Goal: Task Accomplishment & Management: Manage account settings

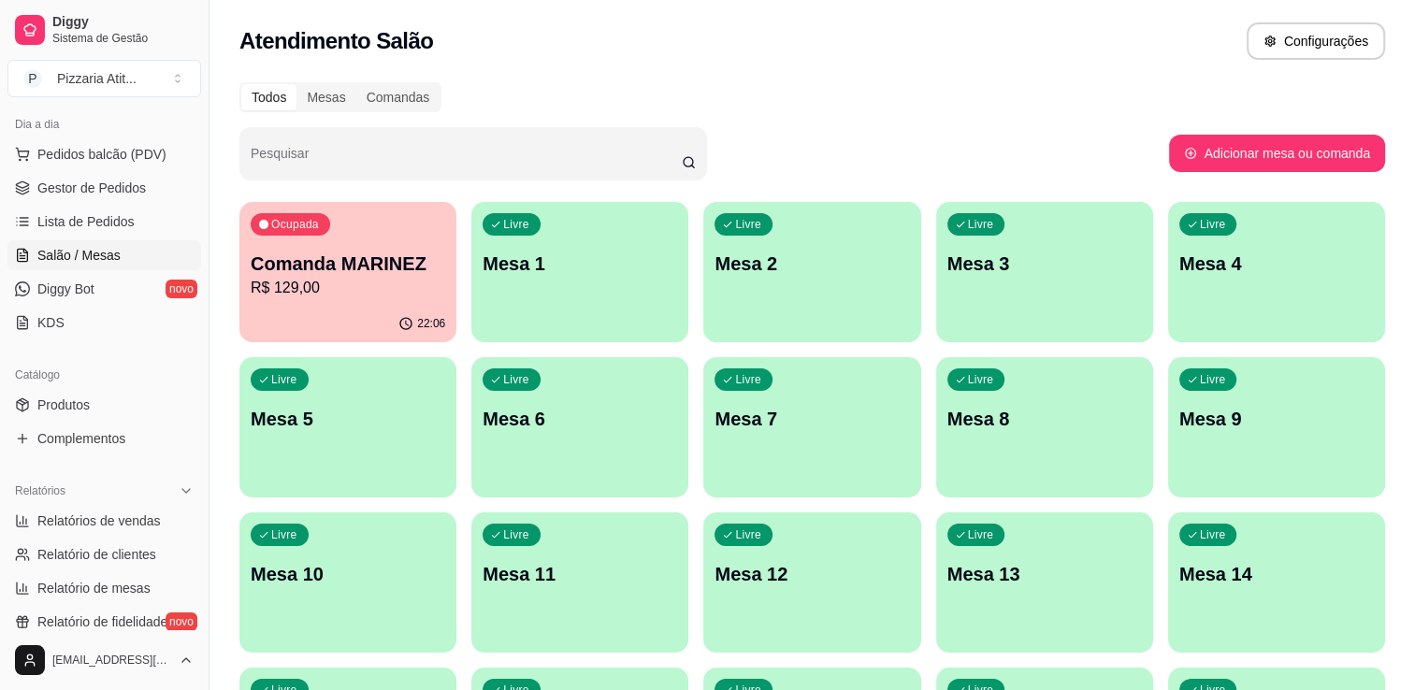
scroll to position [224, 0]
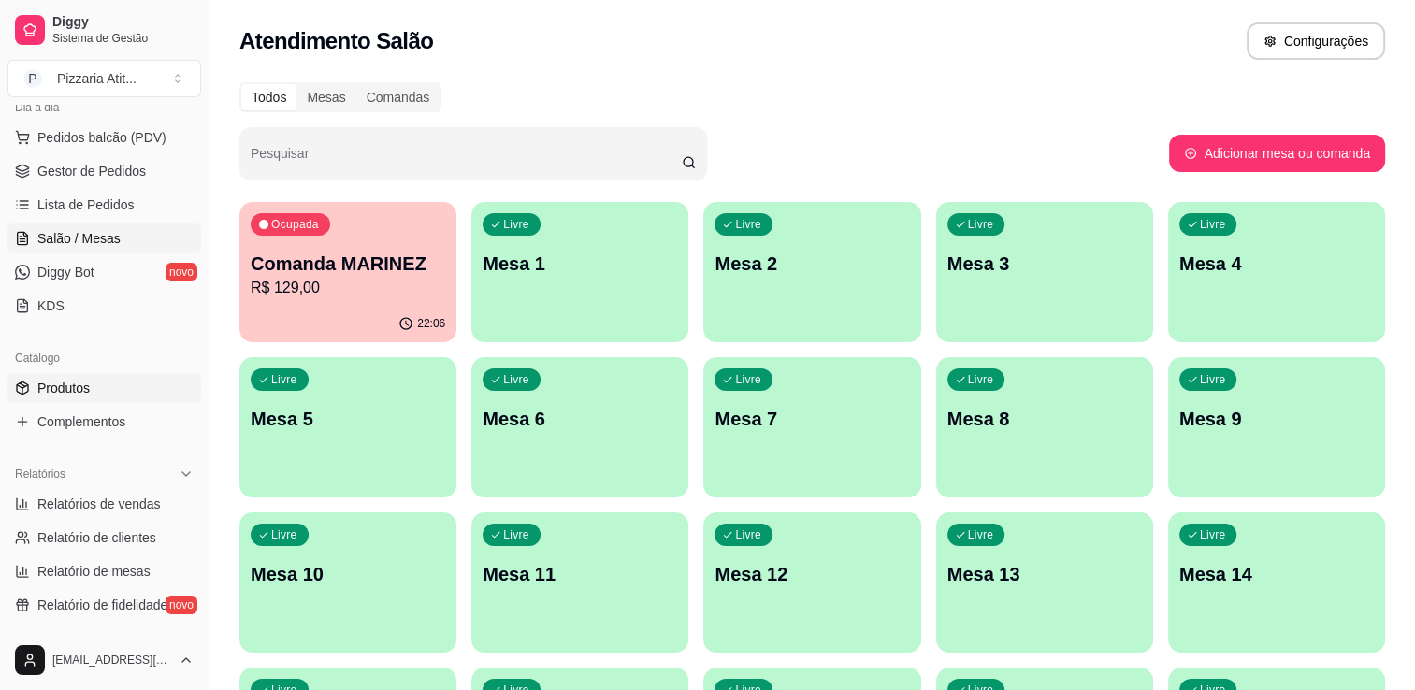
click at [38, 376] on link "Produtos" at bounding box center [104, 388] width 194 height 30
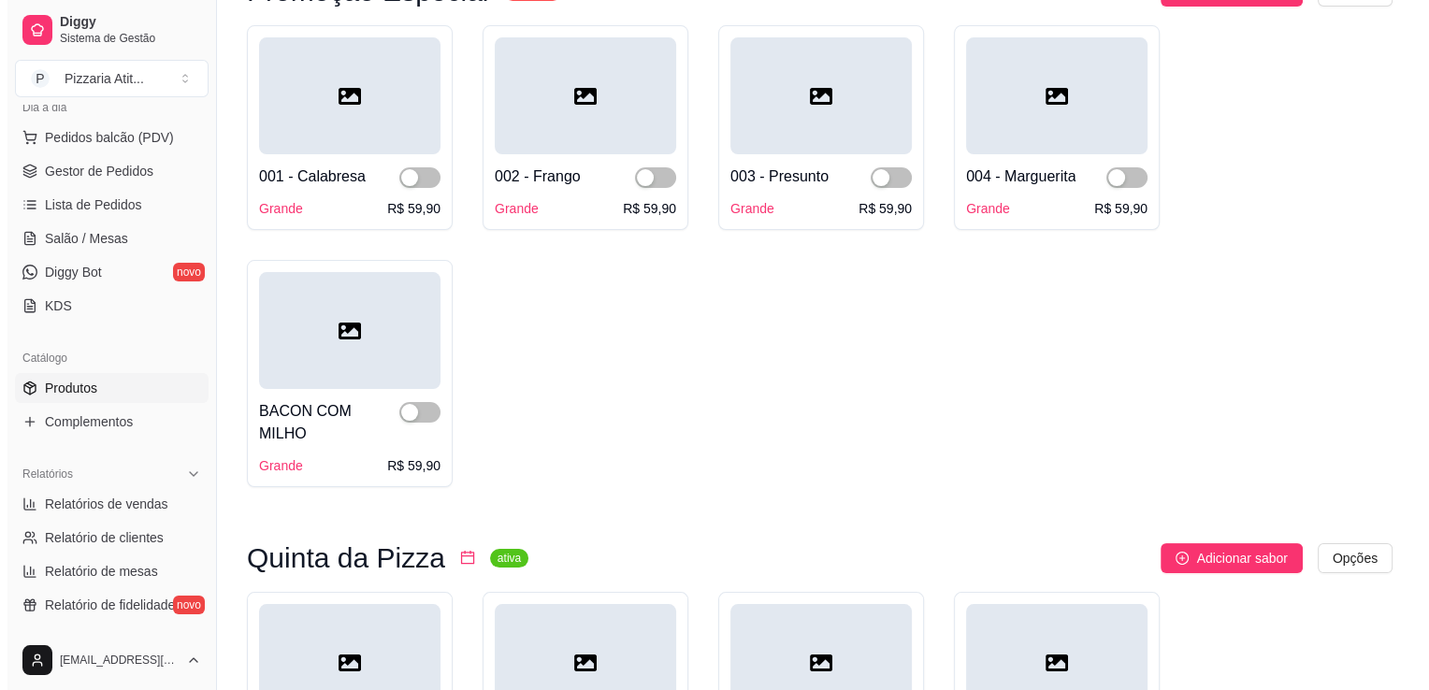
scroll to position [224, 0]
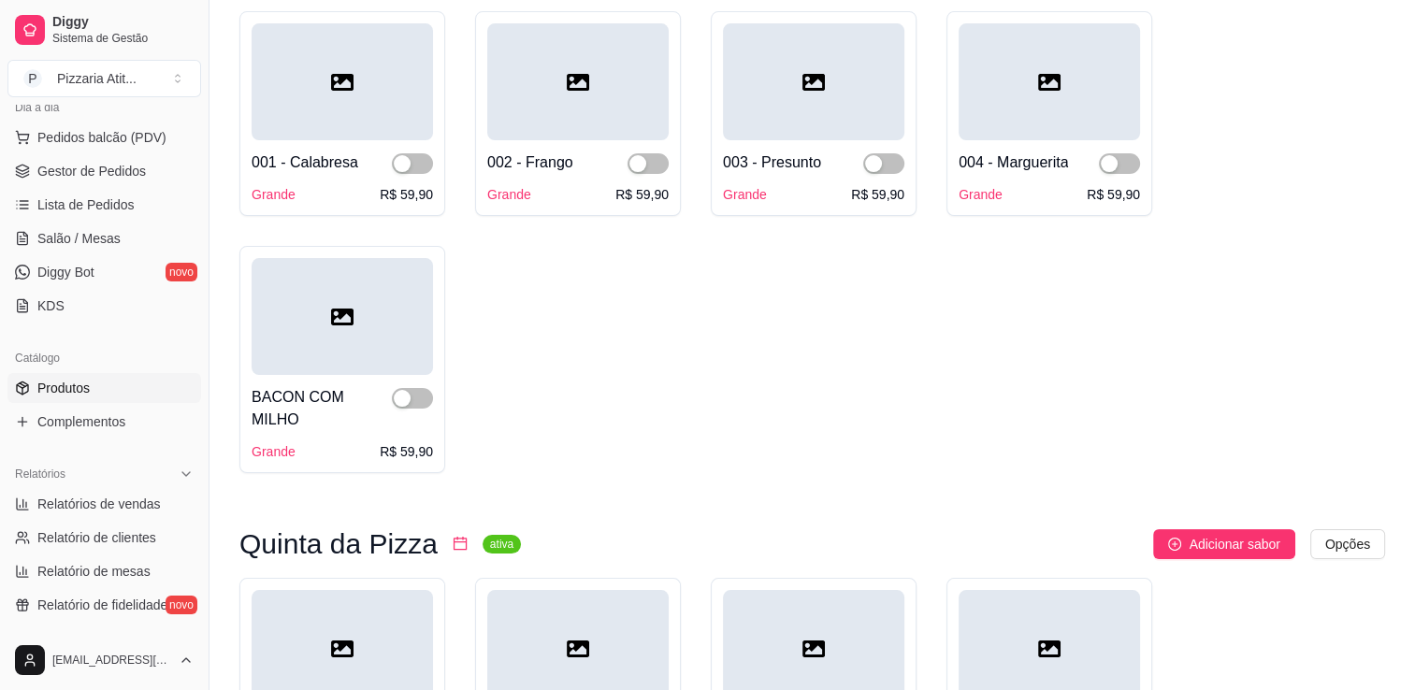
click at [345, 166] on div "001 - Calabresa" at bounding box center [305, 162] width 107 height 22
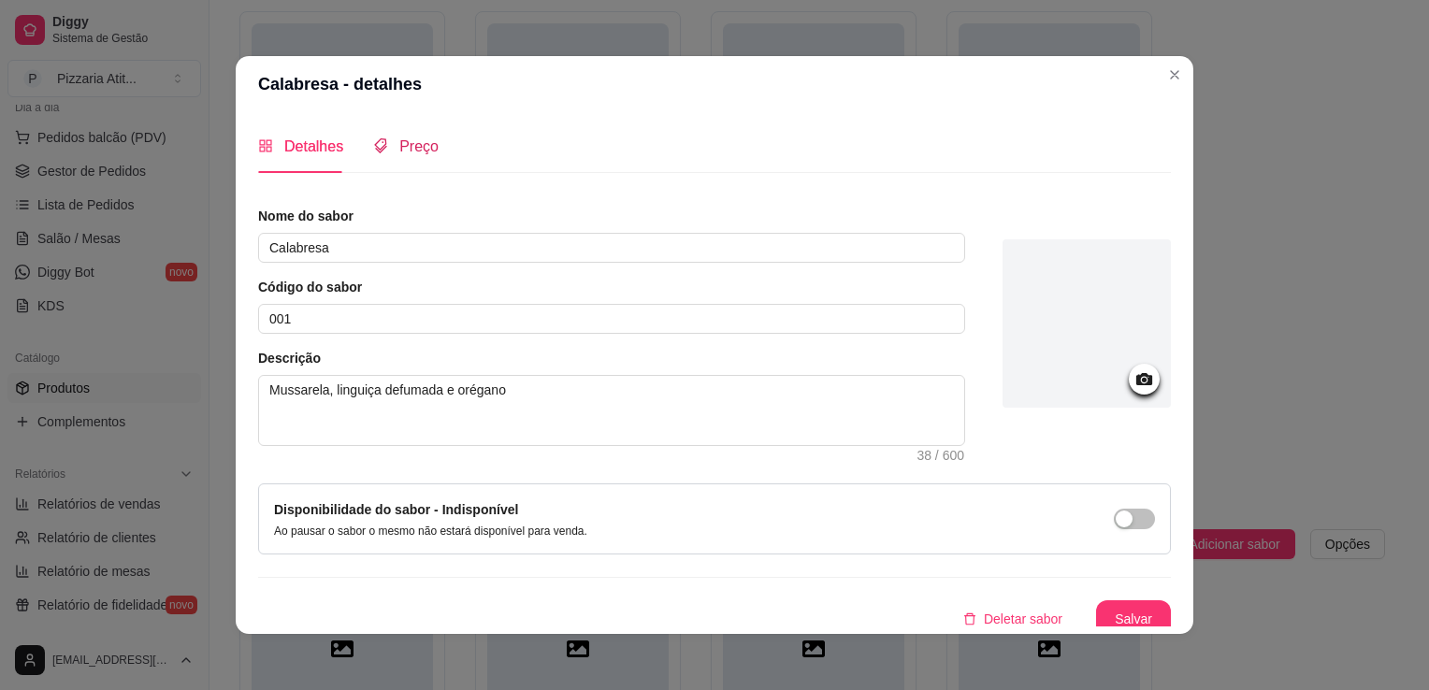
click at [411, 138] on span "Preço" at bounding box center [418, 146] width 39 height 16
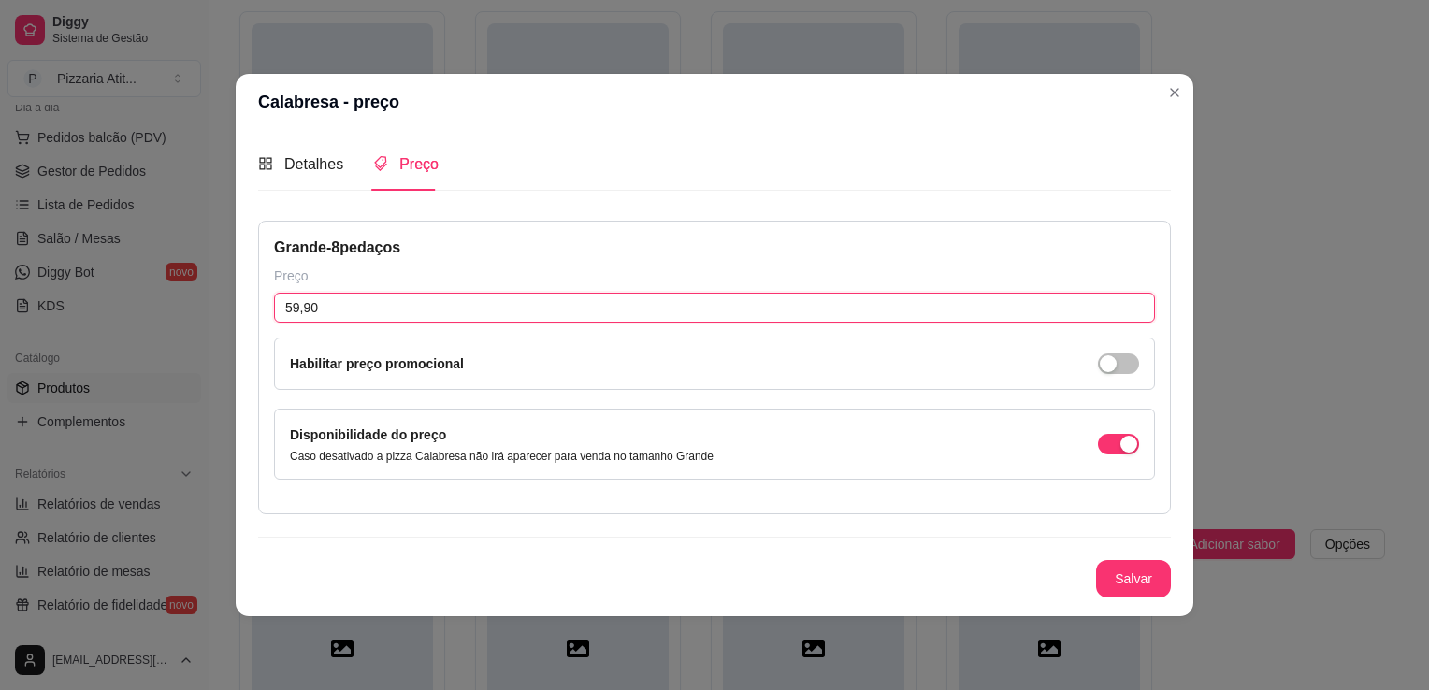
click at [324, 310] on input "59,90" at bounding box center [714, 308] width 881 height 30
type input "49,90"
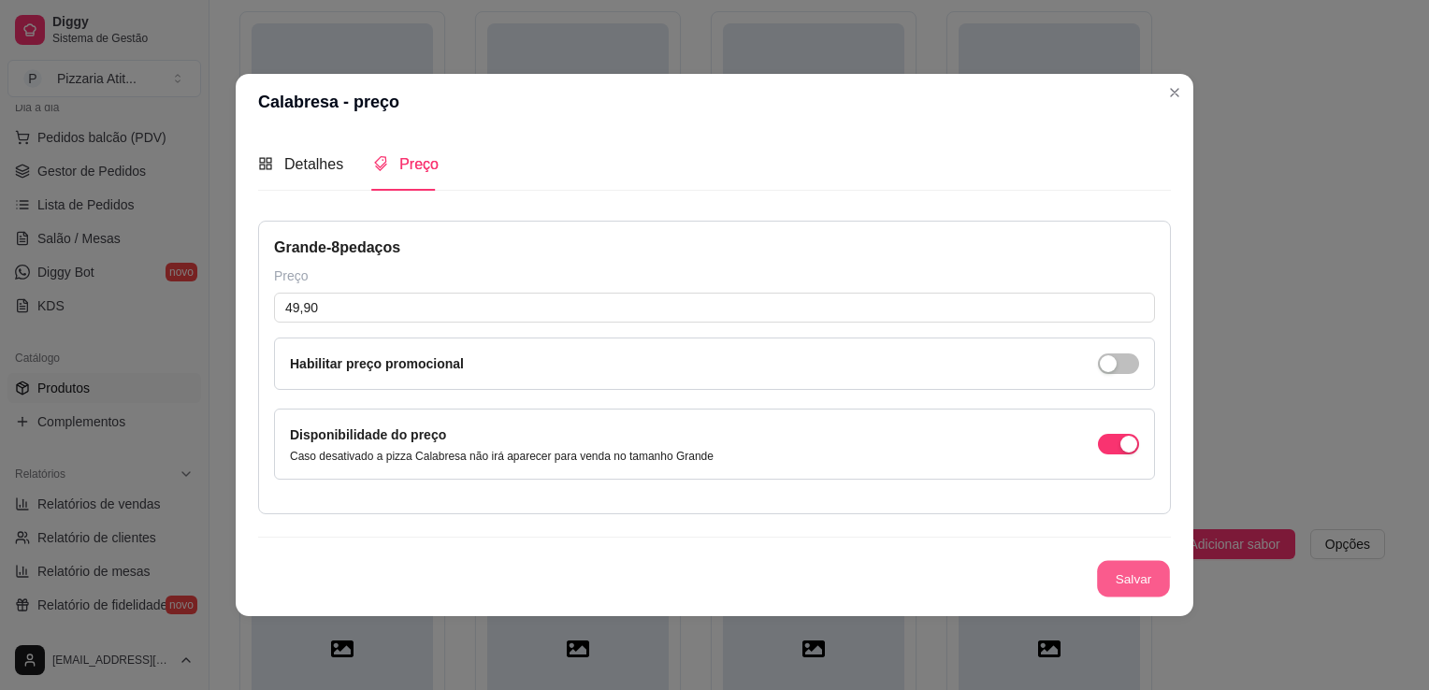
click at [1144, 585] on button "Salvar" at bounding box center [1133, 579] width 73 height 36
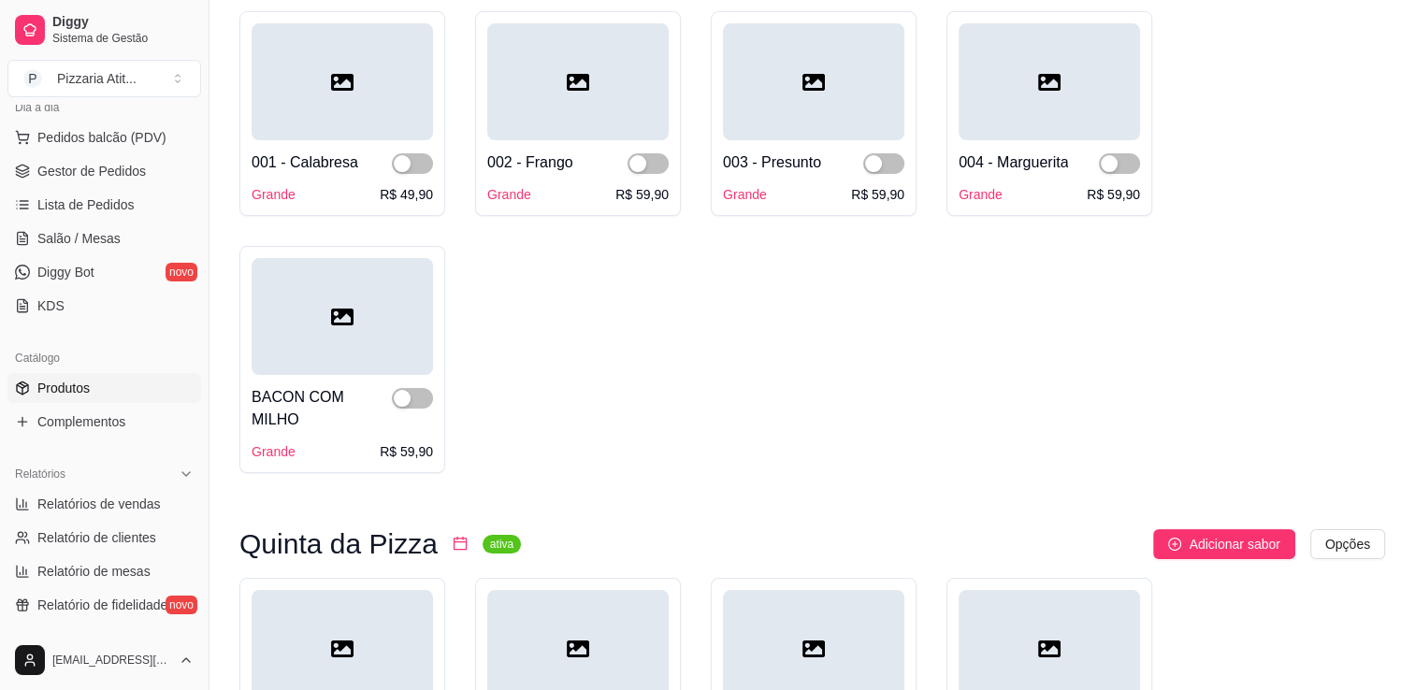
click at [359, 147] on div "001 - Calabresa Grande R$ 49,90" at bounding box center [342, 172] width 181 height 64
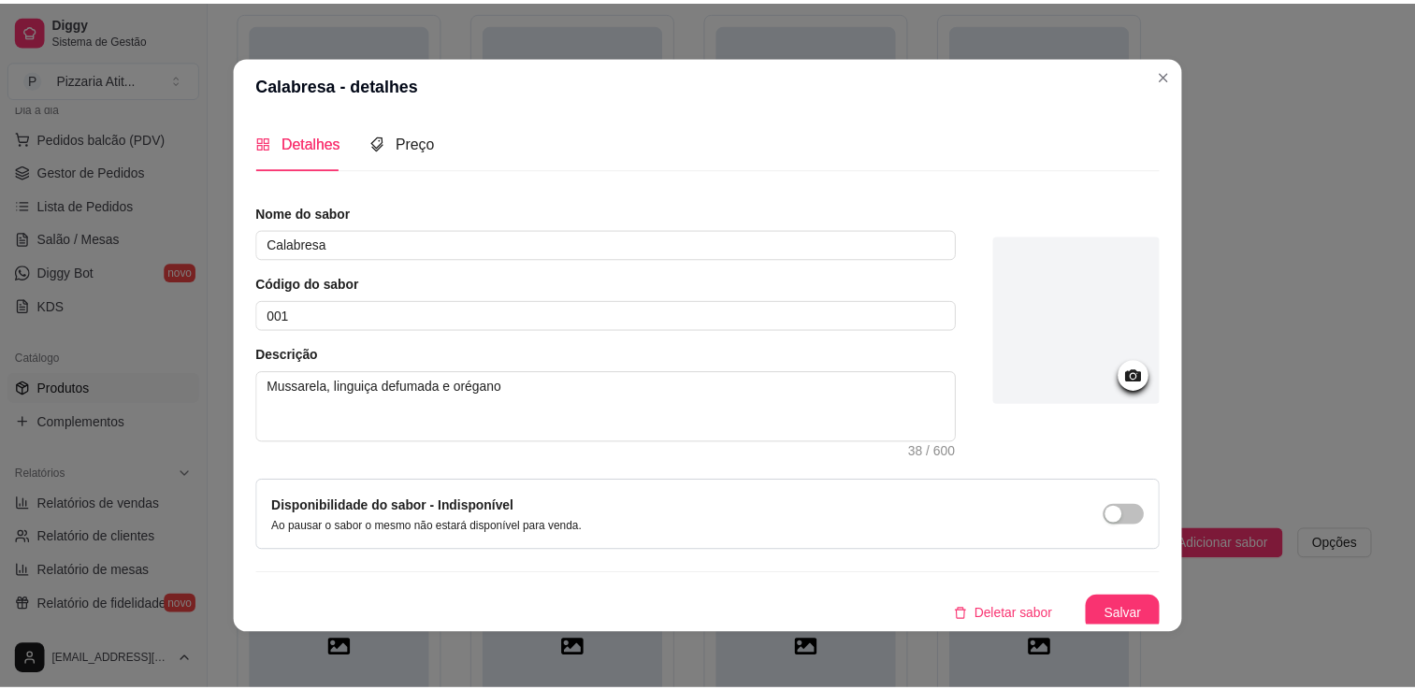
scroll to position [0, 0]
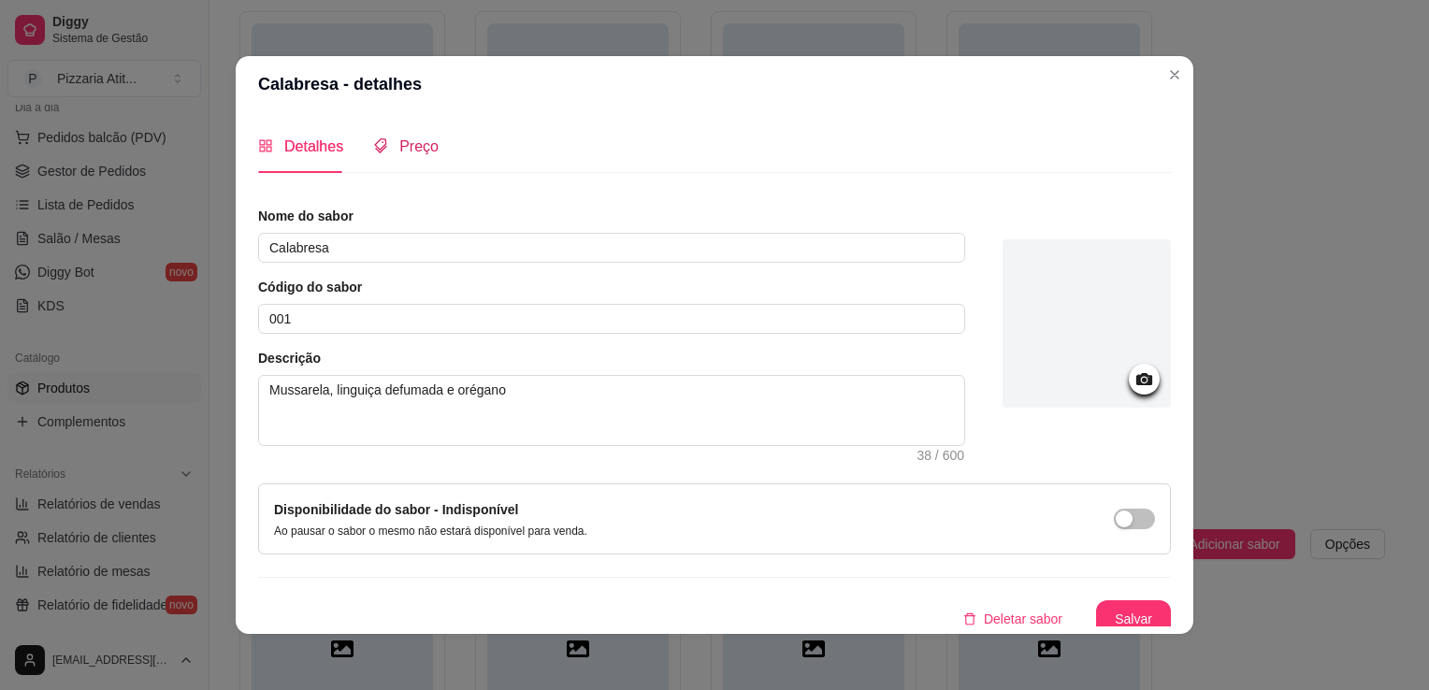
click at [410, 154] on span "Preço" at bounding box center [418, 146] width 39 height 16
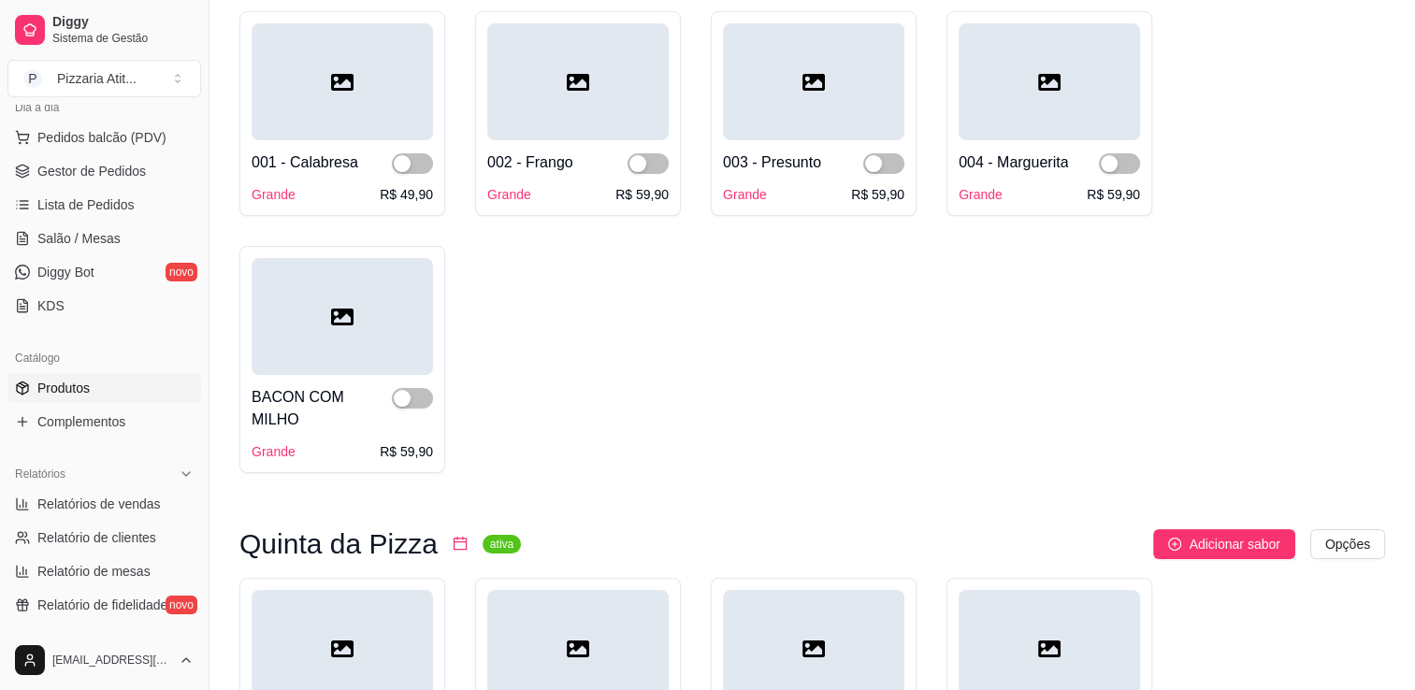
click at [577, 156] on div "002 - Frango" at bounding box center [577, 162] width 181 height 22
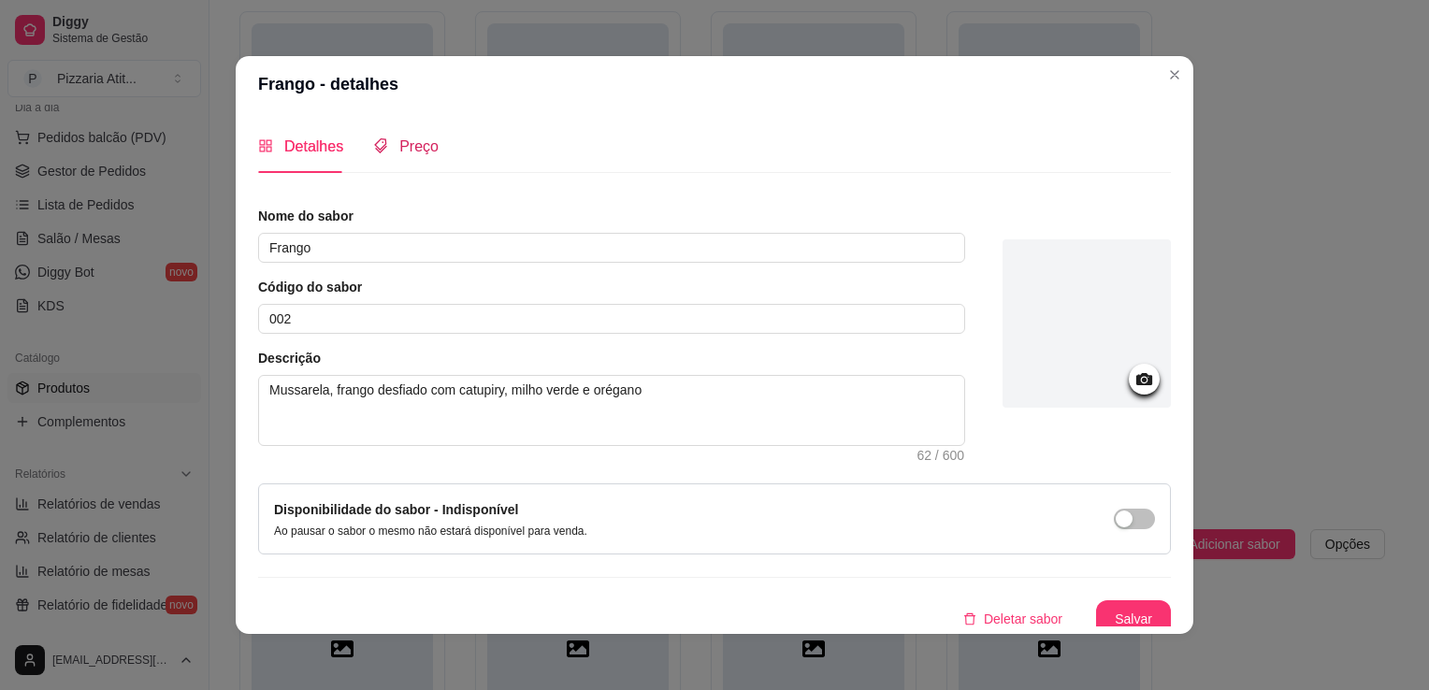
click at [415, 154] on span "Preço" at bounding box center [418, 146] width 39 height 16
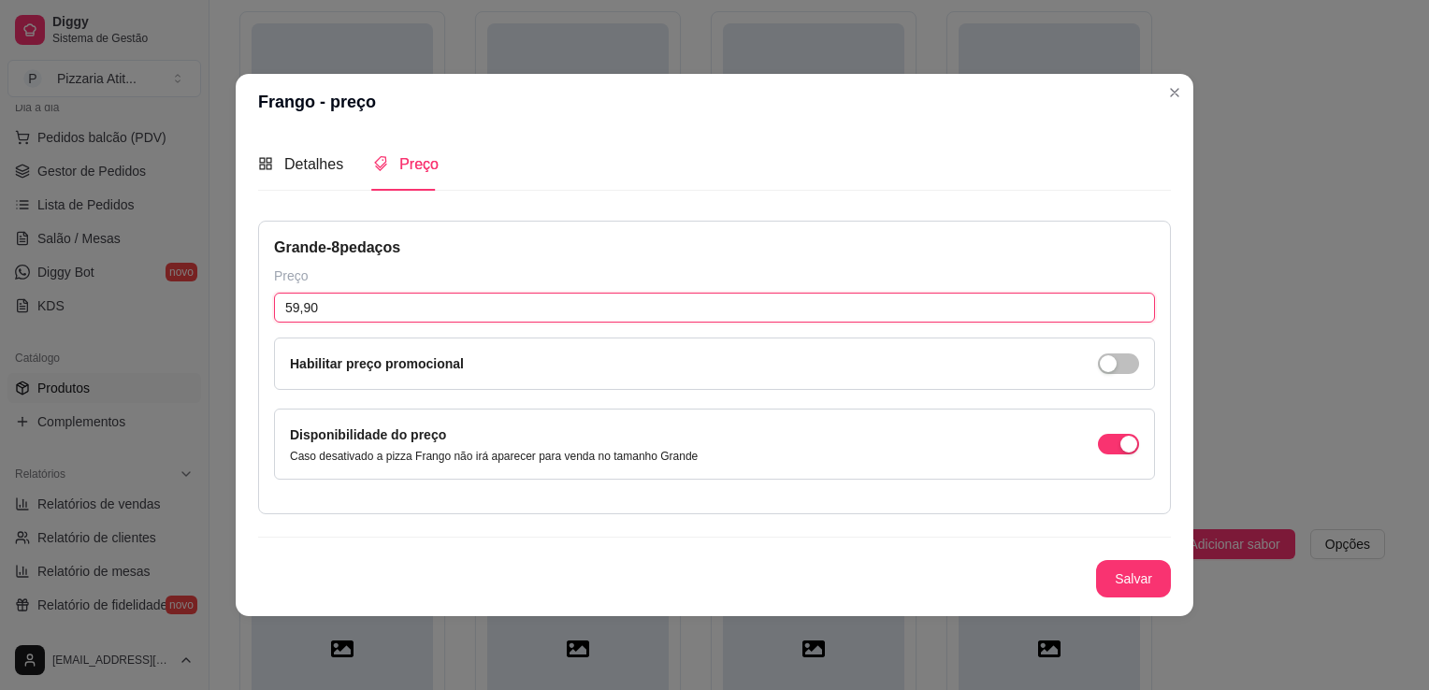
click at [371, 296] on input "59,90" at bounding box center [714, 308] width 881 height 30
type input "49,90"
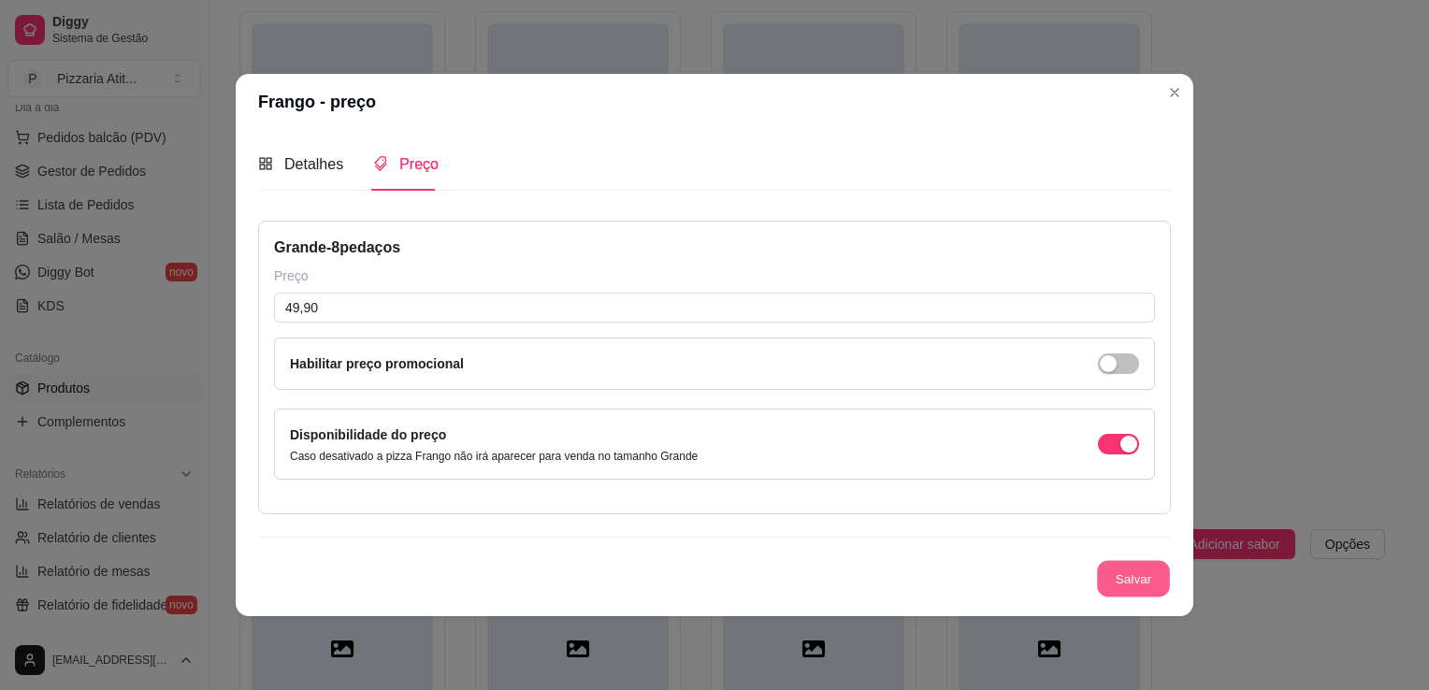
click at [1104, 565] on button "Salvar" at bounding box center [1133, 579] width 73 height 36
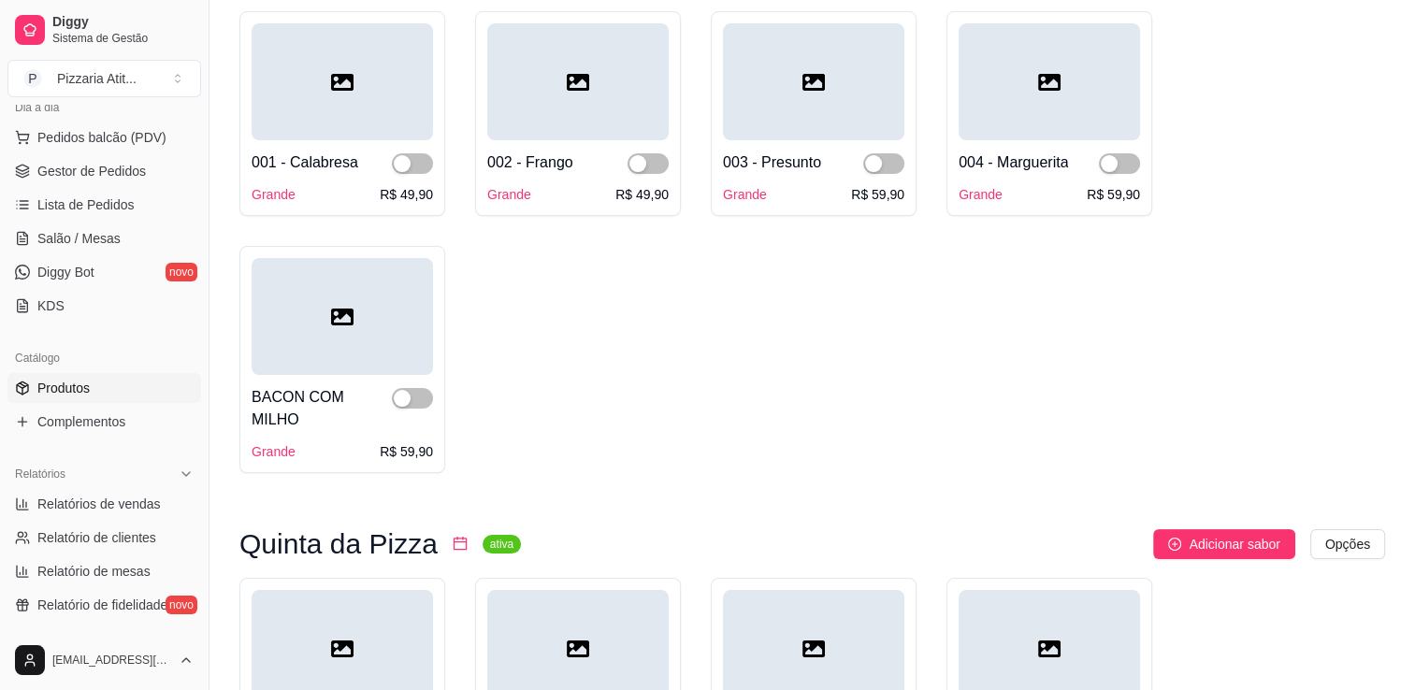
click at [764, 156] on div "003 - Presunto" at bounding box center [772, 162] width 98 height 22
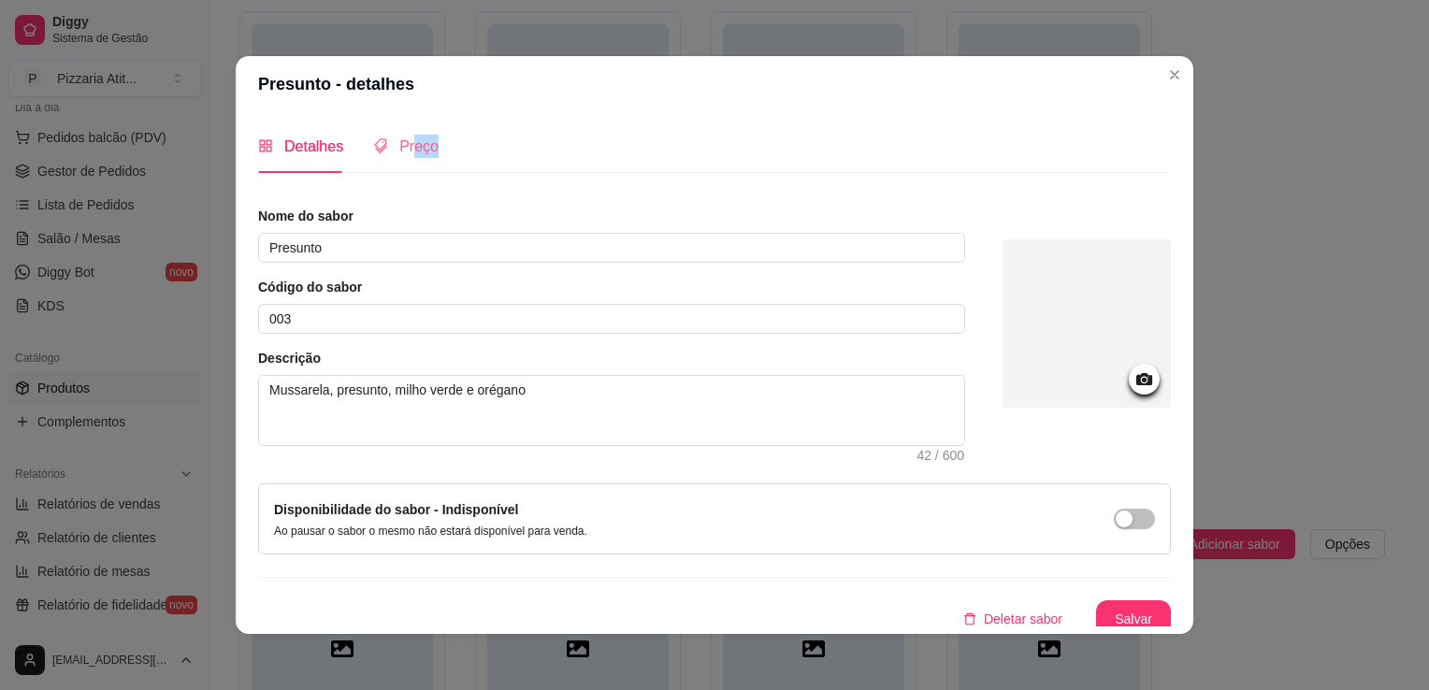
drag, startPoint x: 437, startPoint y: 137, endPoint x: 398, endPoint y: 144, distance: 39.1
click at [398, 144] on div "Detalhes Preço" at bounding box center [714, 146] width 913 height 53
click at [399, 144] on span "Preço" at bounding box center [418, 146] width 39 height 16
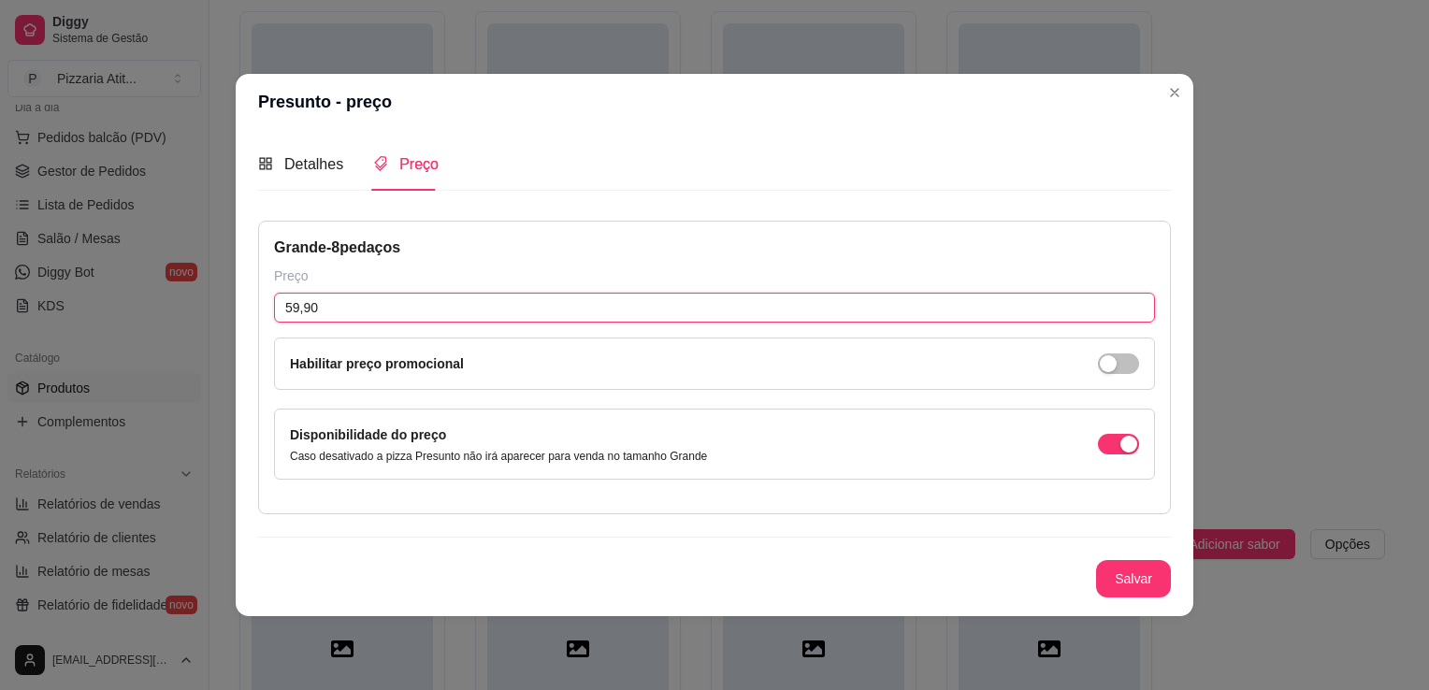
click at [355, 295] on input "59,90" at bounding box center [714, 308] width 881 height 30
type input "49,90"
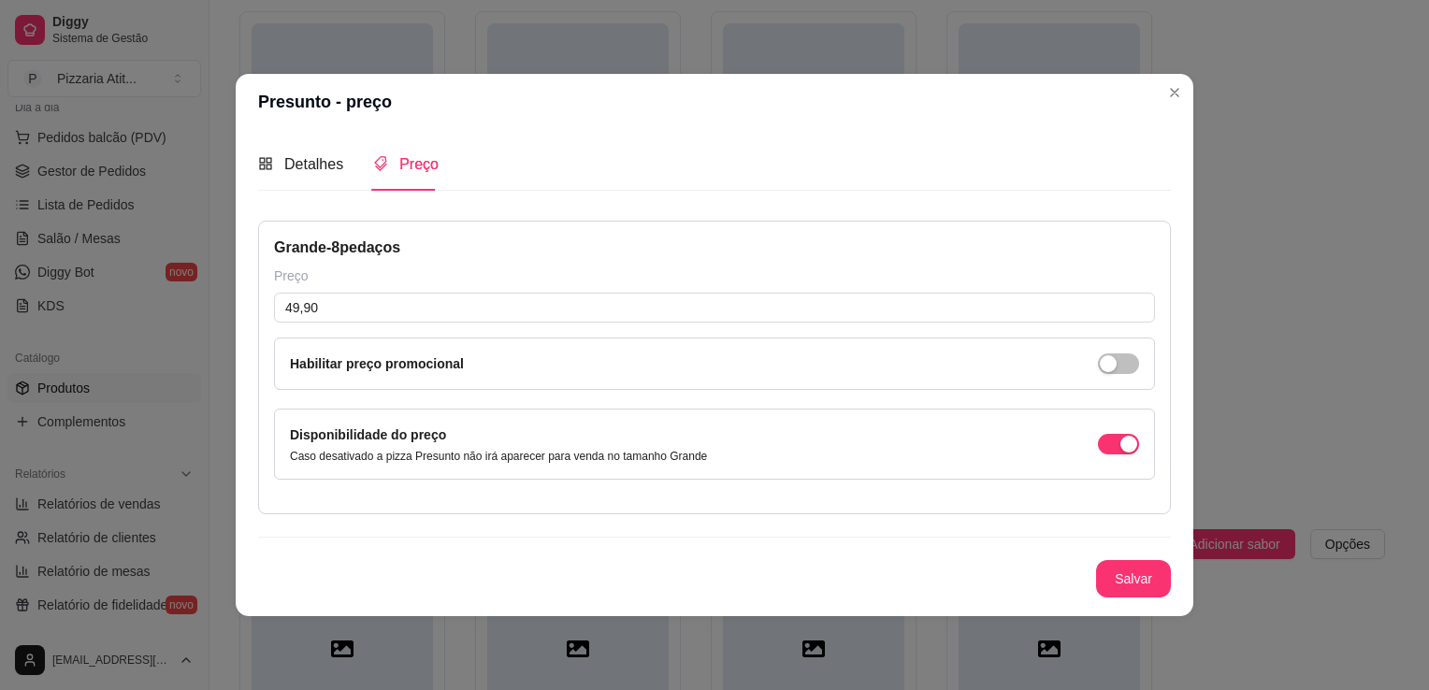
click at [1111, 600] on div "Nome do sabor Presunto Código do sabor 003 Descrição Mussarela, presunto, milho…" at bounding box center [714, 407] width 913 height 403
click at [1115, 578] on button "Salvar" at bounding box center [1133, 579] width 73 height 36
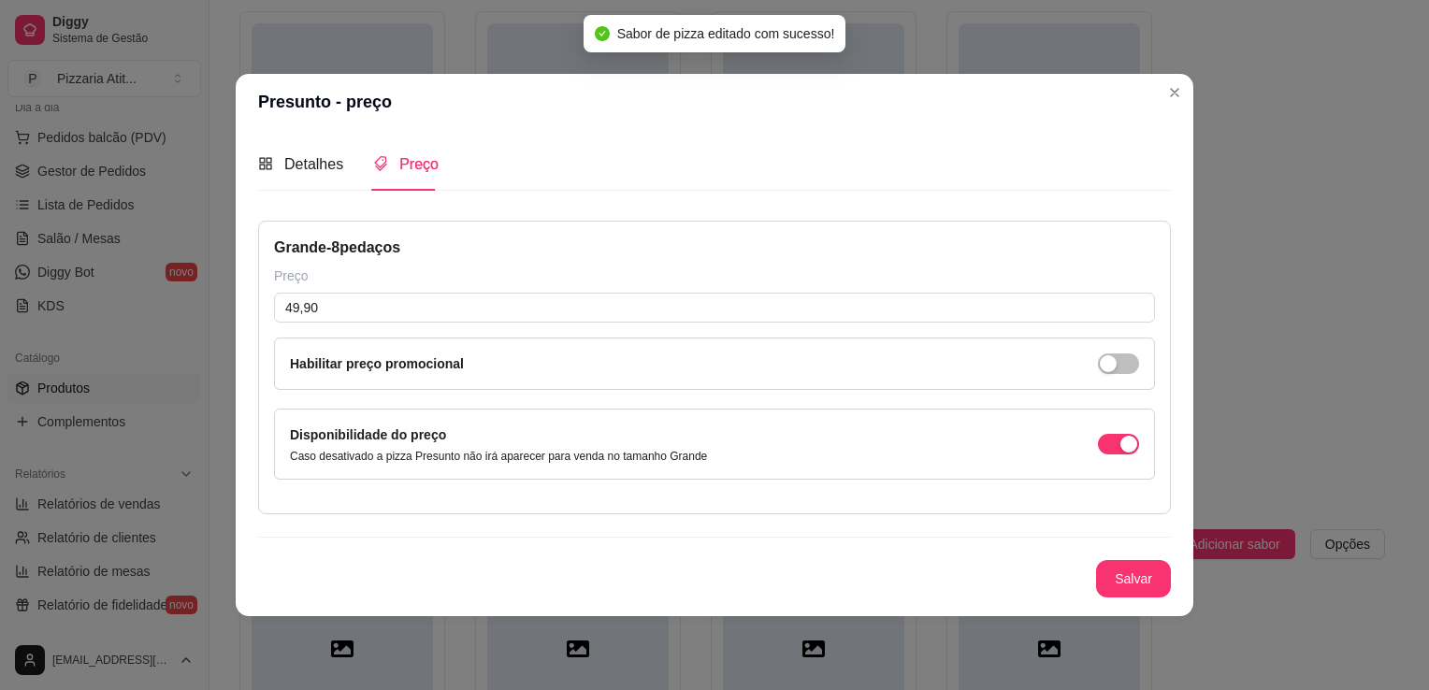
click at [1178, 108] on header "Presunto - preço" at bounding box center [714, 102] width 957 height 56
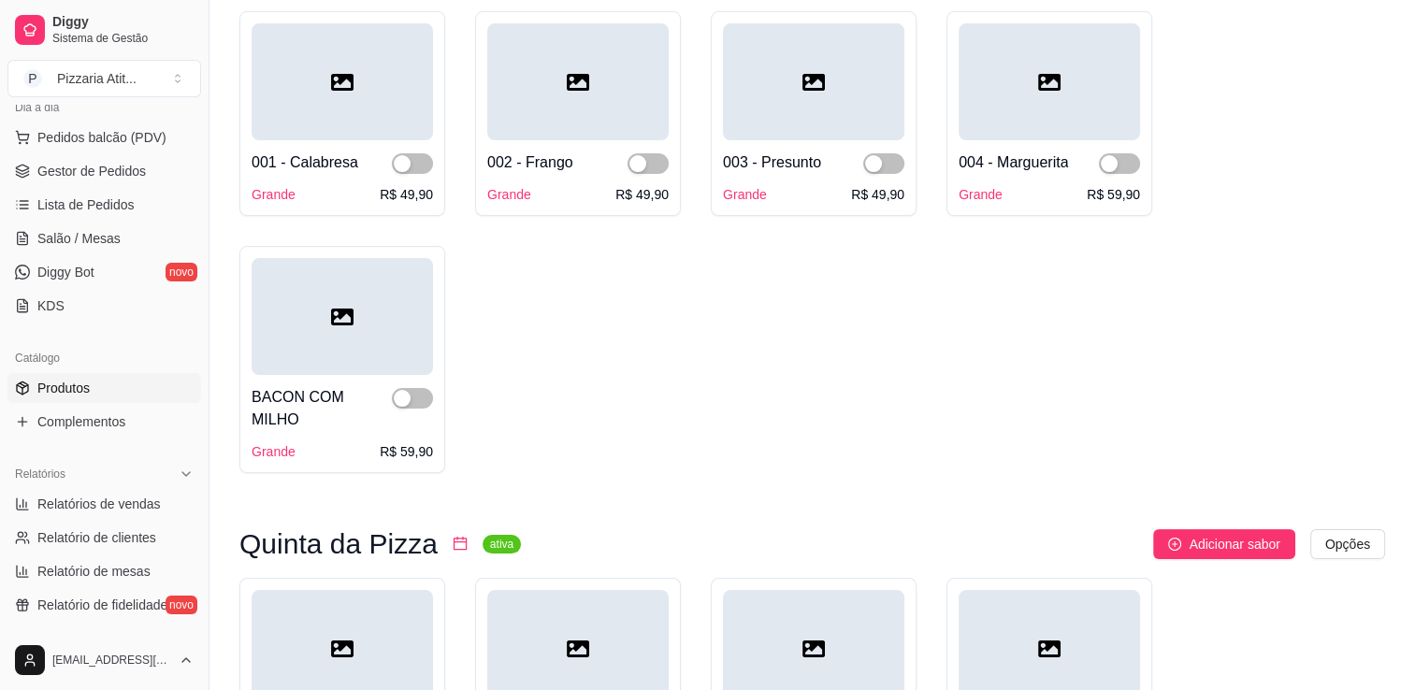
click at [1088, 104] on div at bounding box center [1048, 81] width 181 height 117
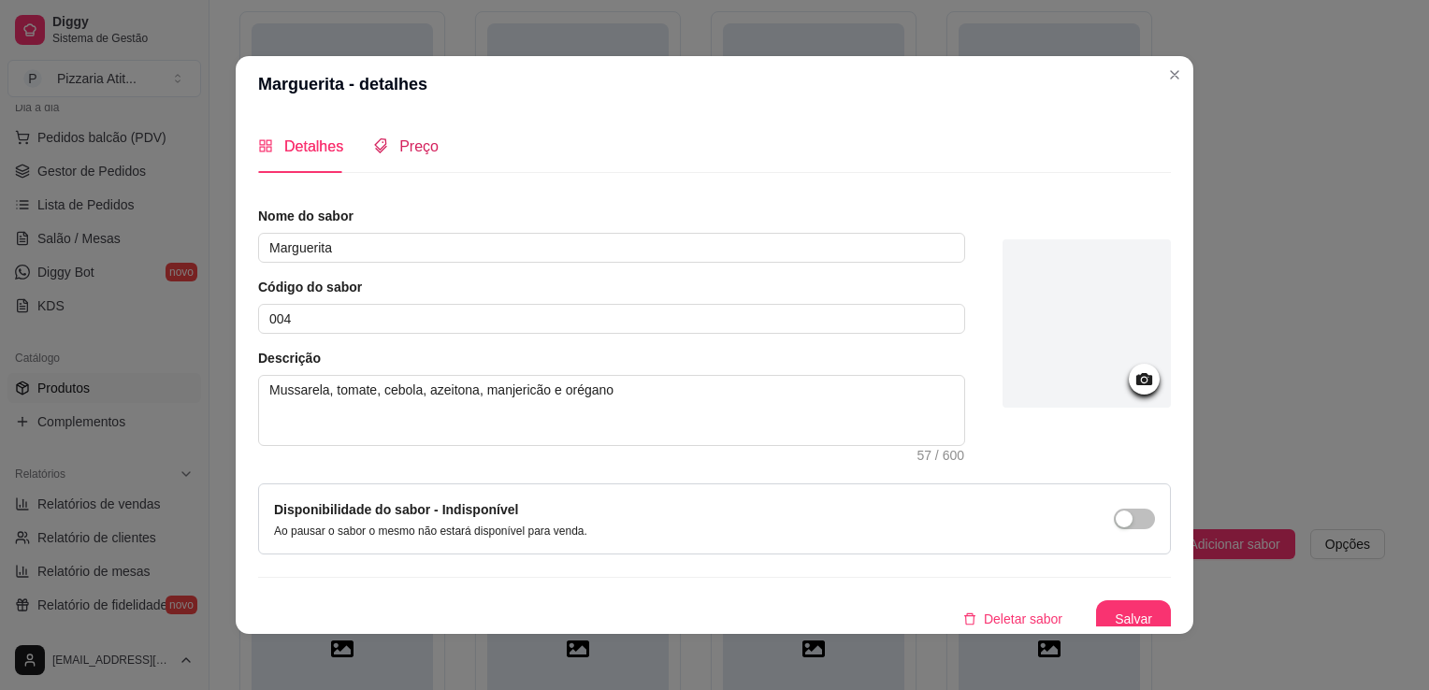
click at [414, 146] on span "Preço" at bounding box center [418, 146] width 39 height 16
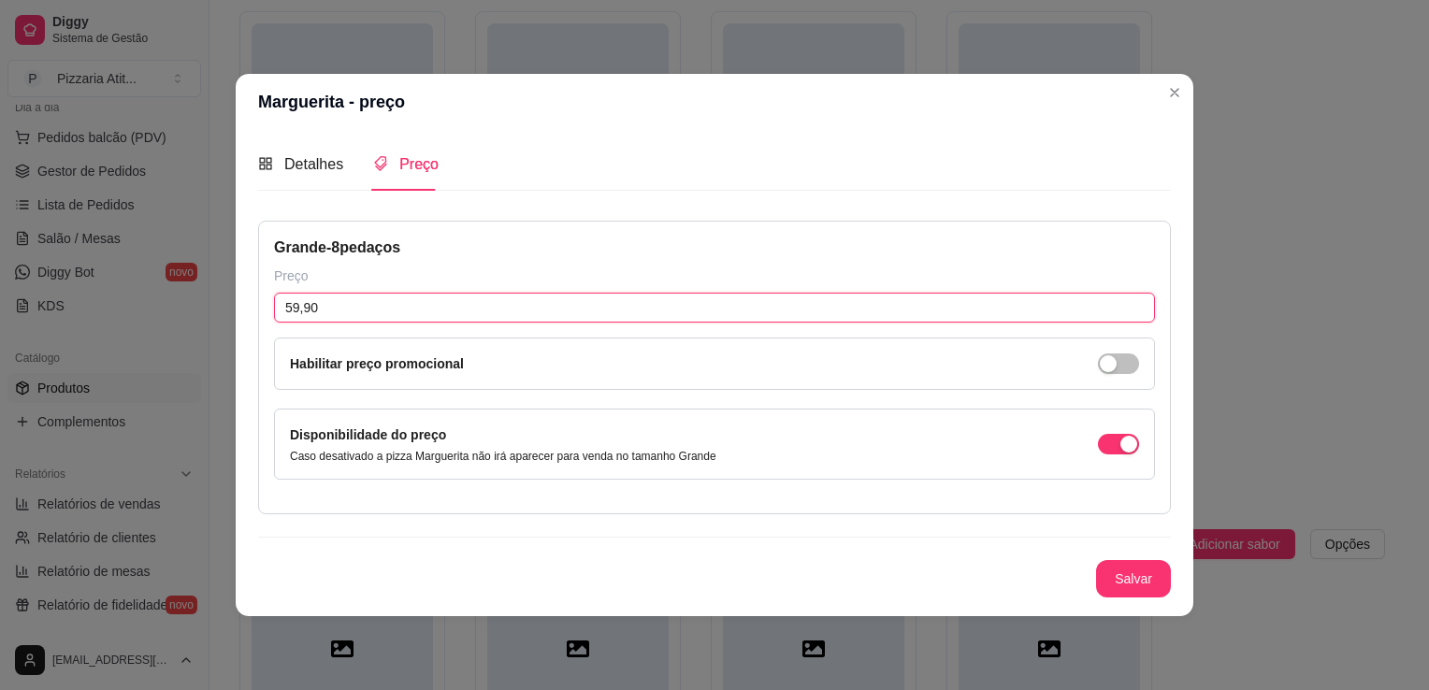
click at [324, 301] on input "59,90" at bounding box center [714, 308] width 881 height 30
type input "49,90"
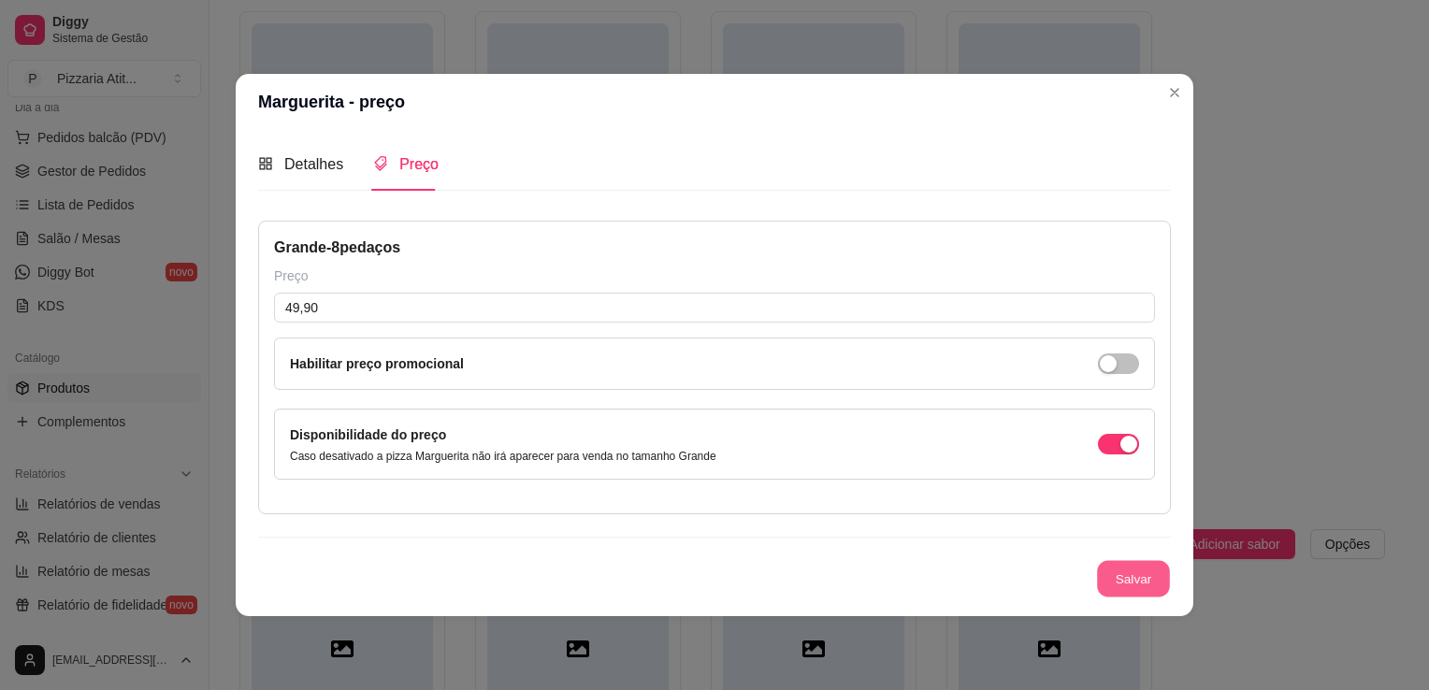
click at [1100, 581] on button "Salvar" at bounding box center [1133, 579] width 73 height 36
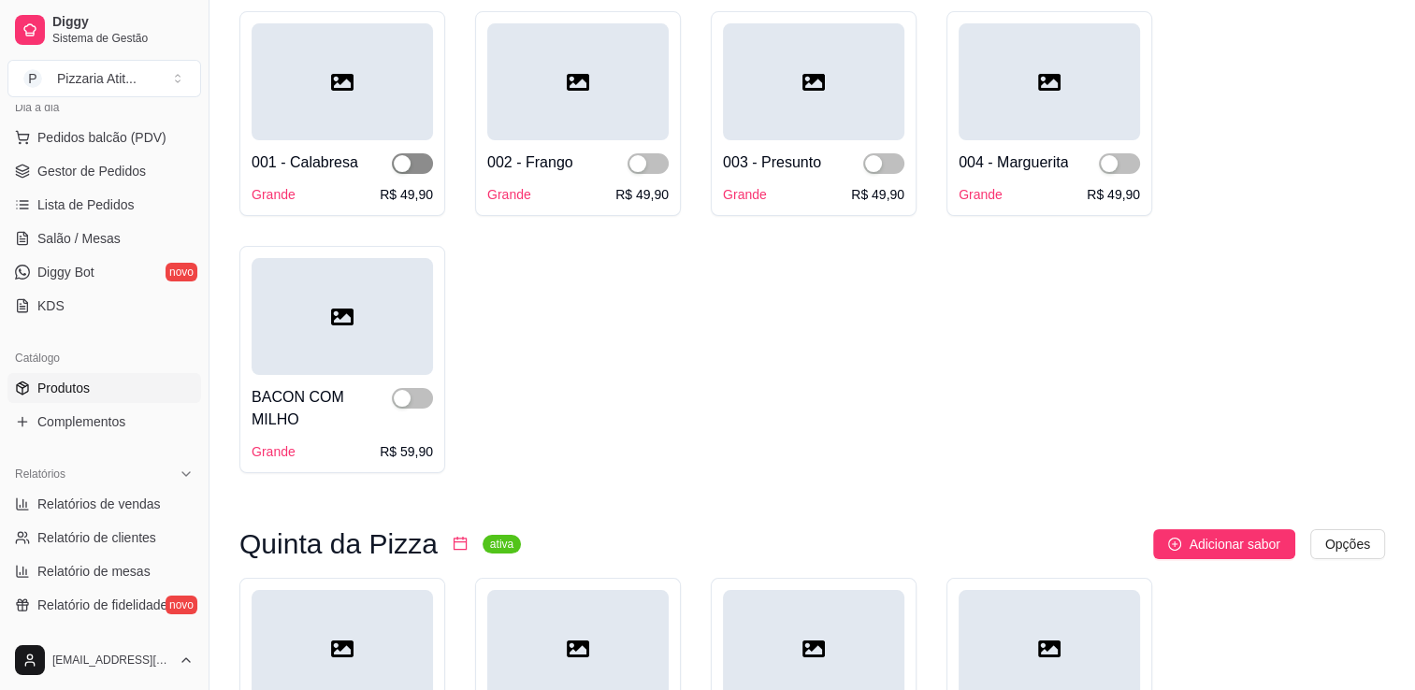
click at [397, 166] on div "button" at bounding box center [402, 163] width 17 height 17
click at [640, 162] on div "button" at bounding box center [637, 163] width 17 height 17
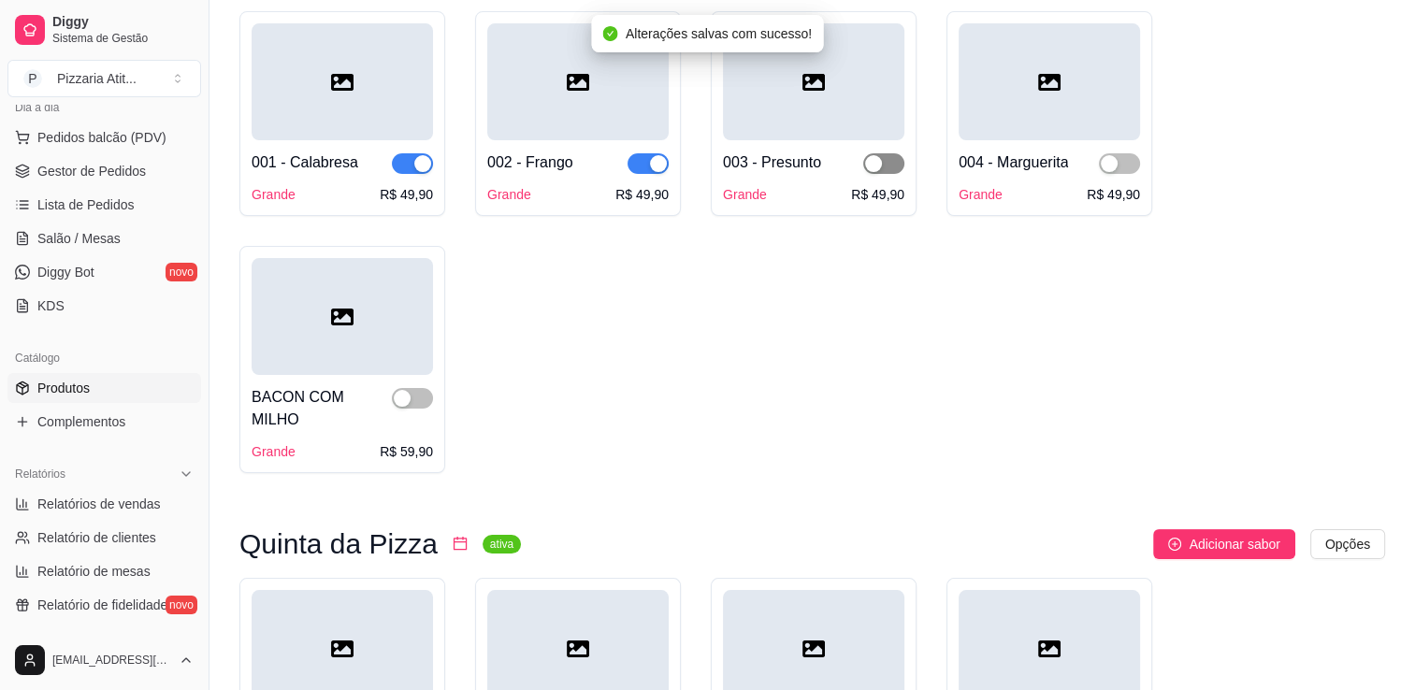
click at [888, 155] on span "button" at bounding box center [883, 163] width 41 height 21
click at [1115, 175] on div "004 - Marguerita Grande R$ 49,90" at bounding box center [1048, 172] width 181 height 64
click at [1112, 159] on div "button" at bounding box center [1109, 163] width 17 height 17
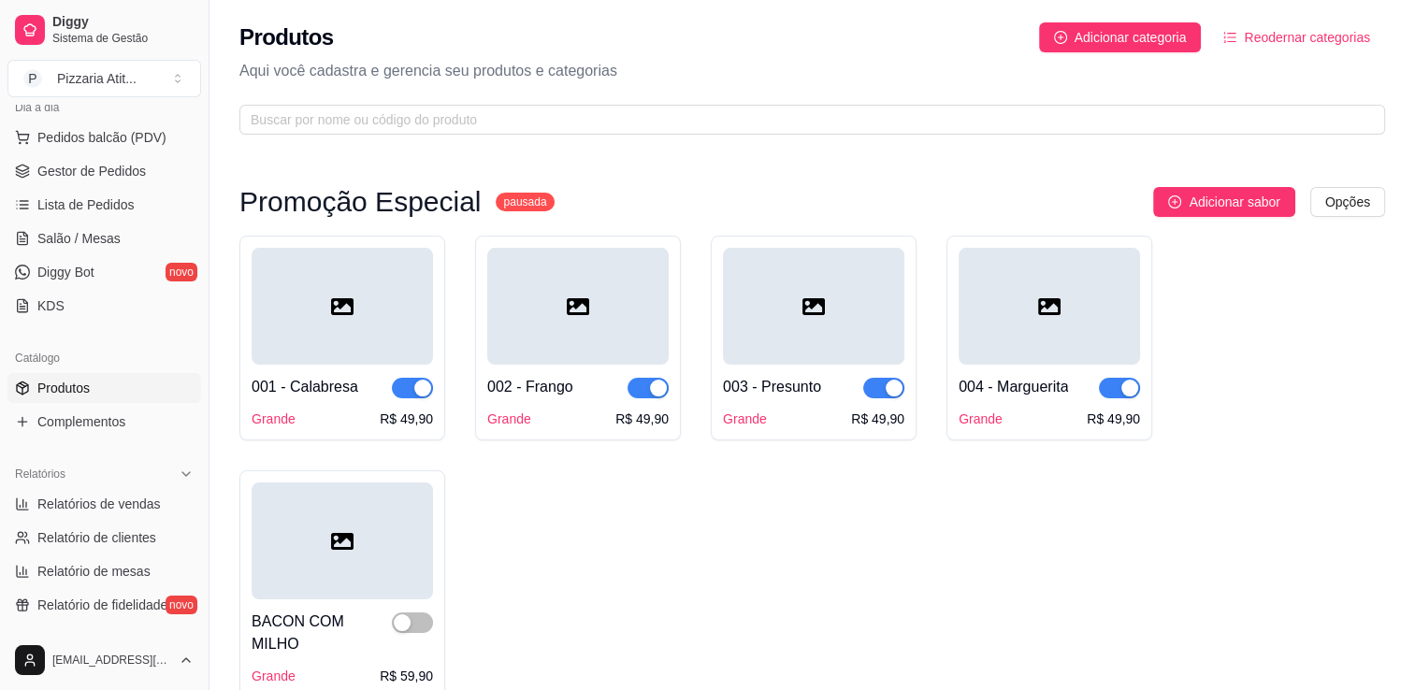
click at [509, 203] on sup "pausada" at bounding box center [525, 202] width 58 height 19
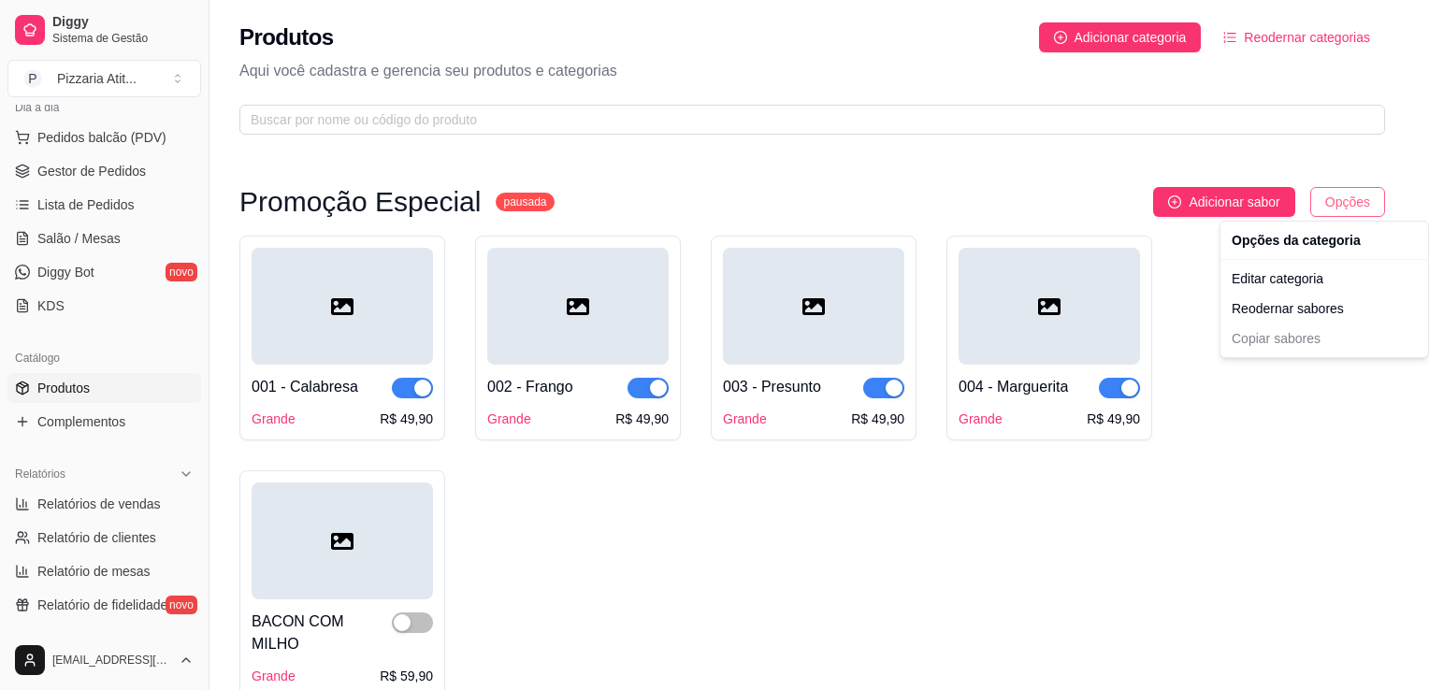
click at [1335, 193] on html "Diggy Sistema de Gestão P Pizzaria Atit ... Loja aberta Plano Essencial + Mesas…" at bounding box center [714, 345] width 1429 height 690
click at [1291, 282] on div "Editar categoria" at bounding box center [1324, 279] width 200 height 30
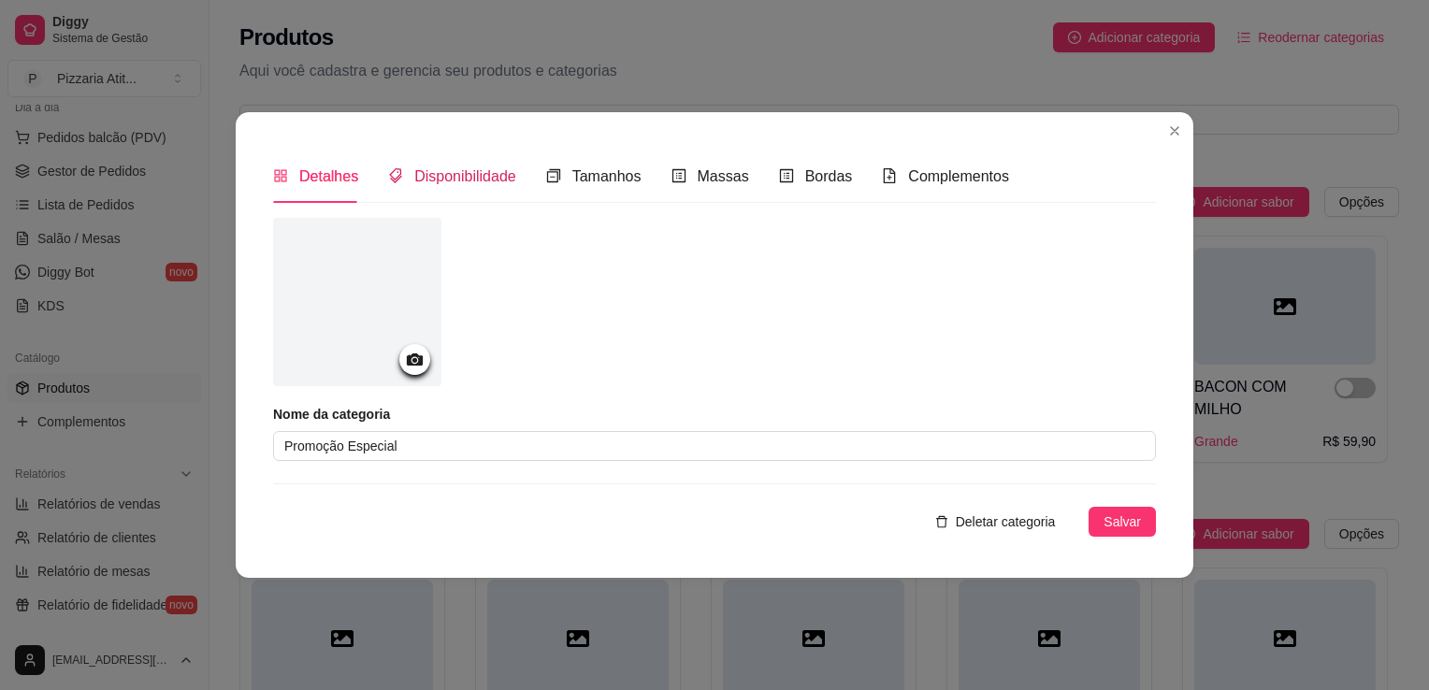
click at [434, 184] on span "Disponibilidade" at bounding box center [465, 176] width 102 height 16
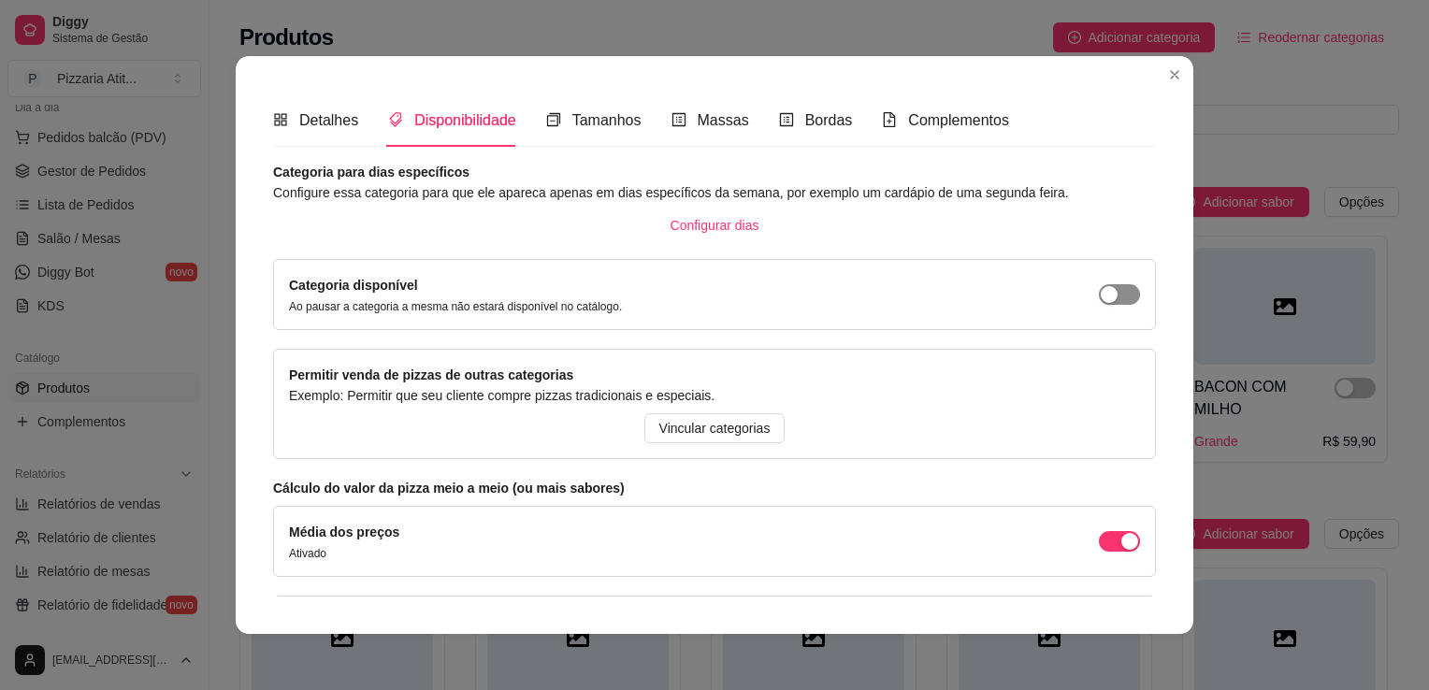
click at [1101, 295] on div "button" at bounding box center [1109, 294] width 17 height 17
click at [554, 125] on div "Tamanhos" at bounding box center [593, 119] width 95 height 23
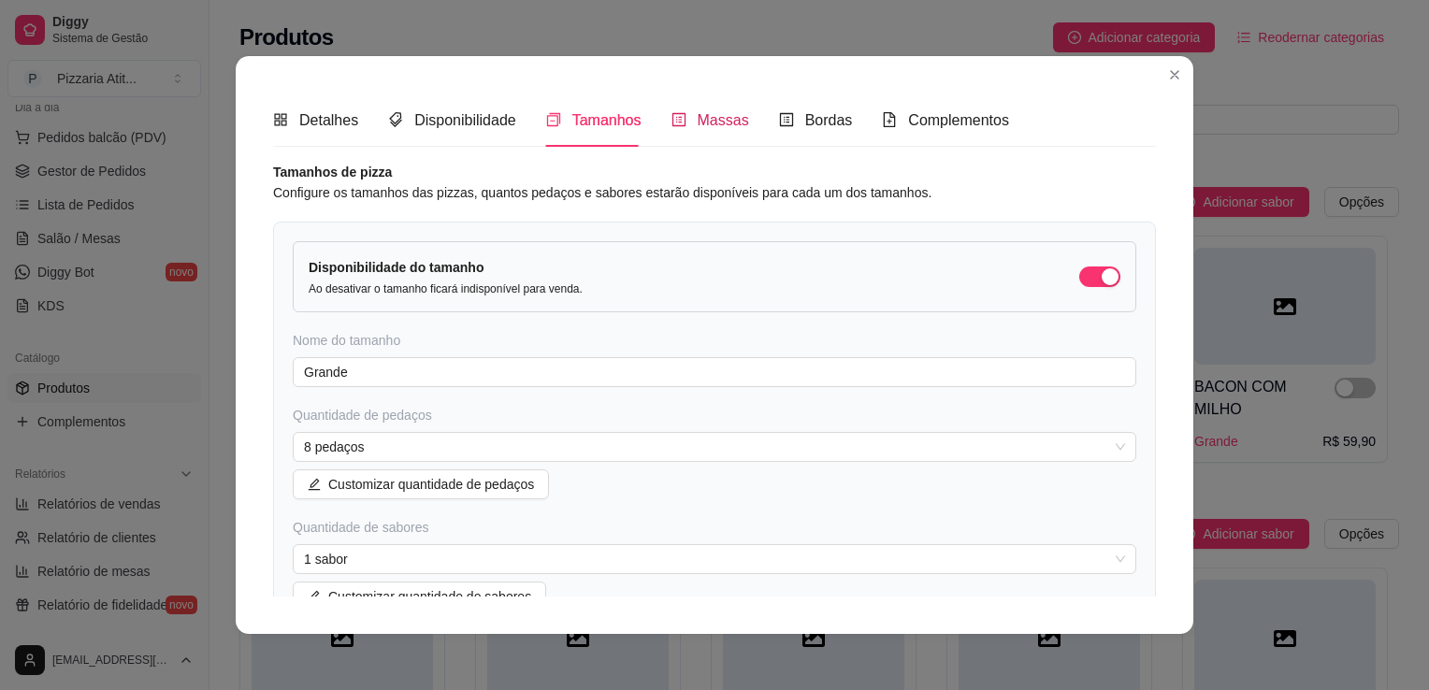
click at [707, 117] on span "Massas" at bounding box center [723, 120] width 51 height 16
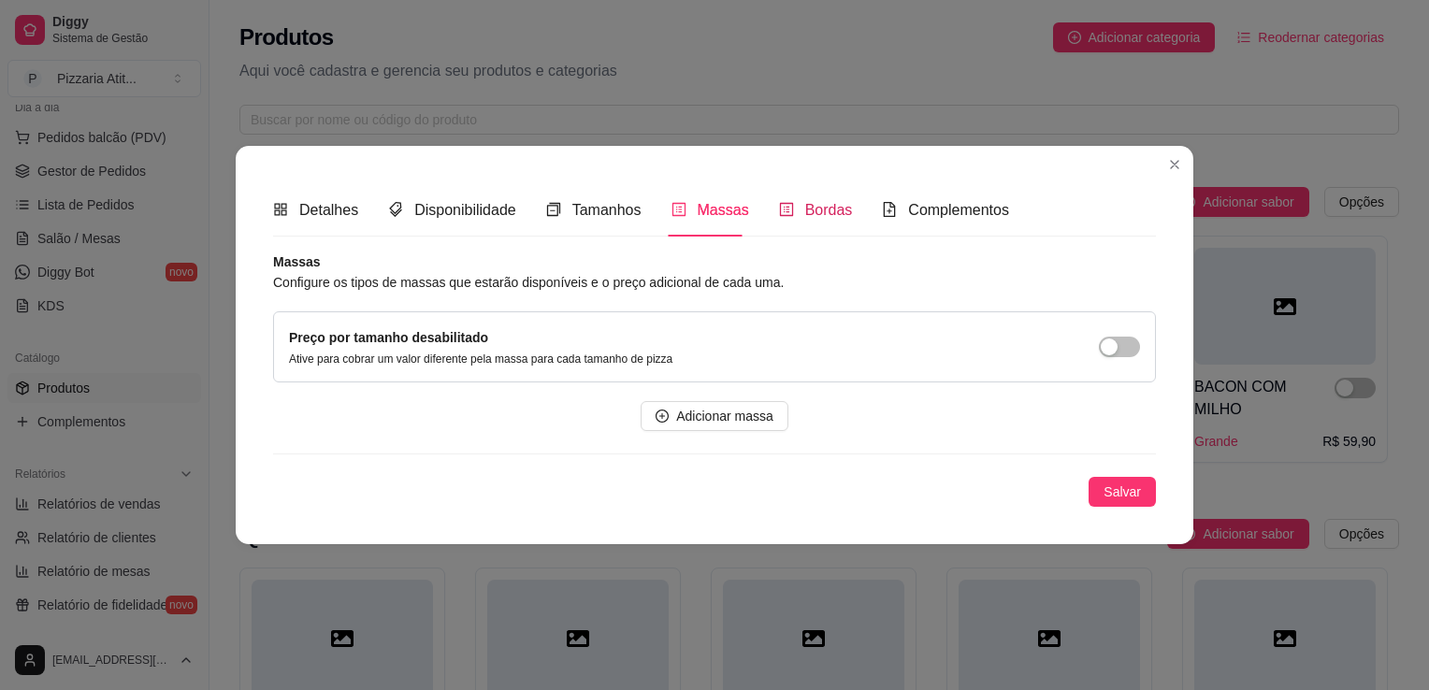
click at [796, 215] on div "Bordas" at bounding box center [816, 209] width 74 height 23
click at [889, 215] on div "Complementos" at bounding box center [945, 209] width 127 height 23
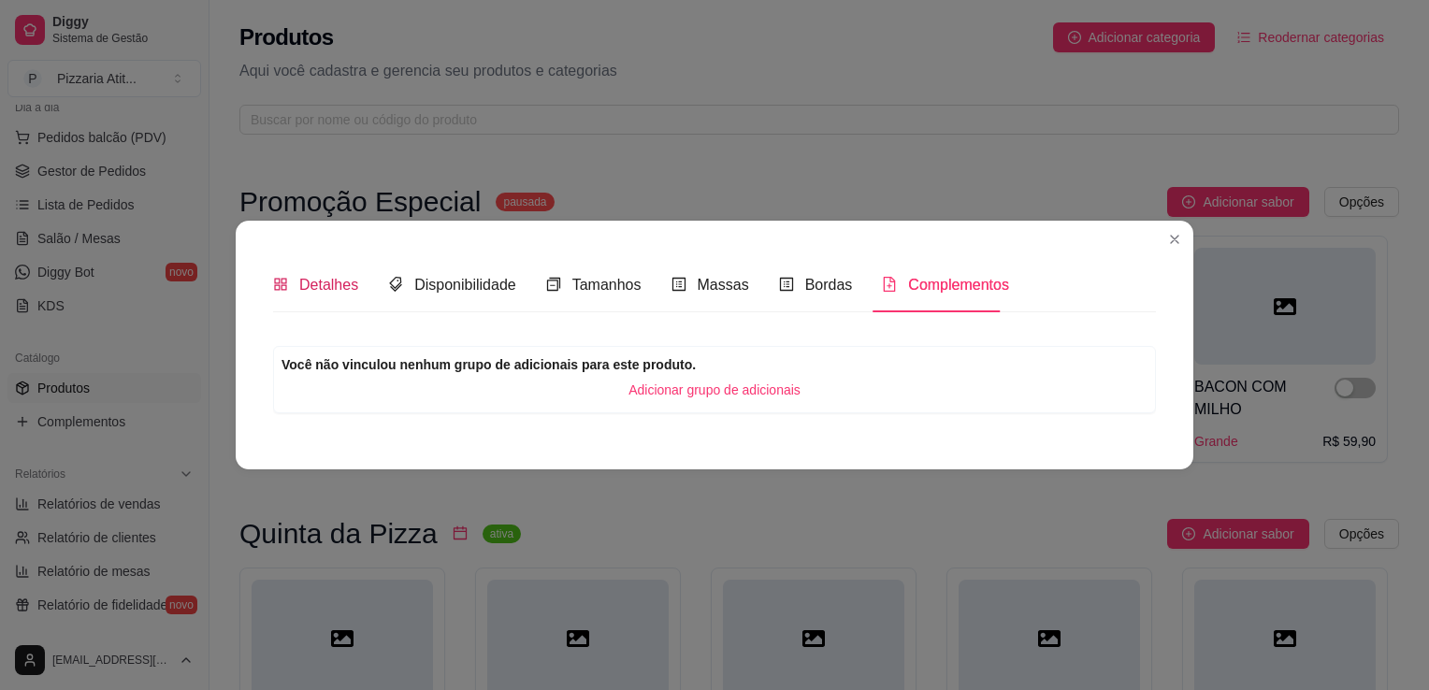
click at [322, 279] on span "Detalhes" at bounding box center [328, 285] width 59 height 16
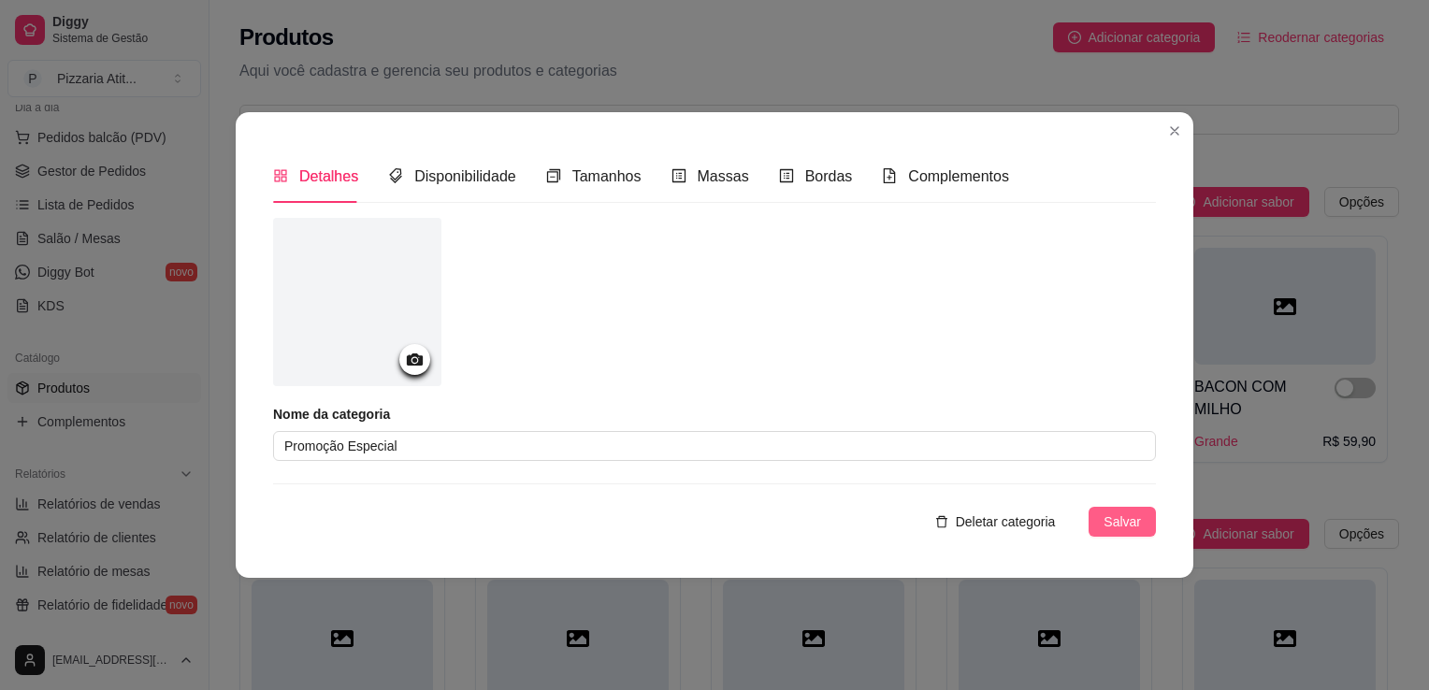
click at [1109, 519] on span "Salvar" at bounding box center [1121, 521] width 37 height 21
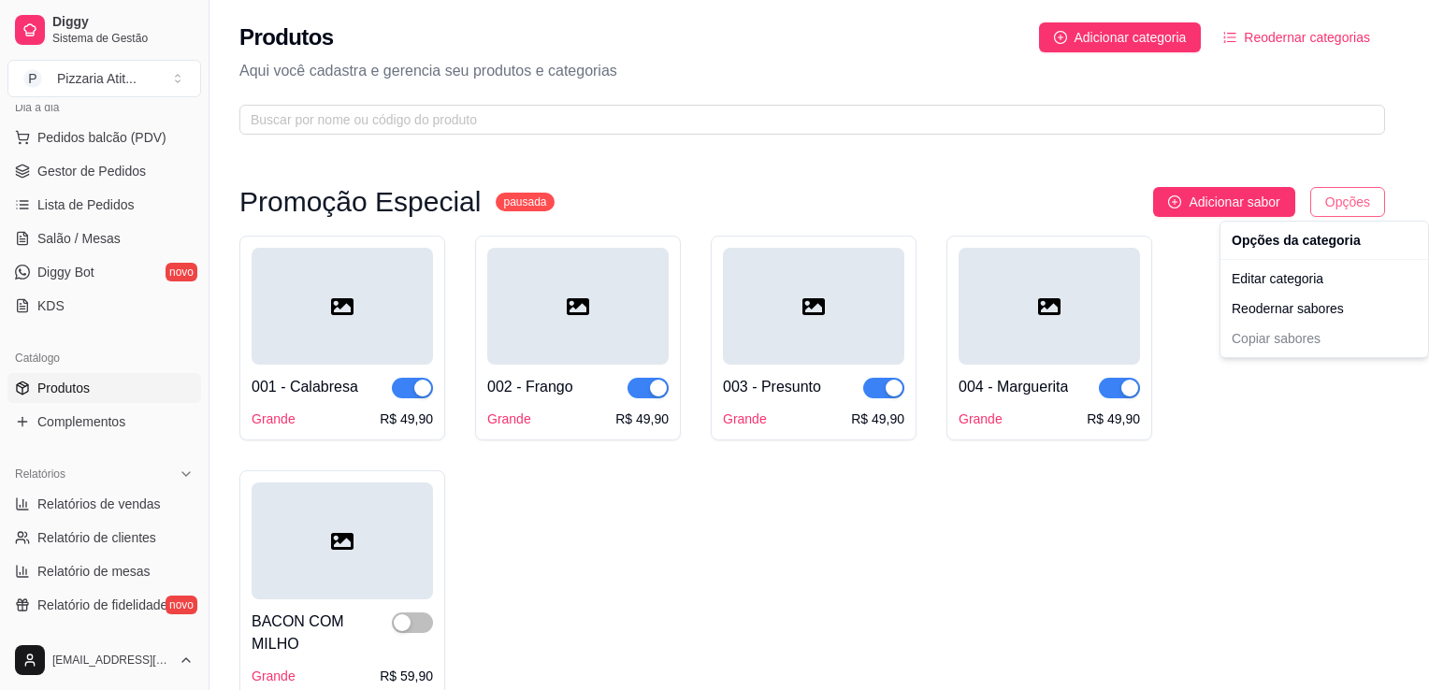
click at [1342, 206] on html "Diggy Sistema de Gestão P Pizzaria Atit ... Loja aberta Plano Essencial + Mesas…" at bounding box center [714, 345] width 1429 height 690
click at [1306, 282] on div "Editar categoria" at bounding box center [1324, 279] width 200 height 30
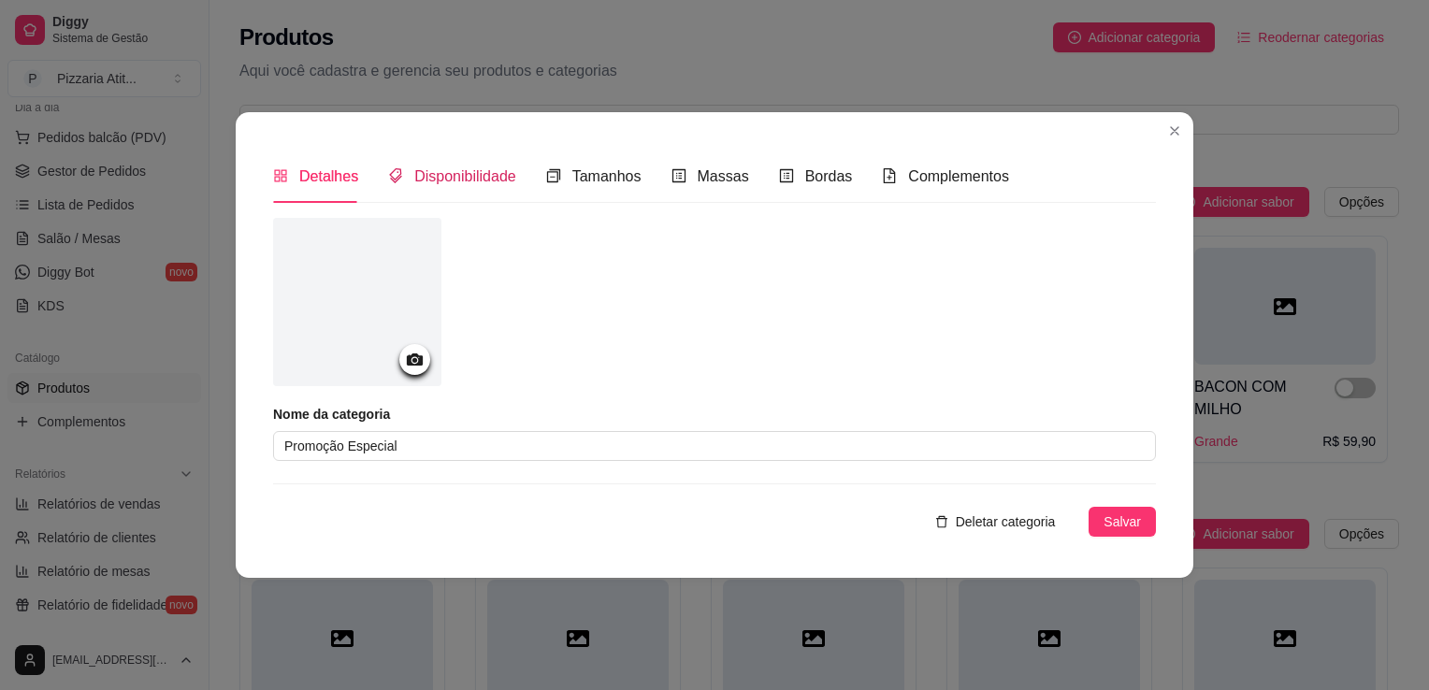
click at [488, 178] on span "Disponibilidade" at bounding box center [465, 176] width 102 height 16
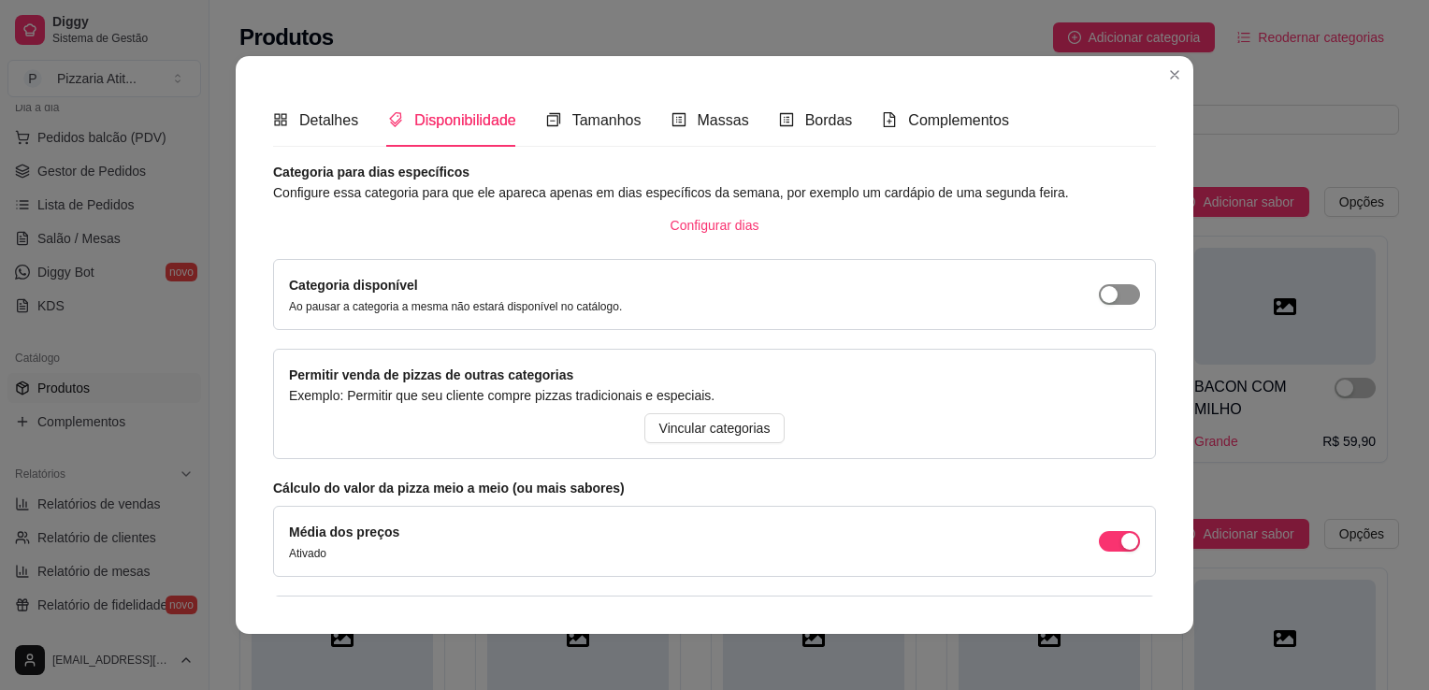
click at [1101, 294] on div "button" at bounding box center [1109, 294] width 17 height 17
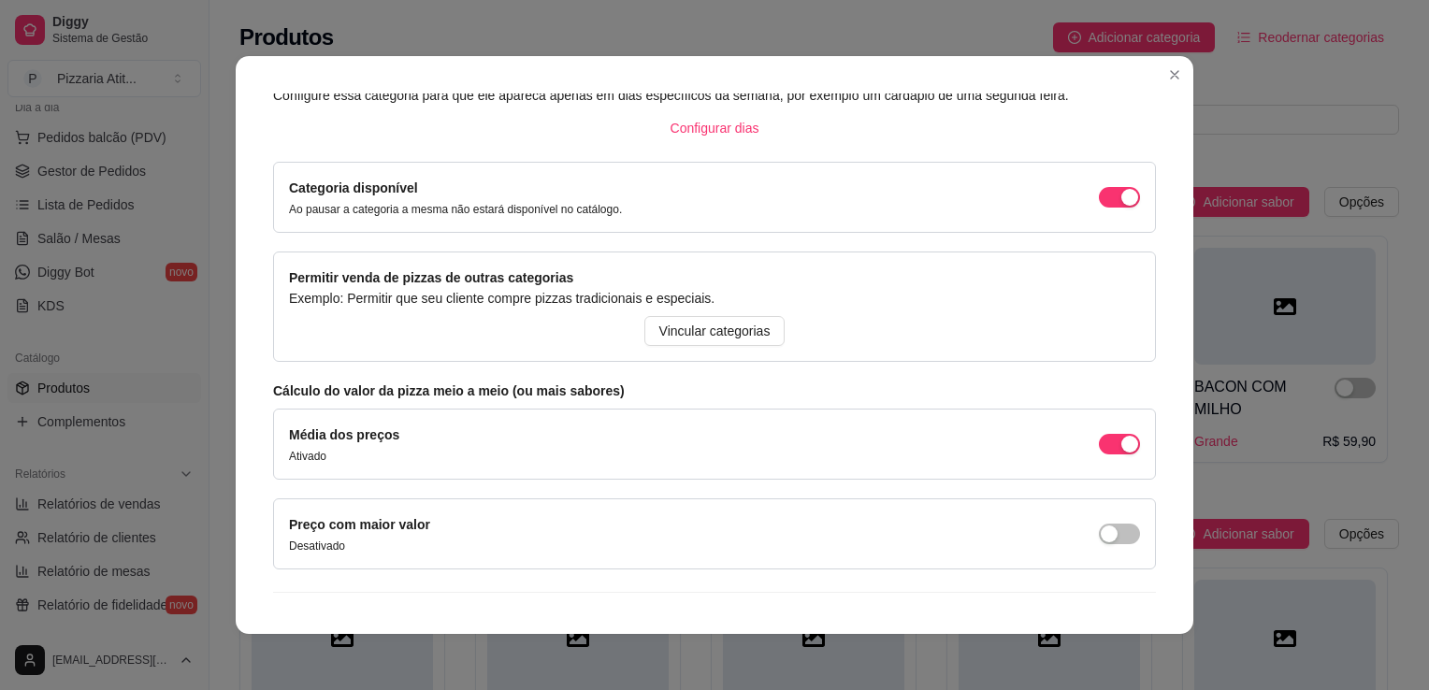
scroll to position [143, 0]
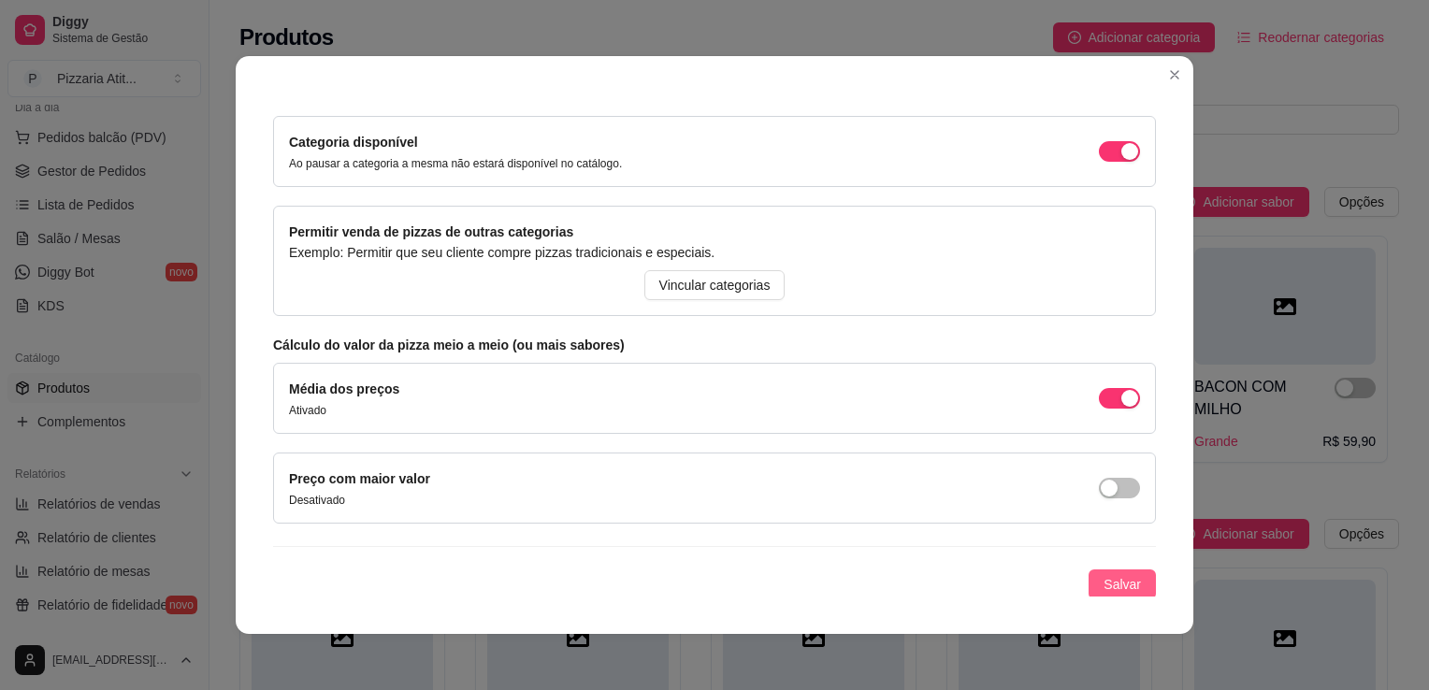
click at [1103, 589] on span "Salvar" at bounding box center [1121, 584] width 37 height 21
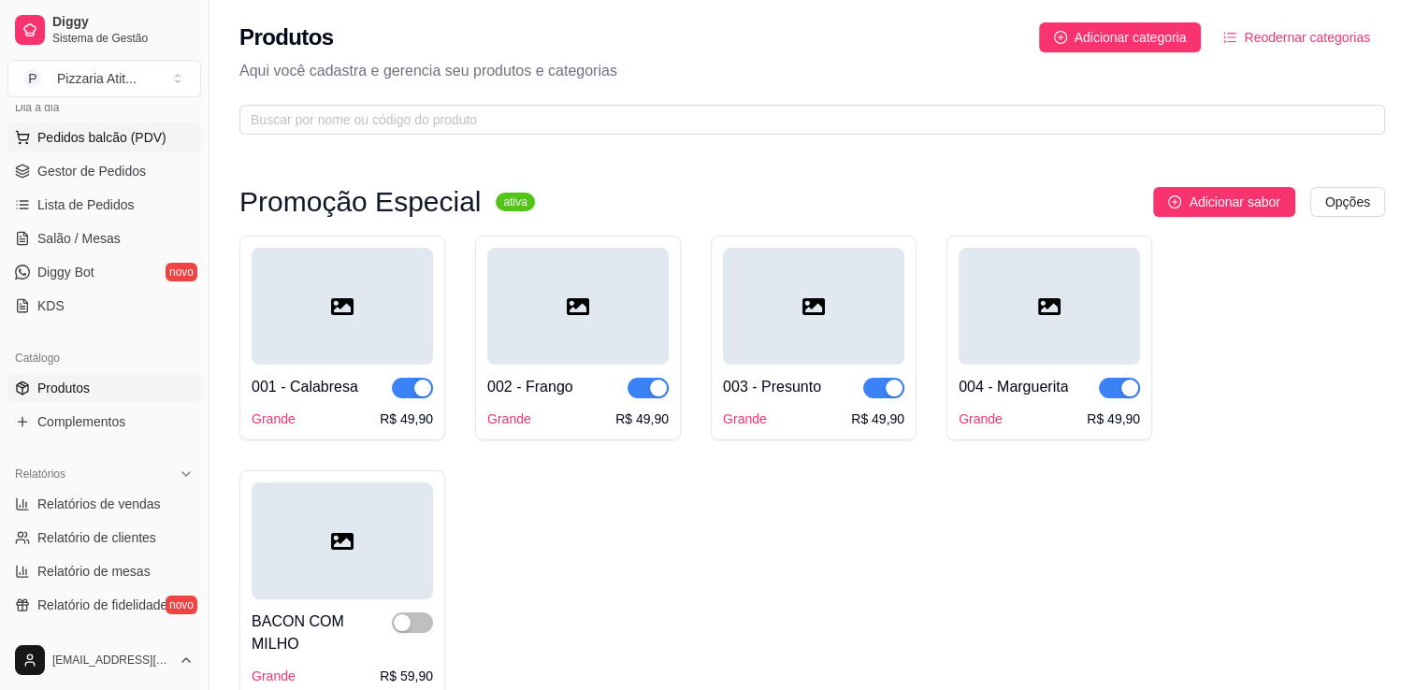
click at [112, 139] on span "Pedidos balcão (PDV)" at bounding box center [101, 137] width 129 height 19
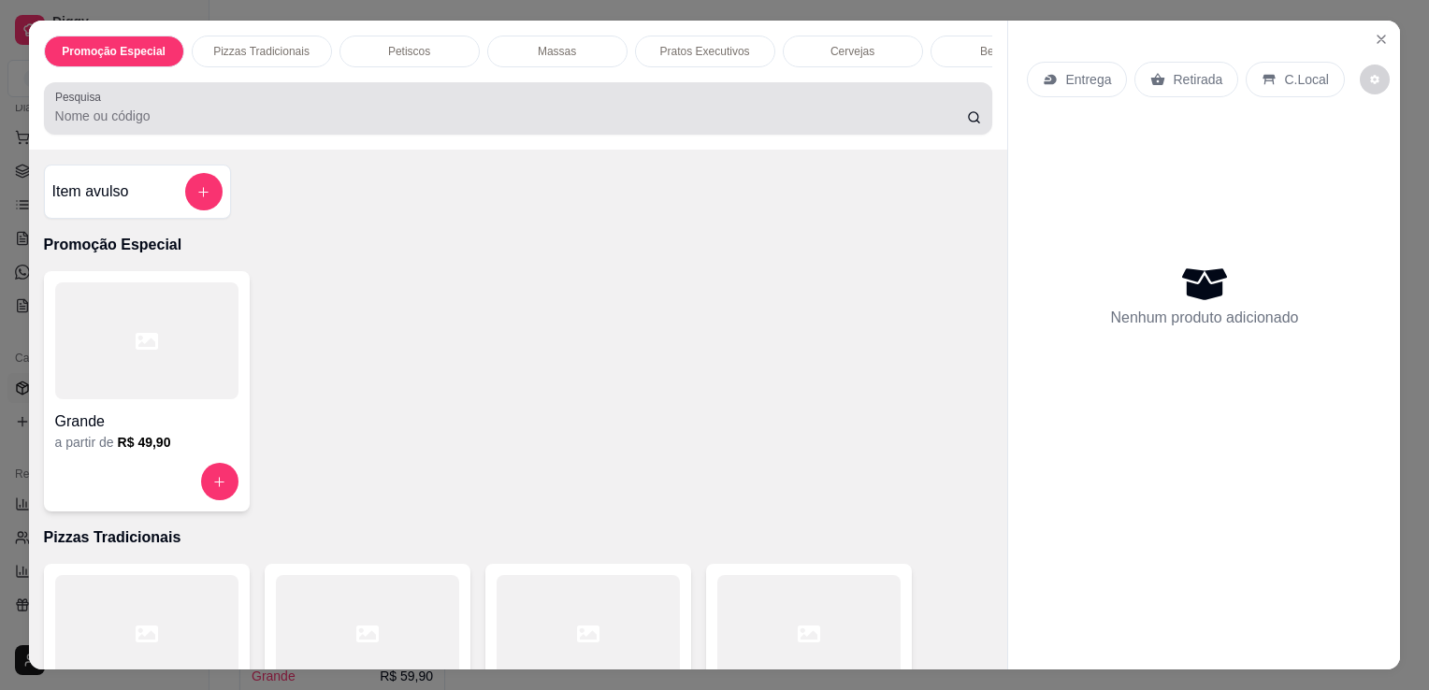
click at [327, 112] on div at bounding box center [518, 108] width 927 height 37
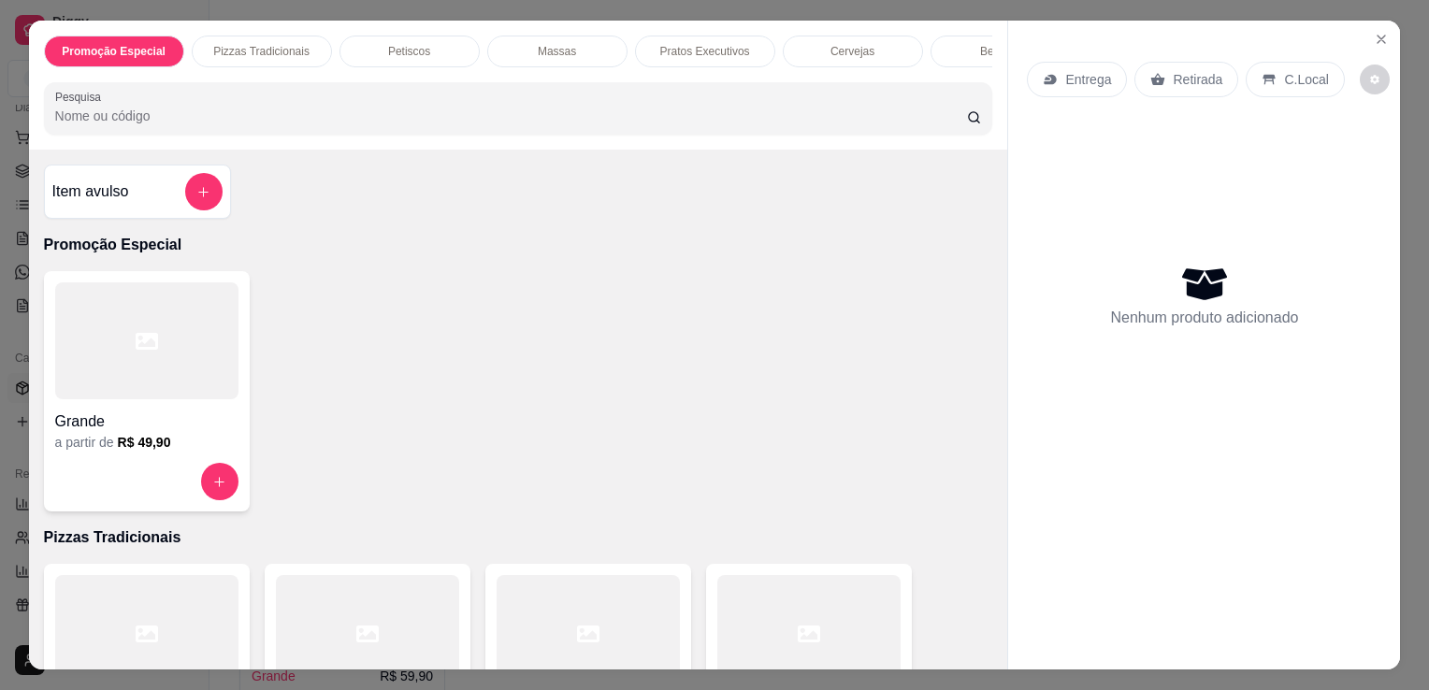
click at [107, 359] on div at bounding box center [146, 340] width 183 height 117
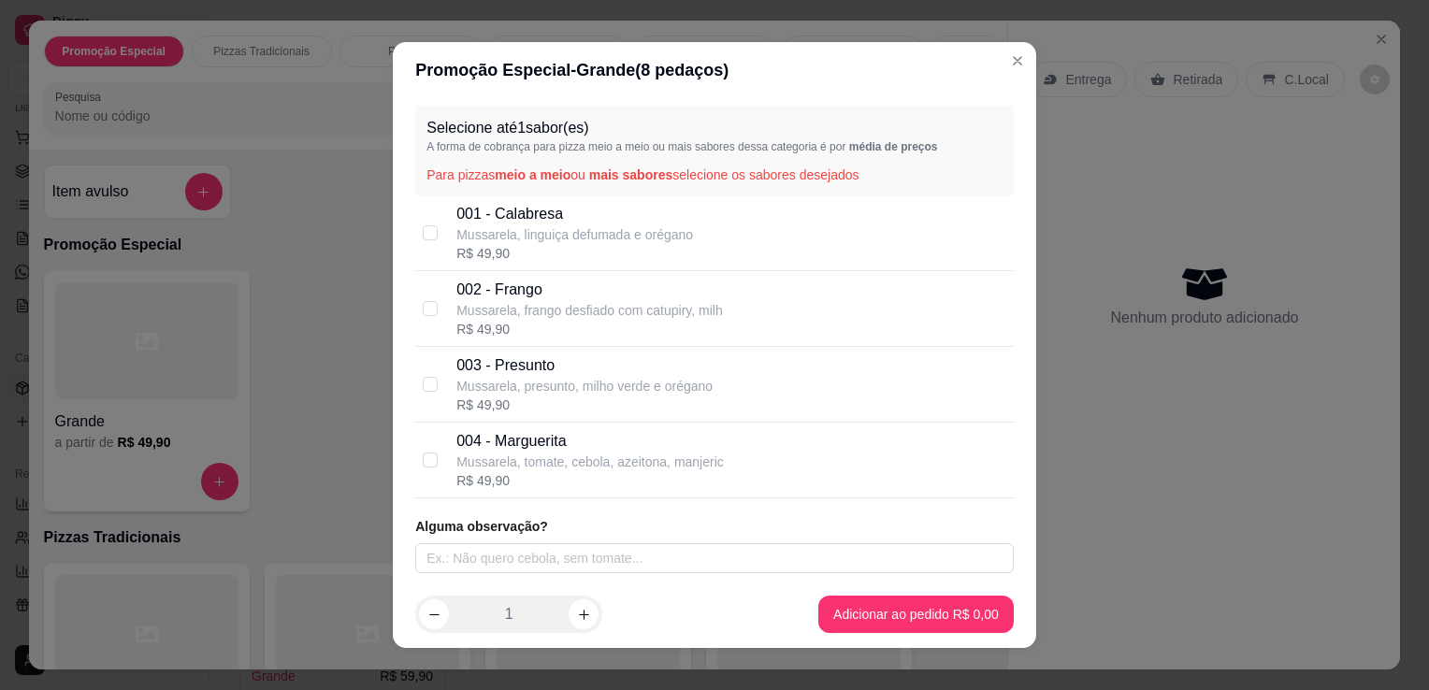
click at [576, 468] on p "Mussarela, tomate, cebola, azeitona, manjeric" at bounding box center [589, 462] width 267 height 19
checkbox input "true"
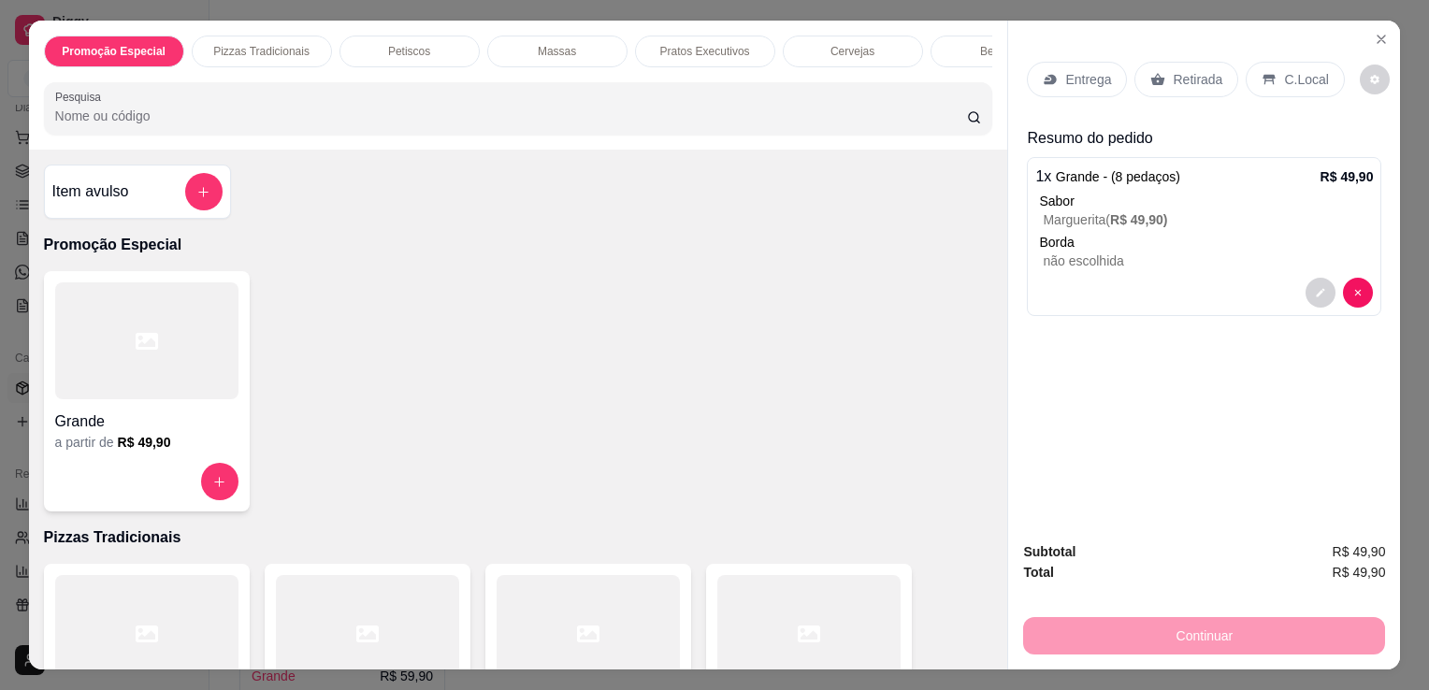
click at [1084, 75] on p "Entrega" at bounding box center [1088, 79] width 46 height 19
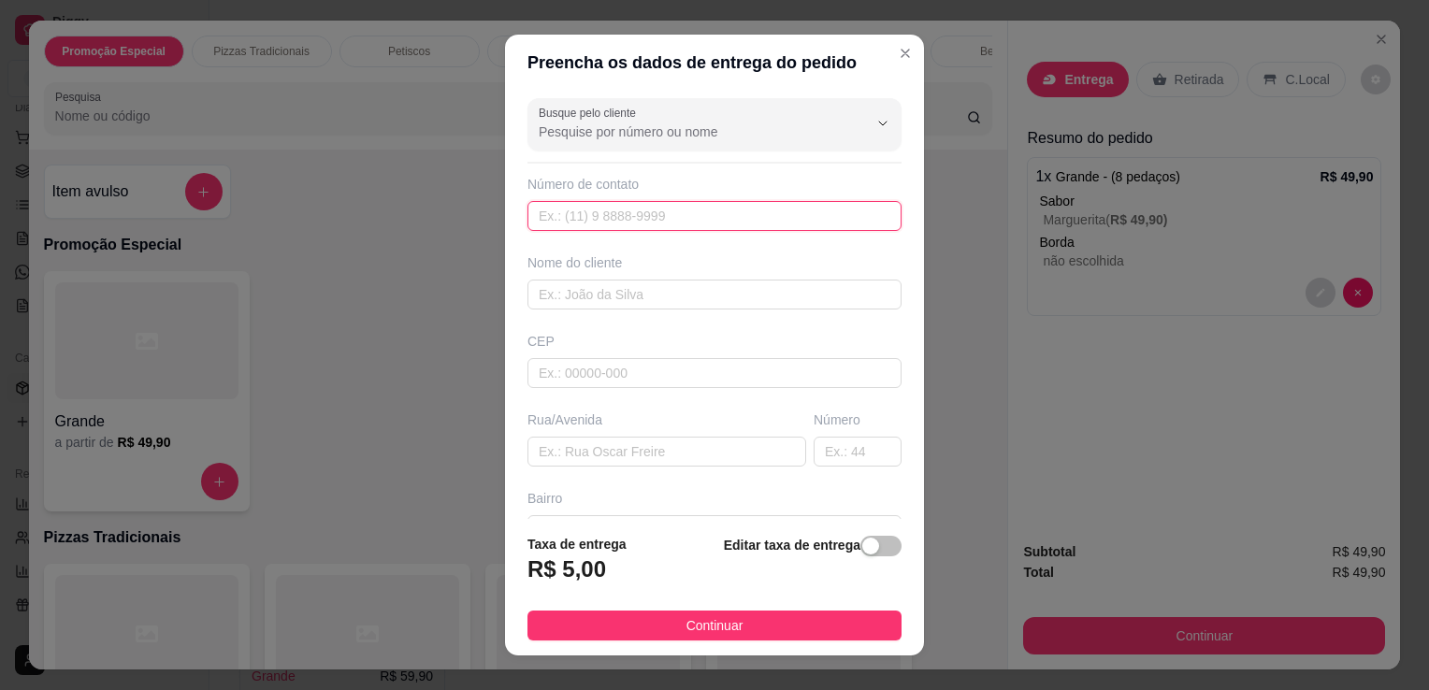
click at [734, 212] on input "text" at bounding box center [714, 216] width 374 height 30
type input "[PHONE_NUMBER]"
click at [745, 292] on input "text" at bounding box center [714, 295] width 374 height 30
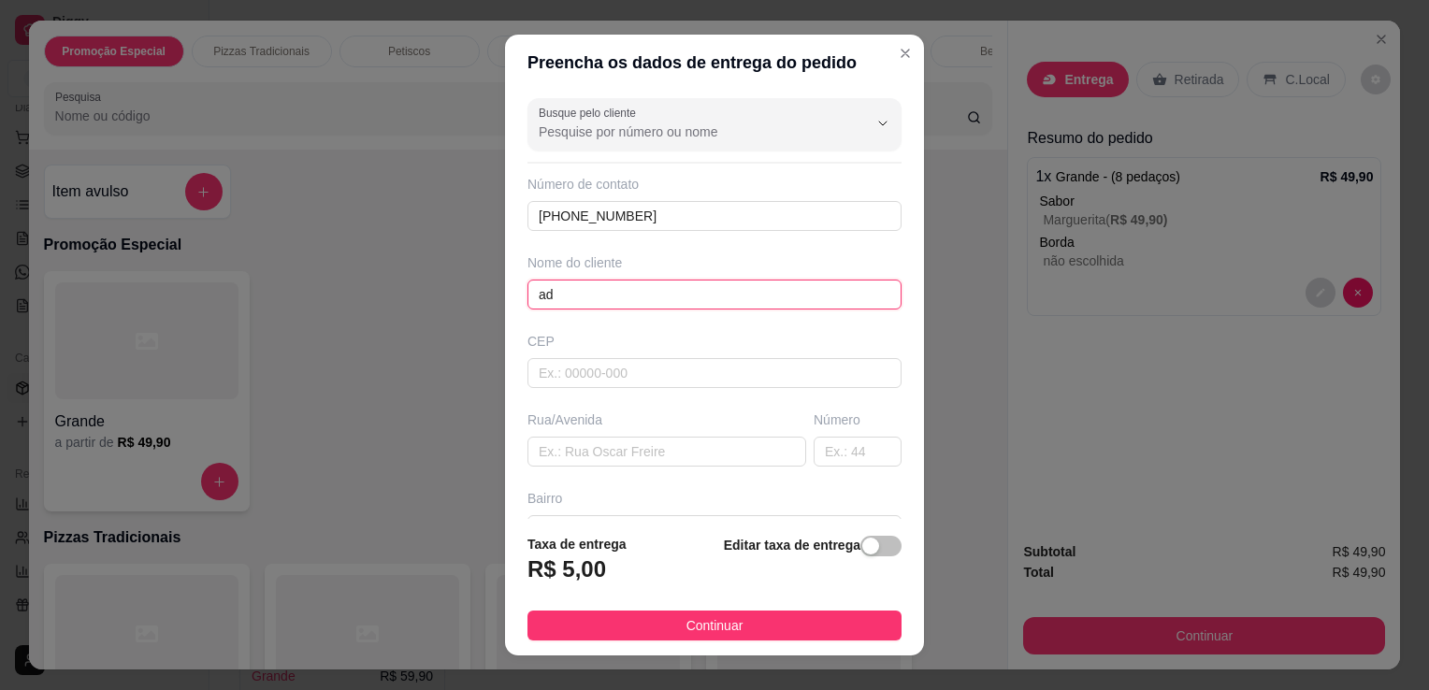
type input "a"
type input "[PERSON_NAME]"
click at [707, 461] on input "text" at bounding box center [666, 452] width 279 height 30
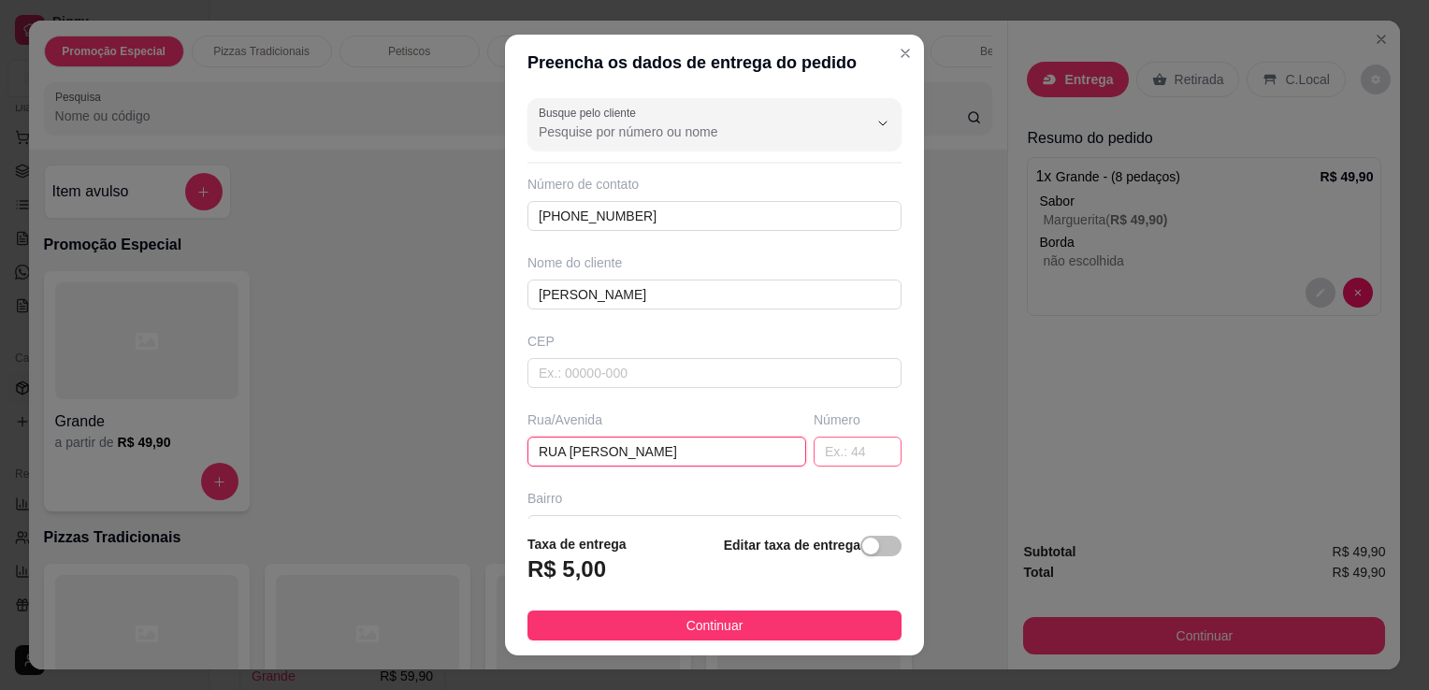
type input "RUA [PERSON_NAME]"
click at [813, 445] on input "text" at bounding box center [857, 452] width 88 height 30
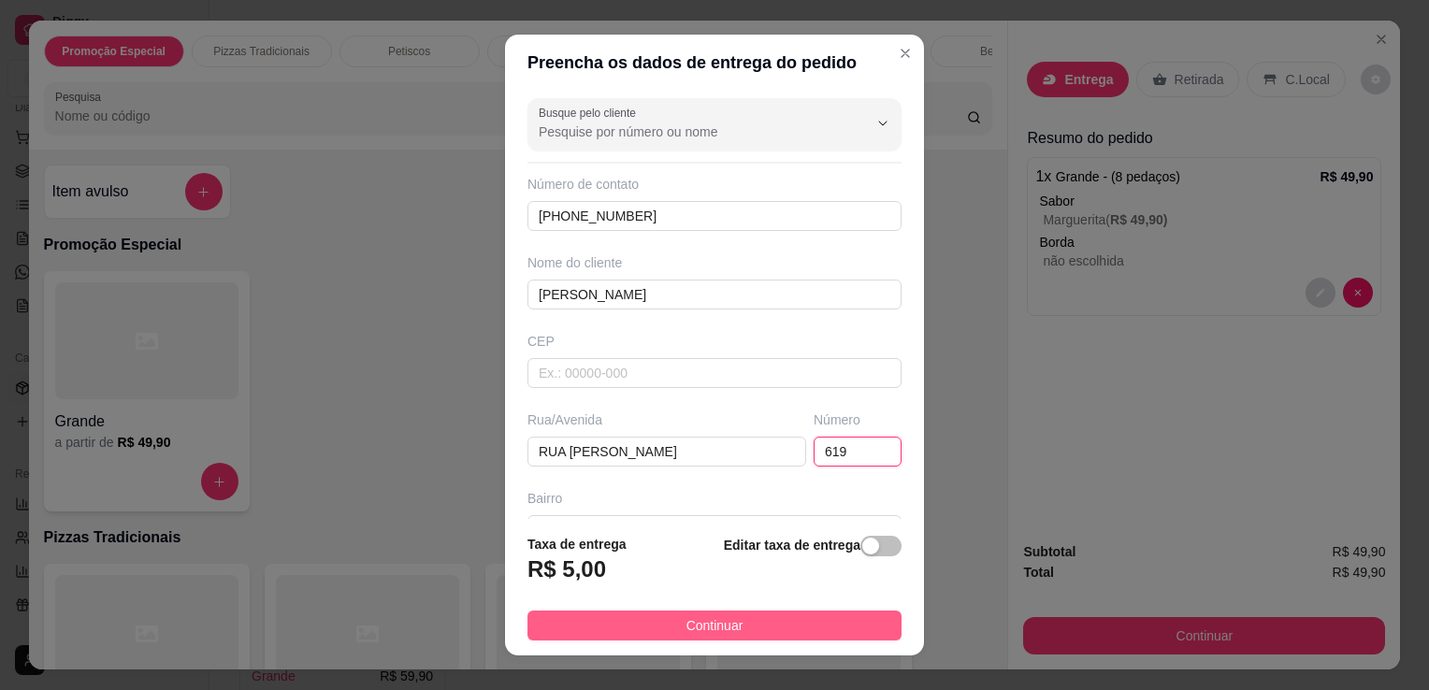
type input "619"
click at [726, 612] on button "Continuar" at bounding box center [714, 626] width 374 height 30
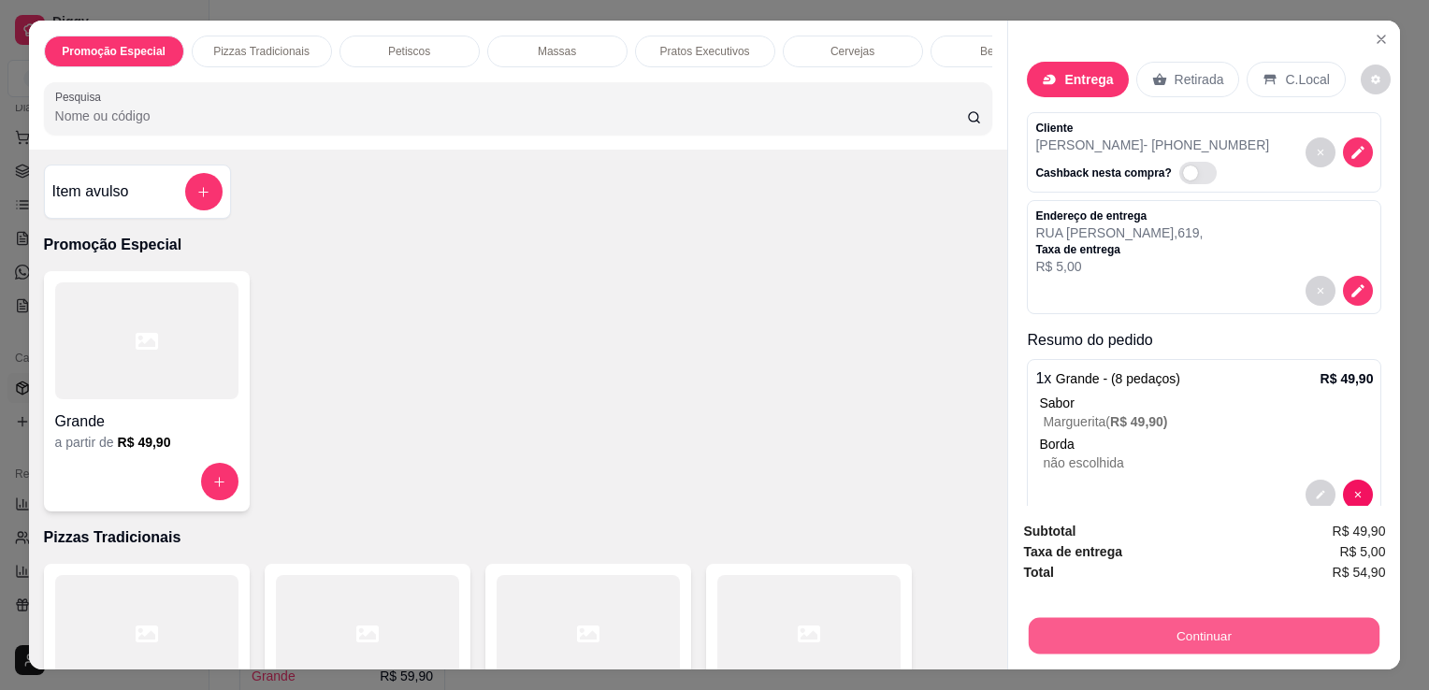
click at [1143, 630] on button "Continuar" at bounding box center [1204, 635] width 351 height 36
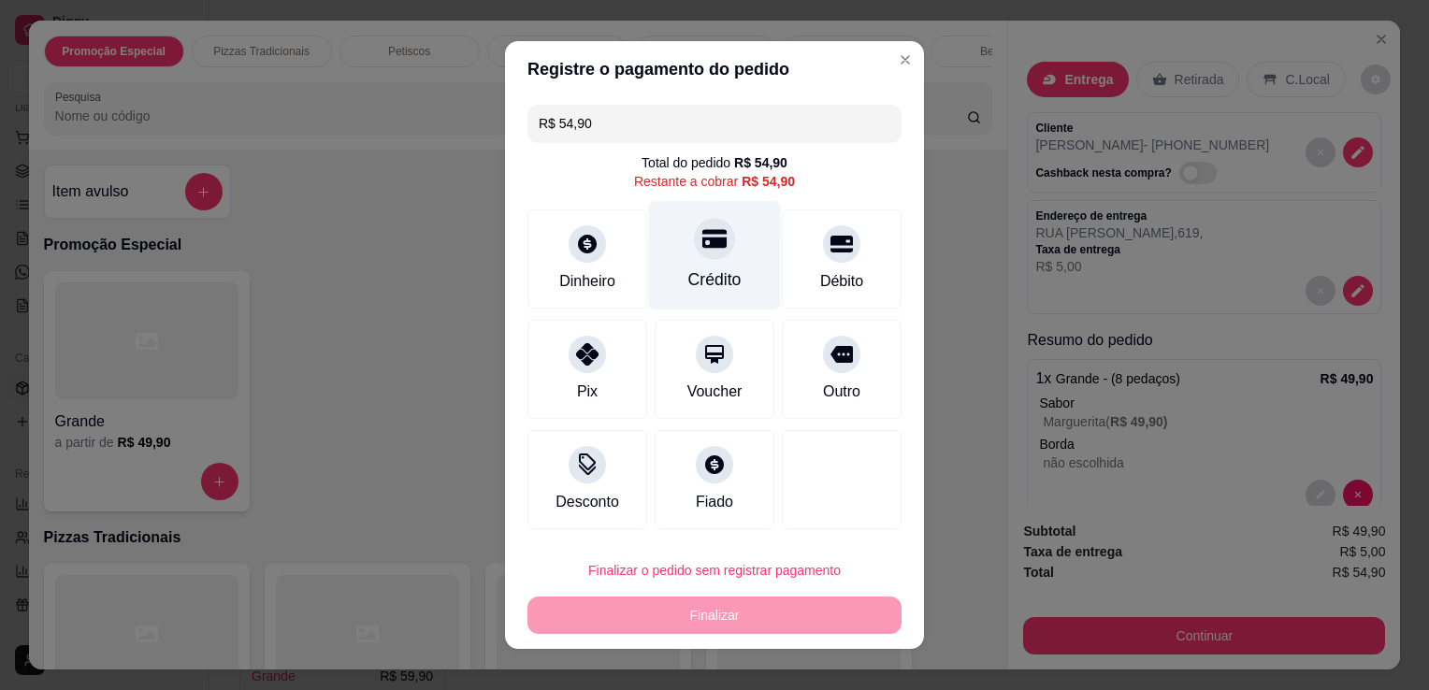
click at [702, 247] on icon at bounding box center [714, 239] width 24 height 19
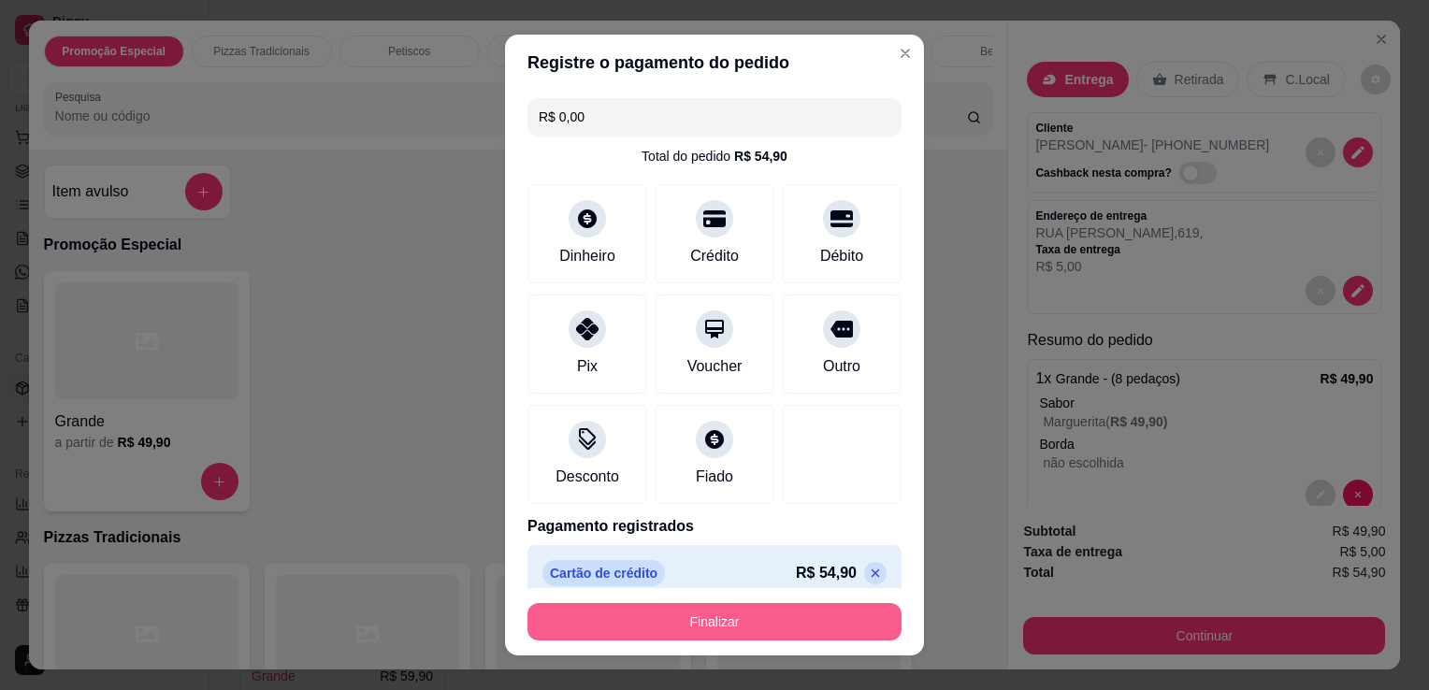
click at [686, 621] on button "Finalizar" at bounding box center [714, 621] width 374 height 37
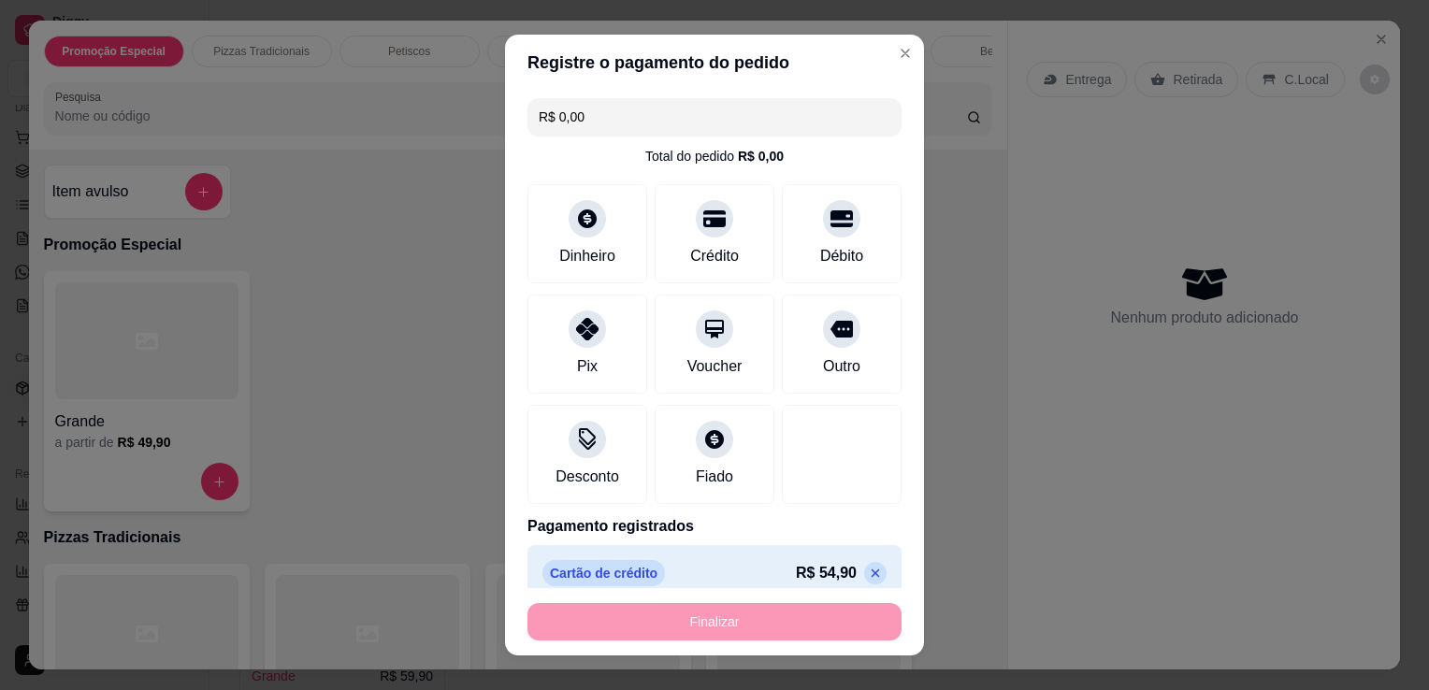
type input "-R$ 54,90"
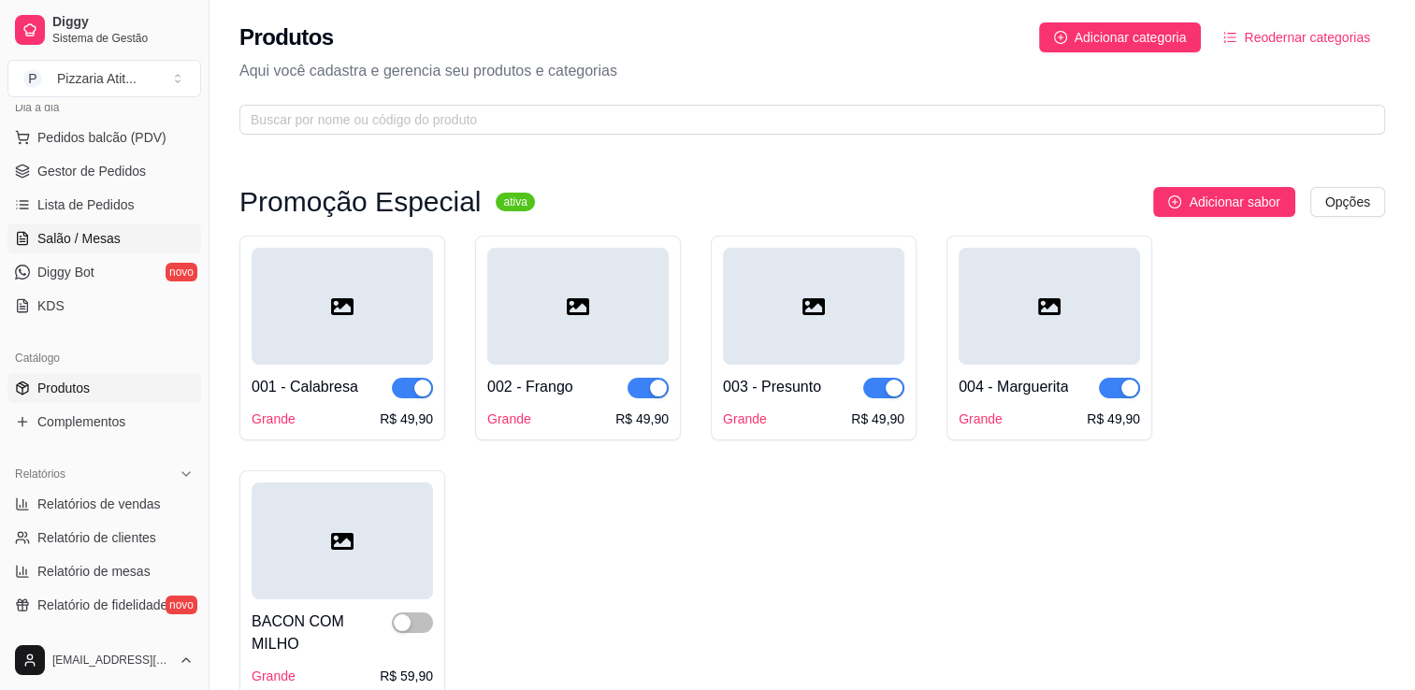
click at [108, 240] on span "Salão / Mesas" at bounding box center [78, 238] width 83 height 19
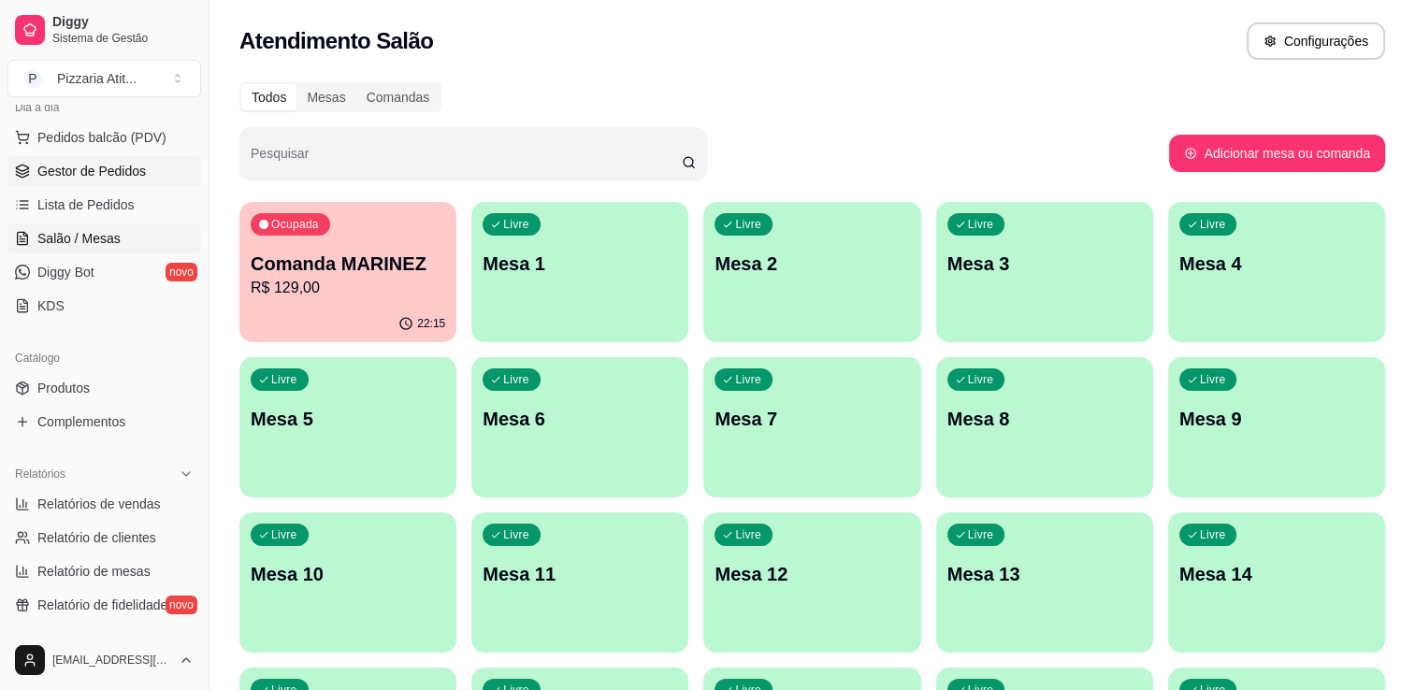
click at [147, 172] on link "Gestor de Pedidos" at bounding box center [104, 171] width 194 height 30
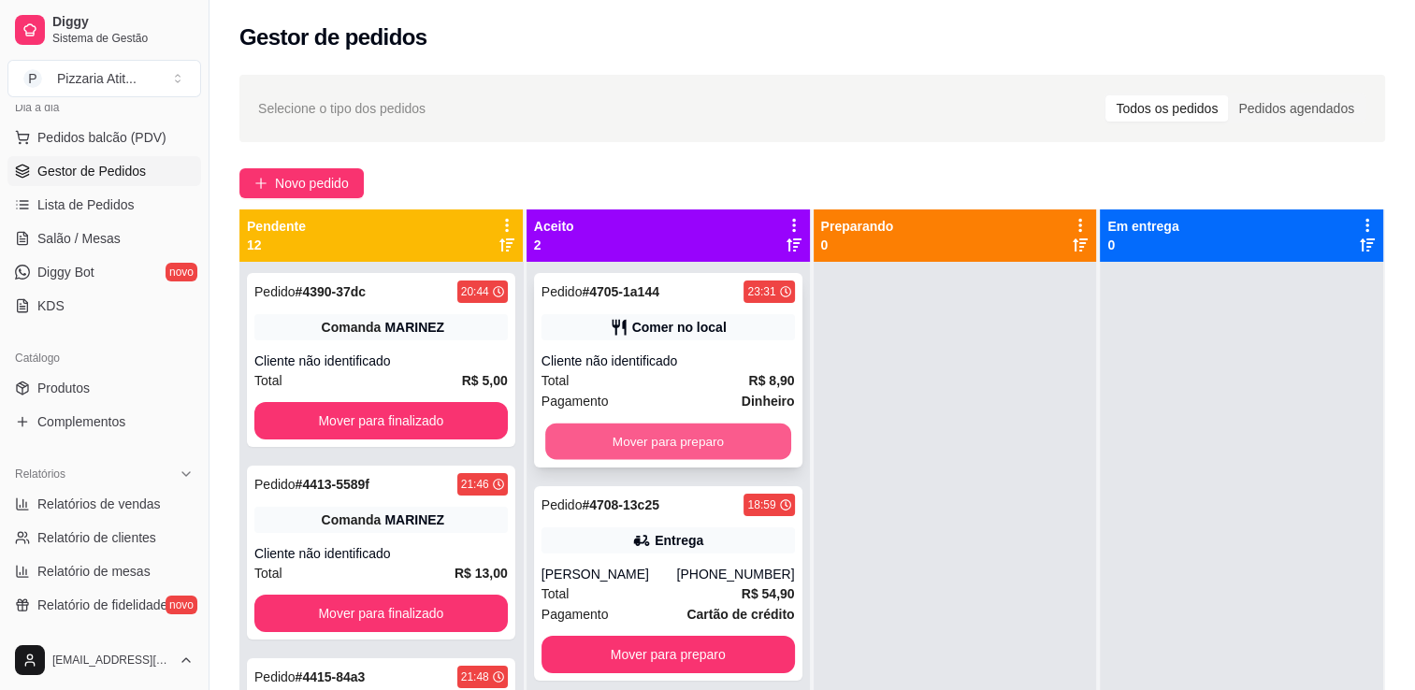
click at [666, 433] on button "Mover para preparo" at bounding box center [668, 442] width 246 height 36
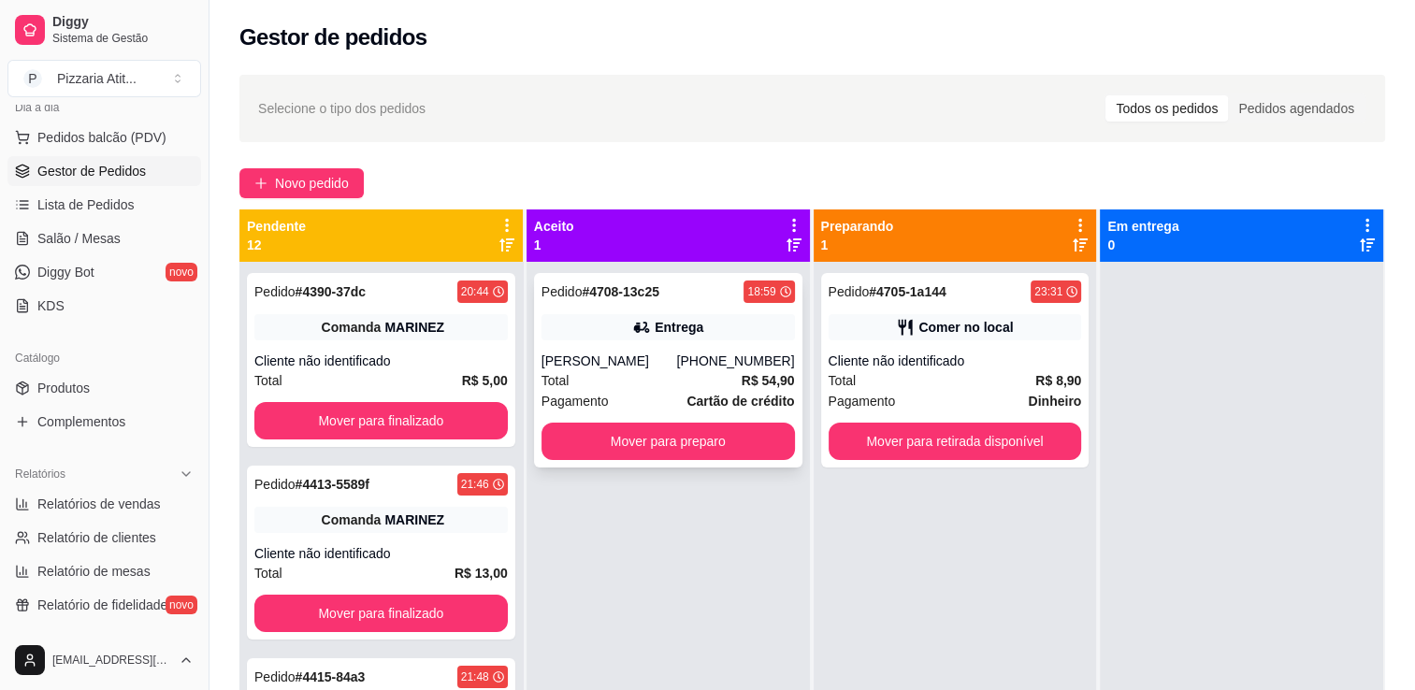
click at [668, 356] on div "[PERSON_NAME]" at bounding box center [609, 361] width 136 height 19
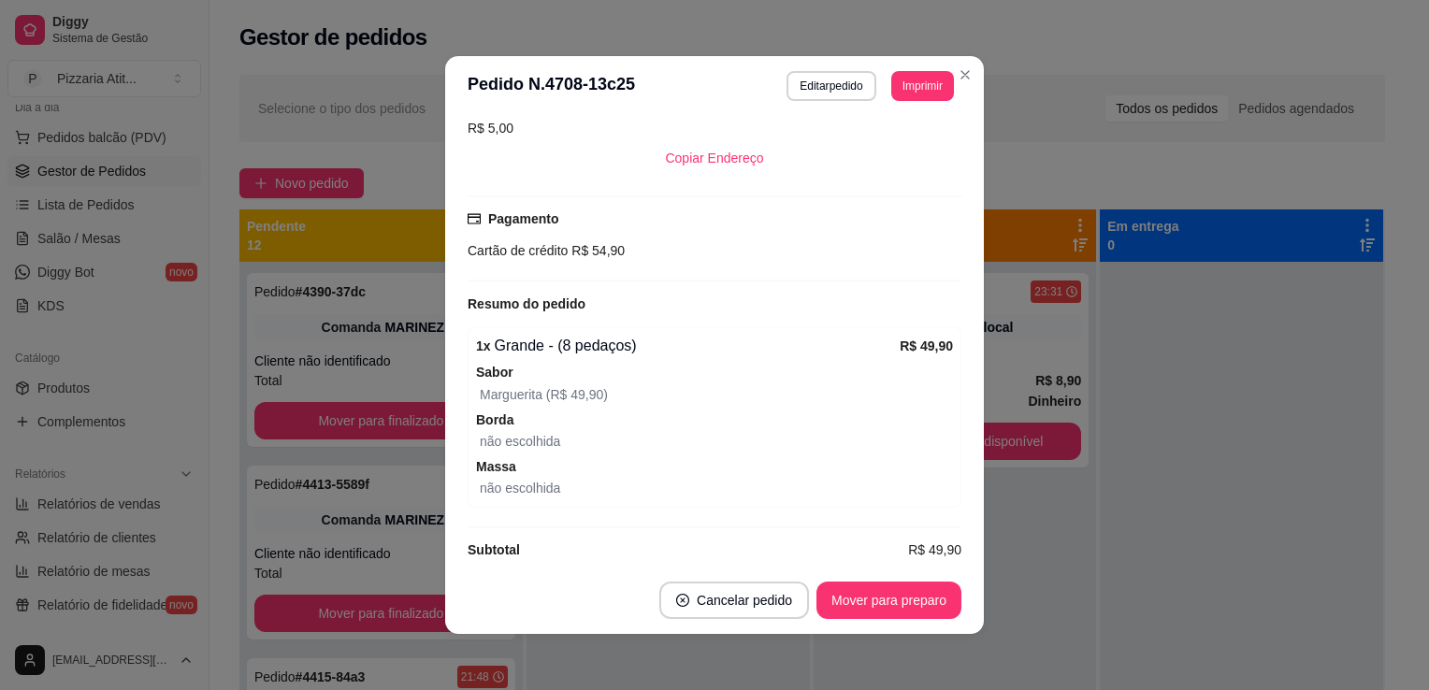
scroll to position [374, 0]
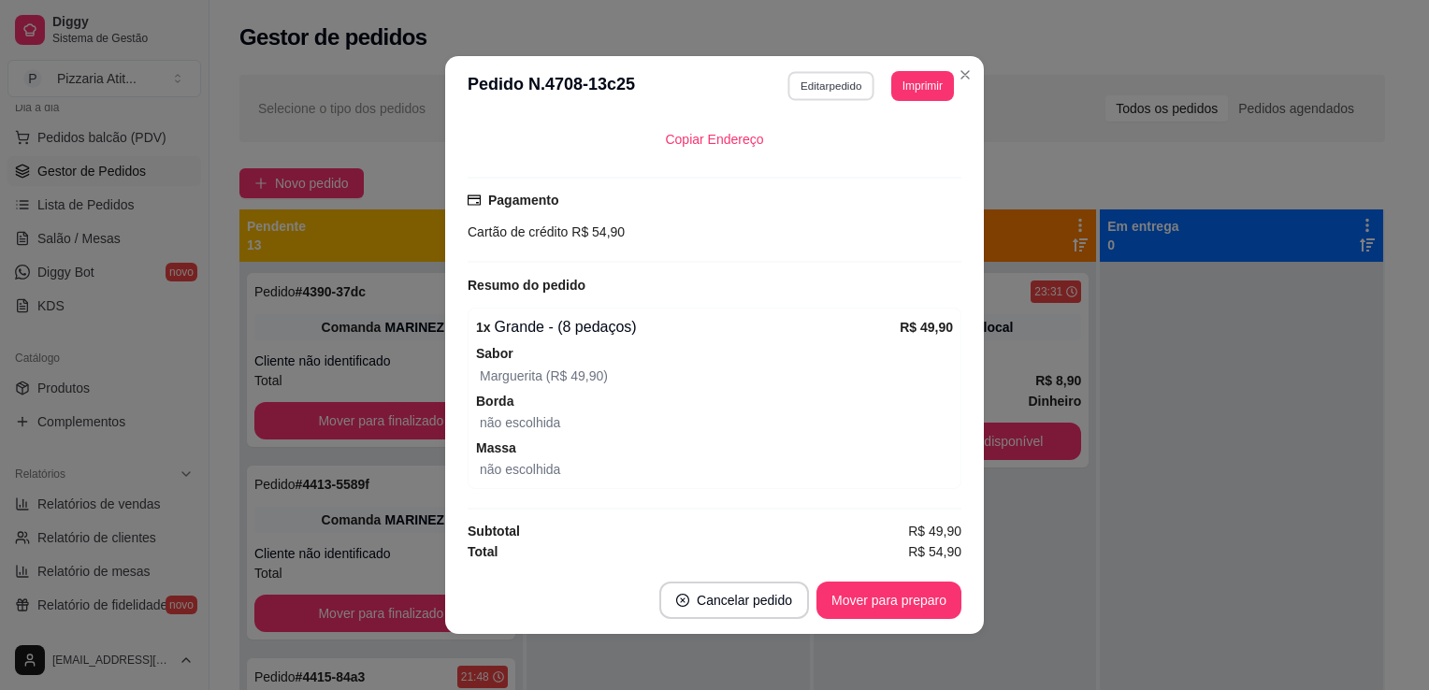
click at [819, 83] on button "Editar pedido" at bounding box center [831, 85] width 87 height 29
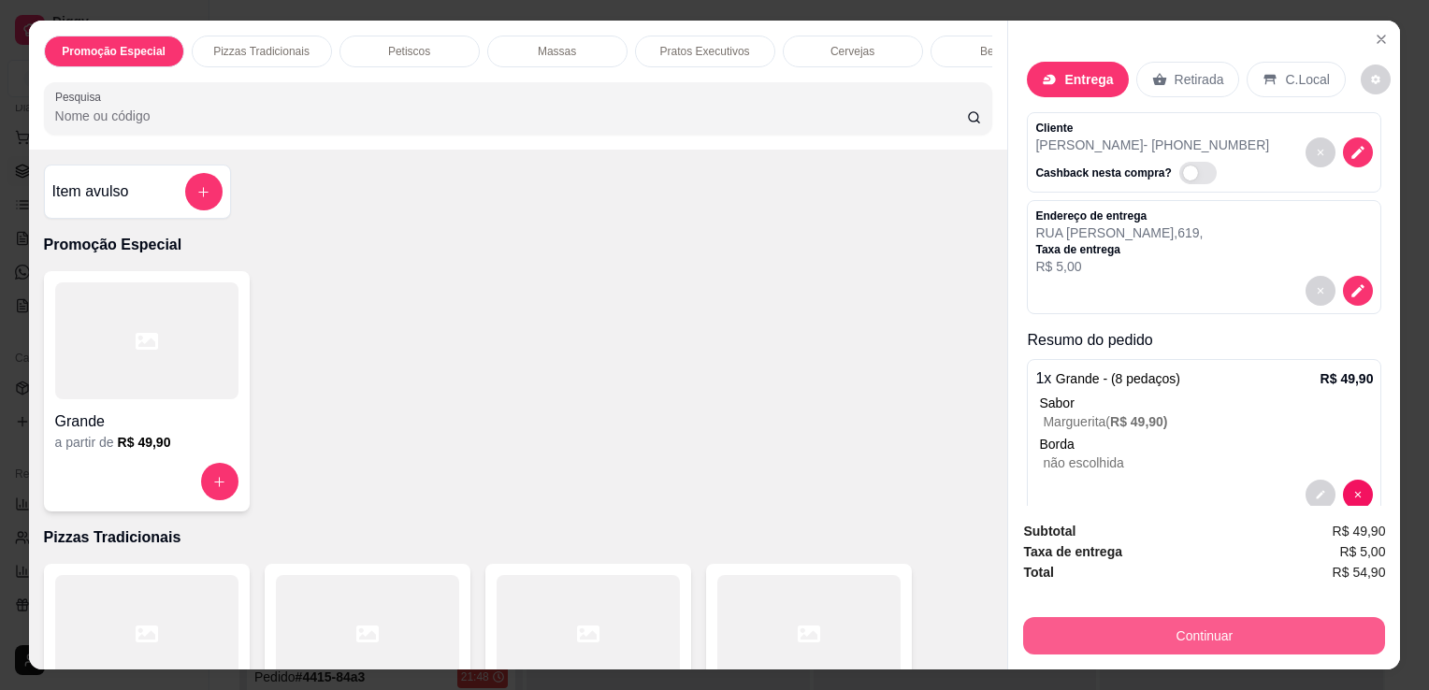
click at [1164, 630] on button "Continuar" at bounding box center [1204, 635] width 362 height 37
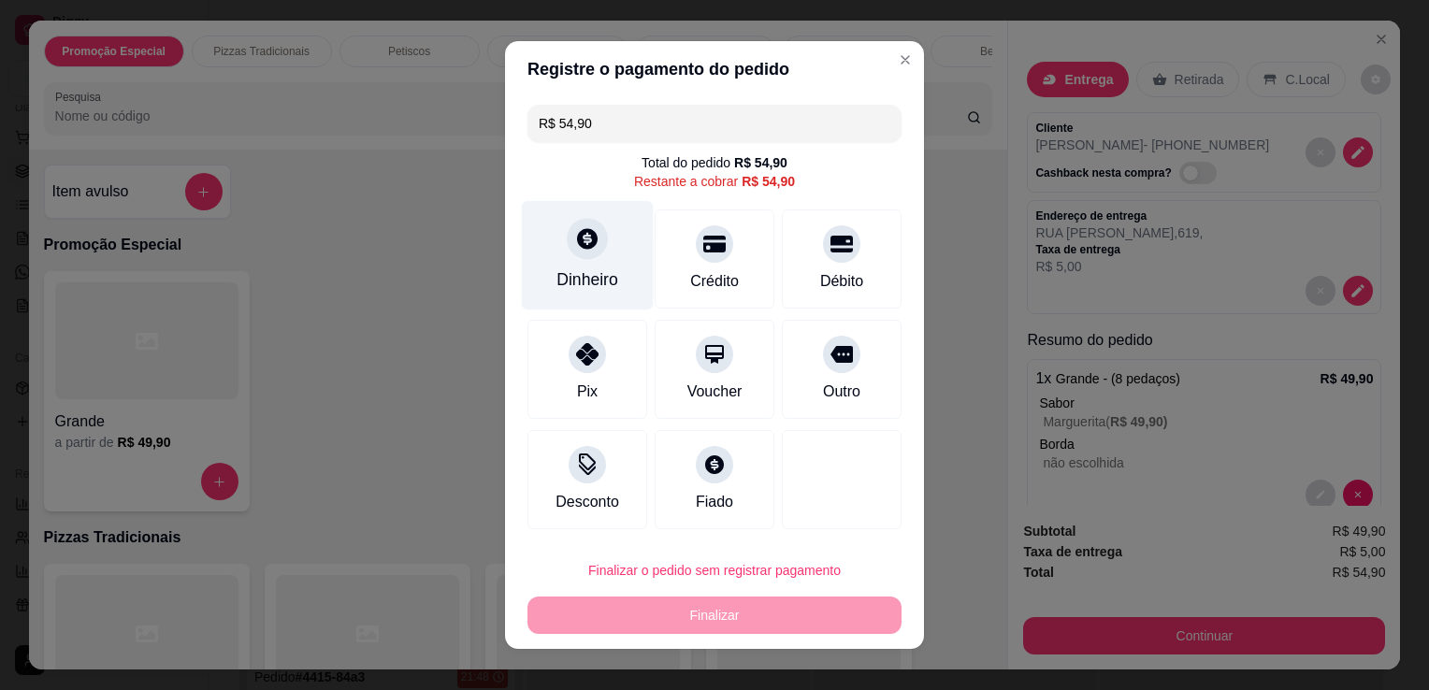
click at [580, 249] on icon at bounding box center [587, 238] width 24 height 24
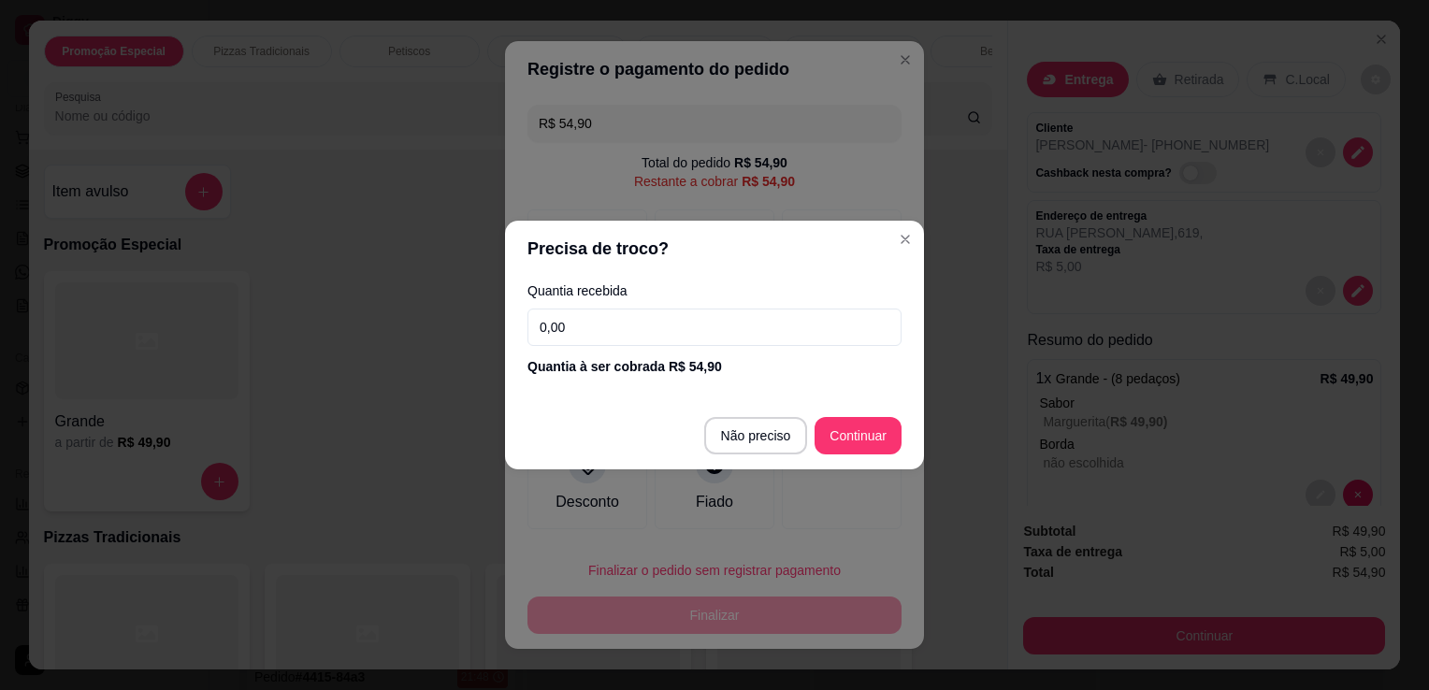
click at [705, 339] on input "0,00" at bounding box center [714, 327] width 374 height 37
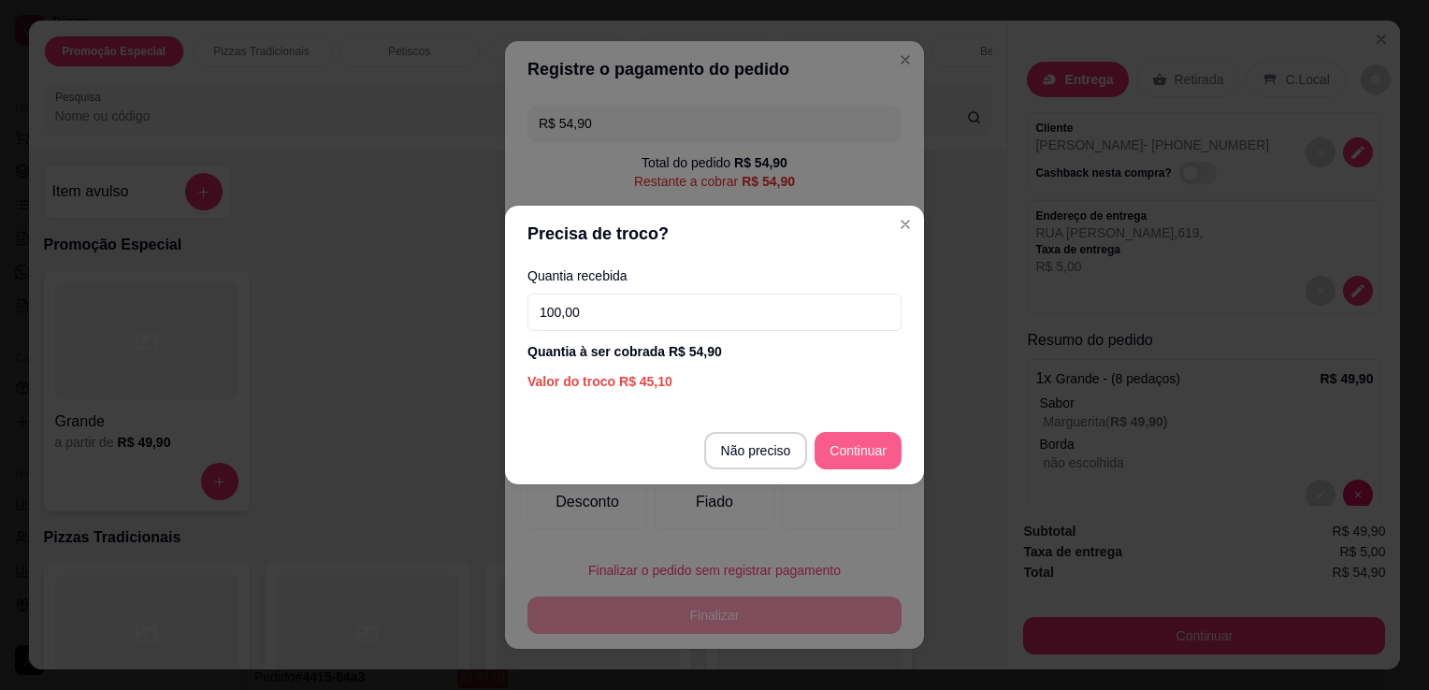
type input "100,00"
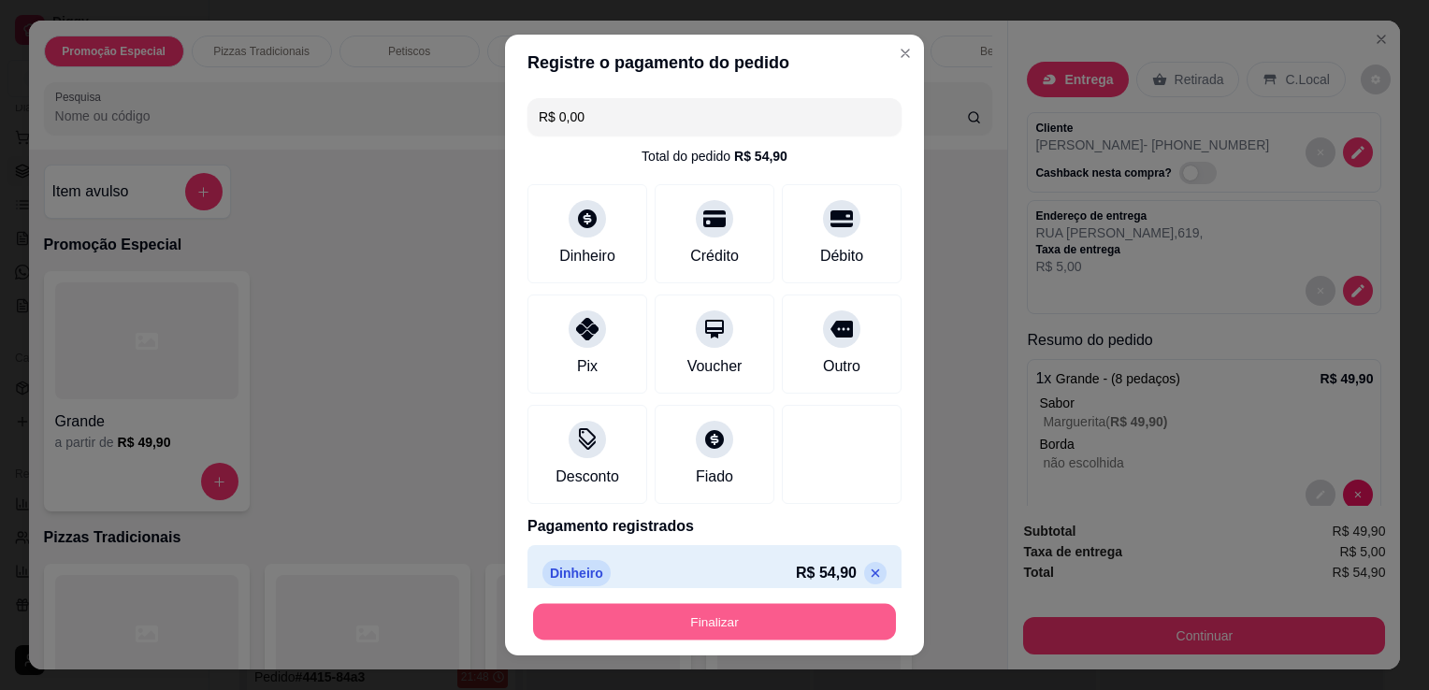
click at [762, 619] on button "Finalizar" at bounding box center [714, 622] width 363 height 36
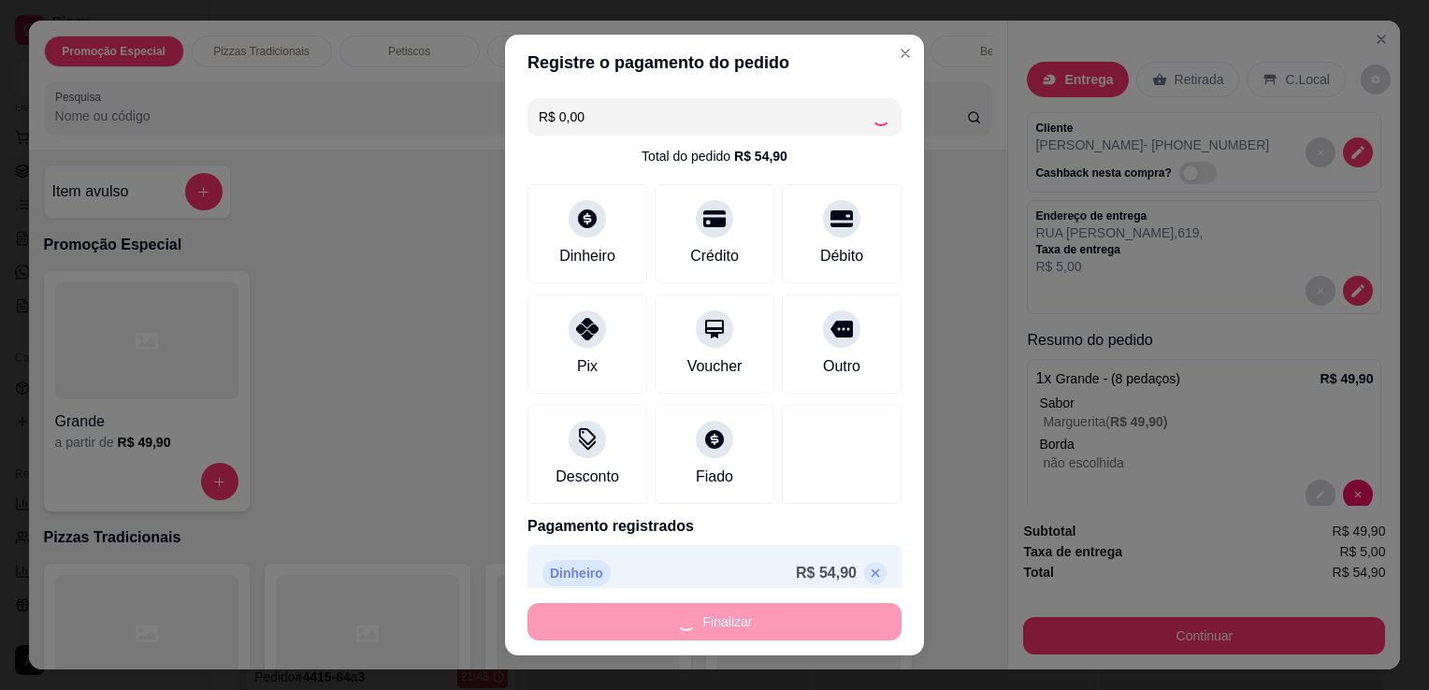
type input "-R$ 54,90"
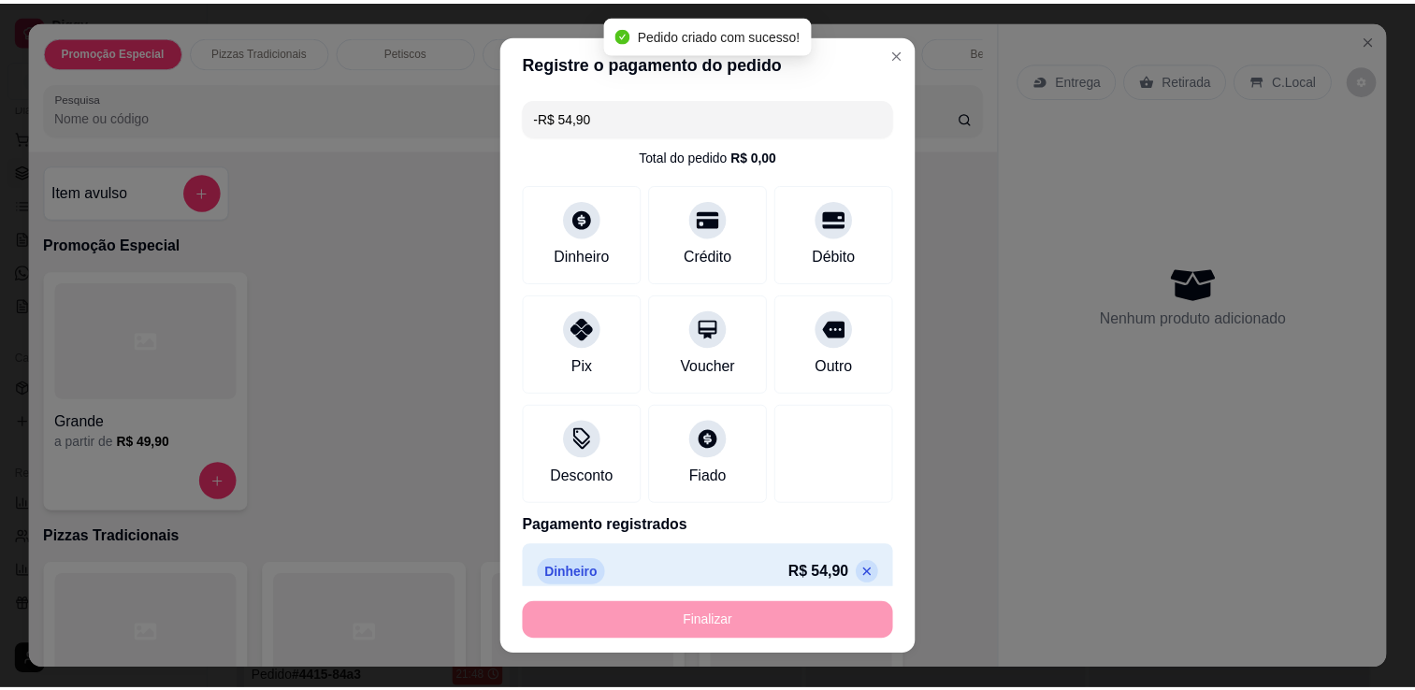
scroll to position [415, 0]
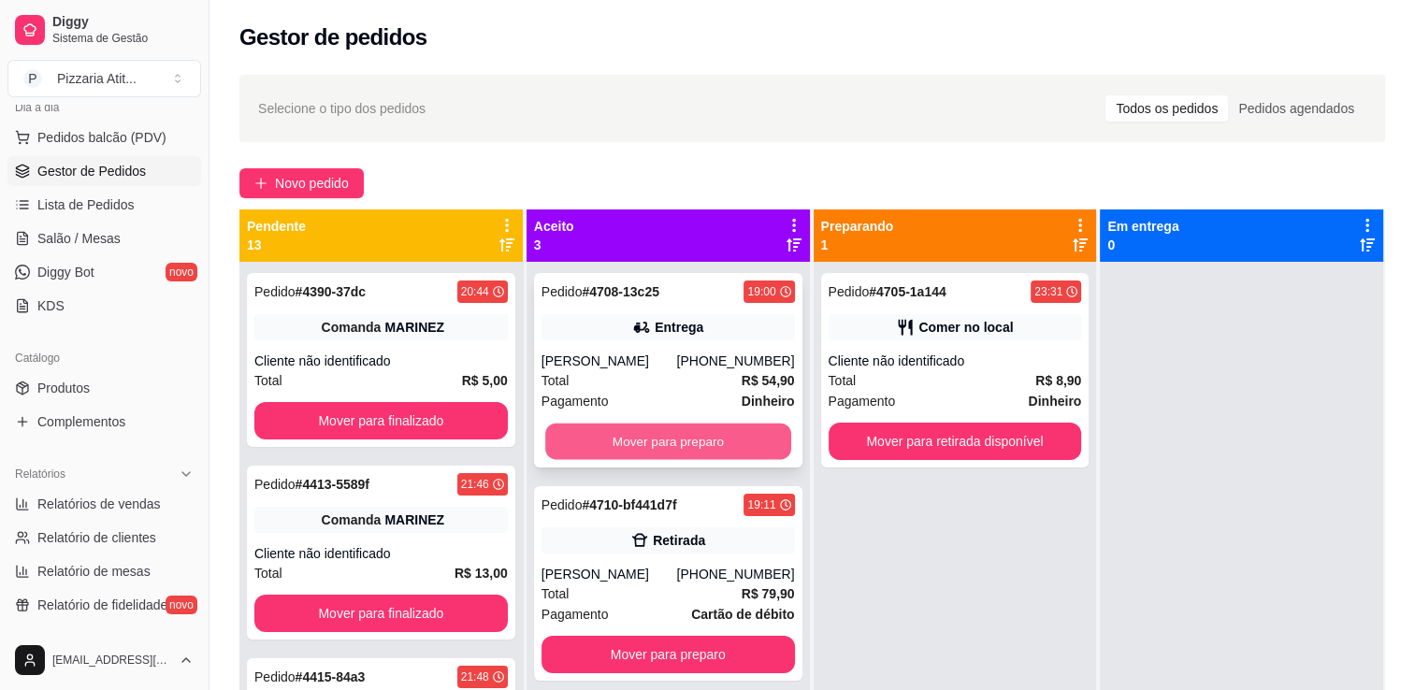
click at [674, 439] on button "Mover para preparo" at bounding box center [668, 442] width 246 height 36
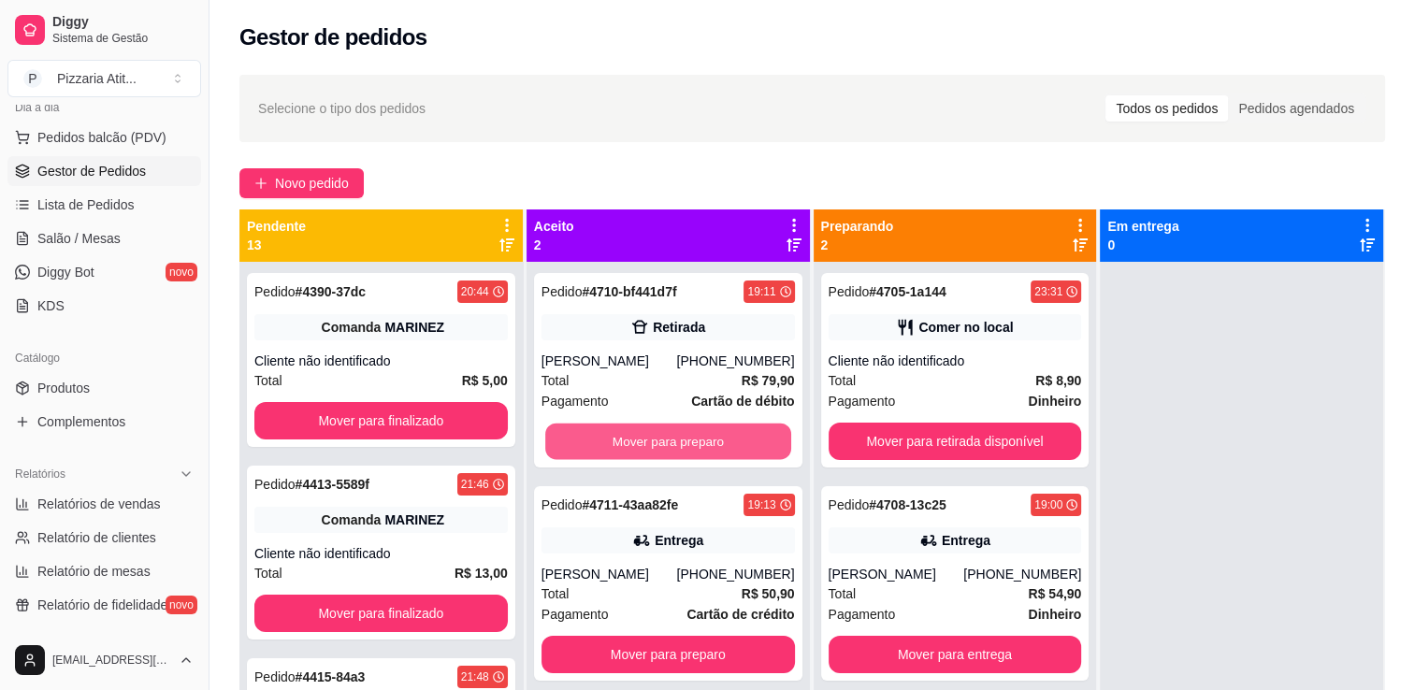
click at [674, 439] on button "Mover para preparo" at bounding box center [668, 442] width 246 height 36
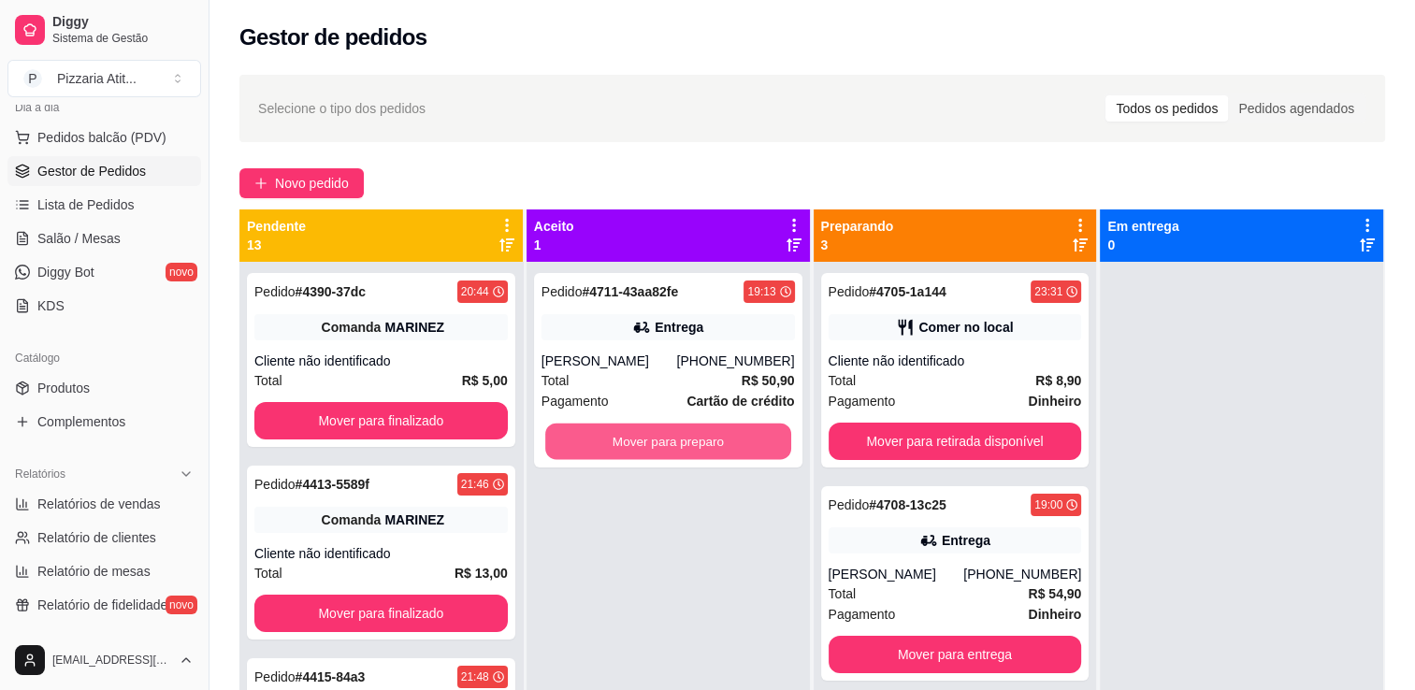
click at [674, 439] on button "Mover para preparo" at bounding box center [668, 442] width 246 height 36
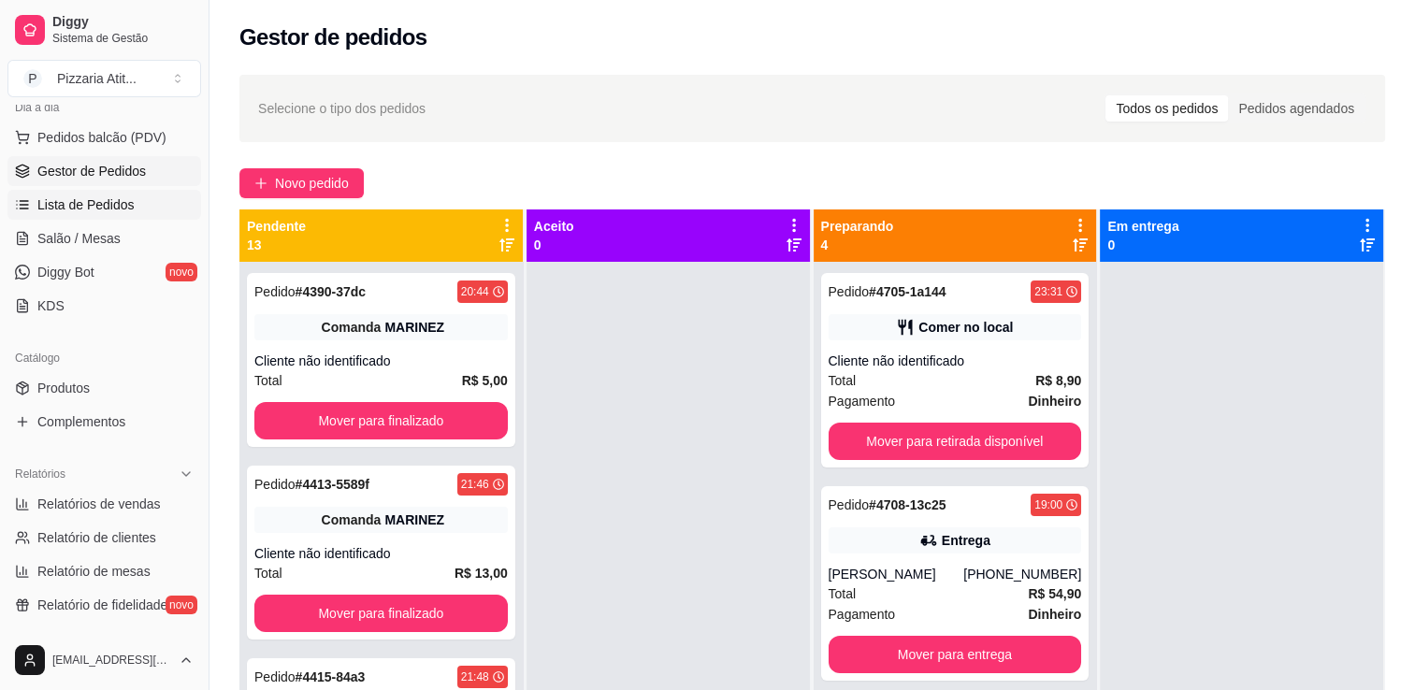
click at [131, 218] on link "Lista de Pedidos" at bounding box center [104, 205] width 194 height 30
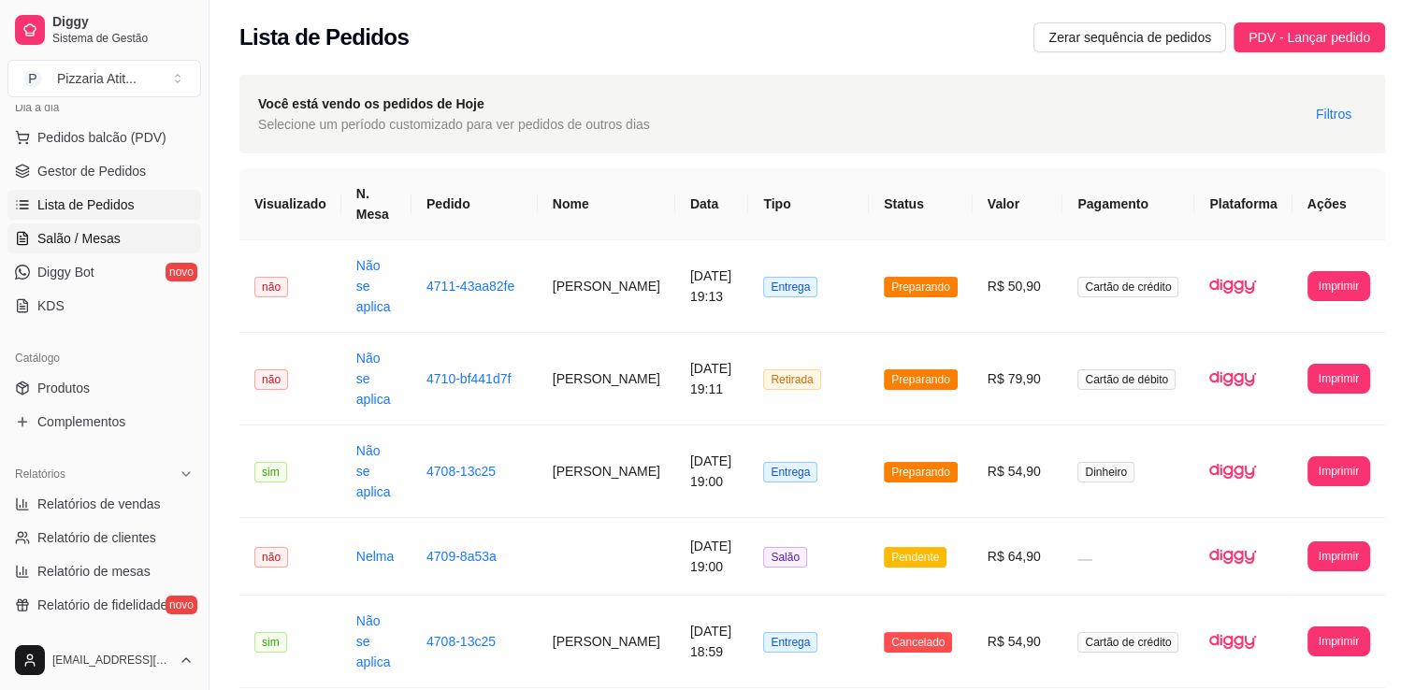
click at [128, 225] on link "Salão / Mesas" at bounding box center [104, 238] width 194 height 30
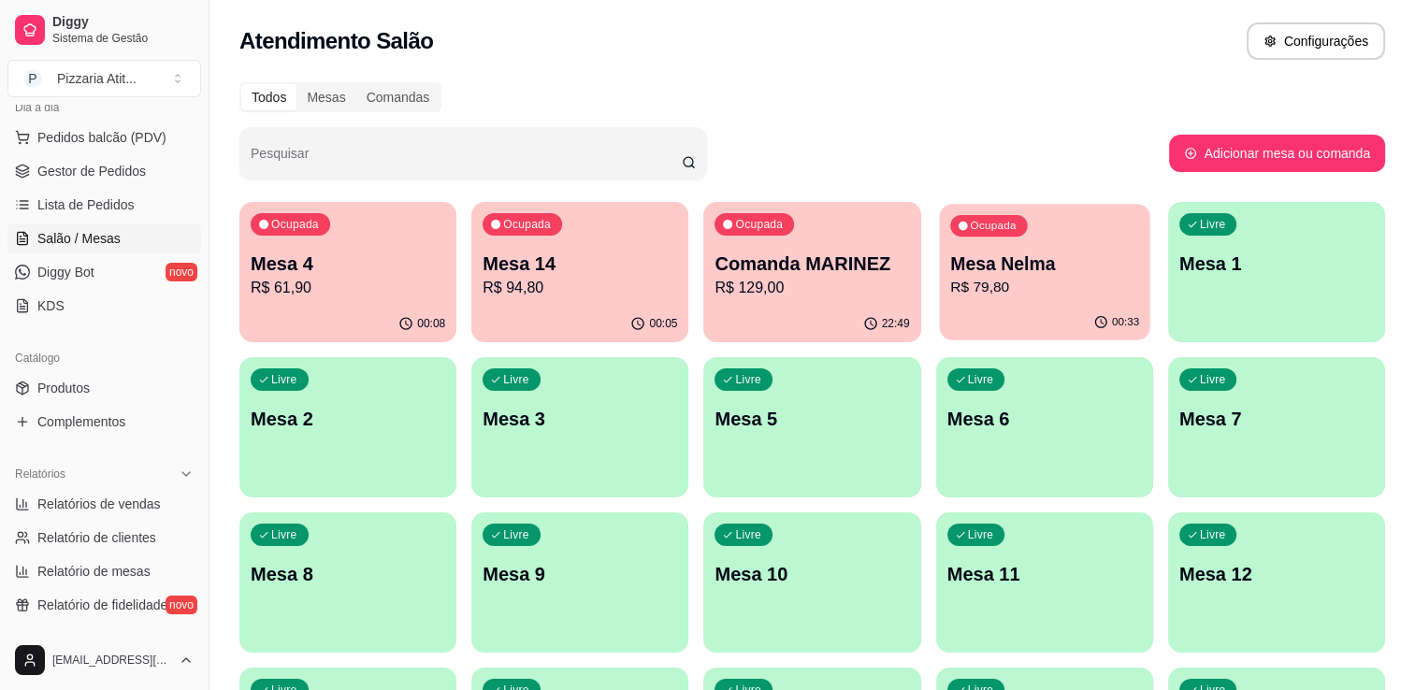
click at [1005, 258] on p "Mesa Nelma" at bounding box center [1044, 264] width 189 height 25
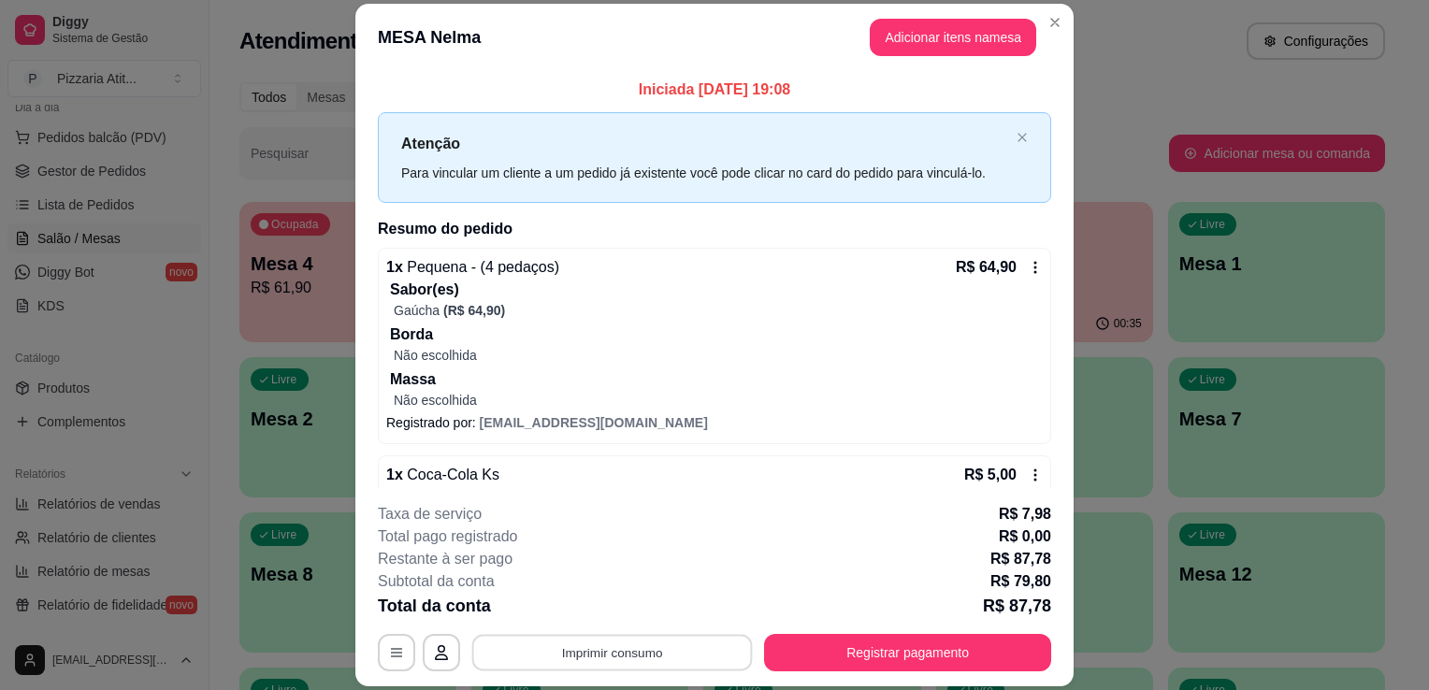
click at [587, 657] on button "Imprimir consumo" at bounding box center [612, 653] width 281 height 36
click at [588, 621] on button "IMPRESSORA" at bounding box center [610, 610] width 131 height 29
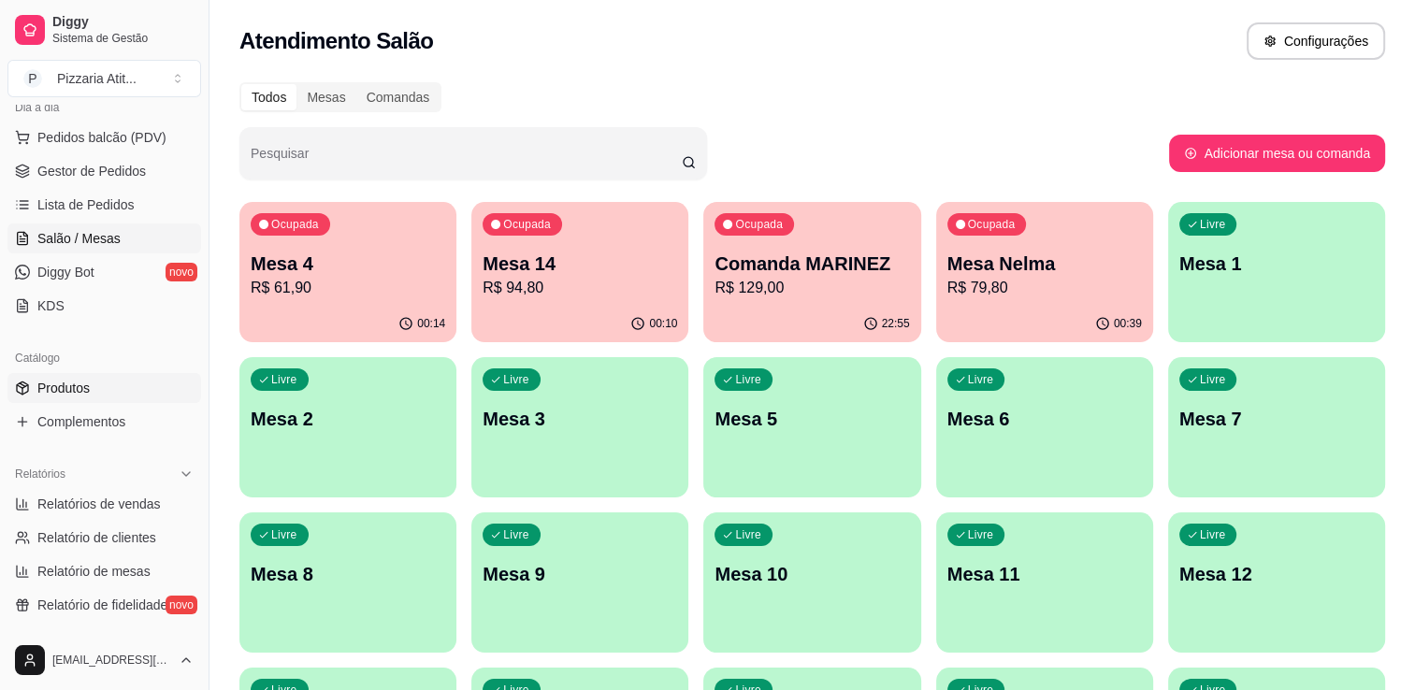
click at [47, 384] on span "Produtos" at bounding box center [63, 388] width 52 height 19
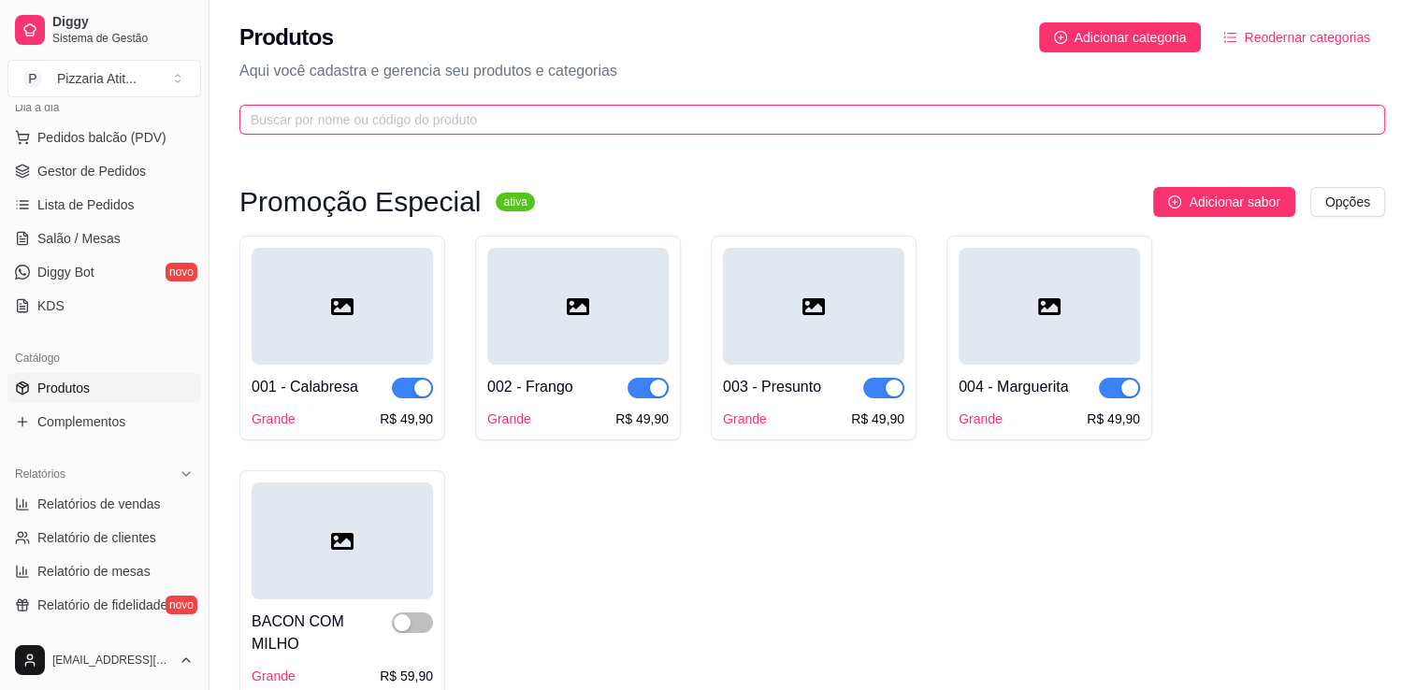
click at [328, 114] on input "text" at bounding box center [805, 119] width 1108 height 21
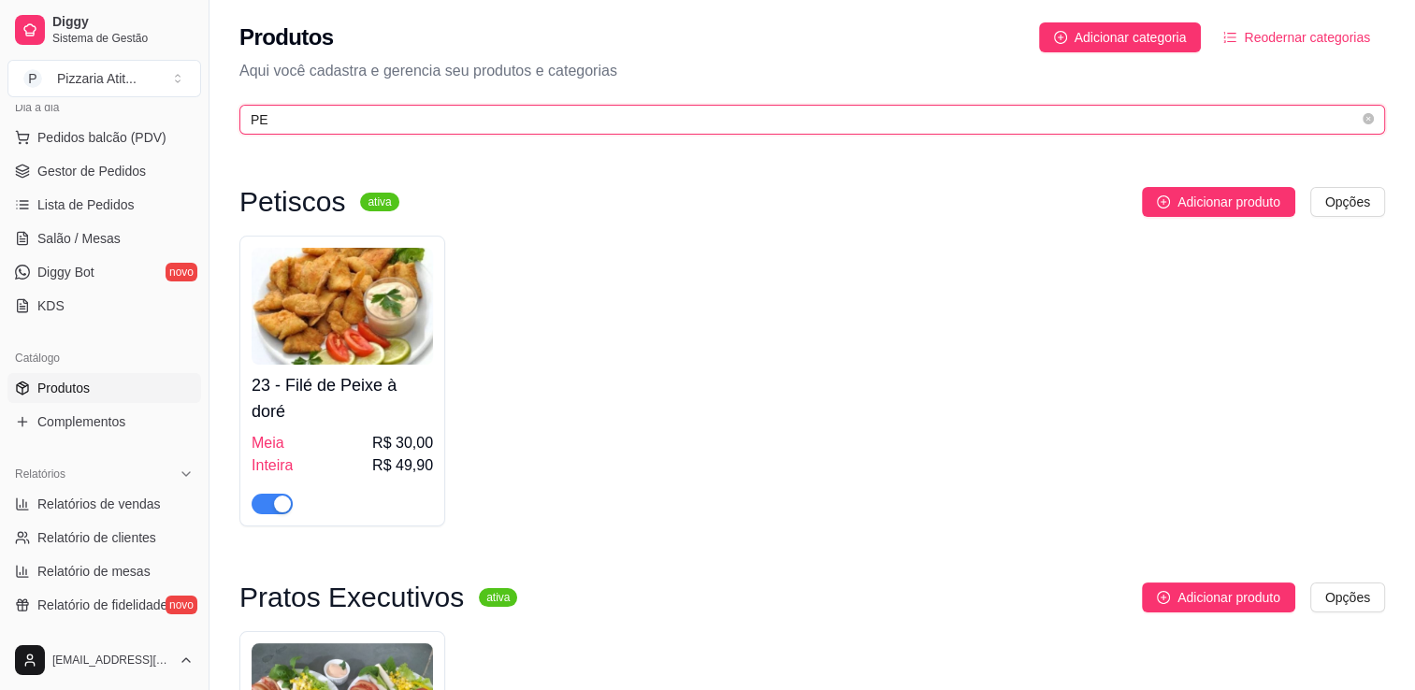
type input "PE"
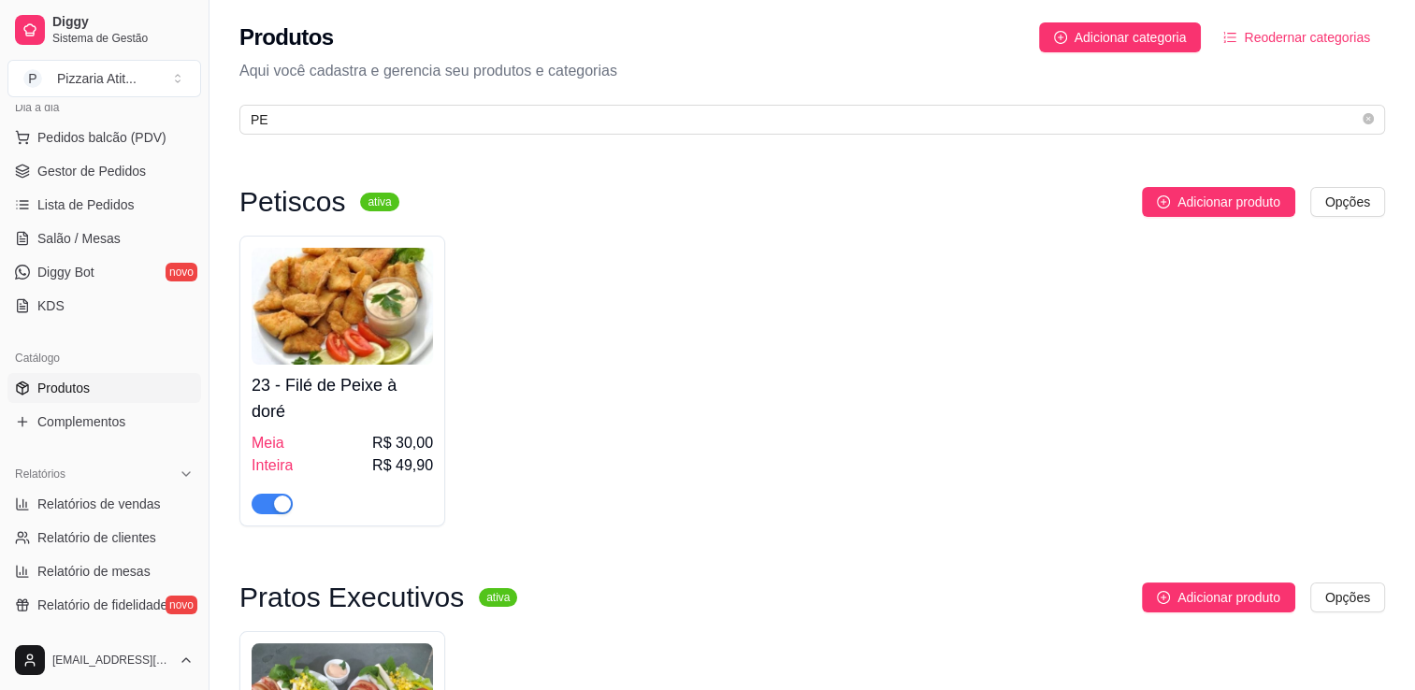
click at [282, 498] on div "button" at bounding box center [282, 504] width 17 height 17
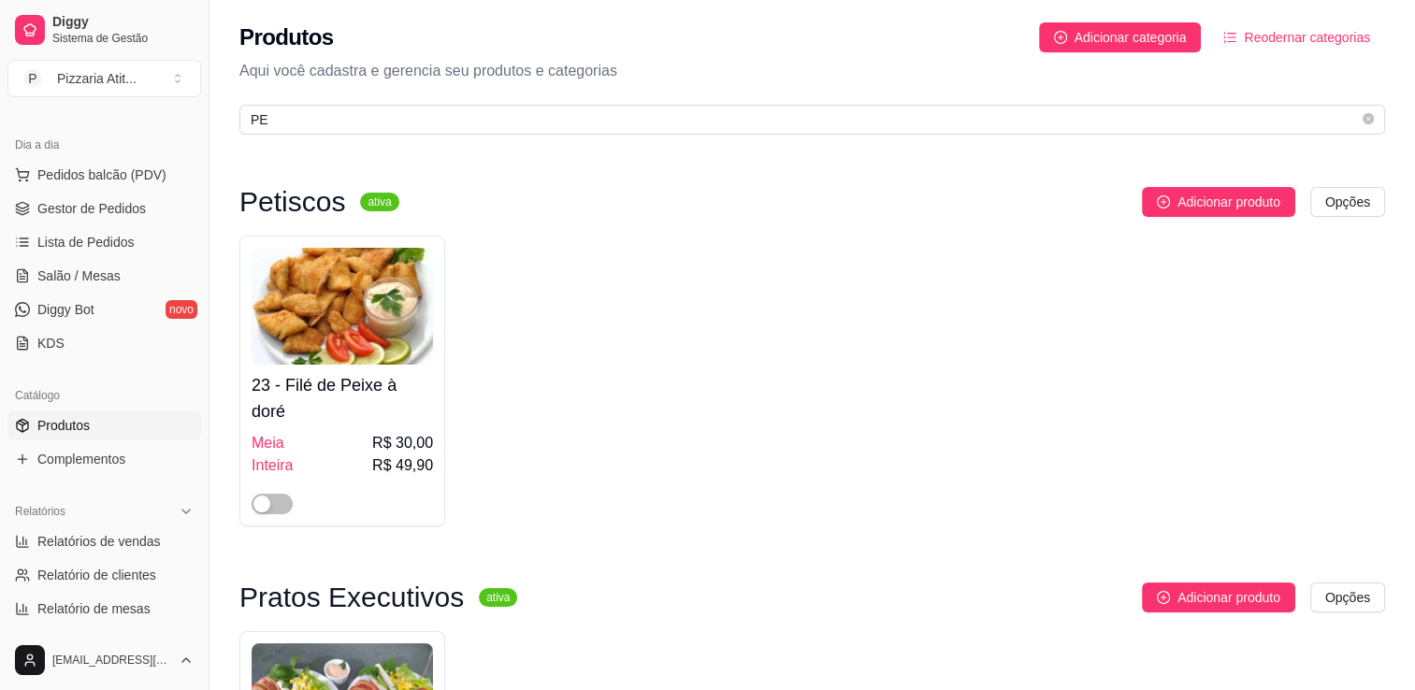
scroll to position [150, 0]
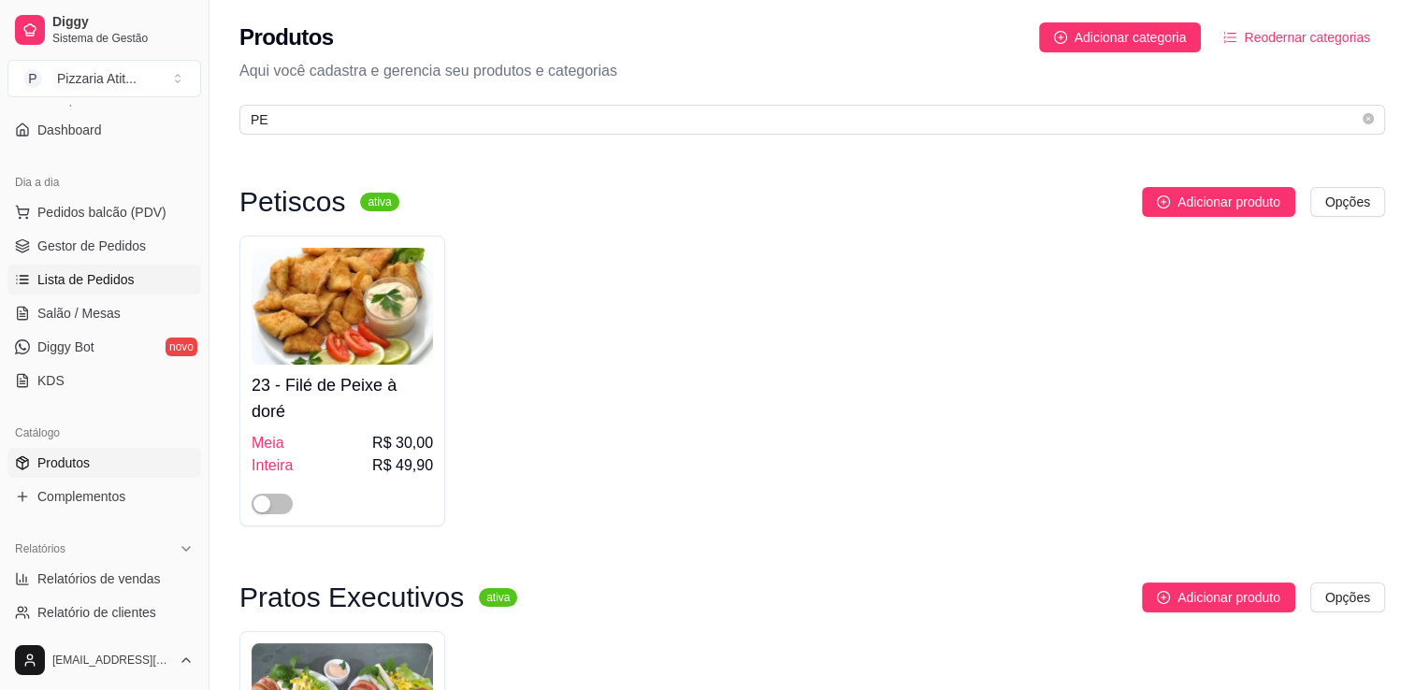
click at [89, 275] on span "Lista de Pedidos" at bounding box center [85, 279] width 97 height 19
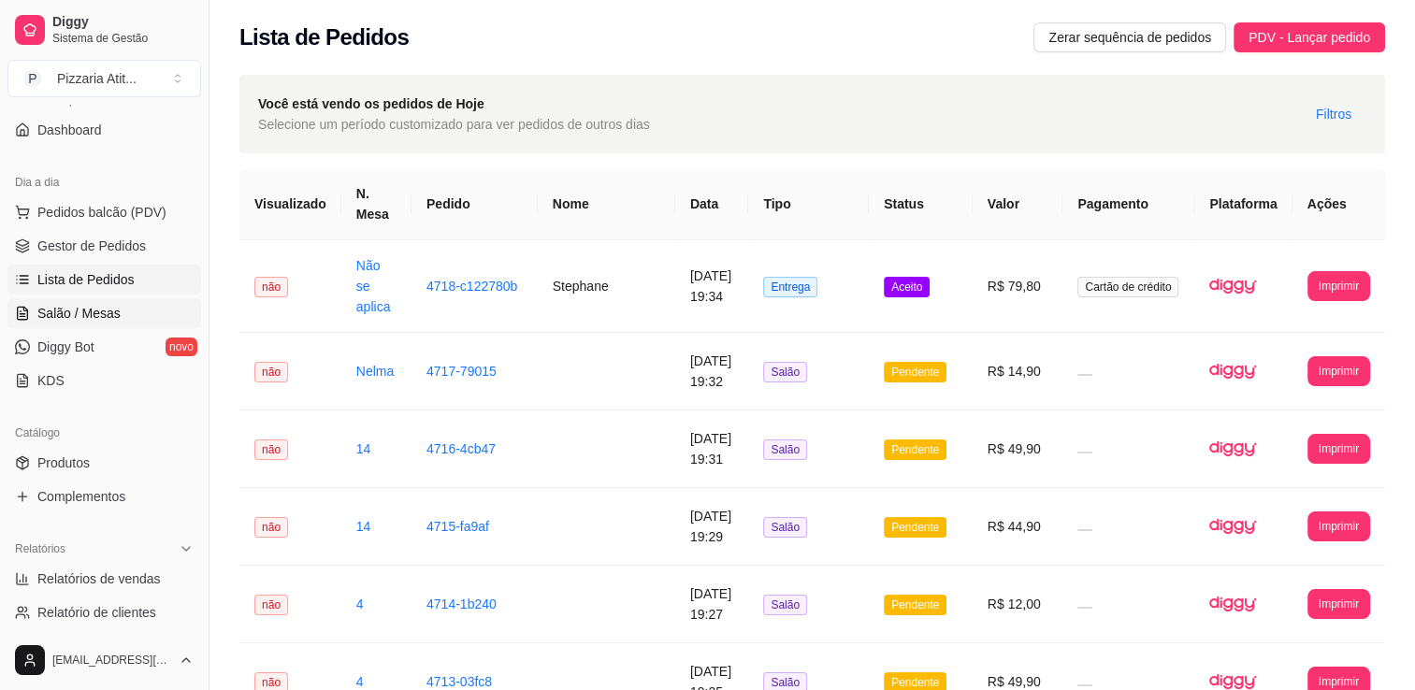
click at [79, 298] on link "Salão / Mesas" at bounding box center [104, 313] width 194 height 30
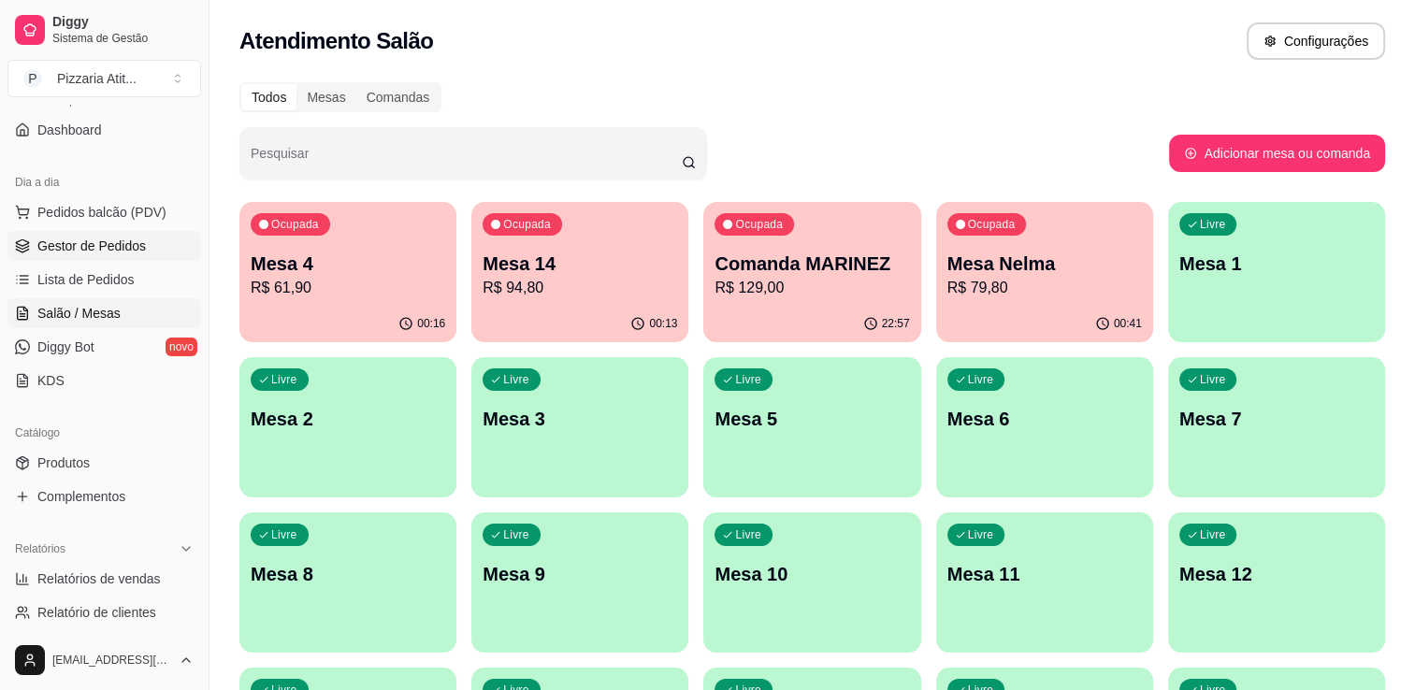
click at [116, 231] on link "Gestor de Pedidos" at bounding box center [104, 246] width 194 height 30
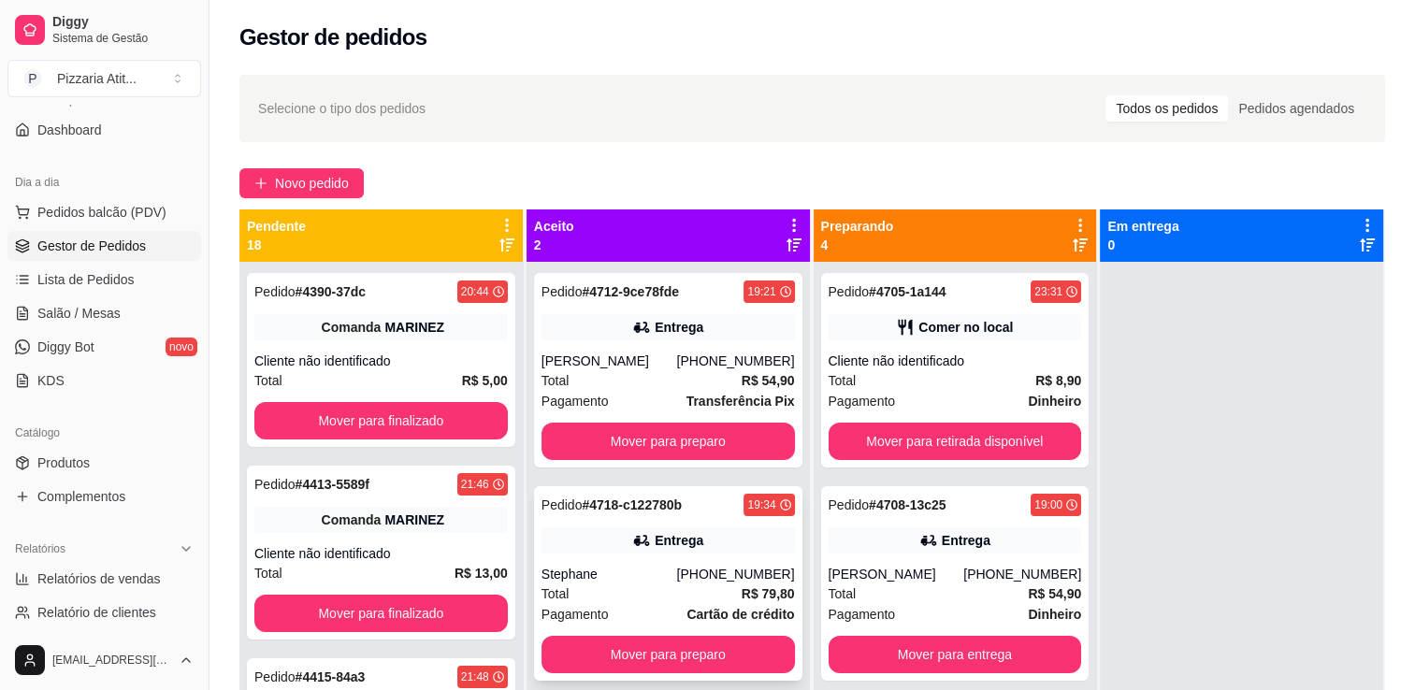
click at [641, 587] on div "Total R$ 79,80" at bounding box center [667, 593] width 253 height 21
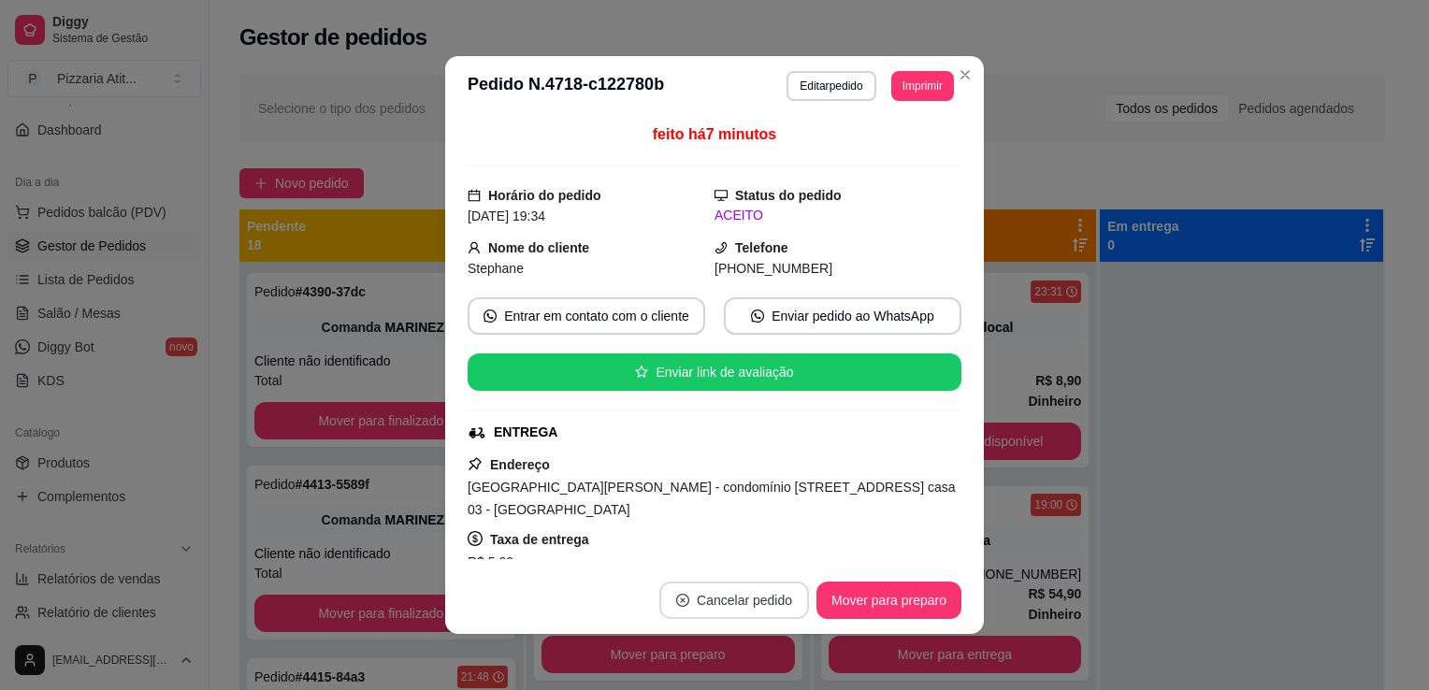
click at [757, 596] on button "Cancelar pedido" at bounding box center [734, 600] width 150 height 37
click at [770, 547] on button "Sim" at bounding box center [778, 554] width 73 height 36
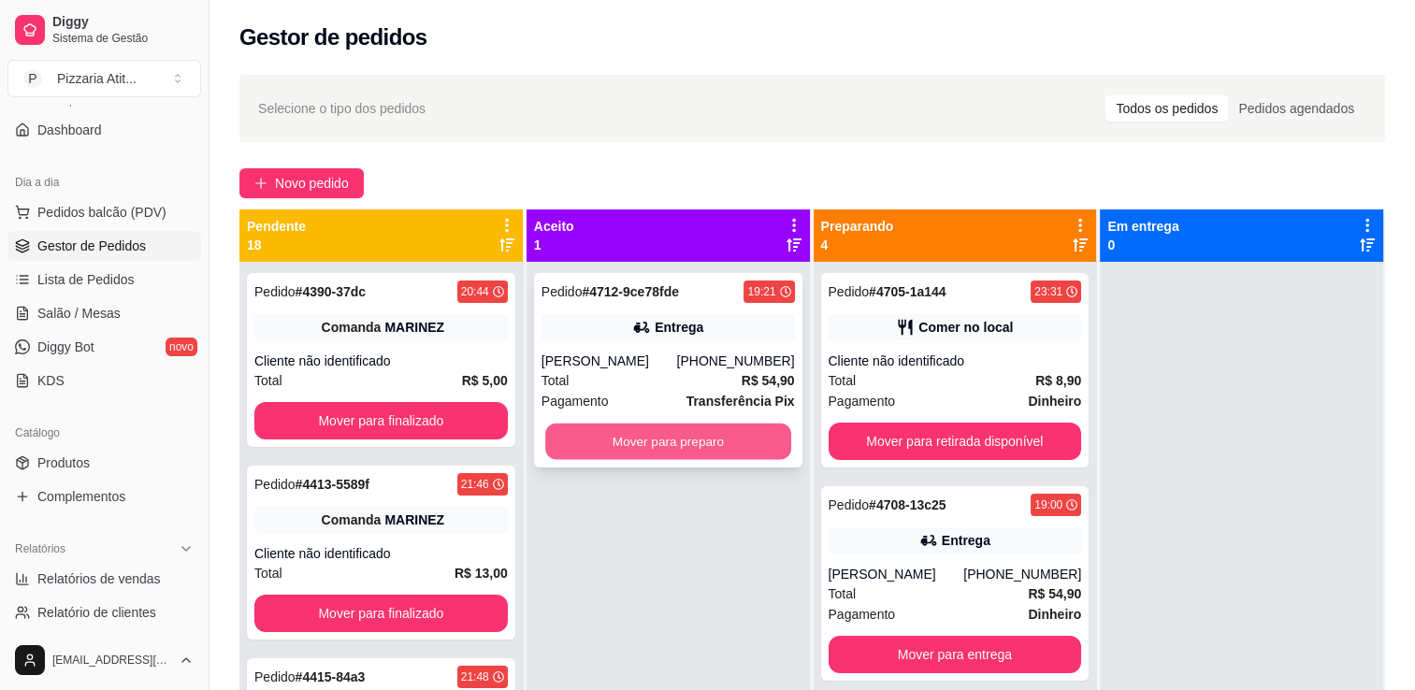
click at [721, 424] on button "Mover para preparo" at bounding box center [668, 442] width 246 height 36
click at [658, 424] on button "Mover para preparo" at bounding box center [668, 442] width 246 height 36
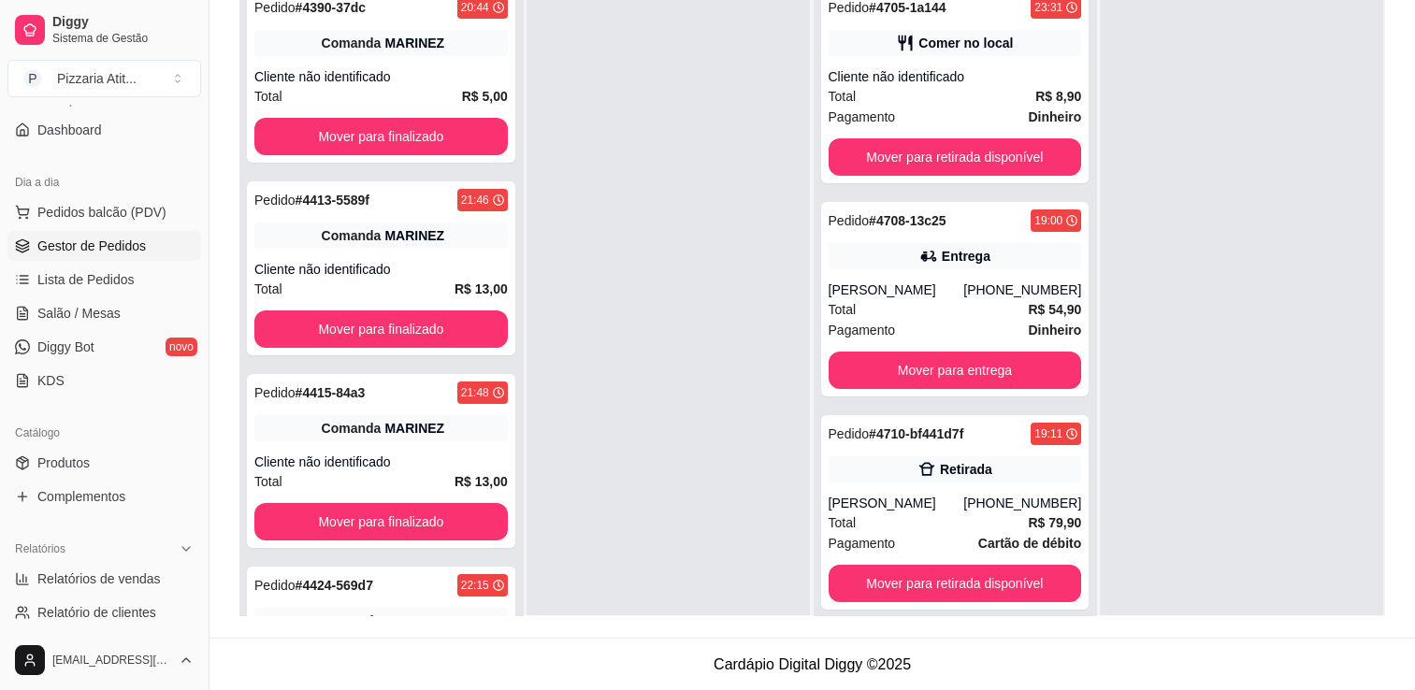
scroll to position [284, 0]
click at [94, 267] on link "Lista de Pedidos" at bounding box center [104, 280] width 194 height 30
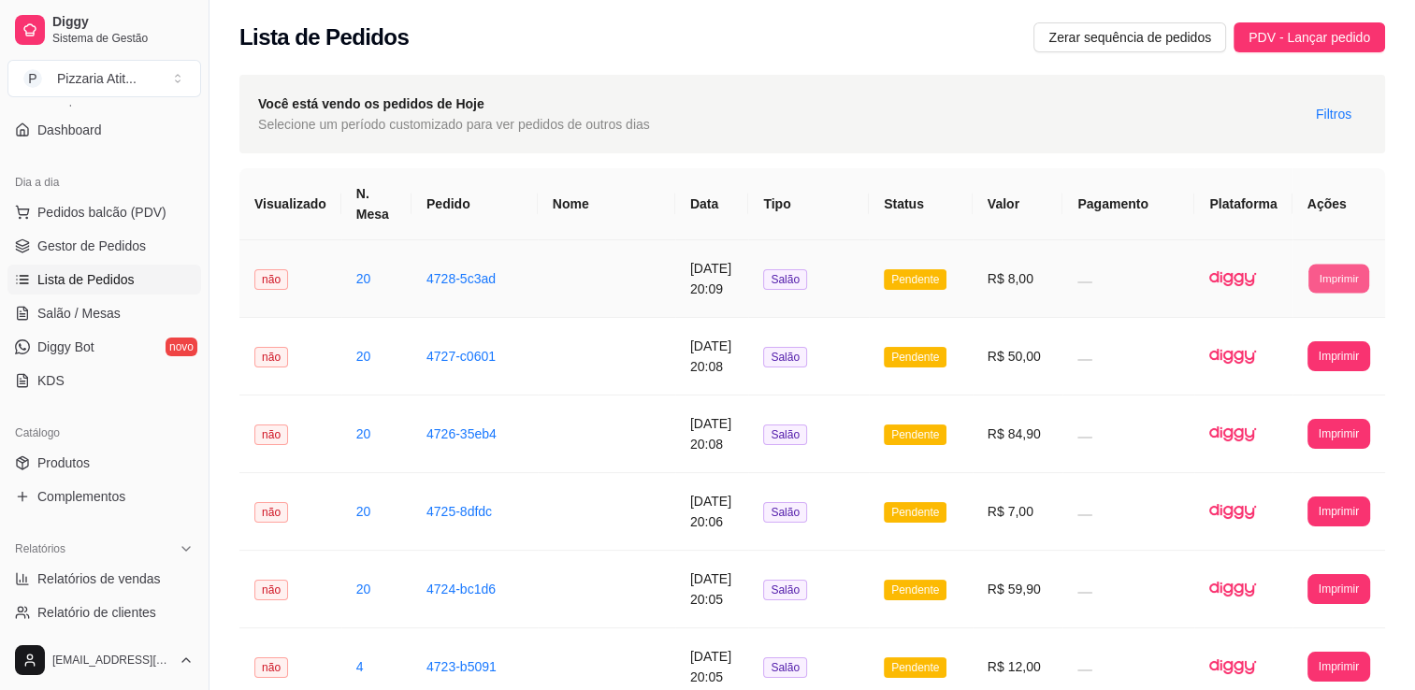
click at [1336, 271] on button "Imprimir" at bounding box center [1338, 278] width 61 height 29
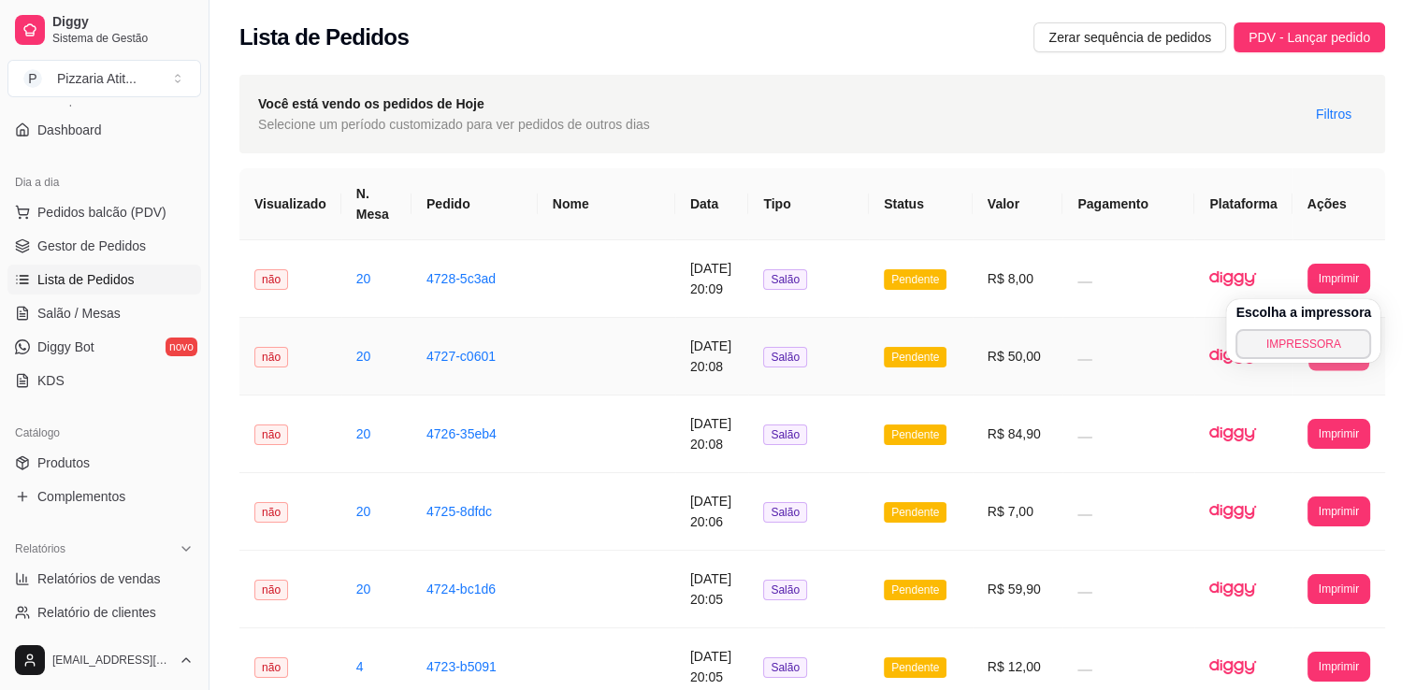
click at [1346, 366] on button "Imprimir" at bounding box center [1338, 355] width 61 height 29
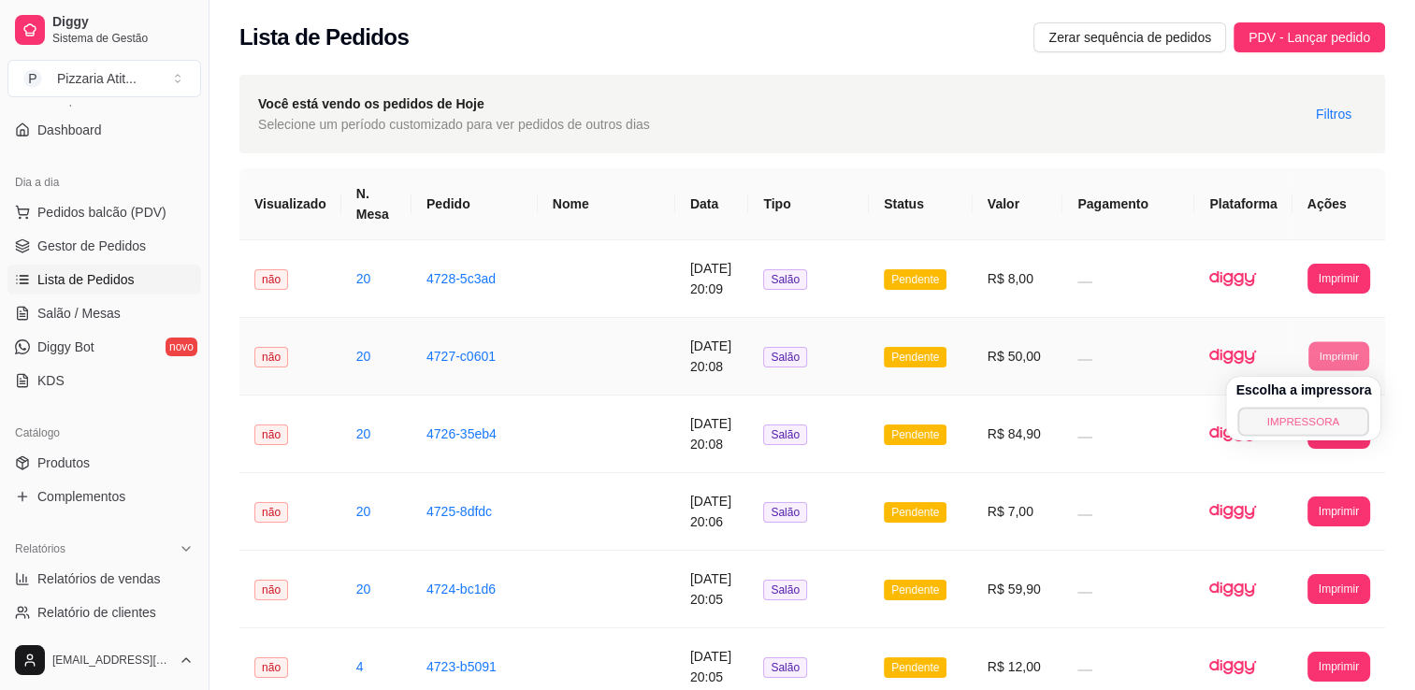
click at [1315, 432] on button "IMPRESSORA" at bounding box center [1303, 421] width 131 height 29
click at [1340, 427] on button "Imprimir" at bounding box center [1338, 433] width 61 height 29
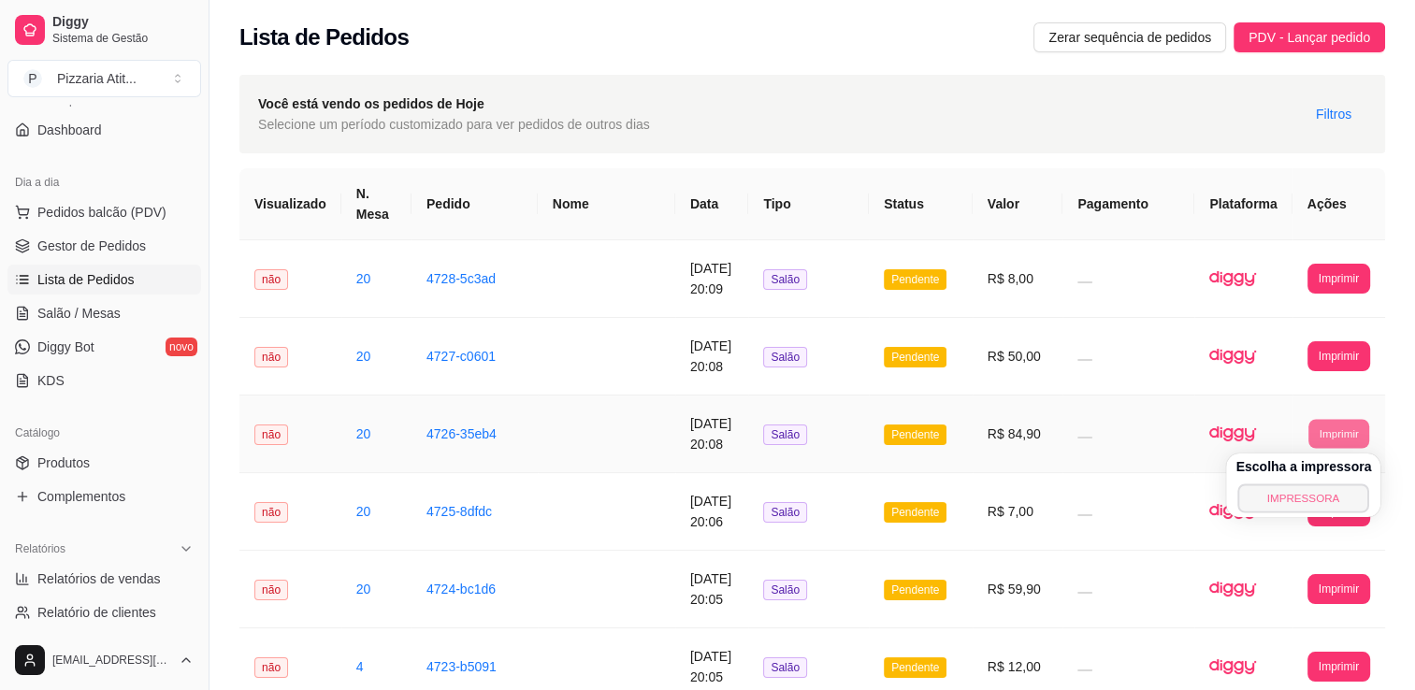
click at [1317, 492] on button "IMPRESSORA" at bounding box center [1303, 497] width 131 height 29
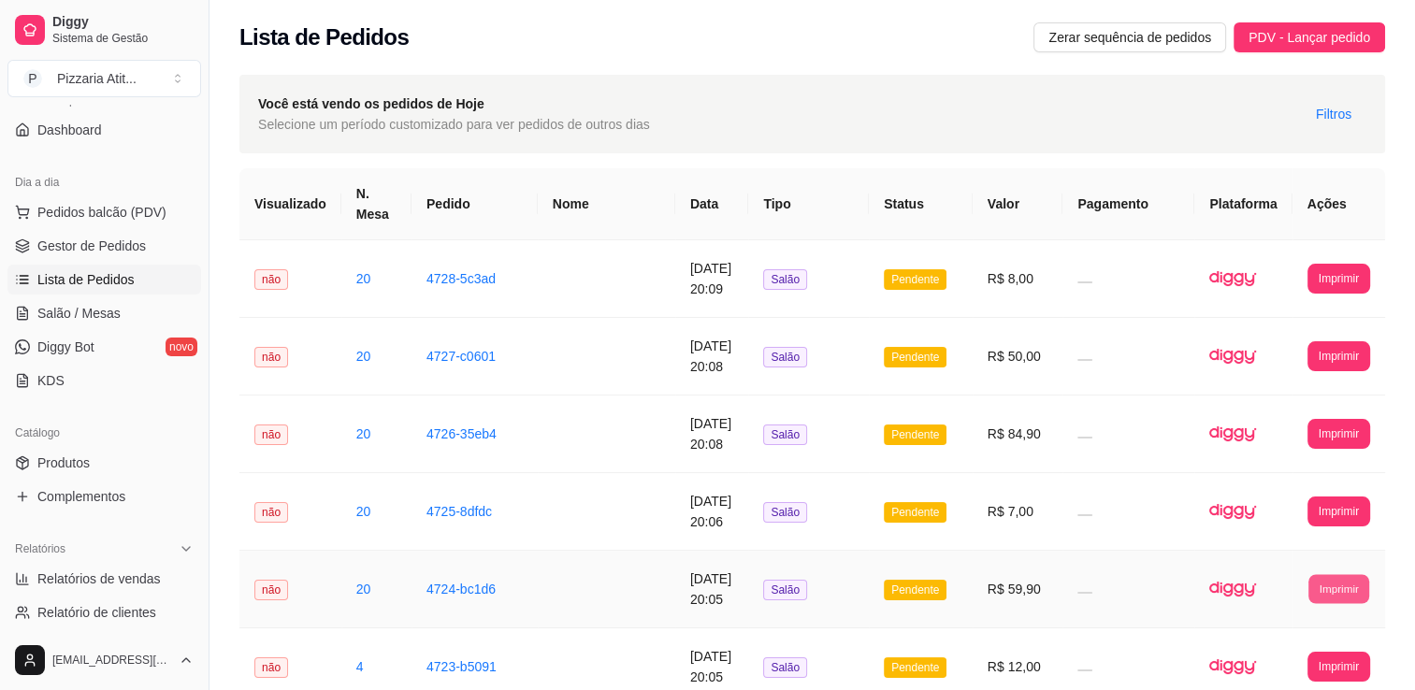
click at [1344, 583] on button "Imprimir" at bounding box center [1338, 588] width 61 height 29
click at [1292, 632] on div "Escolha a impressora IMPRESSORA" at bounding box center [1303, 641] width 154 height 64
click at [1334, 641] on button "IMPRESSORA" at bounding box center [1303, 653] width 131 height 29
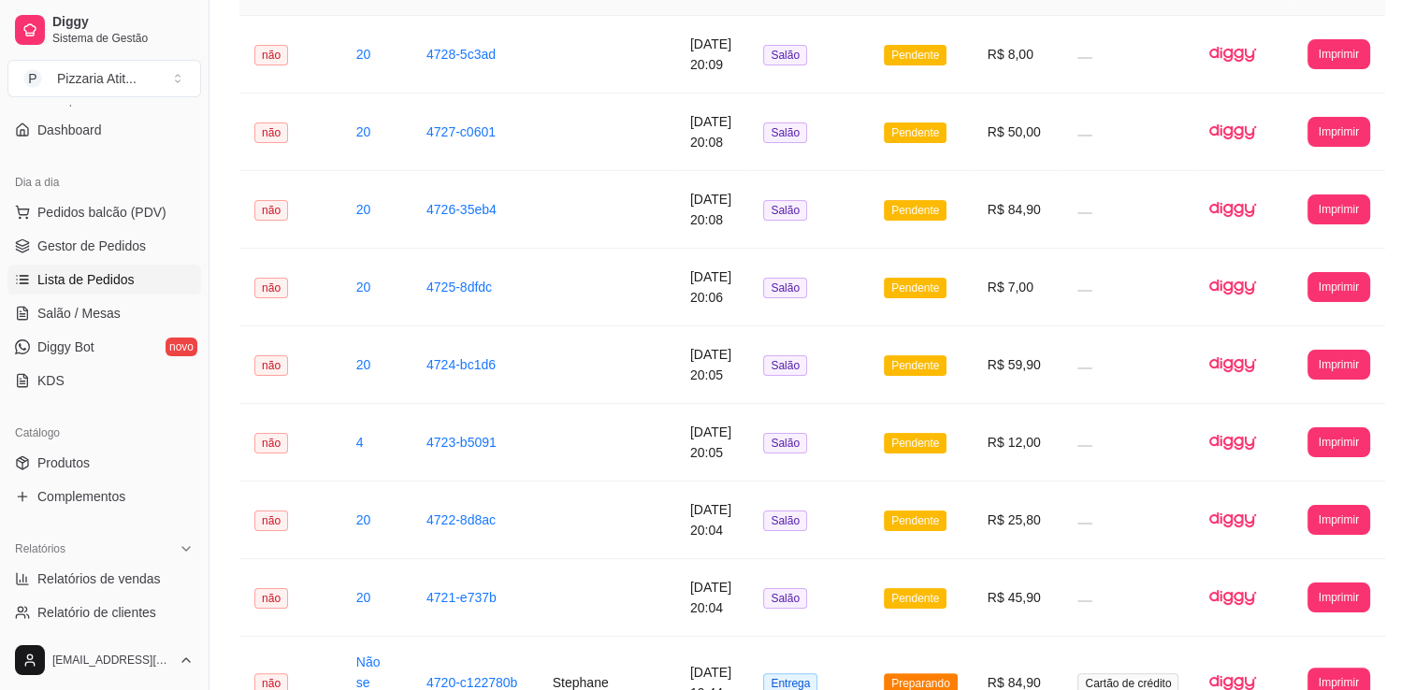
scroll to position [255, 0]
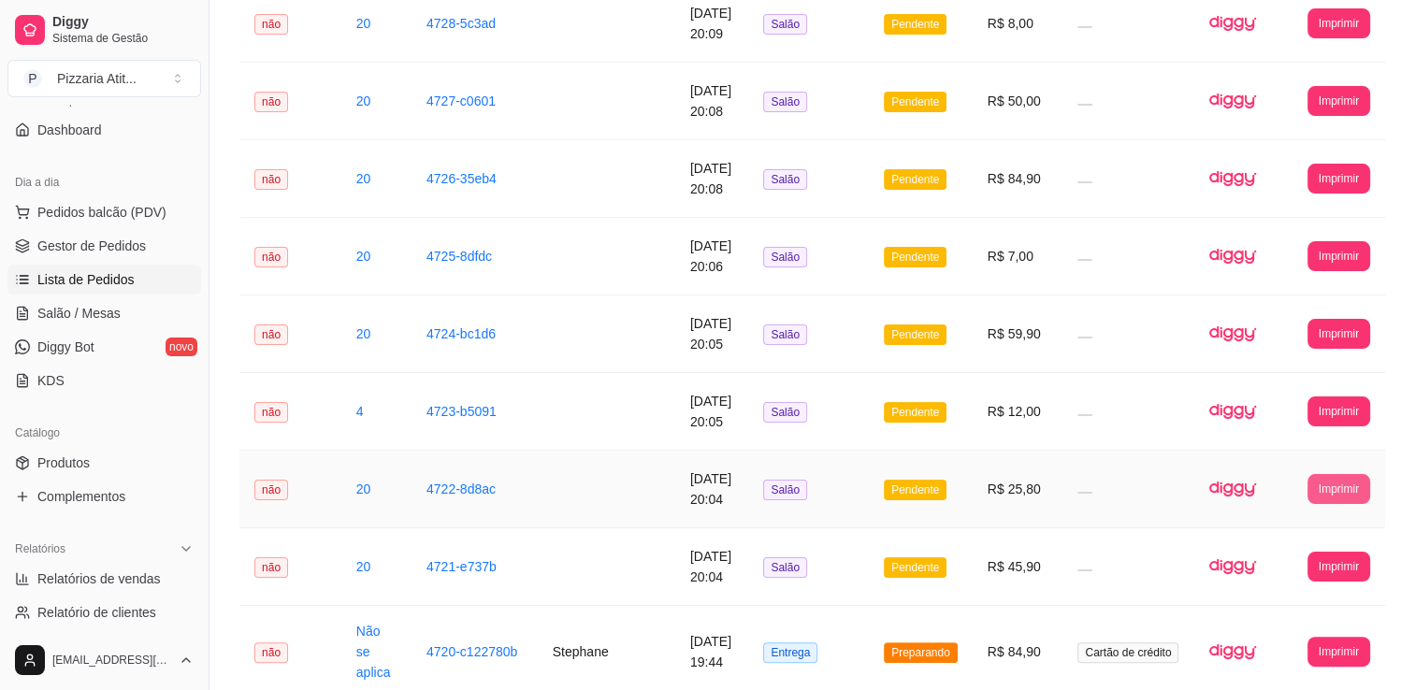
click at [1342, 488] on button "Imprimir" at bounding box center [1338, 489] width 63 height 30
click at [1290, 549] on button "IMPRESSORA" at bounding box center [1303, 553] width 131 height 29
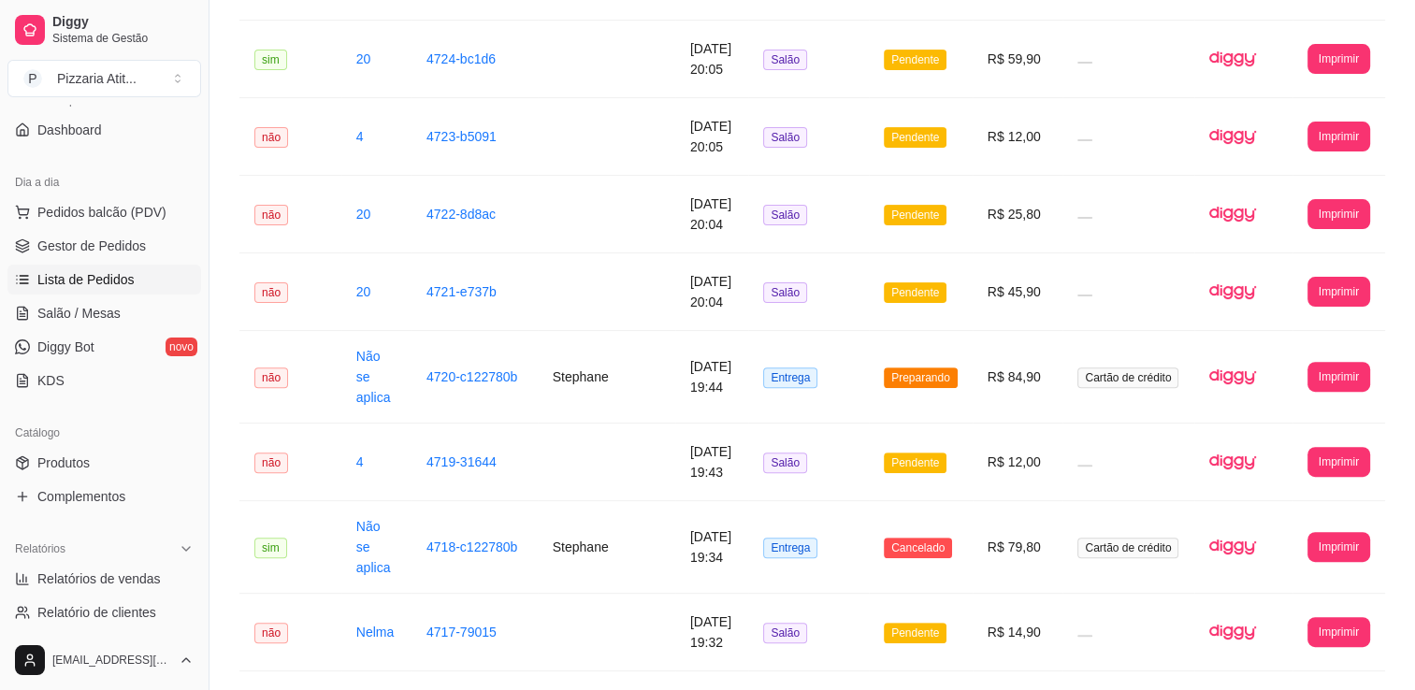
scroll to position [554, 0]
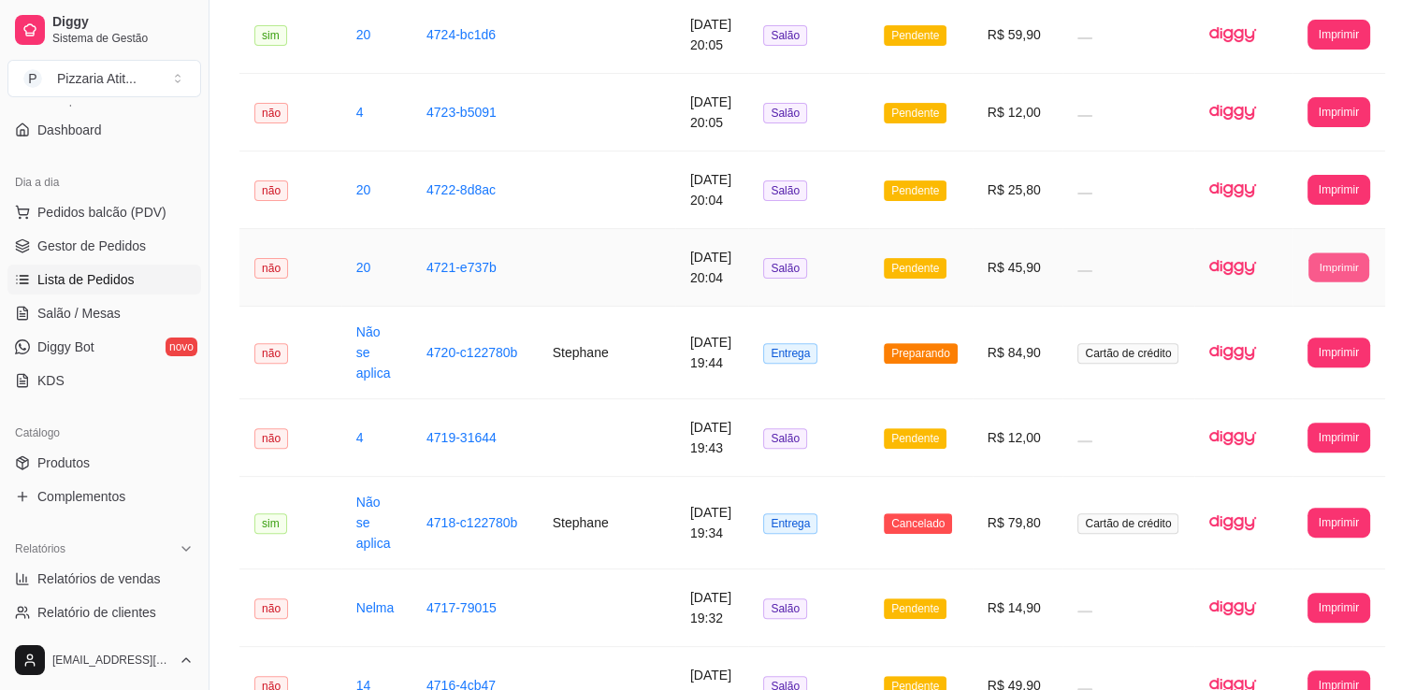
click at [1333, 264] on button "Imprimir" at bounding box center [1338, 266] width 61 height 29
click at [1309, 324] on button "IMPRESSORA" at bounding box center [1303, 330] width 131 height 29
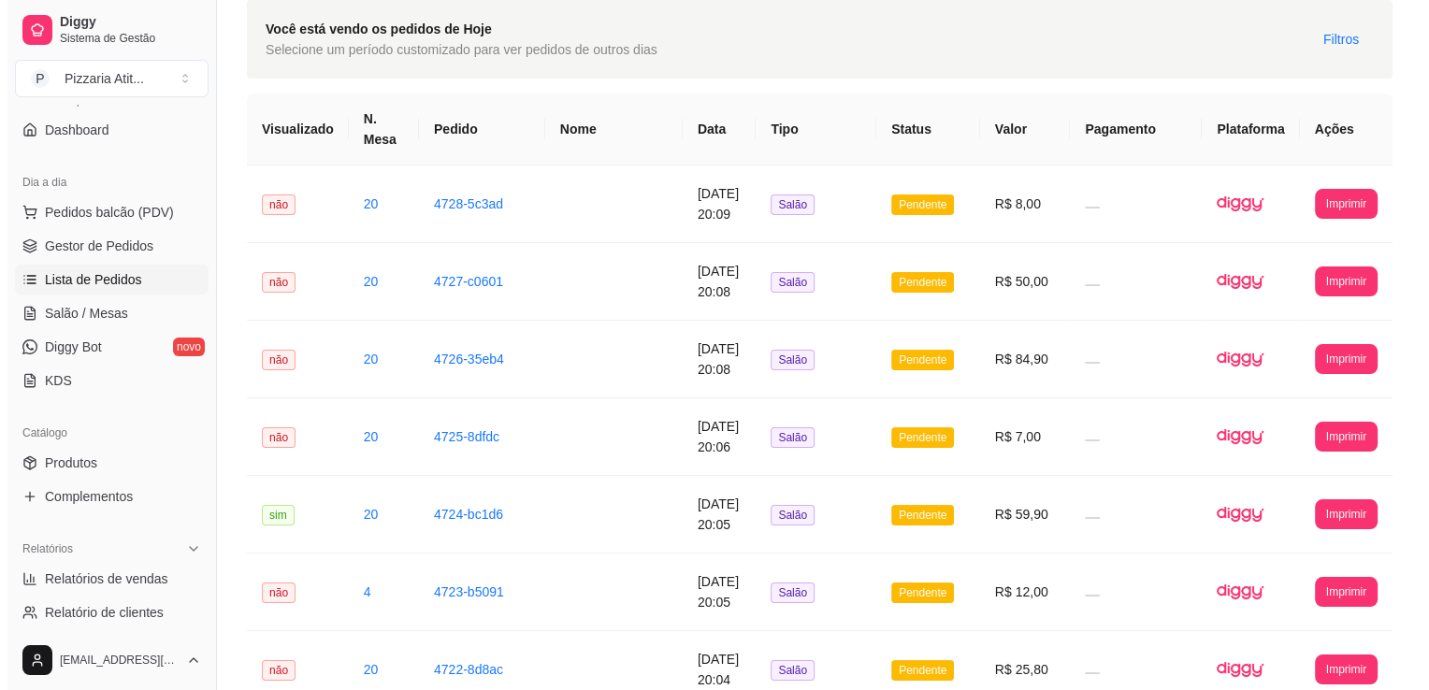
scroll to position [0, 0]
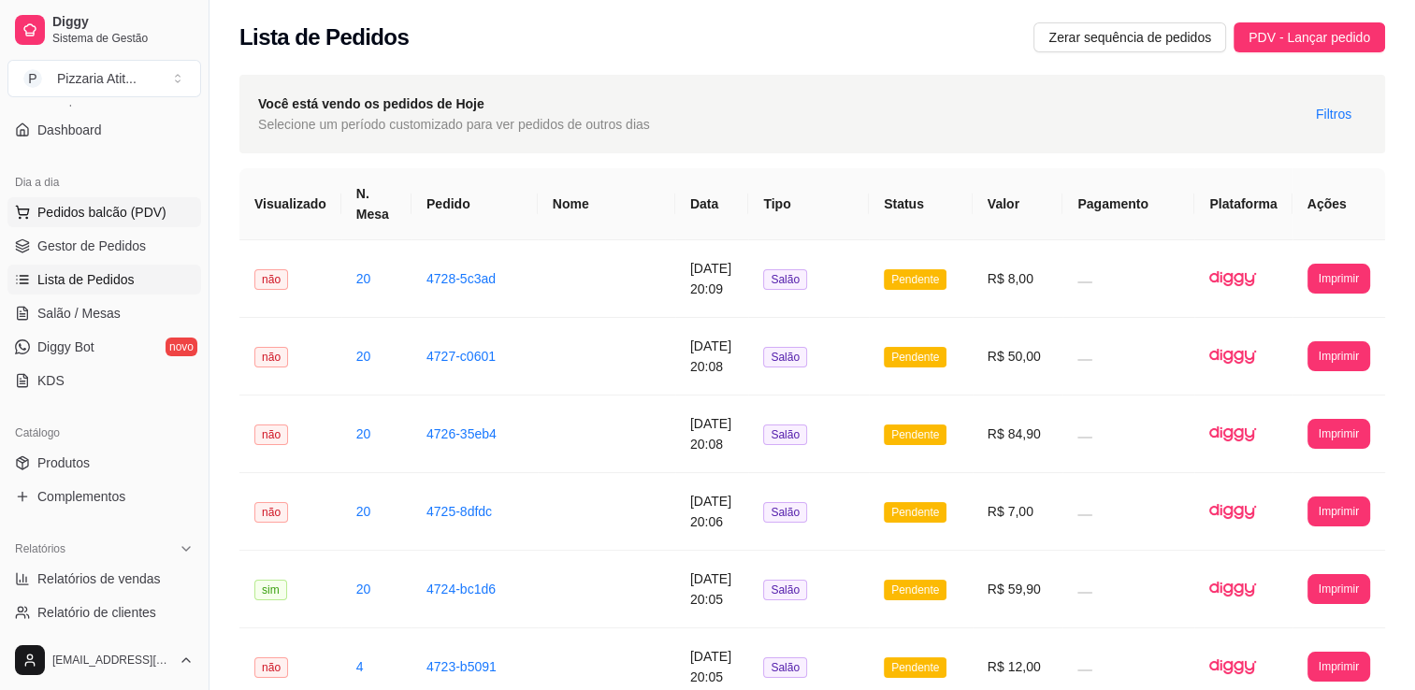
click at [146, 220] on span "Pedidos balcão (PDV)" at bounding box center [101, 212] width 129 height 19
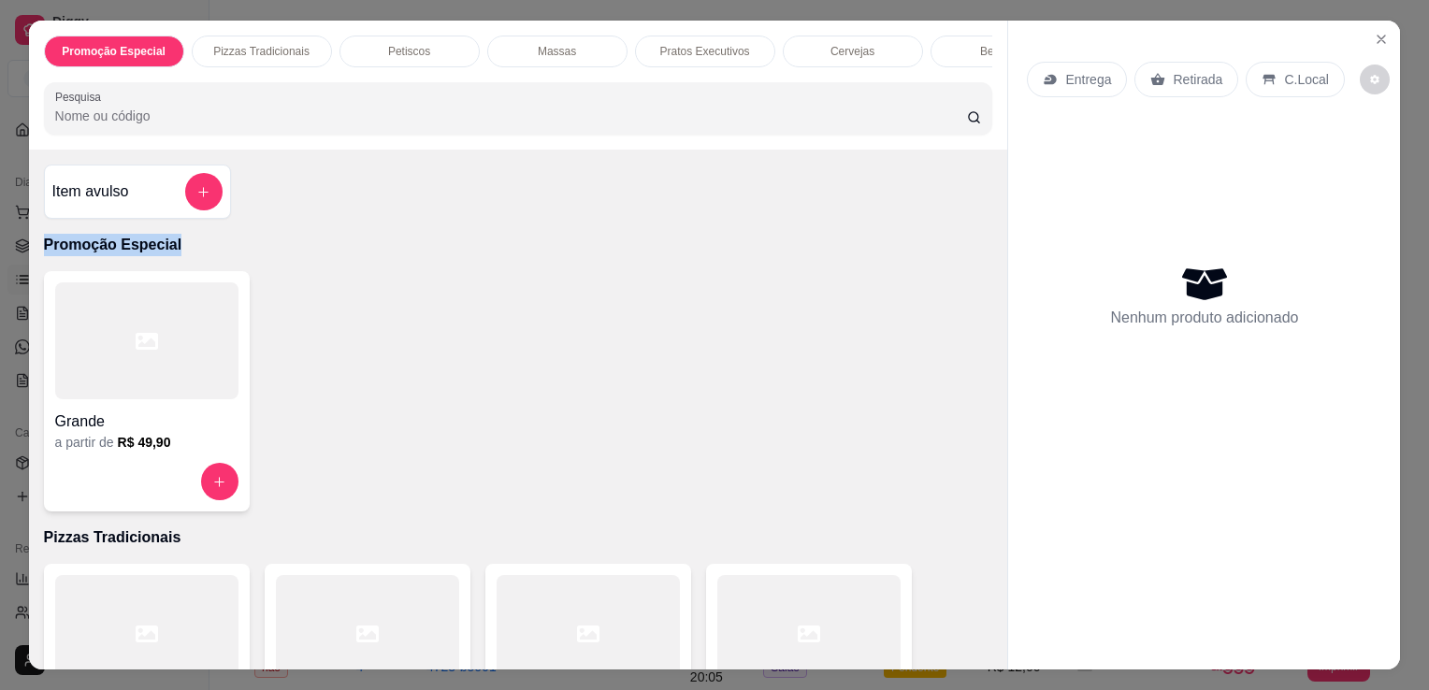
drag, startPoint x: 146, startPoint y: 220, endPoint x: 520, endPoint y: 262, distance: 376.4
click at [520, 262] on div "Item avulso Promoção Especial Grande a partir de R$ 49,90 Pizzas Tradicionais B…" at bounding box center [518, 410] width 979 height 520
click at [1195, 62] on div "Retirada" at bounding box center [1186, 80] width 104 height 36
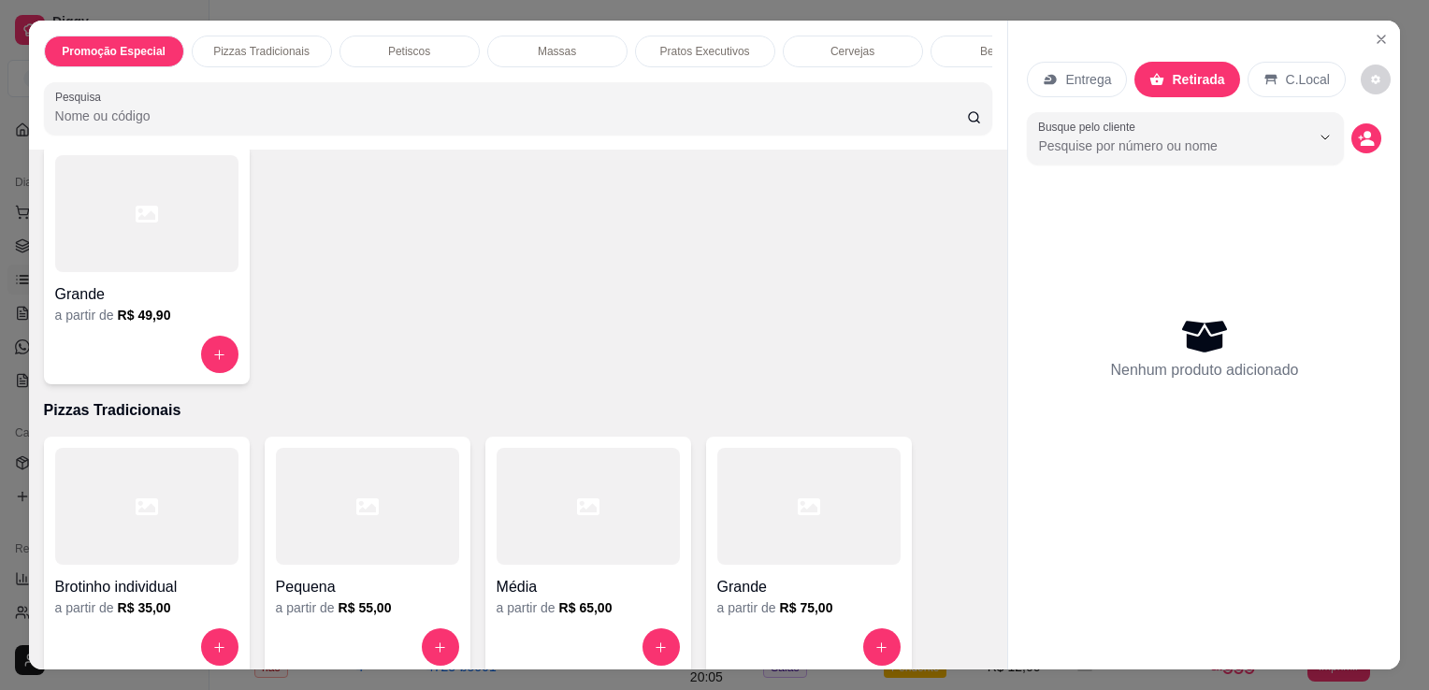
scroll to position [150, 0]
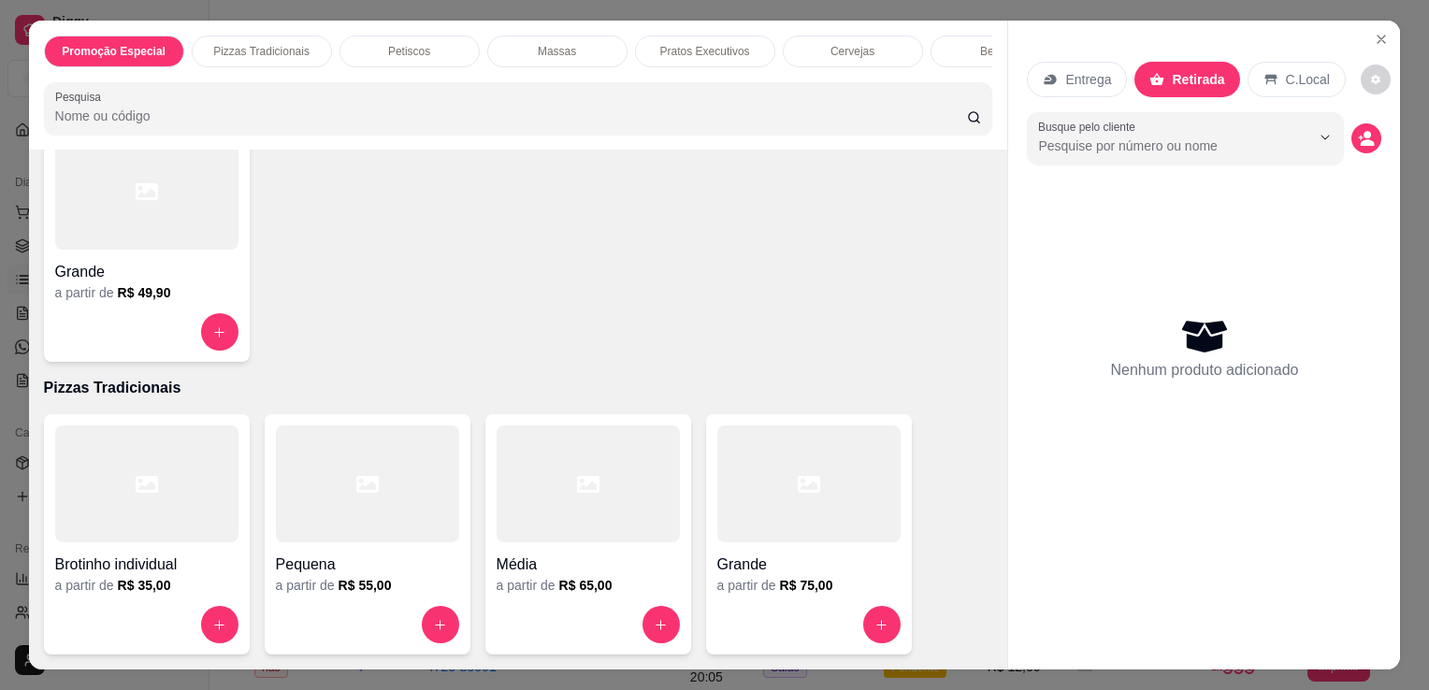
click at [784, 485] on div at bounding box center [808, 483] width 183 height 117
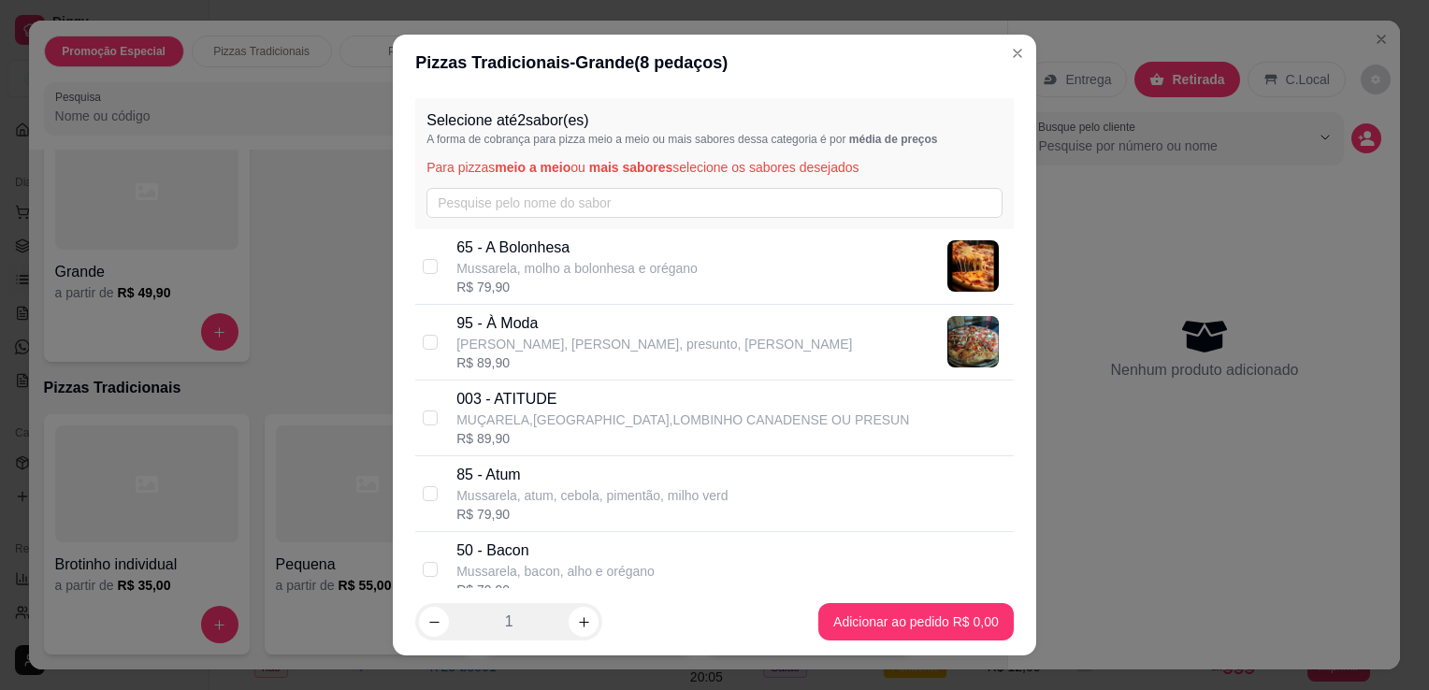
click at [545, 338] on p "[PERSON_NAME], [PERSON_NAME], presunto, [PERSON_NAME]" at bounding box center [654, 344] width 396 height 19
checkbox input "true"
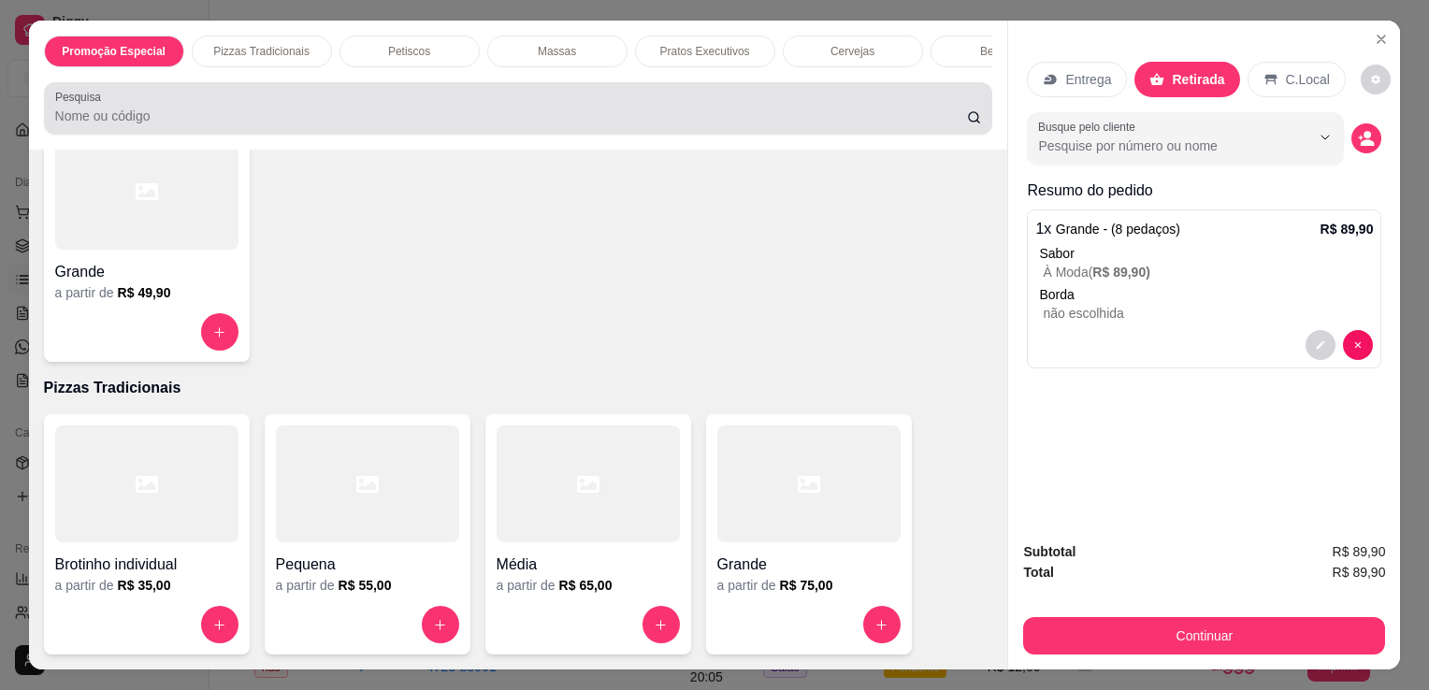
click at [476, 110] on div at bounding box center [518, 108] width 927 height 37
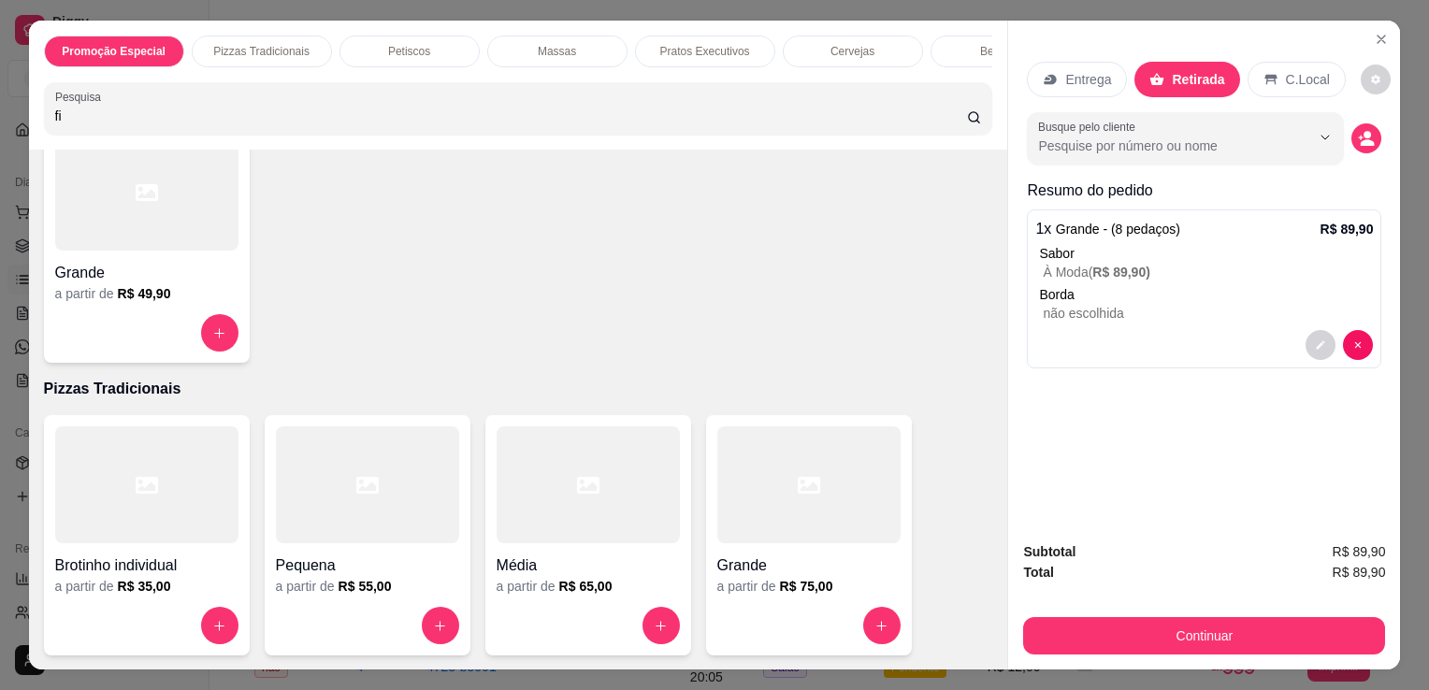
scroll to position [765, 0]
type input "fi"
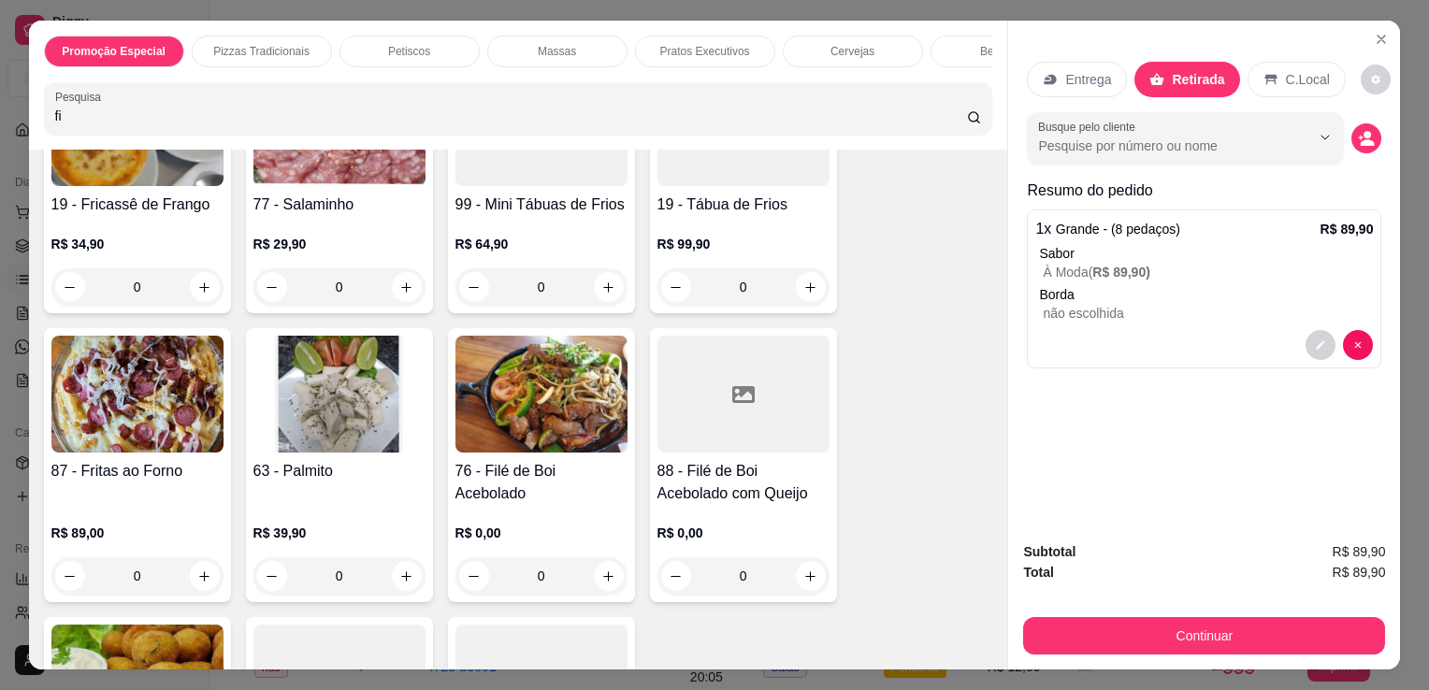
scroll to position [1650, 0]
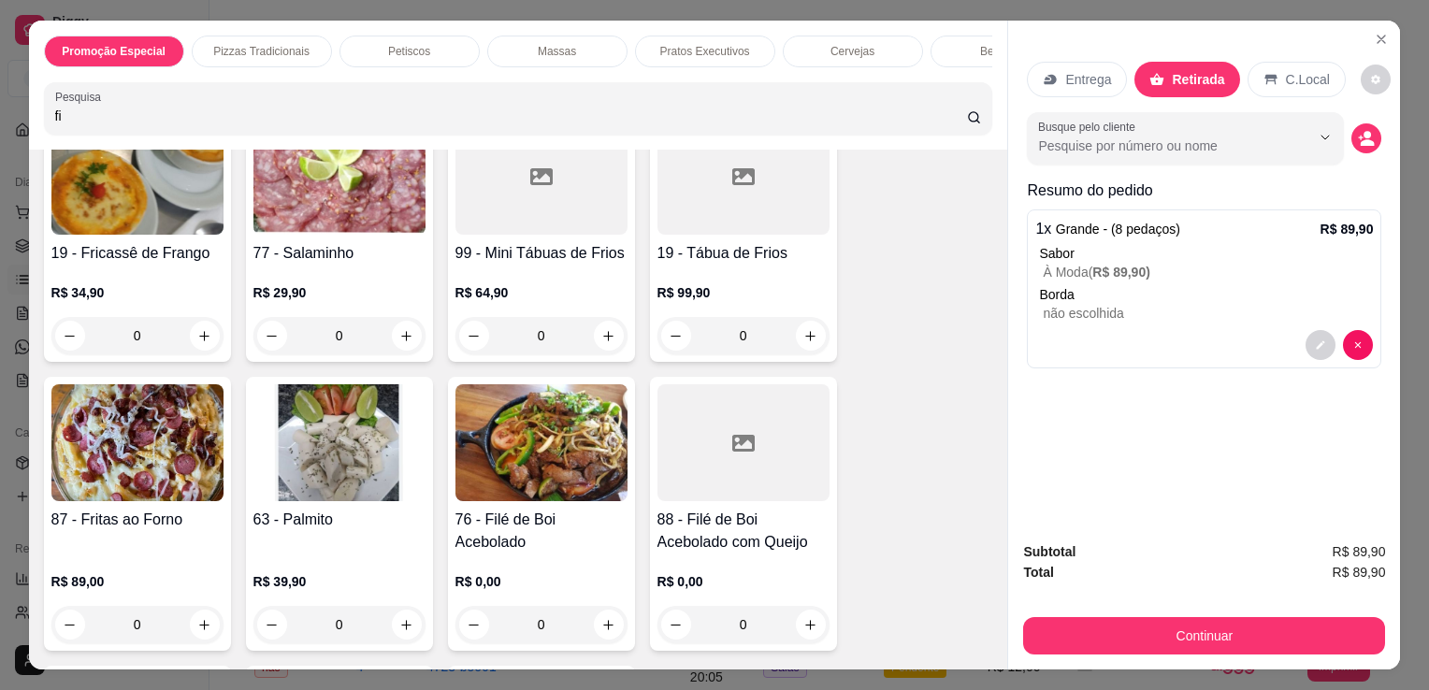
click at [575, 417] on img at bounding box center [541, 442] width 172 height 117
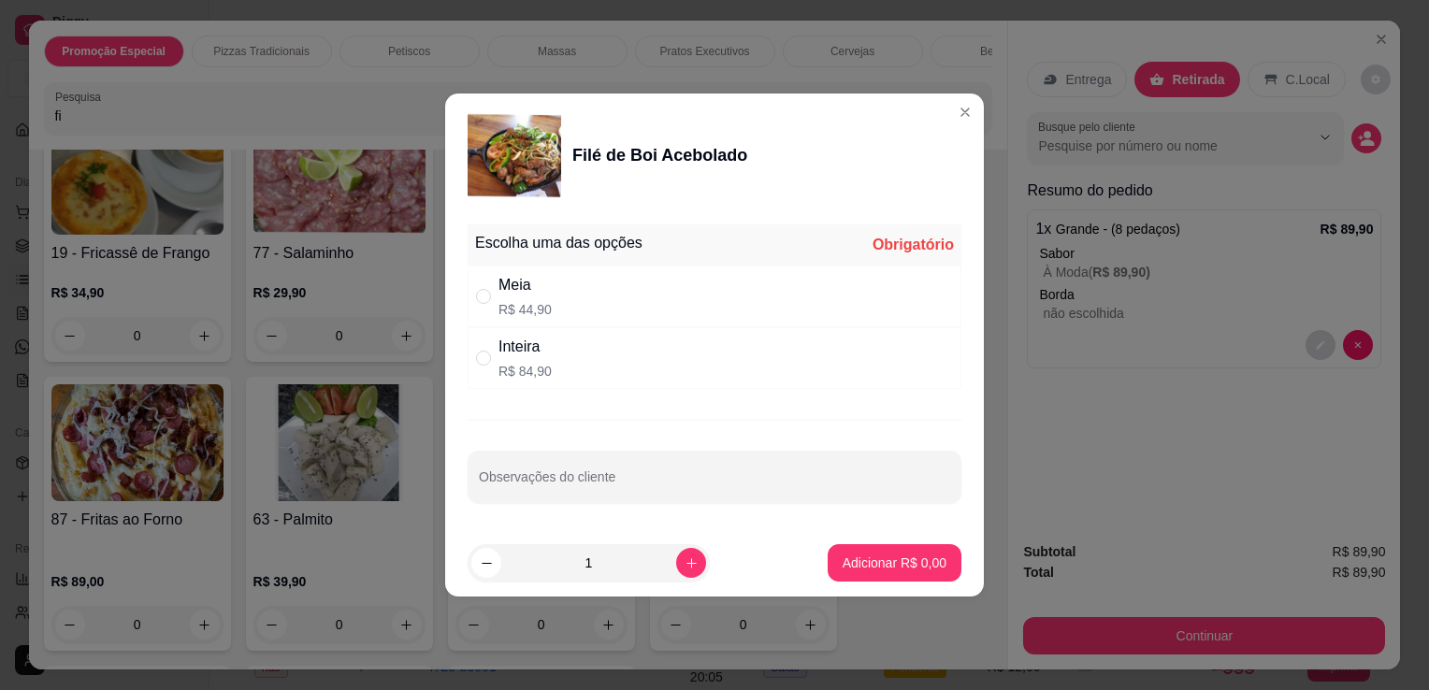
click at [616, 359] on div "Inteira R$ 84,90" at bounding box center [715, 358] width 494 height 62
radio input "true"
click at [871, 554] on p "Adicionar R$ 84,90" at bounding box center [891, 563] width 108 height 18
type input "1"
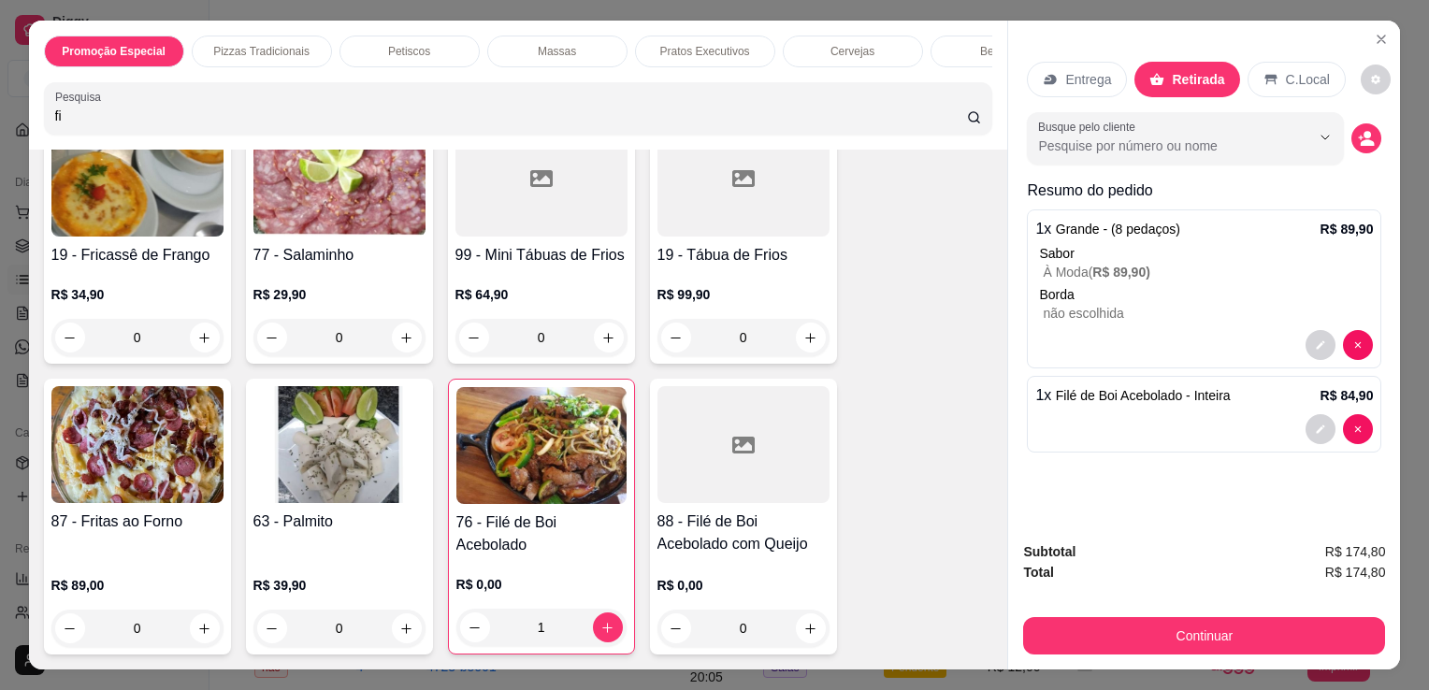
scroll to position [1652, 0]
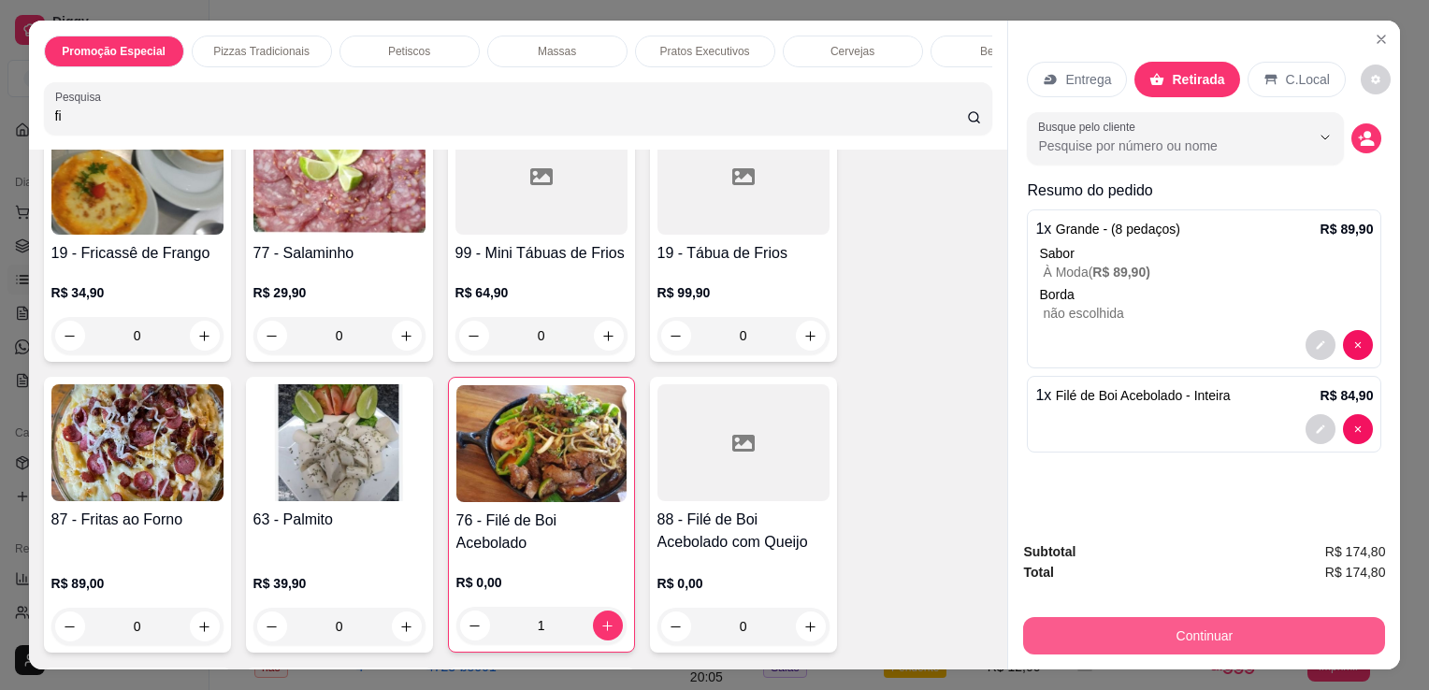
click at [1225, 620] on button "Continuar" at bounding box center [1204, 635] width 362 height 37
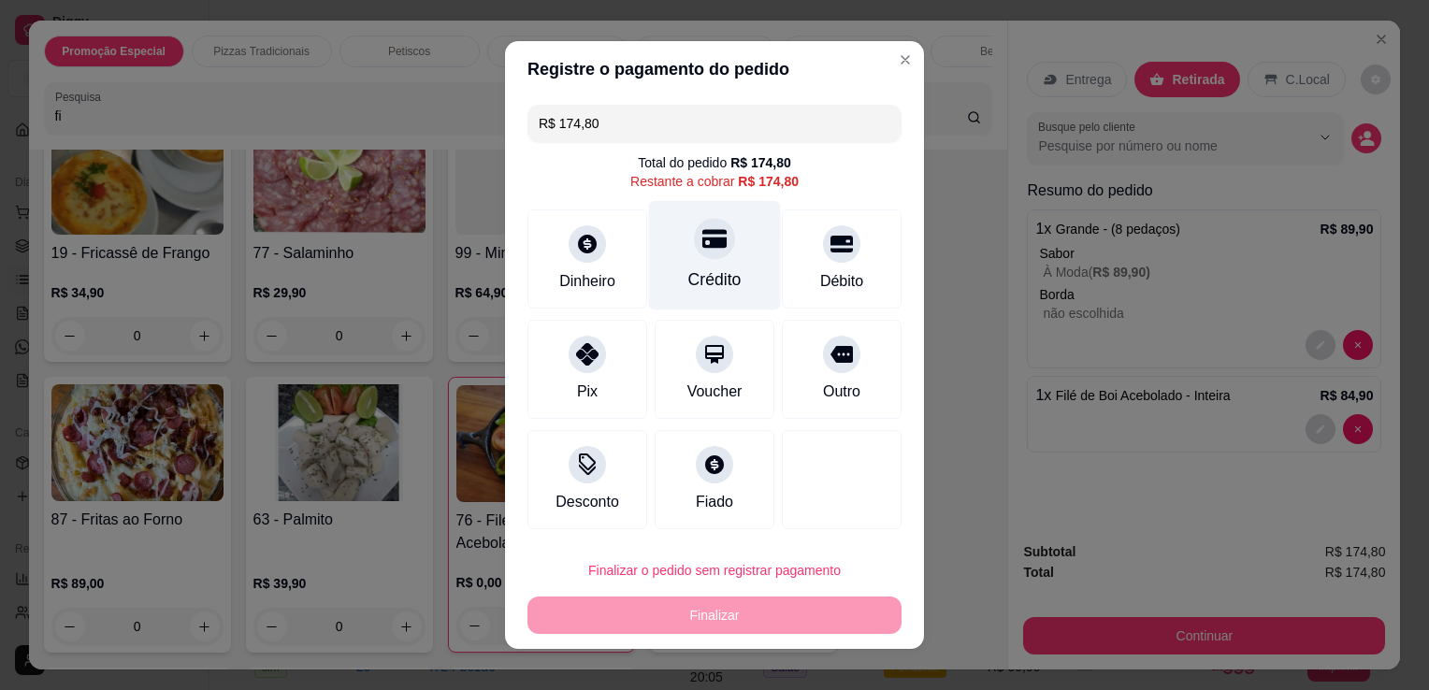
click at [696, 290] on div "Crédito" at bounding box center [714, 279] width 53 height 24
type input "R$ 0,00"
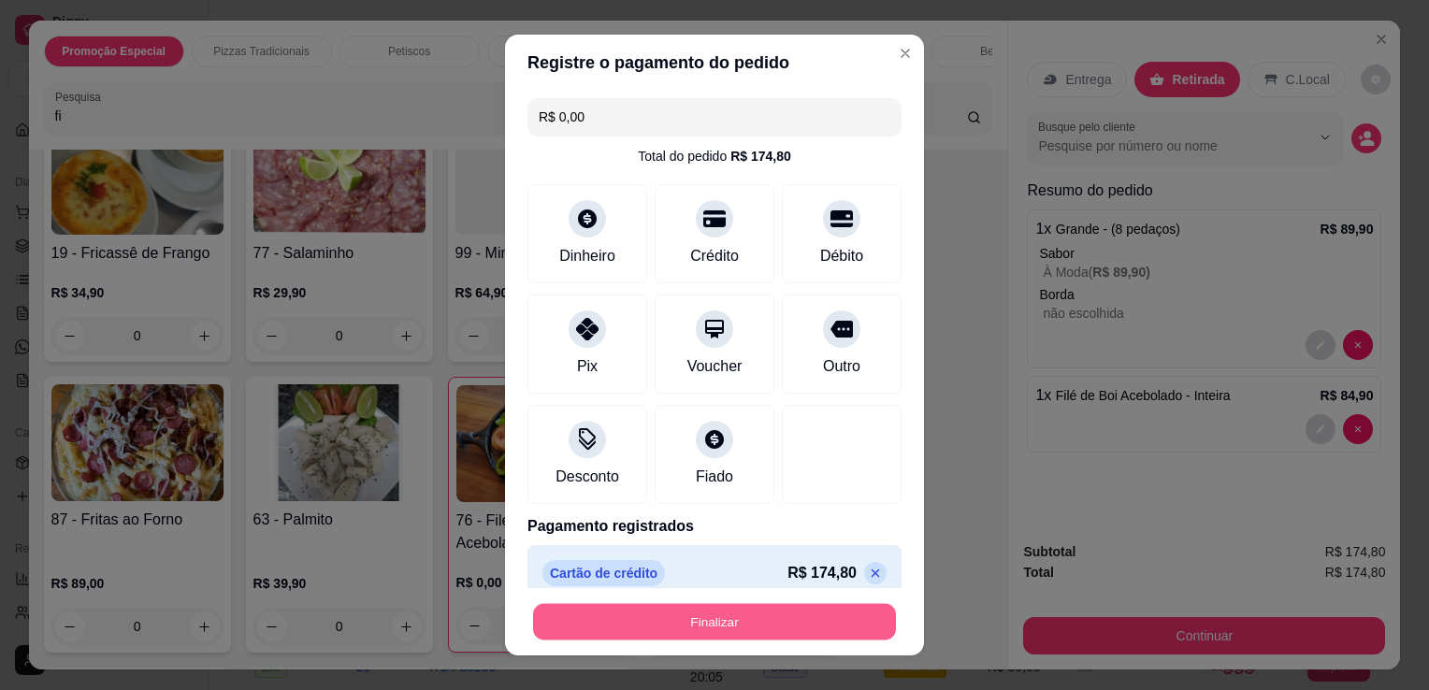
click at [748, 616] on button "Finalizar" at bounding box center [714, 622] width 363 height 36
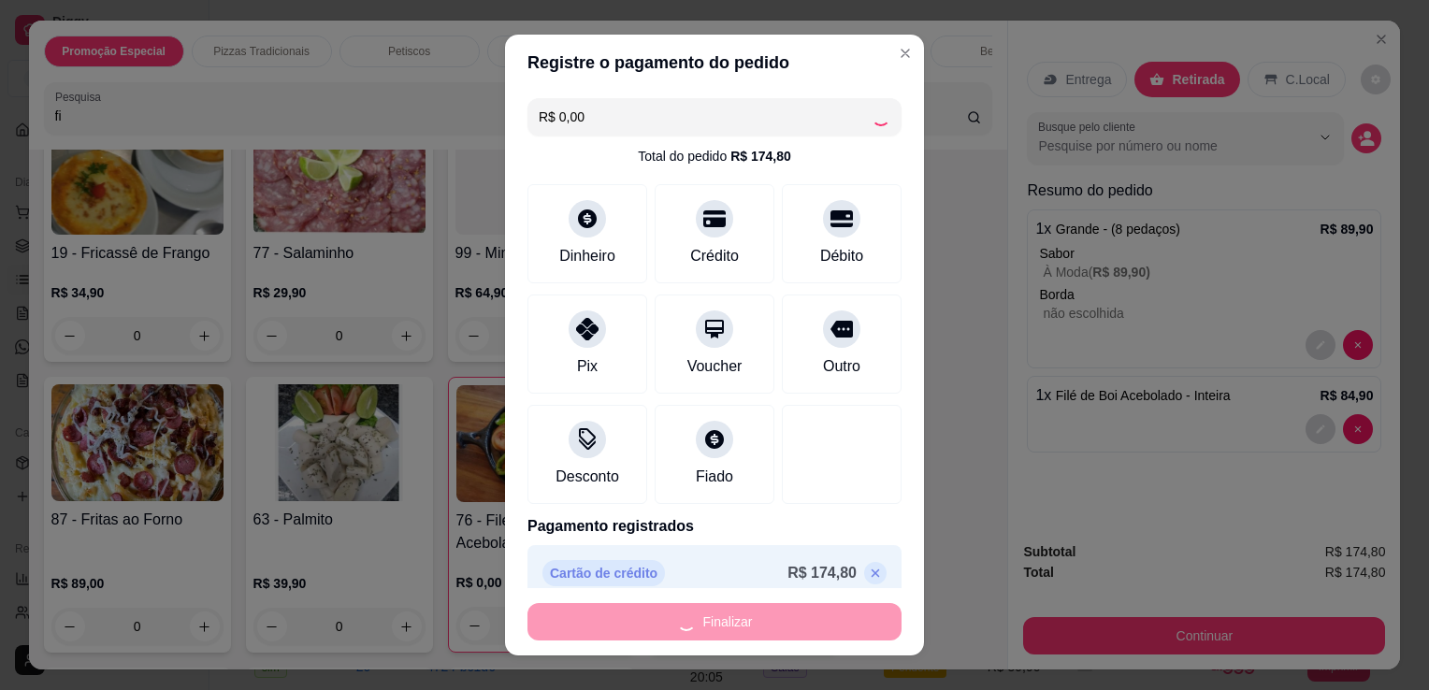
type input "0"
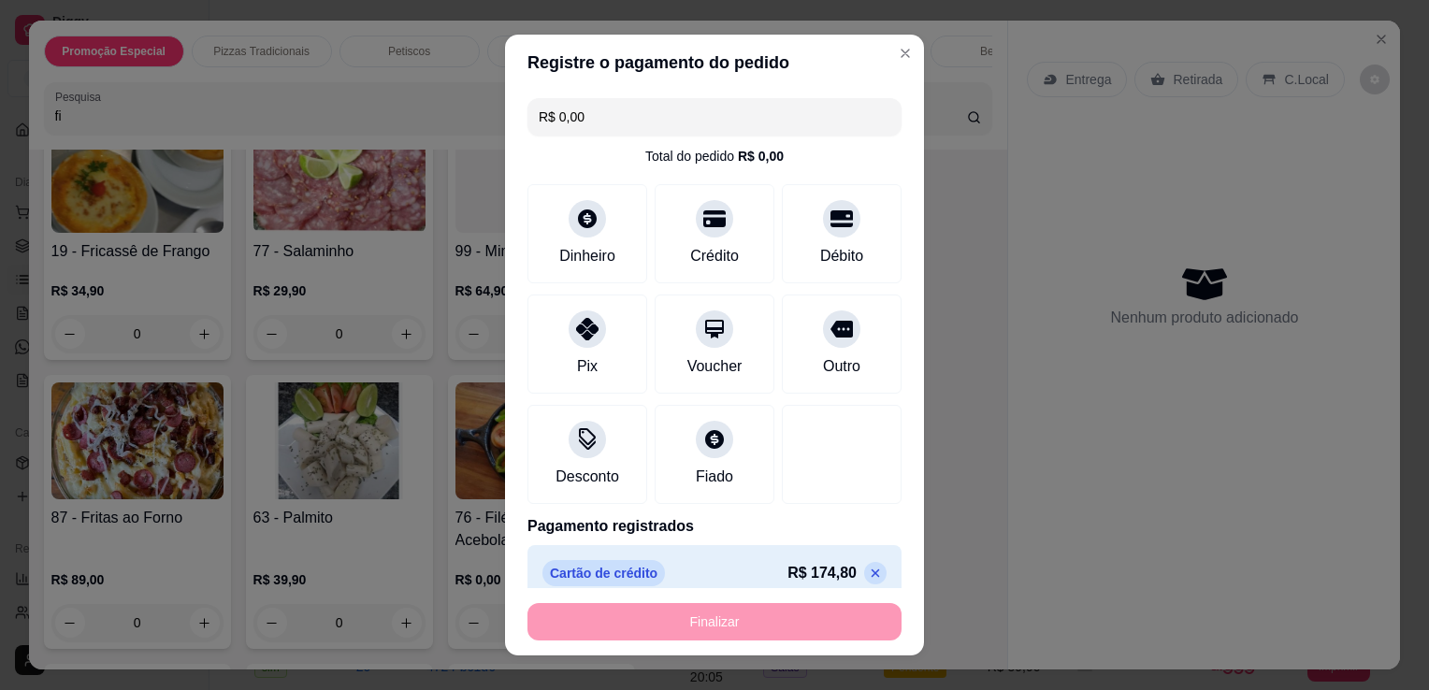
type input "-R$ 174,80"
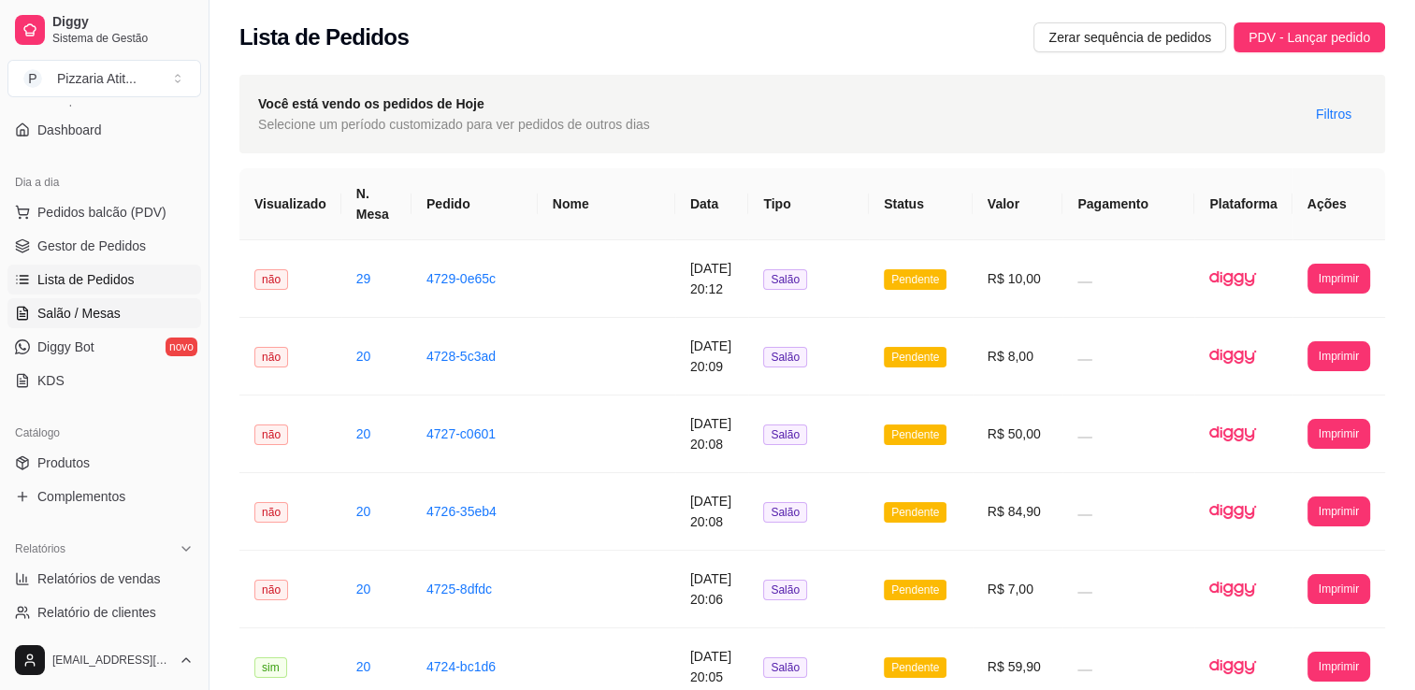
click at [105, 309] on span "Salão / Mesas" at bounding box center [78, 313] width 83 height 19
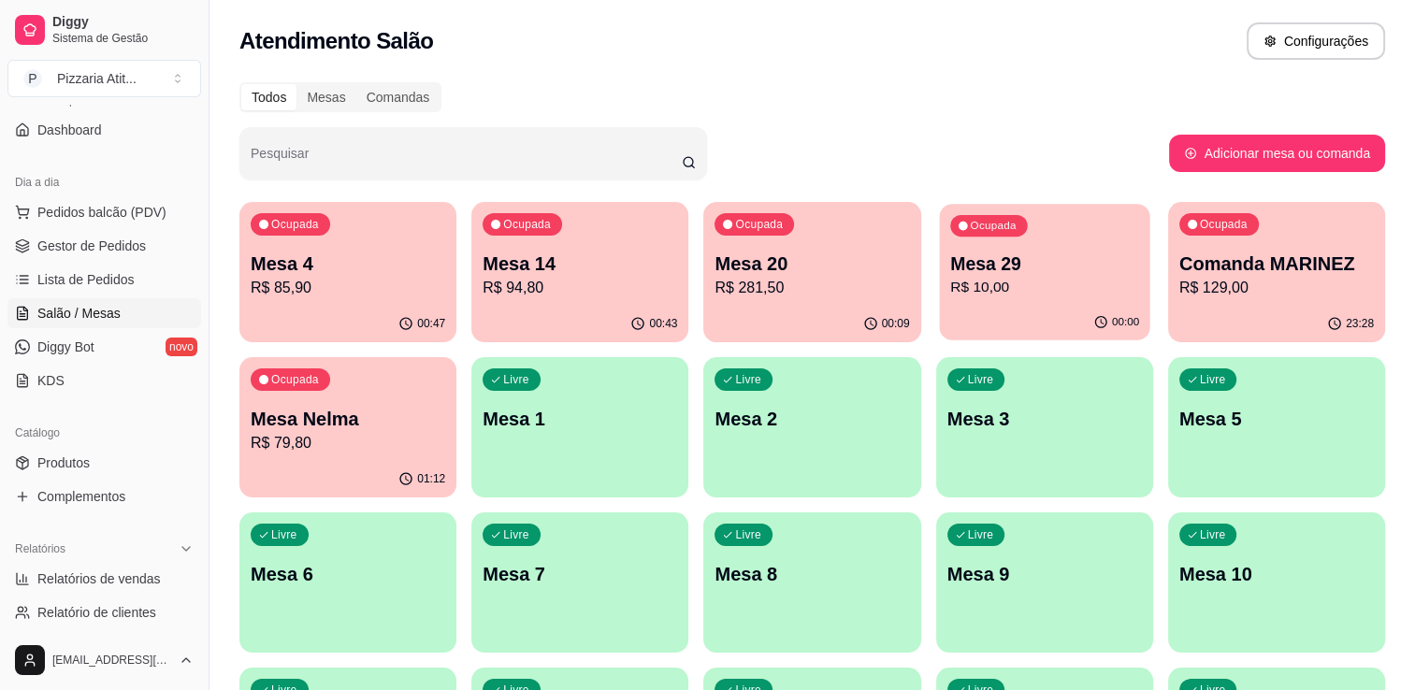
click at [1032, 267] on p "Mesa 29" at bounding box center [1044, 264] width 189 height 25
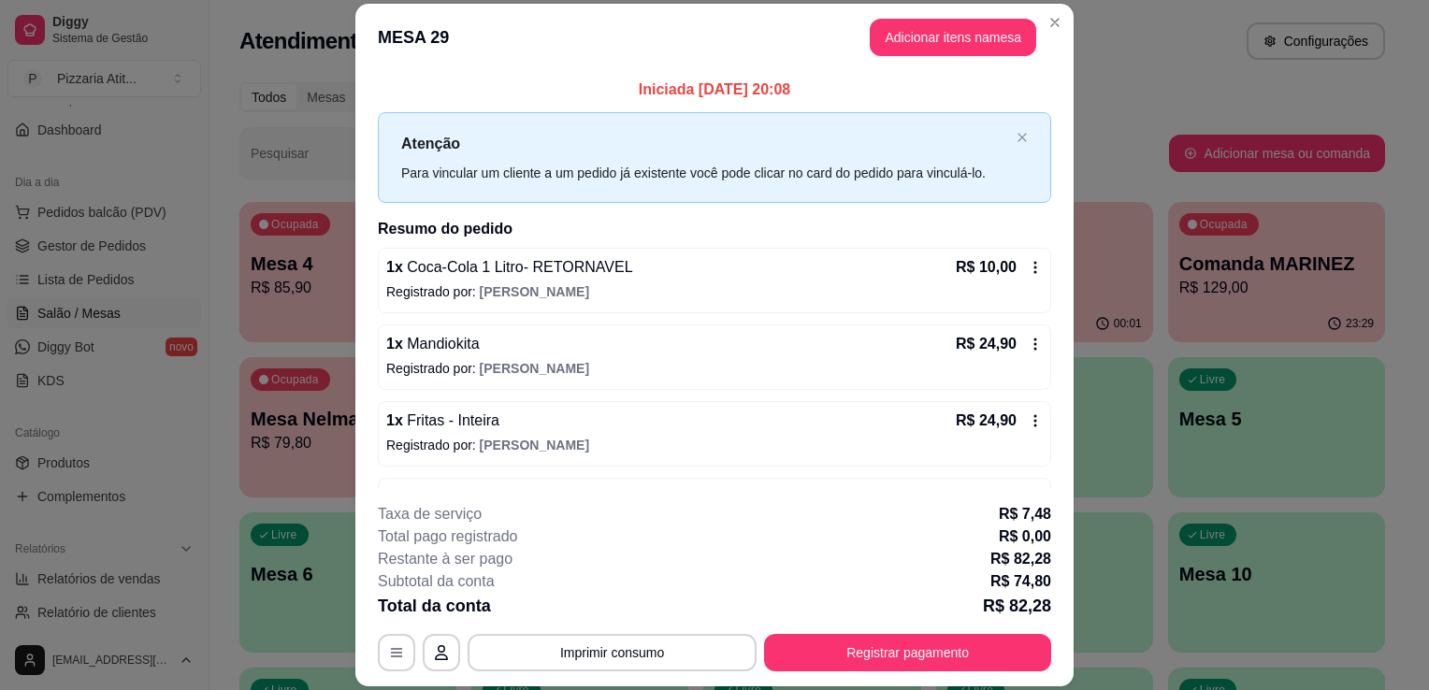
click at [910, 282] on p "Registrado por: [PERSON_NAME]" at bounding box center [714, 291] width 656 height 19
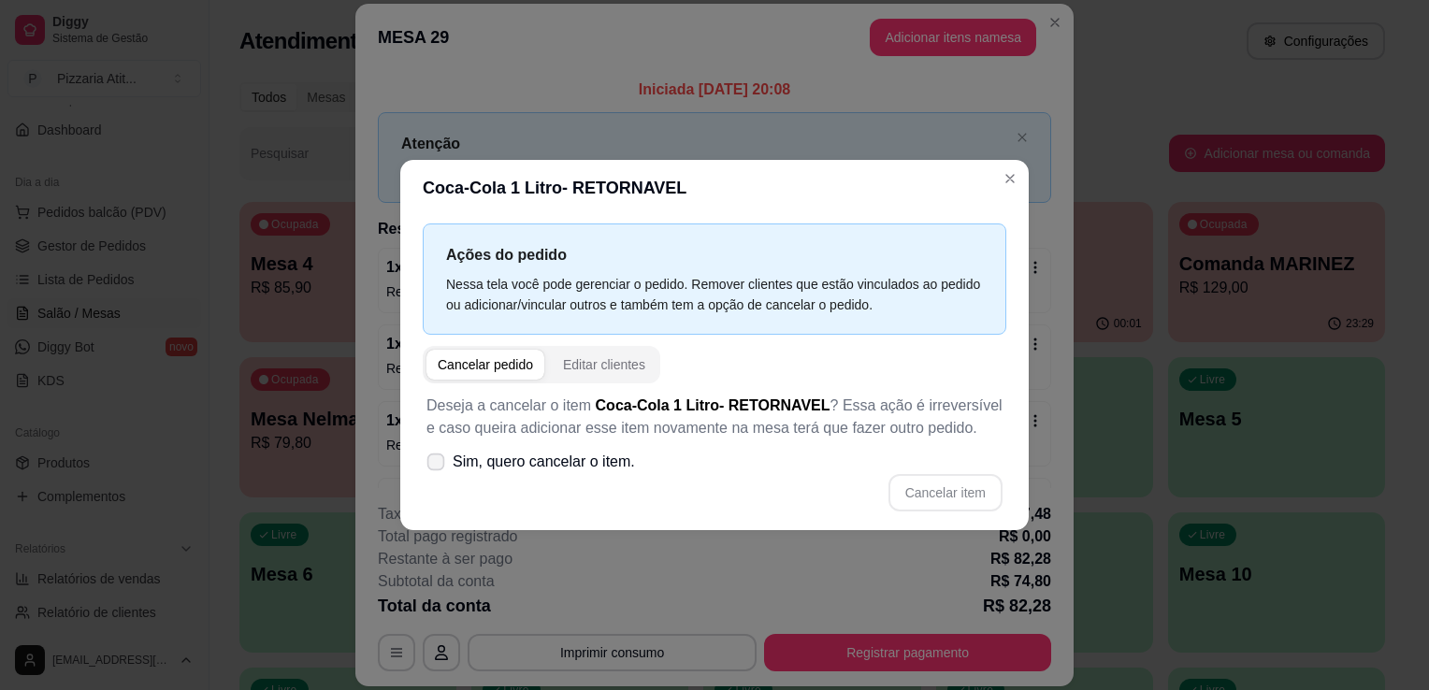
click at [434, 461] on icon at bounding box center [435, 461] width 14 height 10
click at [434, 466] on input "Sim, quero cancelar o item." at bounding box center [431, 472] width 12 height 12
checkbox input "true"
click at [930, 490] on button "Cancelar item" at bounding box center [944, 493] width 111 height 36
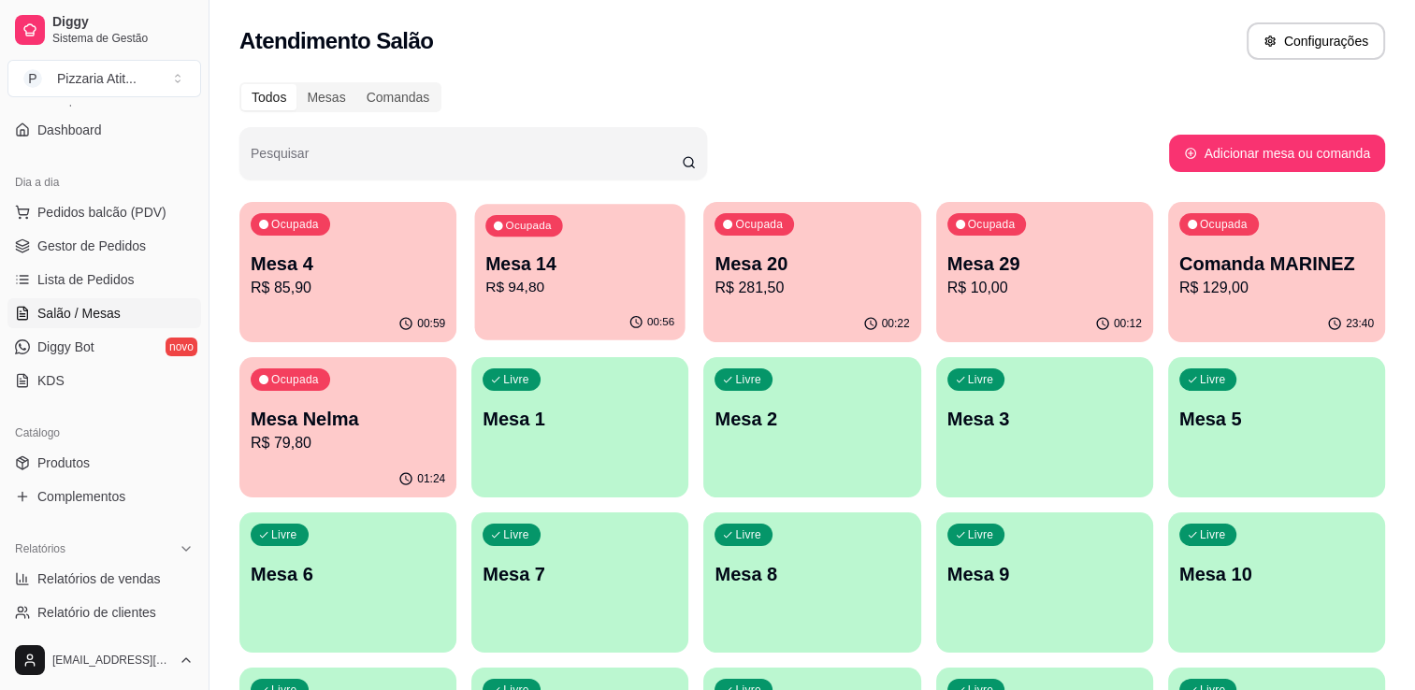
click at [621, 275] on p "Mesa 14" at bounding box center [579, 264] width 189 height 25
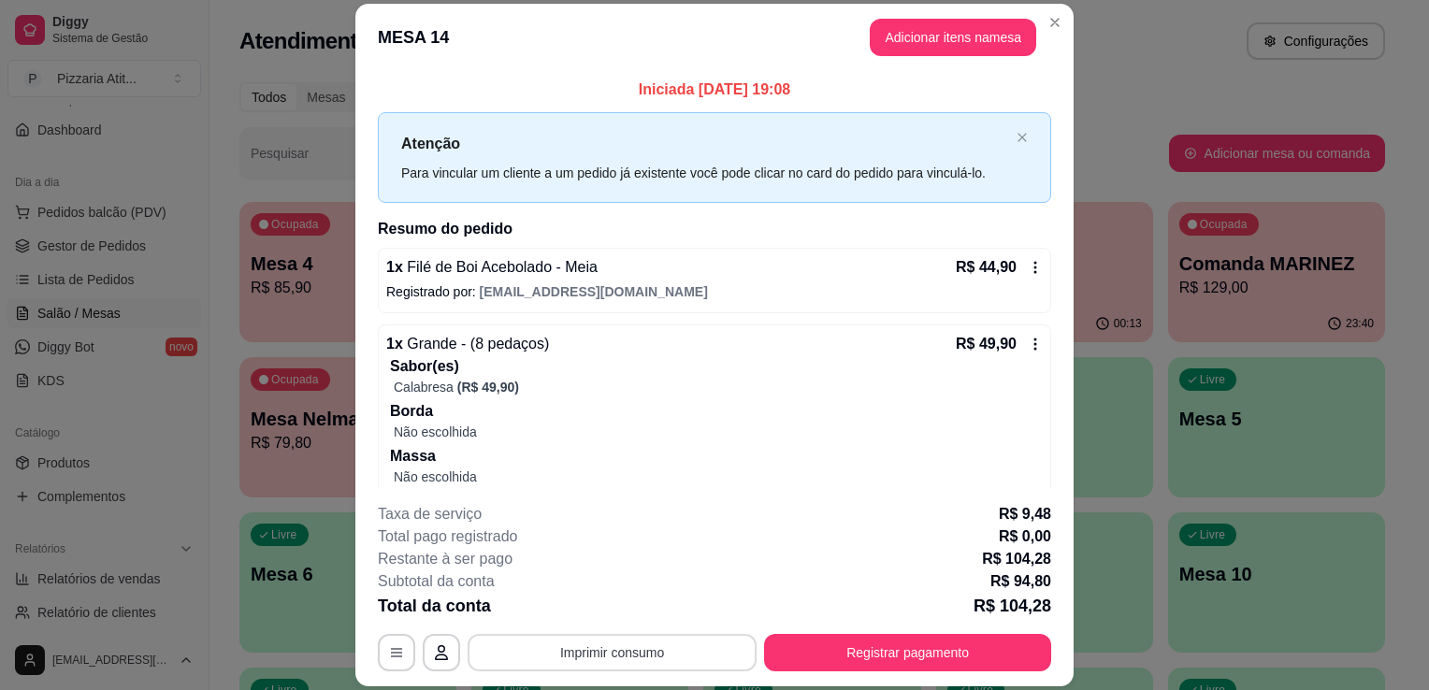
click at [688, 642] on button "Imprimir consumo" at bounding box center [612, 652] width 289 height 37
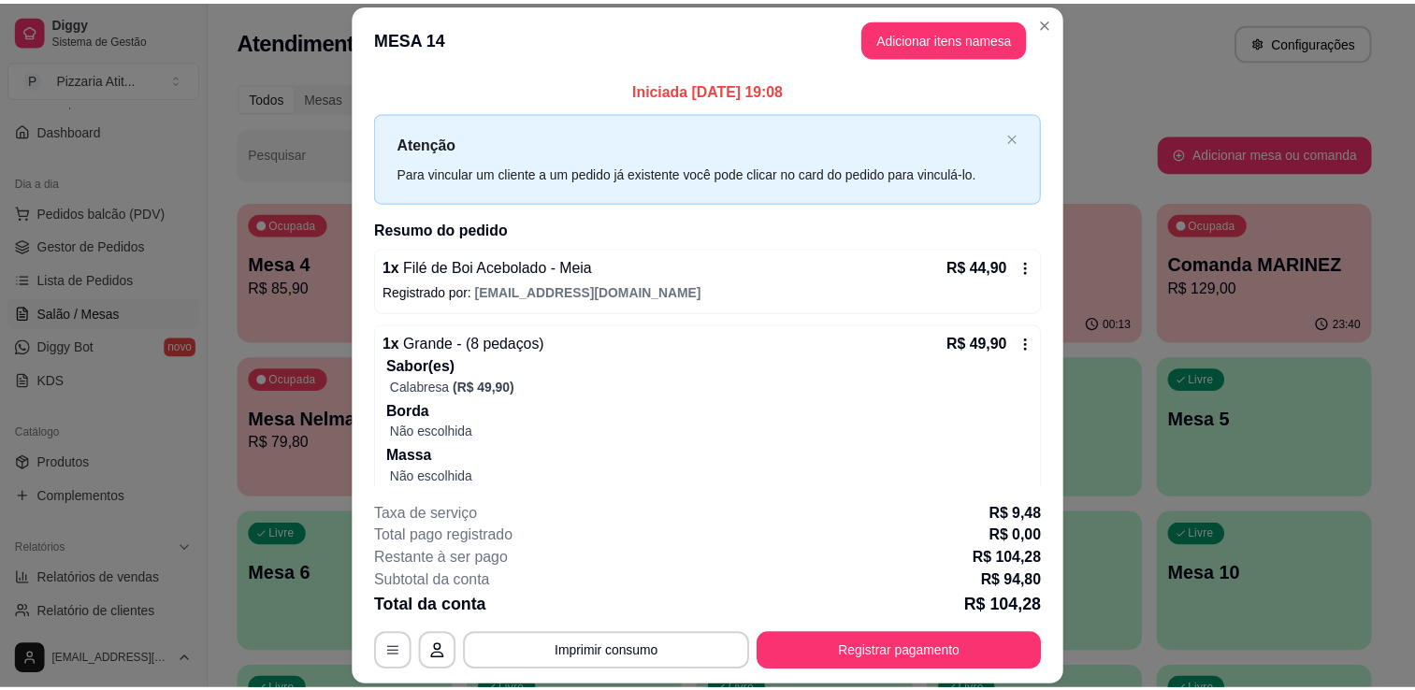
scroll to position [37, 0]
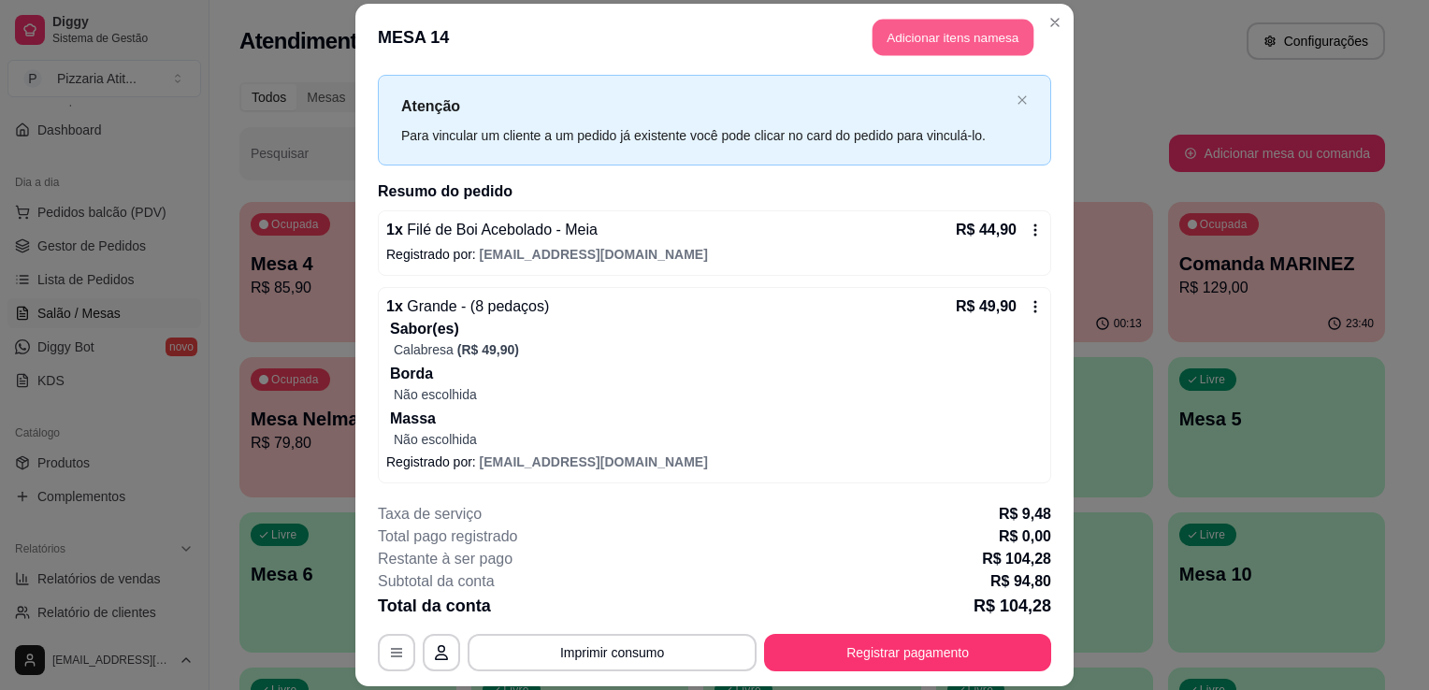
click at [925, 25] on button "Adicionar itens na mesa" at bounding box center [952, 37] width 161 height 36
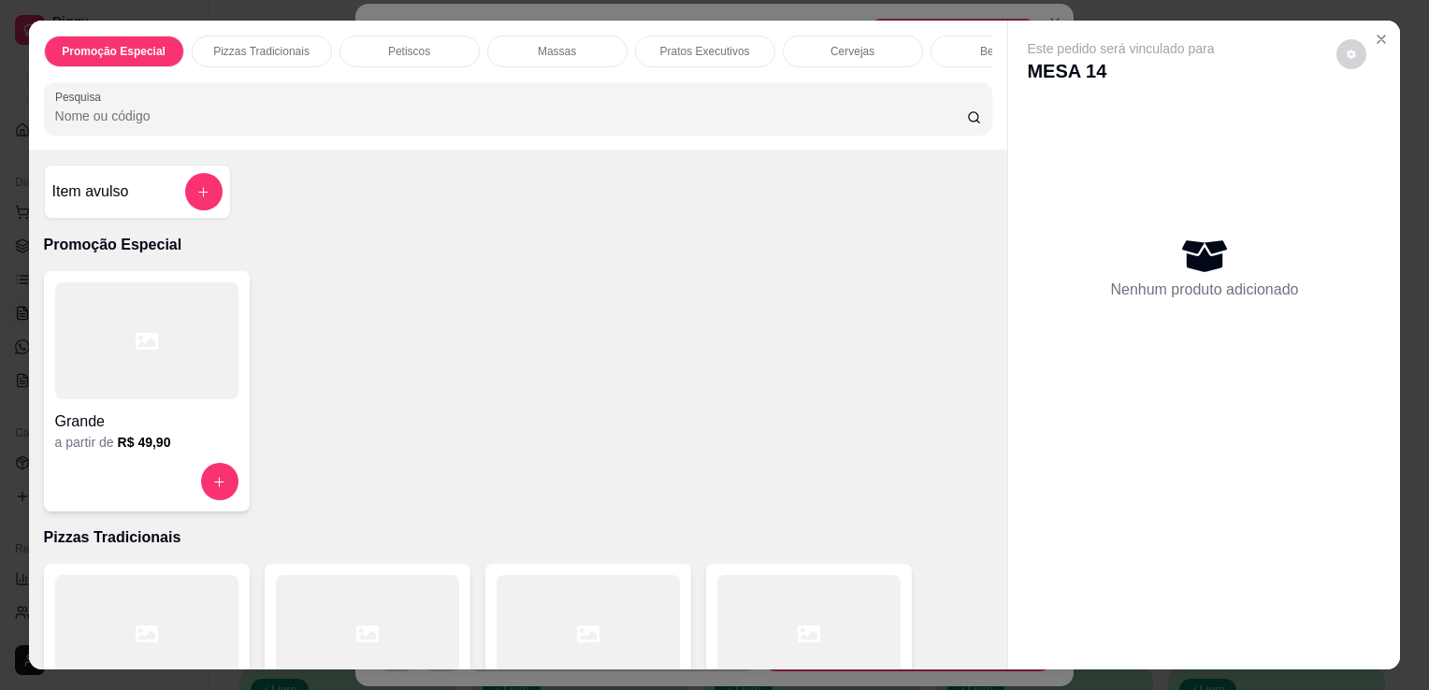
click at [581, 119] on input "Pesquisa" at bounding box center [511, 116] width 912 height 19
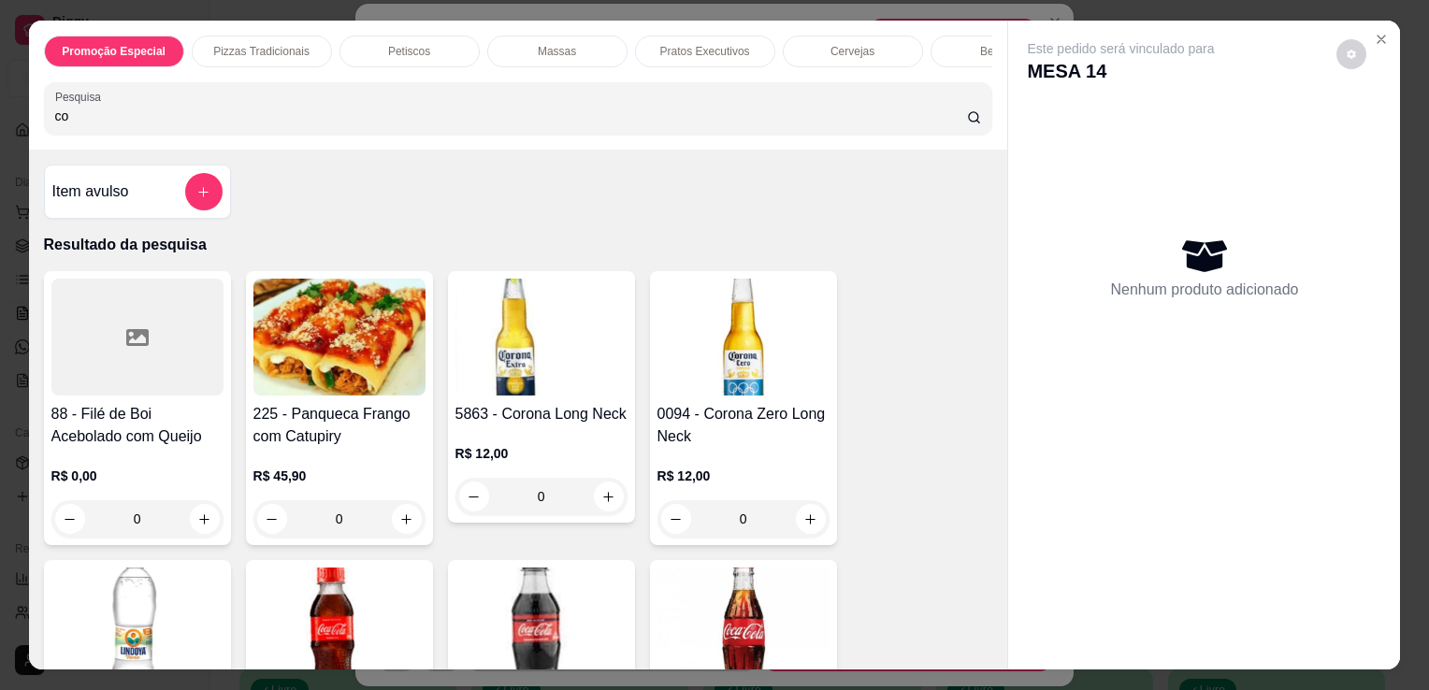
type input "co"
click at [698, 619] on img at bounding box center [743, 626] width 172 height 117
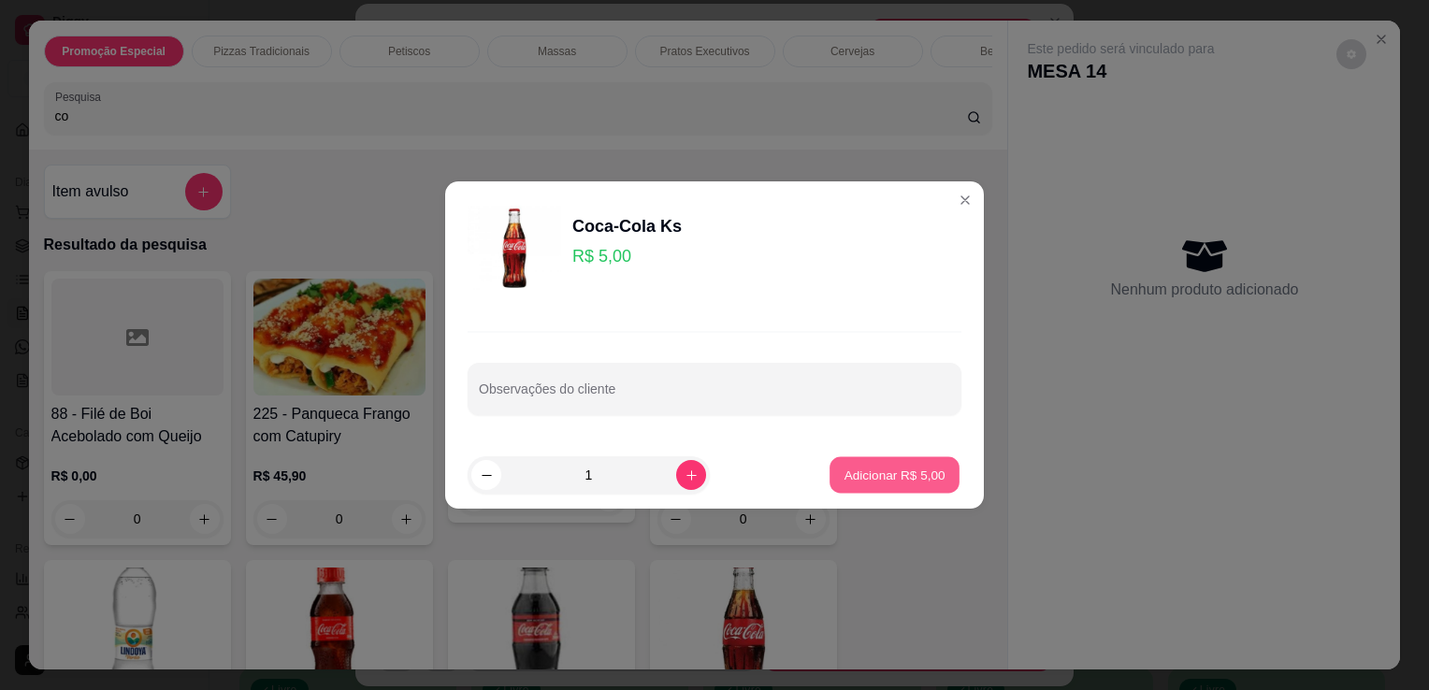
click at [893, 483] on p "Adicionar R$ 5,00" at bounding box center [893, 475] width 101 height 18
type input "1"
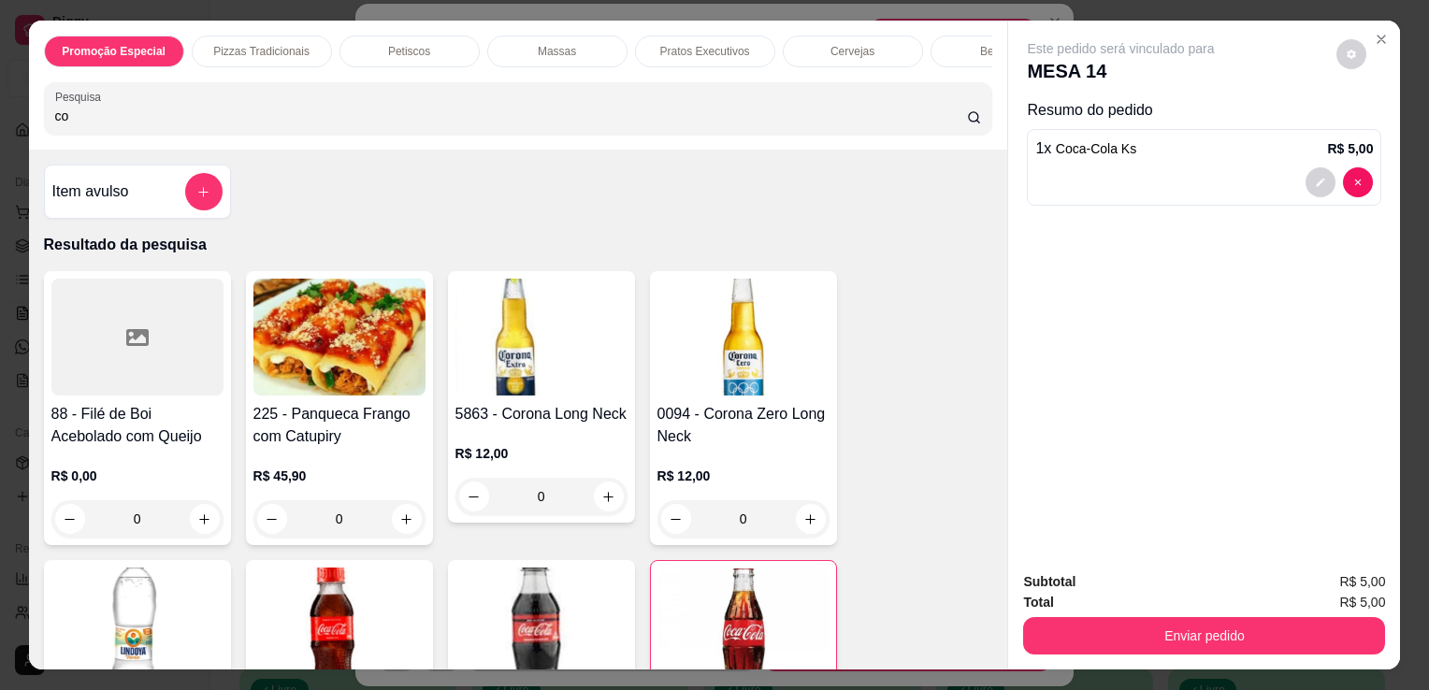
click at [710, 119] on input "co" at bounding box center [511, 116] width 912 height 19
type input "c"
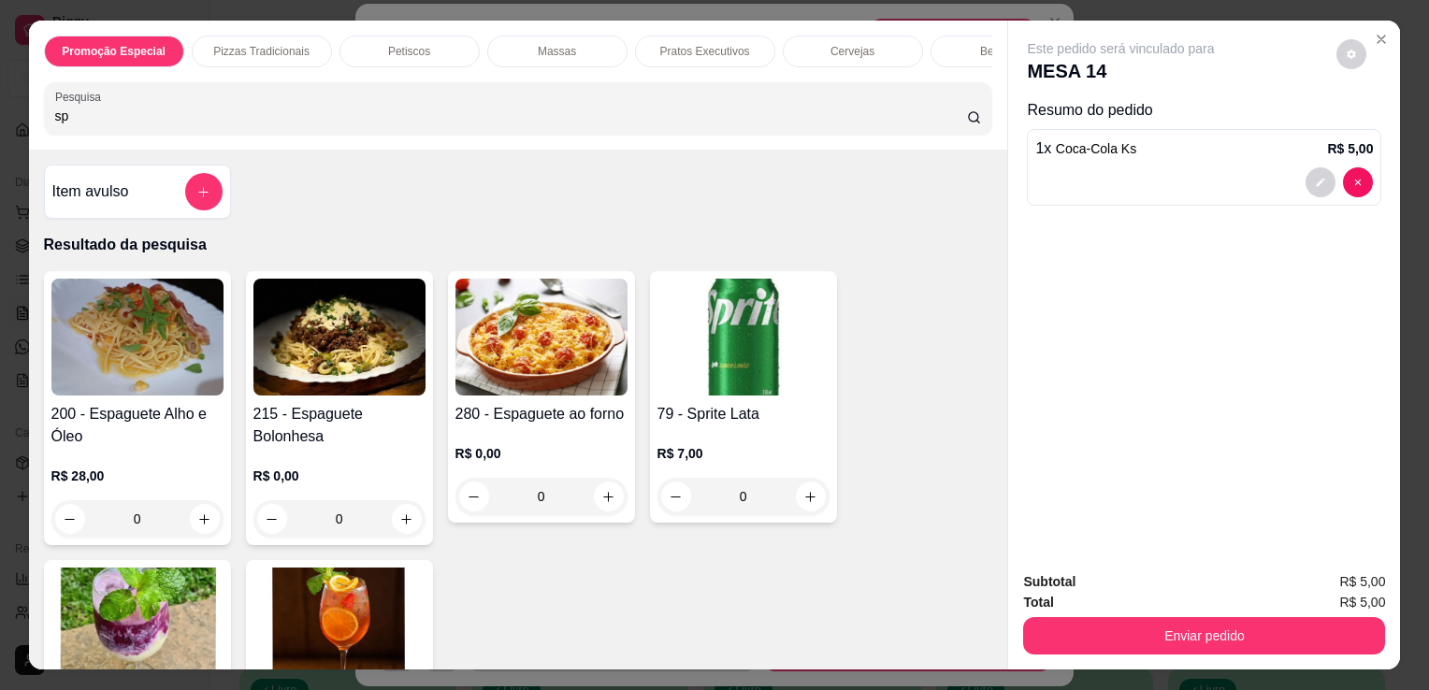
type input "sp"
click at [700, 357] on img at bounding box center [743, 337] width 172 height 117
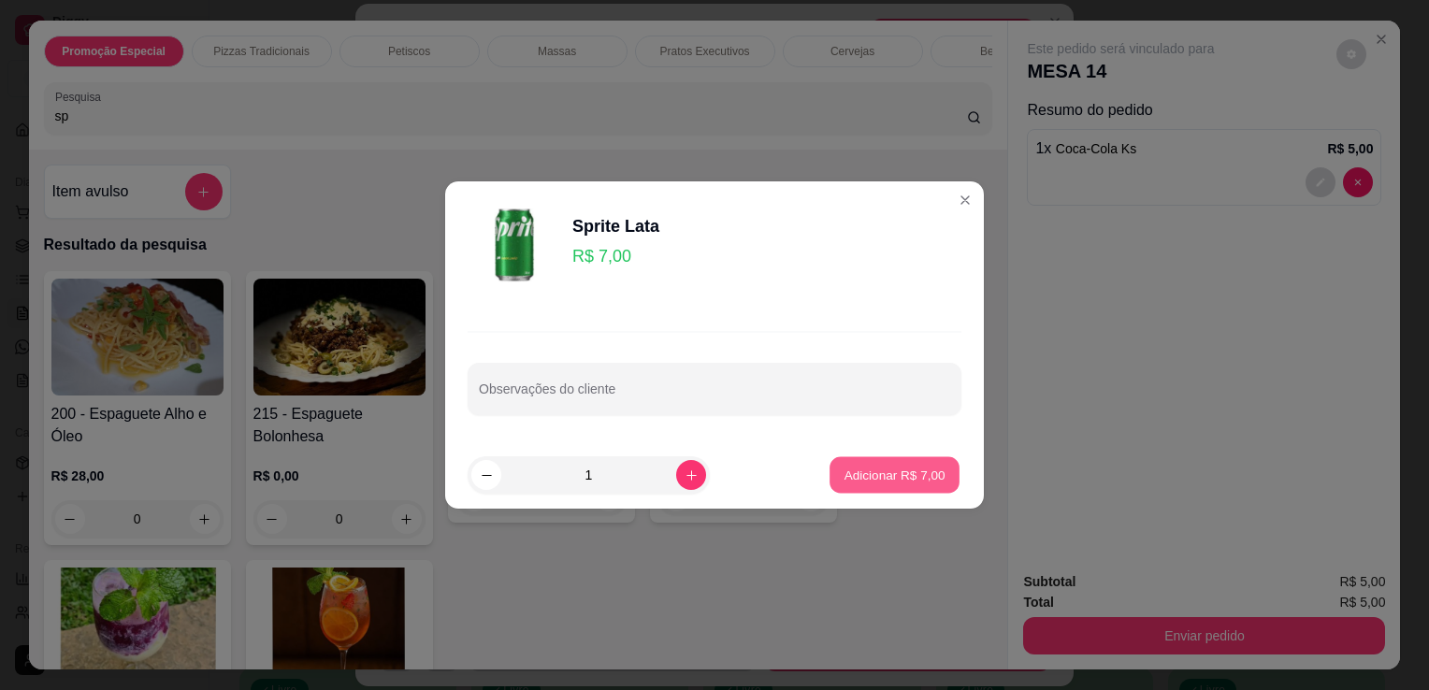
click at [845, 469] on p "Adicionar R$ 7,00" at bounding box center [893, 475] width 101 height 18
type input "1"
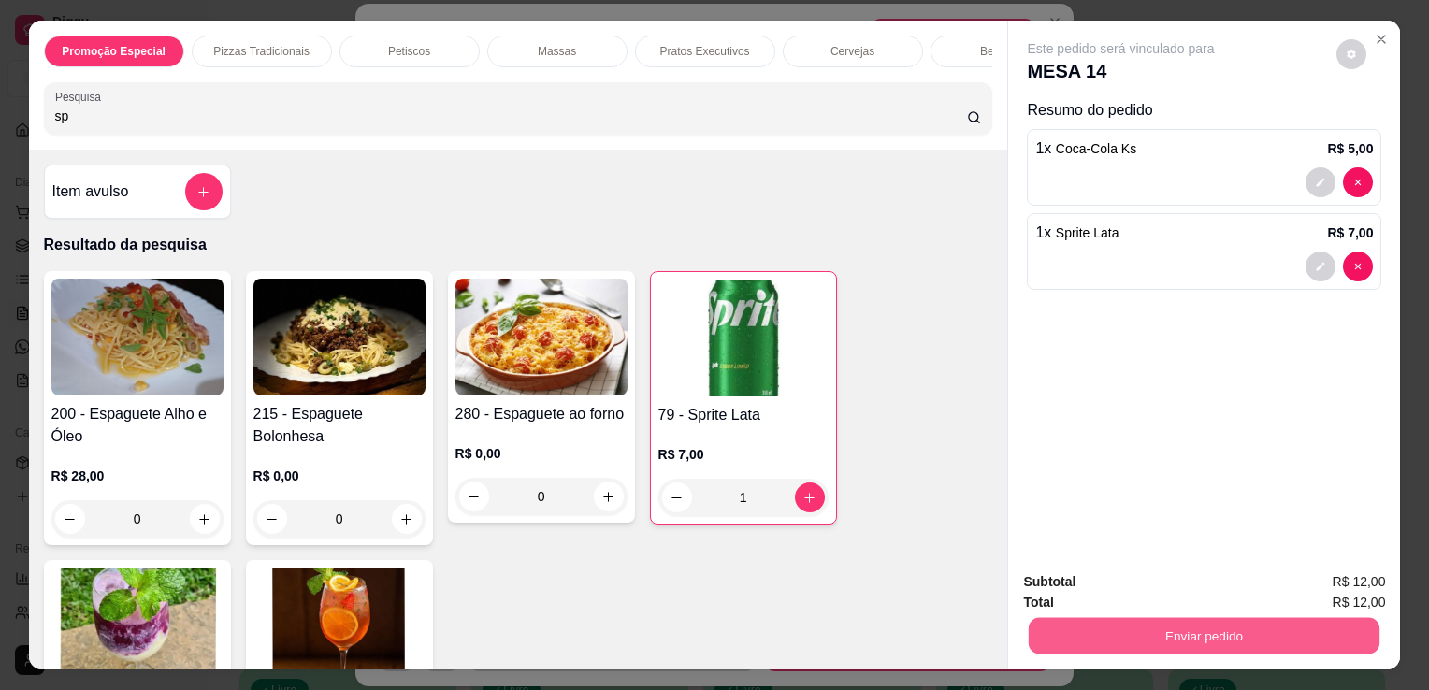
click at [1126, 617] on button "Enviar pedido" at bounding box center [1204, 635] width 351 height 36
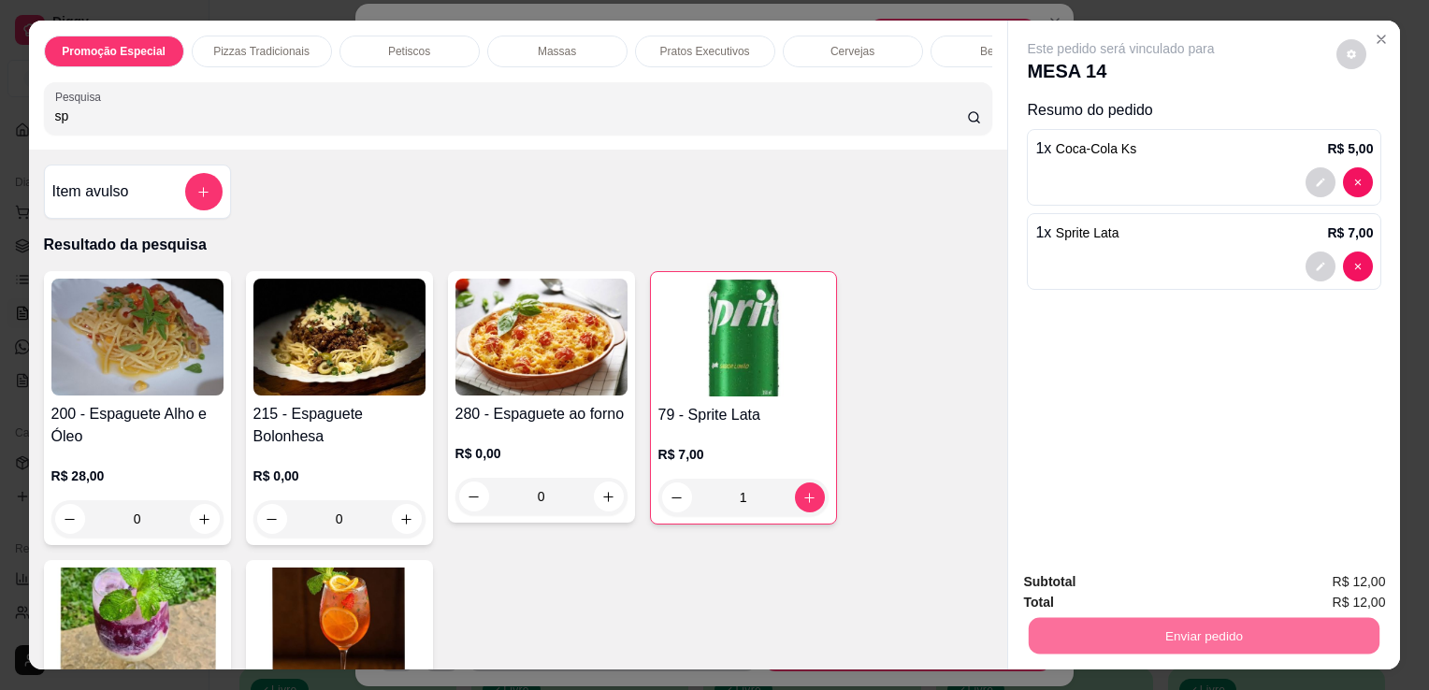
click at [1137, 575] on button "Não registrar e enviar pedido" at bounding box center [1142, 583] width 189 height 35
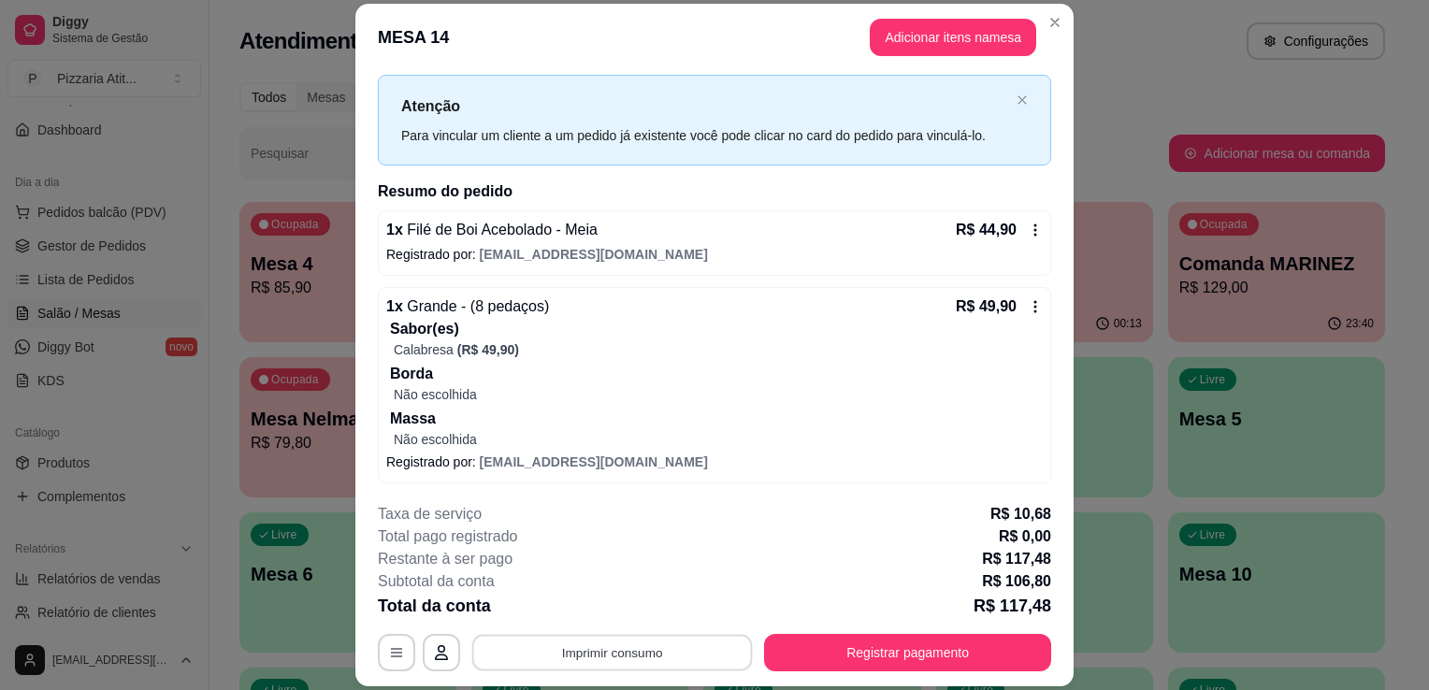
click at [644, 647] on button "Imprimir consumo" at bounding box center [612, 653] width 281 height 36
click at [625, 612] on button "IMPRESSORA" at bounding box center [610, 610] width 131 height 29
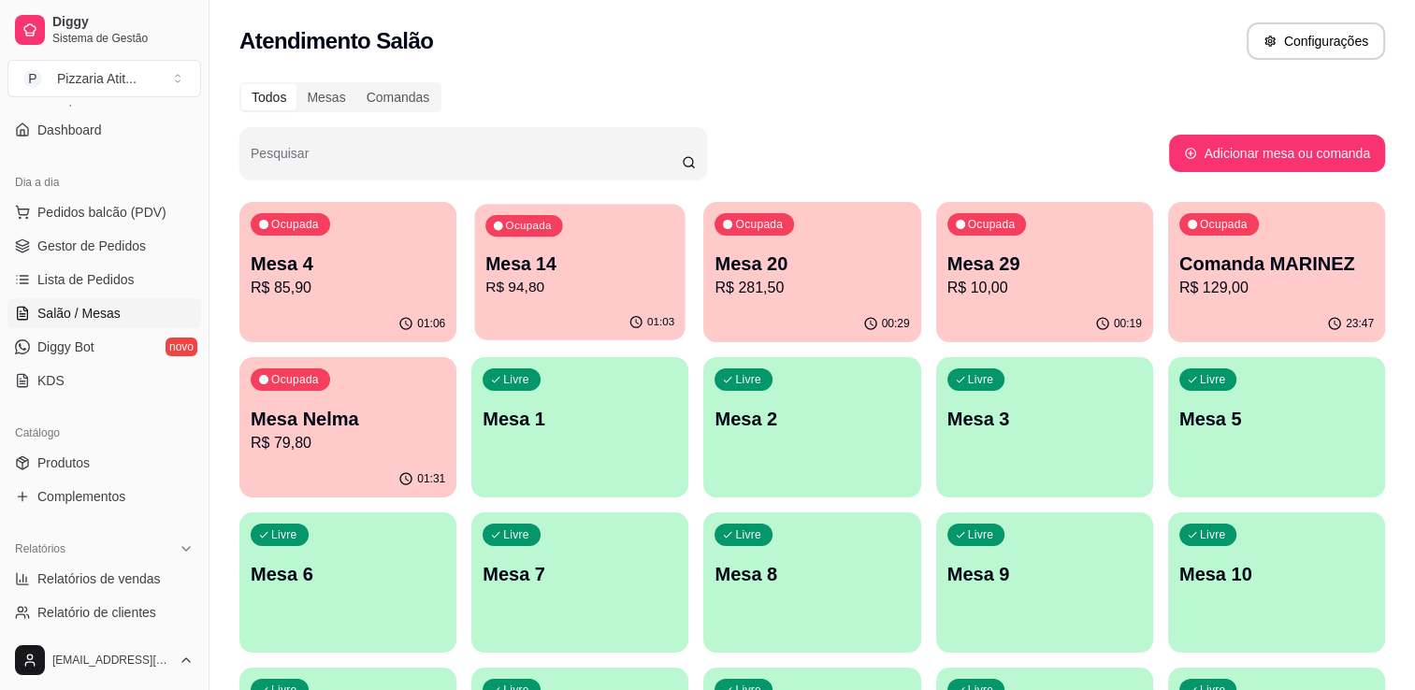
click at [572, 298] on div "Ocupada Mesa 14 R$ 94,80" at bounding box center [580, 254] width 210 height 101
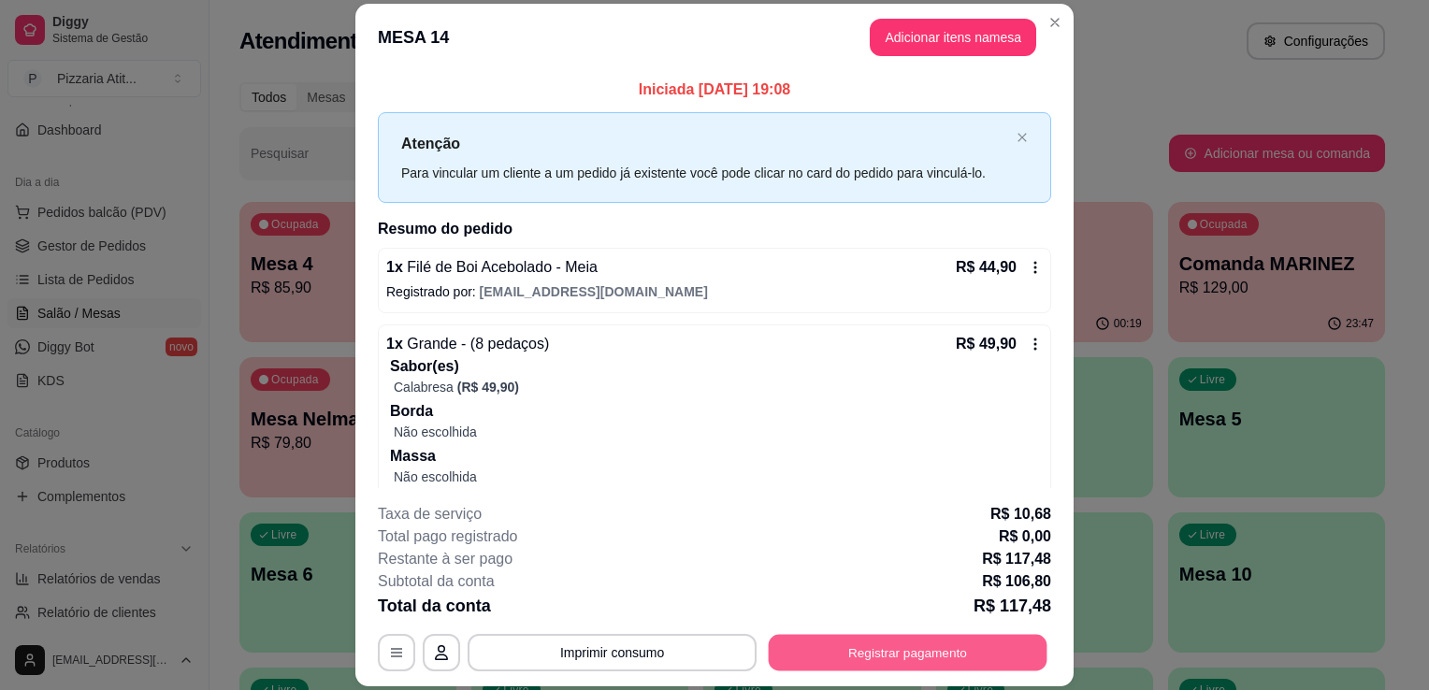
click at [886, 657] on button "Registrar pagamento" at bounding box center [908, 653] width 279 height 36
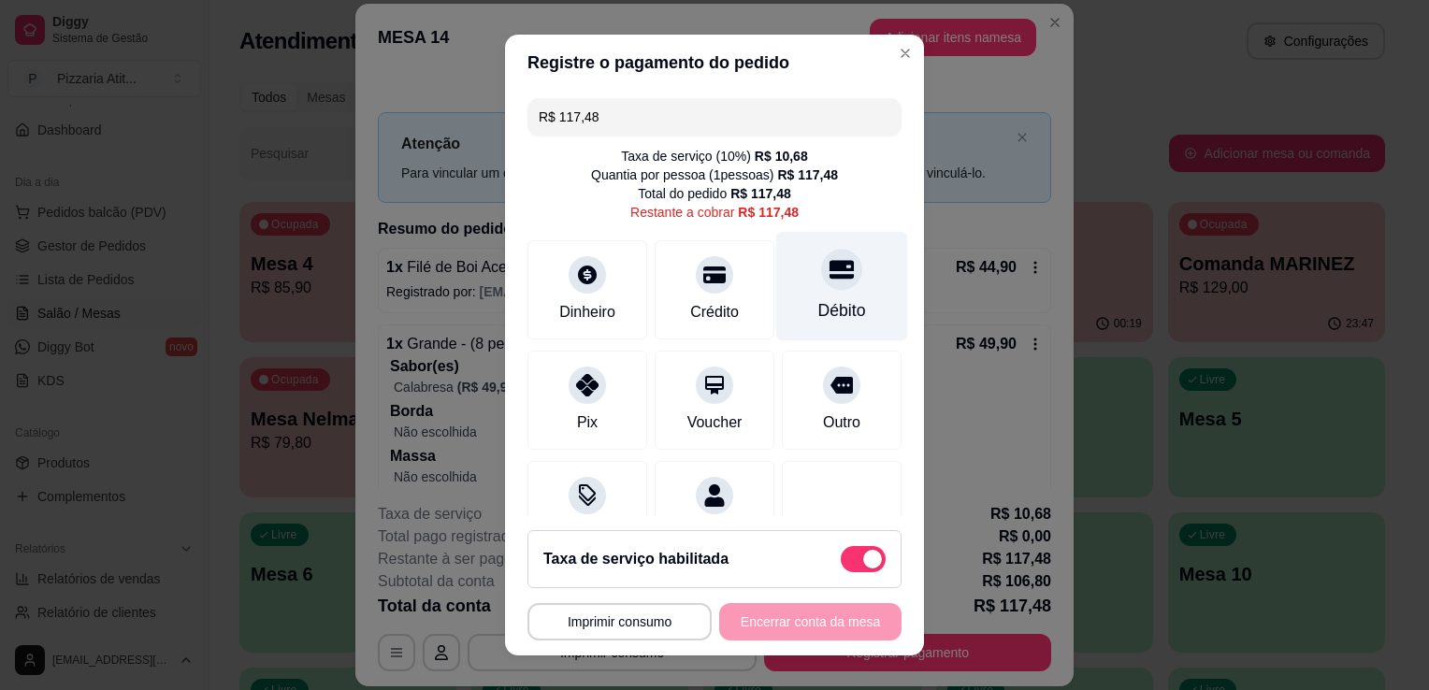
click at [785, 275] on div "Débito" at bounding box center [842, 286] width 132 height 109
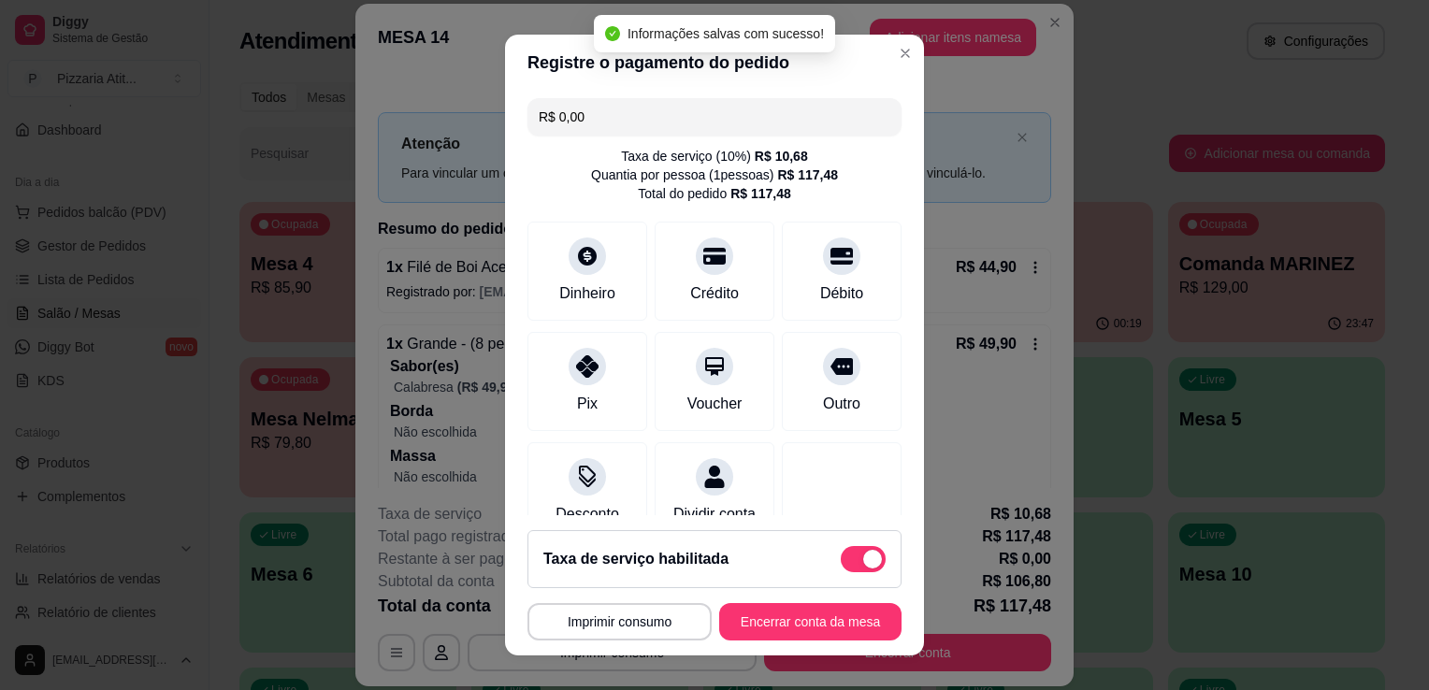
type input "R$ 0,00"
click at [819, 619] on button "Encerrar conta da mesa" at bounding box center [810, 622] width 177 height 36
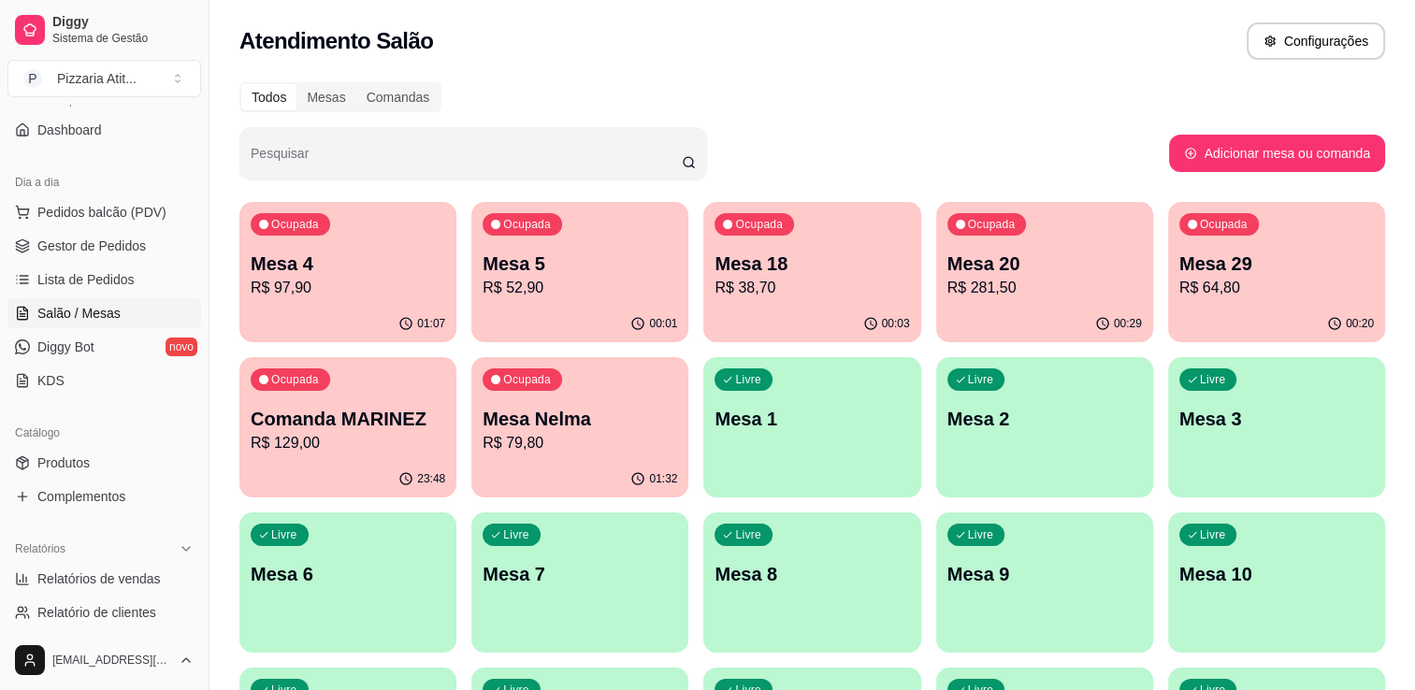
click at [607, 381] on div "Ocupada Mesa Nelma R$ 79,80" at bounding box center [579, 409] width 217 height 104
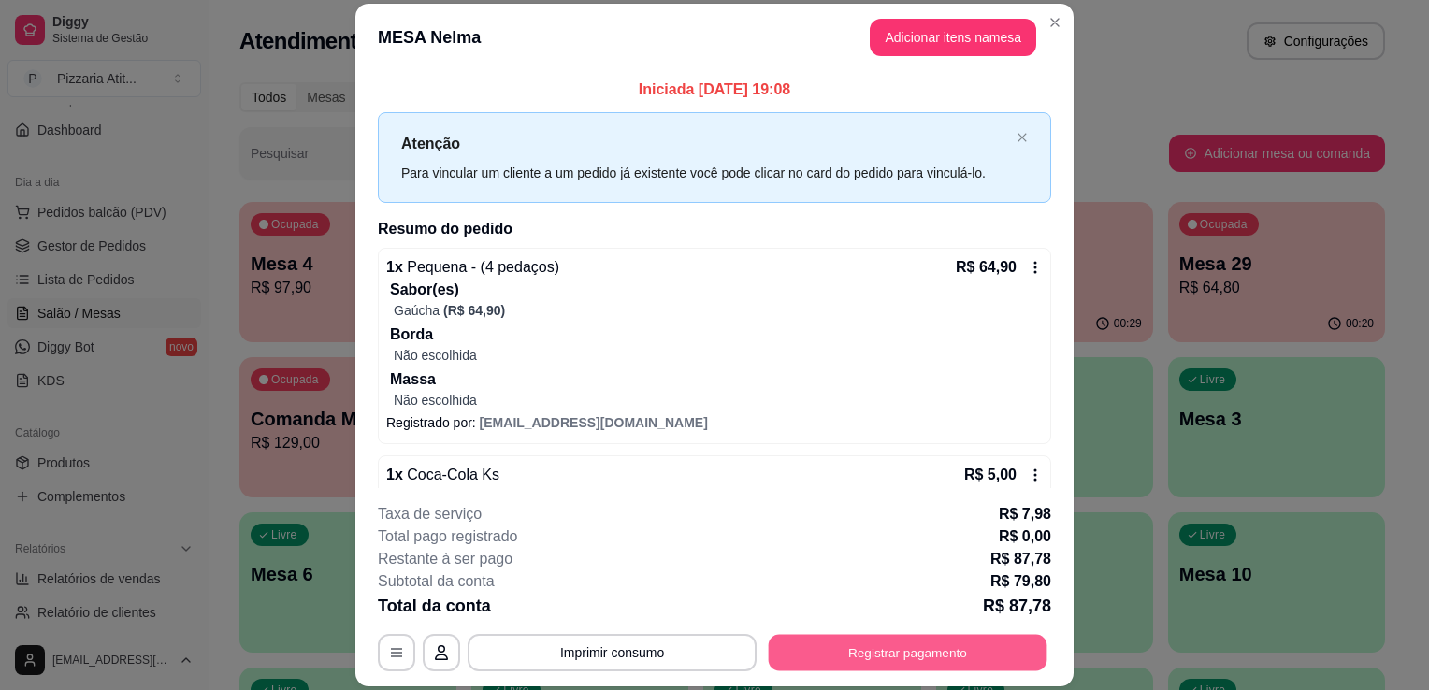
click at [832, 645] on button "Registrar pagamento" at bounding box center [908, 653] width 279 height 36
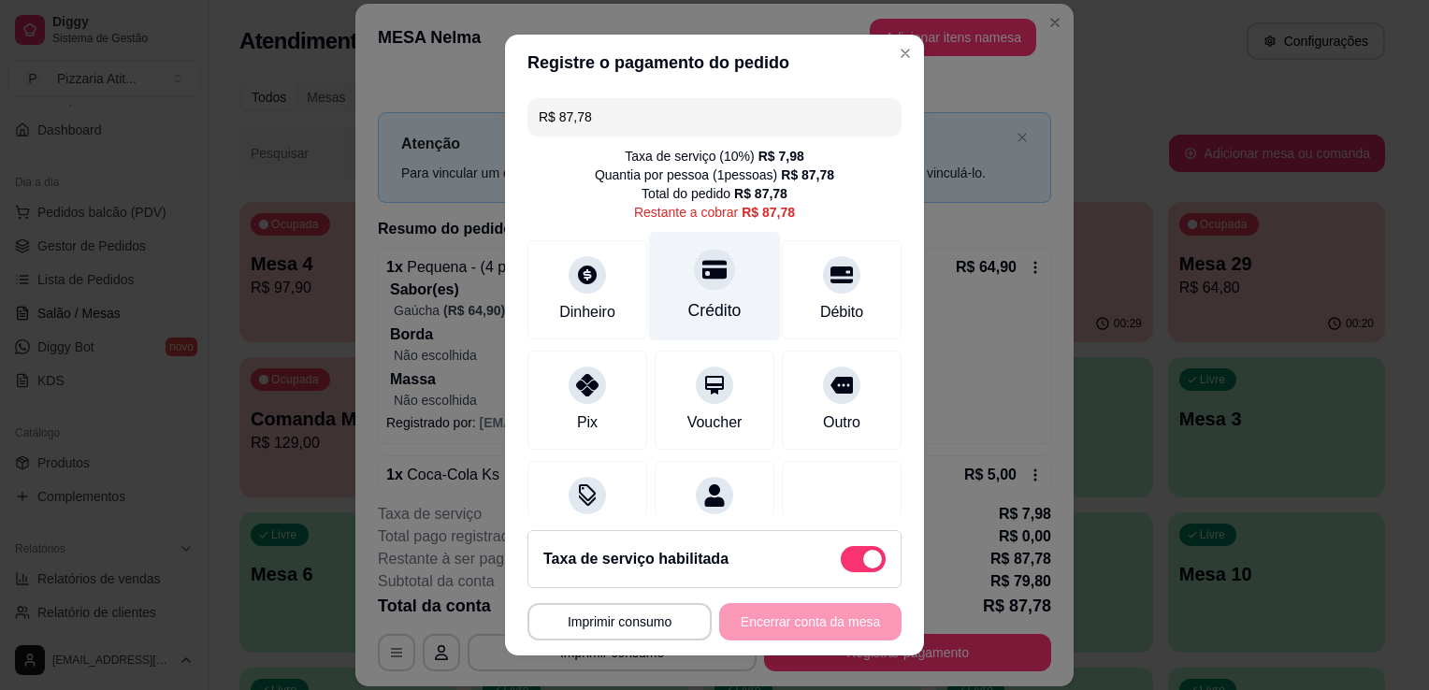
click at [688, 303] on div "Crédito" at bounding box center [714, 310] width 53 height 24
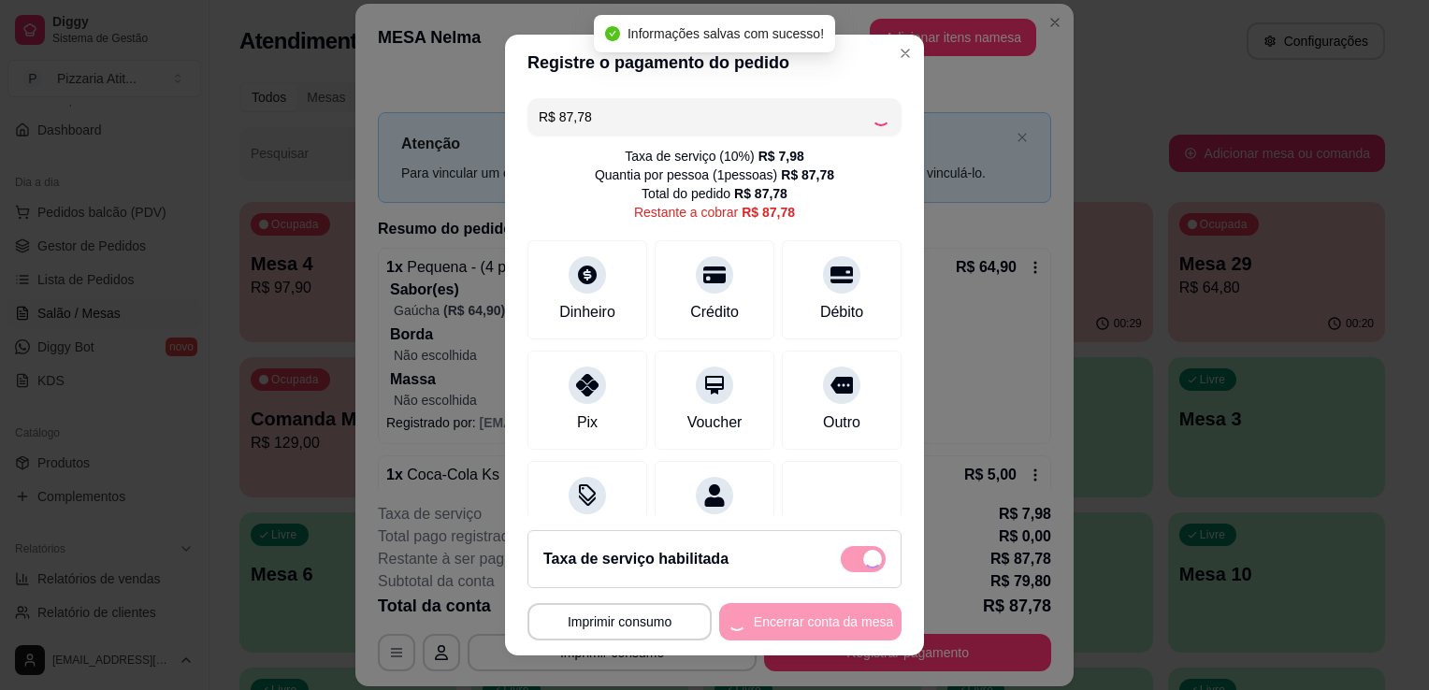
type input "R$ 0,00"
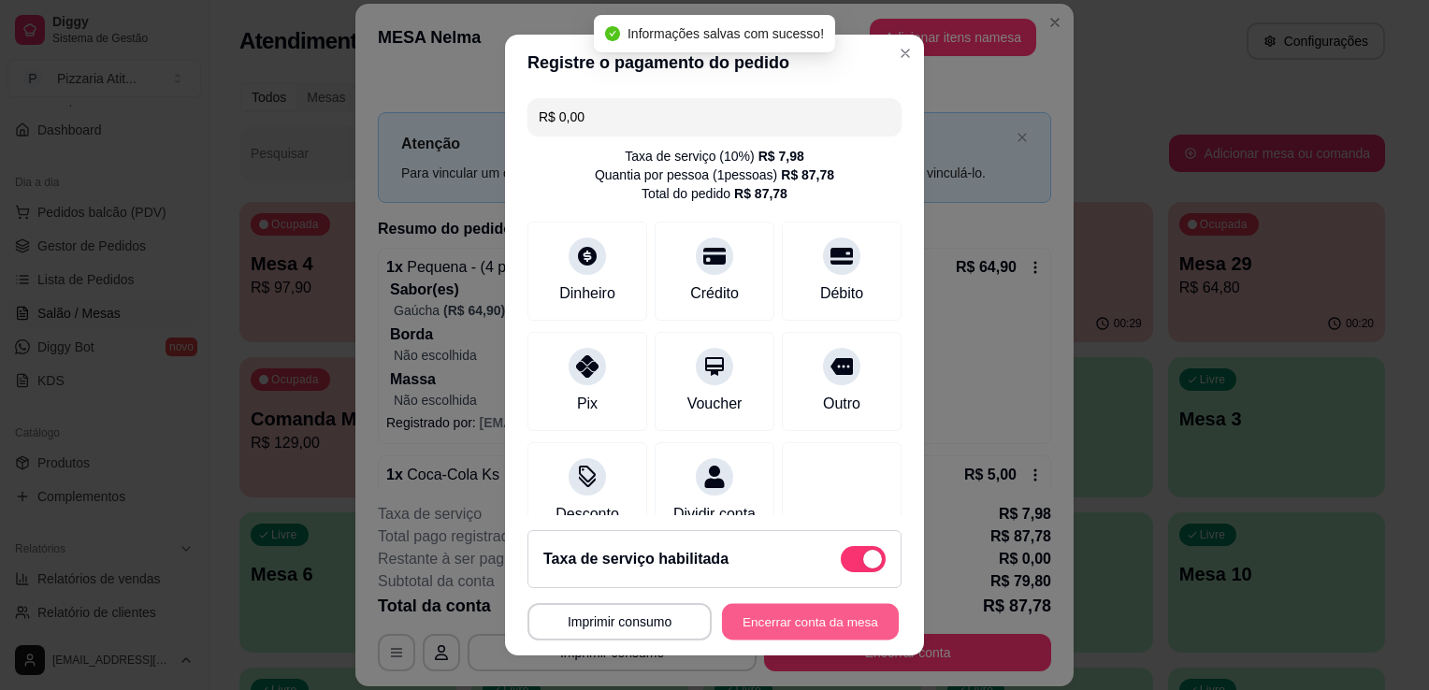
click at [802, 613] on button "Encerrar conta da mesa" at bounding box center [810, 622] width 177 height 36
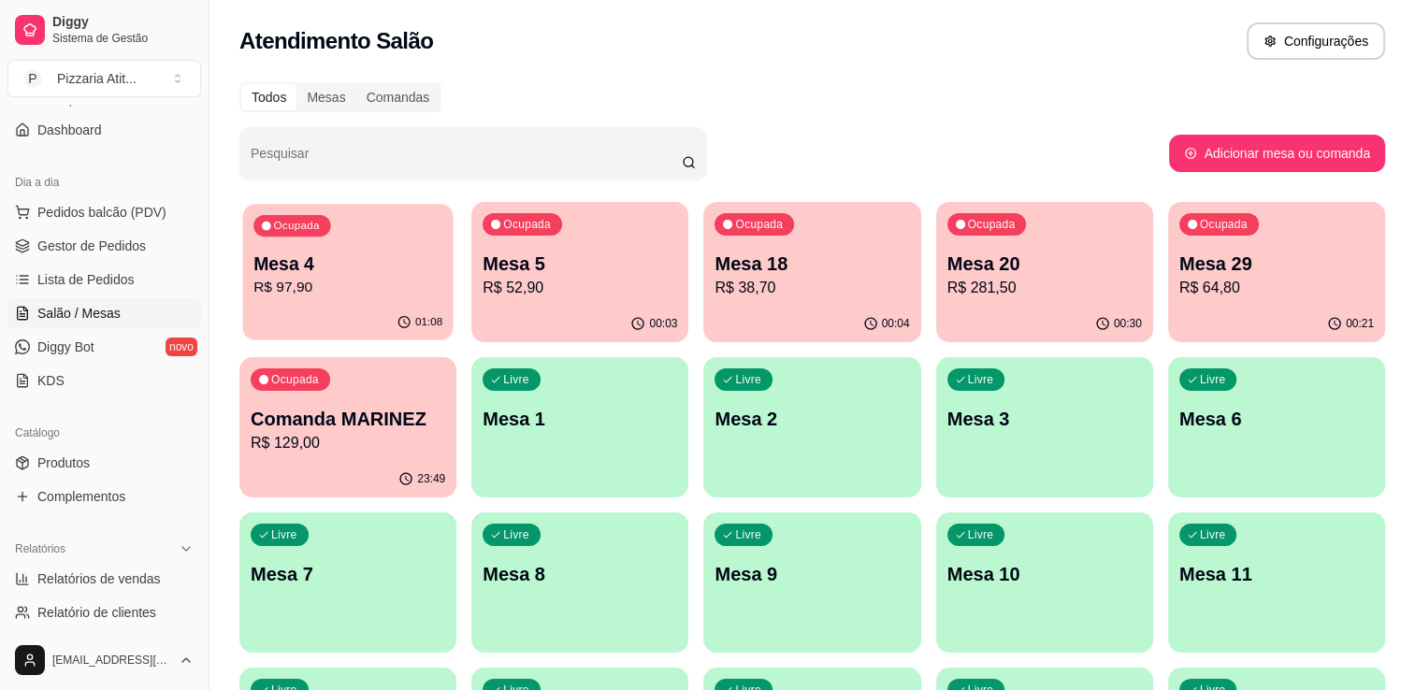
click at [282, 269] on p "Mesa 4" at bounding box center [347, 264] width 189 height 25
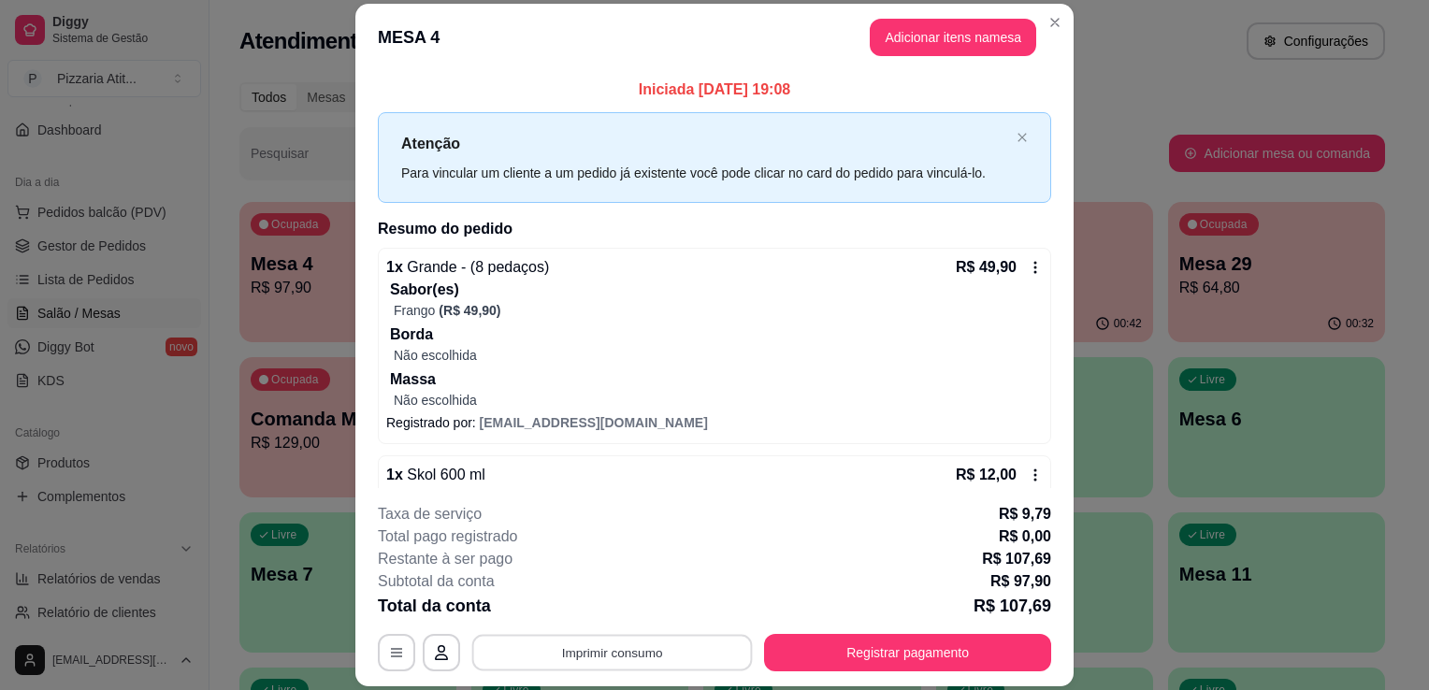
click at [658, 643] on button "Imprimir consumo" at bounding box center [612, 653] width 281 height 36
click at [598, 608] on button "IMPRESSORA" at bounding box center [610, 610] width 131 height 29
click at [809, 662] on button "Registrar pagamento" at bounding box center [908, 653] width 279 height 36
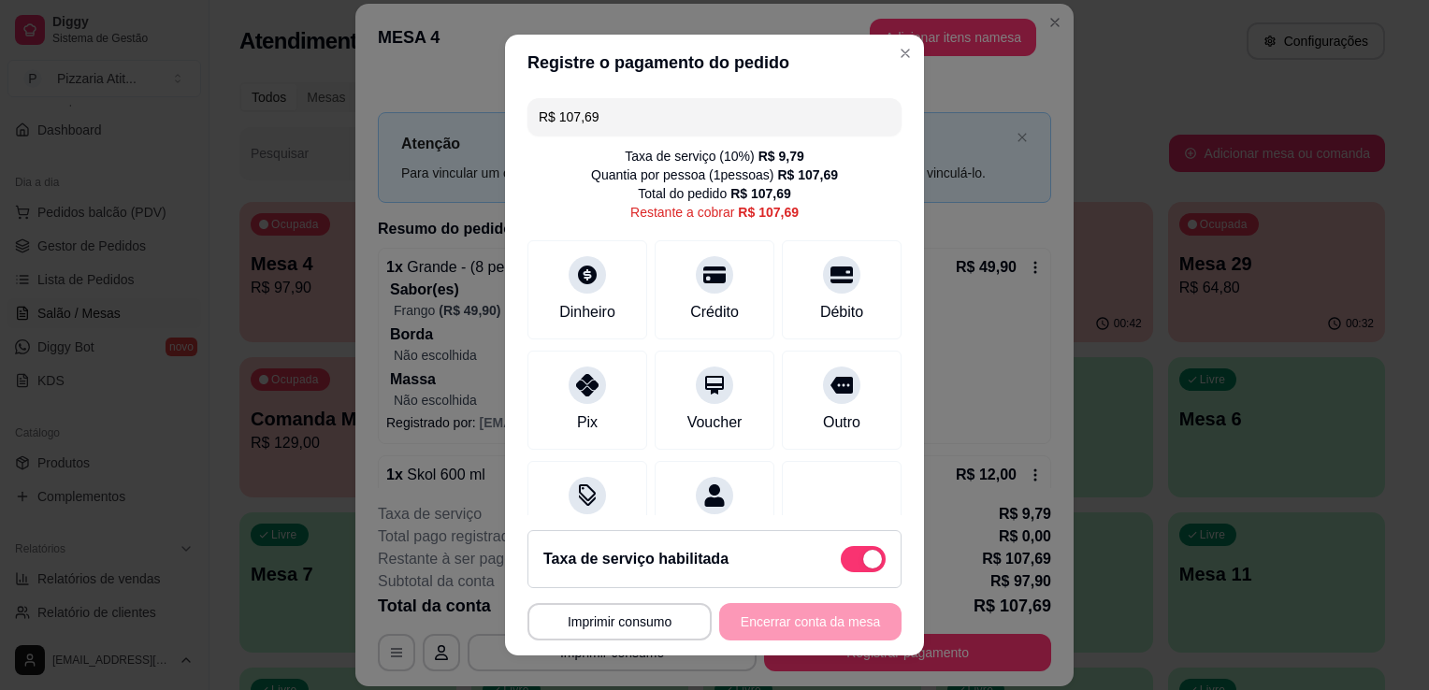
click at [655, 108] on input "R$ 107,69" at bounding box center [715, 116] width 352 height 37
click at [718, 285] on div "Crédito" at bounding box center [715, 286] width 132 height 109
click at [829, 279] on icon at bounding box center [841, 269] width 24 height 24
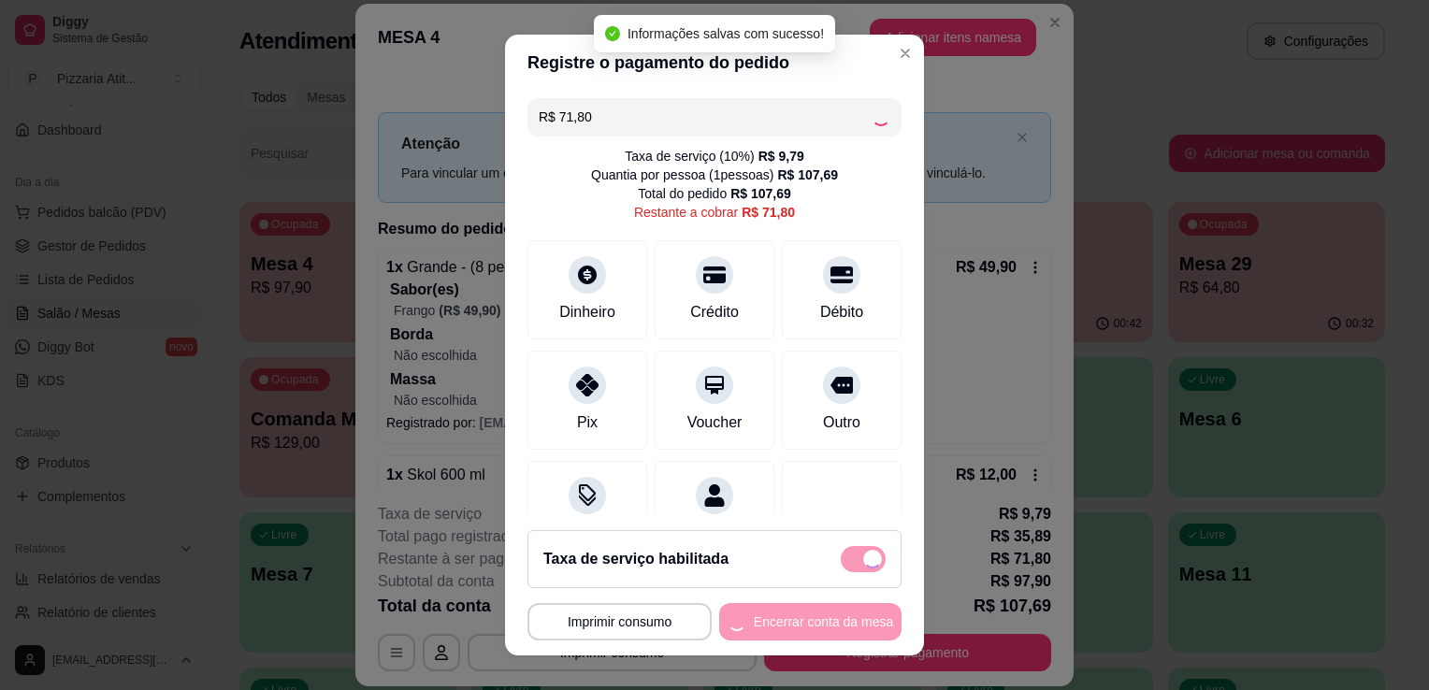
type input "R$ 0,00"
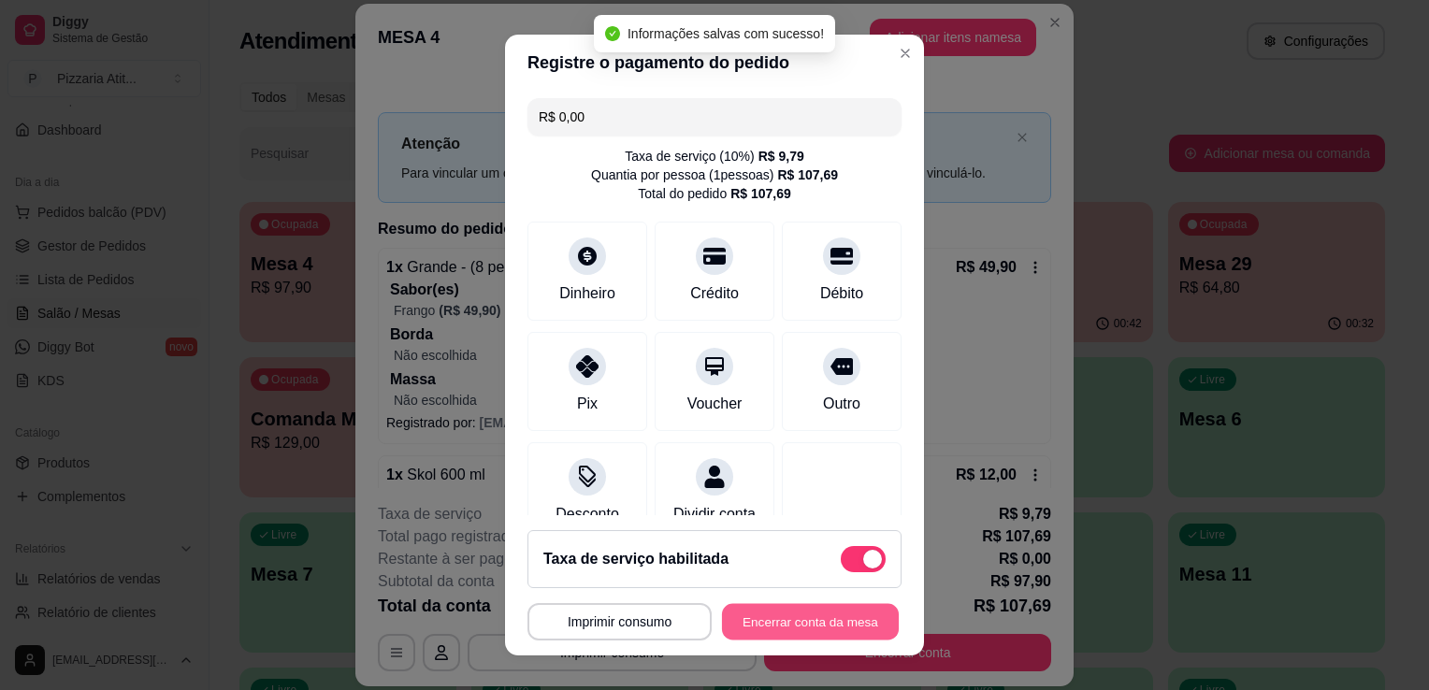
click at [827, 626] on button "Encerrar conta da mesa" at bounding box center [810, 622] width 177 height 36
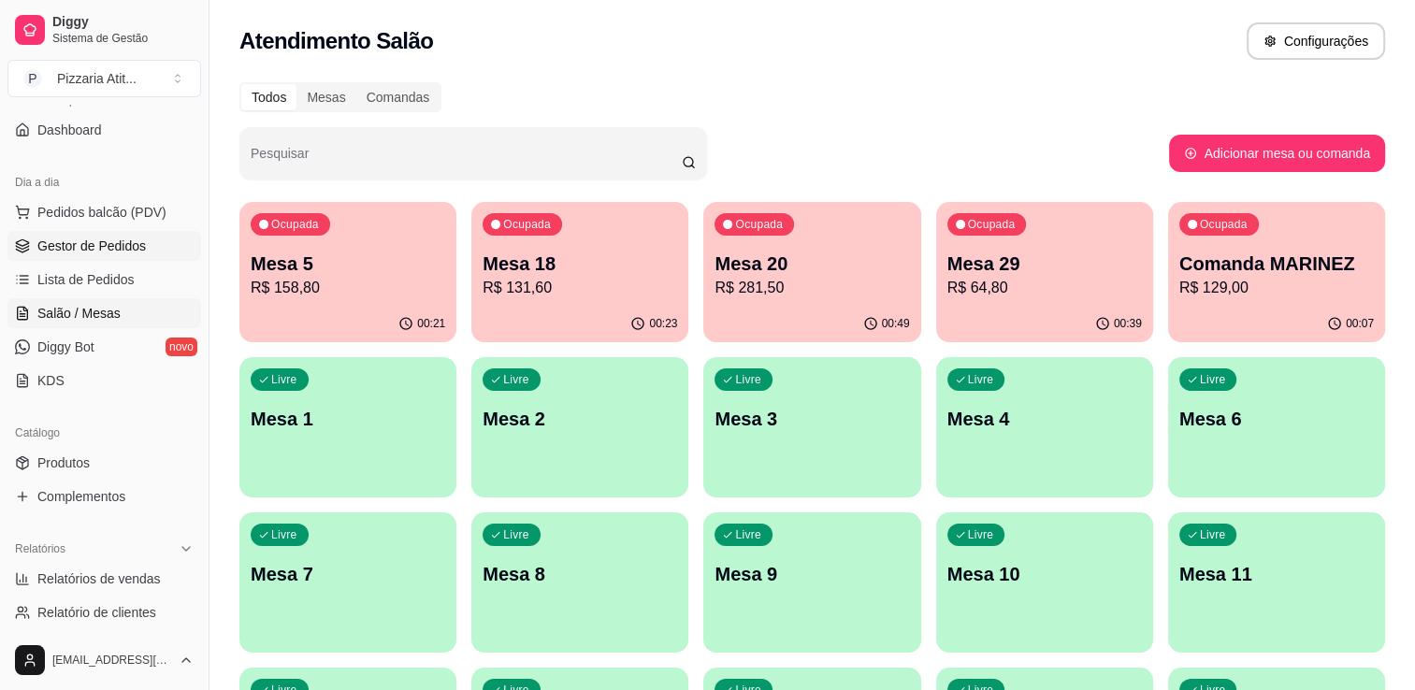
click at [91, 251] on span "Gestor de Pedidos" at bounding box center [91, 246] width 108 height 19
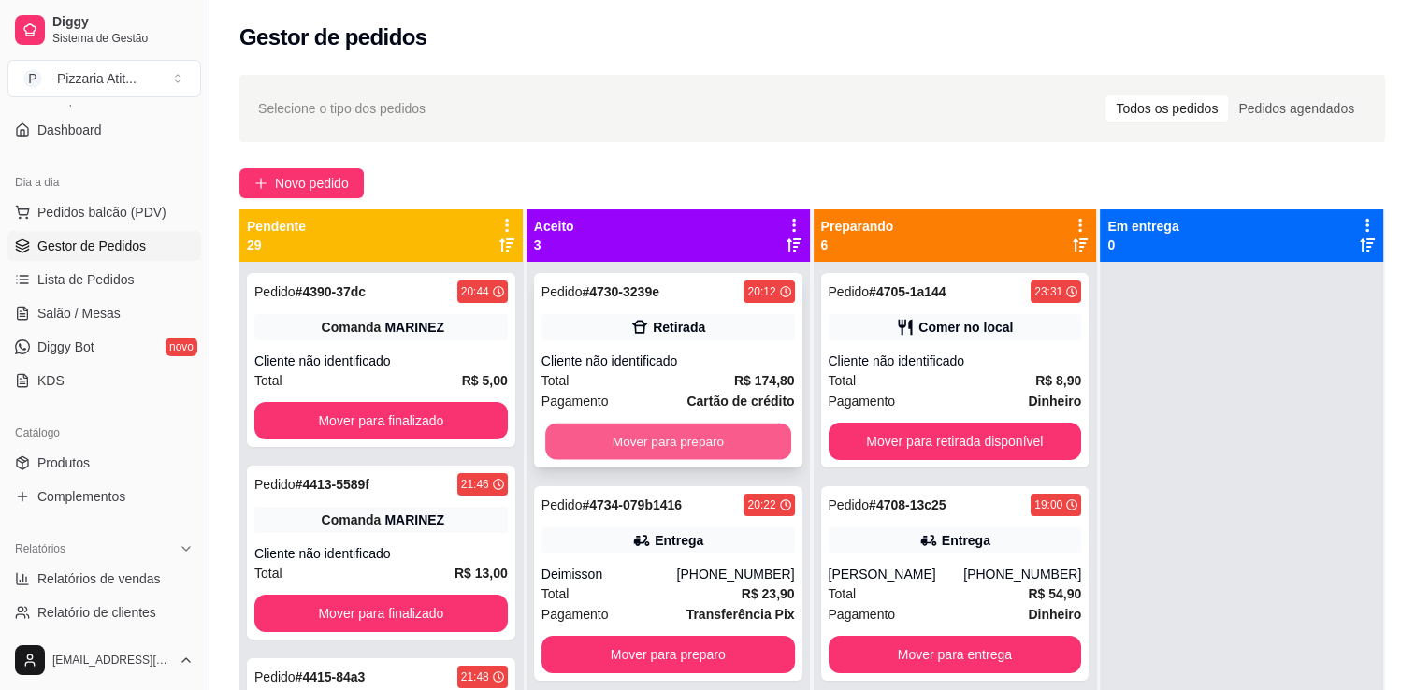
click at [665, 431] on button "Mover para preparo" at bounding box center [668, 442] width 246 height 36
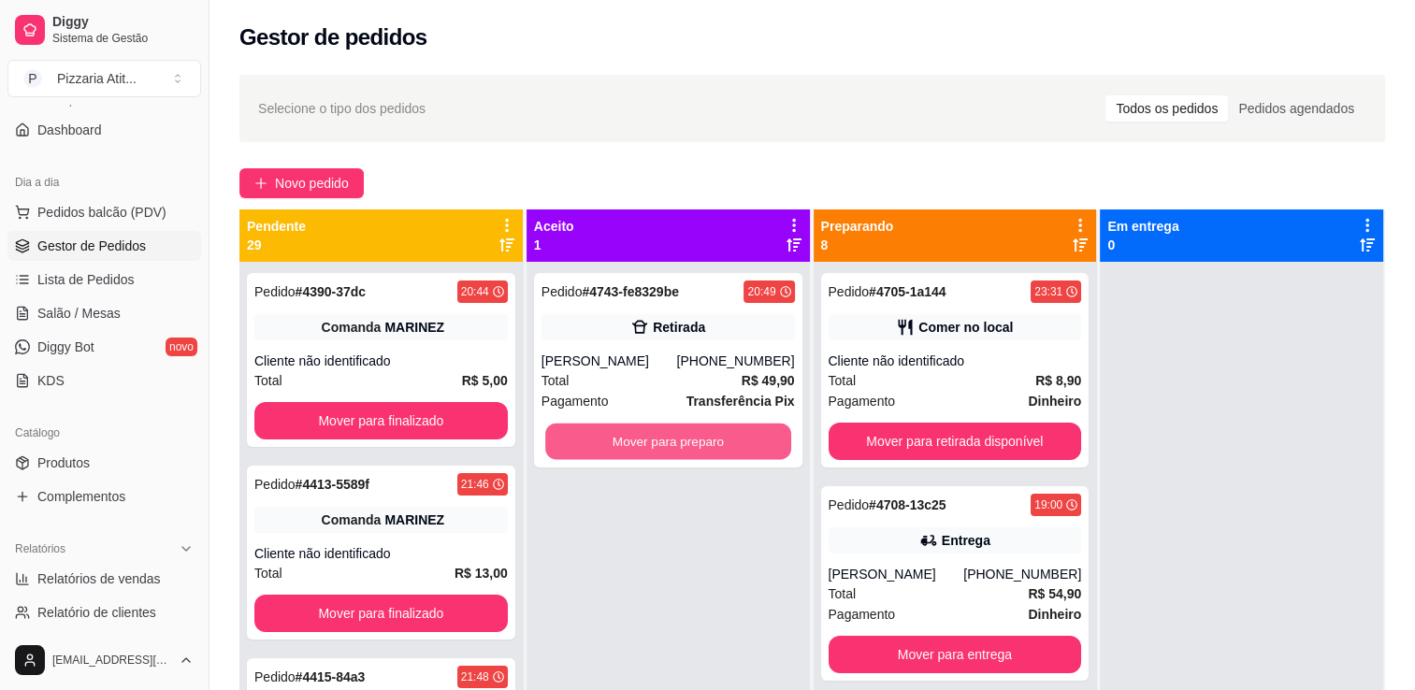
click at [665, 431] on button "Mover para preparo" at bounding box center [668, 442] width 246 height 36
click at [635, 442] on button "Mover para preparo" at bounding box center [668, 442] width 246 height 36
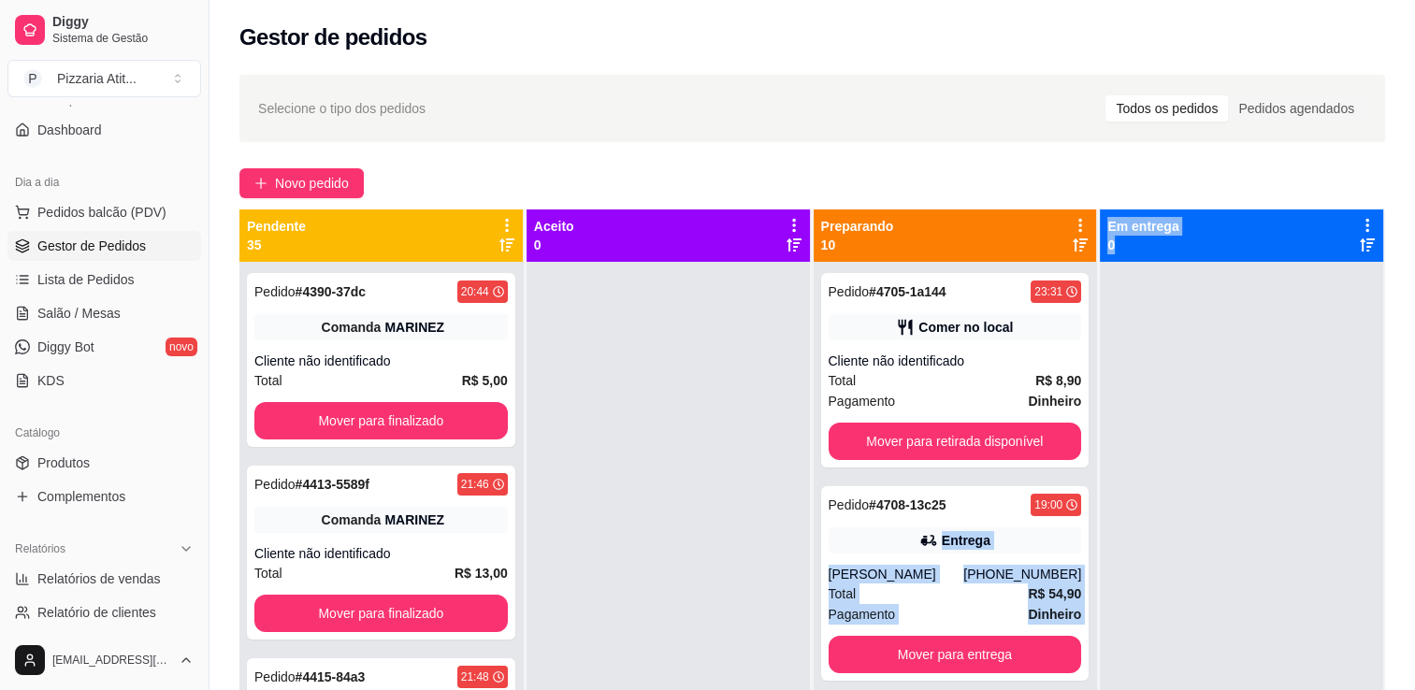
drag, startPoint x: 1097, startPoint y: 462, endPoint x: 1077, endPoint y: 482, distance: 28.4
click at [1077, 482] on div "Pendente 35 Pedido # 4390-37dc 20:44 Comanda MARINEZ Cliente não identificado T…" at bounding box center [811, 554] width 1145 height 690
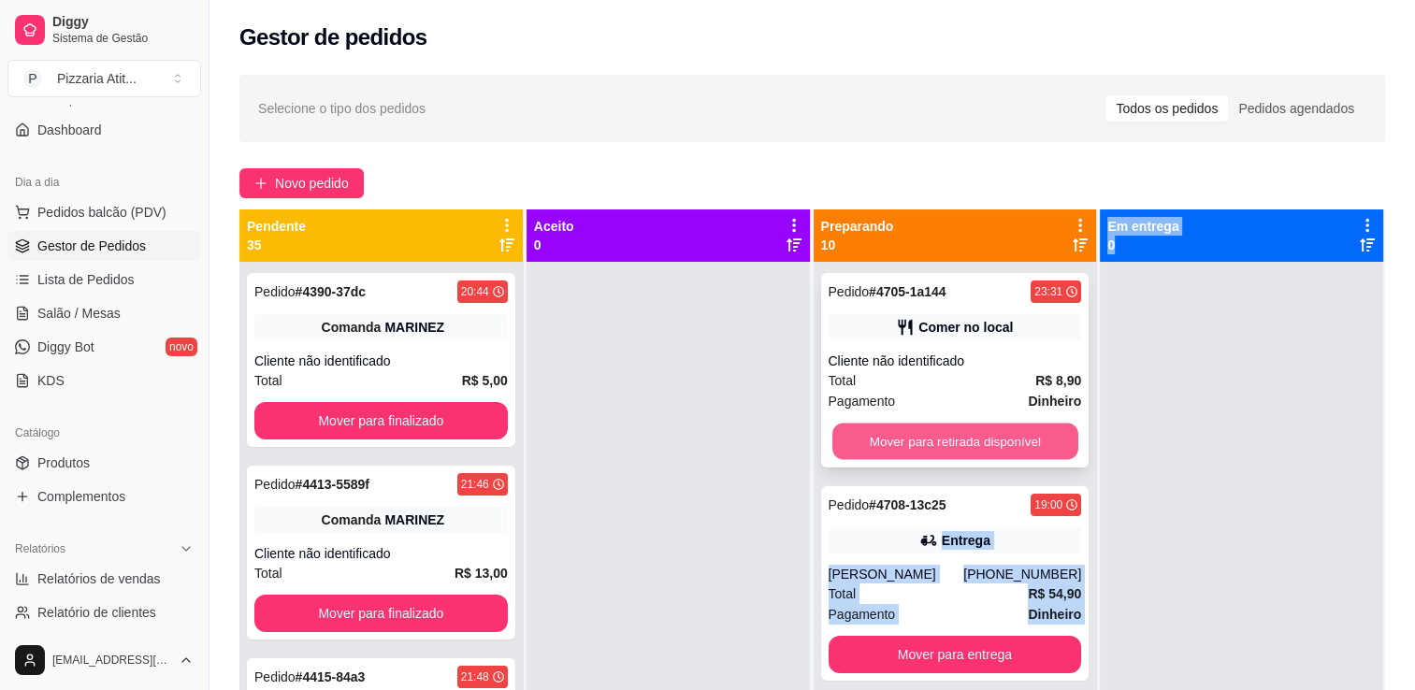
click at [933, 439] on button "Mover para retirada disponível" at bounding box center [955, 442] width 246 height 36
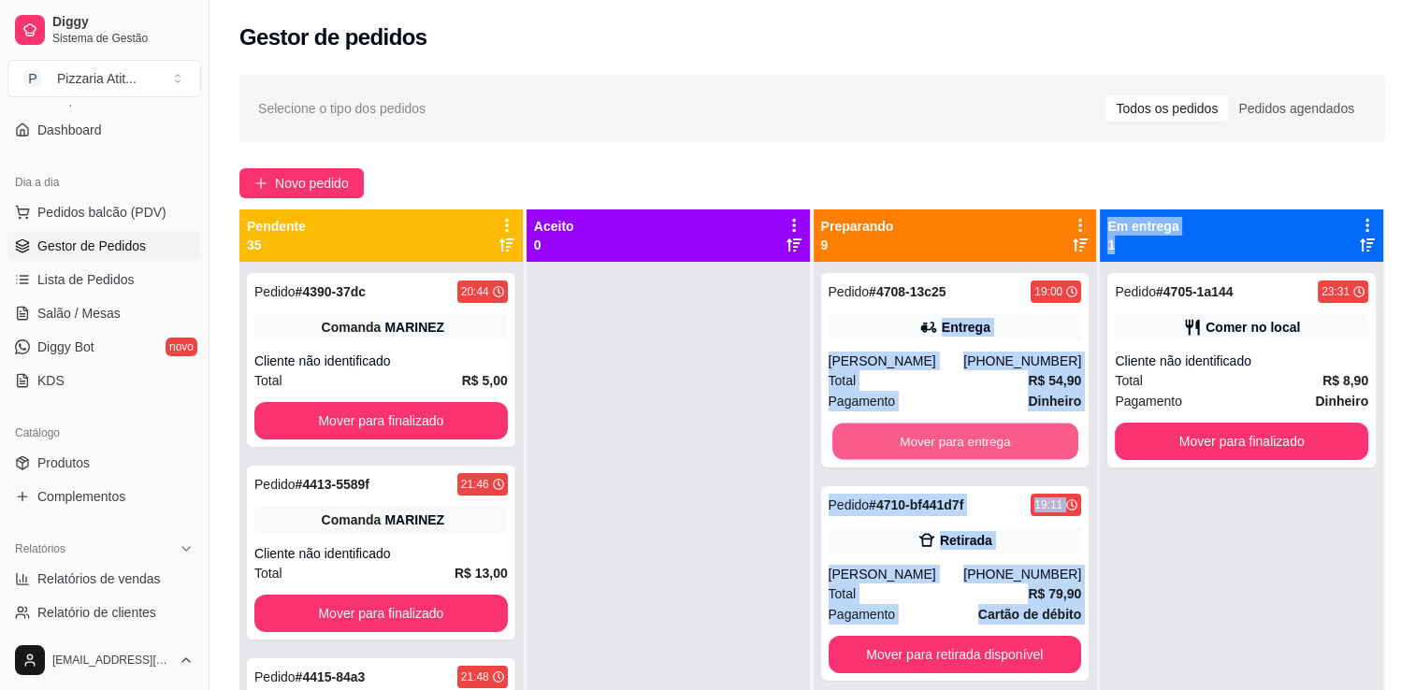
click at [933, 439] on button "Mover para entrega" at bounding box center [955, 442] width 246 height 36
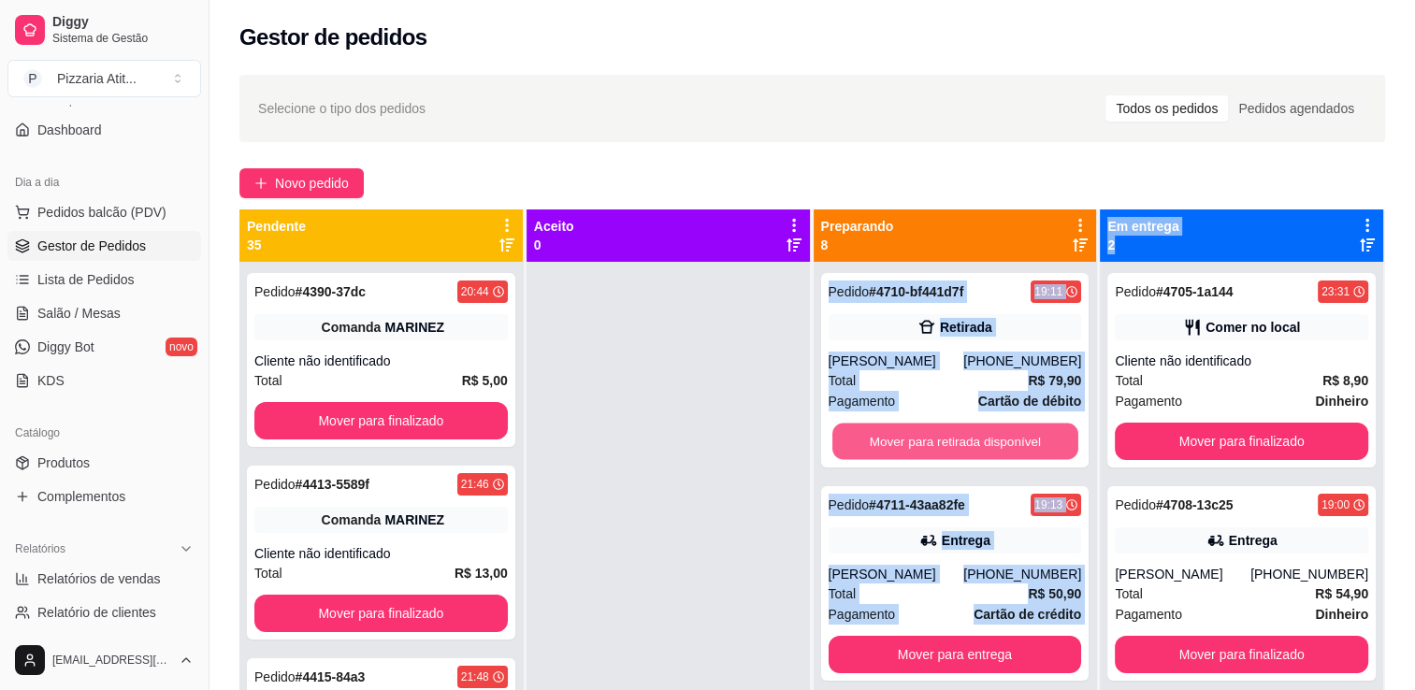
click at [933, 439] on button "Mover para retirada disponível" at bounding box center [955, 442] width 246 height 36
click at [933, 439] on button "Mover para entrega" at bounding box center [954, 441] width 253 height 37
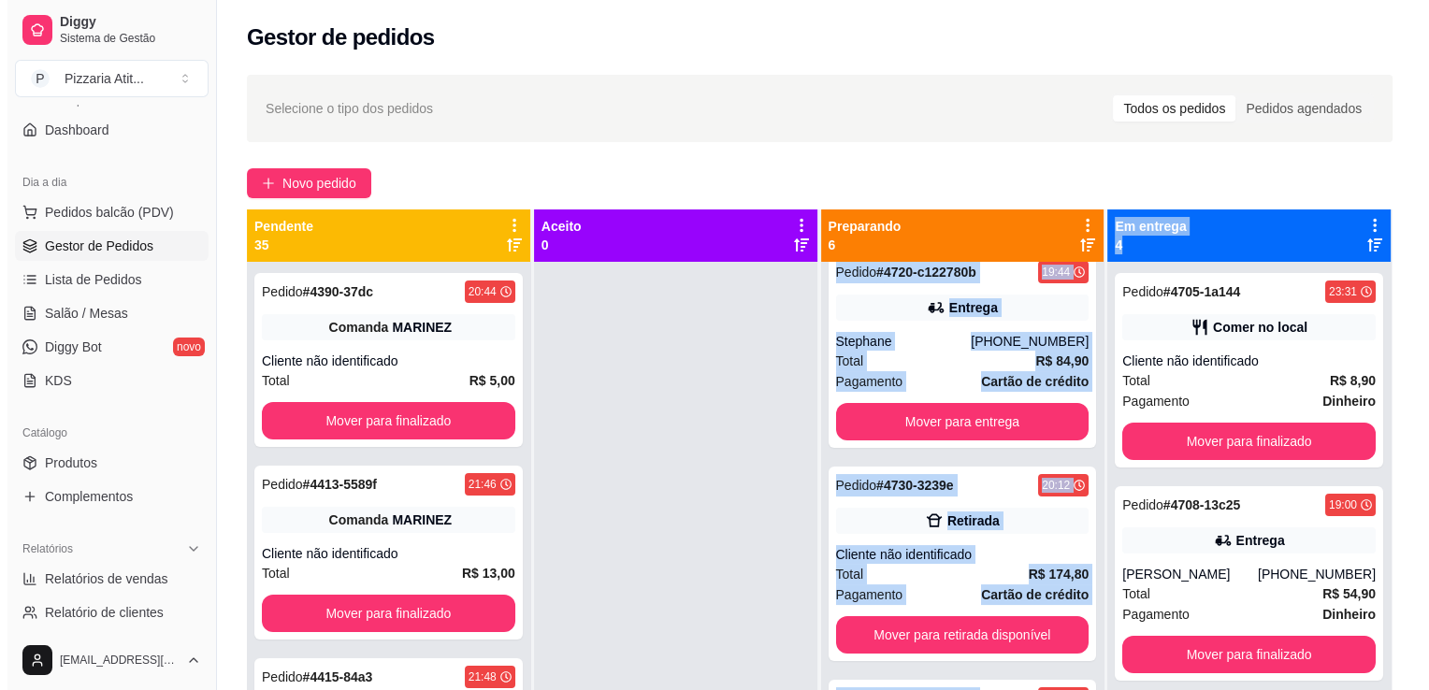
scroll to position [239, 0]
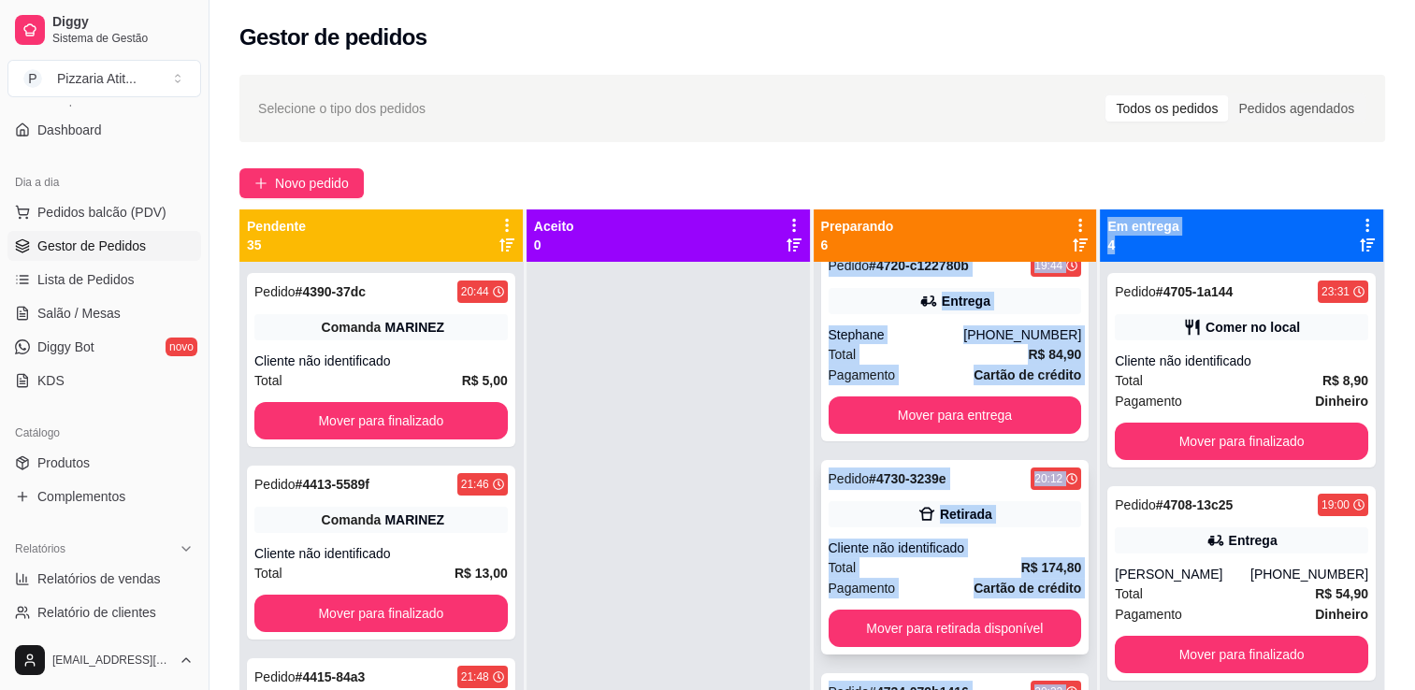
click at [873, 561] on div "Total R$ 174,80" at bounding box center [954, 567] width 253 height 21
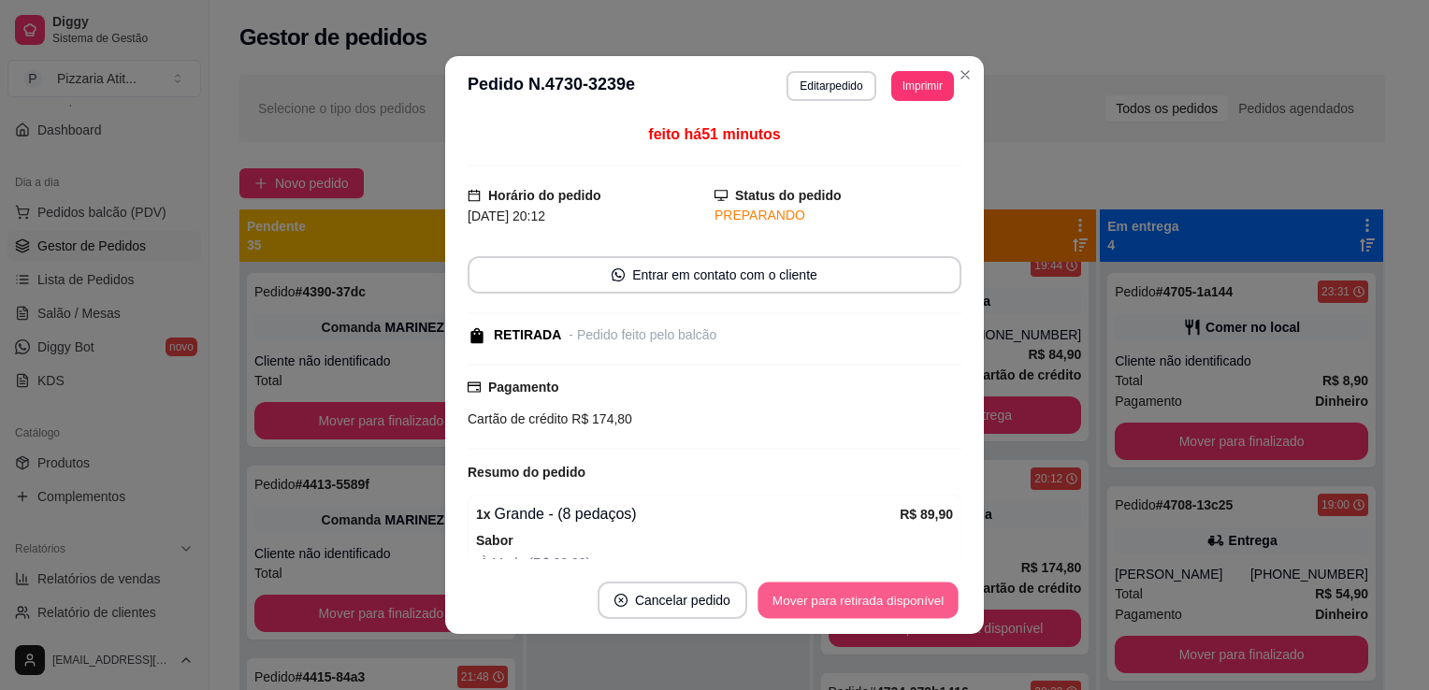
click at [825, 597] on button "Mover para retirada disponível" at bounding box center [857, 601] width 200 height 36
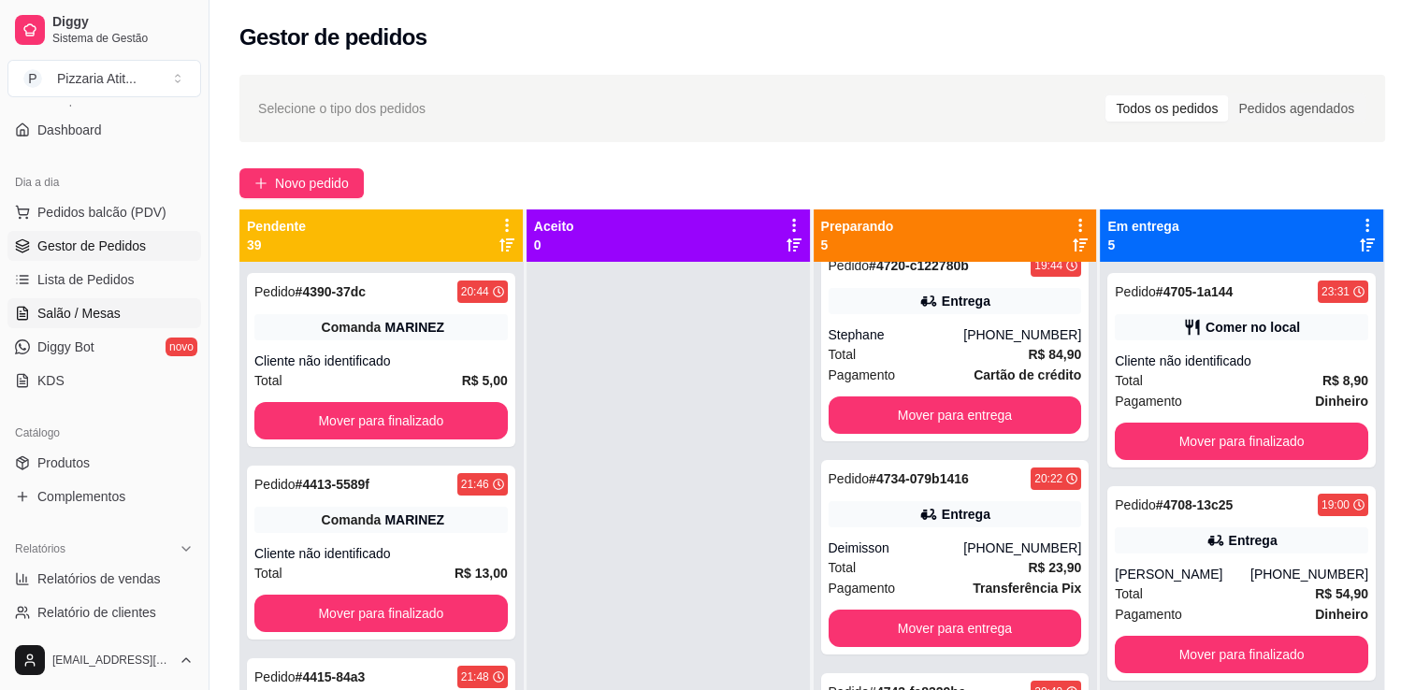
click at [122, 305] on link "Salão / Mesas" at bounding box center [104, 313] width 194 height 30
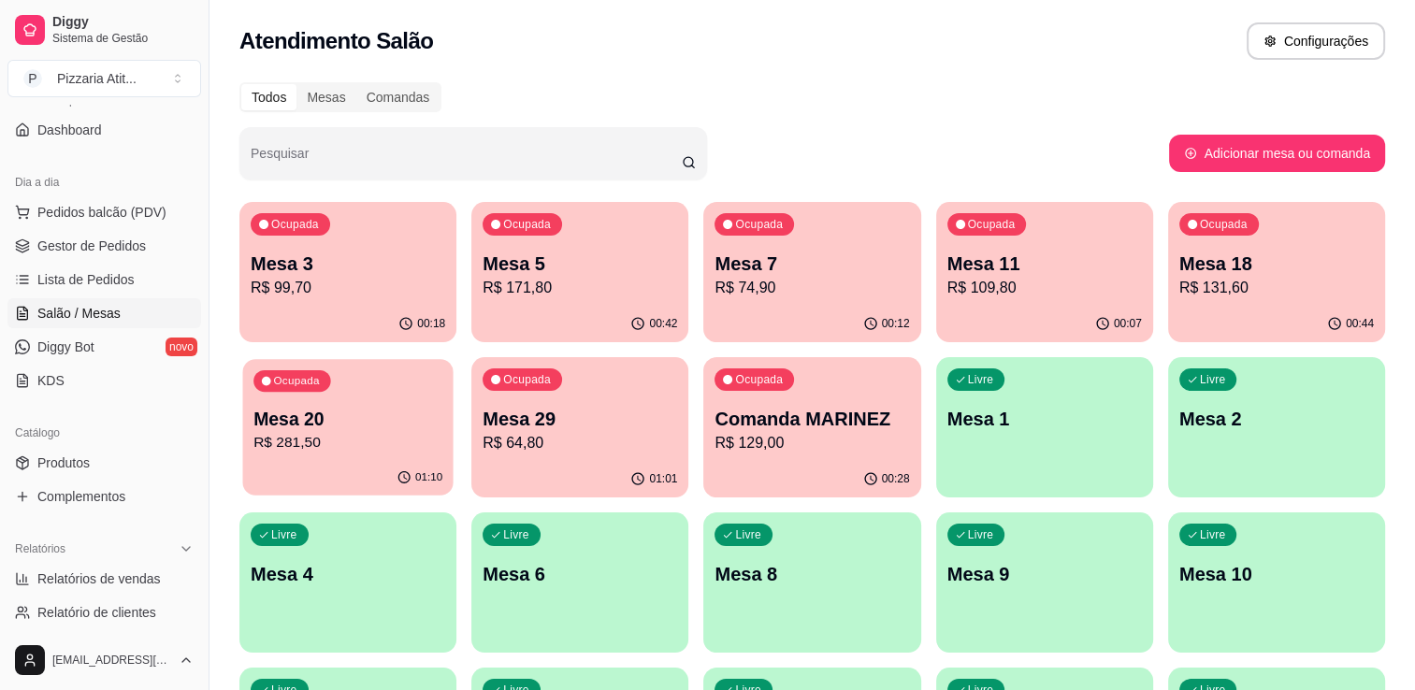
click at [358, 430] on p "Mesa 20" at bounding box center [347, 419] width 189 height 25
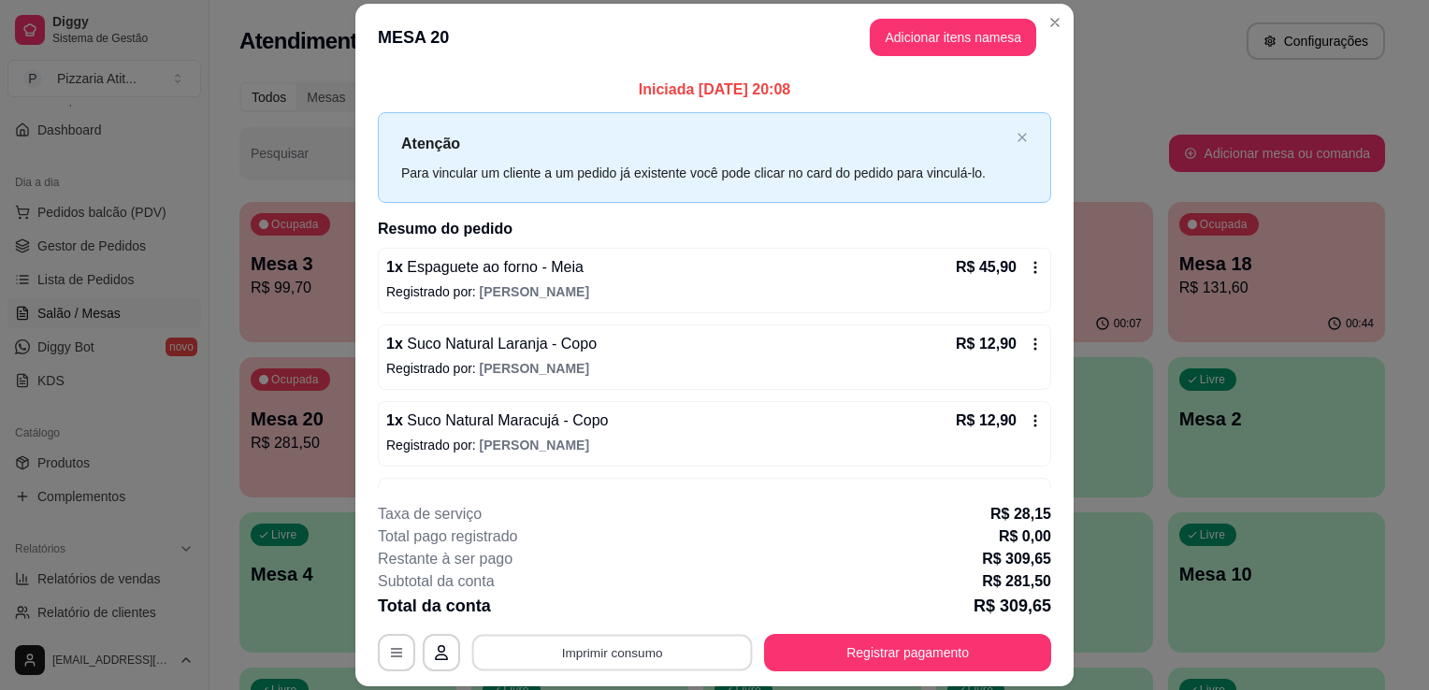
click at [601, 656] on button "Imprimir consumo" at bounding box center [612, 653] width 281 height 36
click at [594, 617] on button "IMPRESSORA" at bounding box center [610, 610] width 131 height 29
click at [817, 658] on button "Registrar pagamento" at bounding box center [908, 653] width 279 height 36
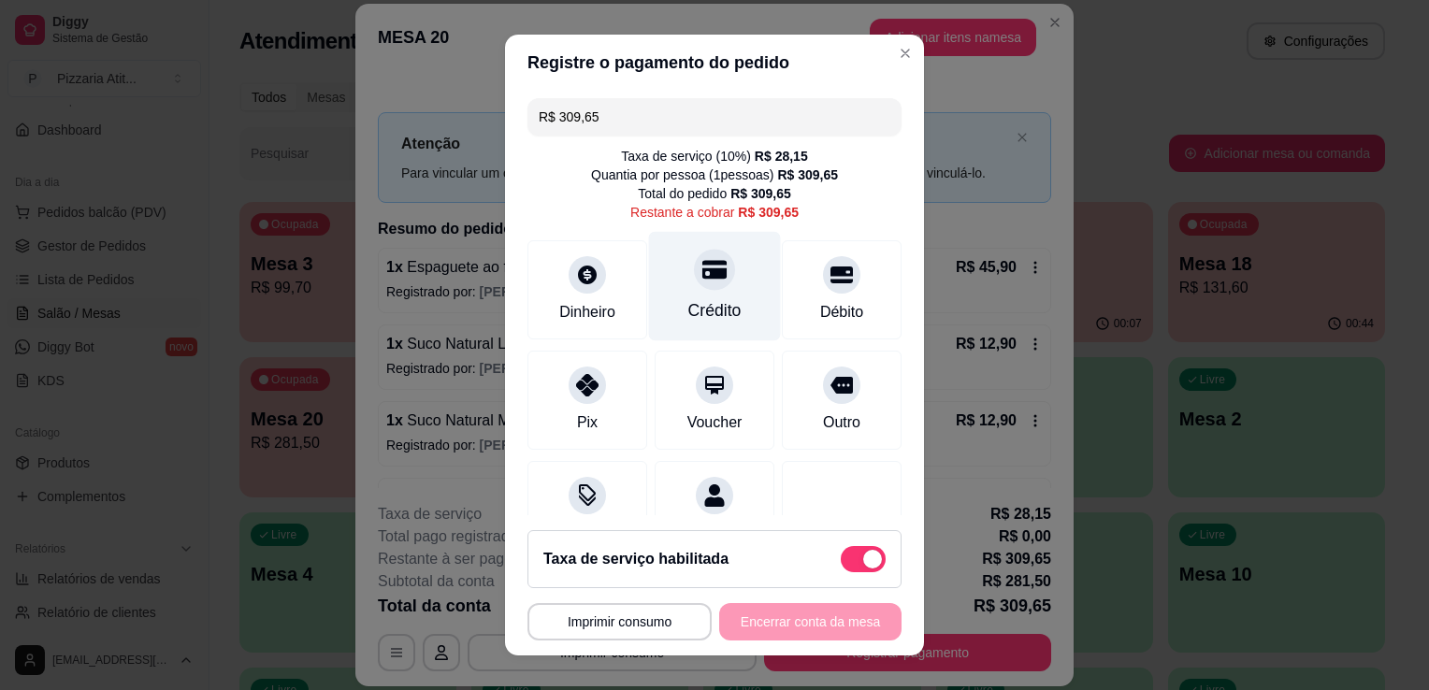
click at [707, 301] on div "Crédito" at bounding box center [714, 310] width 53 height 24
type input "R$ 0,00"
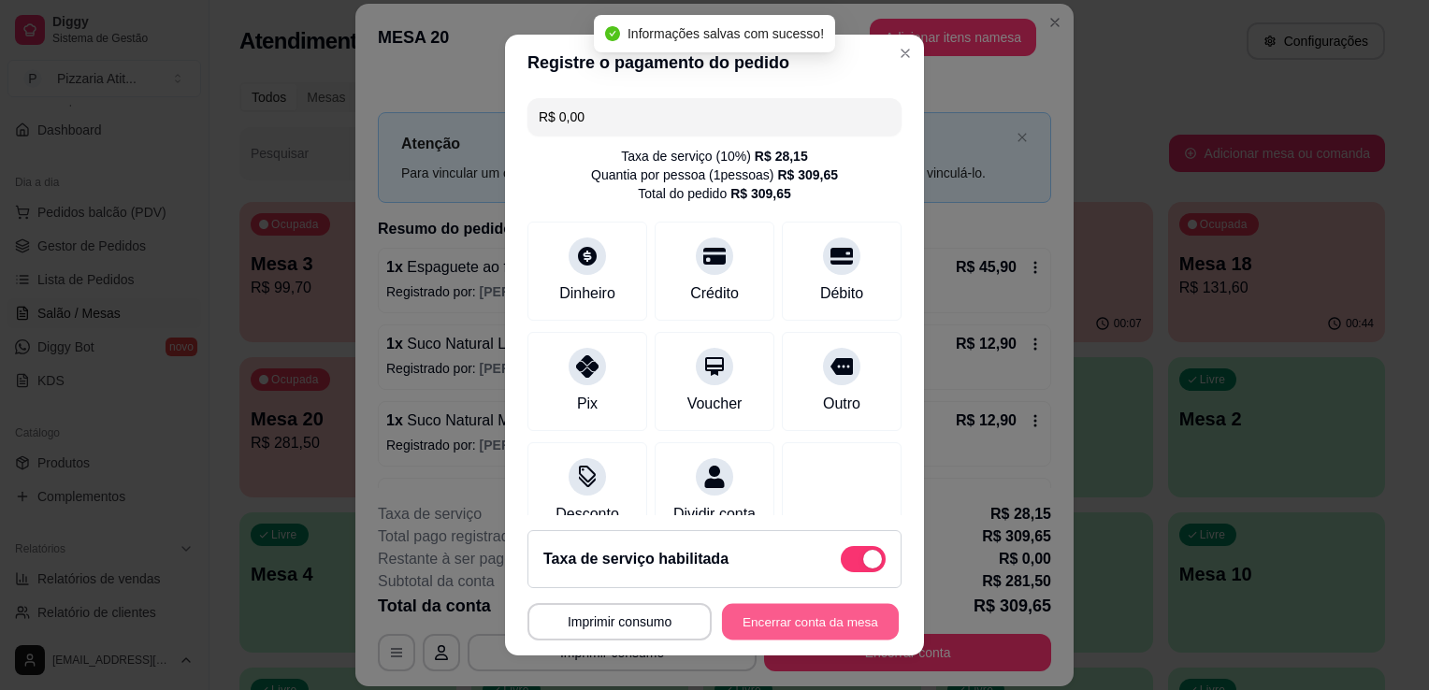
click at [756, 624] on button "Encerrar conta da mesa" at bounding box center [810, 622] width 177 height 36
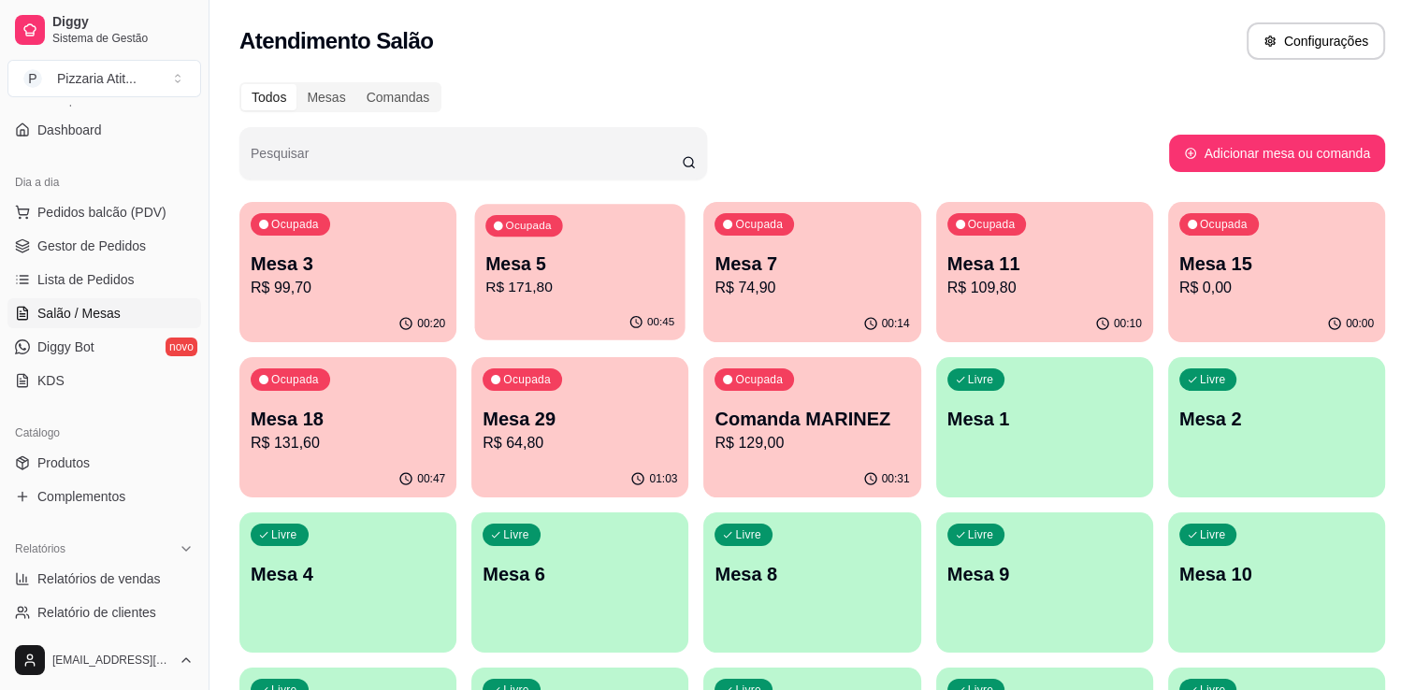
click at [595, 266] on p "Mesa 5" at bounding box center [579, 264] width 189 height 25
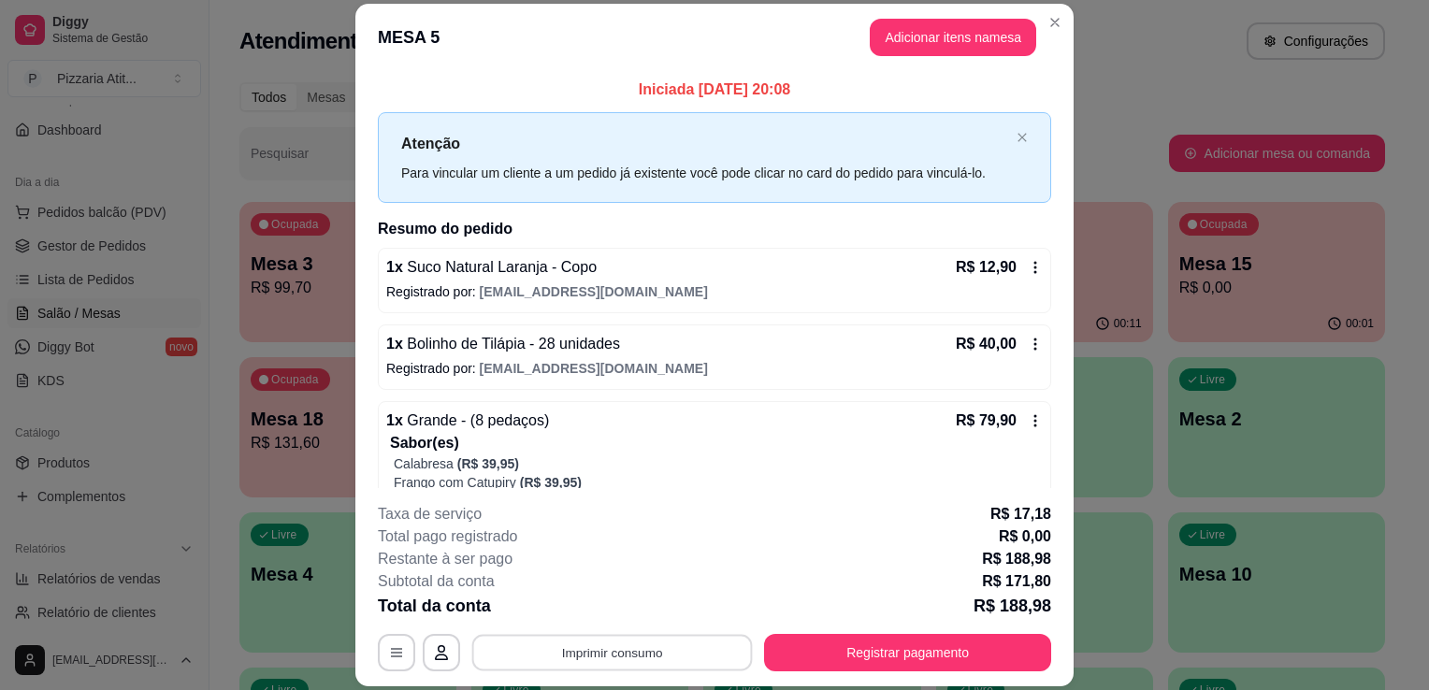
click at [554, 648] on button "Imprimir consumo" at bounding box center [612, 653] width 281 height 36
click at [599, 612] on button "IMPRESSORA" at bounding box center [610, 610] width 131 height 29
click at [825, 655] on button "Registrar pagamento" at bounding box center [908, 653] width 279 height 36
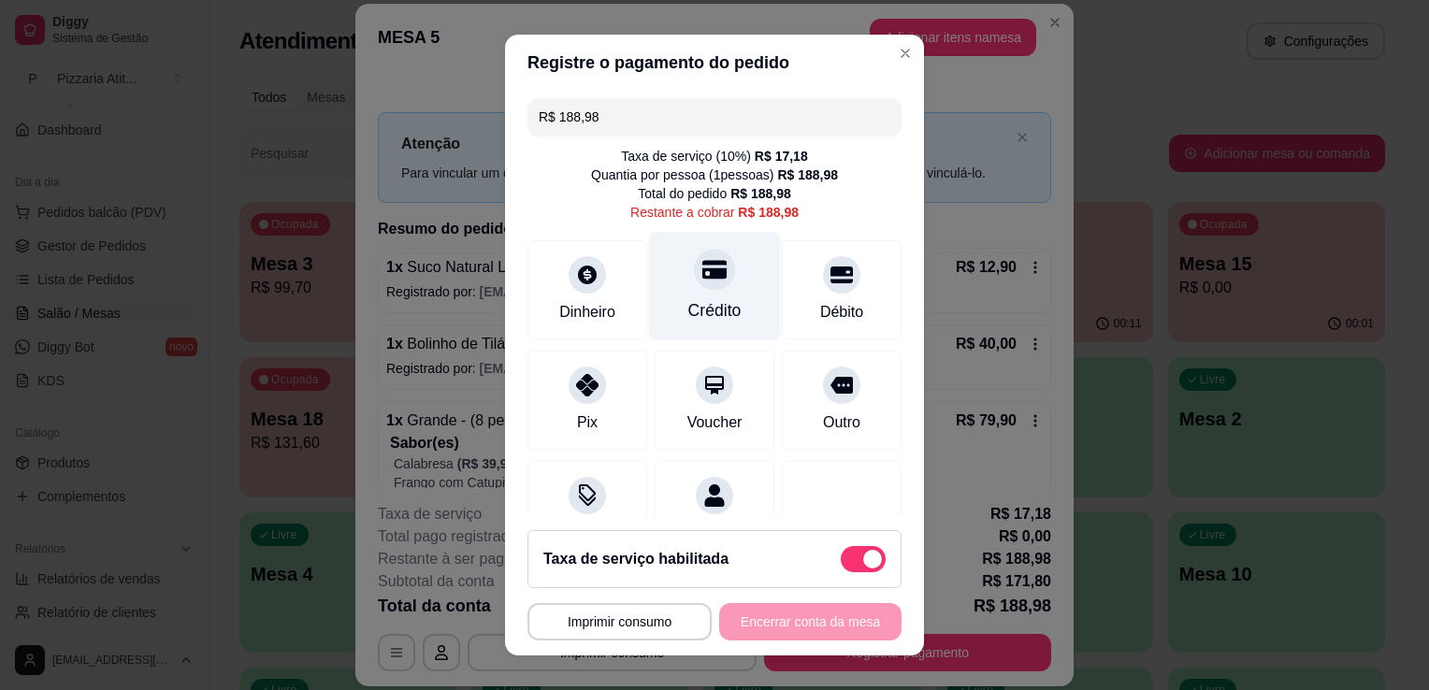
click at [694, 264] on div at bounding box center [714, 269] width 41 height 41
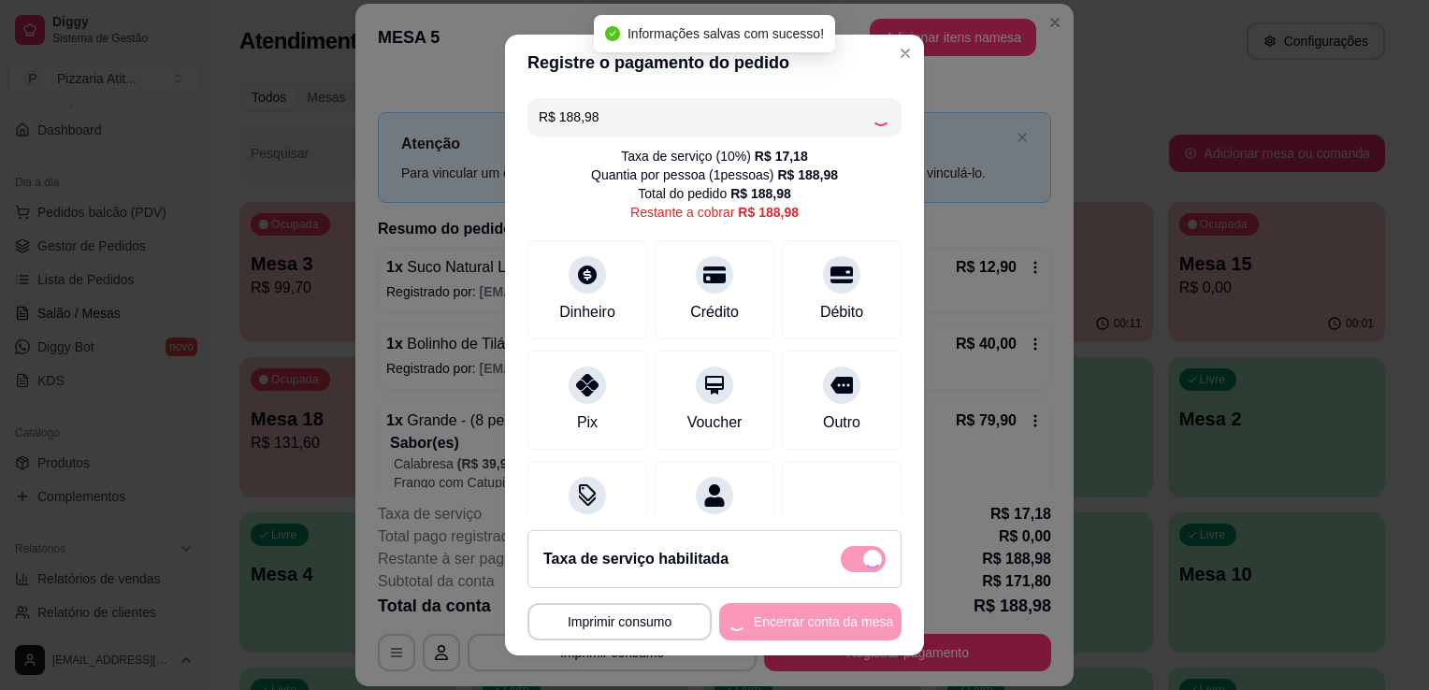
type input "R$ 0,00"
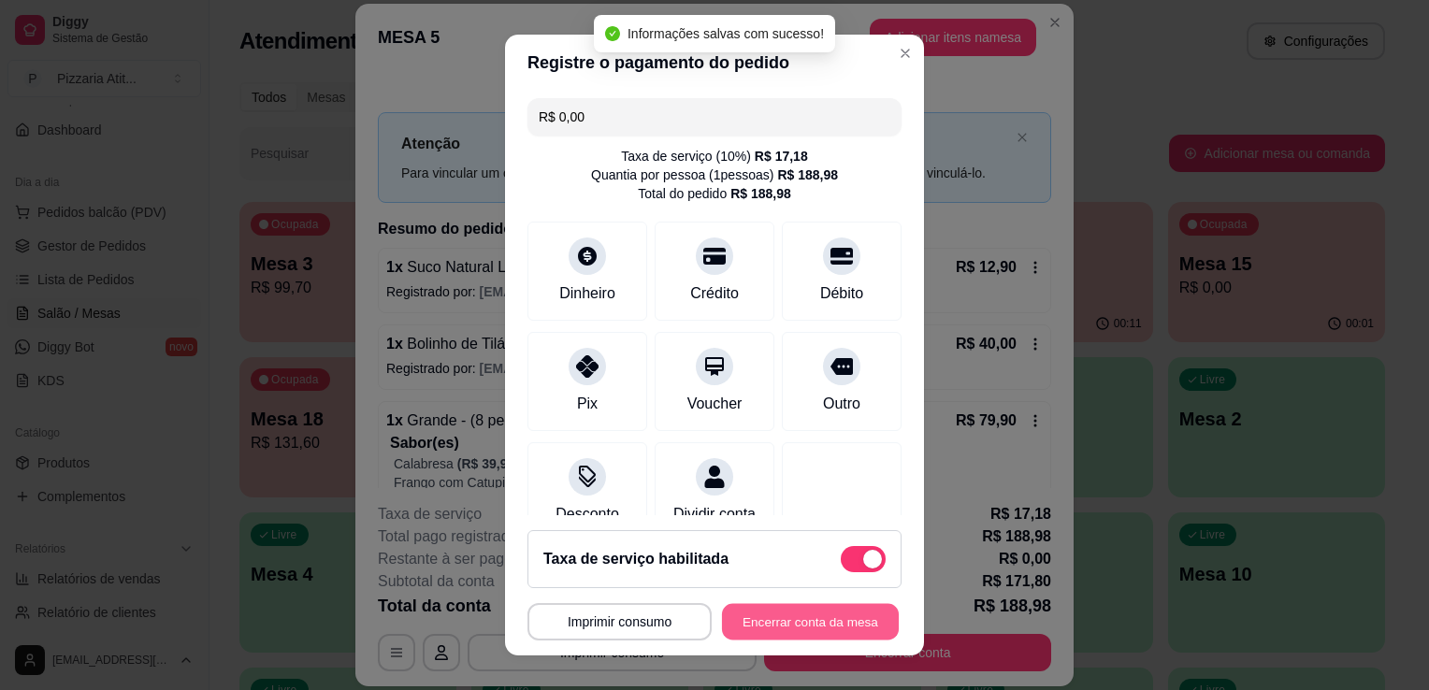
click at [799, 623] on button "Encerrar conta da mesa" at bounding box center [810, 622] width 177 height 36
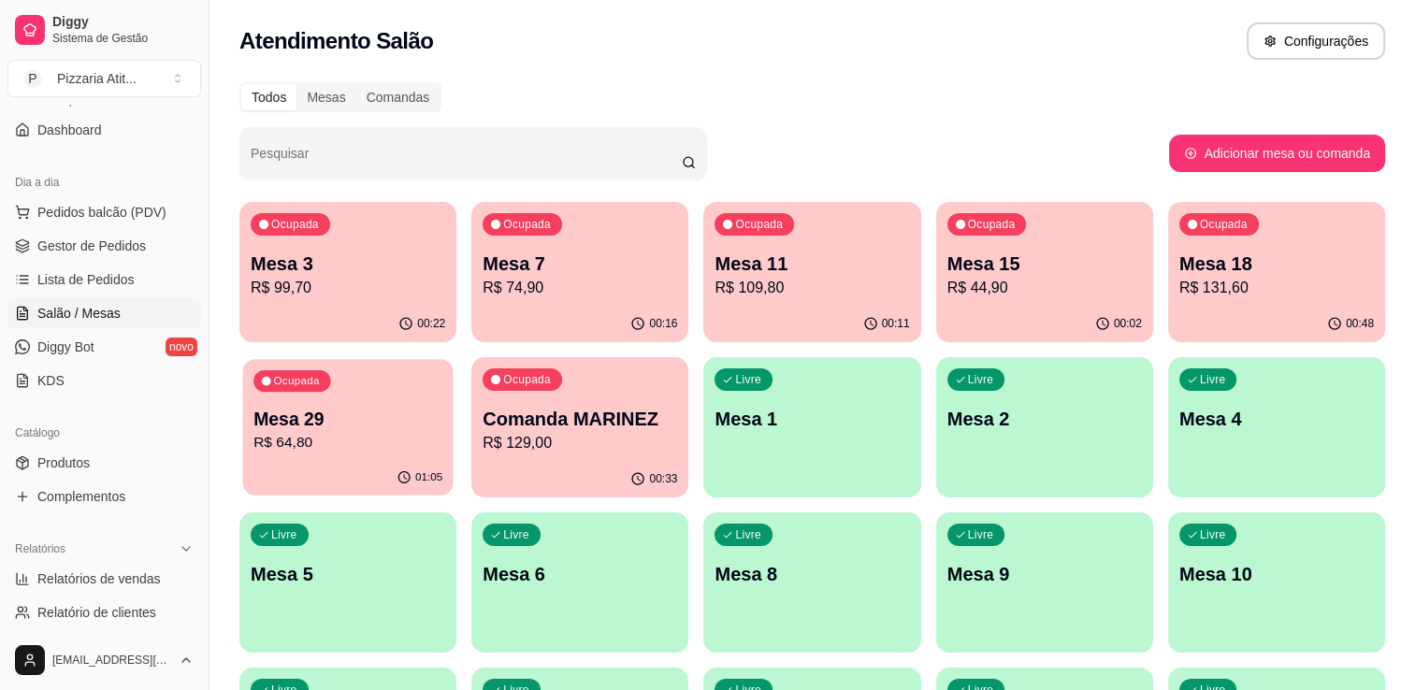
click at [382, 421] on p "Mesa 29" at bounding box center [347, 419] width 189 height 25
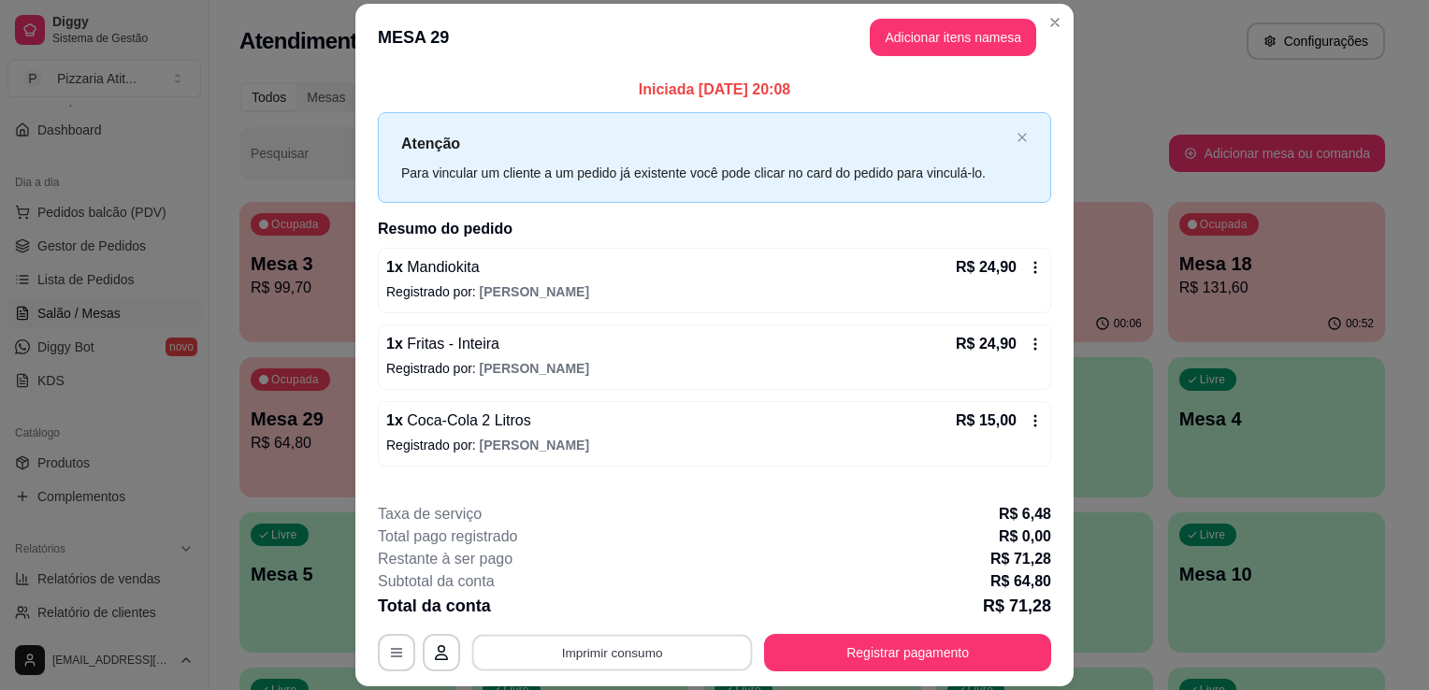
click at [679, 647] on button "Imprimir consumo" at bounding box center [612, 653] width 281 height 36
click at [629, 612] on button "IMPRESSORA" at bounding box center [610, 610] width 131 height 29
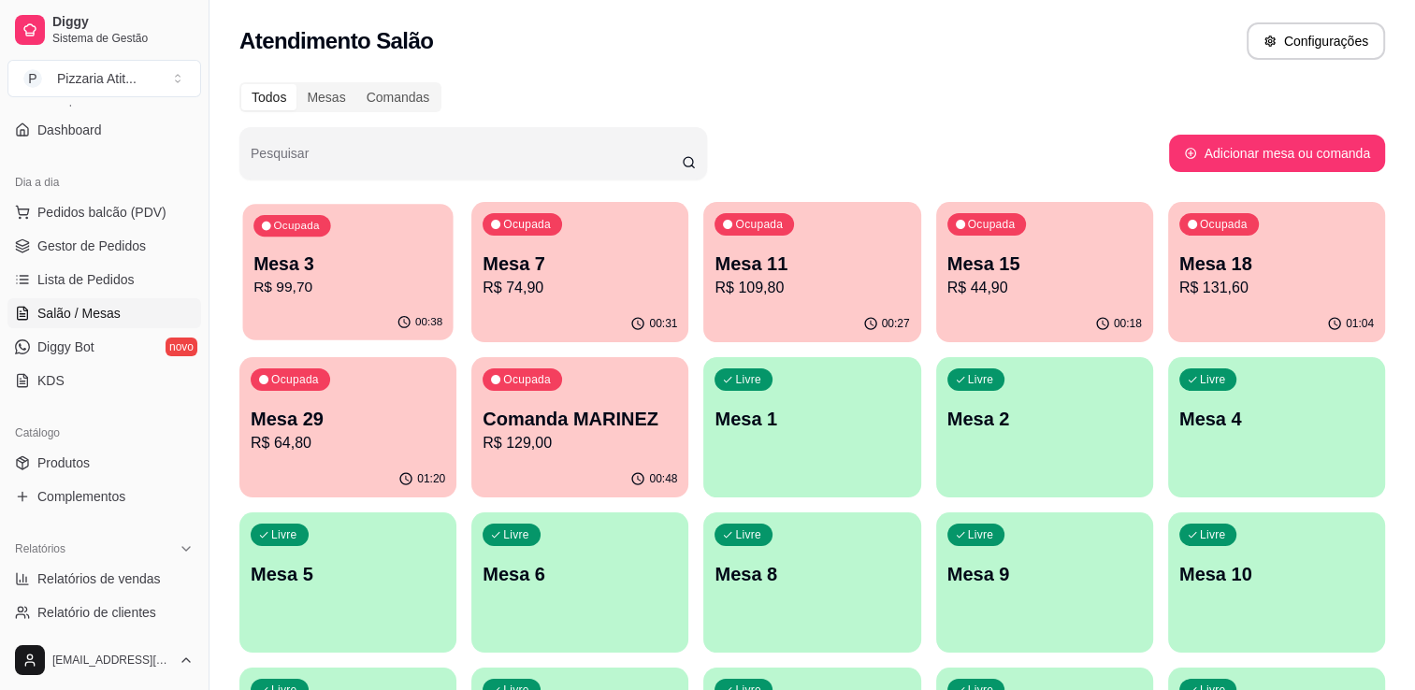
click at [351, 281] on p "R$ 99,70" at bounding box center [347, 288] width 189 height 22
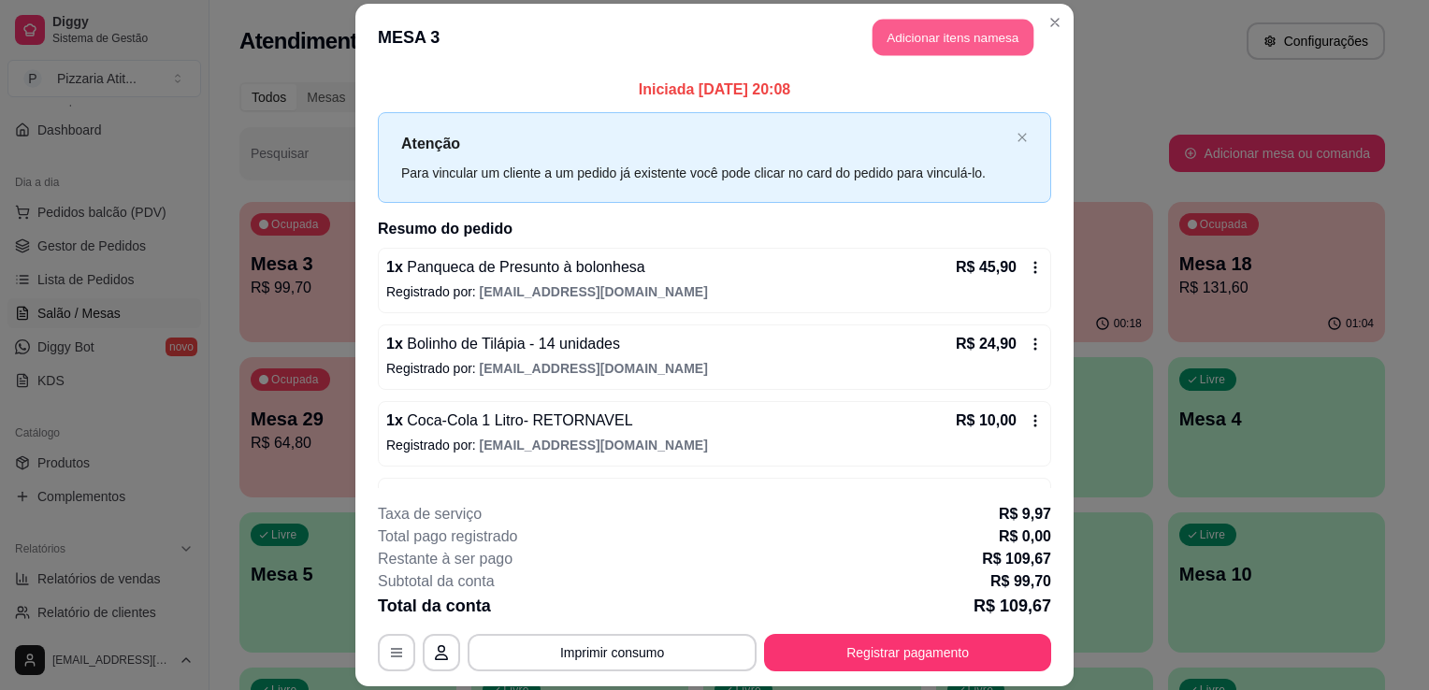
click at [924, 25] on button "Adicionar itens na mesa" at bounding box center [952, 37] width 161 height 36
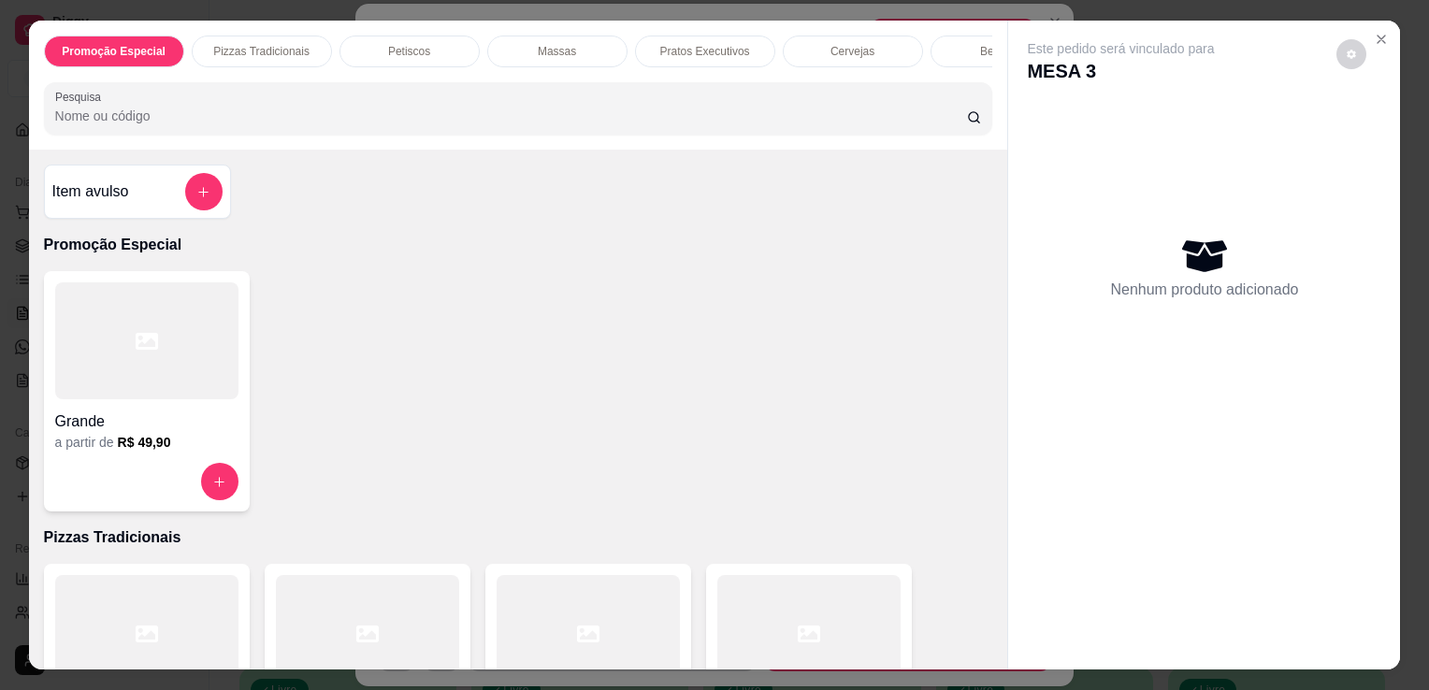
click at [473, 122] on input "Pesquisa" at bounding box center [511, 116] width 912 height 19
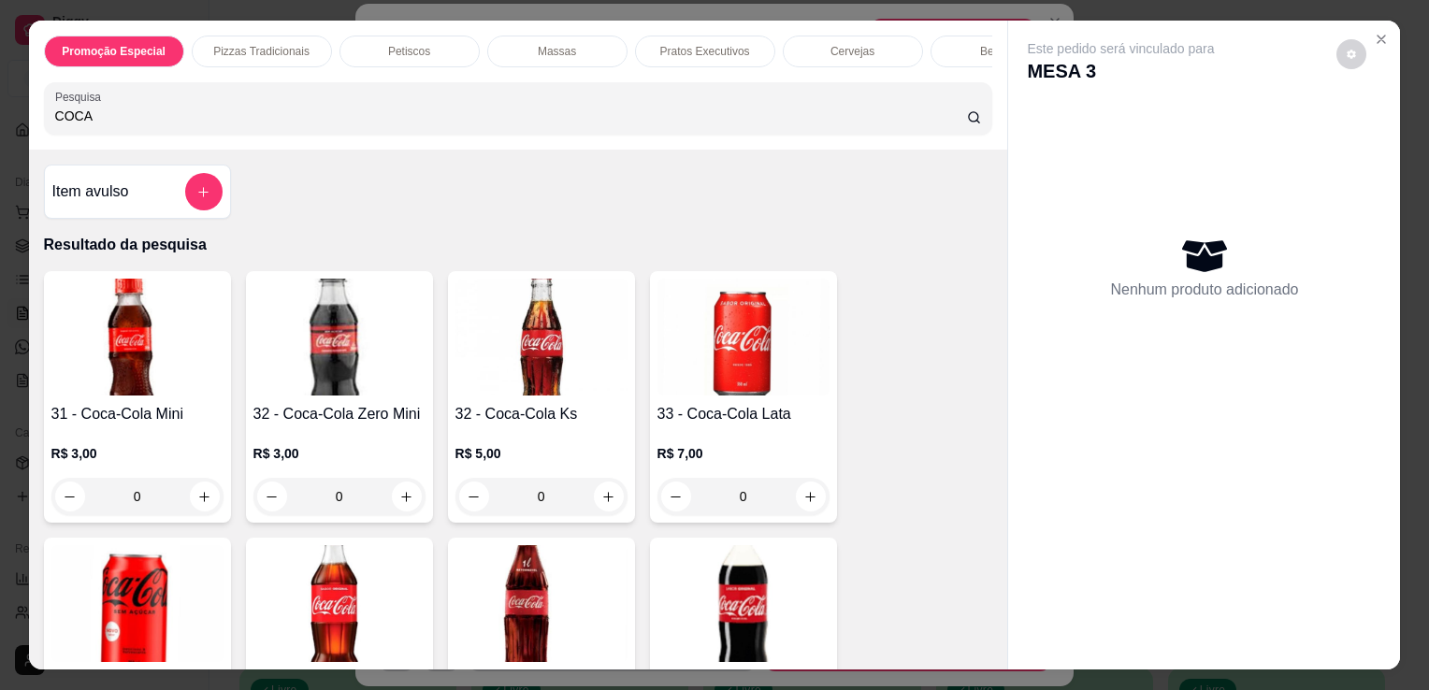
type input "COCA"
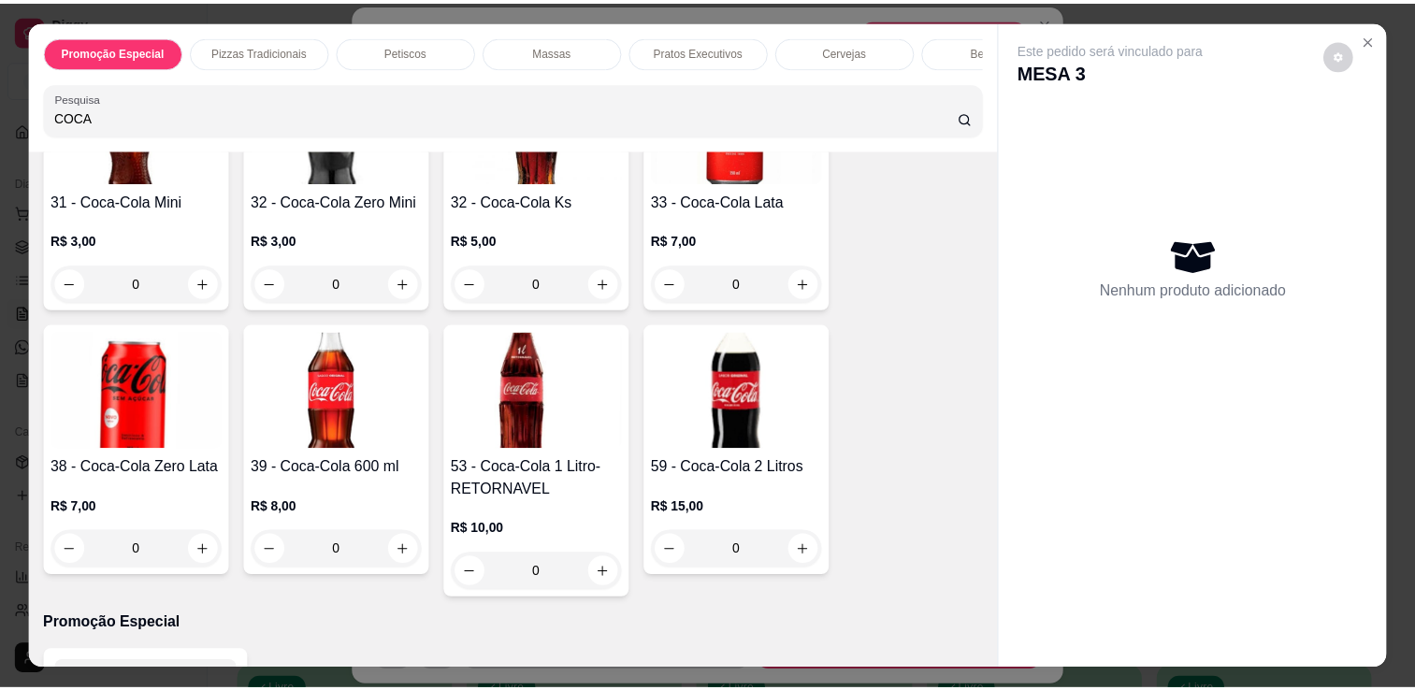
scroll to position [262, 0]
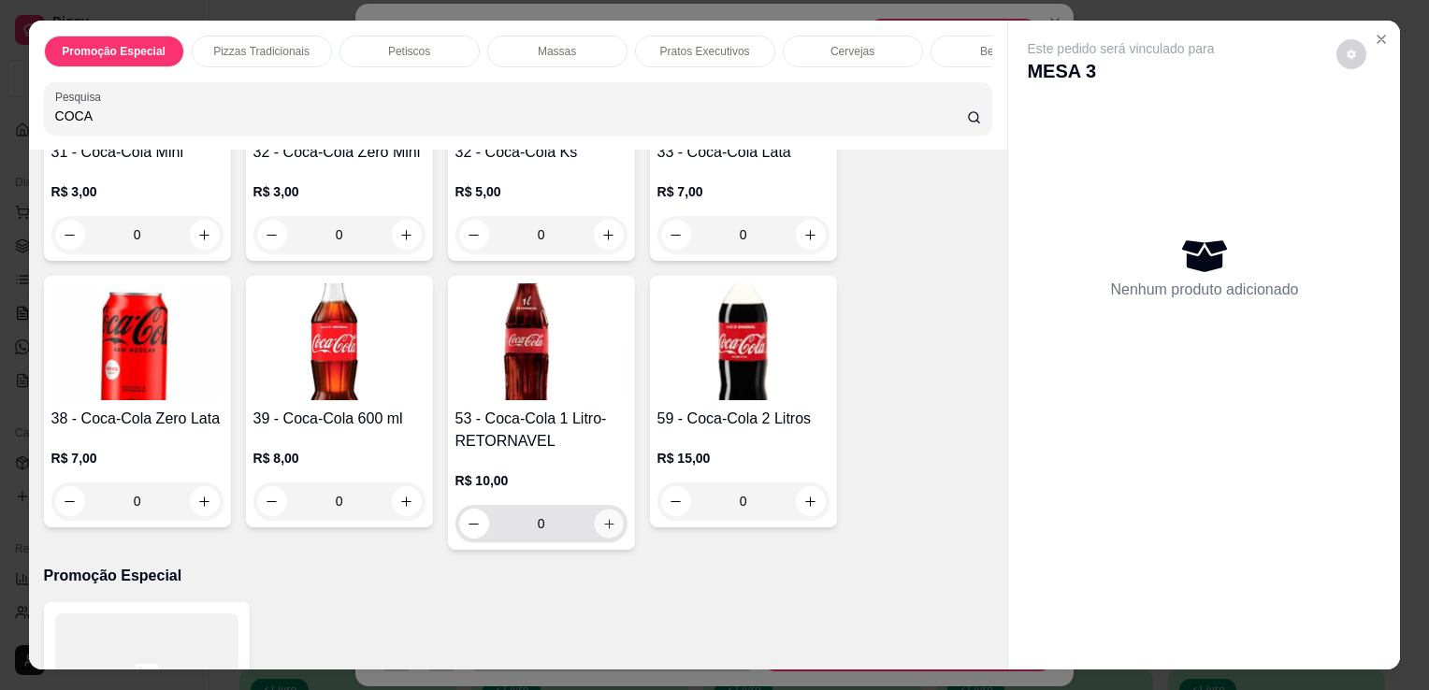
click at [602, 531] on icon "increase-product-quantity" at bounding box center [608, 524] width 14 height 14
type input "1"
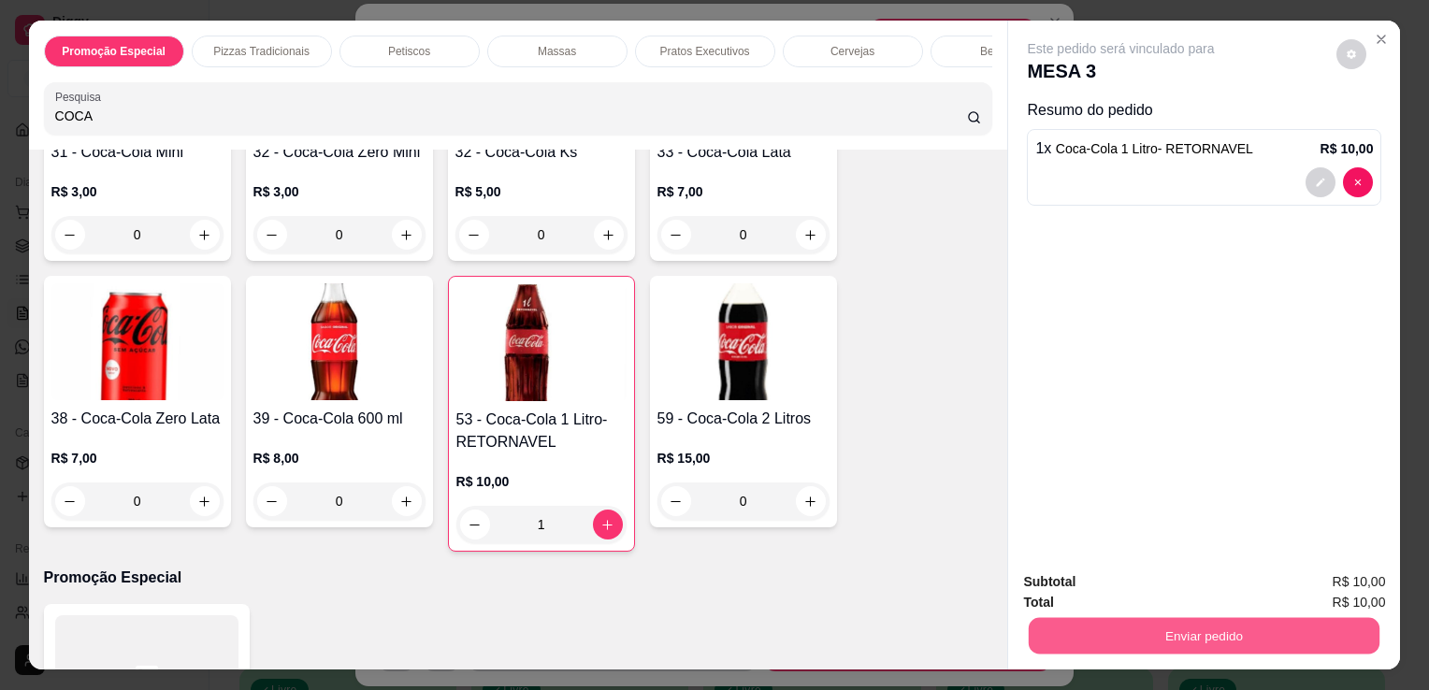
click at [1174, 619] on button "Enviar pedido" at bounding box center [1204, 635] width 351 height 36
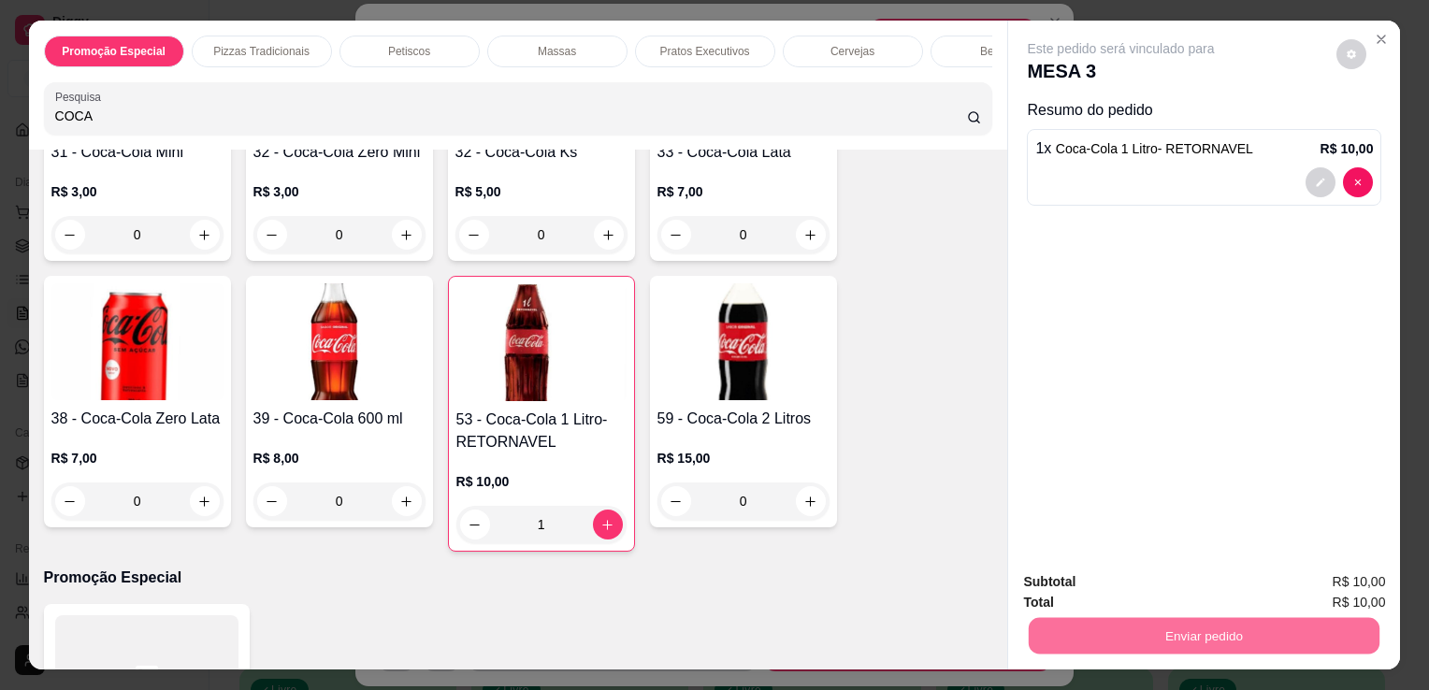
click at [1118, 585] on button "Não registrar e enviar pedido" at bounding box center [1142, 583] width 189 height 35
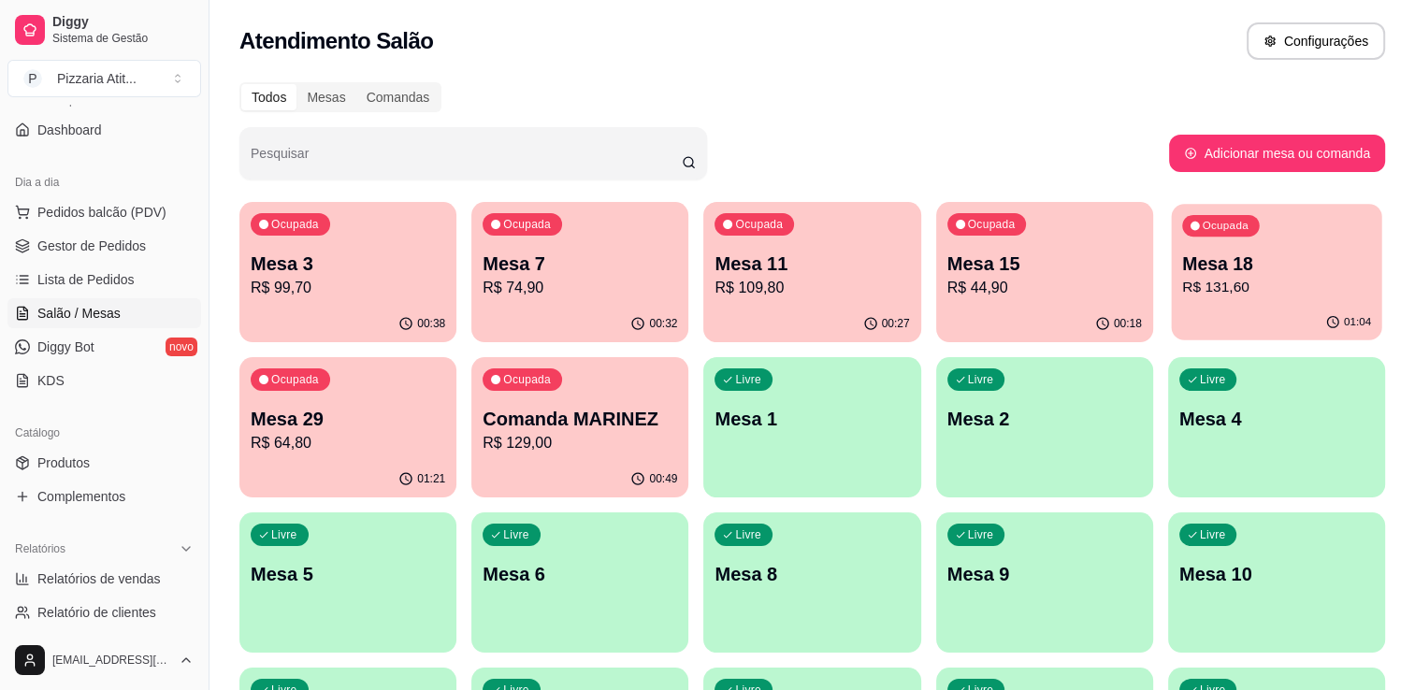
click at [1254, 233] on div "Ocupada Mesa 18 R$ 131,60" at bounding box center [1276, 254] width 210 height 101
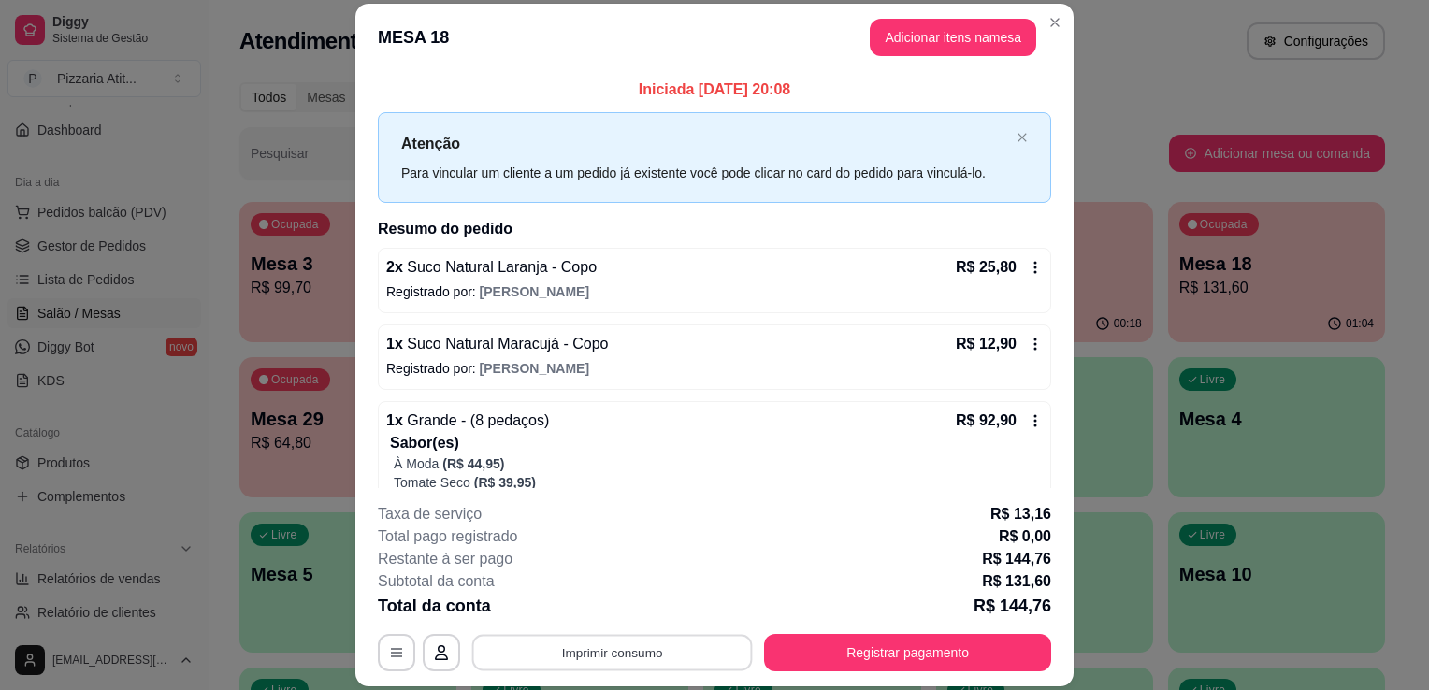
click at [692, 642] on button "Imprimir consumo" at bounding box center [612, 653] width 281 height 36
click at [631, 620] on button "IMPRESSORA" at bounding box center [610, 610] width 131 height 29
click at [859, 644] on button "Registrar pagamento" at bounding box center [908, 653] width 279 height 36
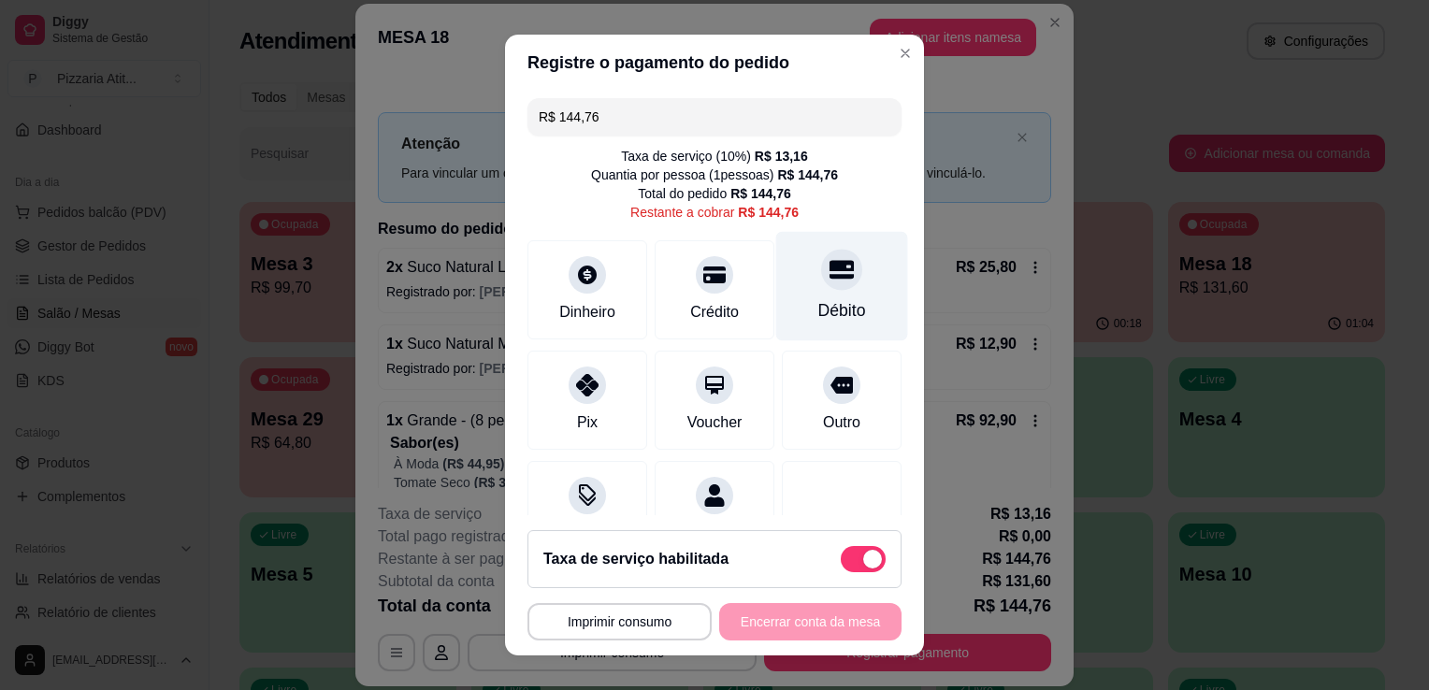
click at [825, 305] on div "Débito" at bounding box center [842, 310] width 48 height 24
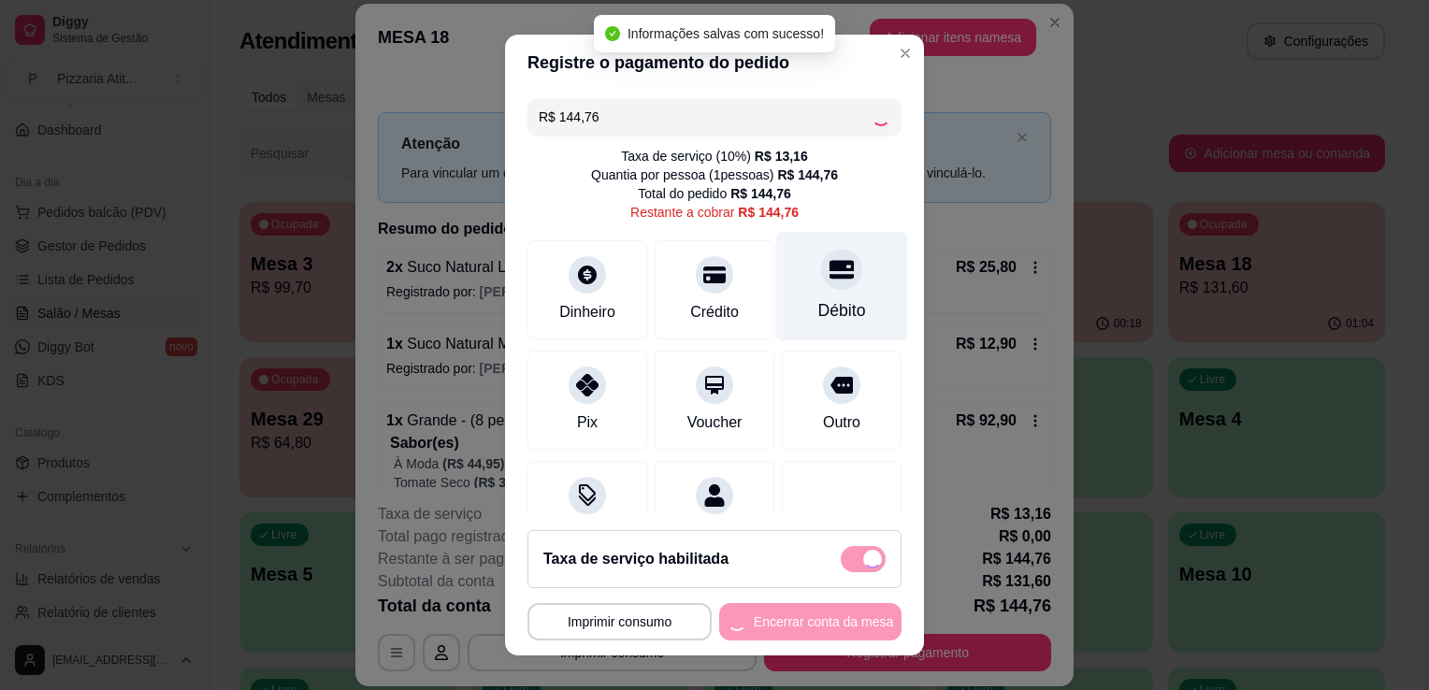
type input "R$ 0,00"
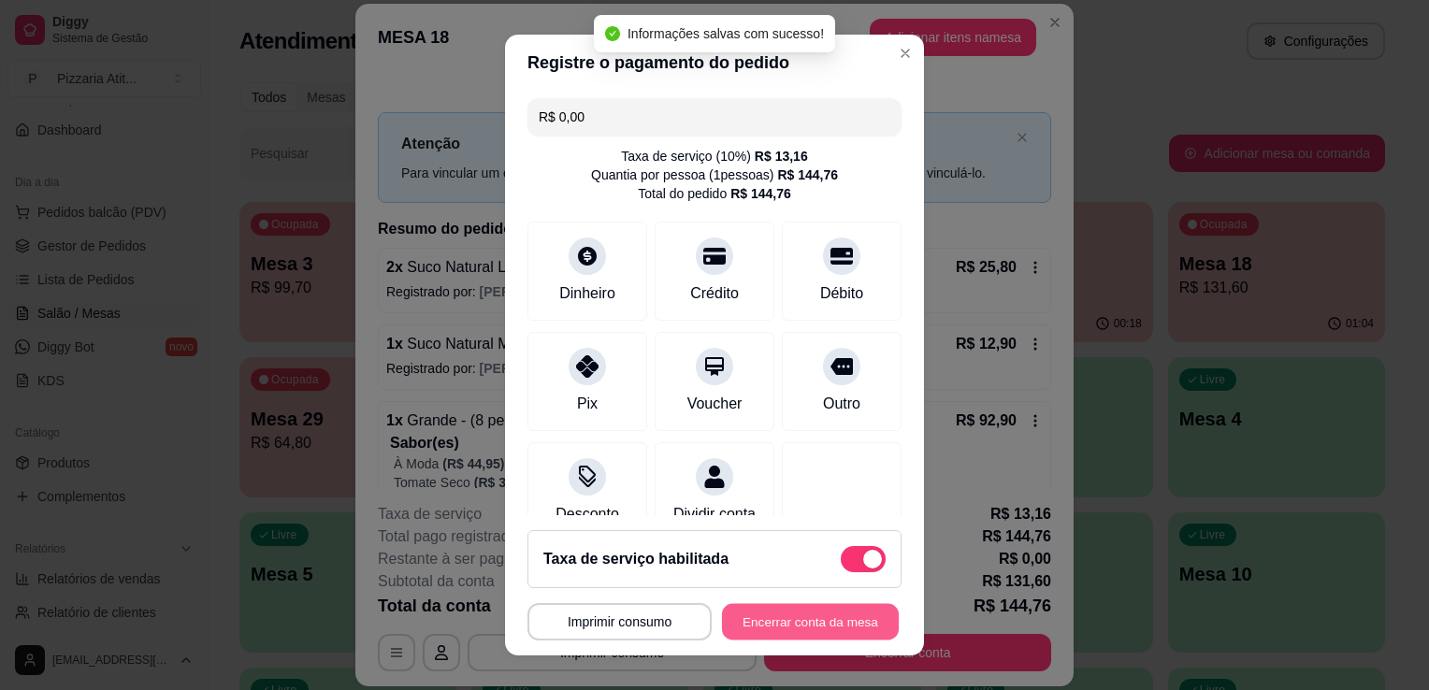
click at [769, 604] on button "Encerrar conta da mesa" at bounding box center [810, 622] width 177 height 36
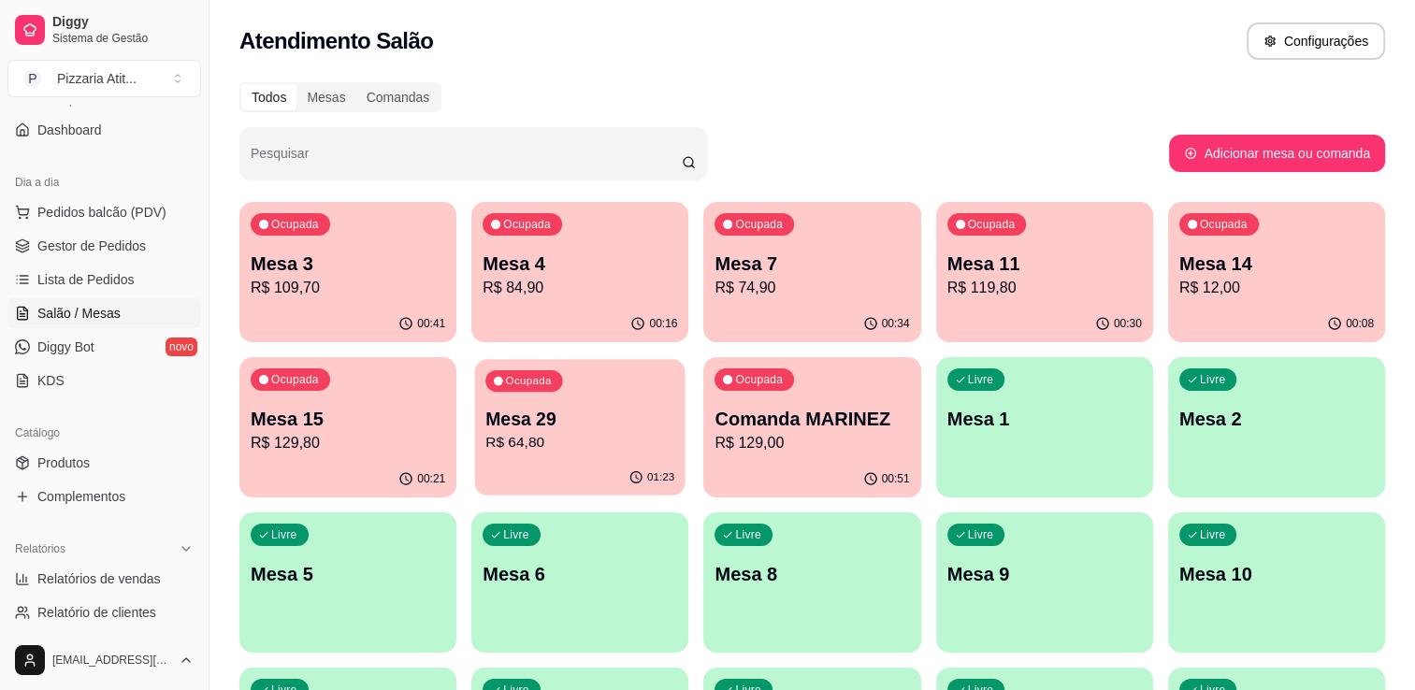
click at [642, 415] on p "Mesa 29" at bounding box center [579, 419] width 189 height 25
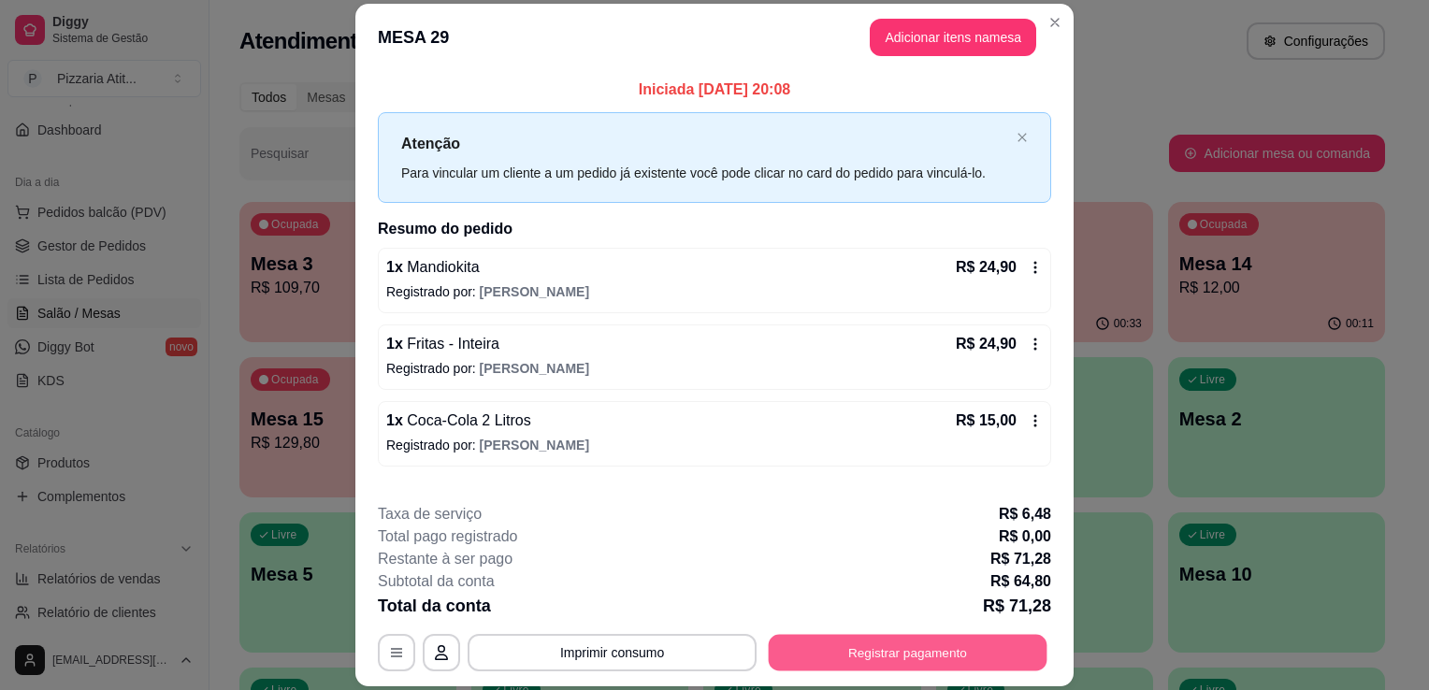
click at [812, 649] on button "Registrar pagamento" at bounding box center [908, 653] width 279 height 36
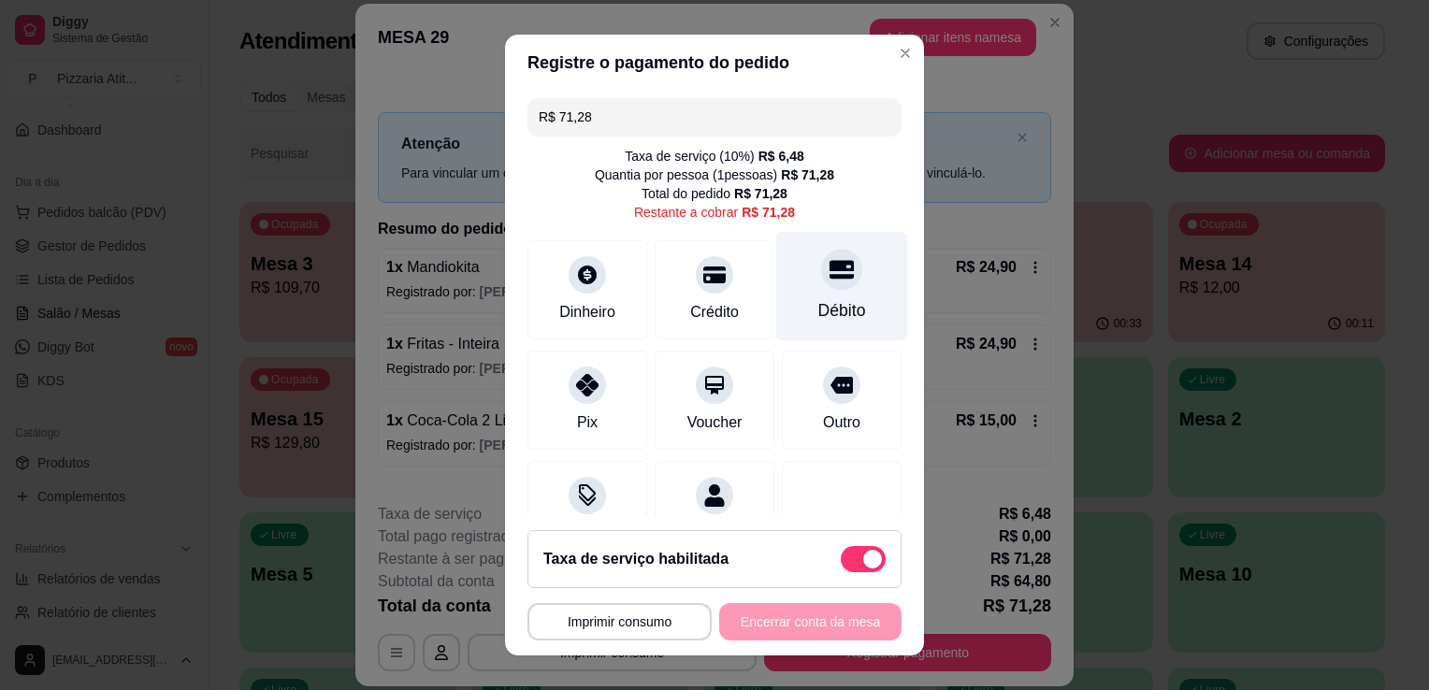
click at [793, 288] on div "Débito" at bounding box center [842, 286] width 132 height 109
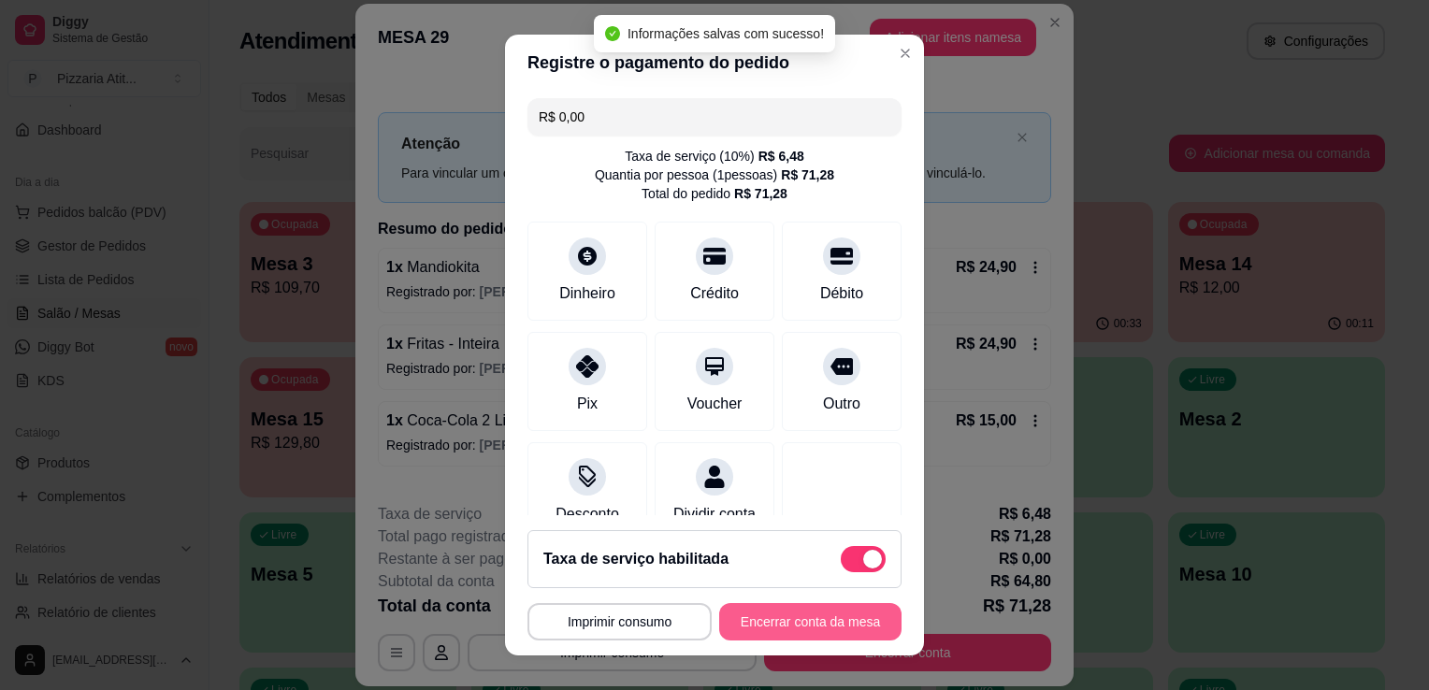
type input "R$ 0,00"
click at [817, 629] on button "Encerrar conta da mesa" at bounding box center [810, 622] width 177 height 36
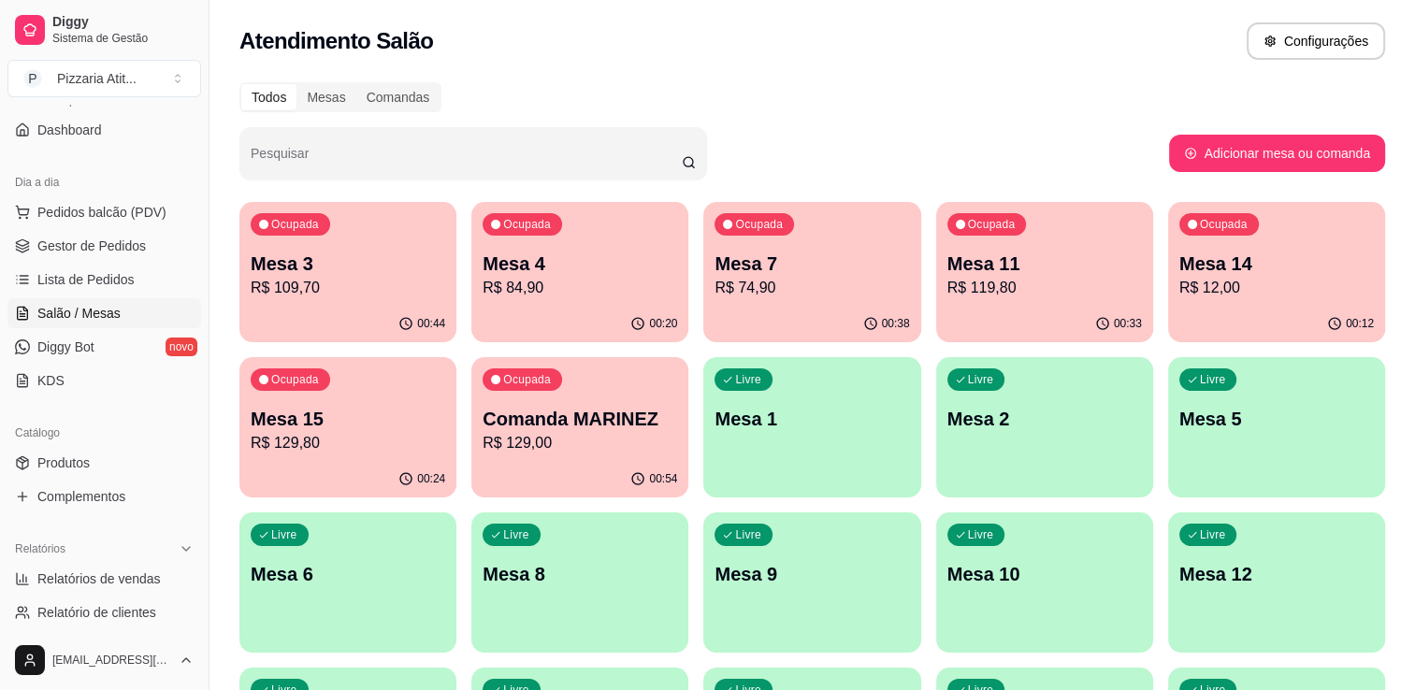
click at [1058, 285] on p "R$ 119,80" at bounding box center [1044, 288] width 194 height 22
click at [536, 283] on p "R$ 84,90" at bounding box center [579, 288] width 189 height 22
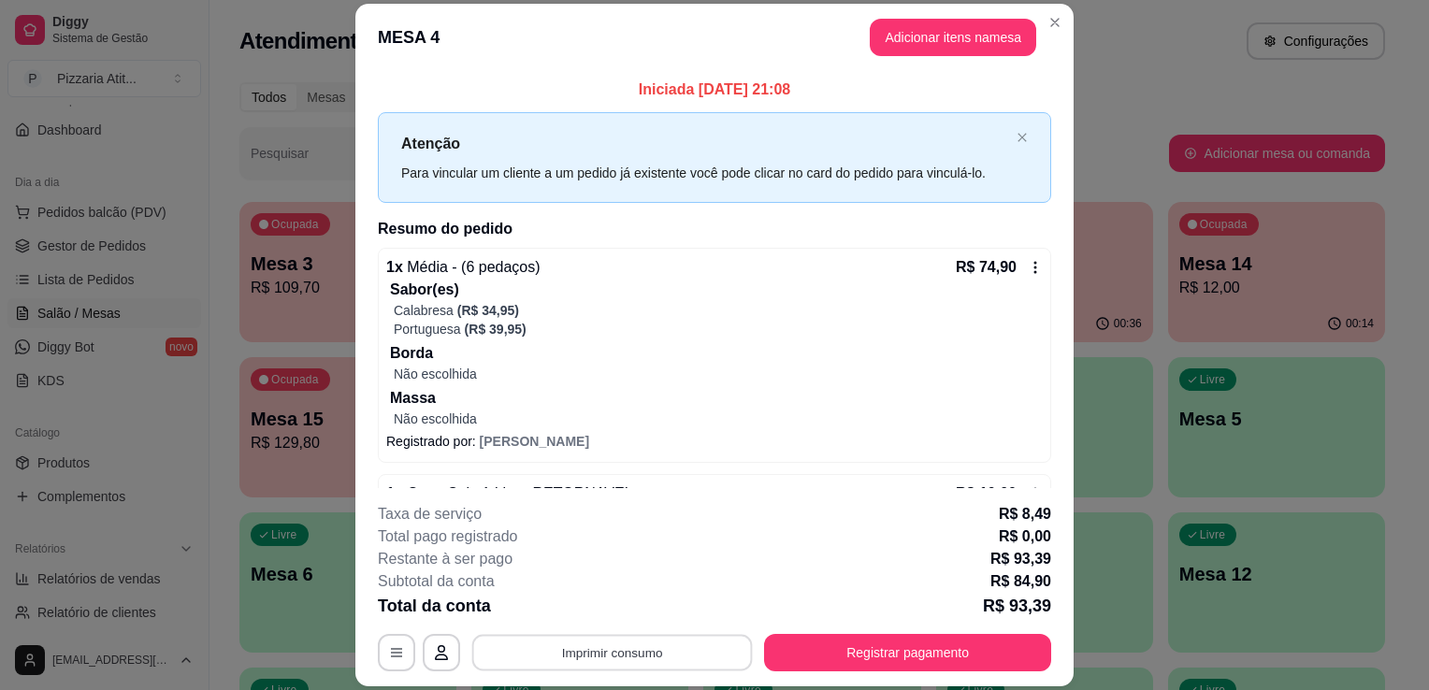
click at [583, 670] on button "Imprimir consumo" at bounding box center [612, 653] width 281 height 36
click at [604, 615] on button "IMPRESSORA" at bounding box center [610, 610] width 131 height 29
click at [874, 669] on button "Registrar pagamento" at bounding box center [908, 653] width 279 height 36
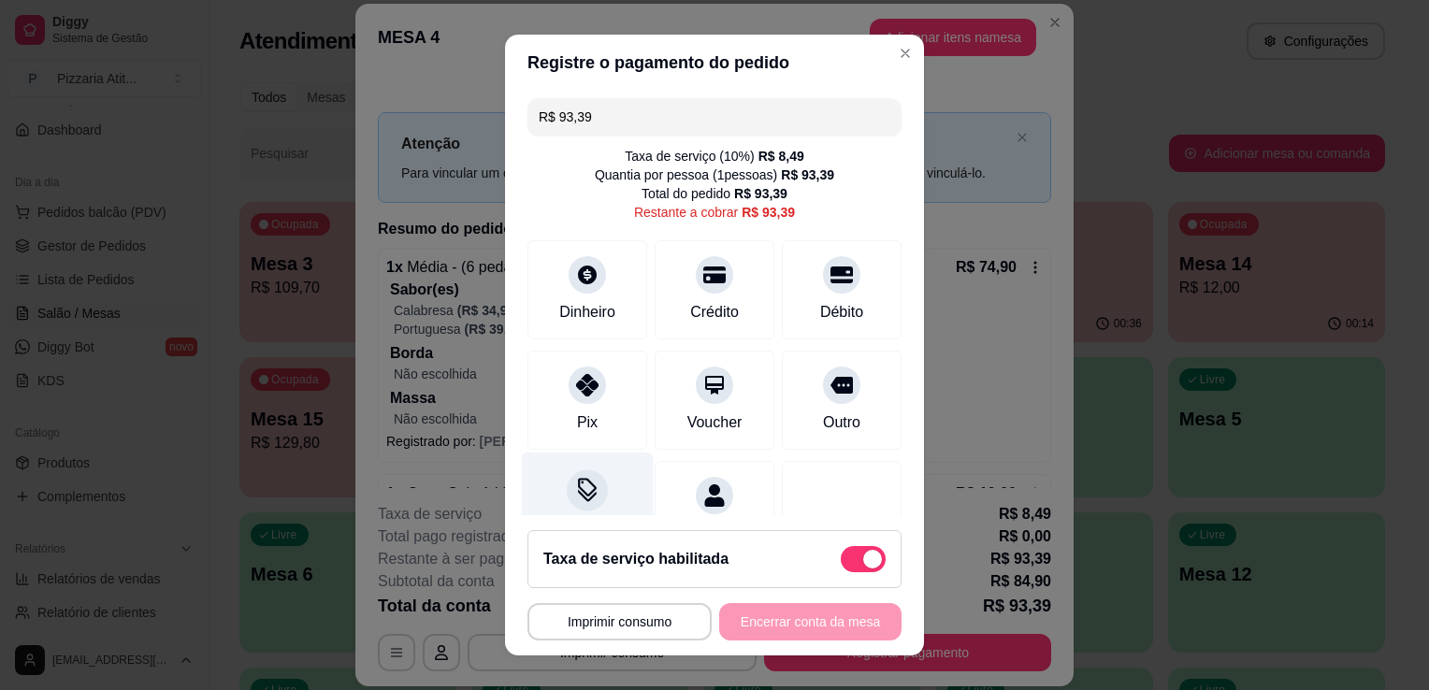
click at [580, 496] on icon at bounding box center [587, 490] width 24 height 24
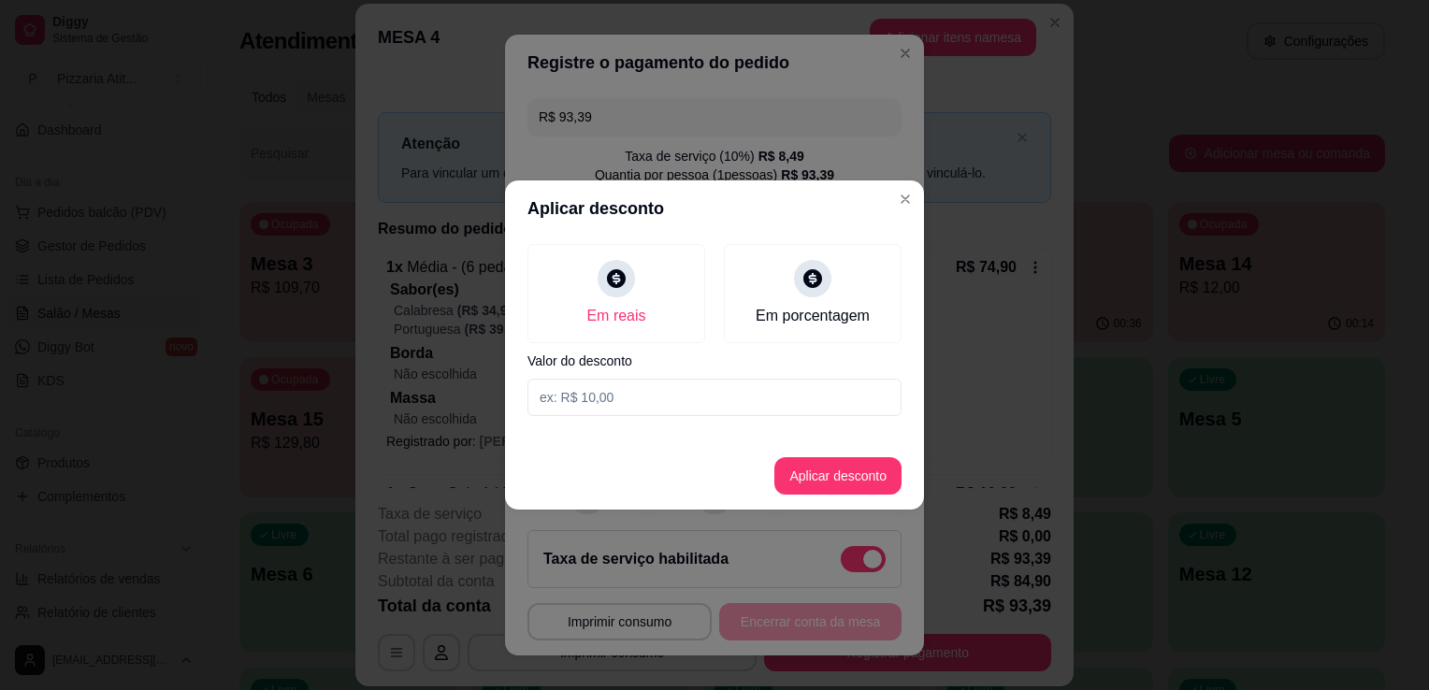
click at [651, 385] on input at bounding box center [714, 397] width 374 height 37
type input "0,39"
click at [845, 458] on button "Aplicar desconto" at bounding box center [838, 476] width 122 height 36
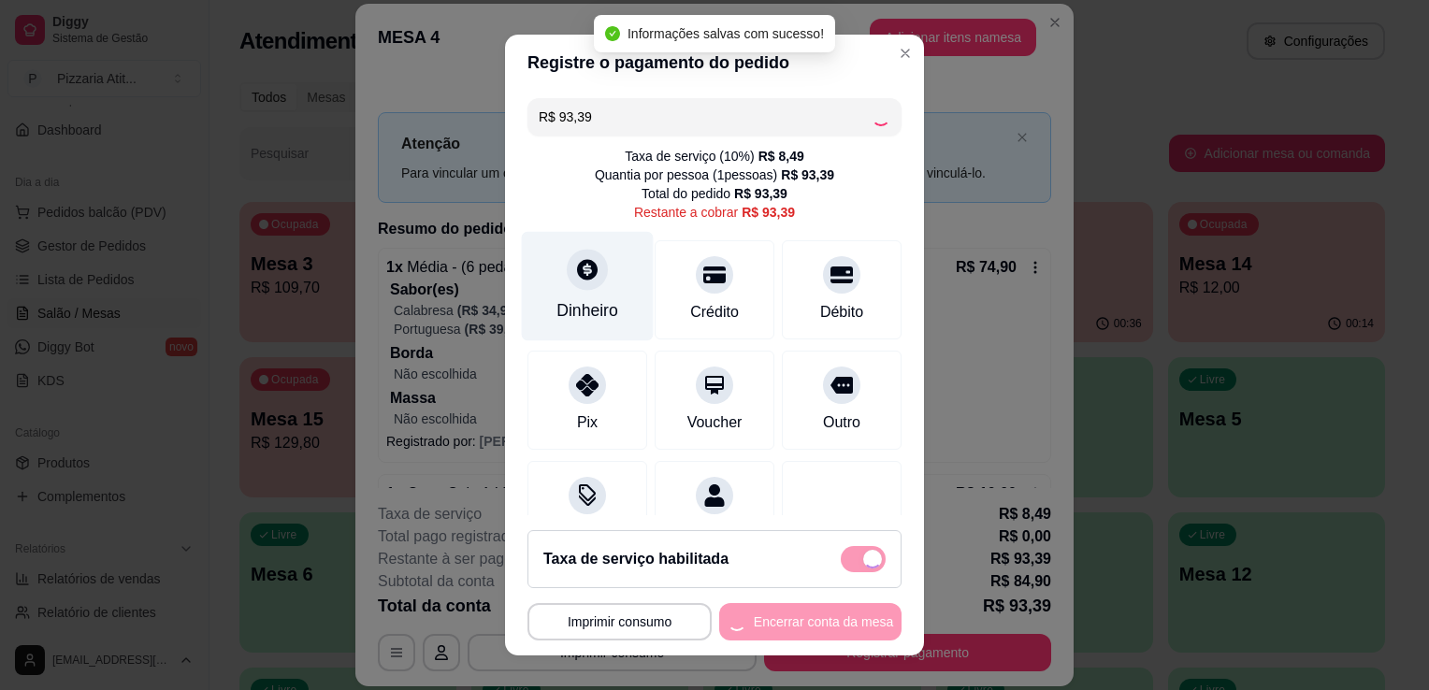
type input "R$ 93,00"
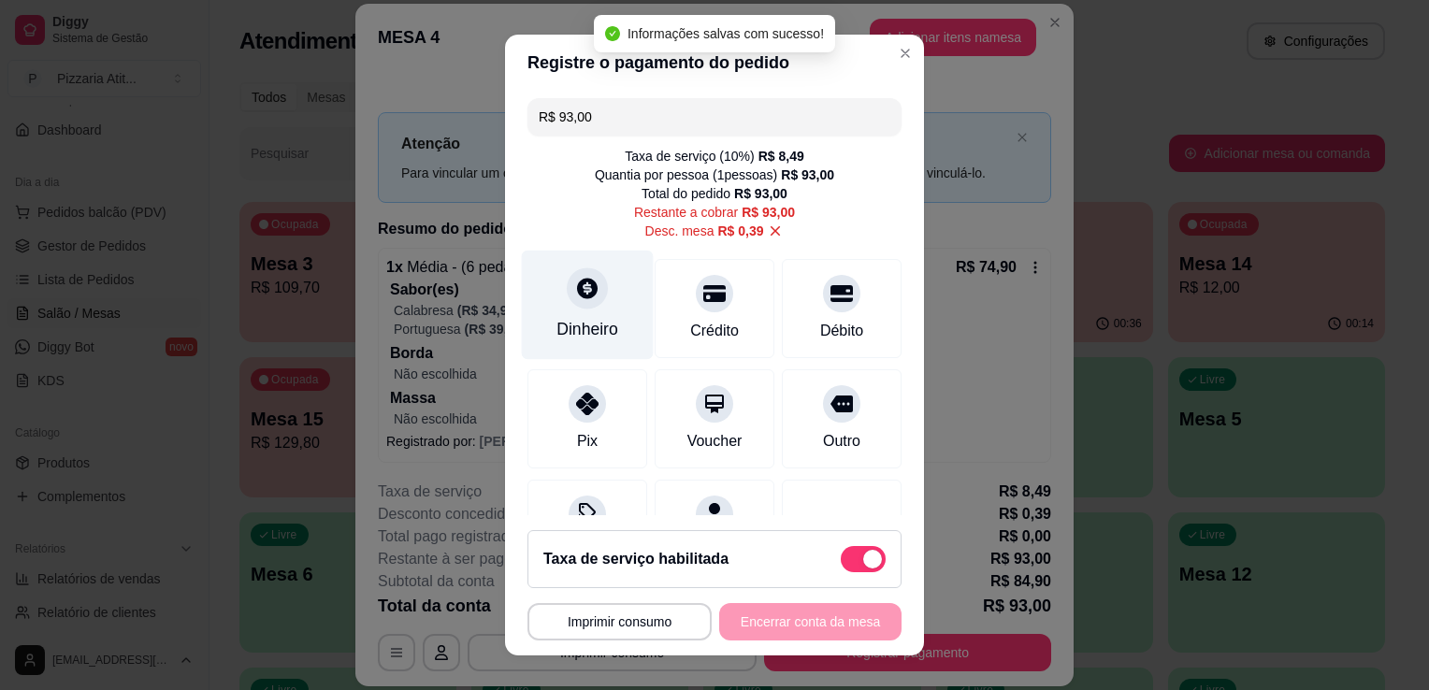
click at [605, 295] on div "Dinheiro" at bounding box center [588, 305] width 132 height 109
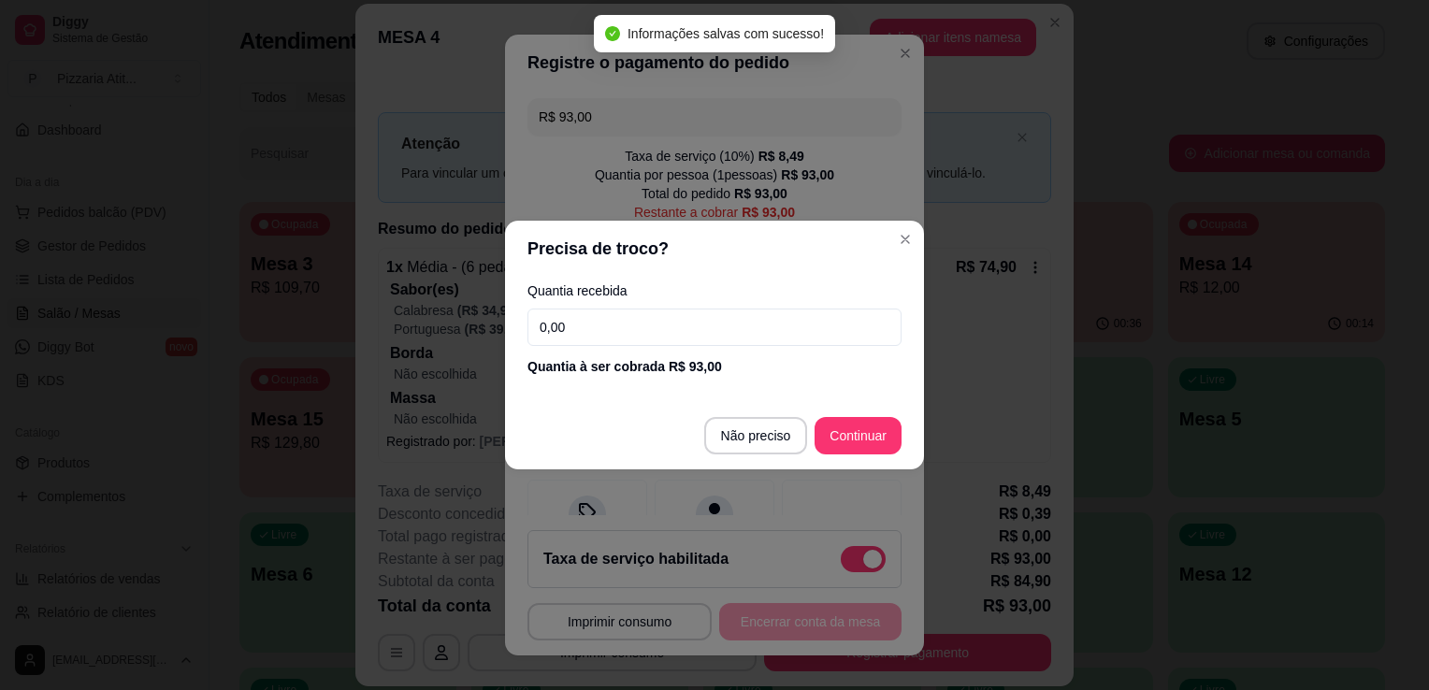
click at [605, 321] on input "0,00" at bounding box center [714, 327] width 374 height 37
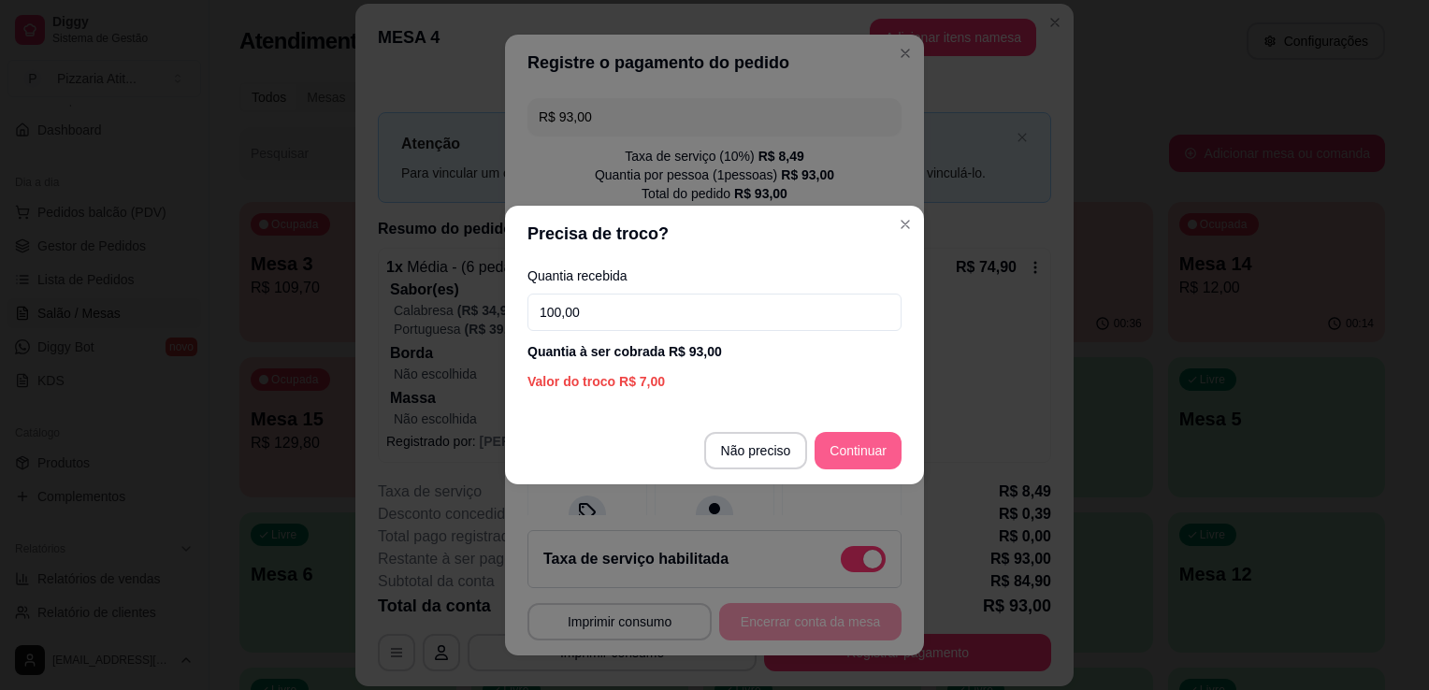
type input "100,00"
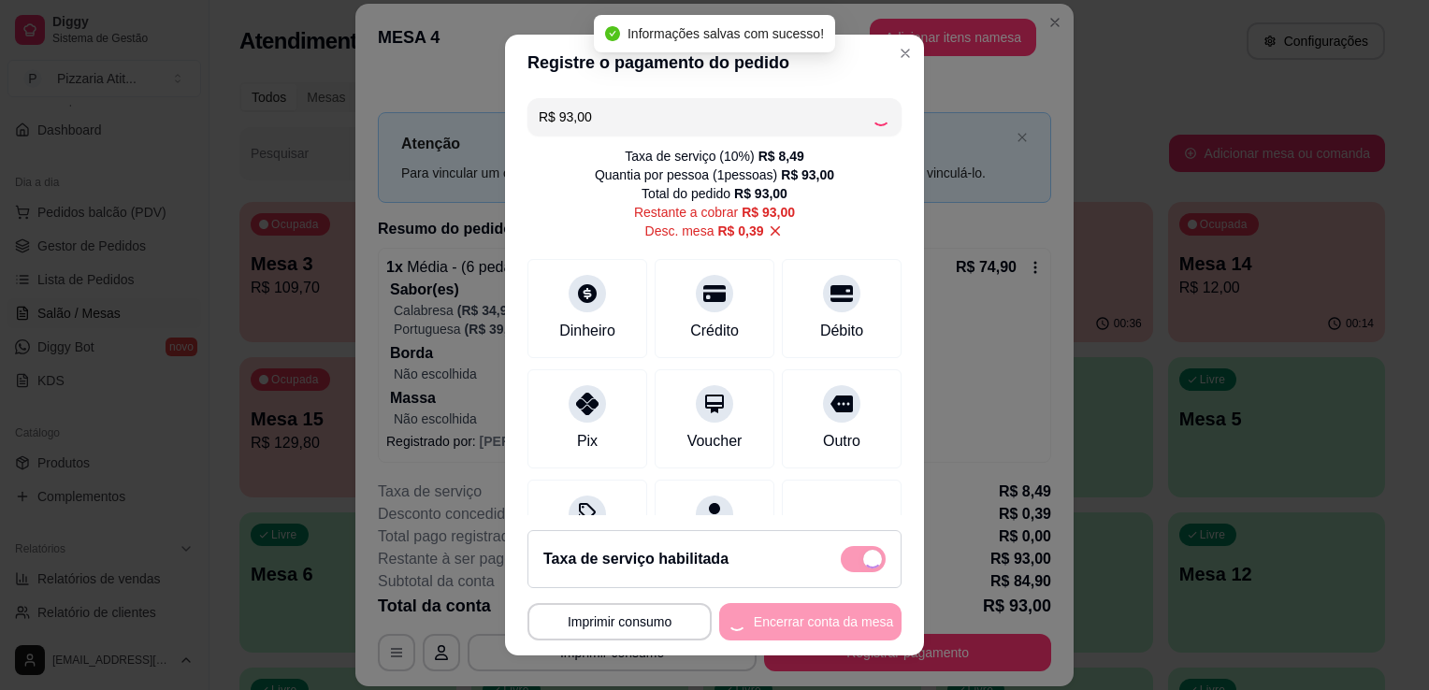
type input "R$ 0,00"
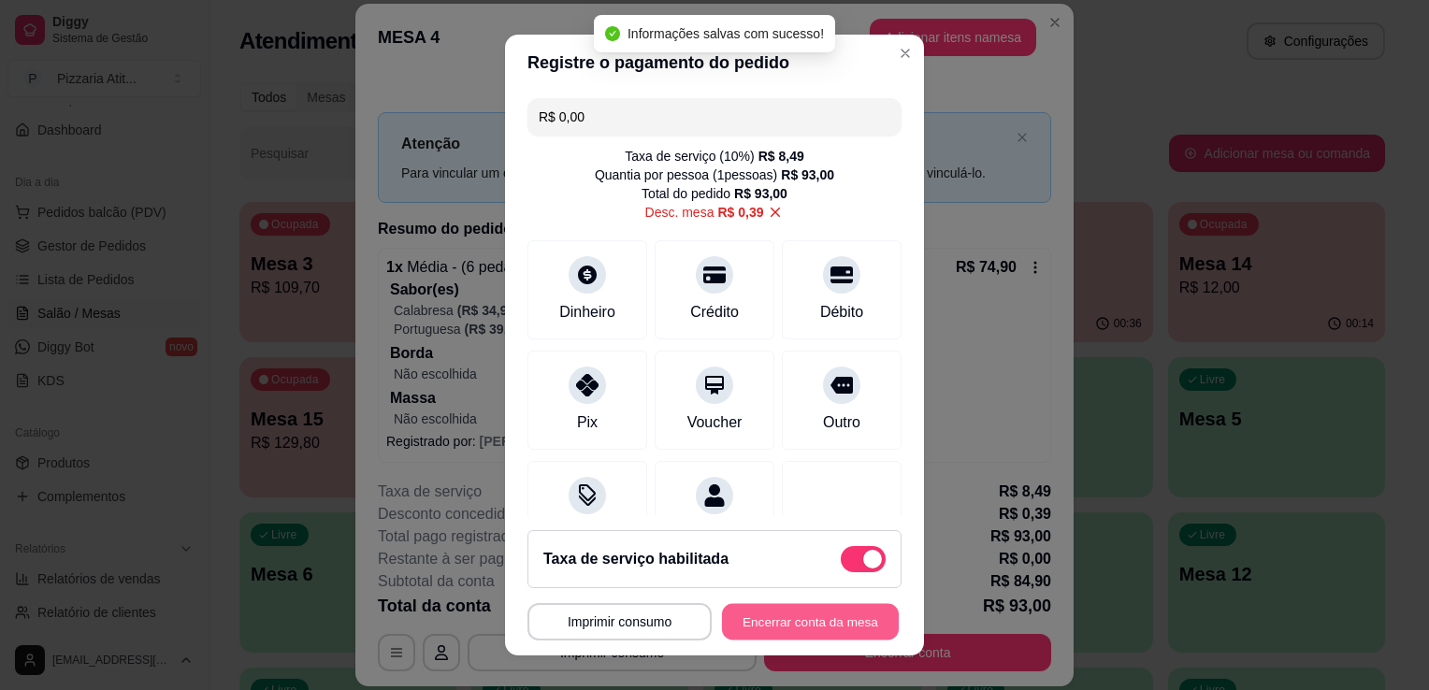
click at [766, 634] on button "Encerrar conta da mesa" at bounding box center [810, 622] width 177 height 36
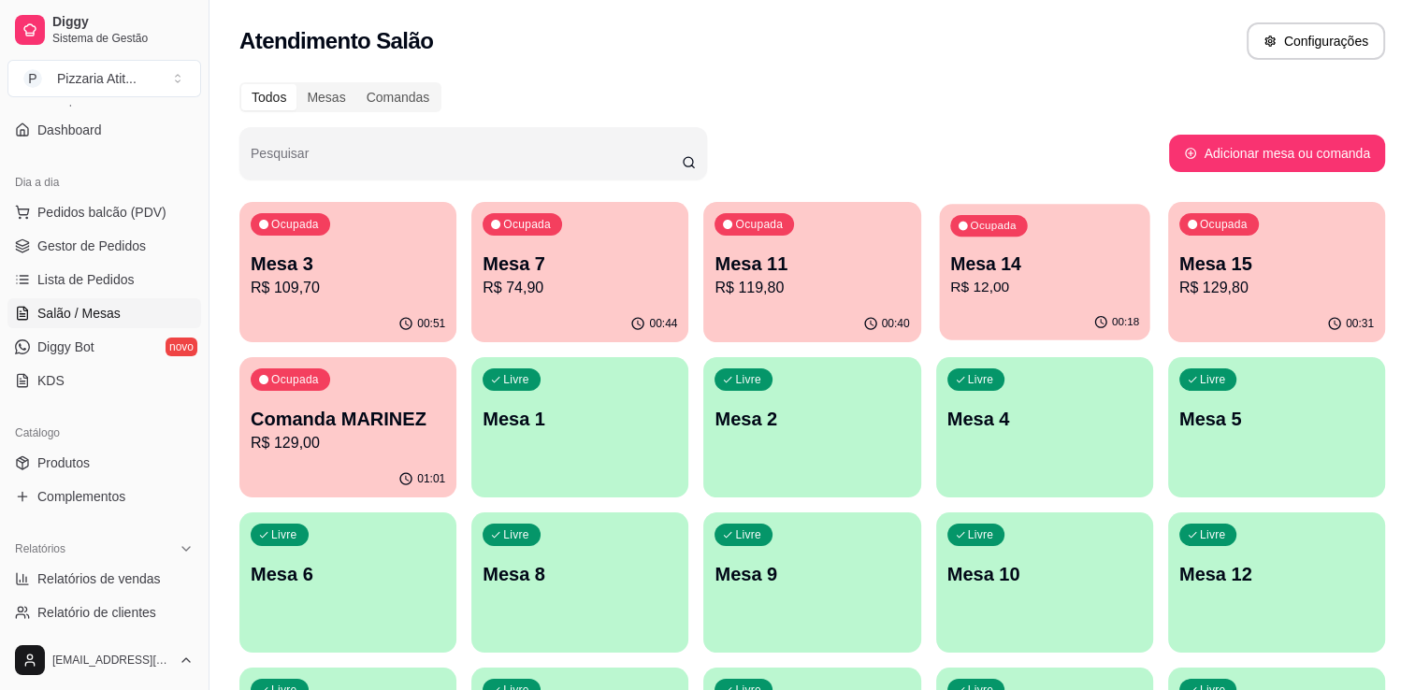
click at [1016, 288] on p "R$ 12,00" at bounding box center [1044, 288] width 189 height 22
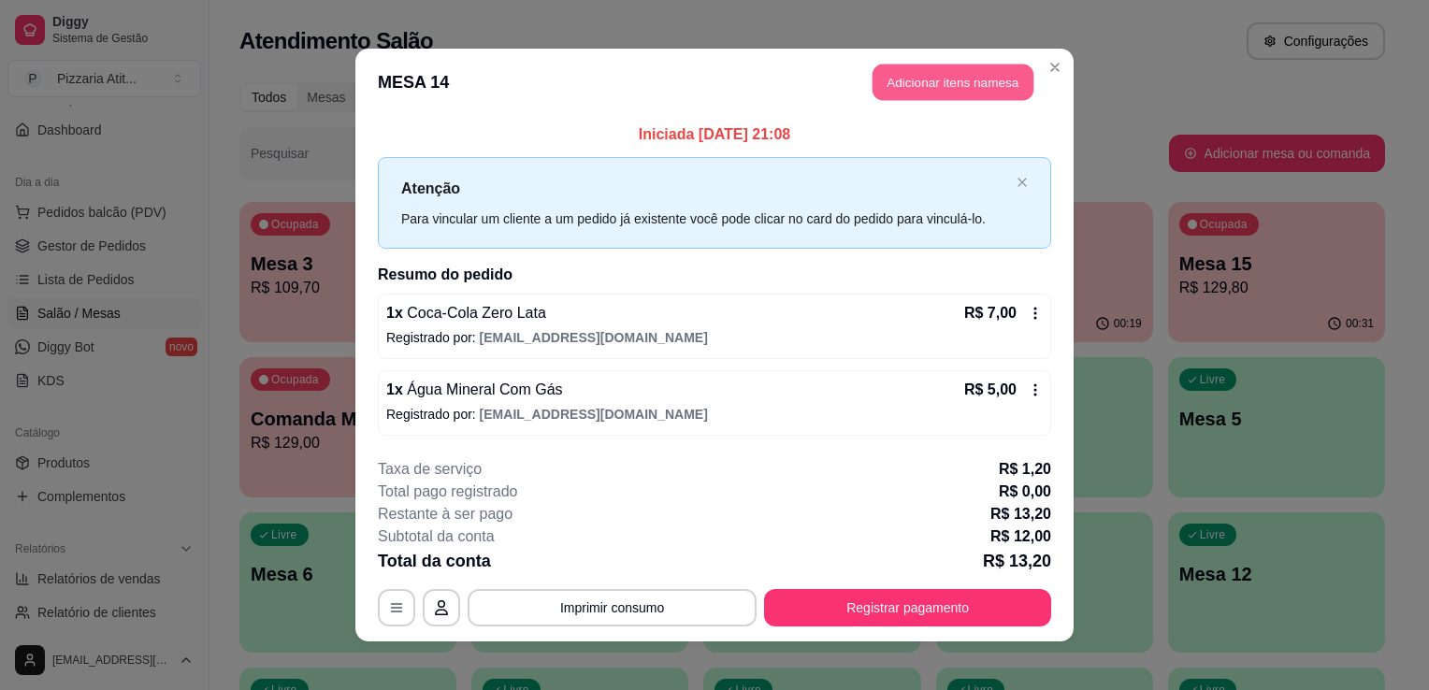
click at [979, 77] on button "Adicionar itens na mesa" at bounding box center [952, 83] width 161 height 36
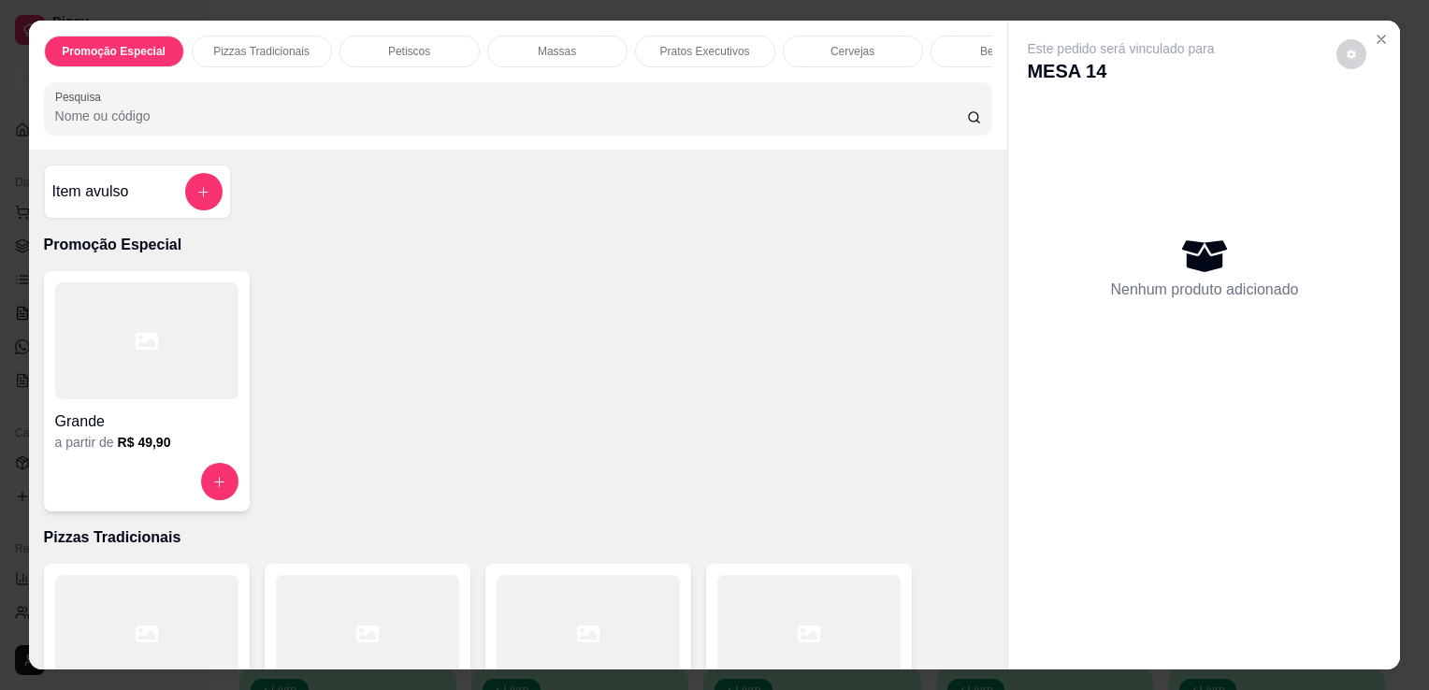
click at [760, 592] on div at bounding box center [808, 633] width 183 height 117
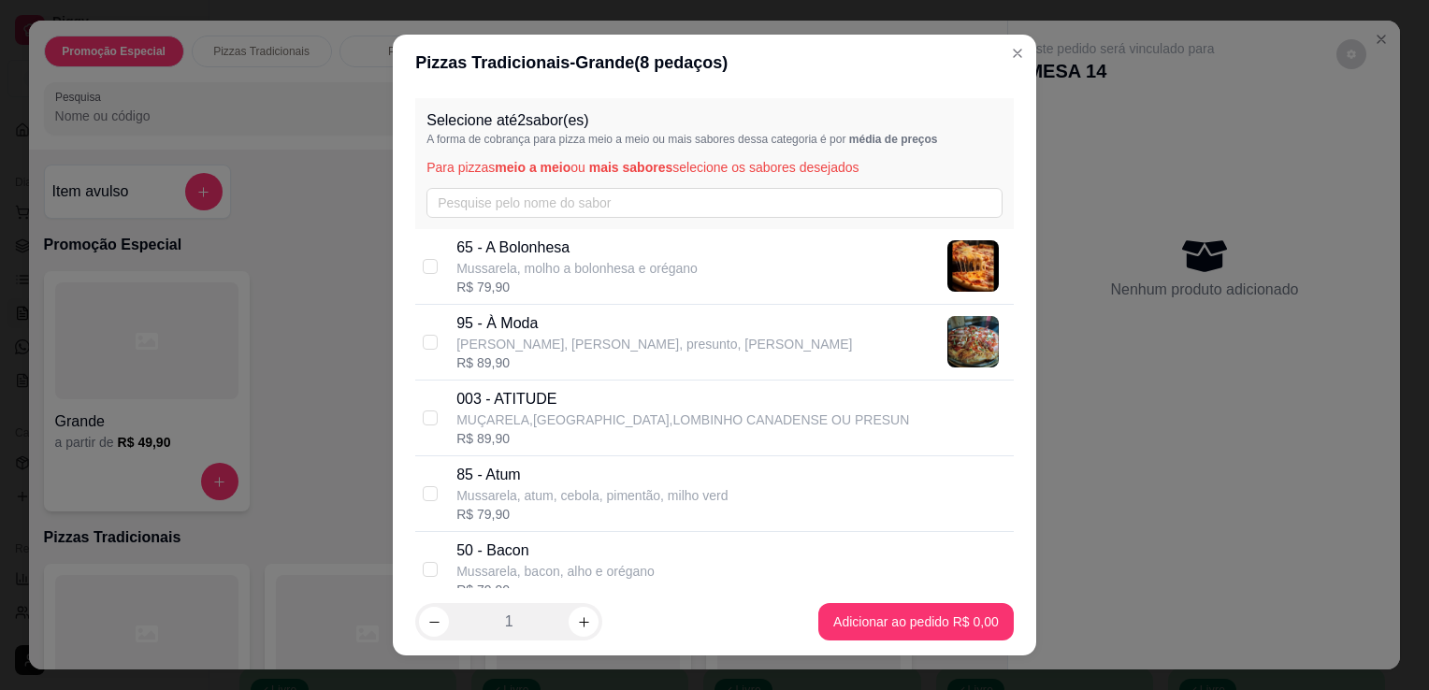
click at [595, 343] on p "[PERSON_NAME], [PERSON_NAME], presunto, [PERSON_NAME]" at bounding box center [654, 344] width 396 height 19
checkbox input "true"
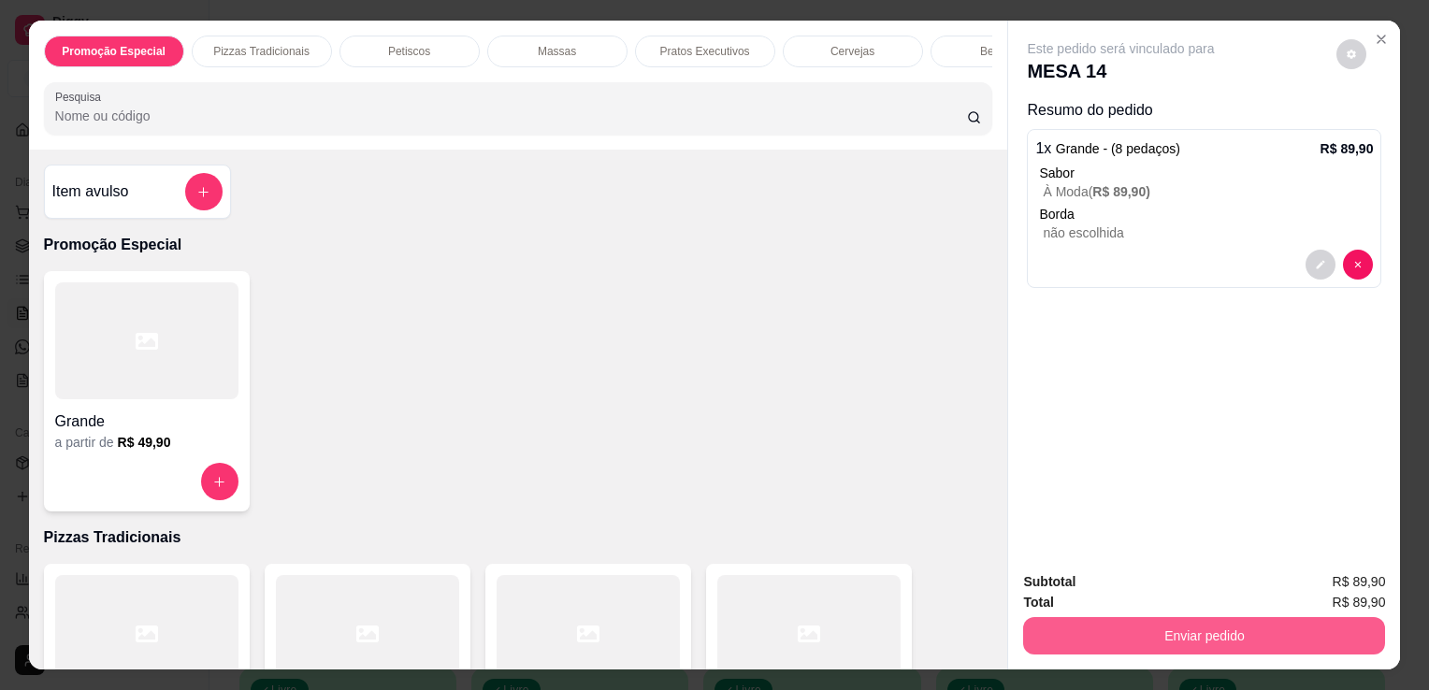
click at [1101, 634] on button "Enviar pedido" at bounding box center [1204, 635] width 362 height 37
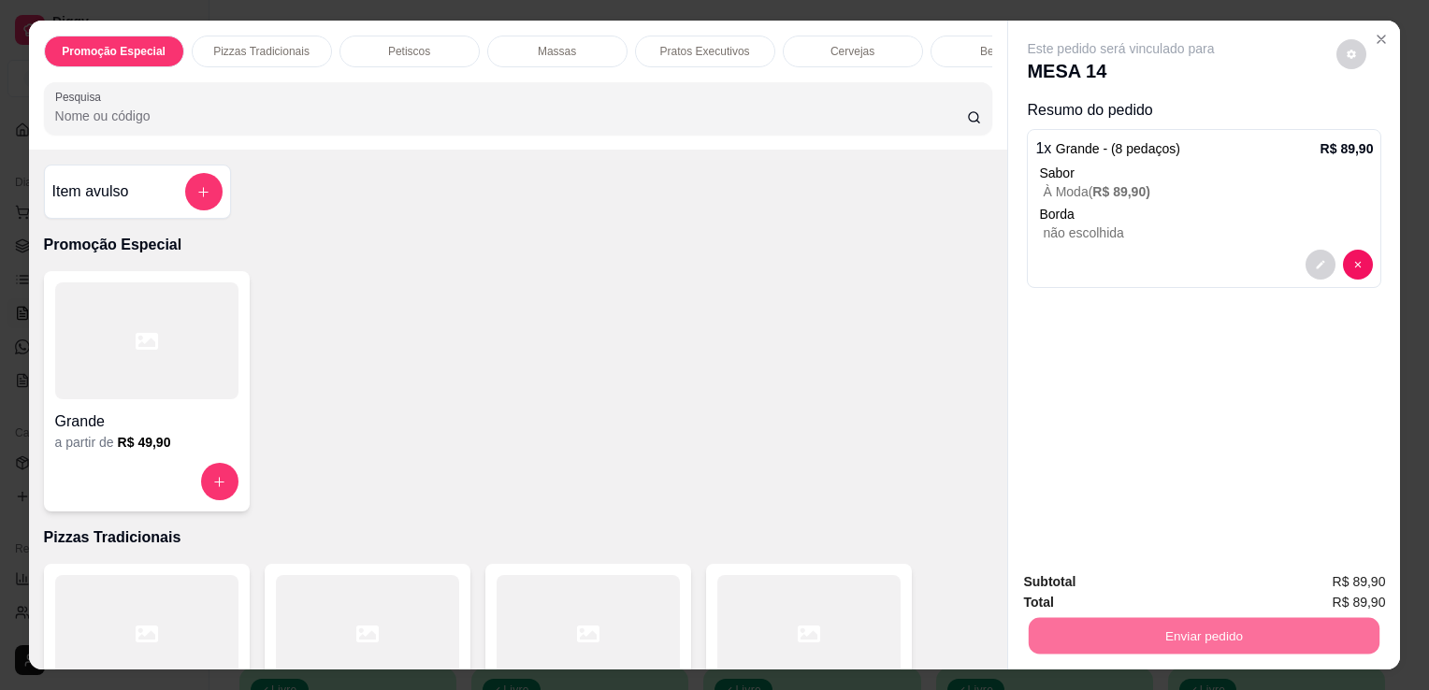
click at [1117, 589] on button "Não registrar e enviar pedido" at bounding box center [1142, 583] width 189 height 35
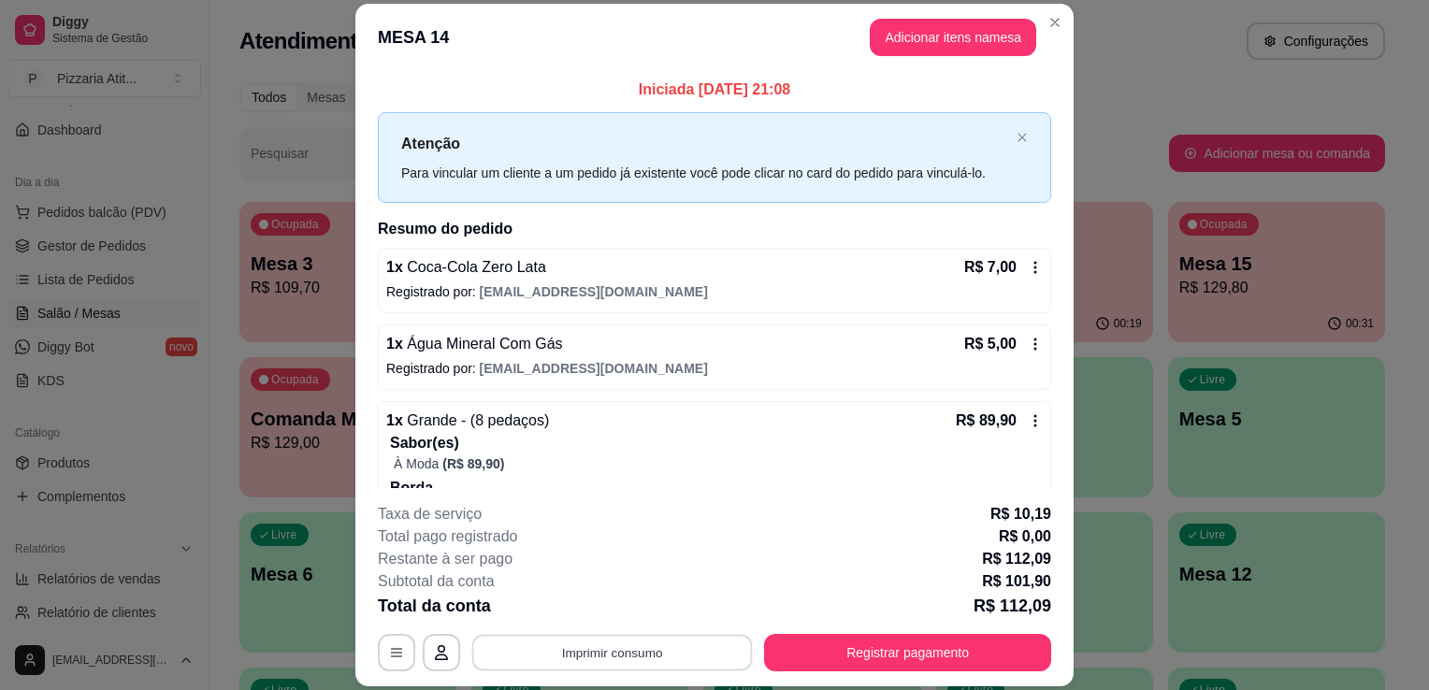
click at [707, 653] on button "Imprimir consumo" at bounding box center [612, 653] width 281 height 36
click at [607, 610] on button "IMPRESSORA" at bounding box center [610, 610] width 131 height 29
click at [858, 647] on button "Registrar pagamento" at bounding box center [908, 653] width 279 height 36
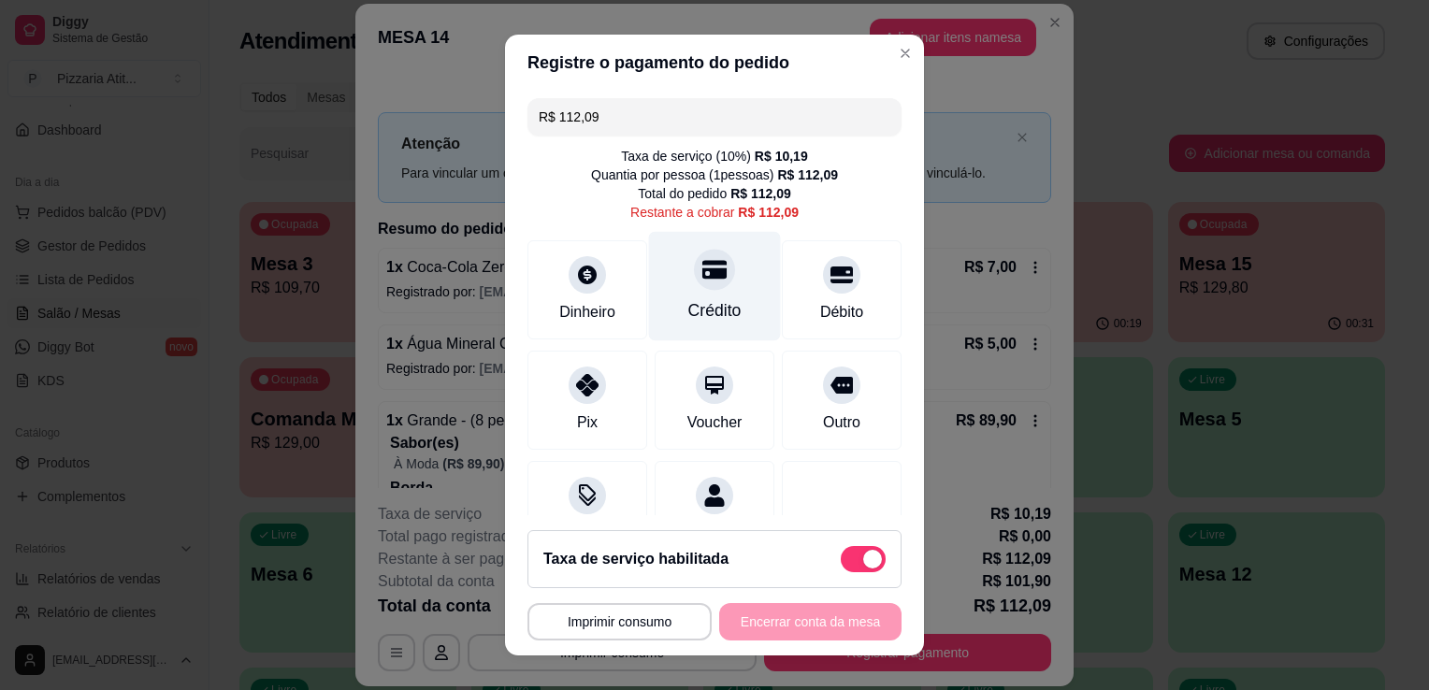
click at [703, 298] on div "Crédito" at bounding box center [714, 310] width 53 height 24
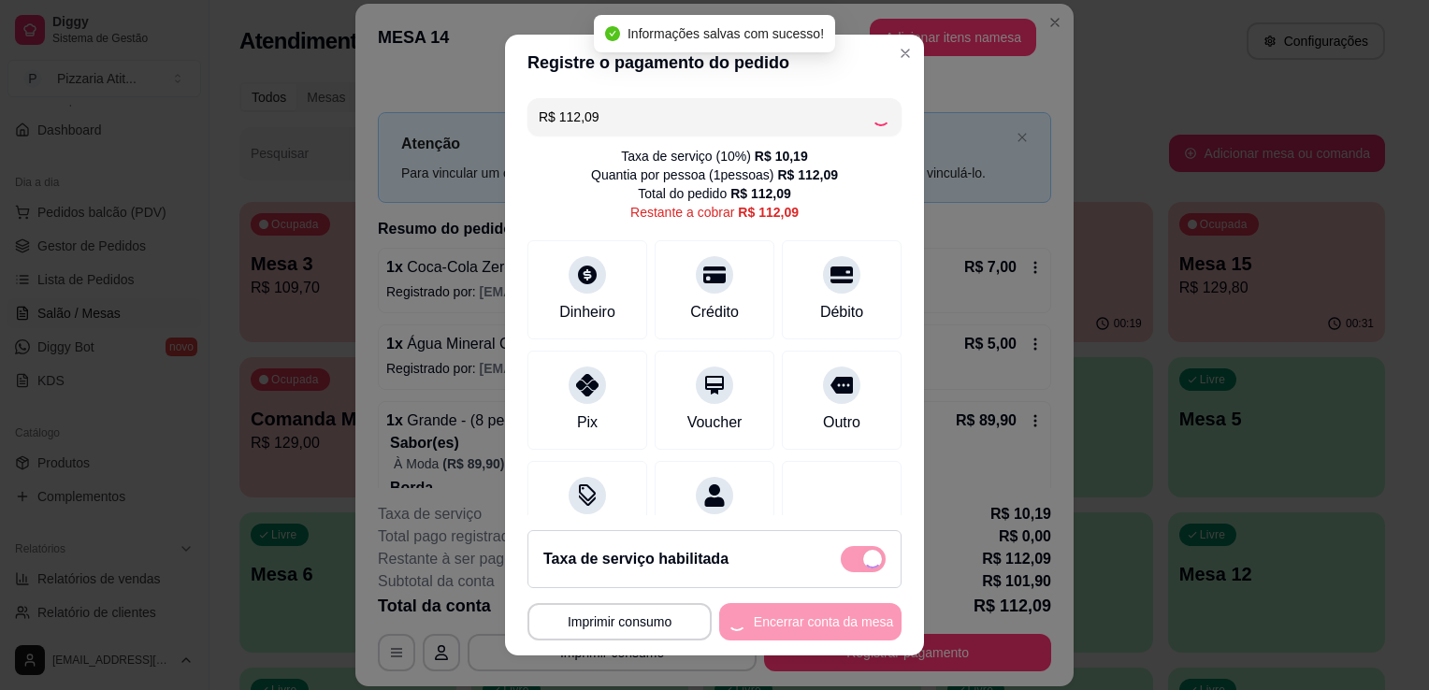
type input "R$ 0,00"
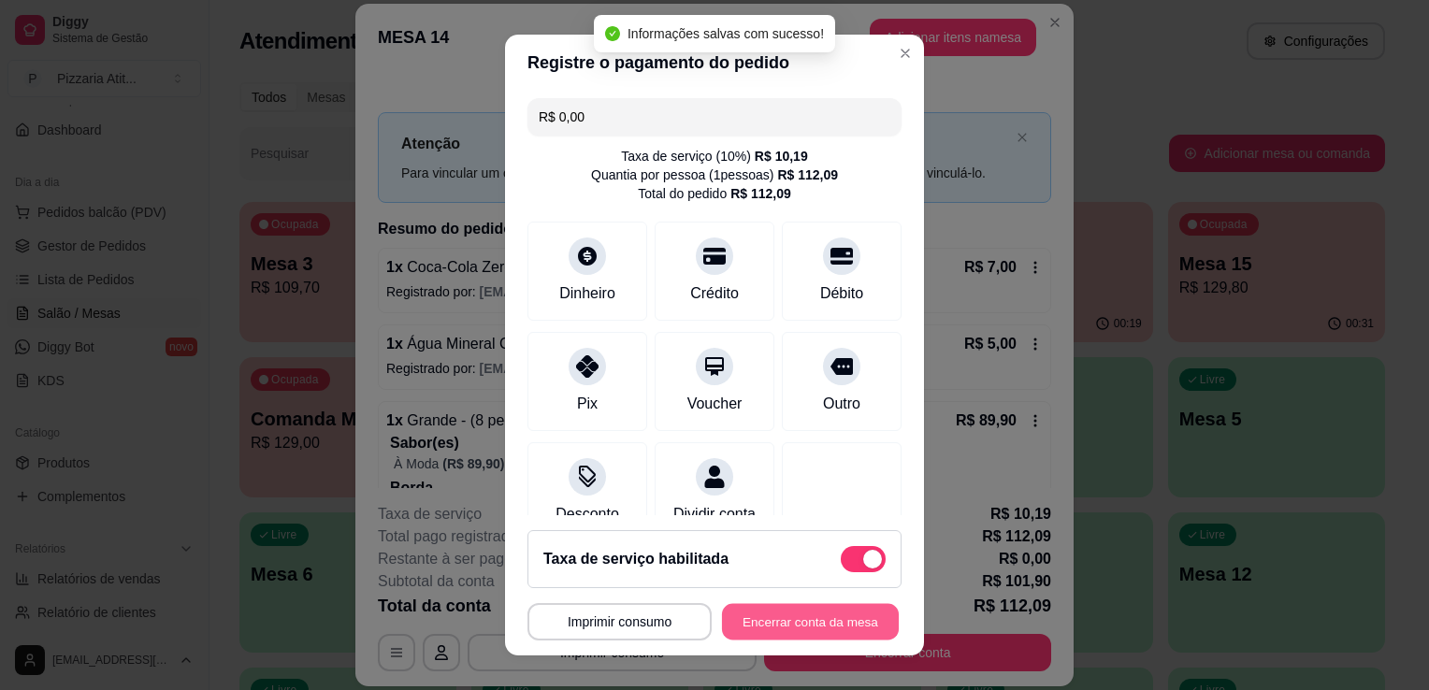
click at [793, 615] on button "Encerrar conta da mesa" at bounding box center [810, 622] width 177 height 36
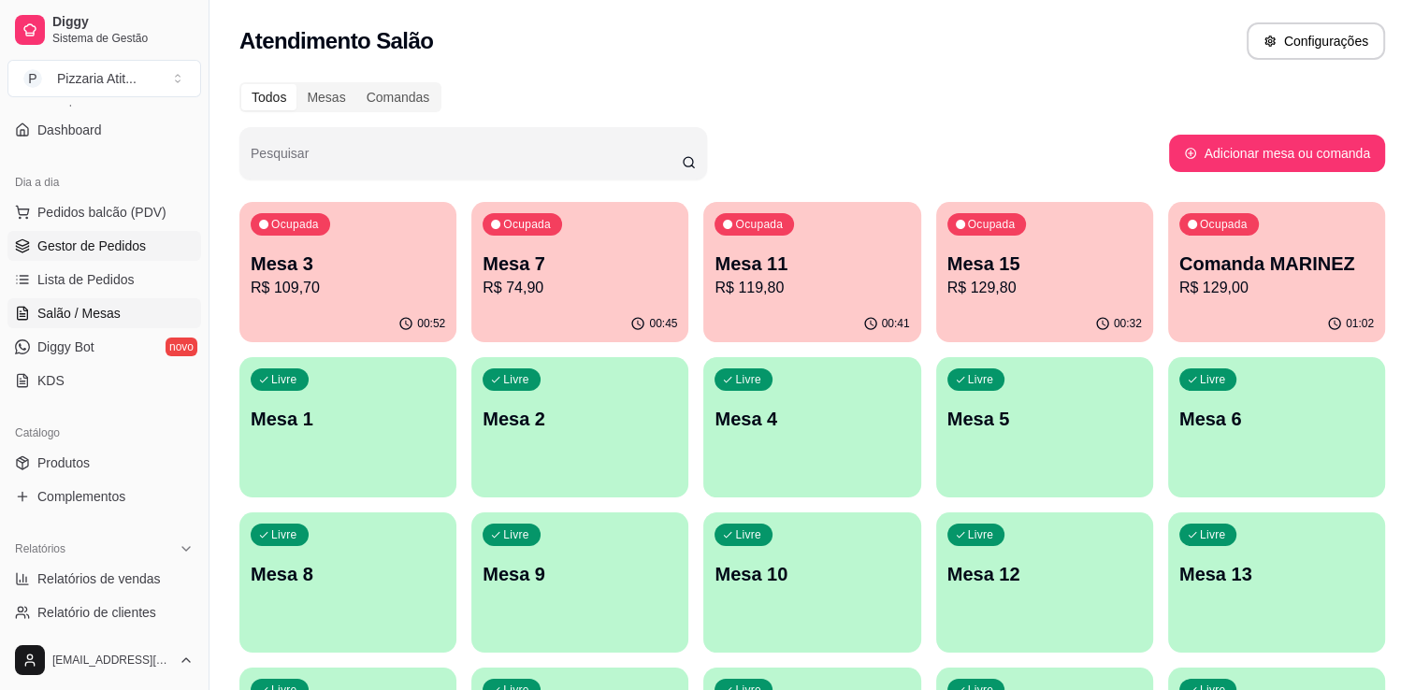
click at [82, 247] on span "Gestor de Pedidos" at bounding box center [91, 246] width 108 height 19
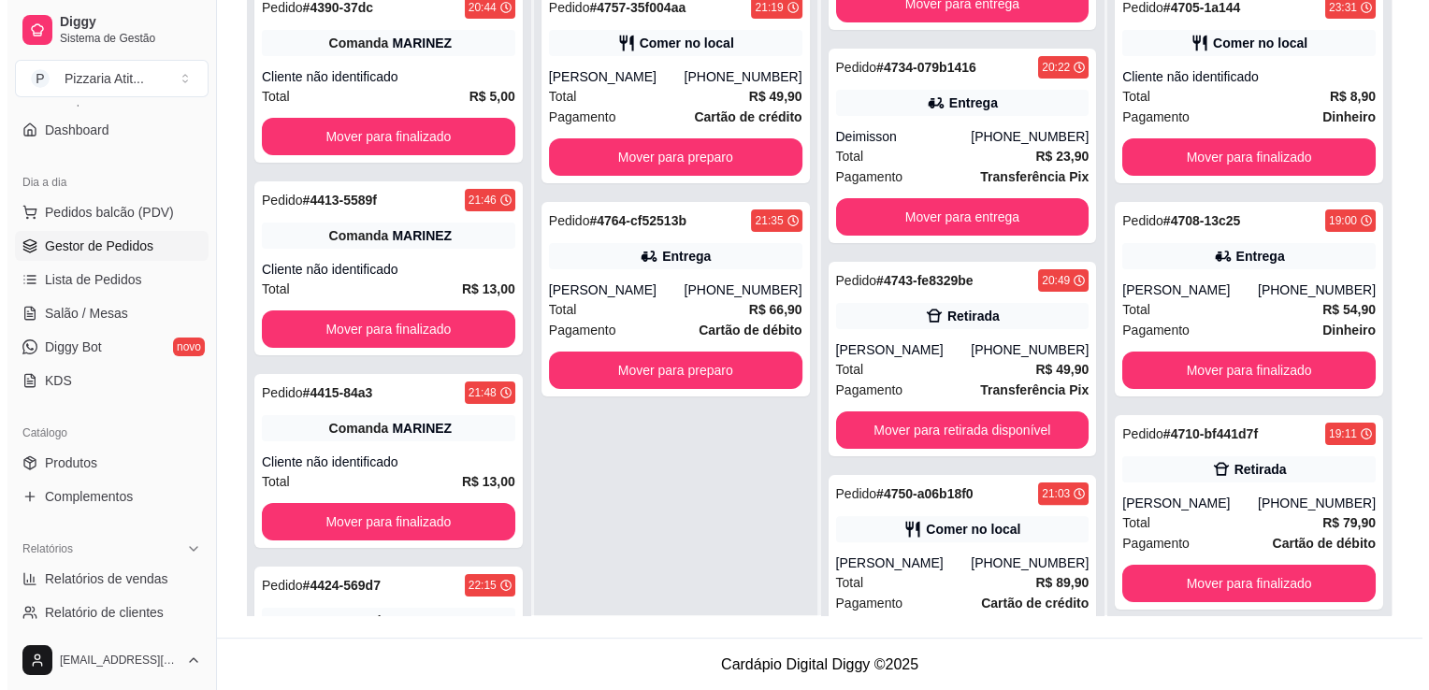
scroll to position [394, 0]
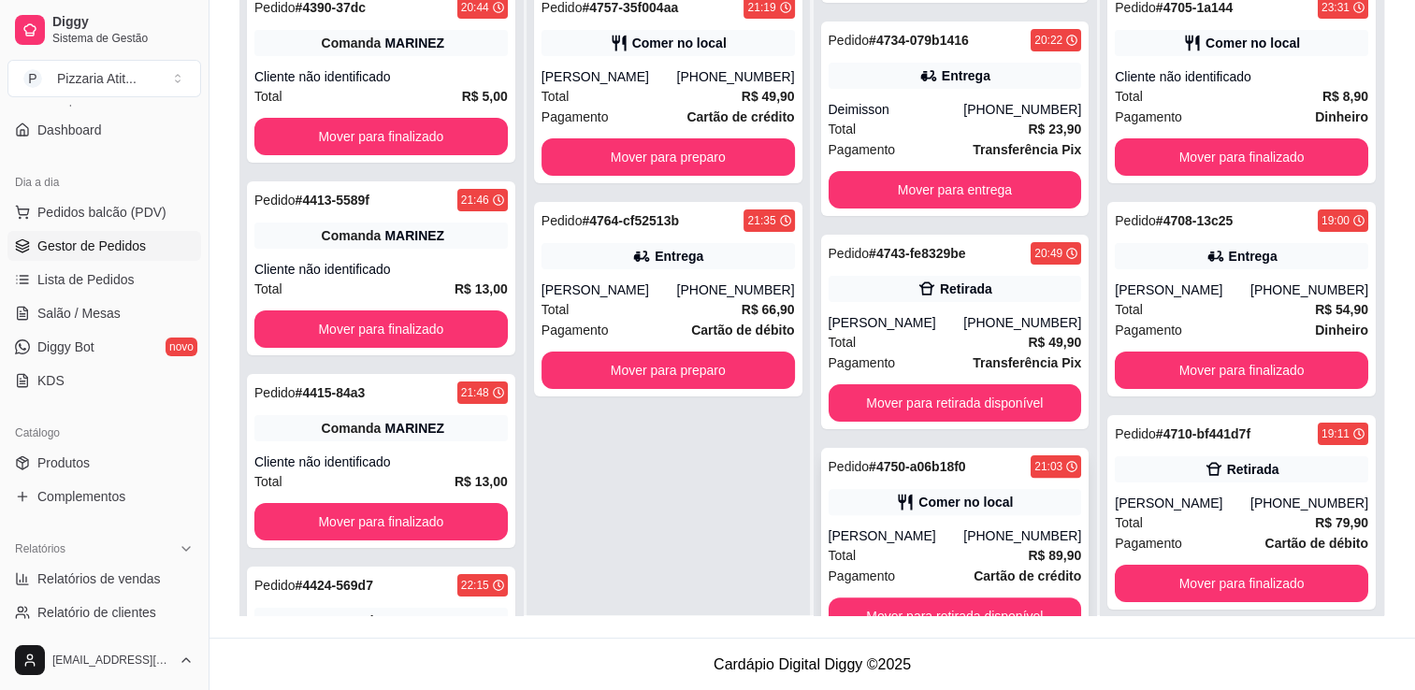
click at [957, 554] on div "Total R$ 89,90" at bounding box center [954, 555] width 253 height 21
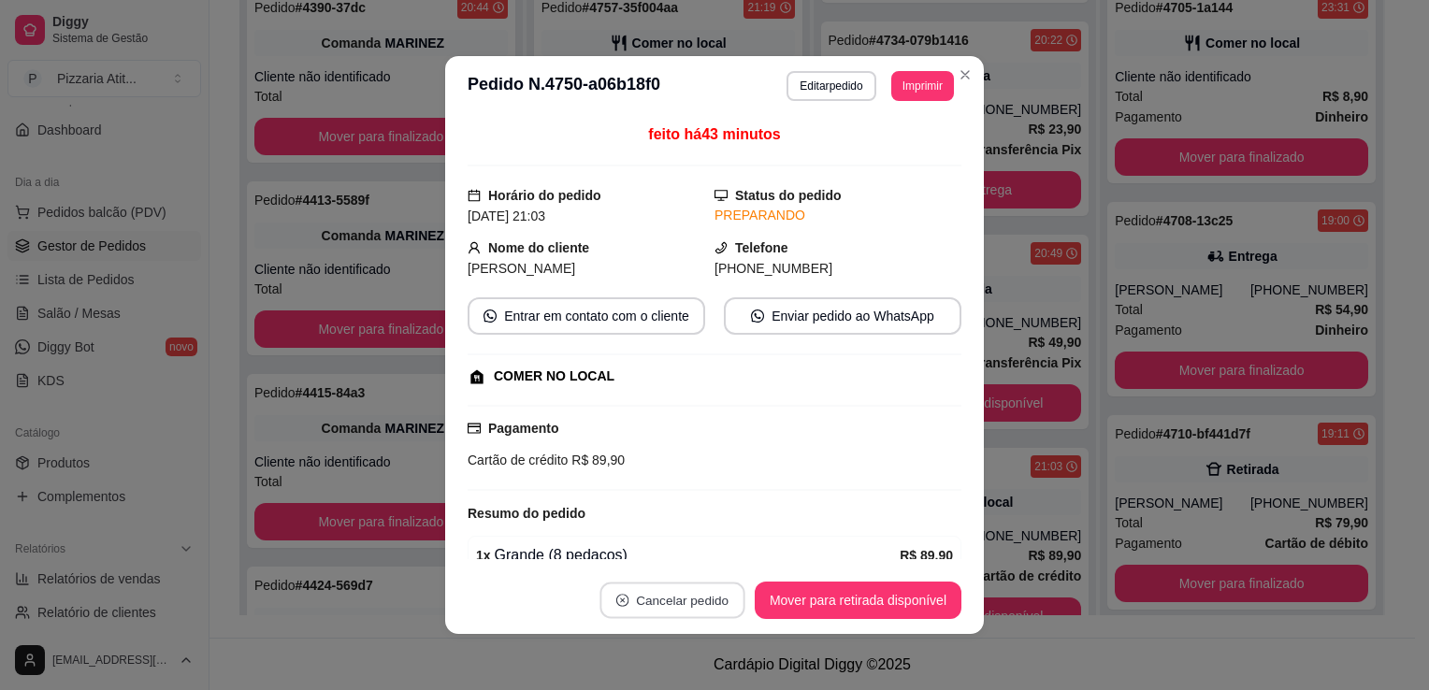
click at [682, 585] on button "Cancelar pedido" at bounding box center [671, 601] width 145 height 36
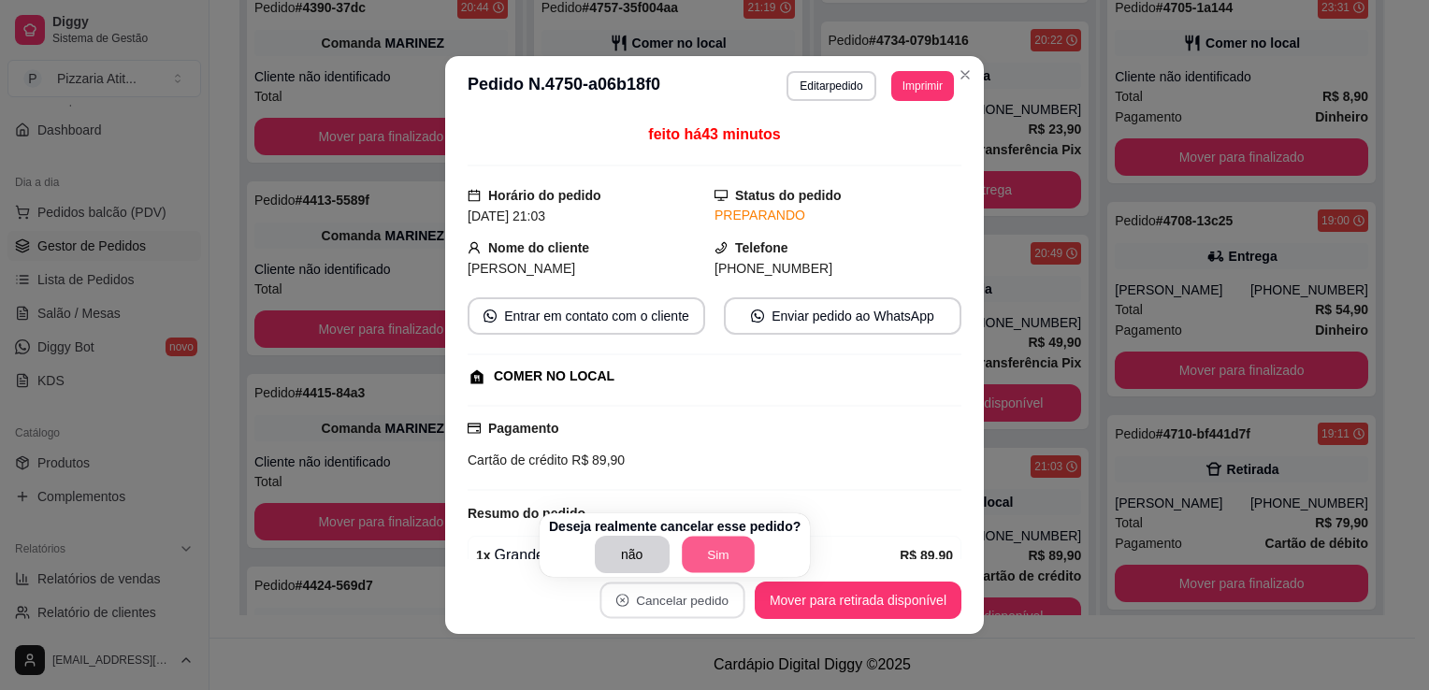
click at [719, 552] on button "Sim" at bounding box center [718, 555] width 73 height 36
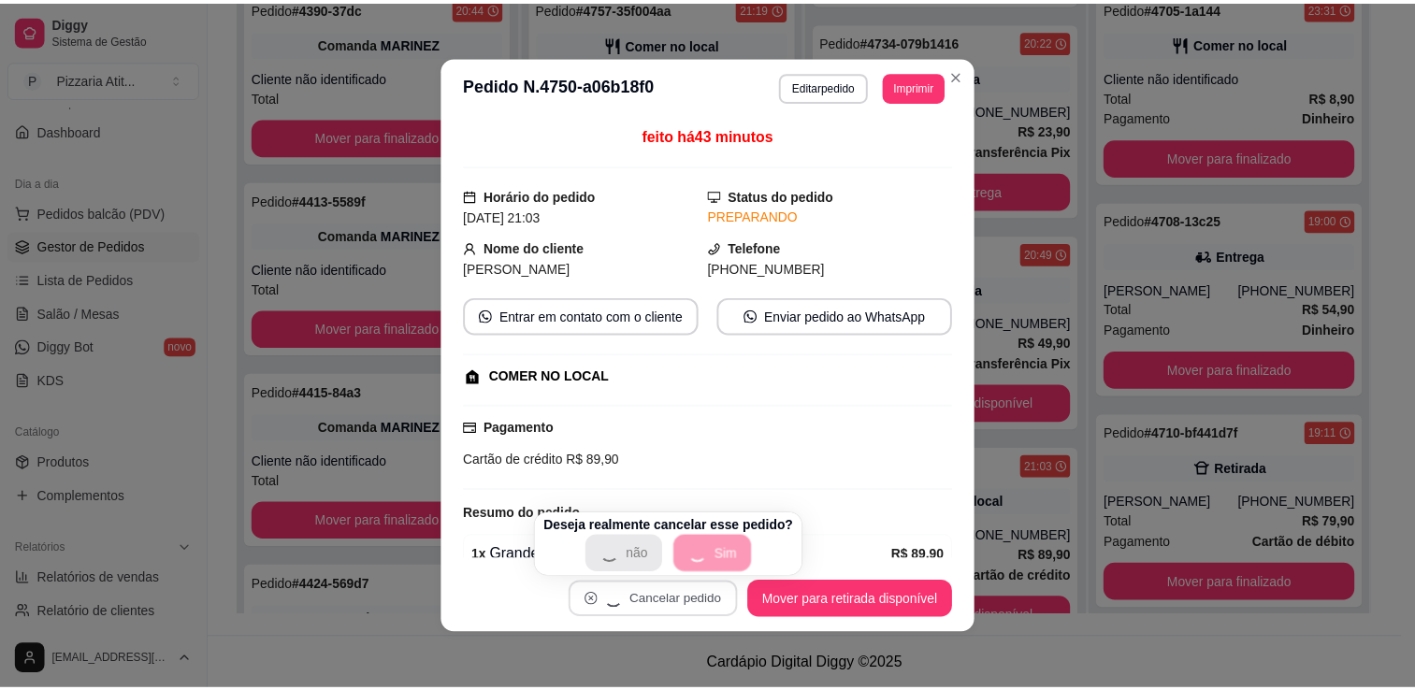
scroll to position [180, 0]
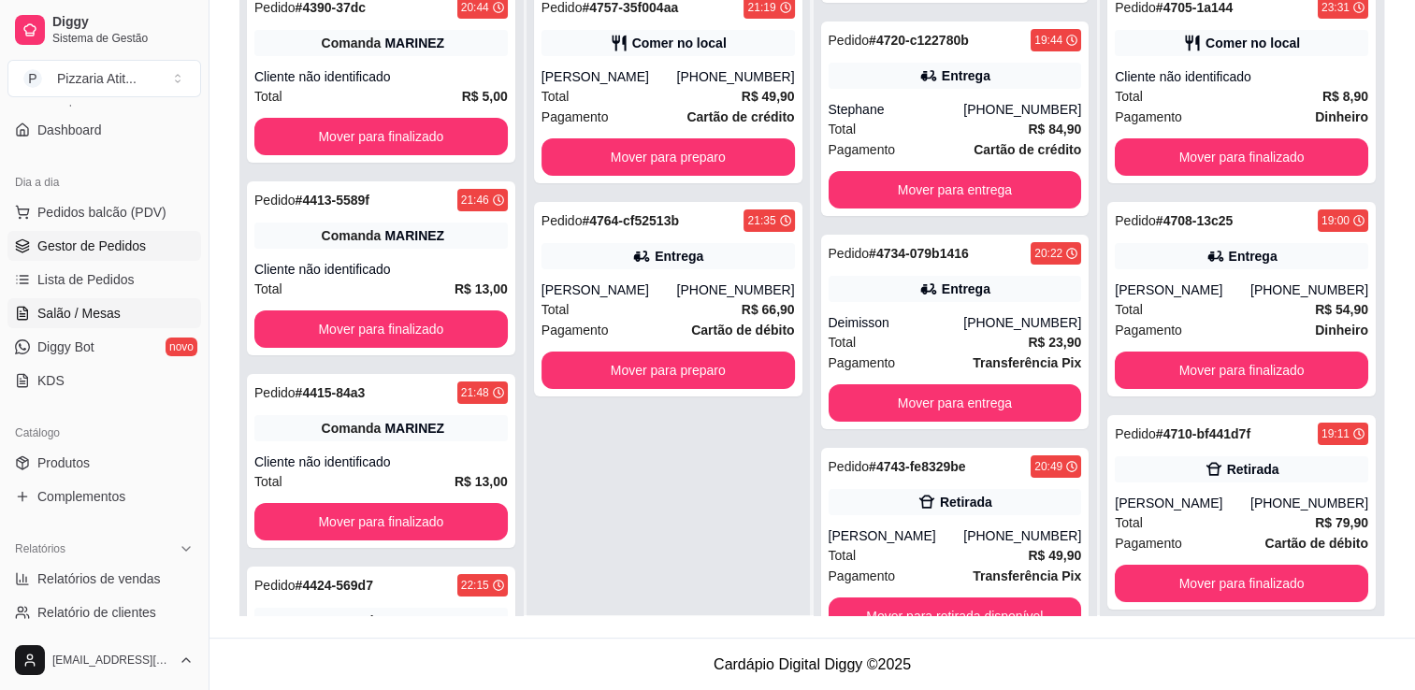
click at [111, 323] on link "Salão / Mesas" at bounding box center [104, 313] width 194 height 30
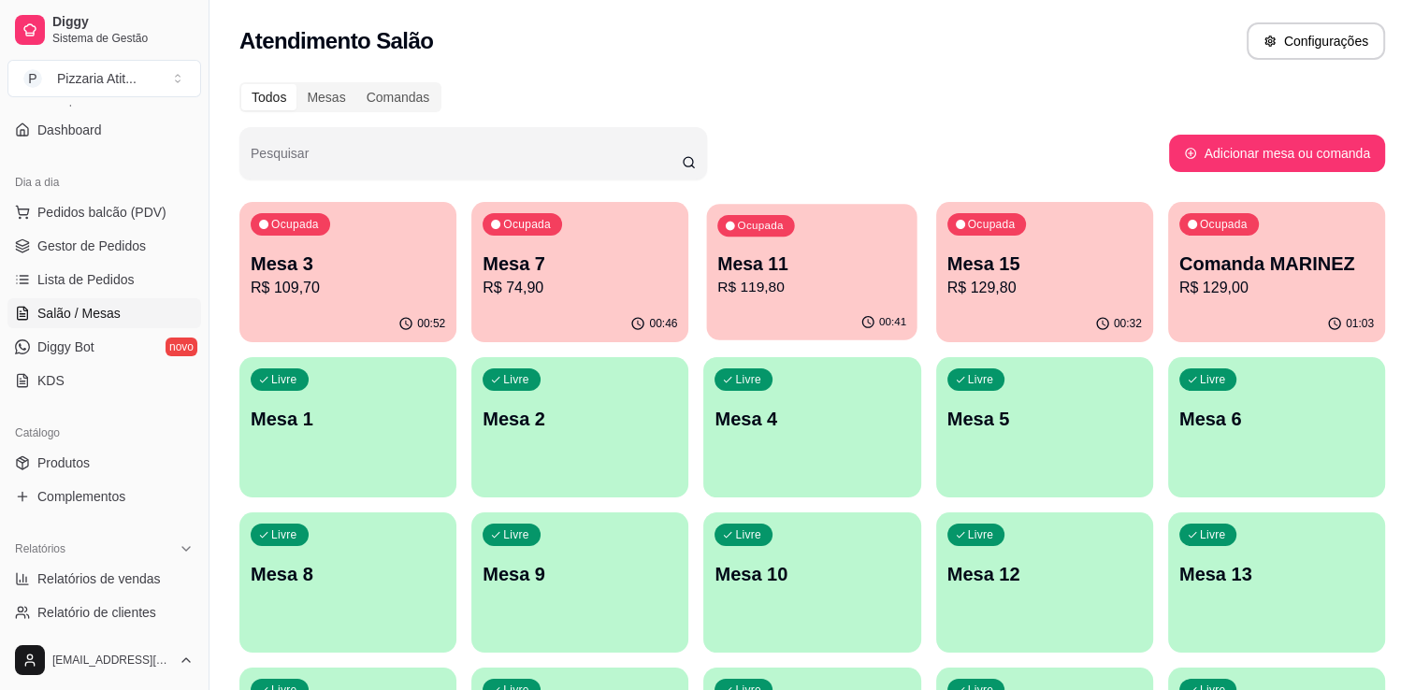
click at [770, 281] on p "R$ 119,80" at bounding box center [812, 288] width 189 height 22
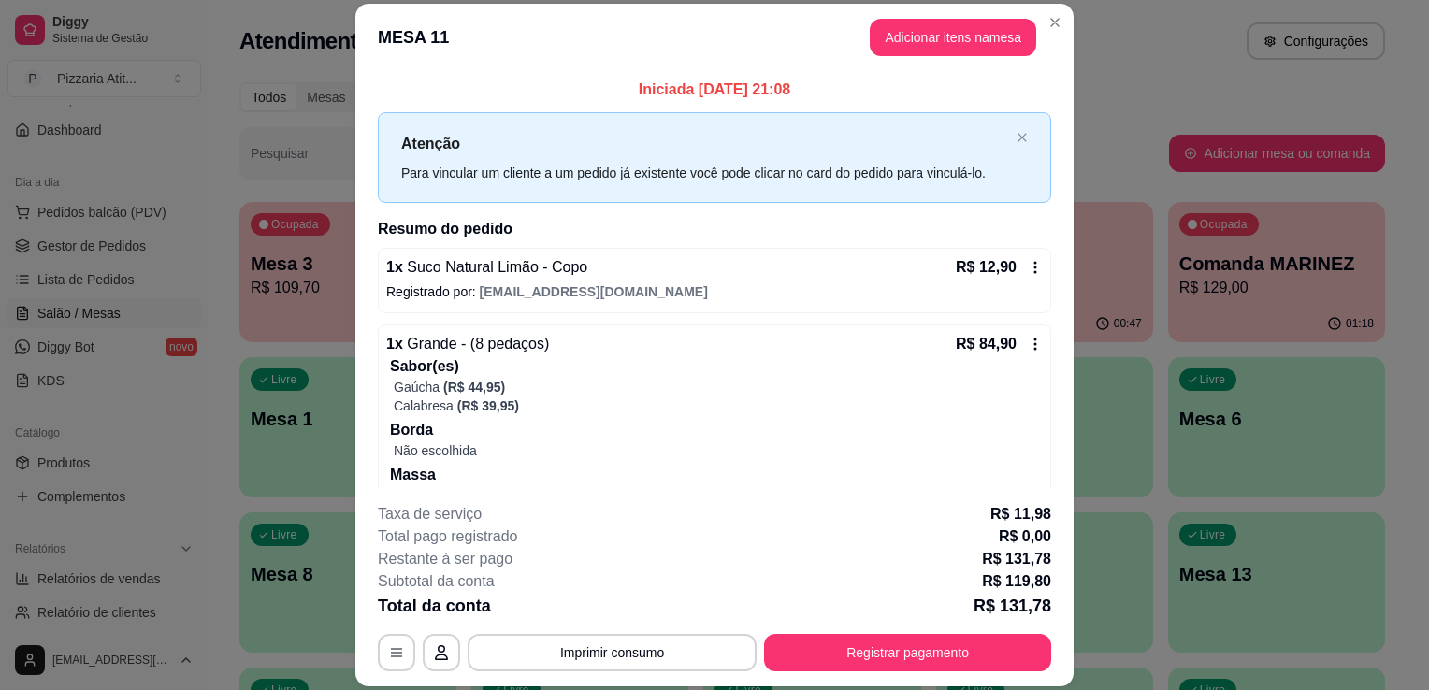
click at [557, 419] on p "Borda" at bounding box center [716, 430] width 653 height 22
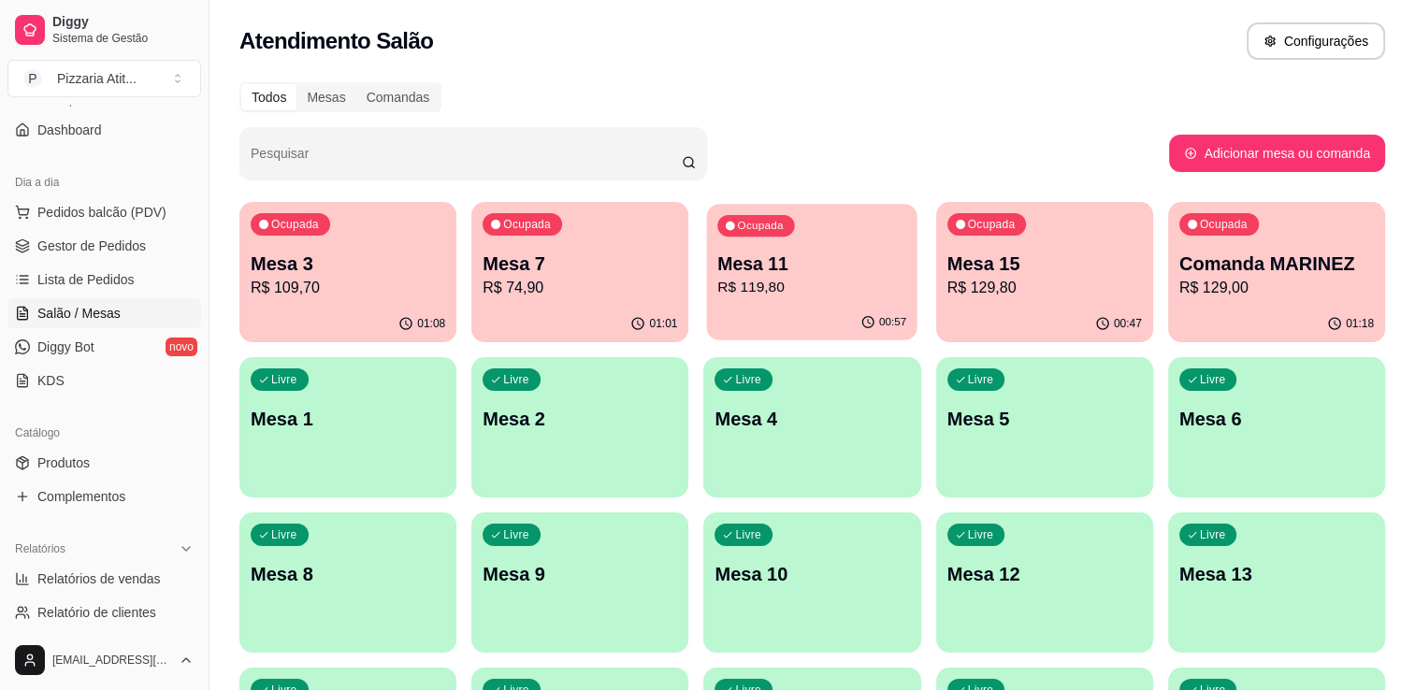
click at [746, 264] on p "Mesa 11" at bounding box center [812, 264] width 189 height 25
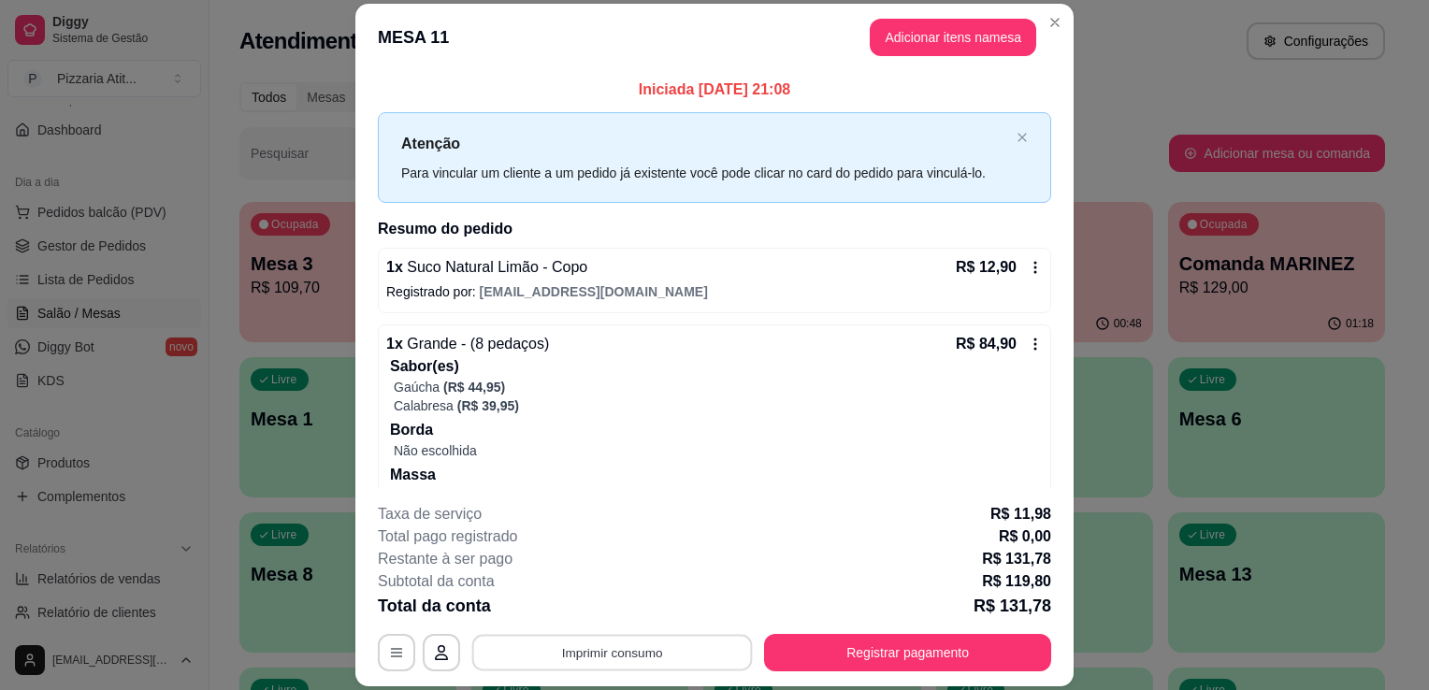
click at [669, 644] on button "Imprimir consumo" at bounding box center [612, 653] width 281 height 36
click at [637, 605] on button "IMPRESSORA" at bounding box center [610, 610] width 131 height 29
click at [643, 650] on button "Imprimir consumo" at bounding box center [612, 653] width 281 height 36
click at [600, 619] on button "IMPRESSORA" at bounding box center [610, 610] width 131 height 29
click at [808, 643] on button "Registrar pagamento" at bounding box center [907, 652] width 287 height 37
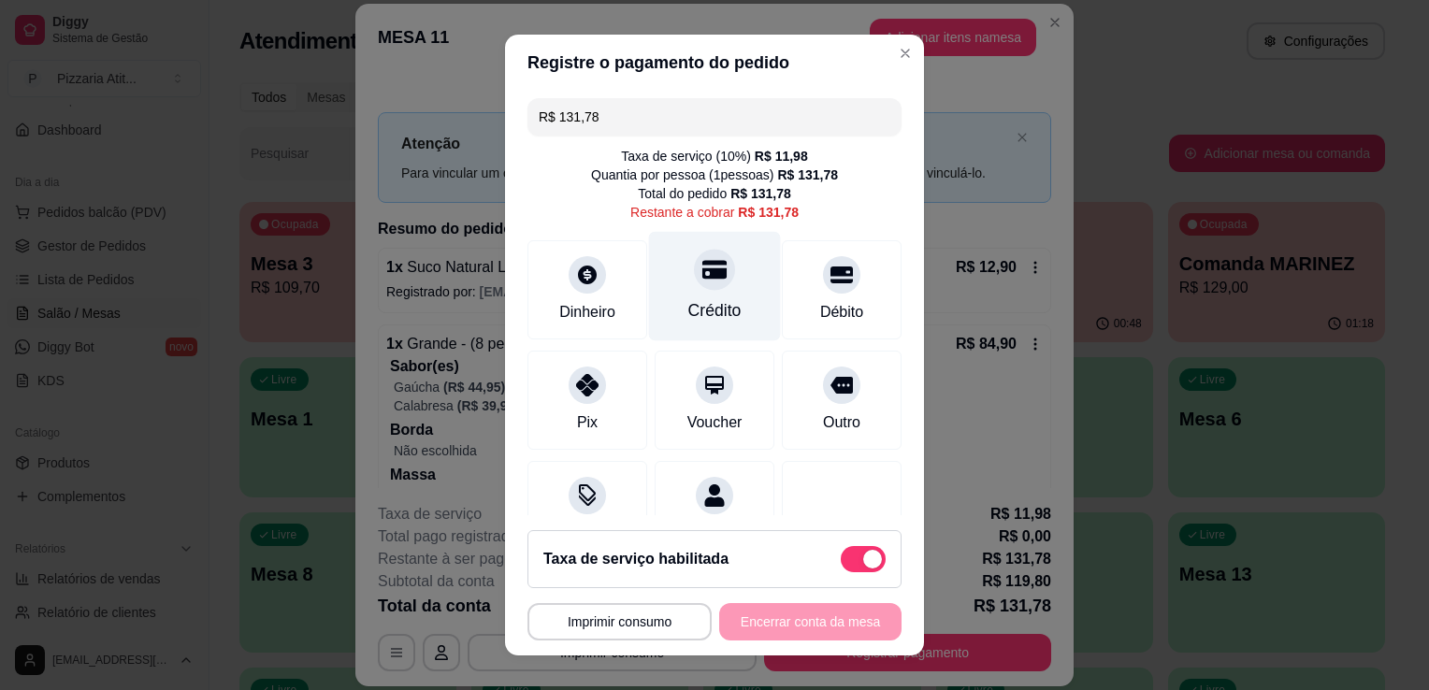
click at [714, 315] on div "Crédito" at bounding box center [714, 310] width 53 height 24
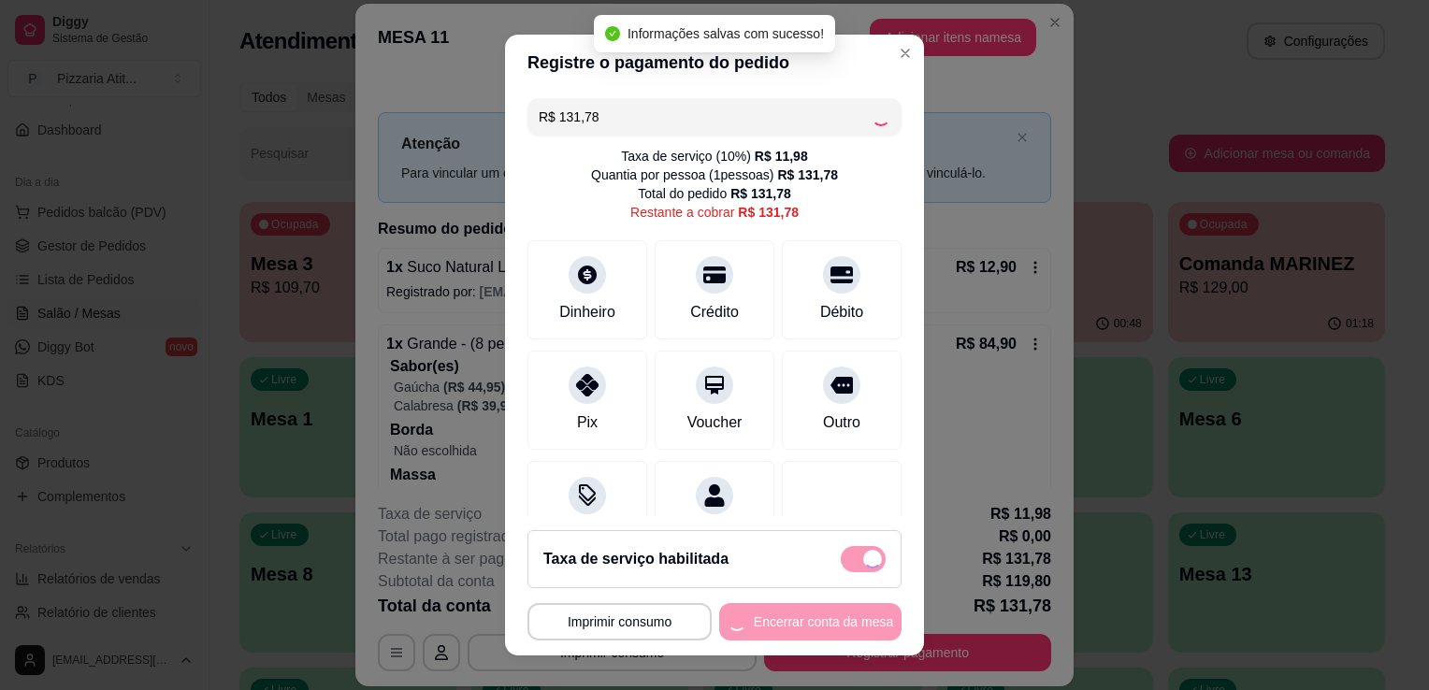
type input "R$ 0,00"
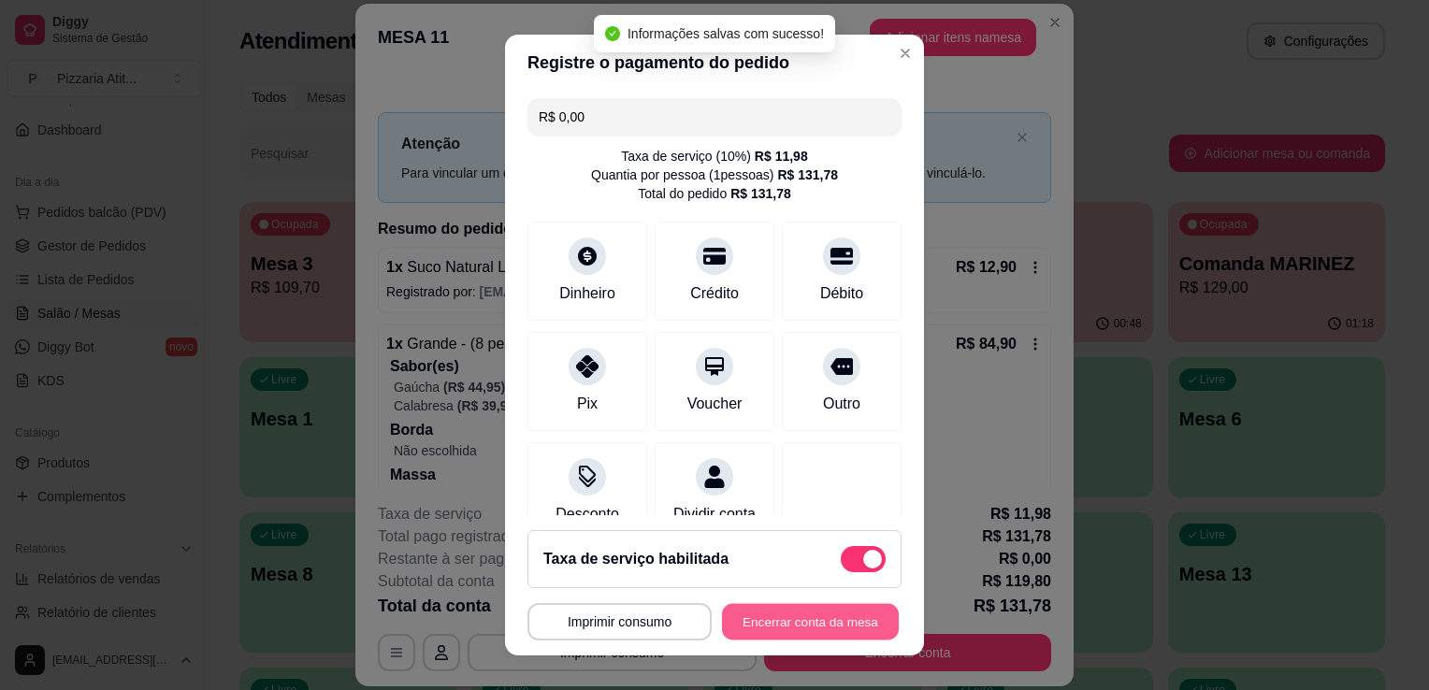
click at [827, 619] on button "Encerrar conta da mesa" at bounding box center [810, 622] width 177 height 36
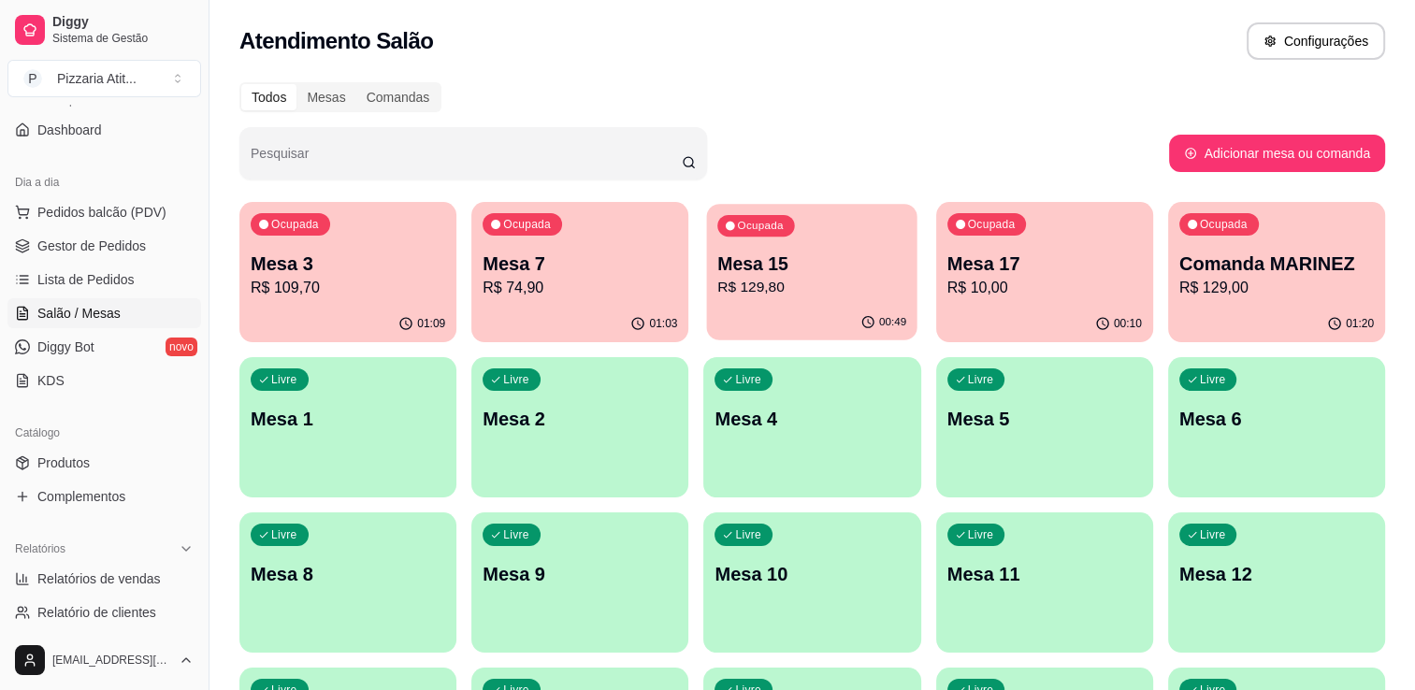
click at [871, 257] on p "Mesa 15" at bounding box center [812, 264] width 189 height 25
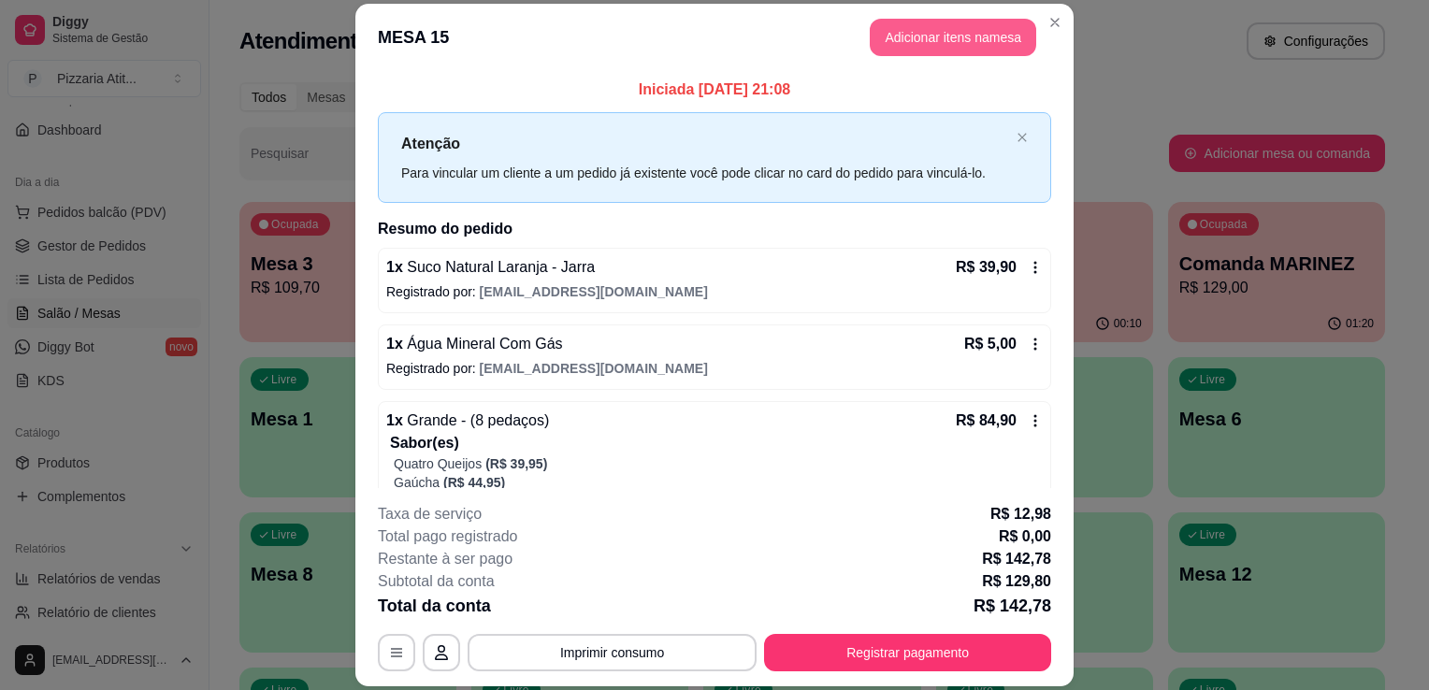
click at [890, 43] on button "Adicionar itens na mesa" at bounding box center [953, 37] width 166 height 37
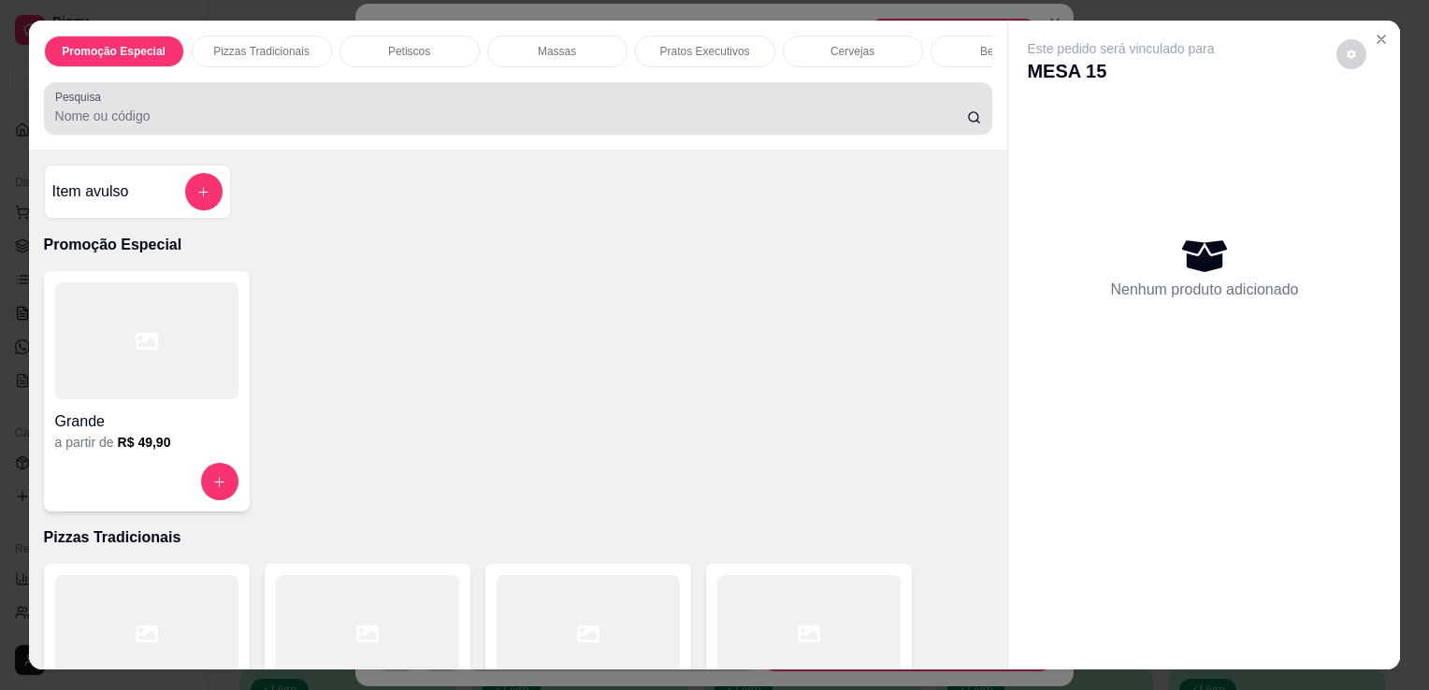
click at [752, 109] on div at bounding box center [518, 108] width 927 height 37
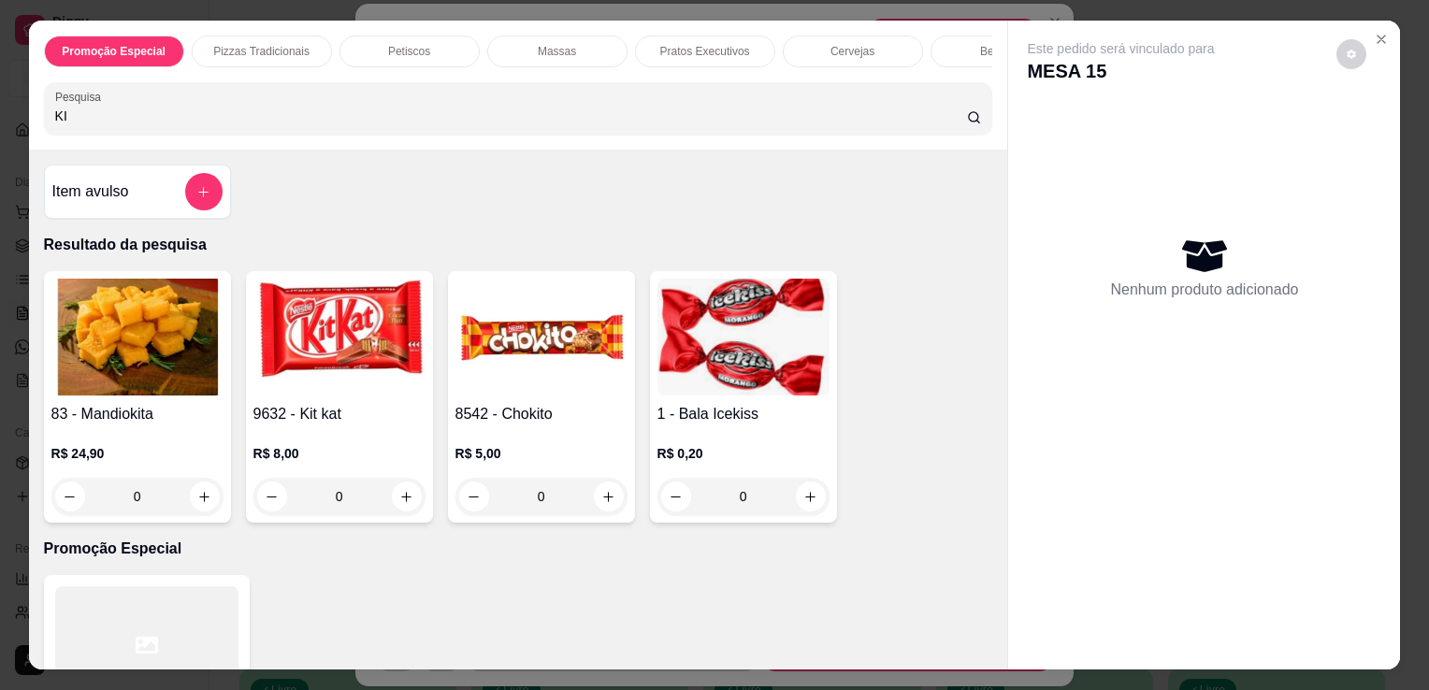
type input "KI"
click at [350, 354] on img at bounding box center [339, 337] width 172 height 117
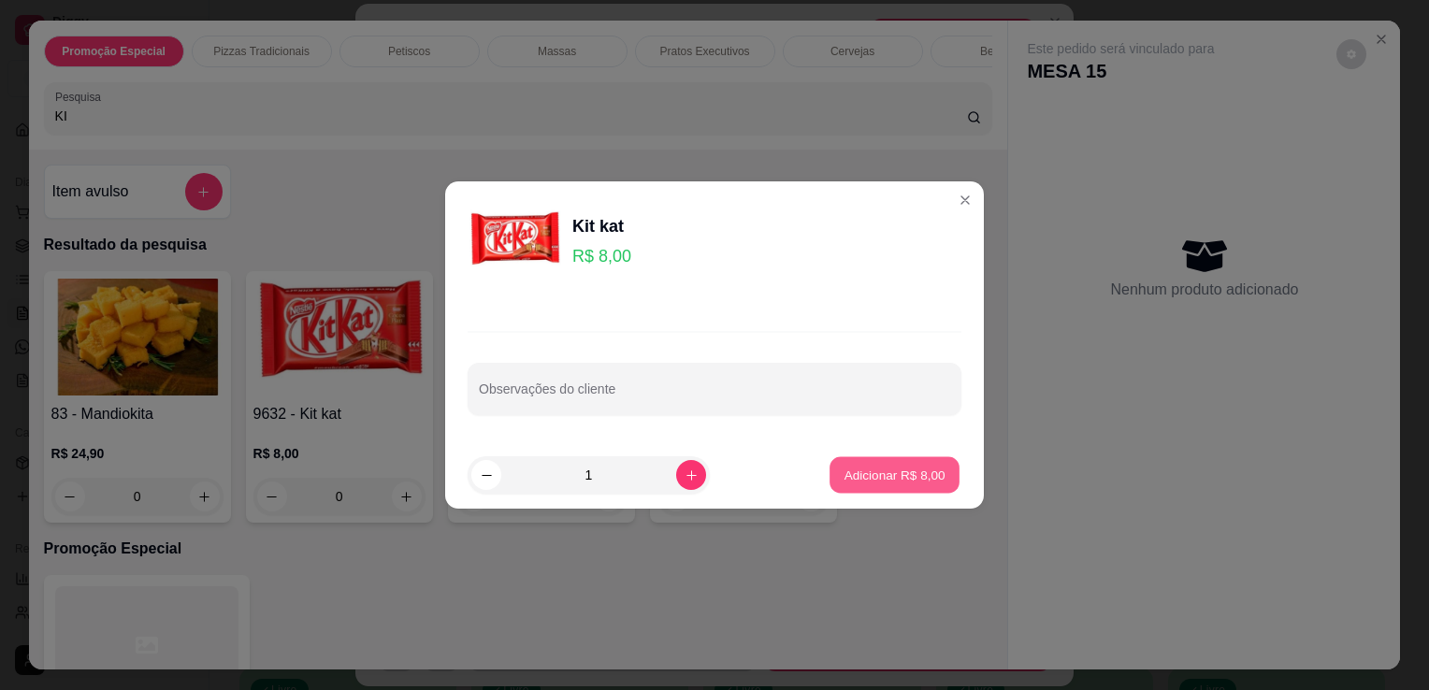
click at [887, 477] on p "Adicionar R$ 8,00" at bounding box center [893, 475] width 101 height 18
type input "1"
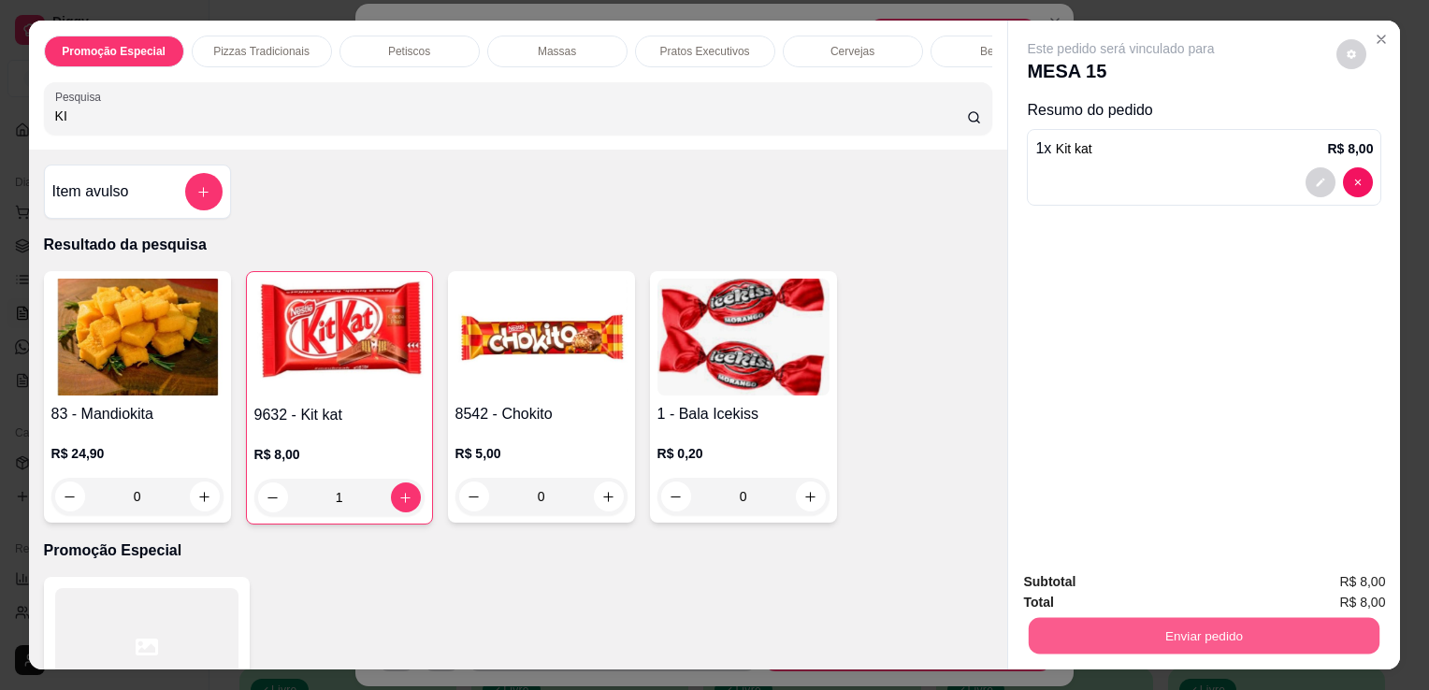
click at [1086, 634] on button "Enviar pedido" at bounding box center [1204, 635] width 351 height 36
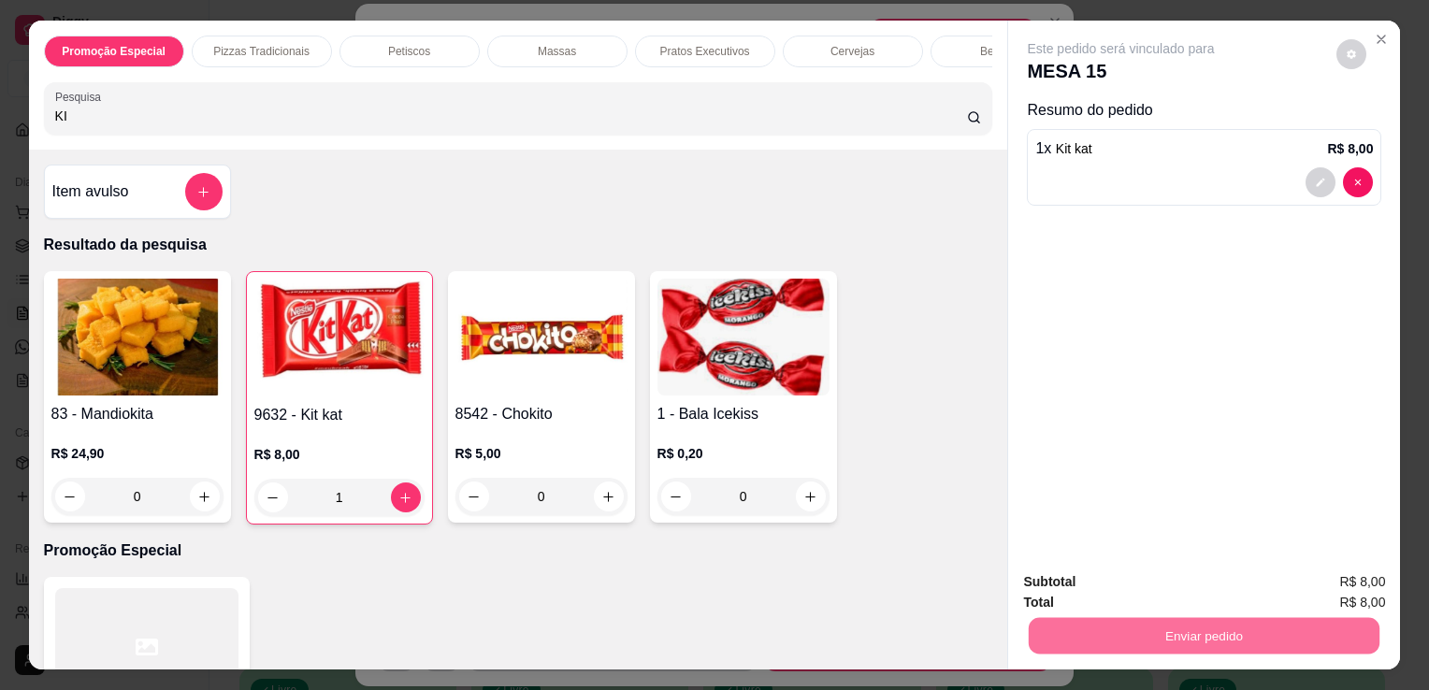
click at [1096, 582] on button "Não registrar e enviar pedido" at bounding box center [1142, 583] width 189 height 35
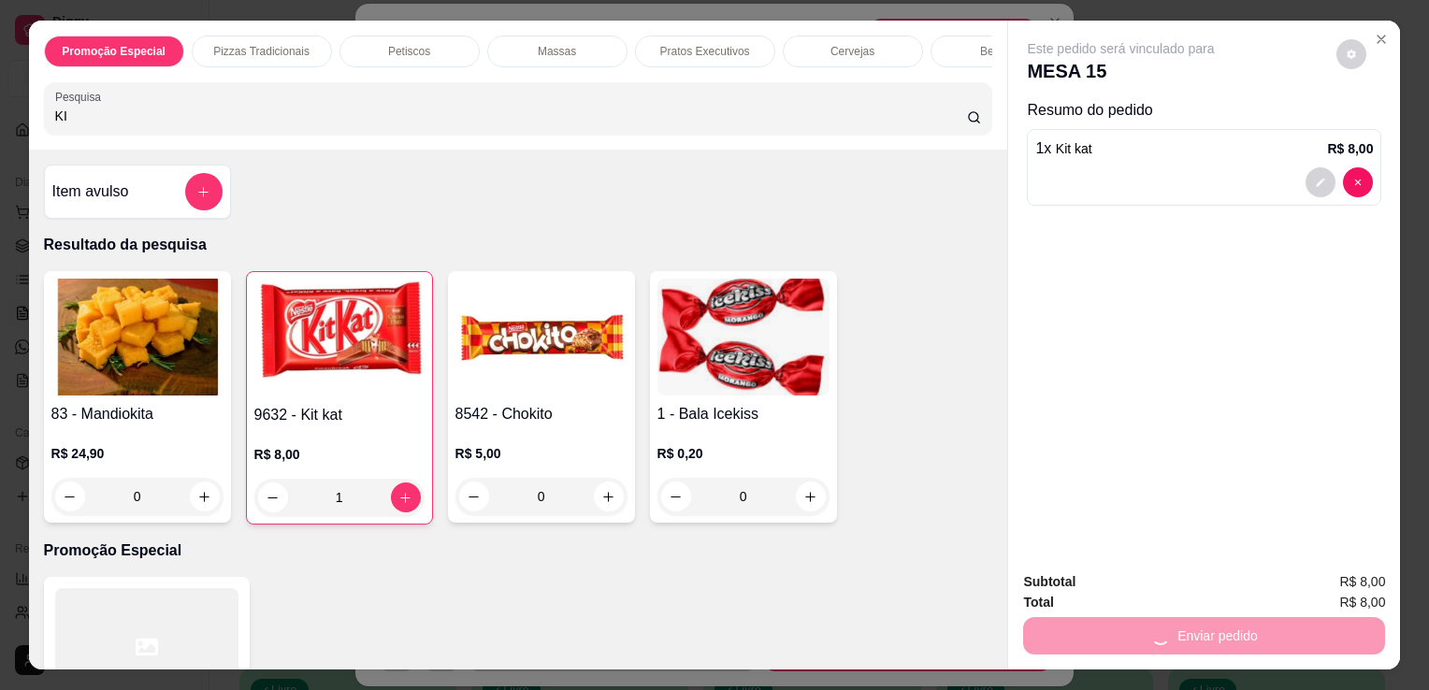
click at [1096, 582] on div "Subtotal R$ 8,00" at bounding box center [1204, 581] width 362 height 21
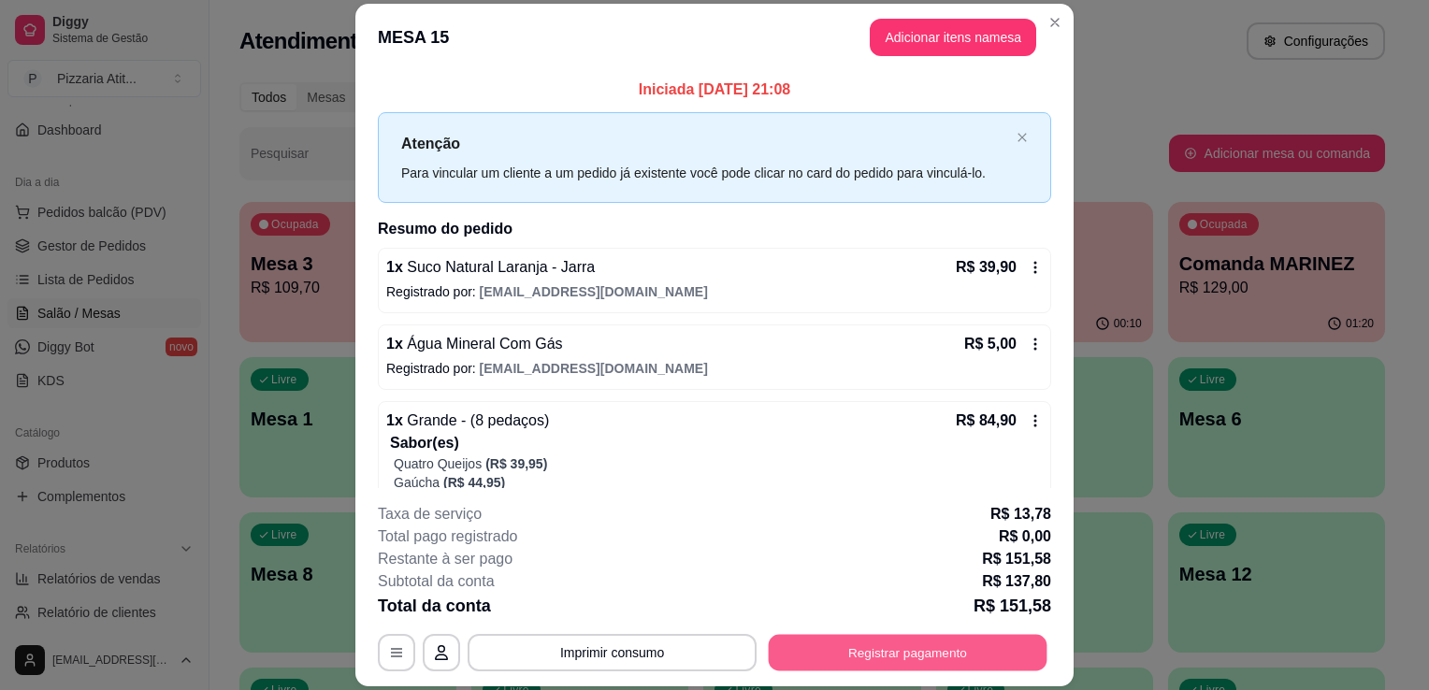
click at [872, 655] on button "Registrar pagamento" at bounding box center [908, 653] width 279 height 36
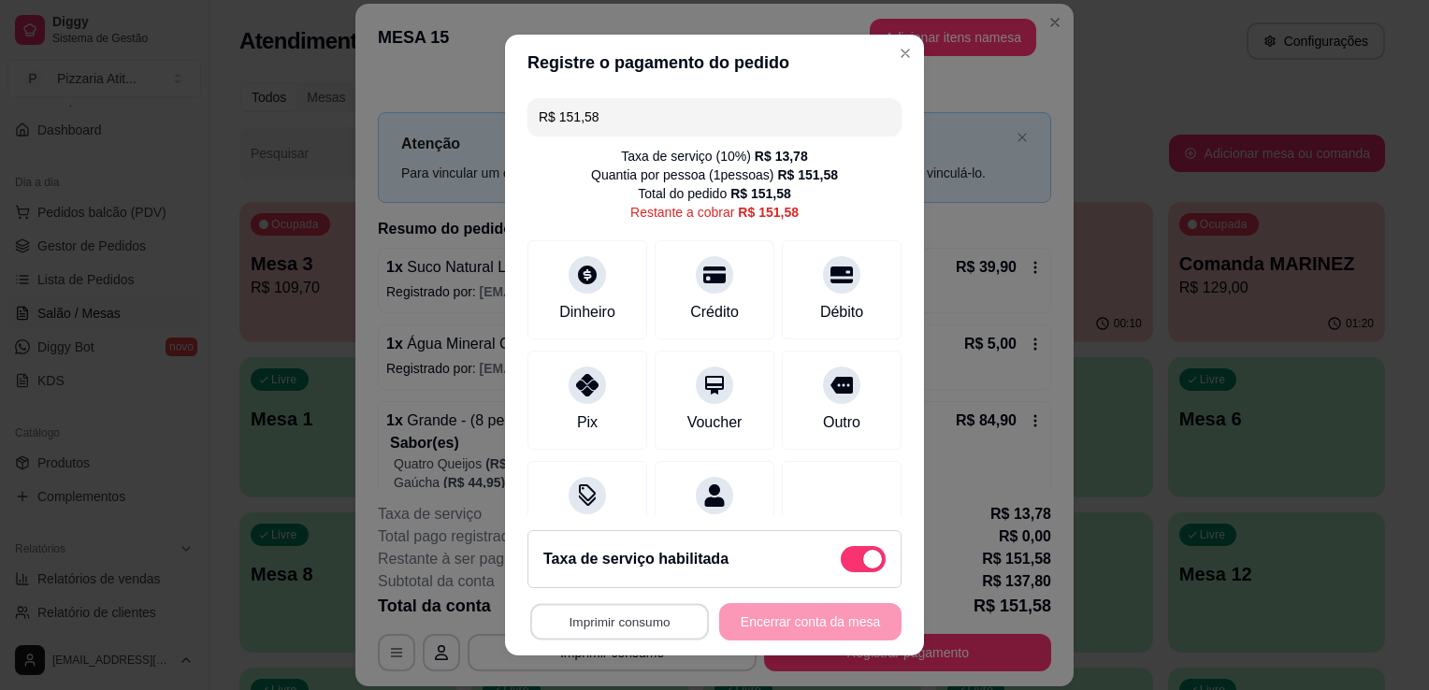
click at [606, 623] on button "Imprimir consumo" at bounding box center [619, 622] width 179 height 36
click at [598, 581] on button "IMPRESSORA" at bounding box center [614, 579] width 131 height 29
click at [705, 277] on icon at bounding box center [714, 269] width 24 height 24
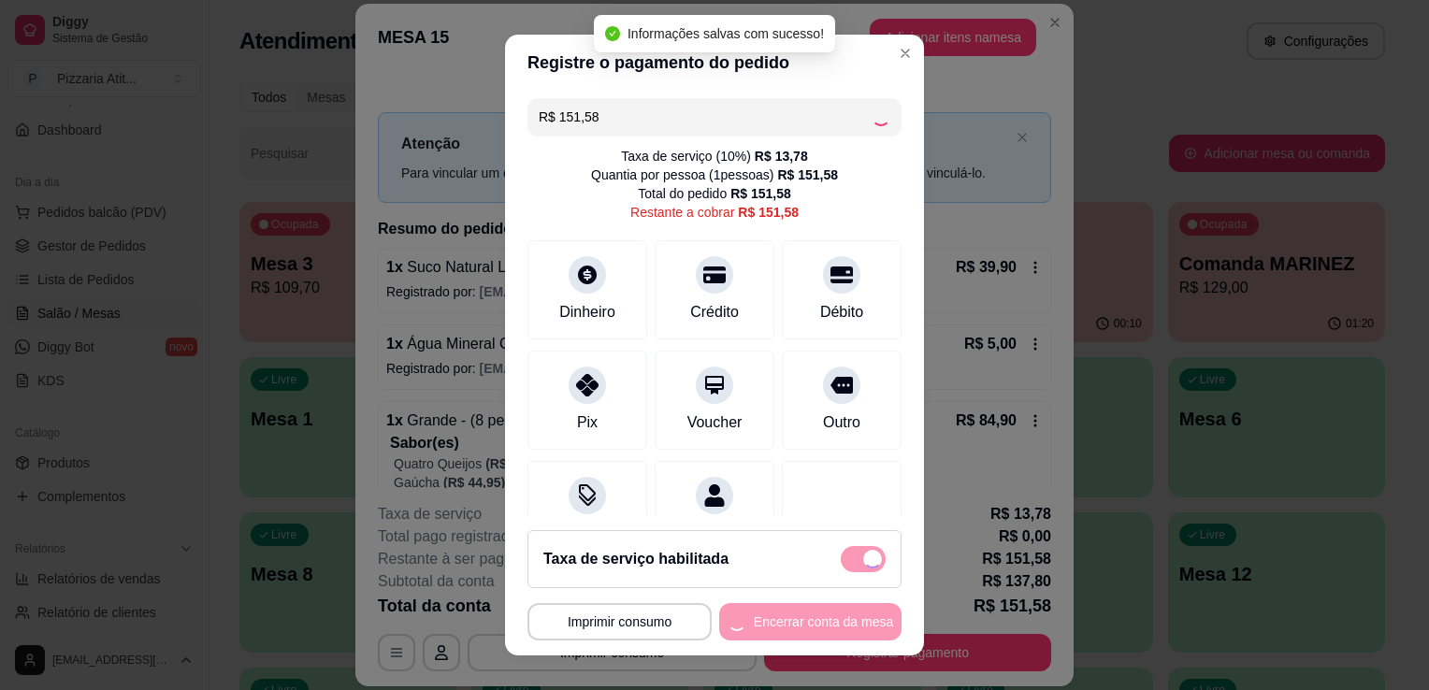
type input "R$ 0,00"
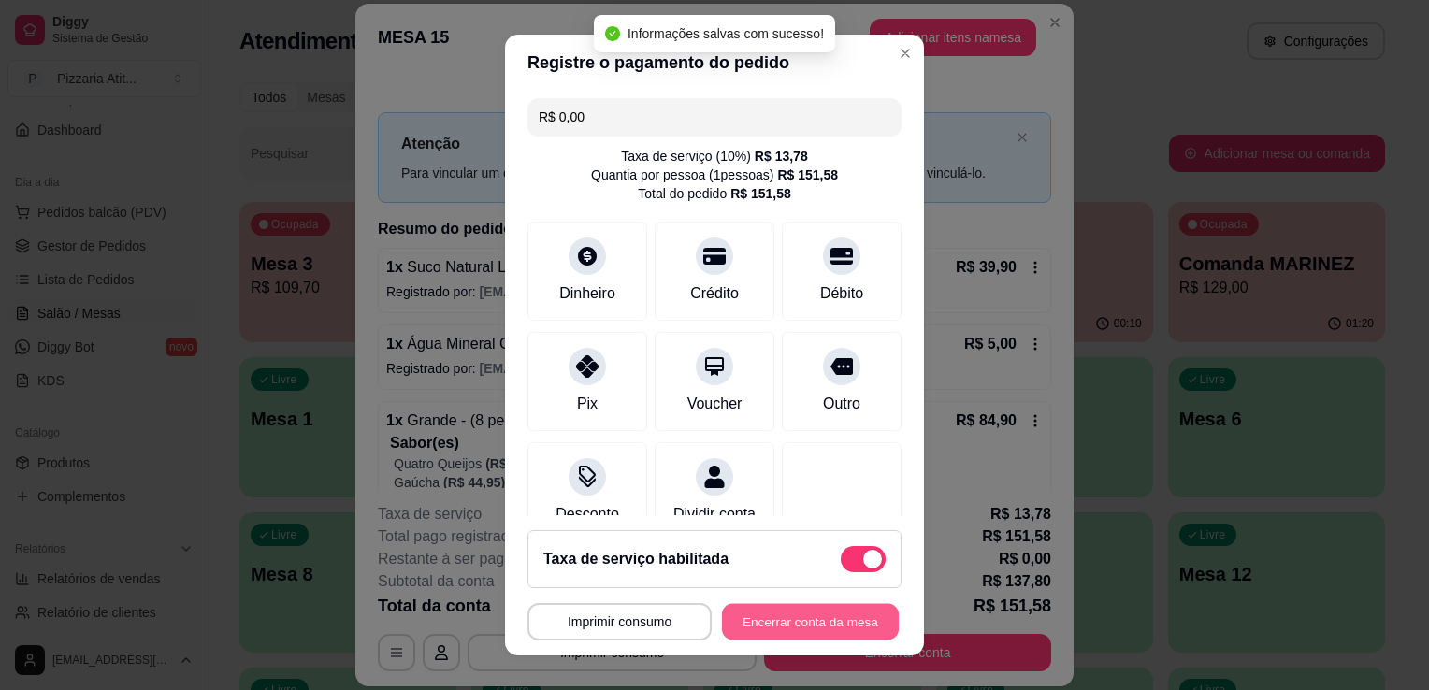
click at [770, 631] on button "Encerrar conta da mesa" at bounding box center [810, 622] width 177 height 36
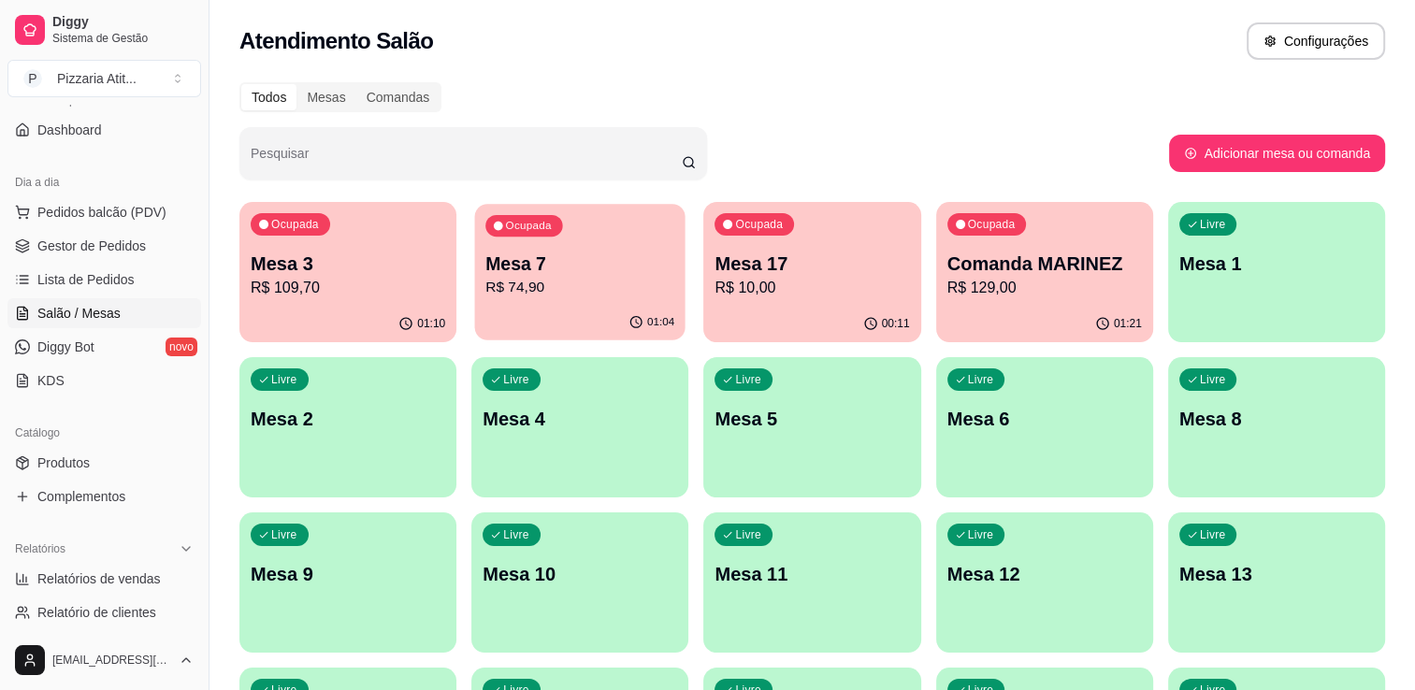
click at [542, 268] on p "Mesa 7" at bounding box center [579, 264] width 189 height 25
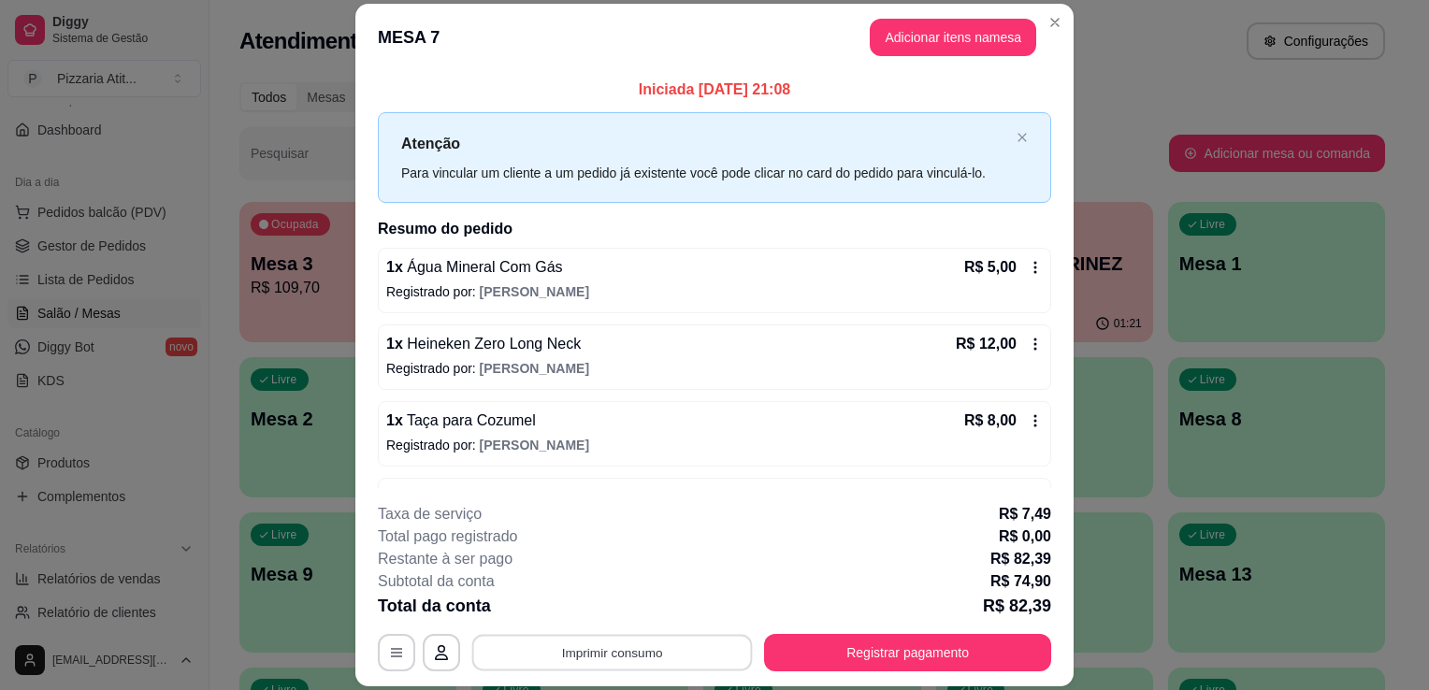
click at [665, 646] on button "Imprimir consumo" at bounding box center [612, 653] width 281 height 36
click at [637, 615] on button "IMPRESSORA" at bounding box center [610, 610] width 131 height 29
click at [843, 640] on button "Registrar pagamento" at bounding box center [908, 653] width 279 height 36
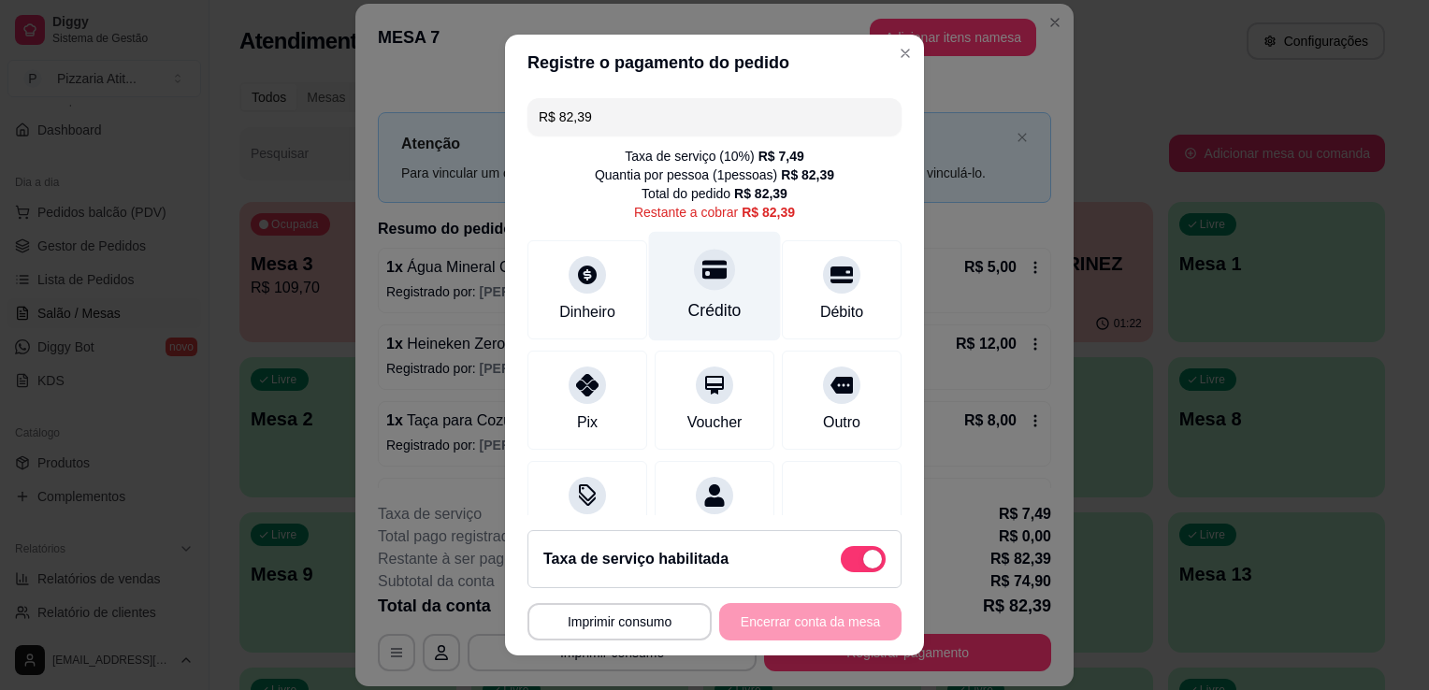
click at [723, 327] on div "Crédito" at bounding box center [715, 286] width 132 height 109
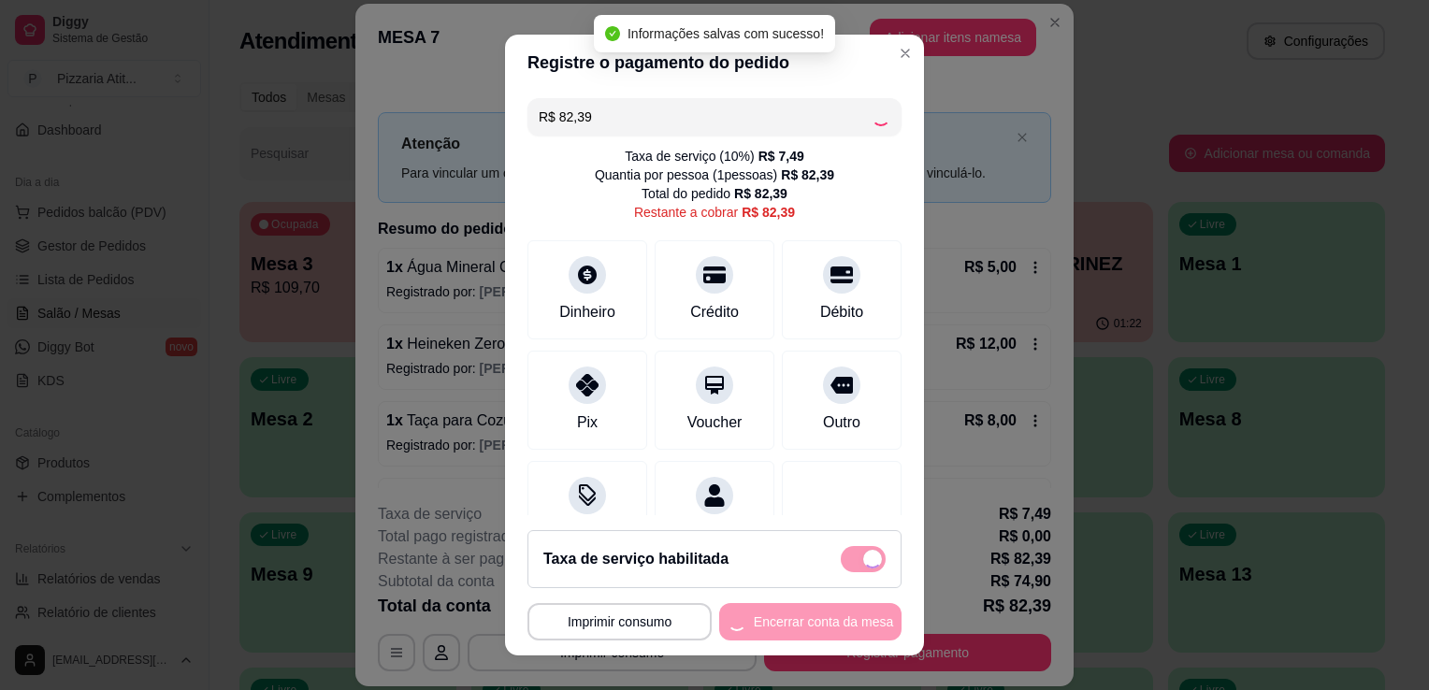
type input "R$ 0,00"
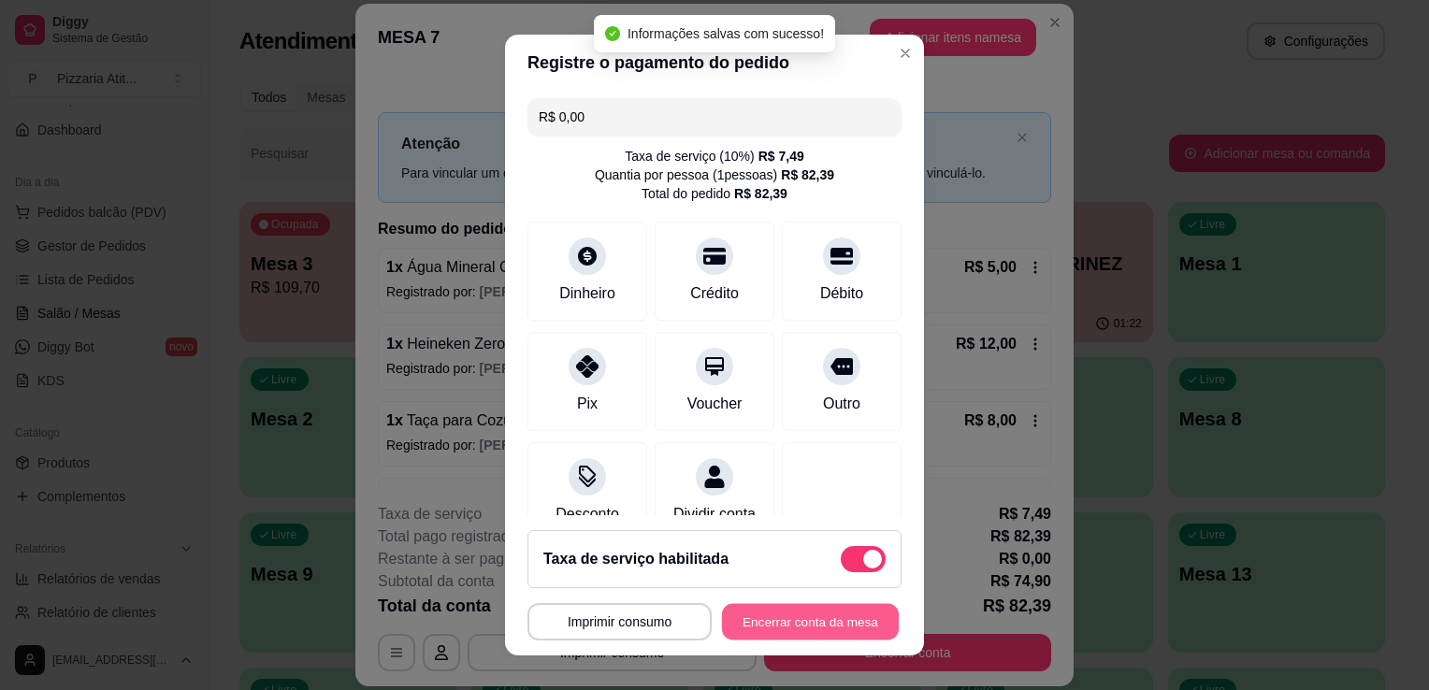
click at [756, 630] on button "Encerrar conta da mesa" at bounding box center [810, 622] width 177 height 36
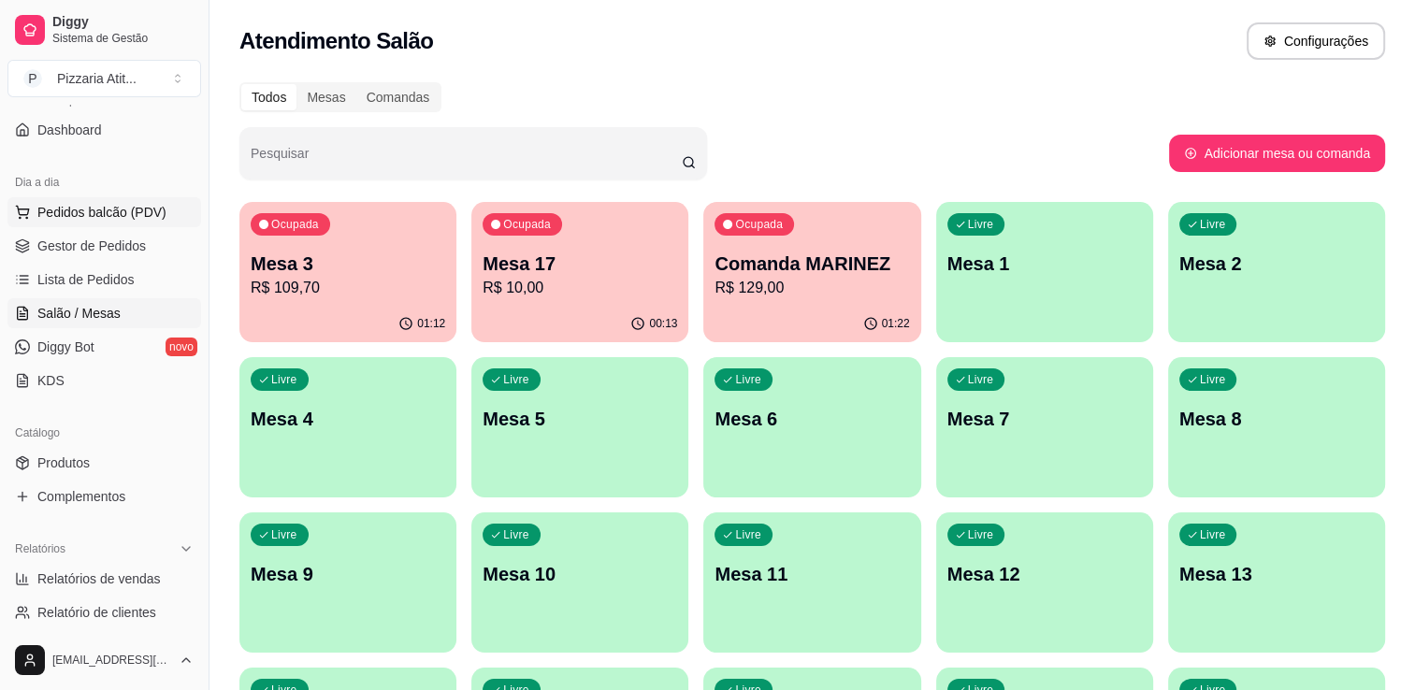
click at [116, 218] on span "Pedidos balcão (PDV)" at bounding box center [101, 212] width 129 height 19
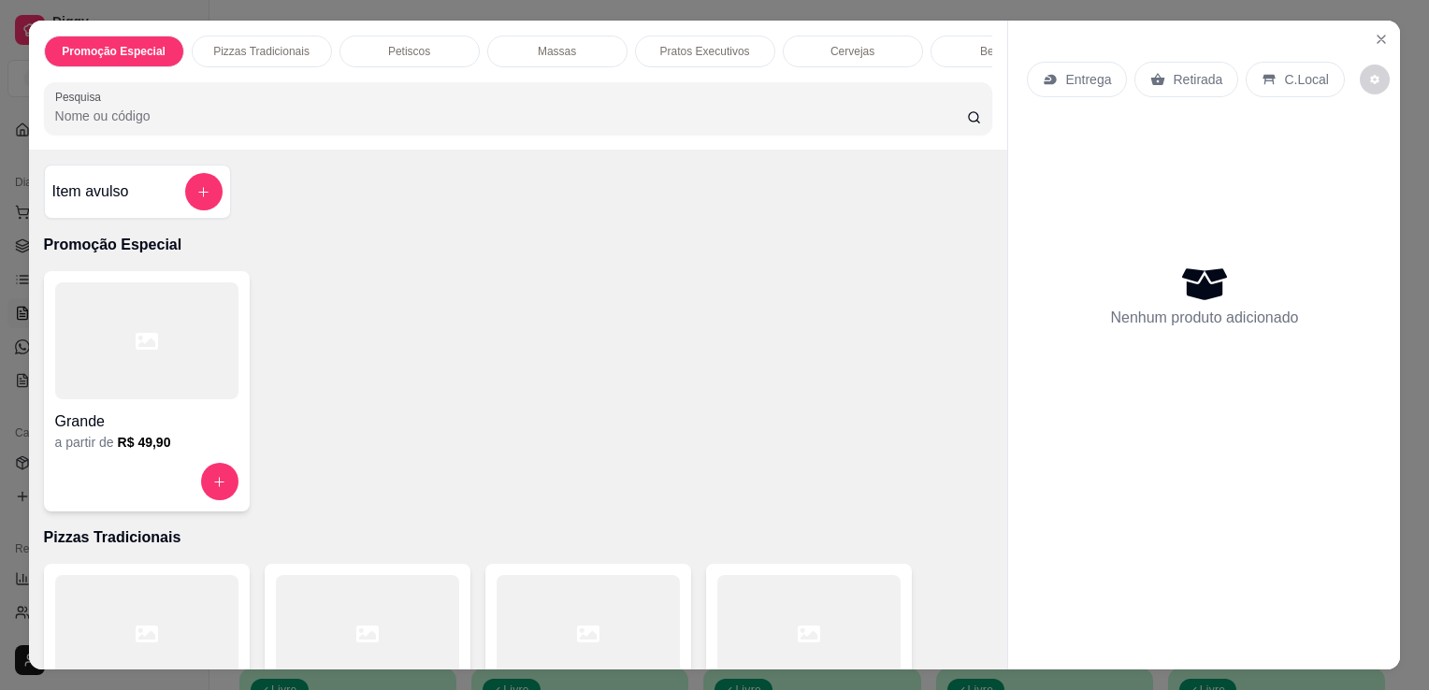
click at [601, 122] on input "Pesquisa" at bounding box center [511, 116] width 912 height 19
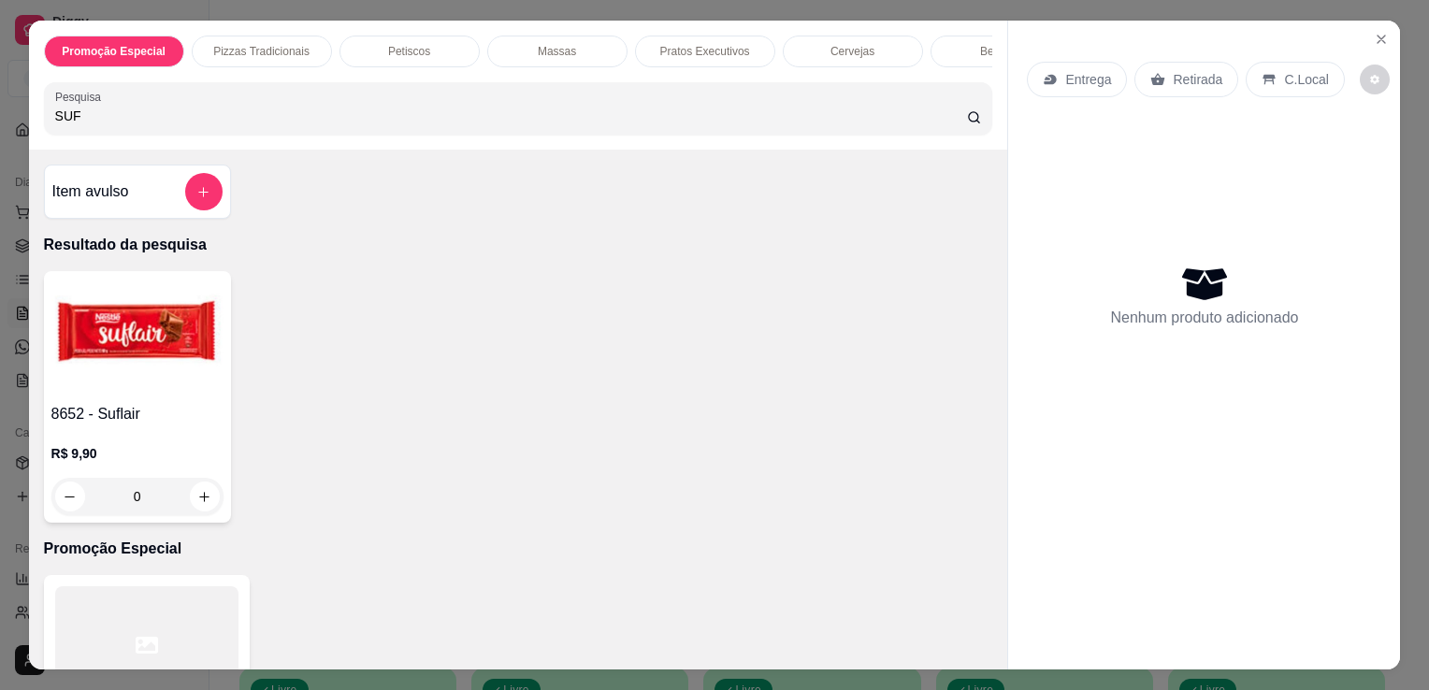
type input "SUF"
click at [173, 370] on img at bounding box center [137, 337] width 172 height 117
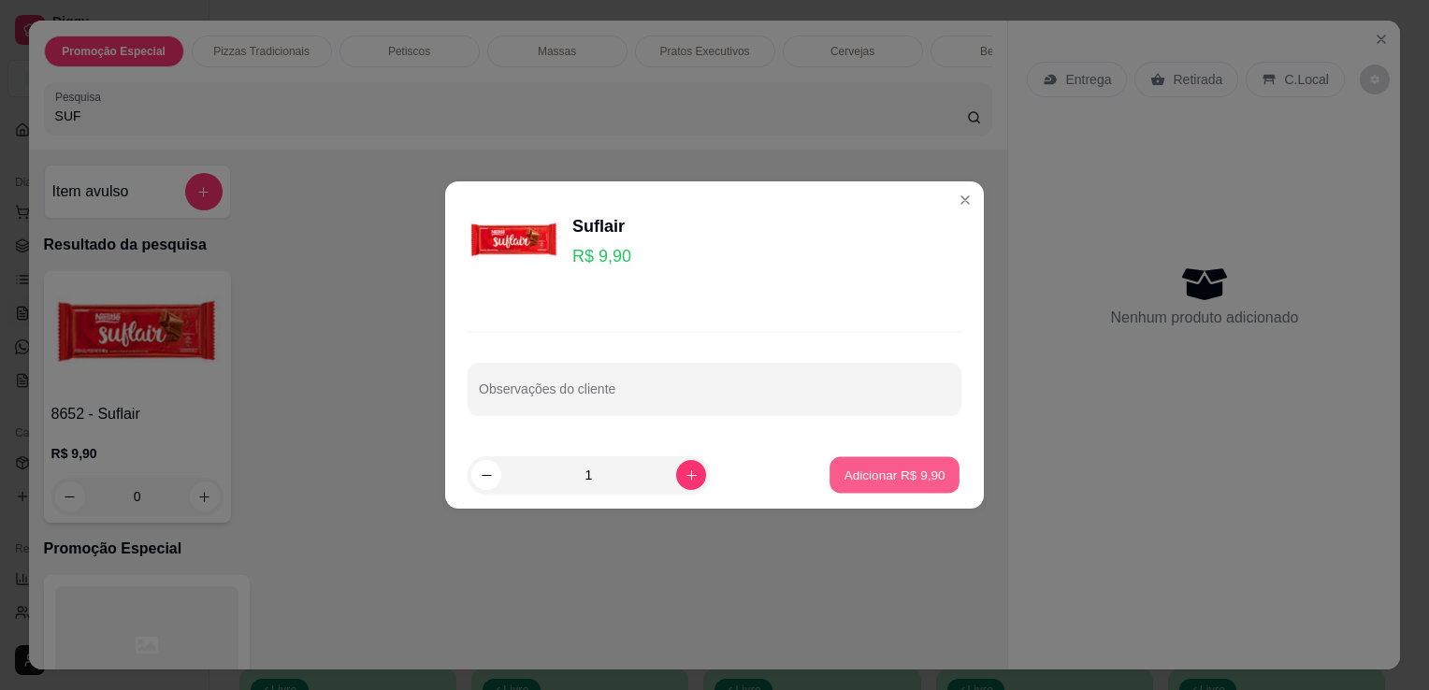
click at [872, 468] on p "Adicionar R$ 9,90" at bounding box center [893, 475] width 101 height 18
type input "1"
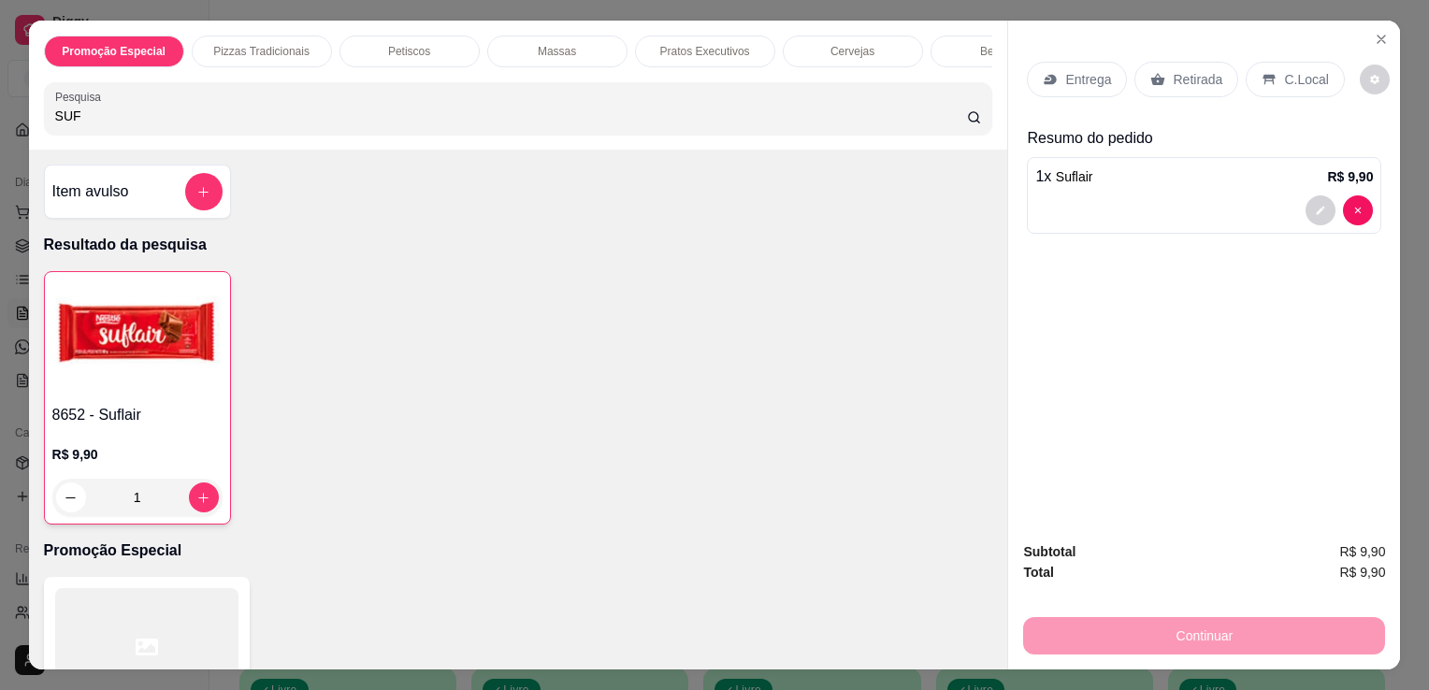
click at [1263, 75] on icon at bounding box center [1269, 80] width 12 height 10
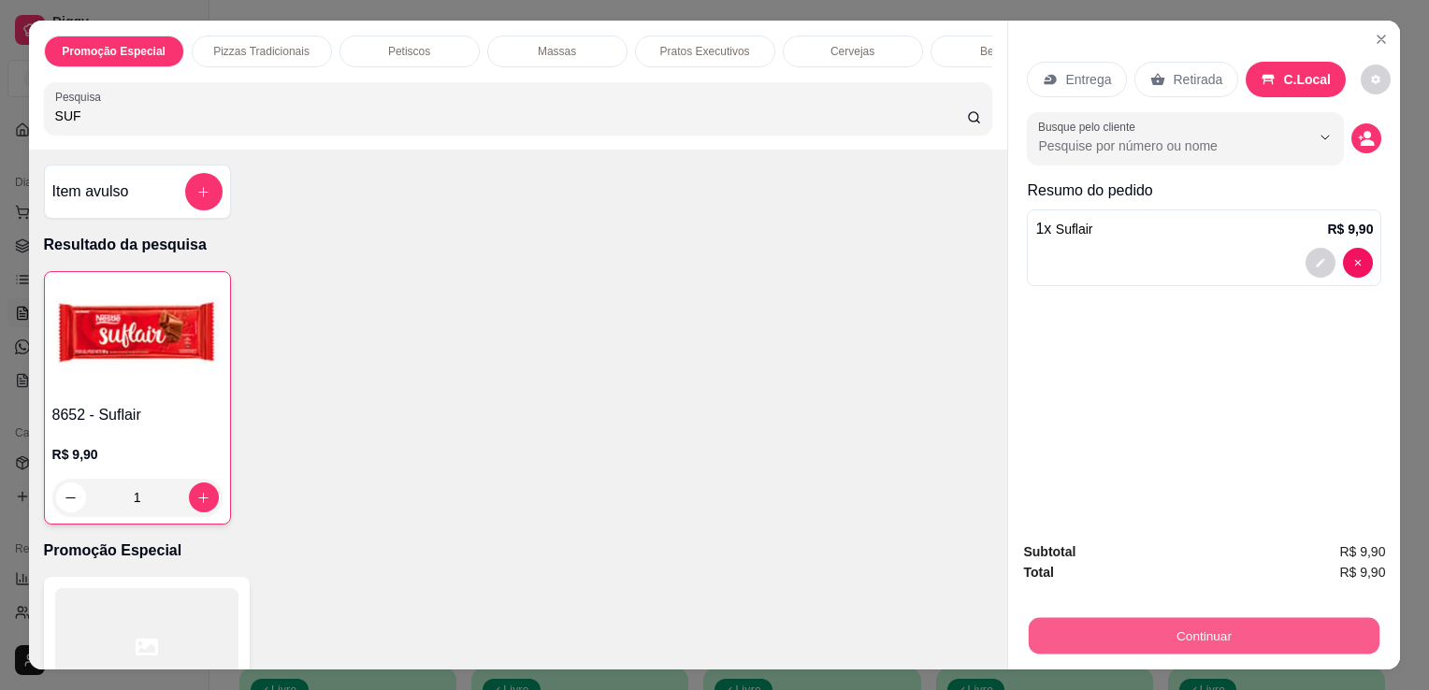
click at [1230, 625] on button "Continuar" at bounding box center [1204, 635] width 351 height 36
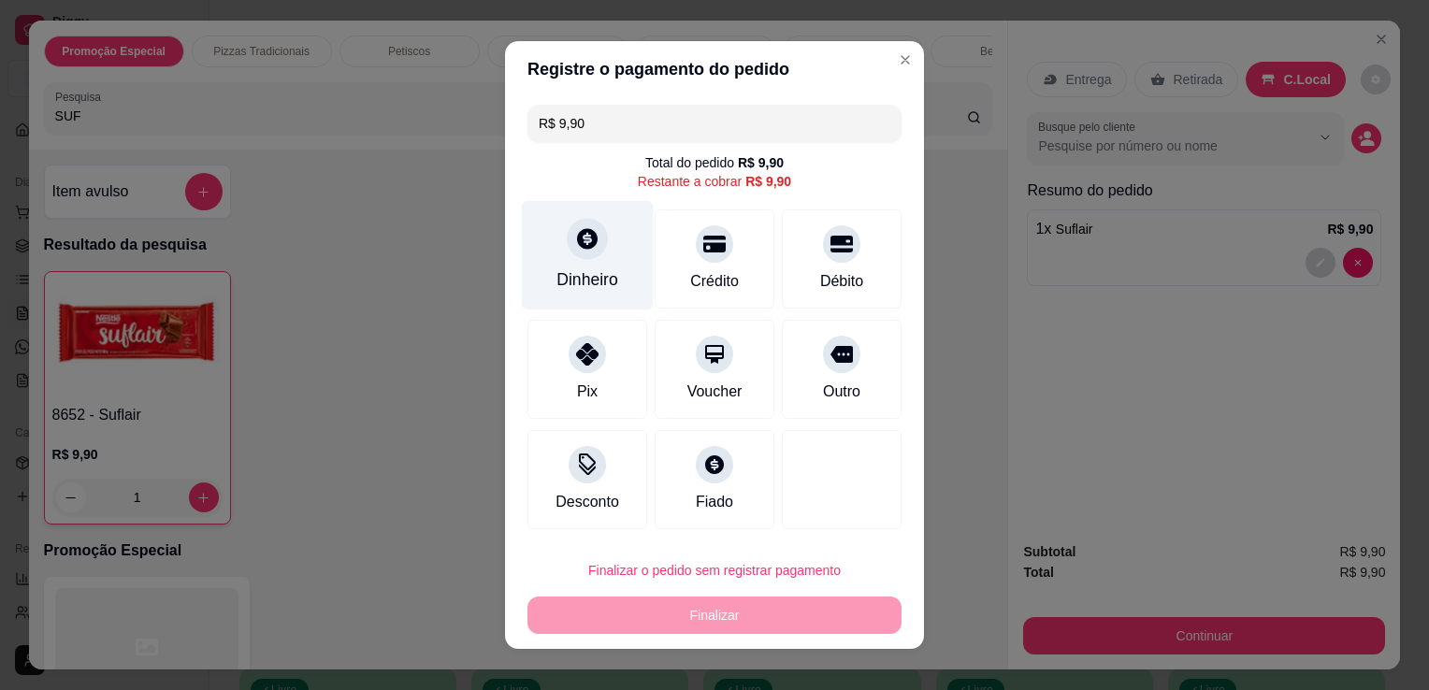
click at [541, 270] on div "Dinheiro" at bounding box center [588, 255] width 132 height 109
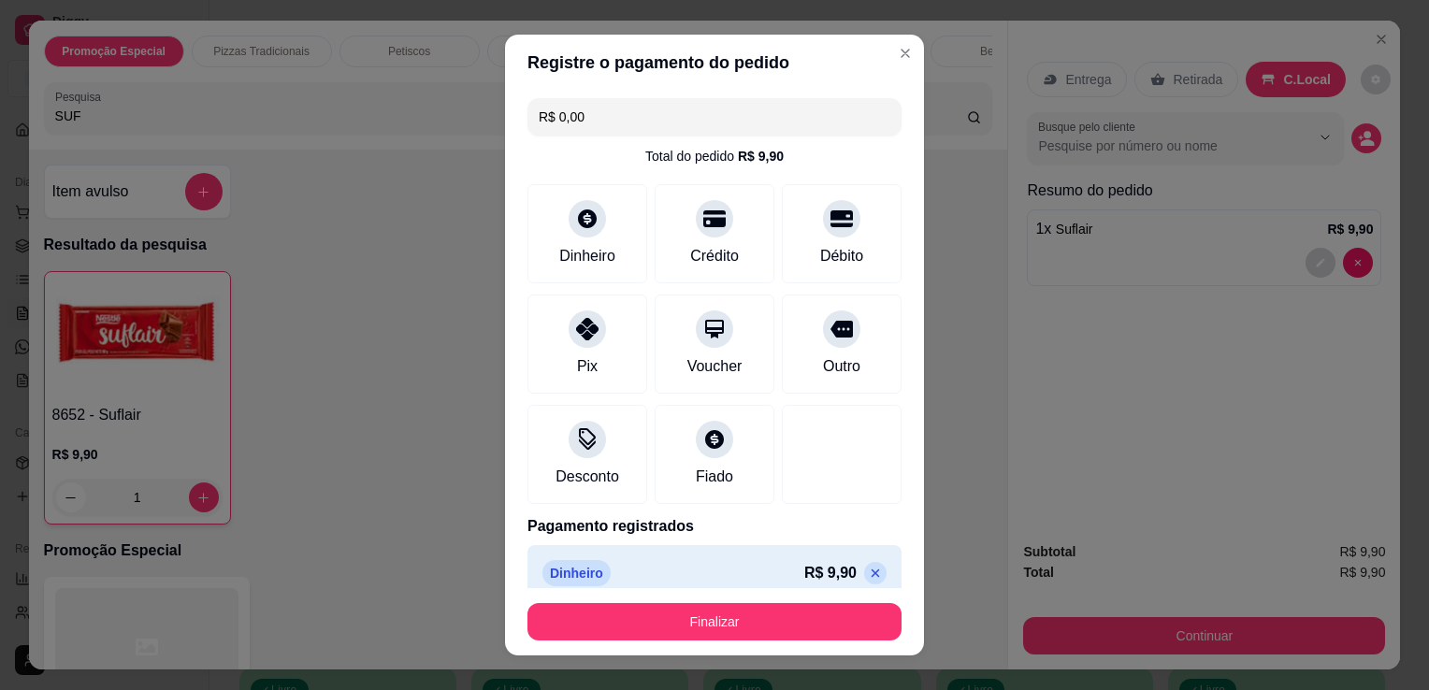
type input "R$ 0,00"
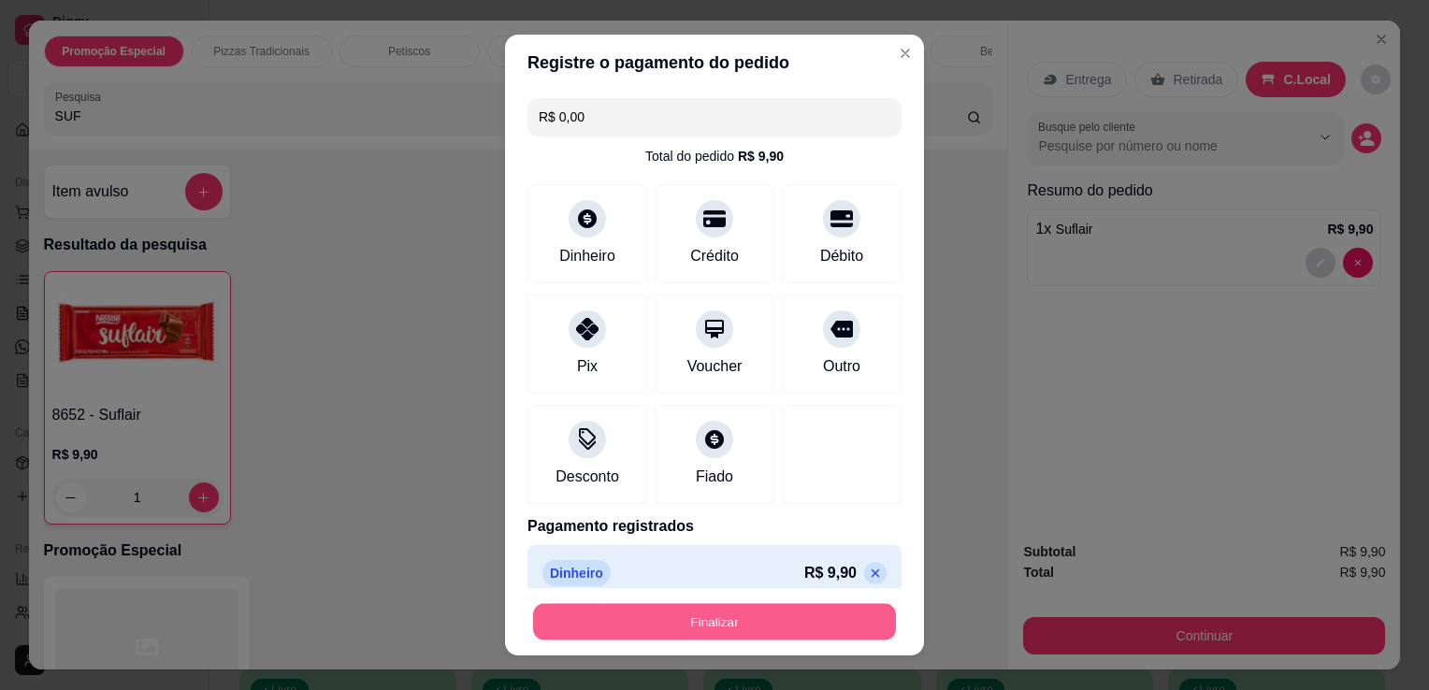
click at [794, 623] on button "Finalizar" at bounding box center [714, 622] width 363 height 36
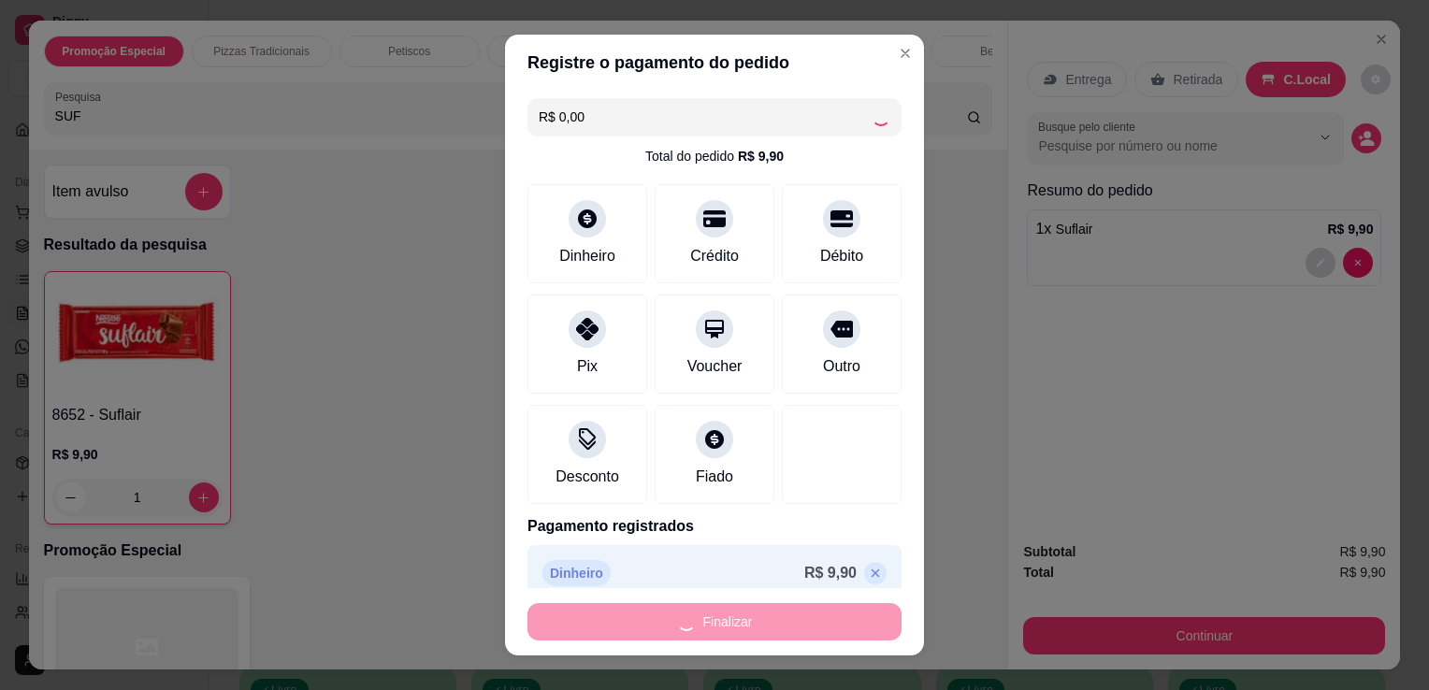
type input "0"
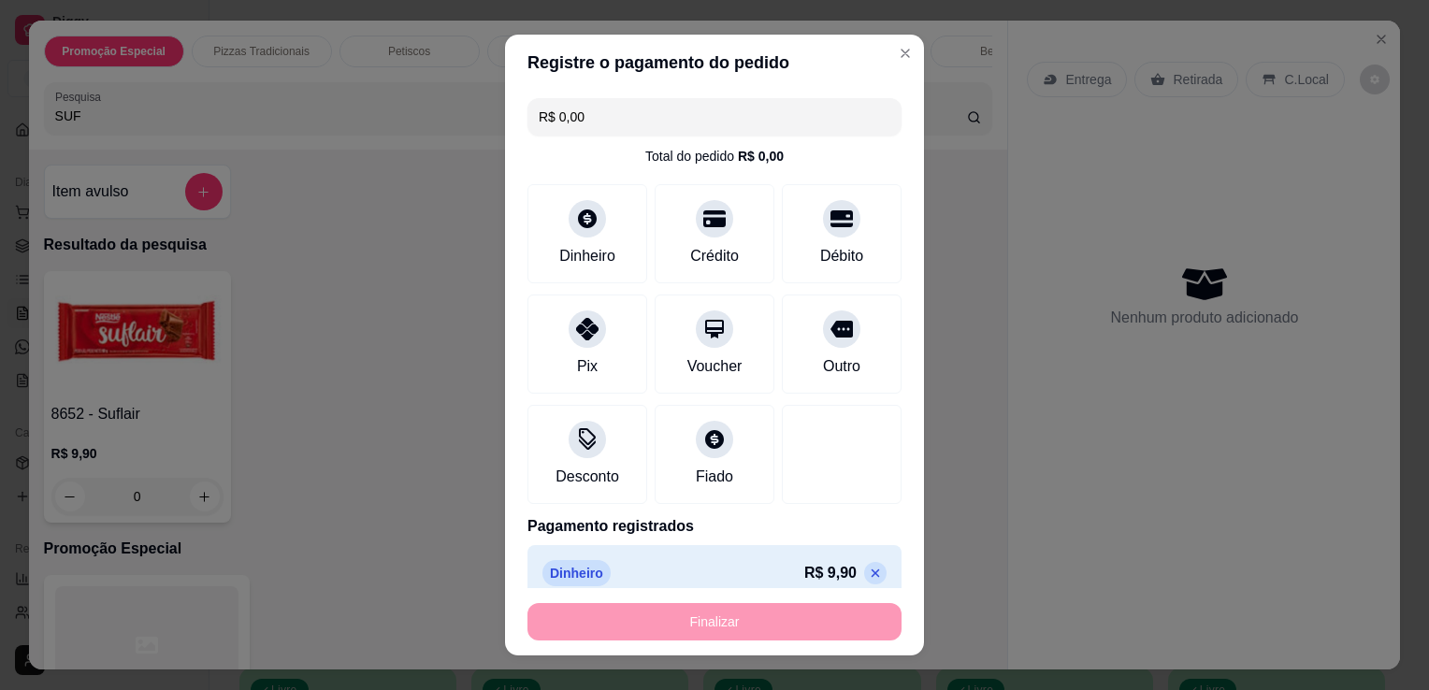
type input "-R$ 9,90"
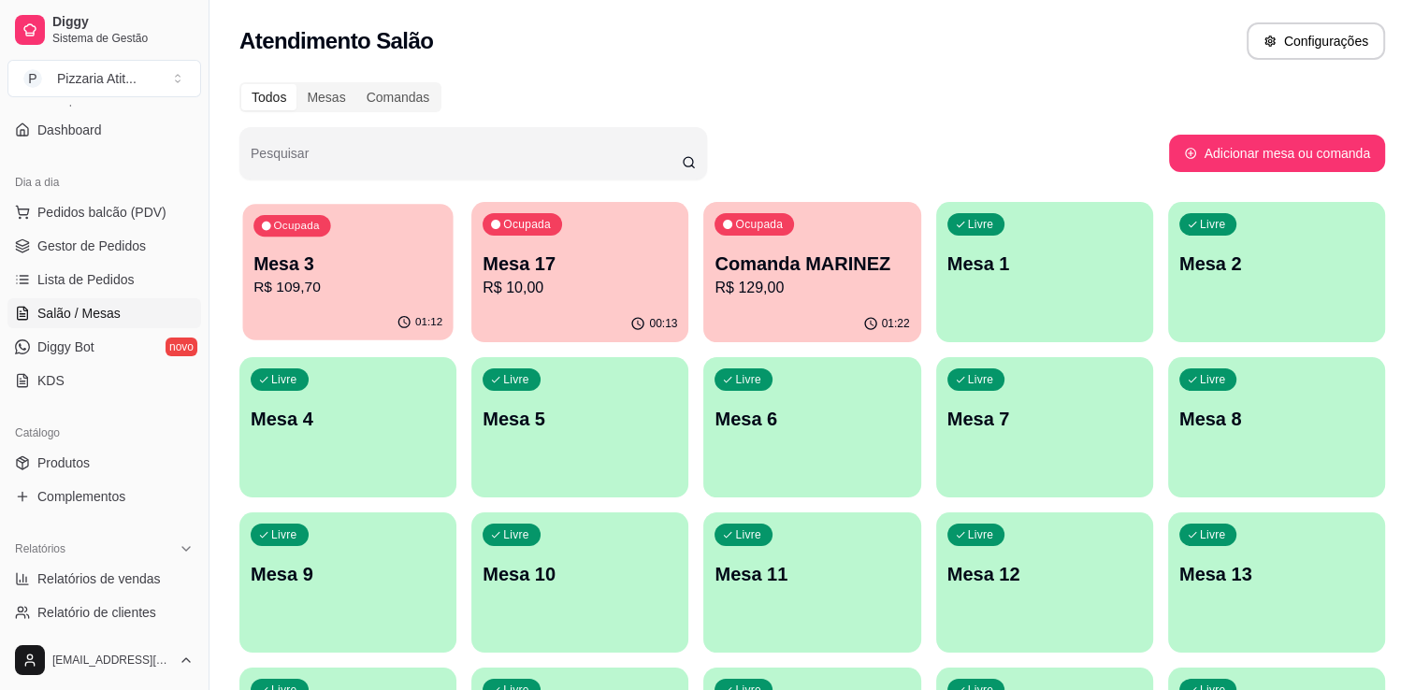
click at [416, 295] on p "R$ 109,70" at bounding box center [347, 288] width 189 height 22
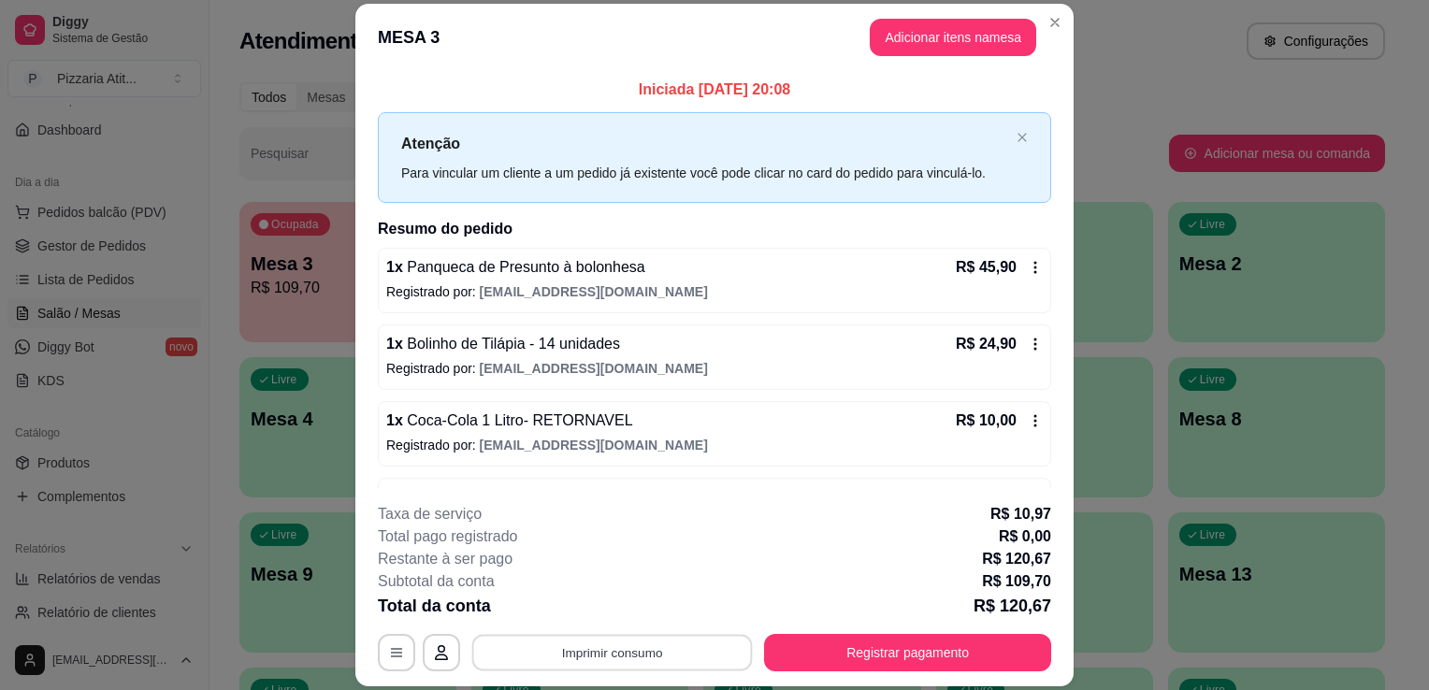
click at [613, 656] on button "Imprimir consumo" at bounding box center [612, 653] width 281 height 36
click at [624, 603] on button "IMPRESSORA" at bounding box center [610, 610] width 131 height 29
click at [934, 660] on button "Registrar pagamento" at bounding box center [907, 652] width 287 height 37
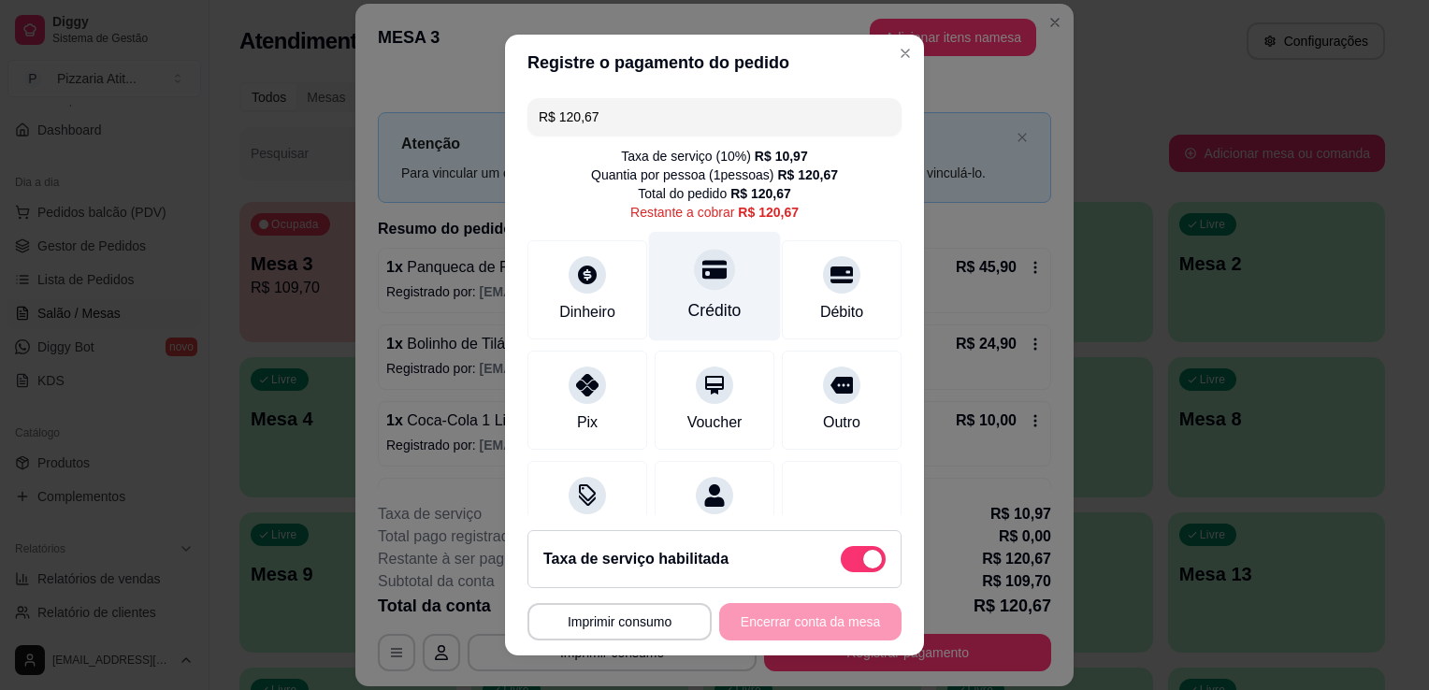
click at [715, 294] on div "Crédito" at bounding box center [715, 286] width 132 height 109
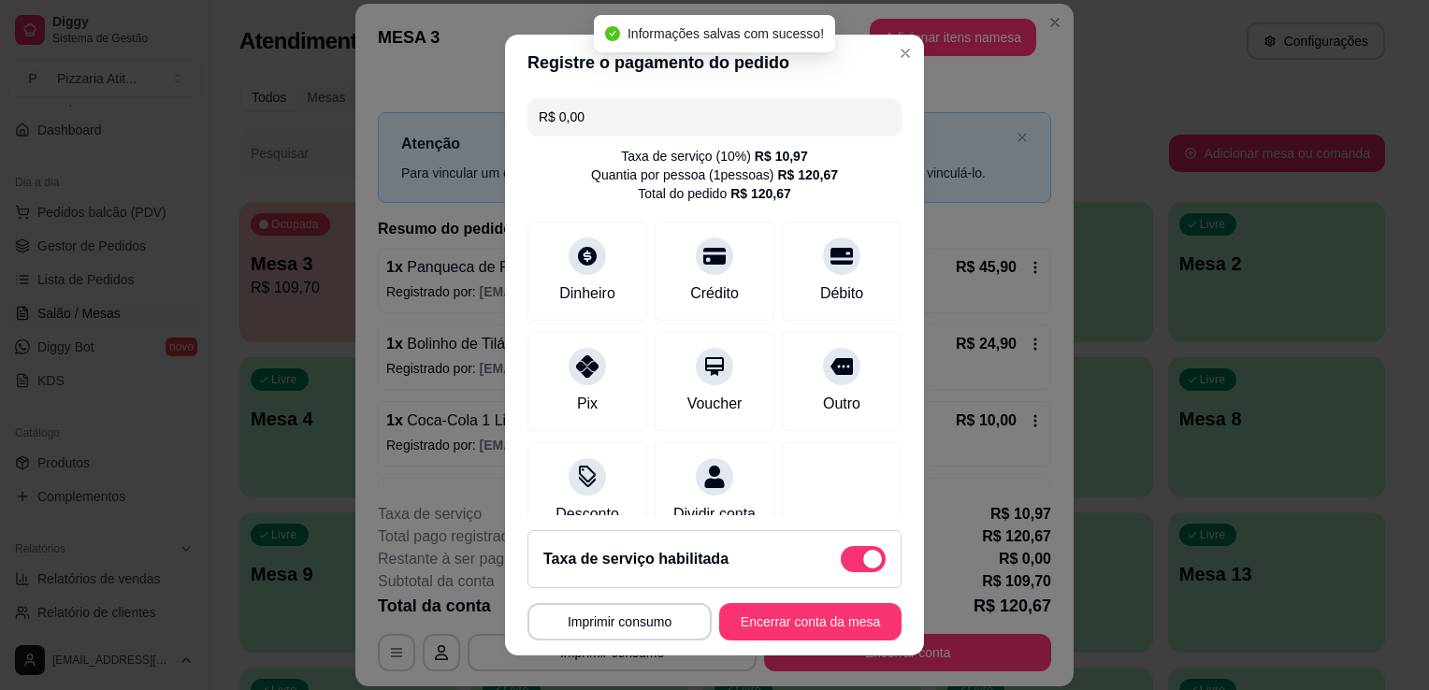
type input "R$ 0,00"
click at [797, 623] on button "Encerrar conta da mesa" at bounding box center [810, 622] width 177 height 36
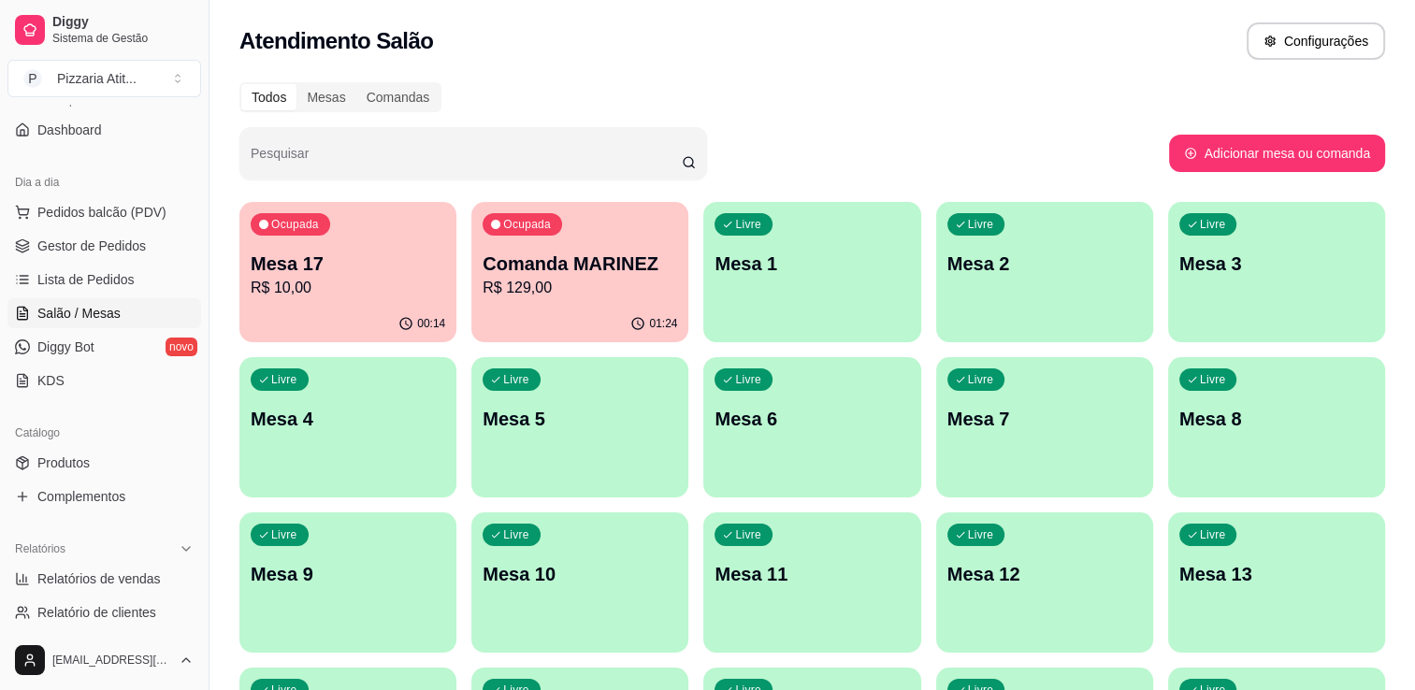
click at [340, 247] on div "Ocupada Mesa 17 R$ 10,00" at bounding box center [347, 254] width 217 height 104
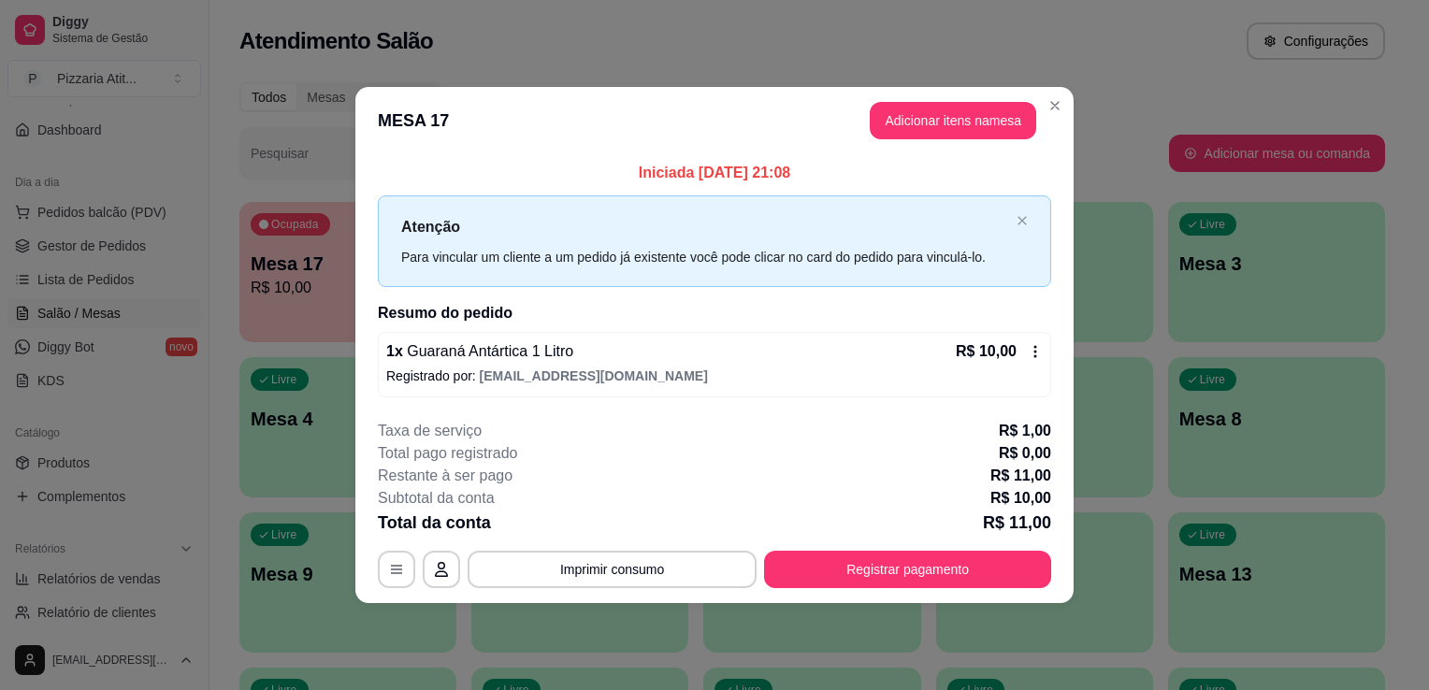
click at [675, 365] on div "1 x Guaraná Antártica 1 Litro R$ 10,00 Registrado por: [EMAIL_ADDRESS][DOMAIN_N…" at bounding box center [714, 364] width 673 height 65
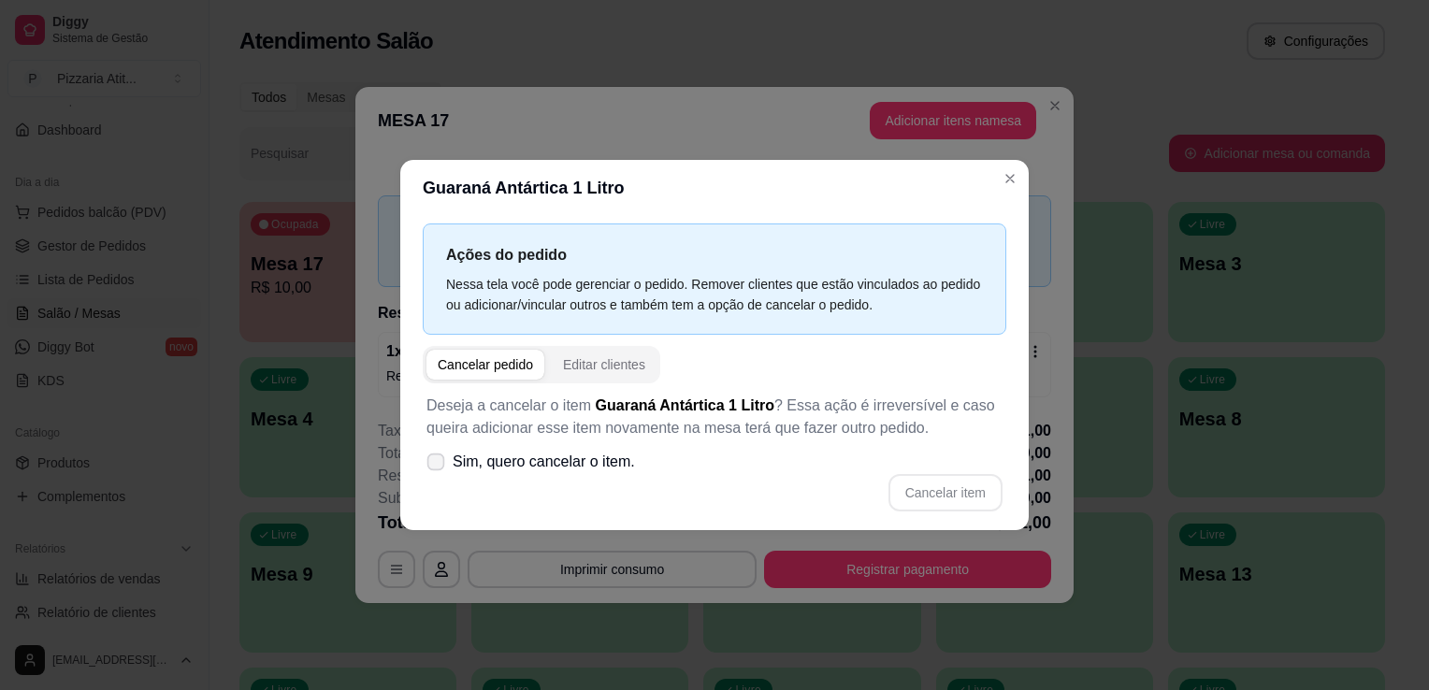
click at [436, 453] on span at bounding box center [436, 462] width 18 height 18
click at [436, 466] on input "Sim, quero cancelar o item." at bounding box center [431, 472] width 12 height 12
checkbox input "true"
click at [928, 486] on button "Cancelar item" at bounding box center [944, 493] width 111 height 36
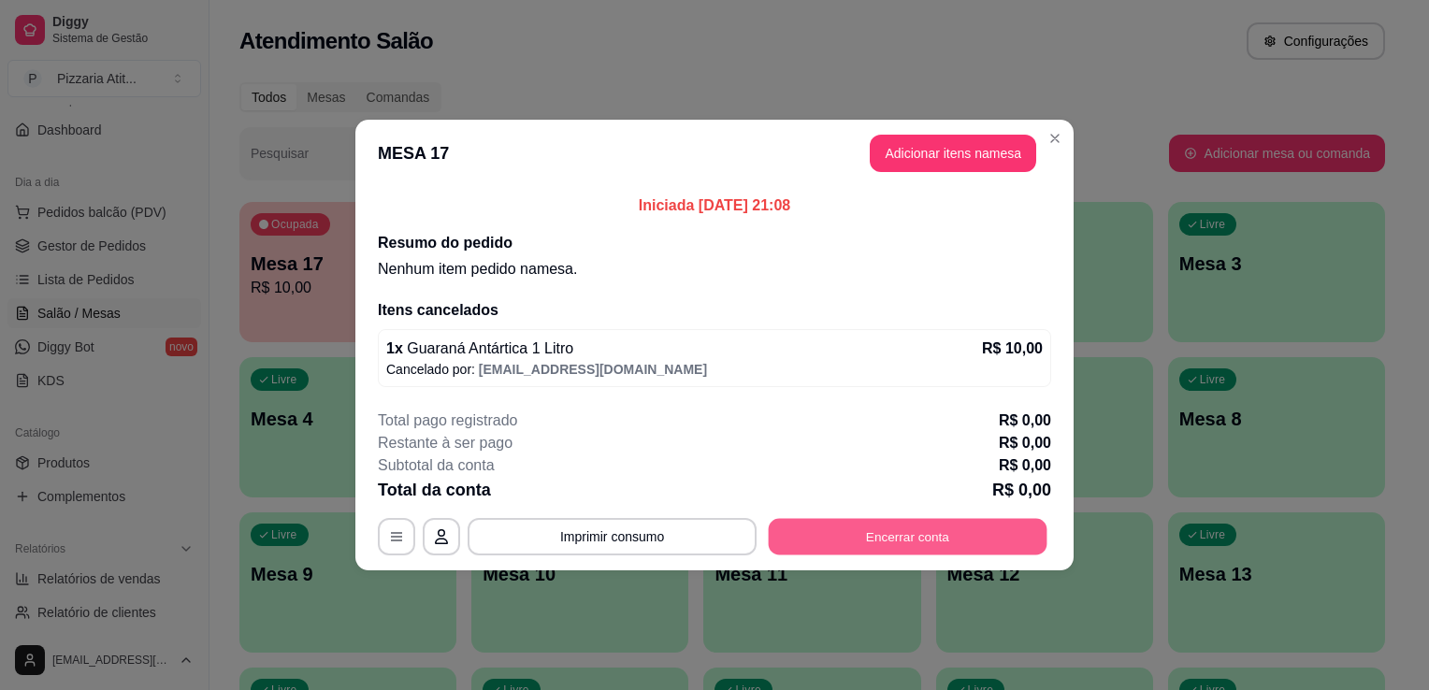
click at [998, 524] on button "Encerrar conta" at bounding box center [908, 537] width 279 height 36
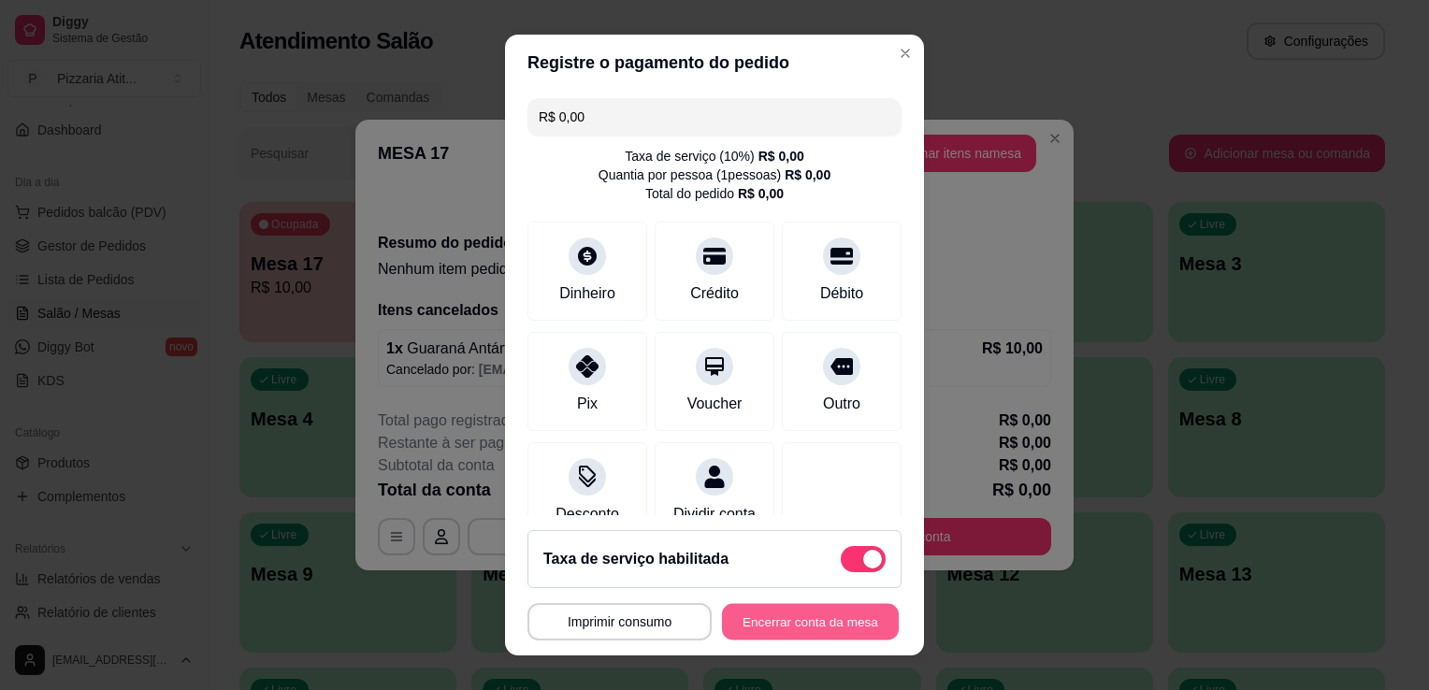
click at [763, 613] on button "Encerrar conta da mesa" at bounding box center [810, 622] width 177 height 36
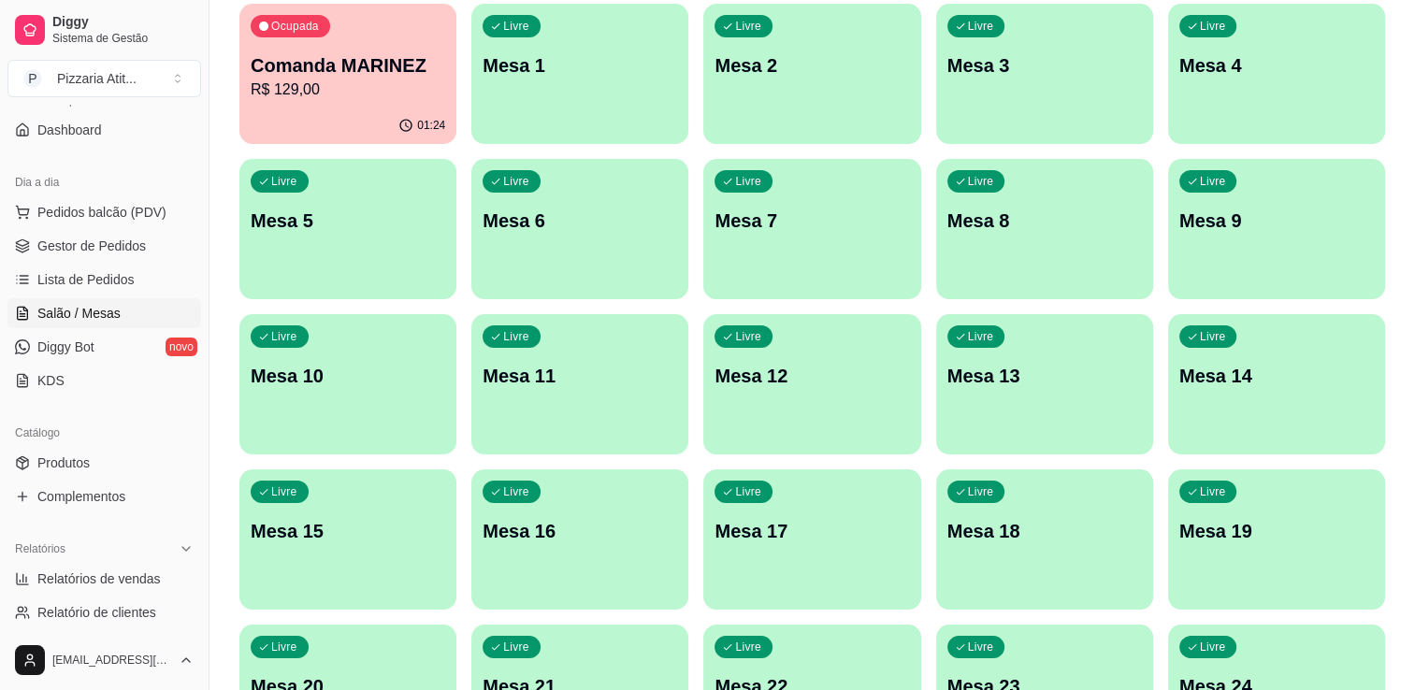
scroll to position [260, 0]
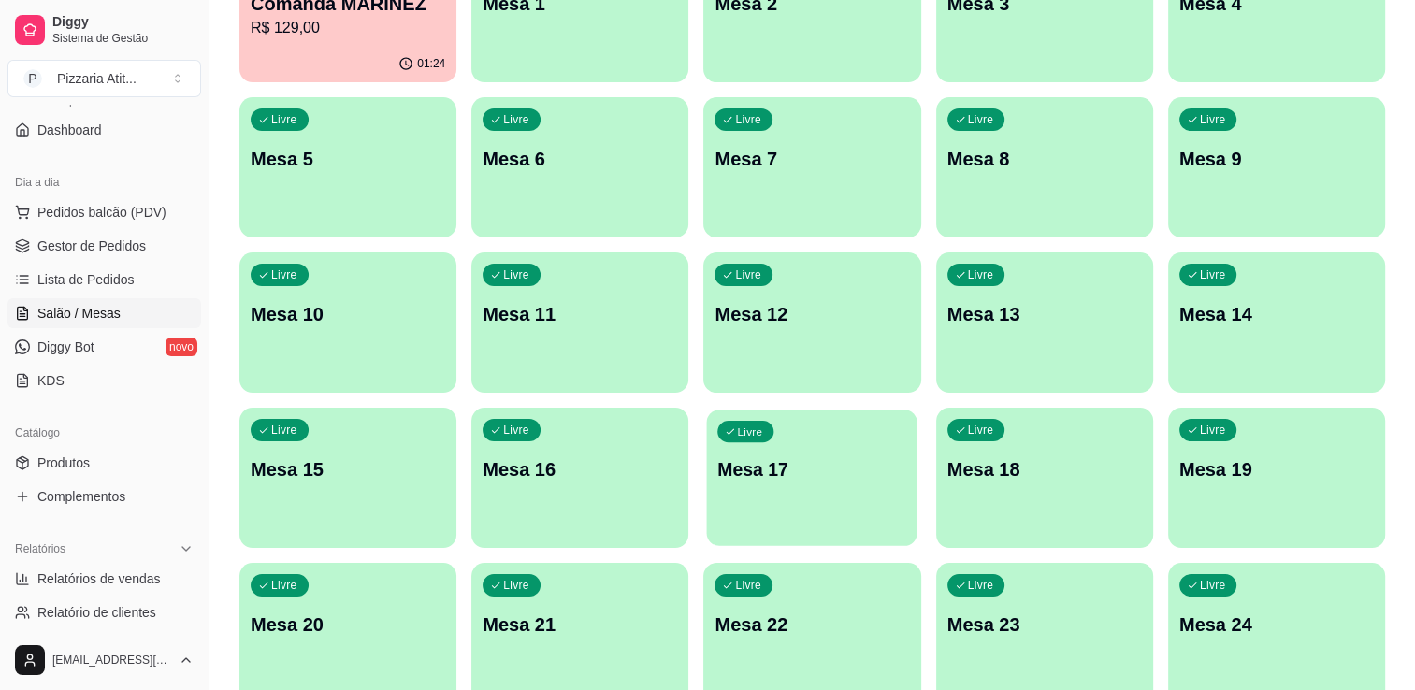
click at [773, 517] on div "Livre Mesa 17" at bounding box center [812, 467] width 210 height 114
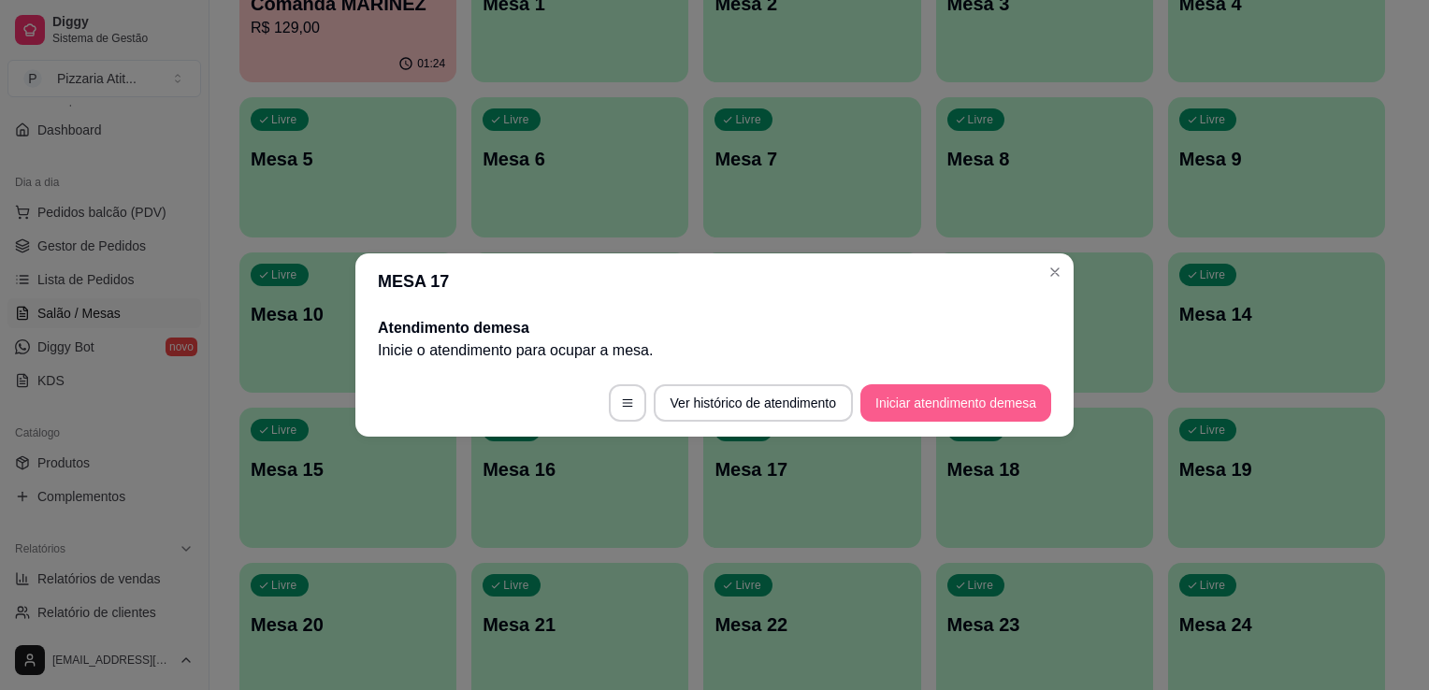
click at [922, 414] on button "Iniciar atendimento de mesa" at bounding box center [955, 402] width 191 height 37
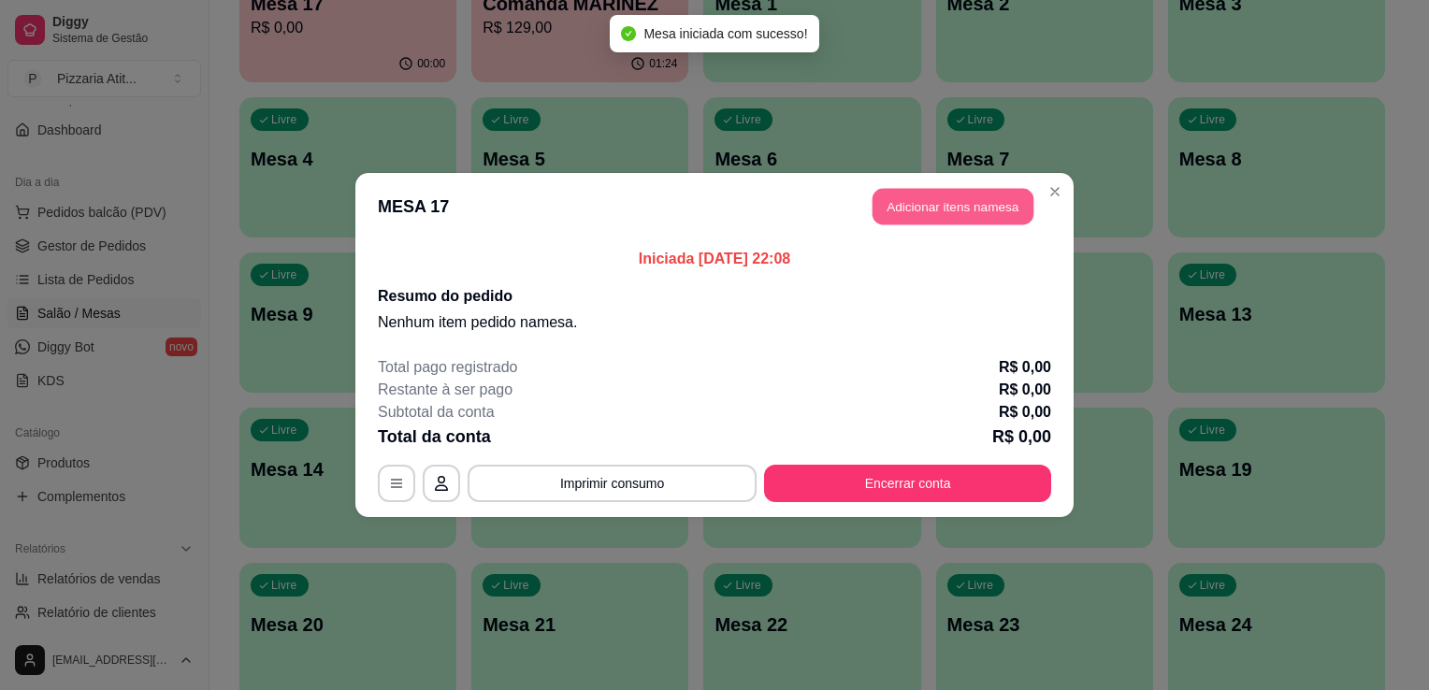
click at [913, 194] on button "Adicionar itens na mesa" at bounding box center [952, 207] width 161 height 36
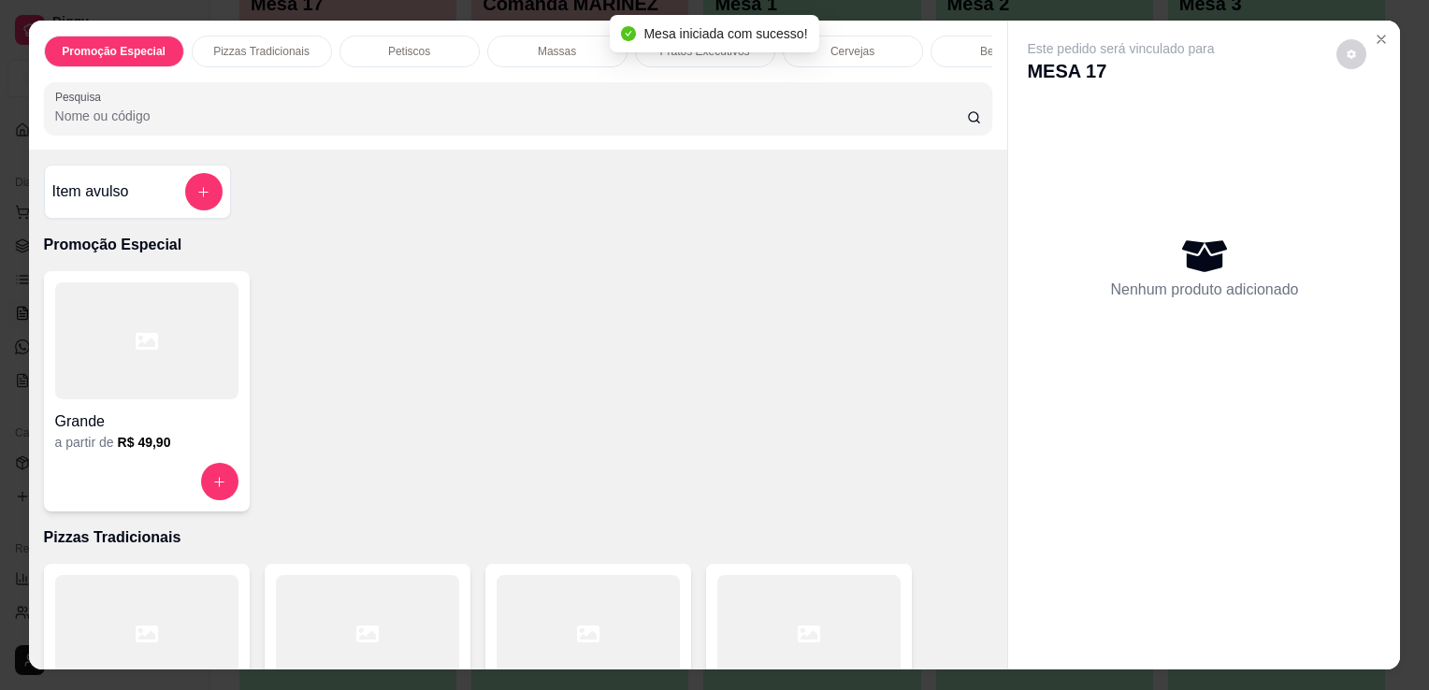
click at [797, 118] on input "Pesquisa" at bounding box center [511, 116] width 912 height 19
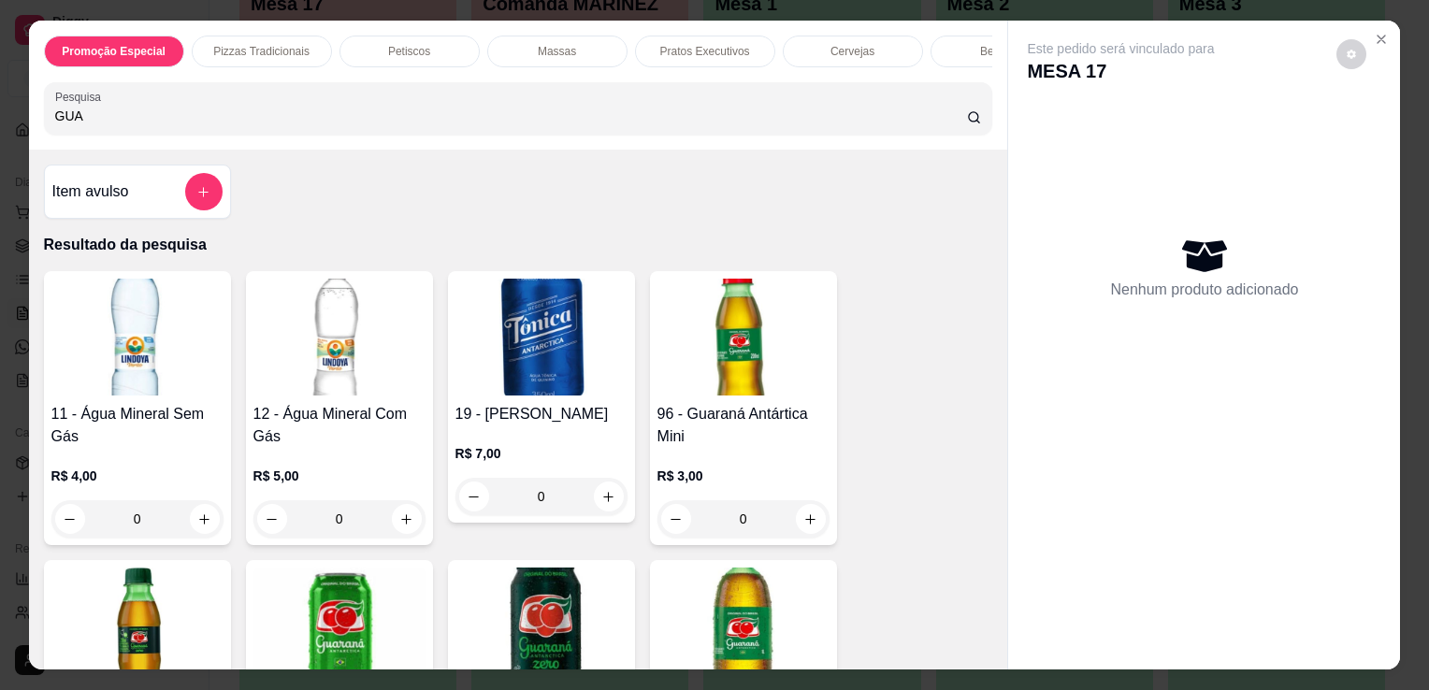
type input "GUA"
click at [729, 609] on img at bounding box center [743, 626] width 172 height 117
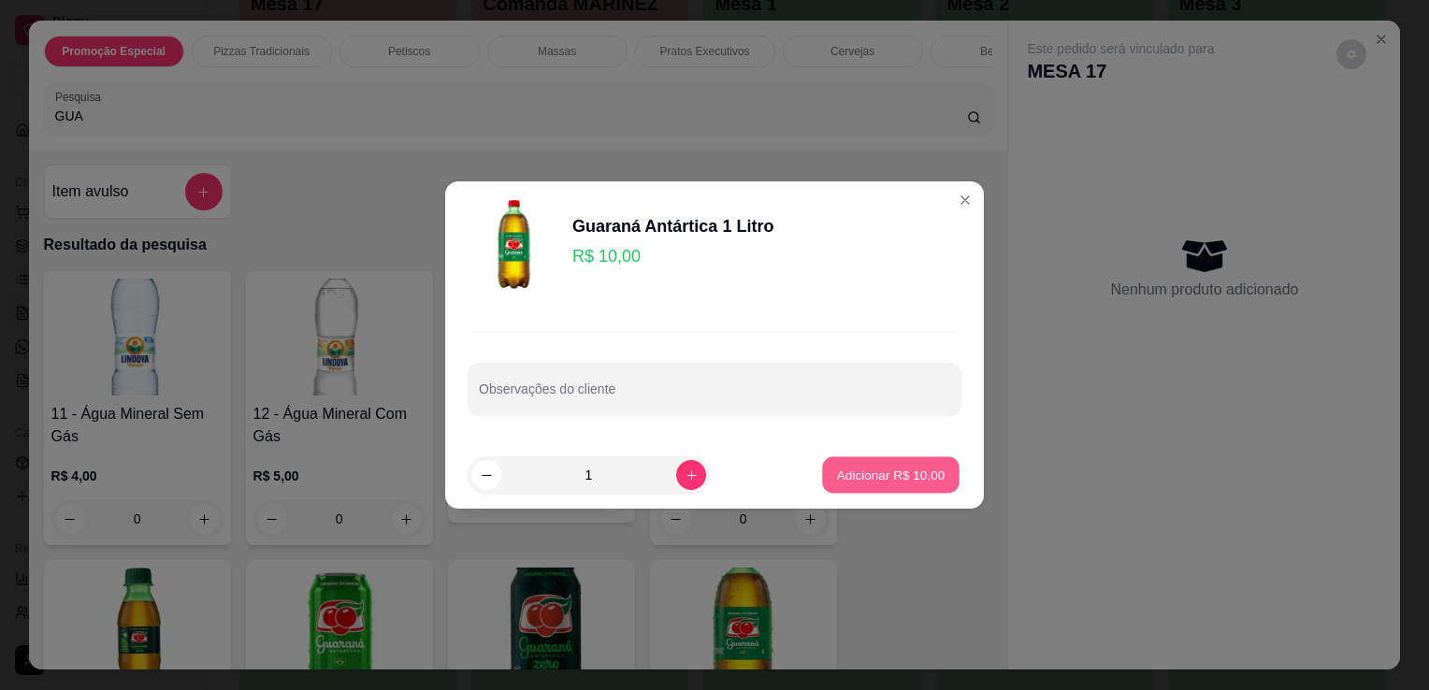
click at [877, 466] on p "Adicionar R$ 10,00" at bounding box center [891, 475] width 108 height 18
type input "1"
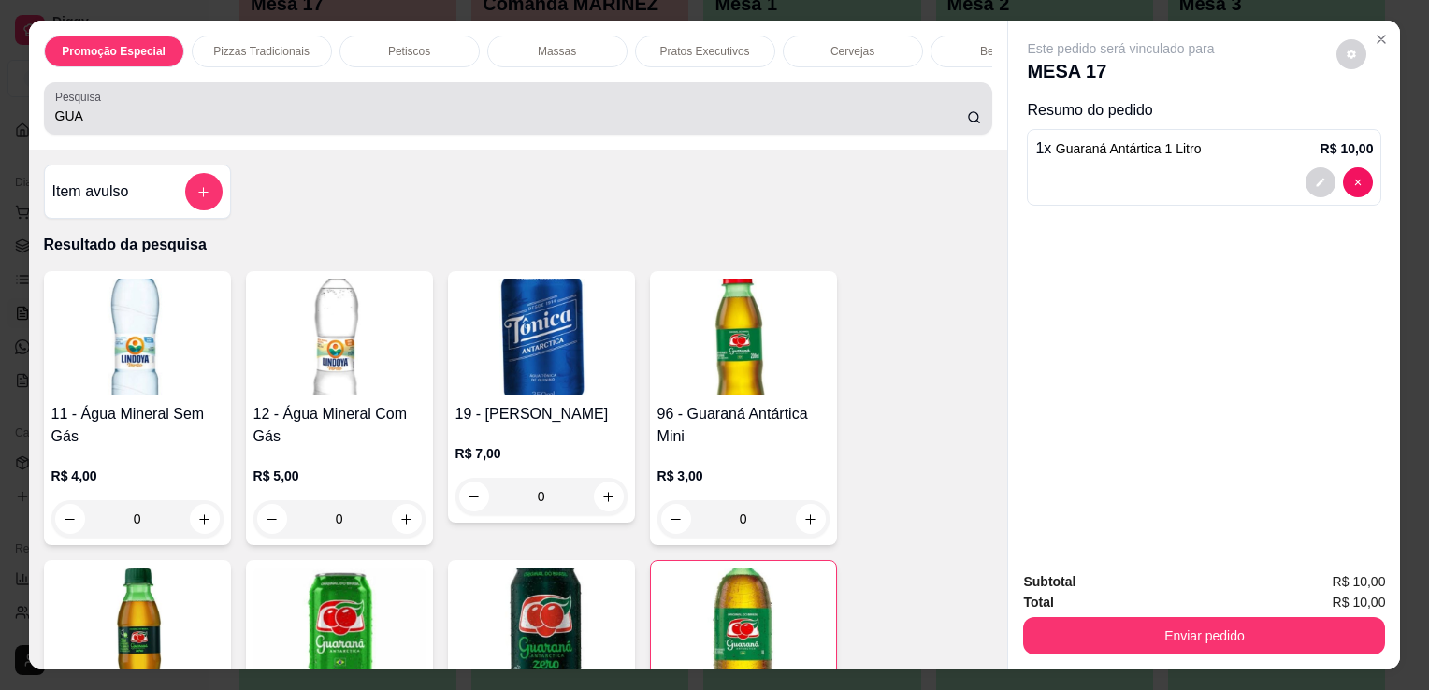
click at [866, 107] on div "GUA" at bounding box center [518, 108] width 927 height 37
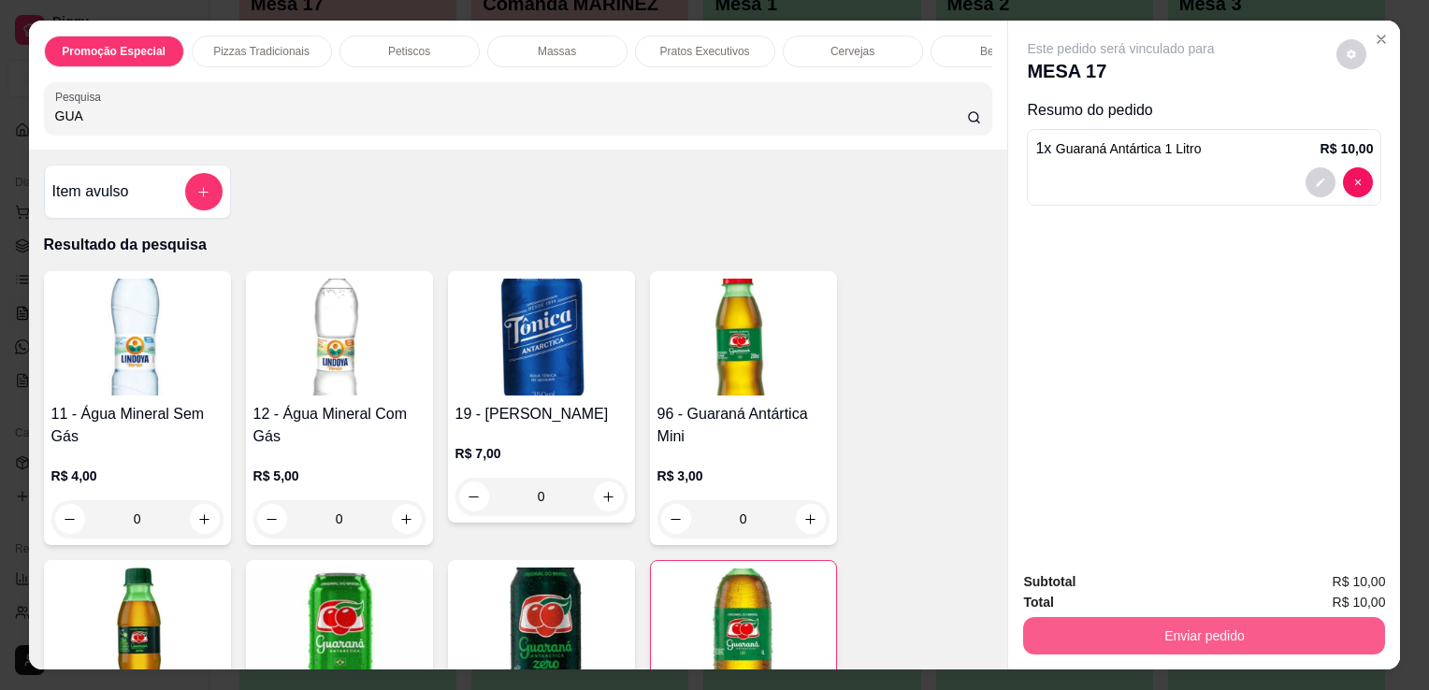
click at [1257, 619] on button "Enviar pedido" at bounding box center [1204, 635] width 362 height 37
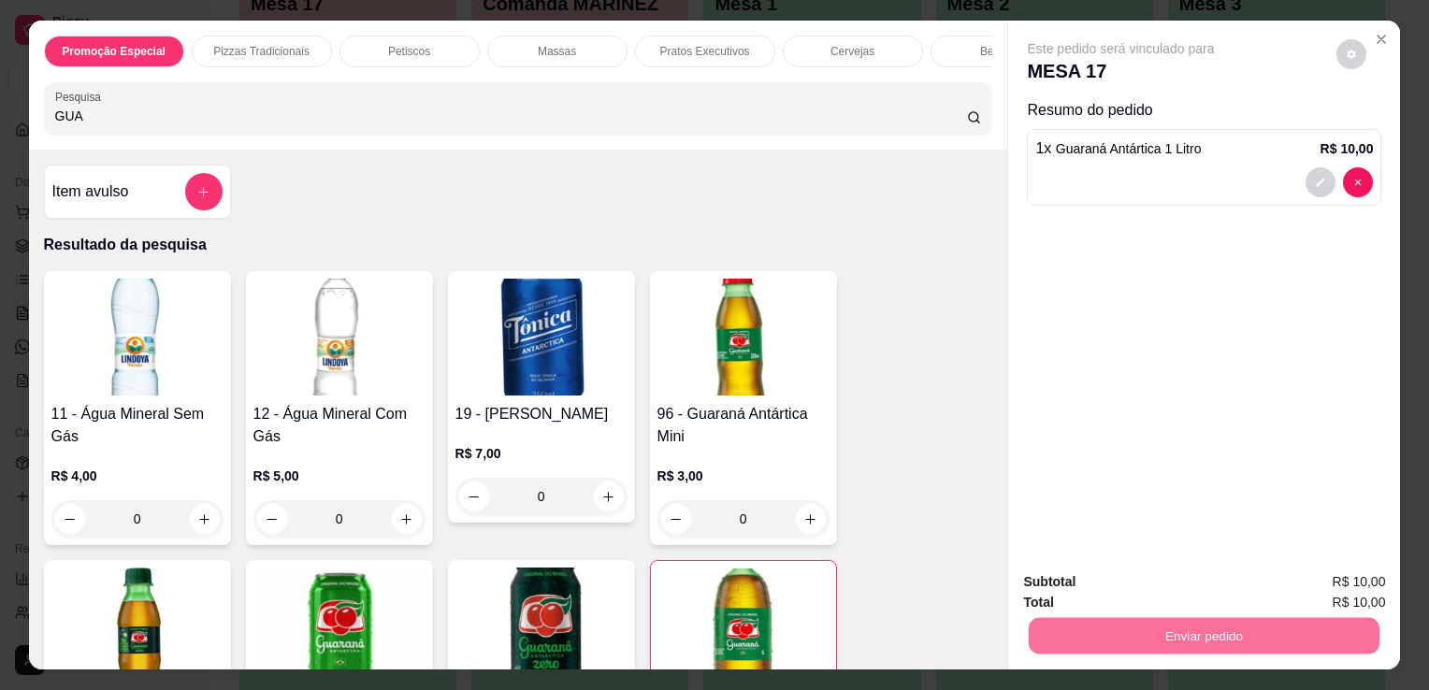
click at [1179, 583] on button "Não registrar e enviar pedido" at bounding box center [1142, 584] width 194 height 36
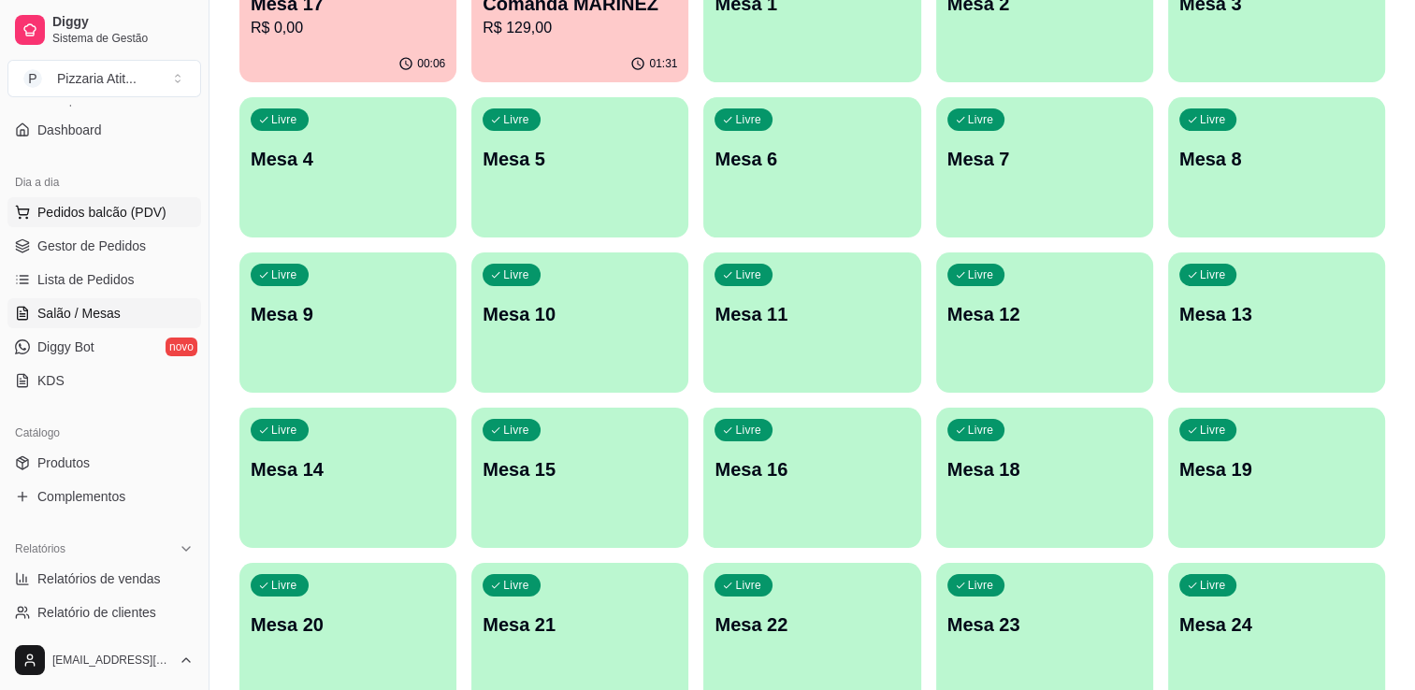
click at [102, 208] on span "Pedidos balcão (PDV)" at bounding box center [101, 212] width 129 height 19
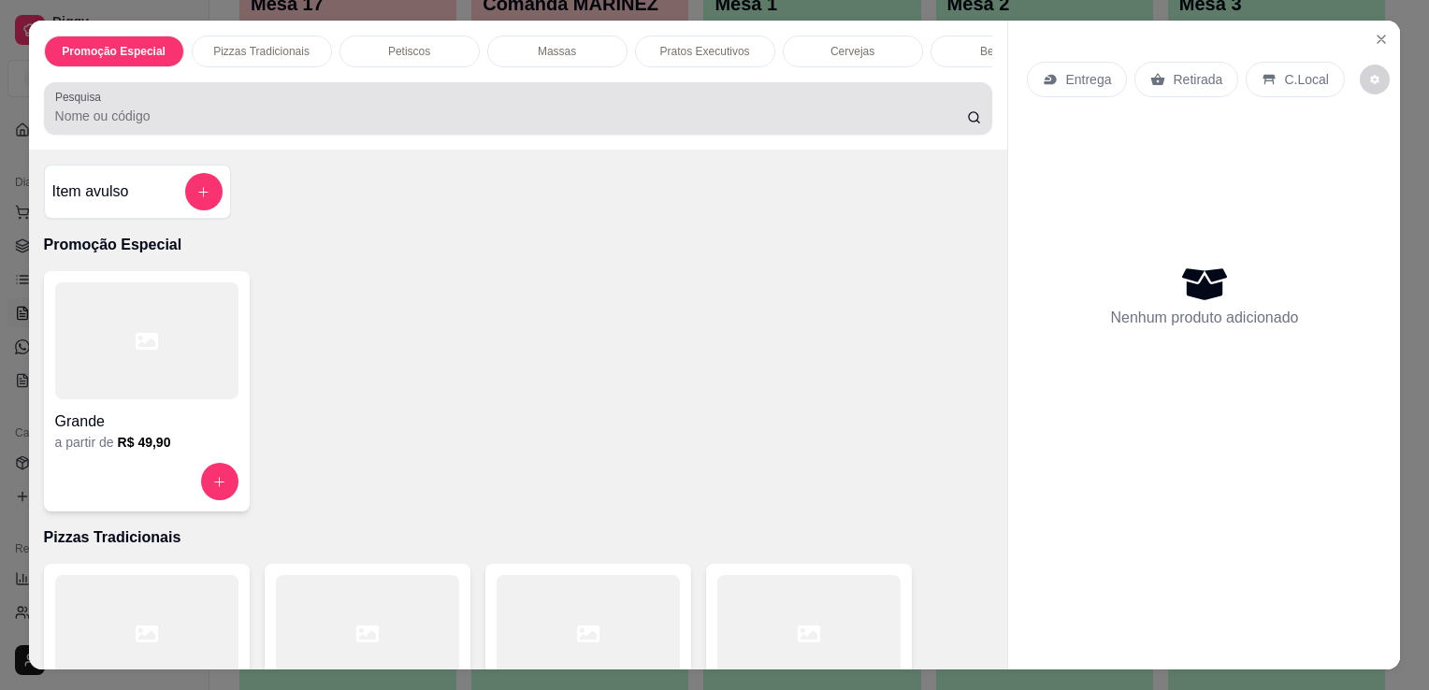
click at [495, 112] on div at bounding box center [518, 108] width 927 height 37
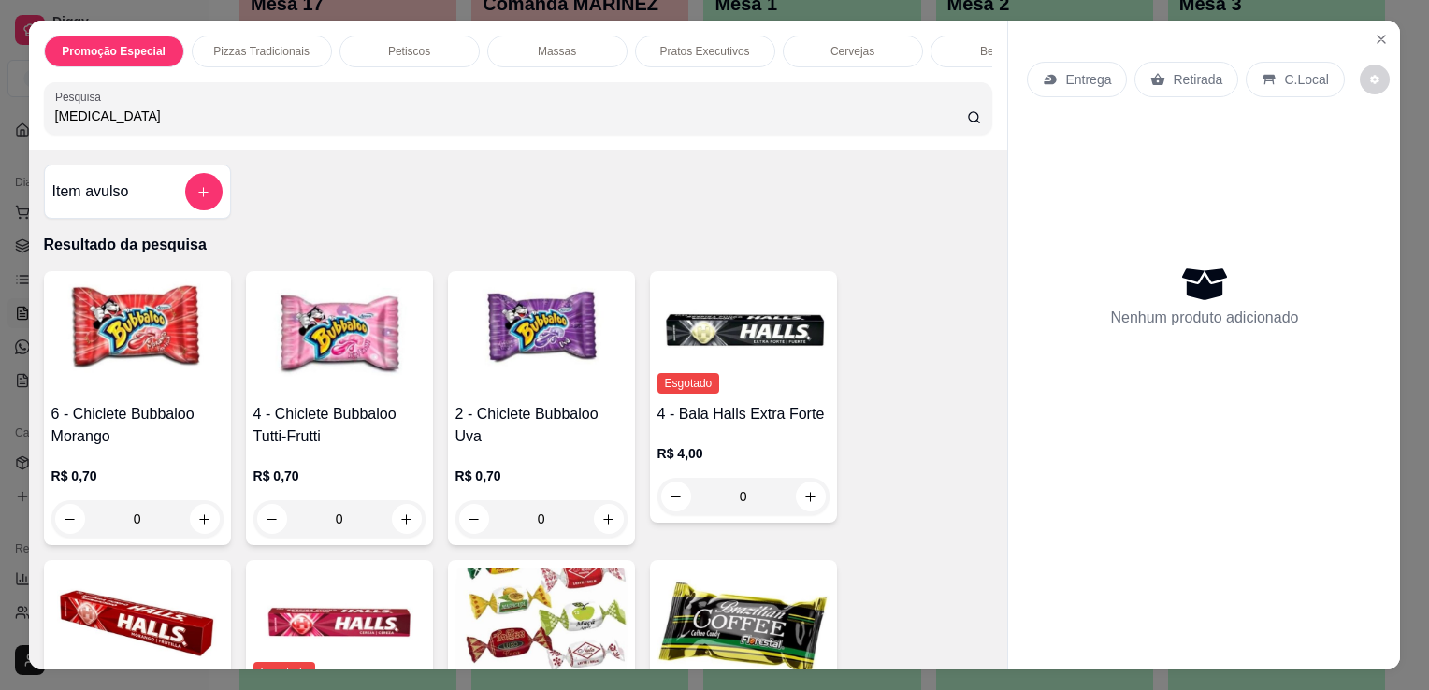
type input "[MEDICAL_DATA]"
click at [587, 599] on img at bounding box center [541, 626] width 172 height 117
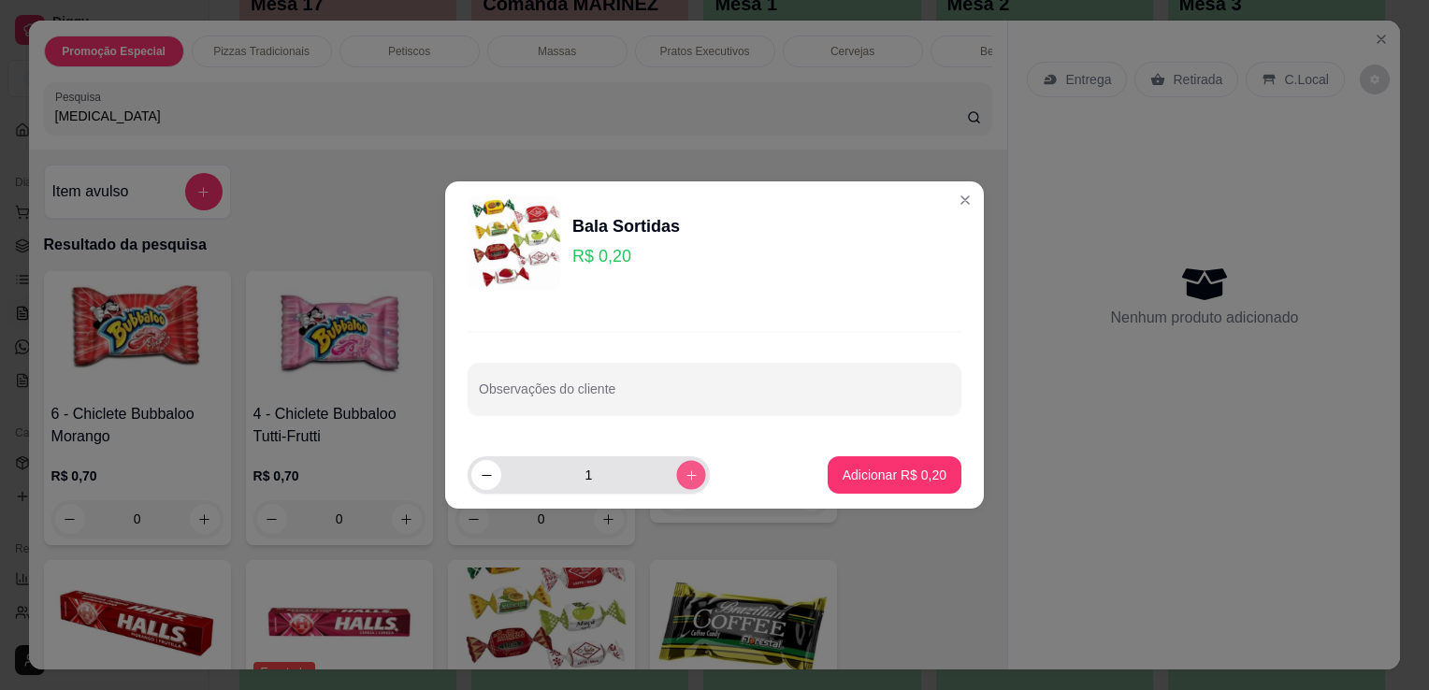
click at [676, 466] on button "increase-product-quantity" at bounding box center [690, 474] width 29 height 29
click at [676, 466] on button "increase-product-quantity" at bounding box center [691, 475] width 30 height 30
click at [676, 466] on button "increase-product-quantity" at bounding box center [690, 474] width 29 height 29
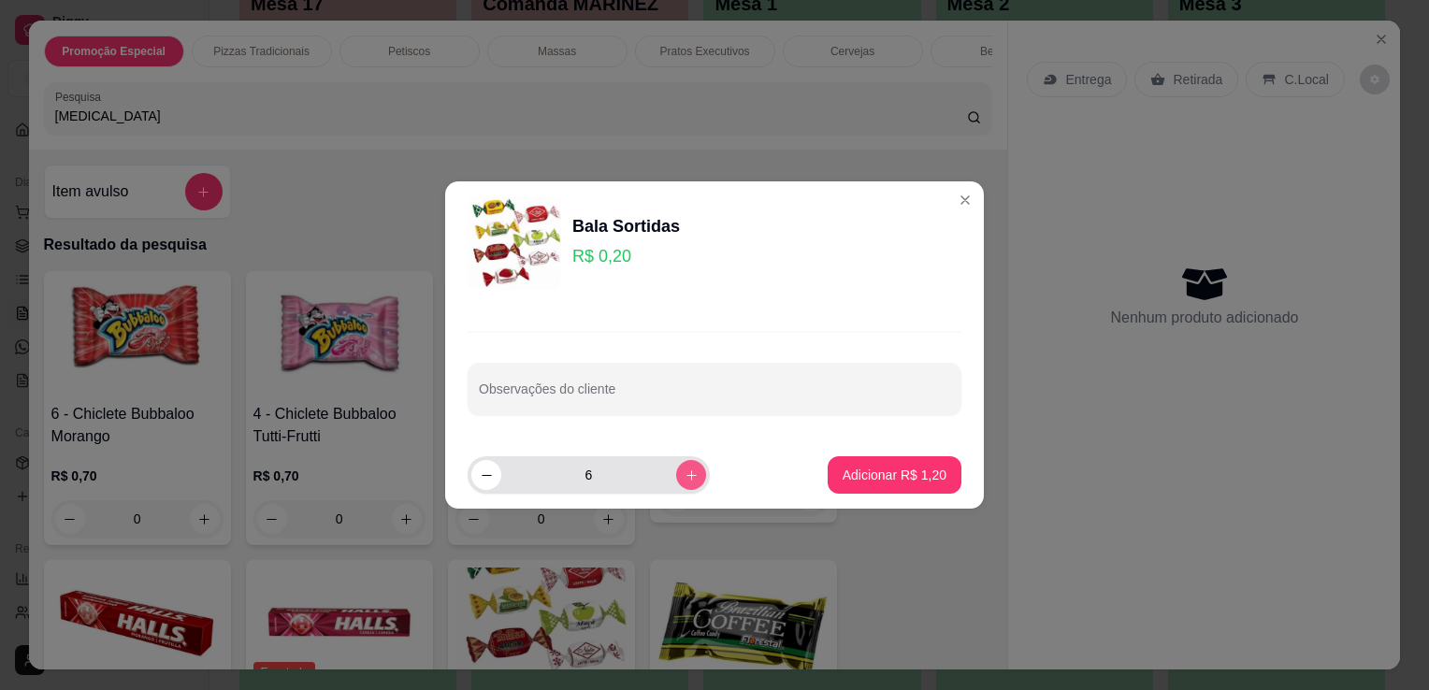
click at [676, 466] on button "increase-product-quantity" at bounding box center [691, 475] width 30 height 30
click at [676, 466] on button "increase-product-quantity" at bounding box center [690, 474] width 29 height 29
click at [676, 466] on button "increase-product-quantity" at bounding box center [691, 475] width 30 height 30
type input "10"
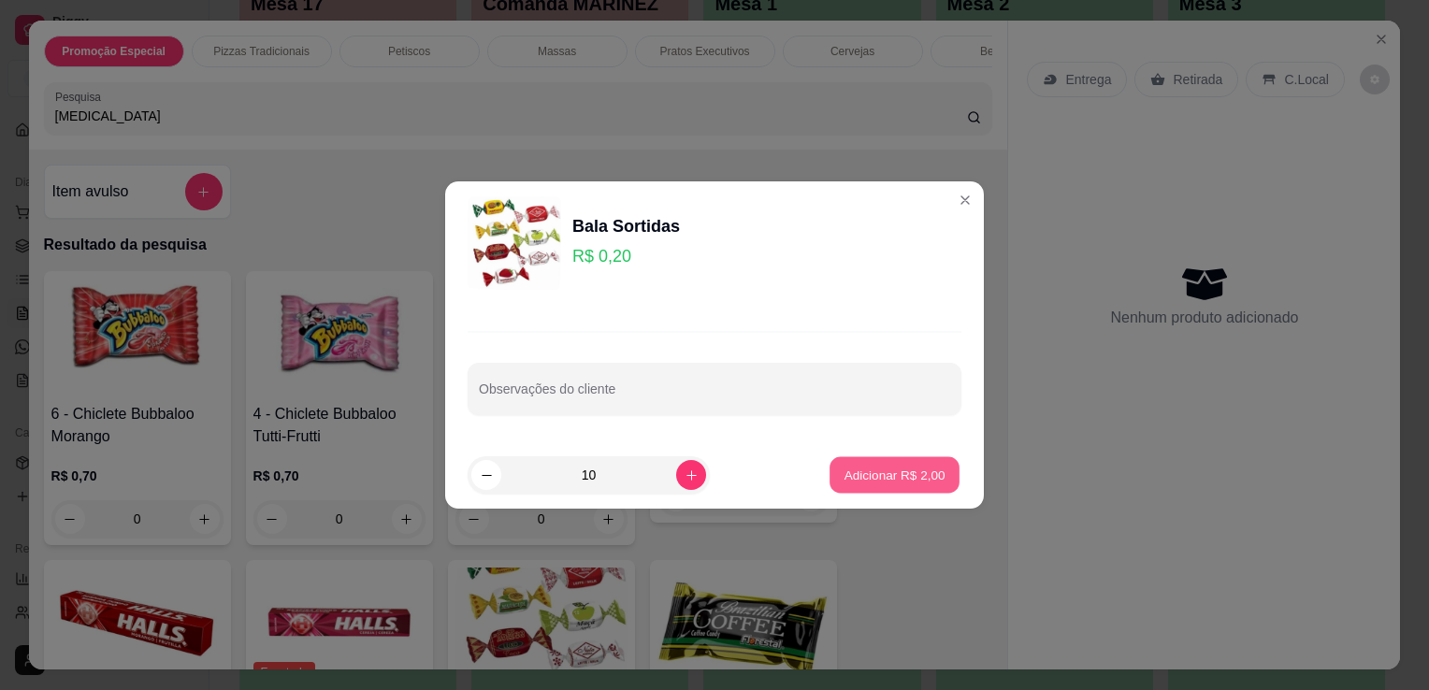
click at [888, 471] on p "Adicionar R$ 2,00" at bounding box center [893, 475] width 101 height 18
type input "10"
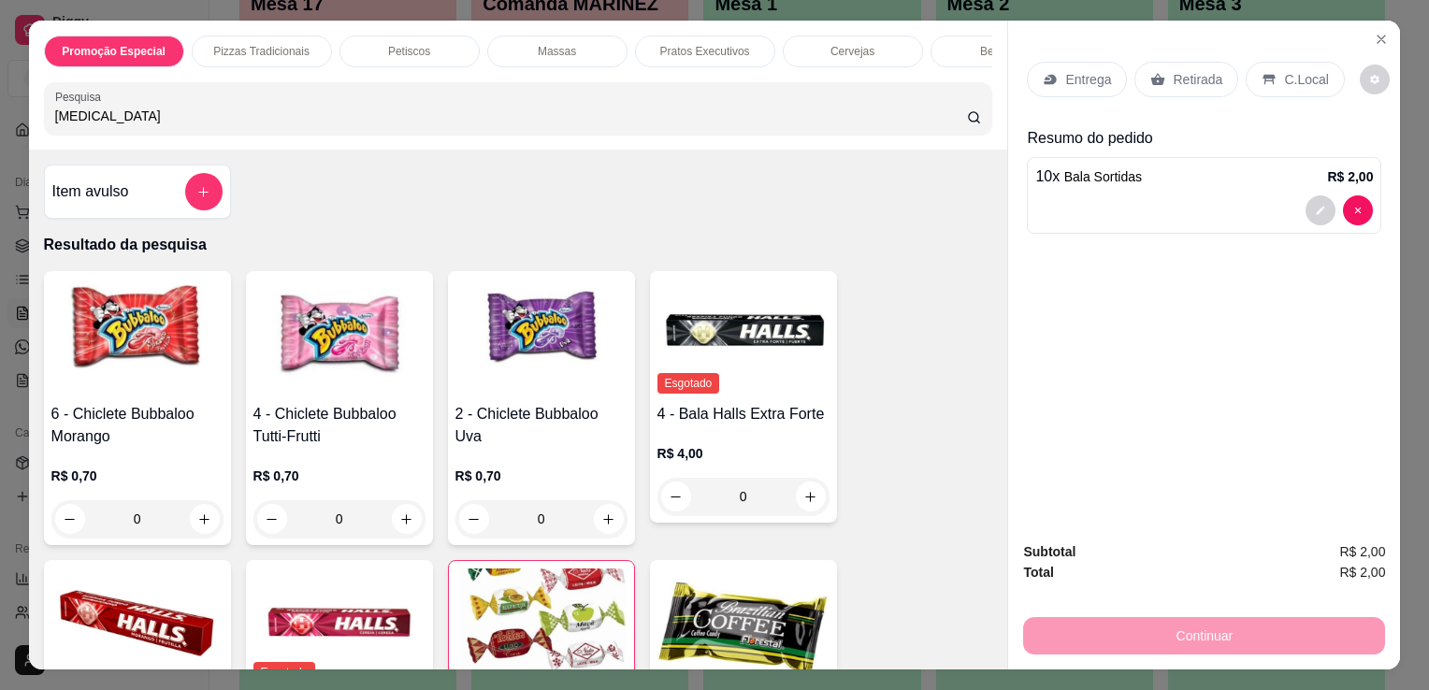
click at [1284, 70] on p "C.Local" at bounding box center [1306, 79] width 44 height 19
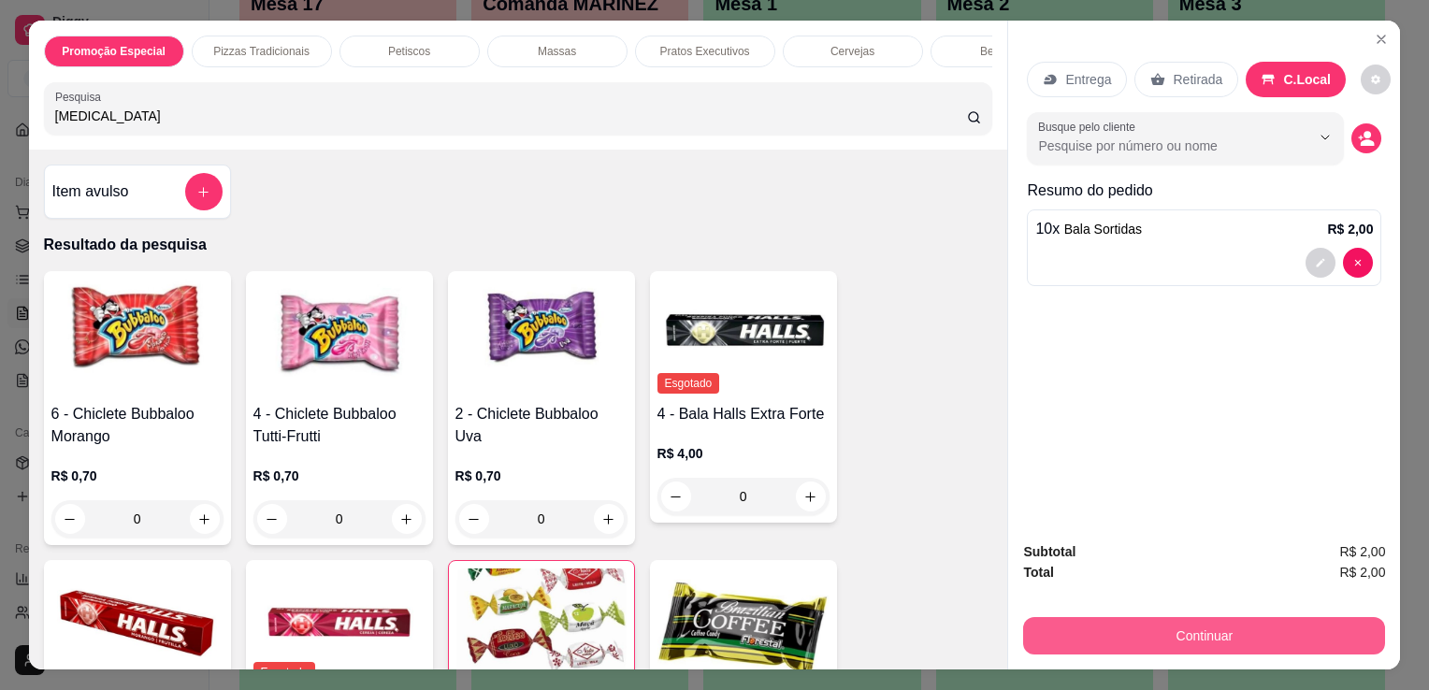
click at [1208, 627] on button "Continuar" at bounding box center [1204, 635] width 362 height 37
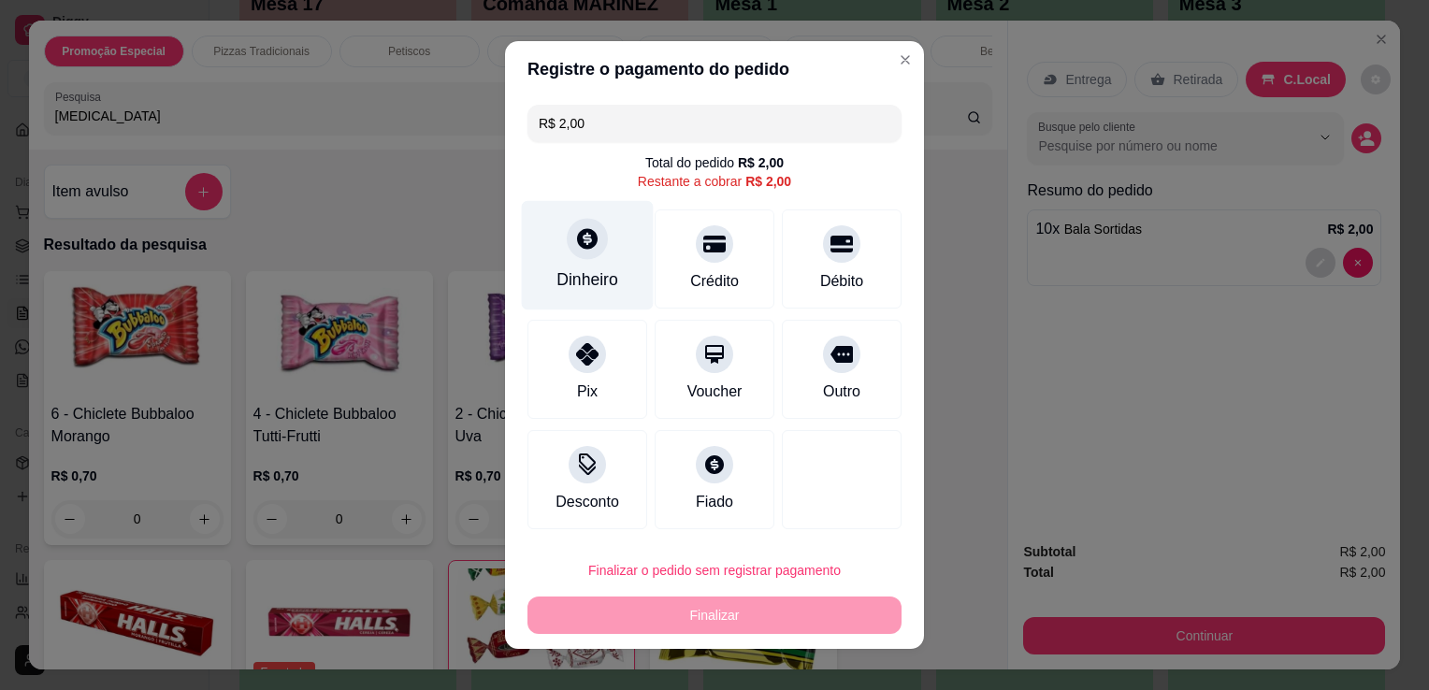
click at [590, 252] on div at bounding box center [587, 238] width 41 height 41
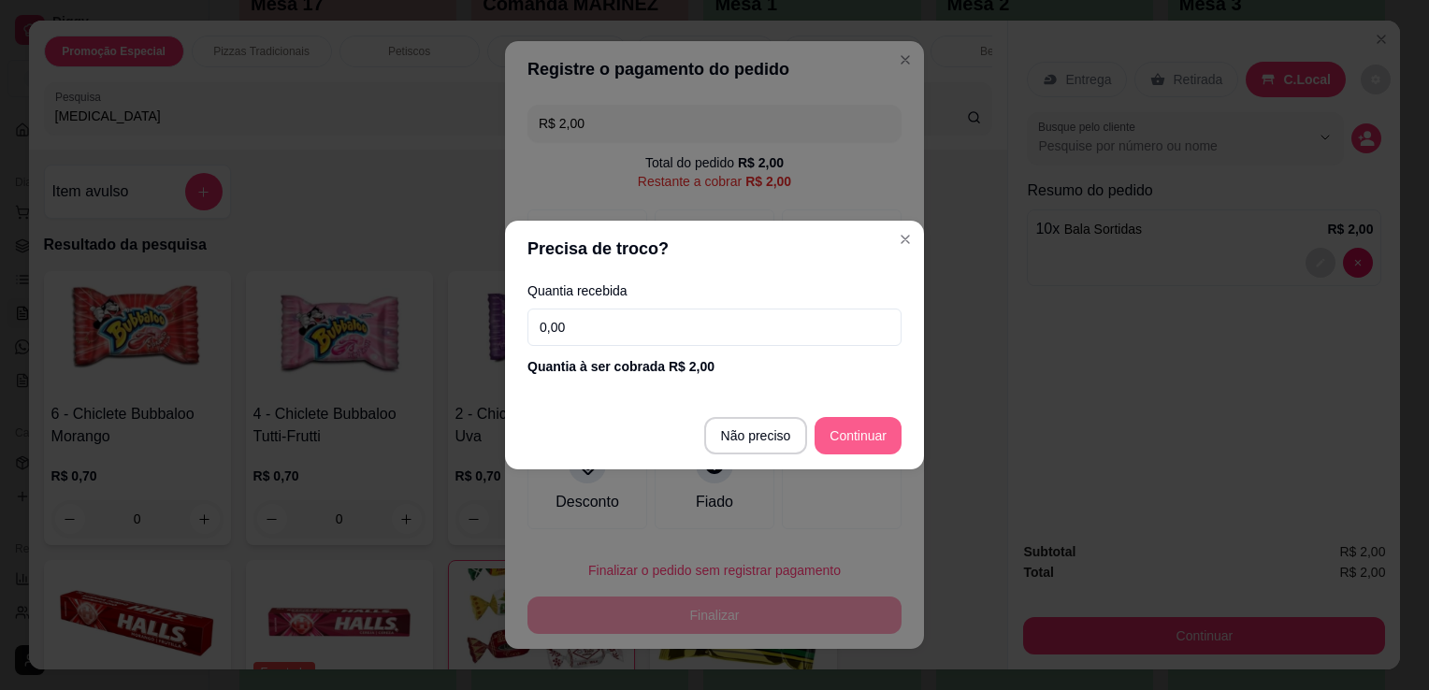
type input "R$ 0,00"
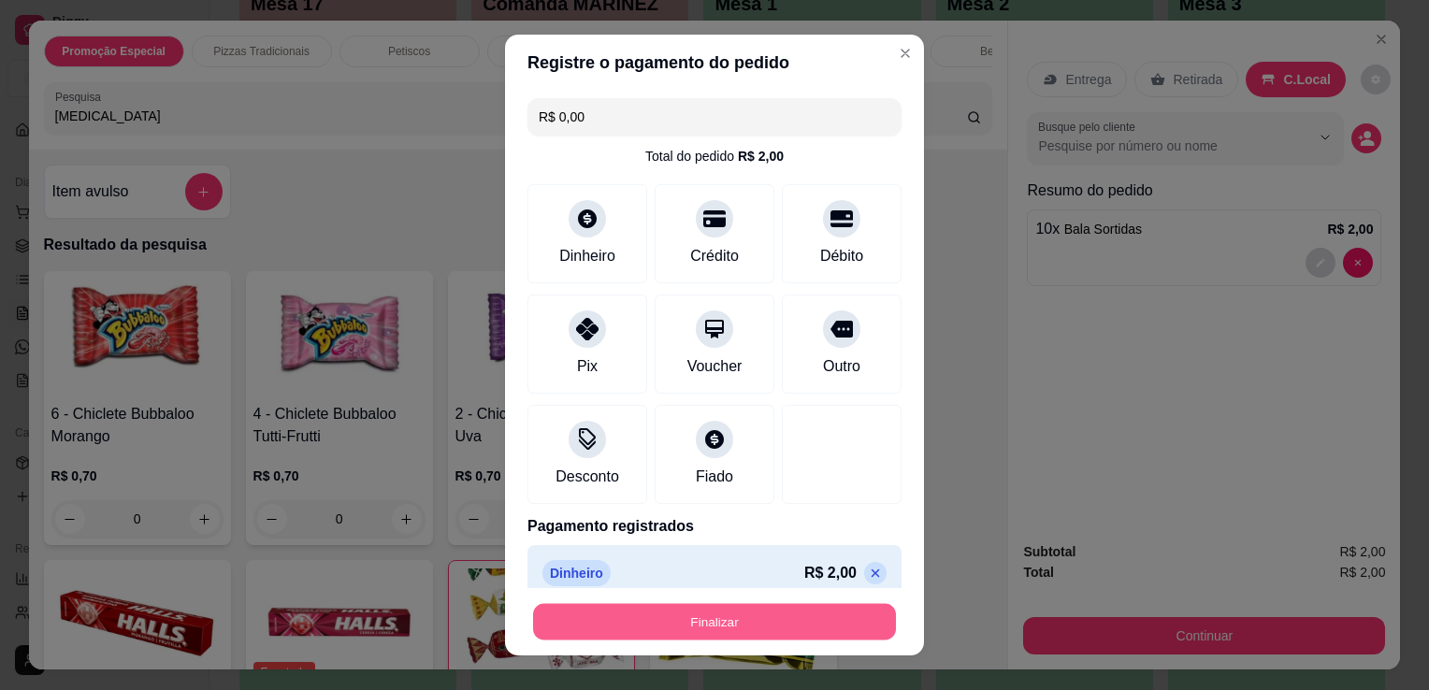
click at [784, 630] on button "Finalizar" at bounding box center [714, 622] width 363 height 36
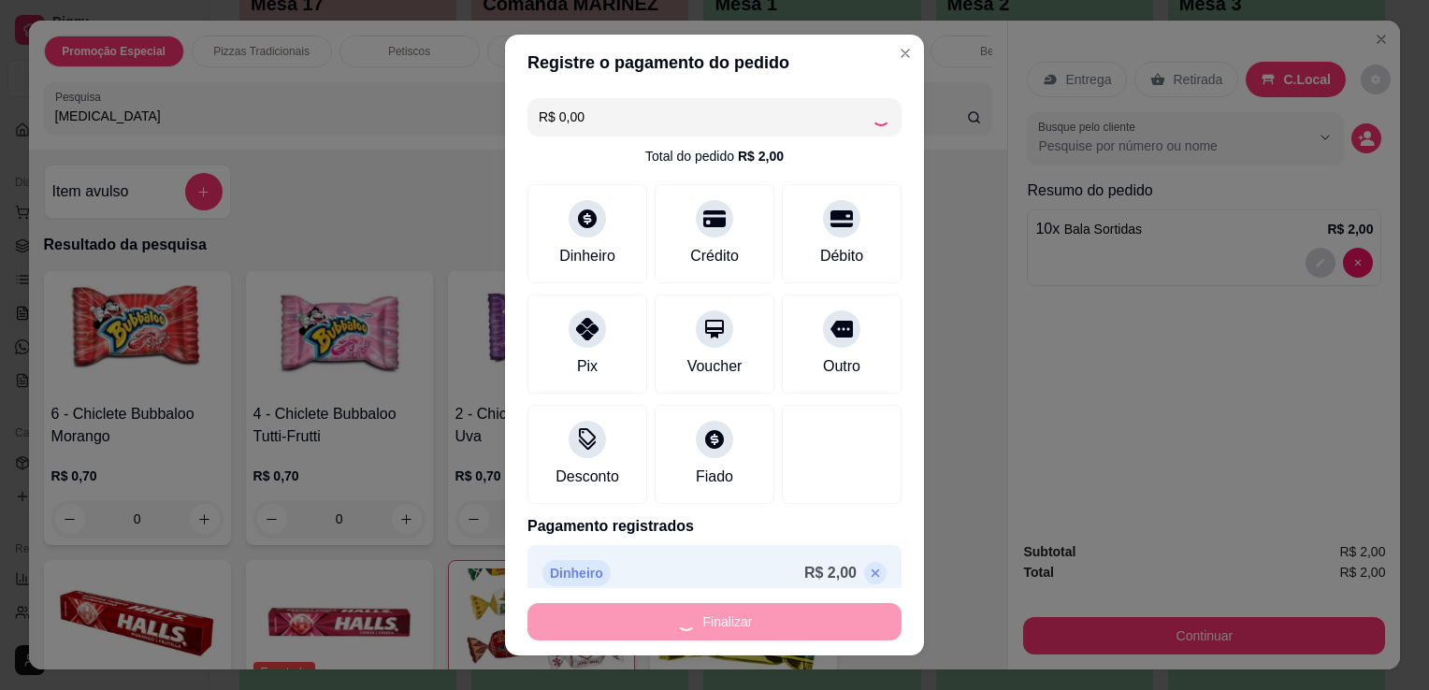
type input "0"
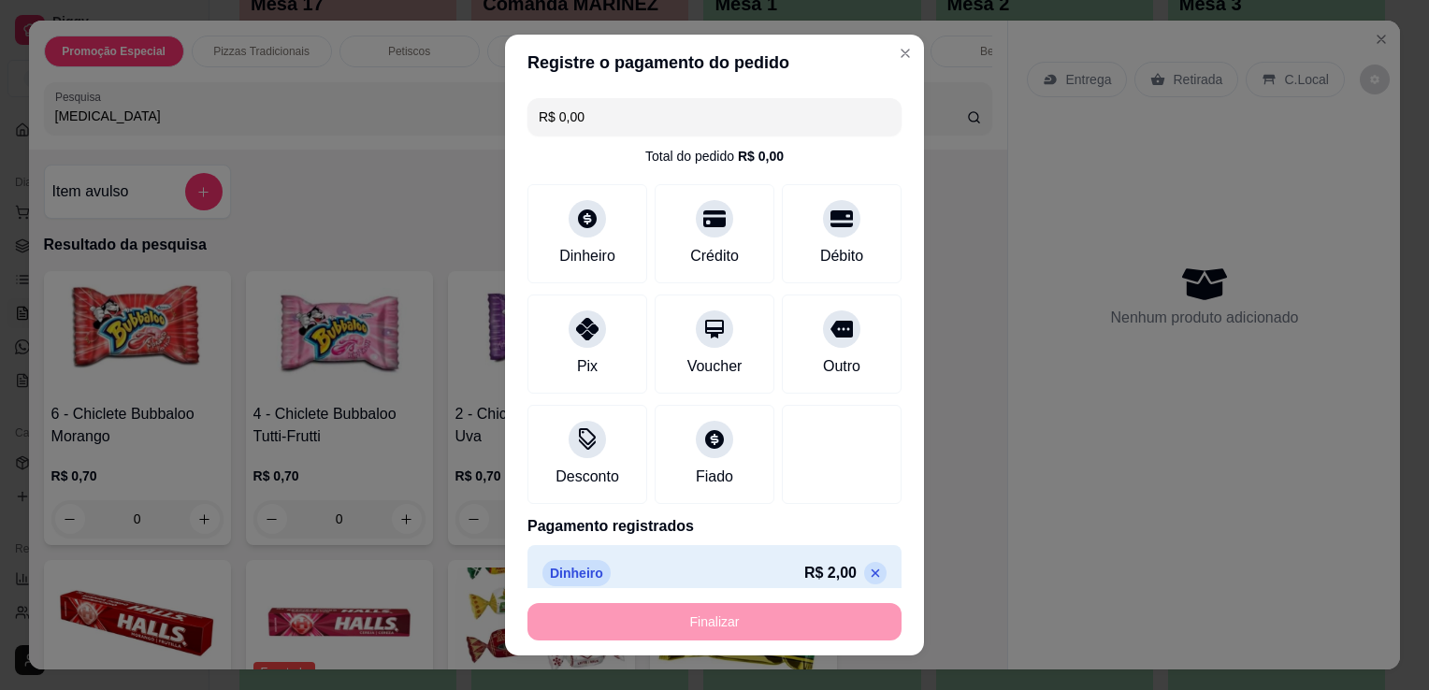
type input "-R$ 2,00"
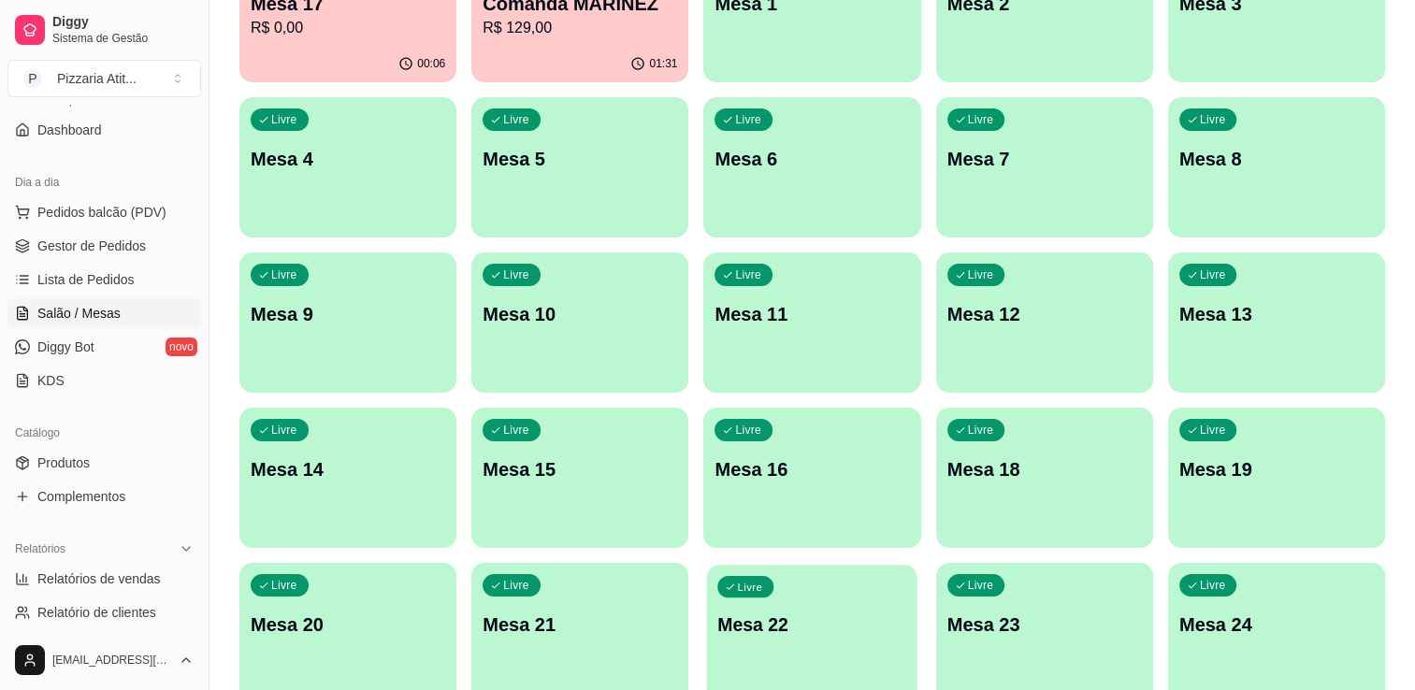
click at [767, 626] on p "Mesa 22" at bounding box center [812, 624] width 189 height 25
click at [303, 32] on p "R$ 0,00" at bounding box center [347, 28] width 189 height 22
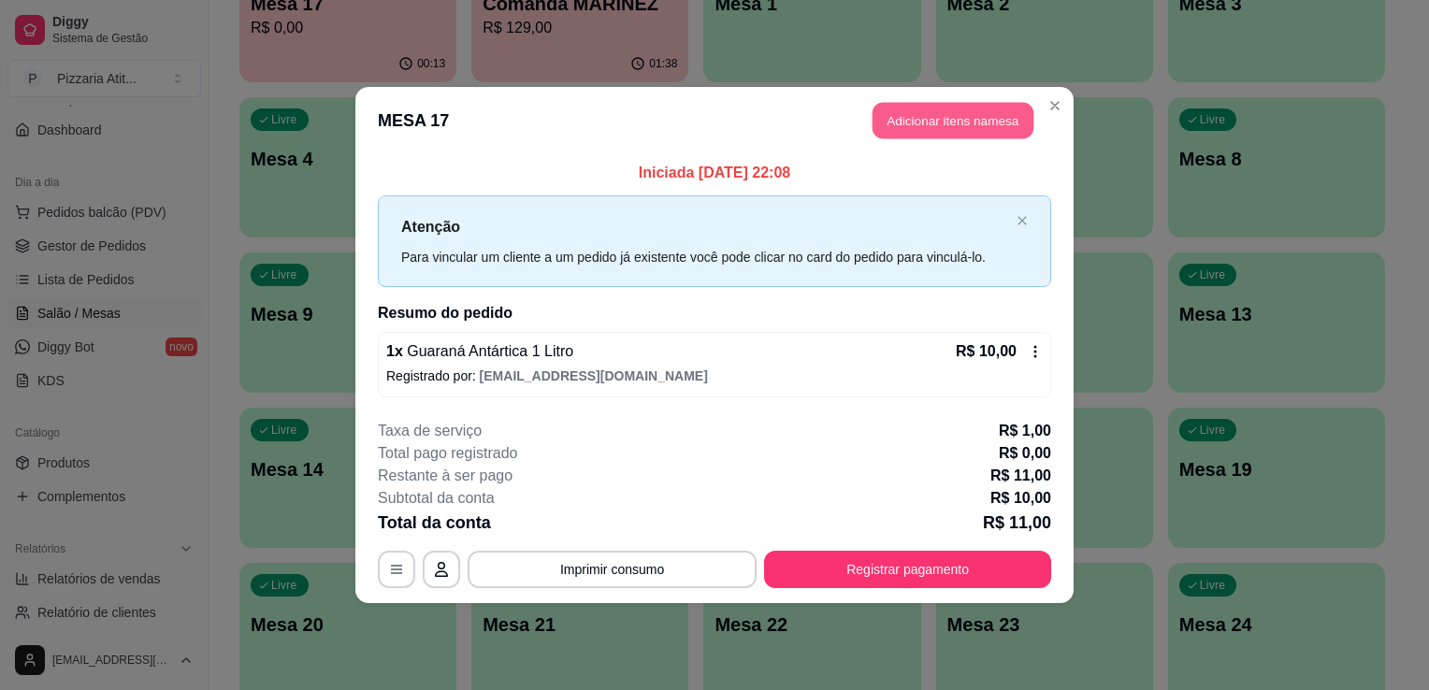
click at [955, 115] on button "Adicionar itens na mesa" at bounding box center [952, 121] width 161 height 36
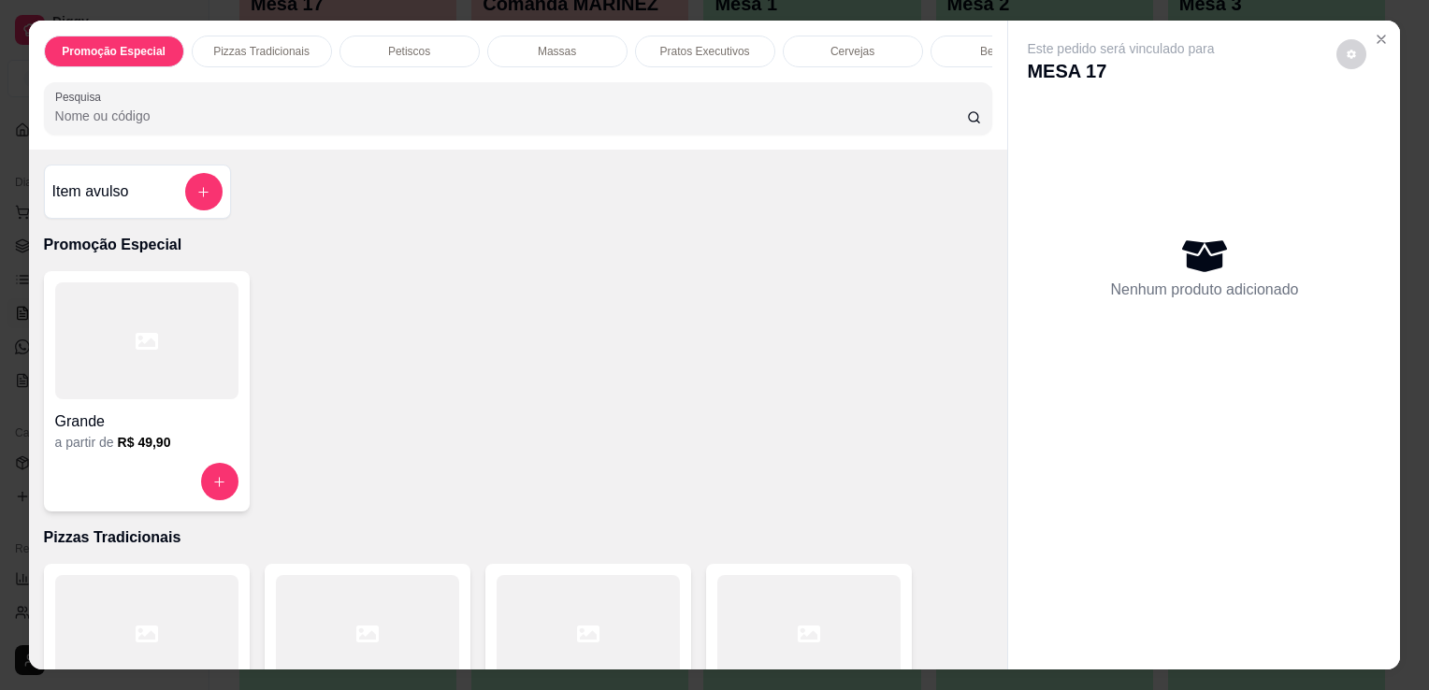
click at [177, 357] on div at bounding box center [146, 340] width 183 height 117
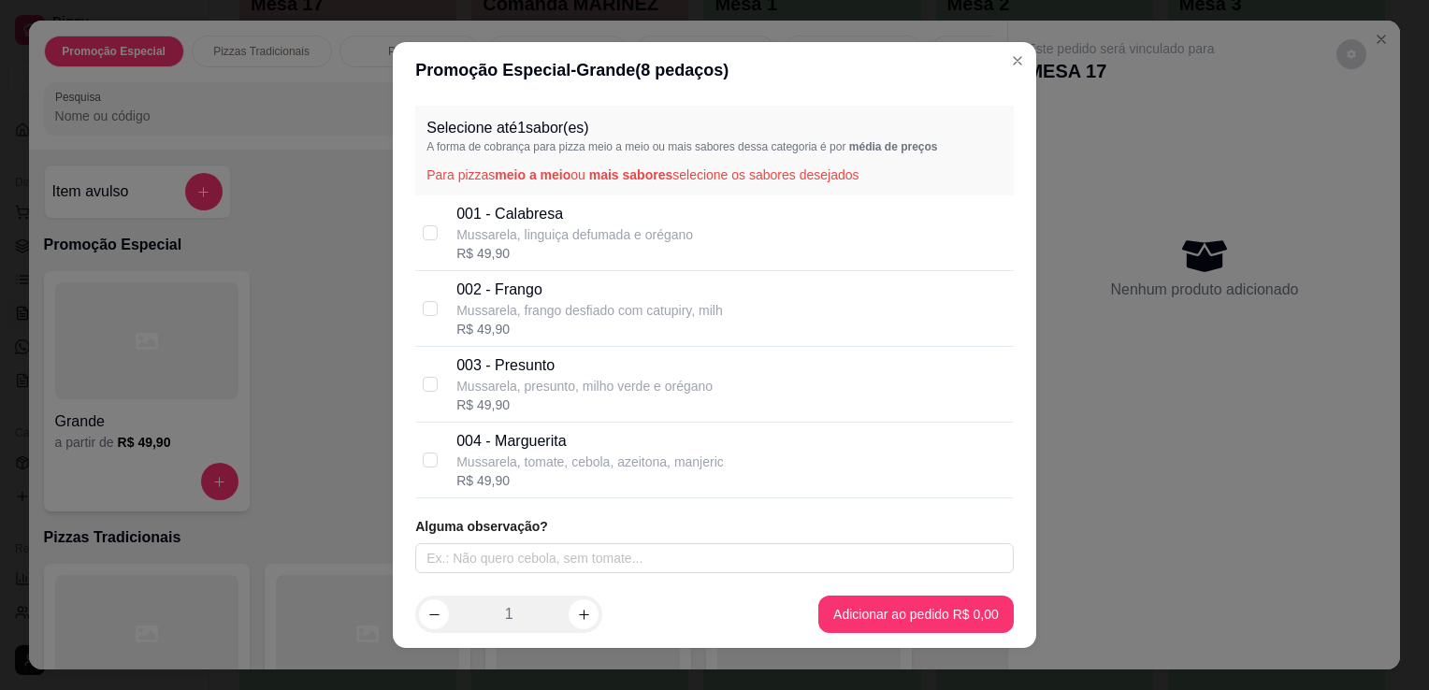
click at [540, 241] on p "Mussarela, linguiça defumada e orégano" at bounding box center [574, 234] width 237 height 19
checkbox input "true"
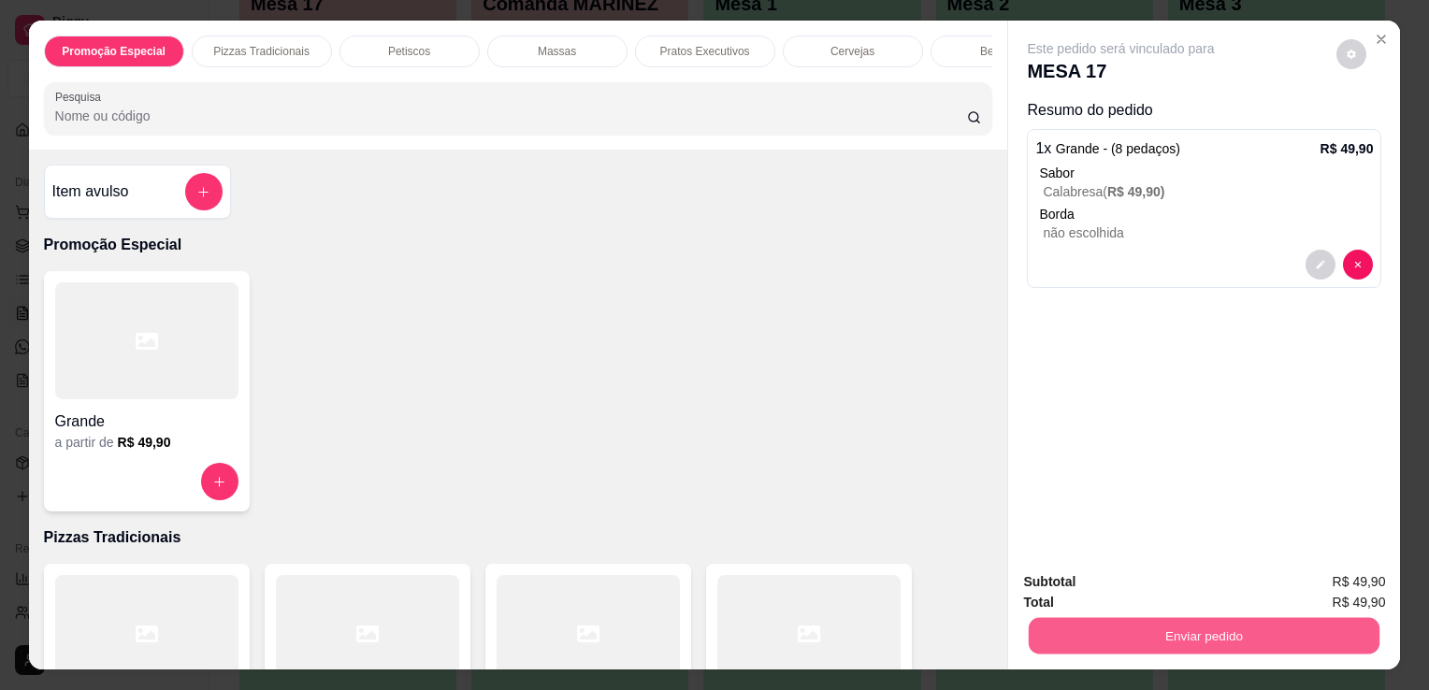
click at [1210, 634] on button "Enviar pedido" at bounding box center [1204, 635] width 351 height 36
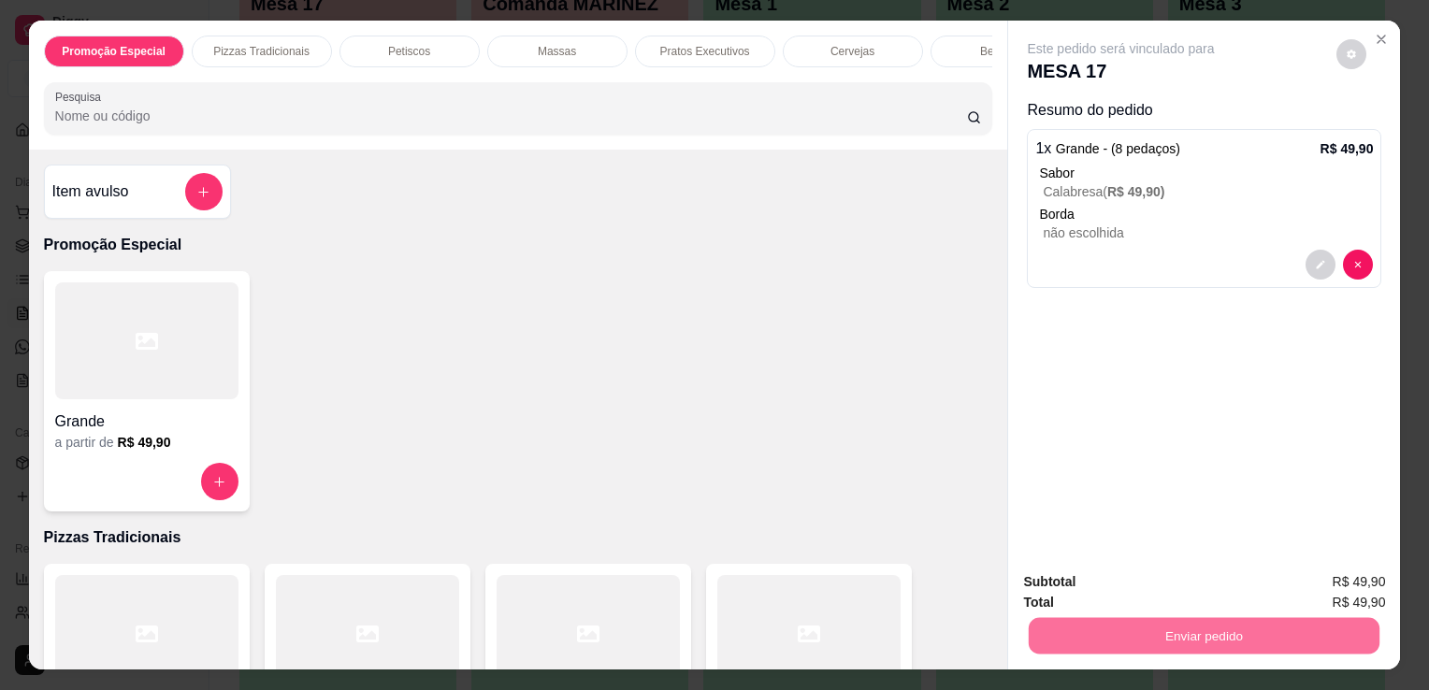
click at [1193, 580] on button "Não registrar e enviar pedido" at bounding box center [1142, 583] width 189 height 35
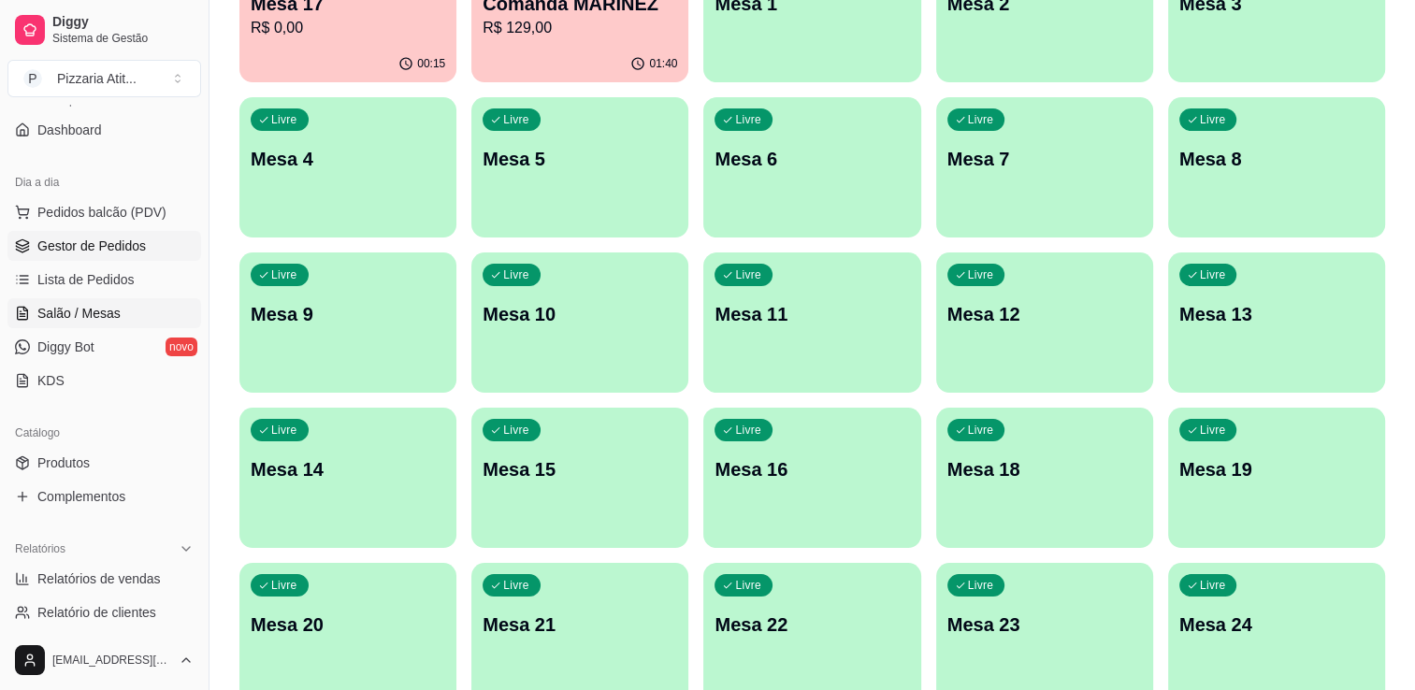
click at [104, 252] on span "Gestor de Pedidos" at bounding box center [91, 246] width 108 height 19
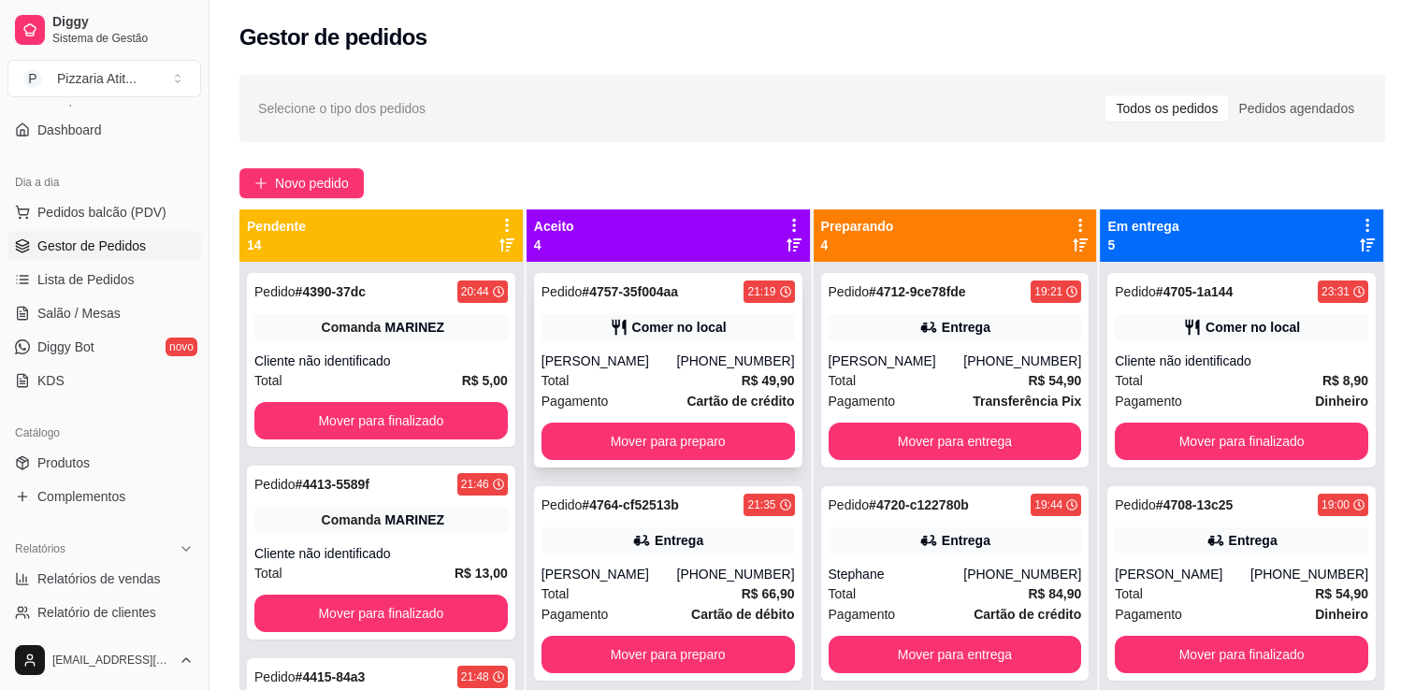
click at [743, 387] on strong "R$ 49,90" at bounding box center [767, 380] width 53 height 15
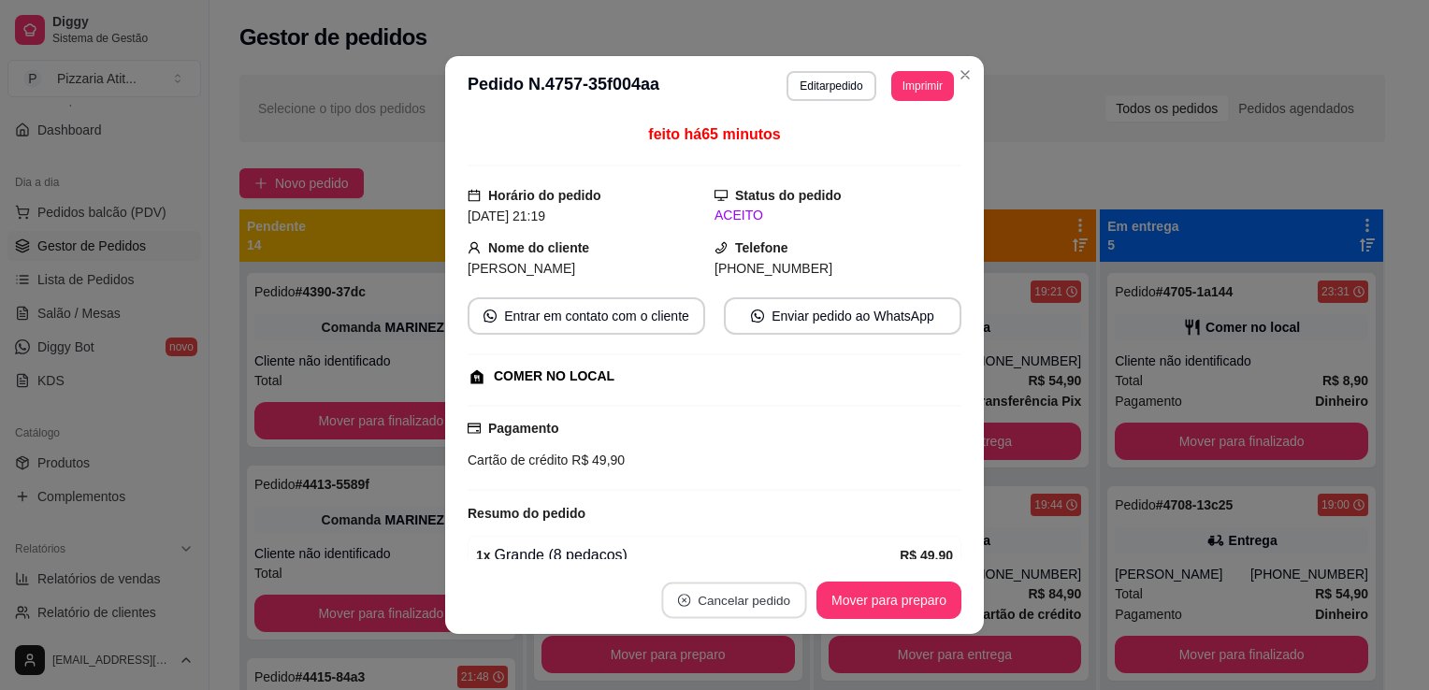
click at [770, 595] on button "Cancelar pedido" at bounding box center [733, 601] width 145 height 36
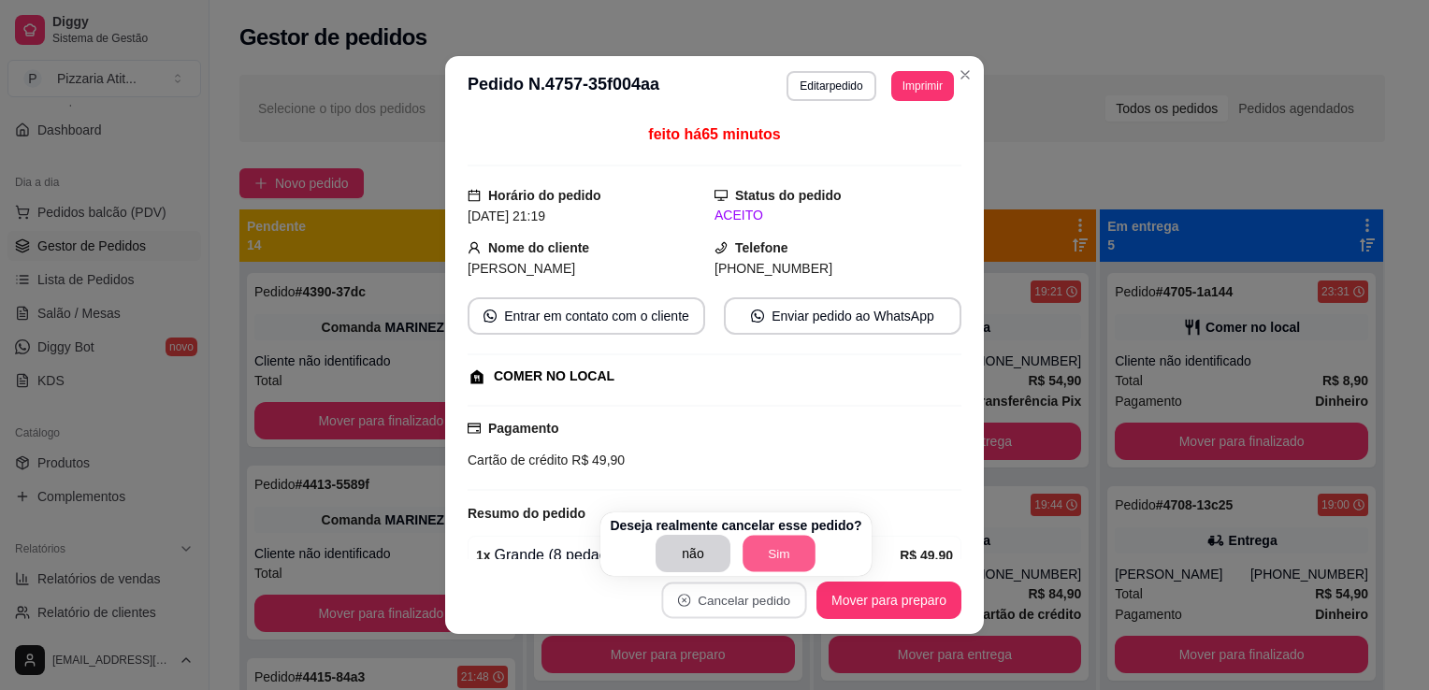
click at [776, 545] on button "Sim" at bounding box center [778, 554] width 73 height 36
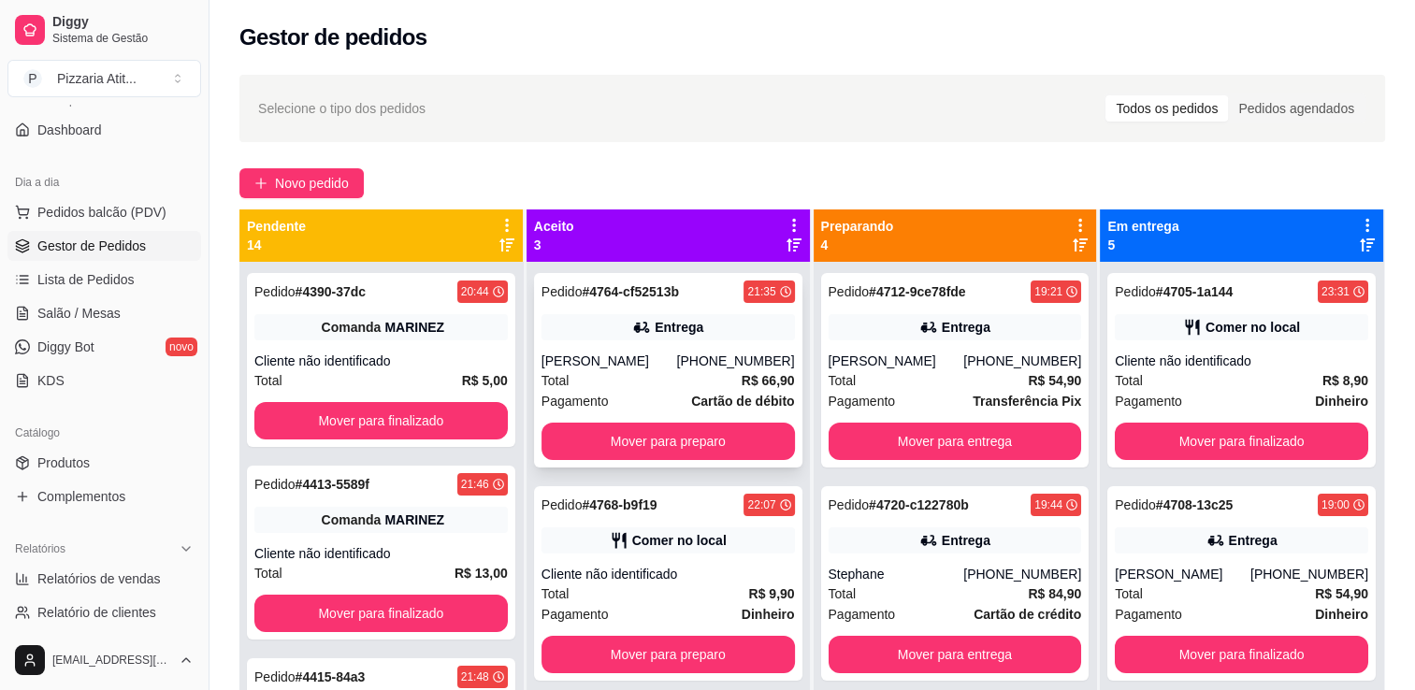
click at [715, 460] on div "Pedido # 4764-cf52513b 21:35 Entrega [PERSON_NAME] [PHONE_NUMBER] Total R$ 66,9…" at bounding box center [668, 370] width 268 height 194
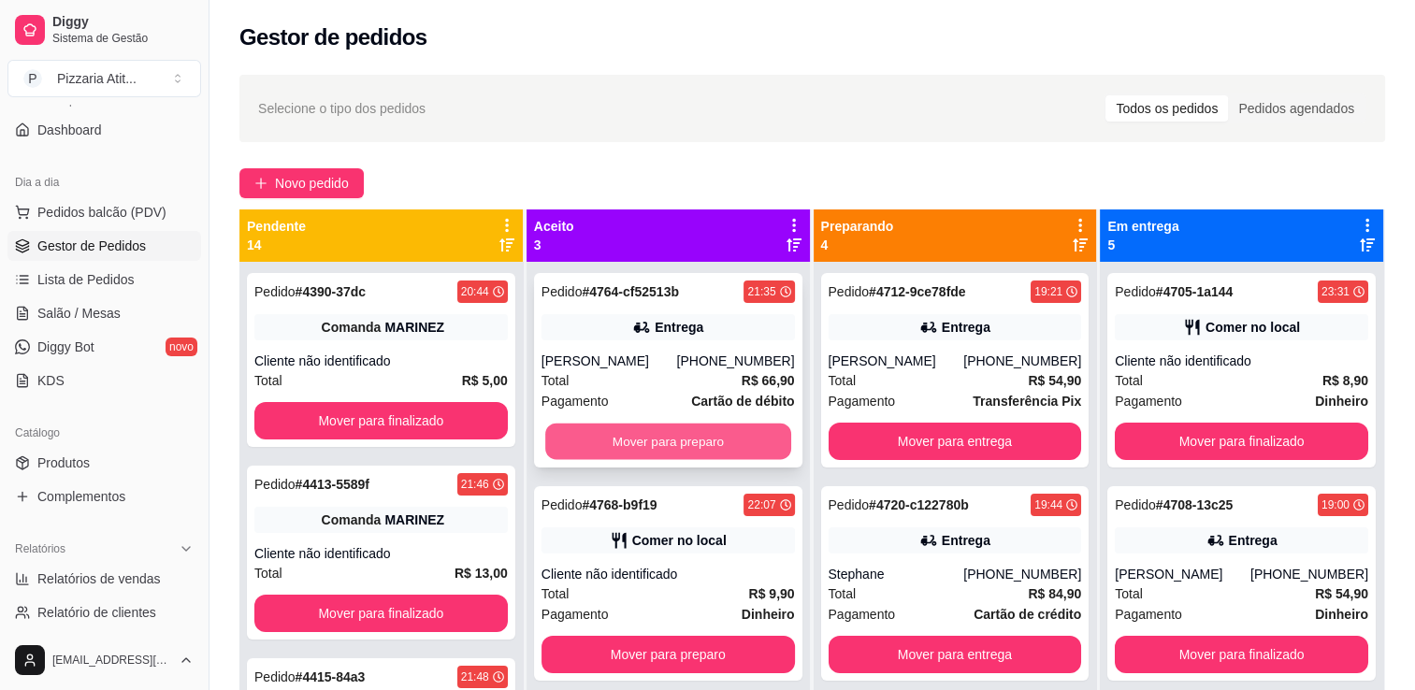
click at [725, 440] on button "Mover para preparo" at bounding box center [668, 442] width 246 height 36
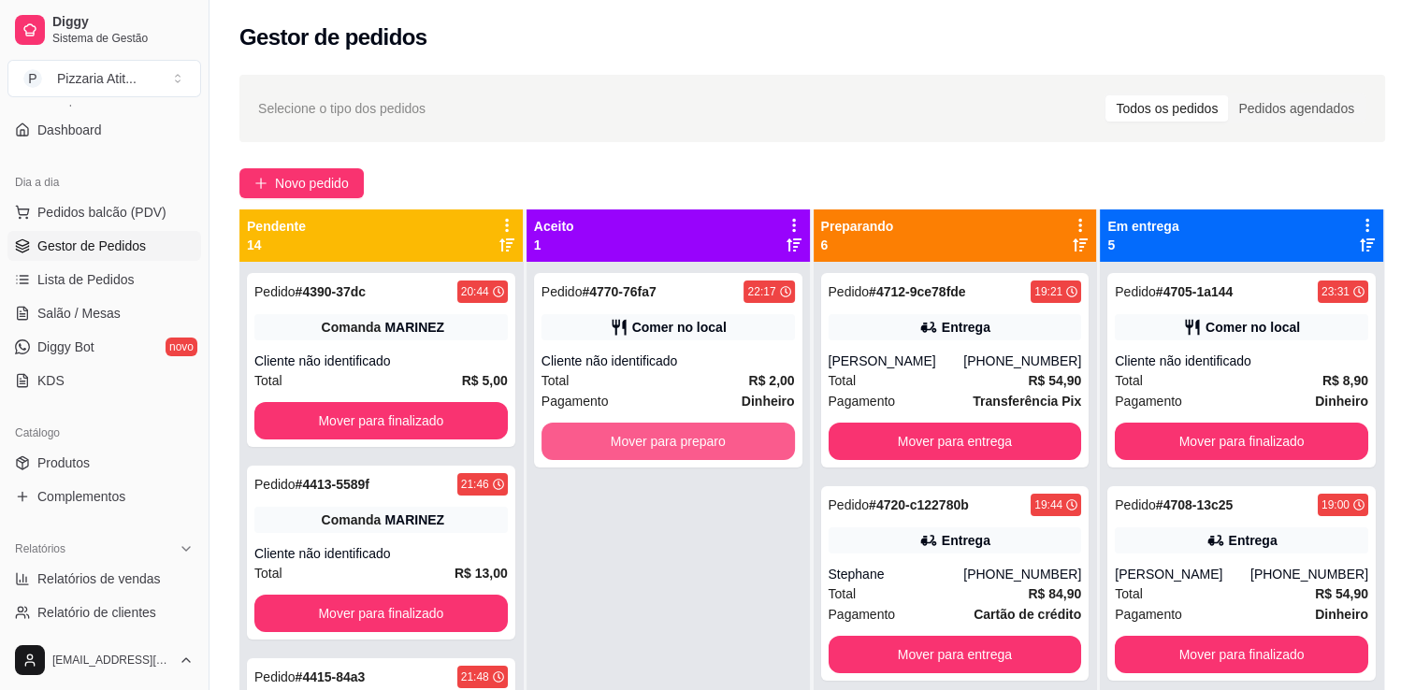
click at [725, 440] on button "Mover para preparo" at bounding box center [667, 441] width 253 height 37
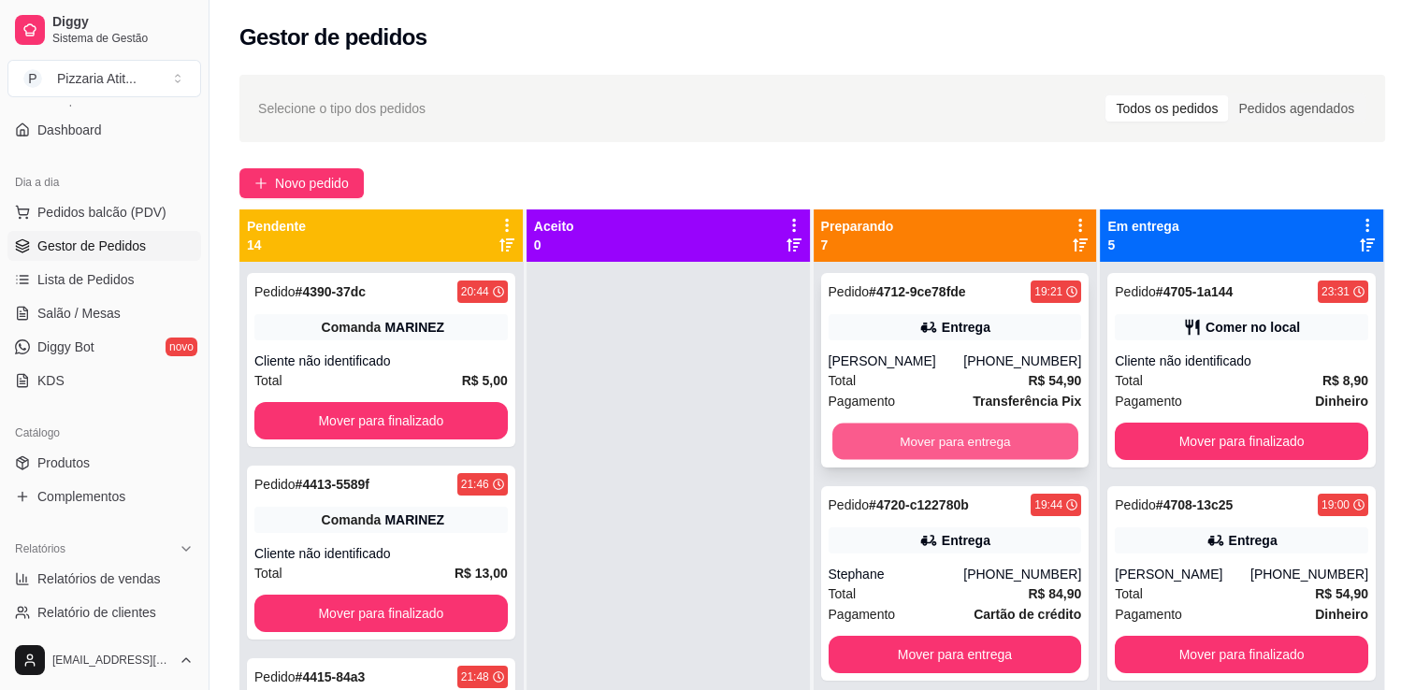
click at [895, 445] on button "Mover para entrega" at bounding box center [955, 442] width 246 height 36
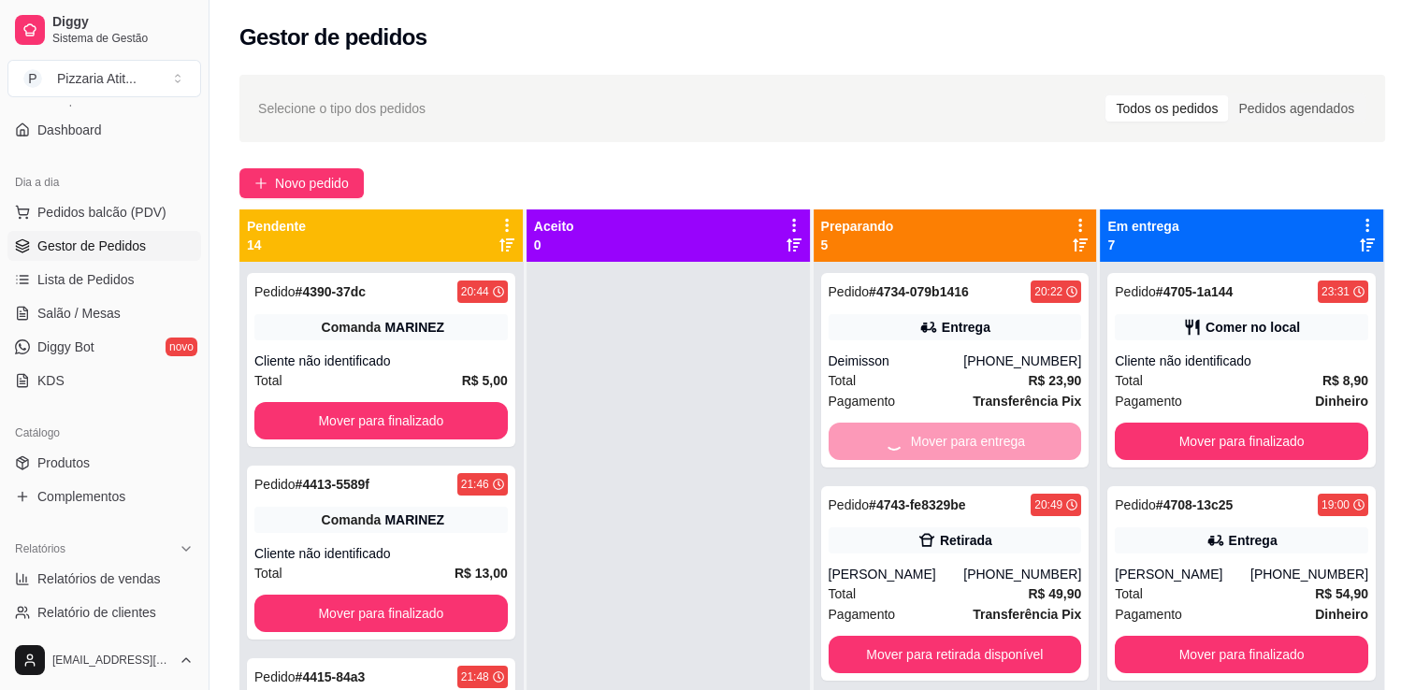
click at [895, 445] on div "Mover para entrega" at bounding box center [954, 441] width 253 height 37
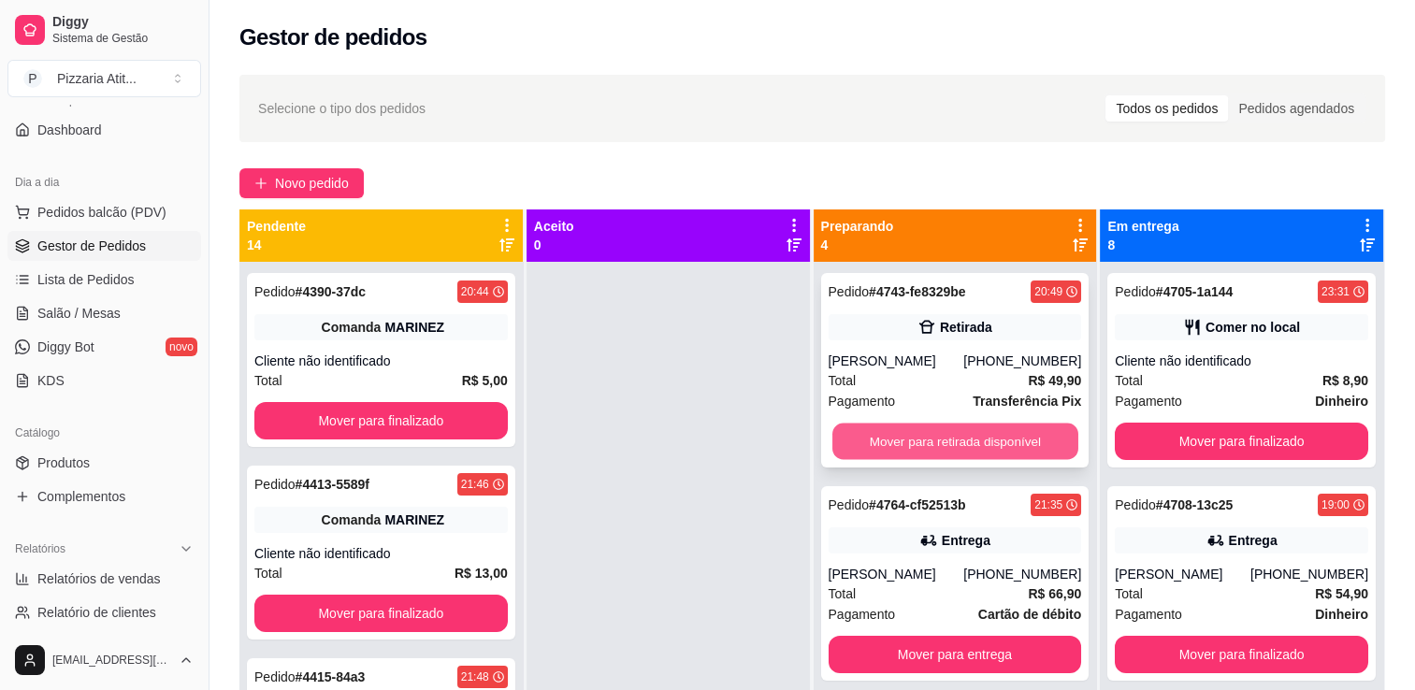
click at [935, 436] on button "Mover para retirada disponível" at bounding box center [955, 442] width 246 height 36
click at [935, 436] on button "Mover para entrega" at bounding box center [955, 442] width 246 height 36
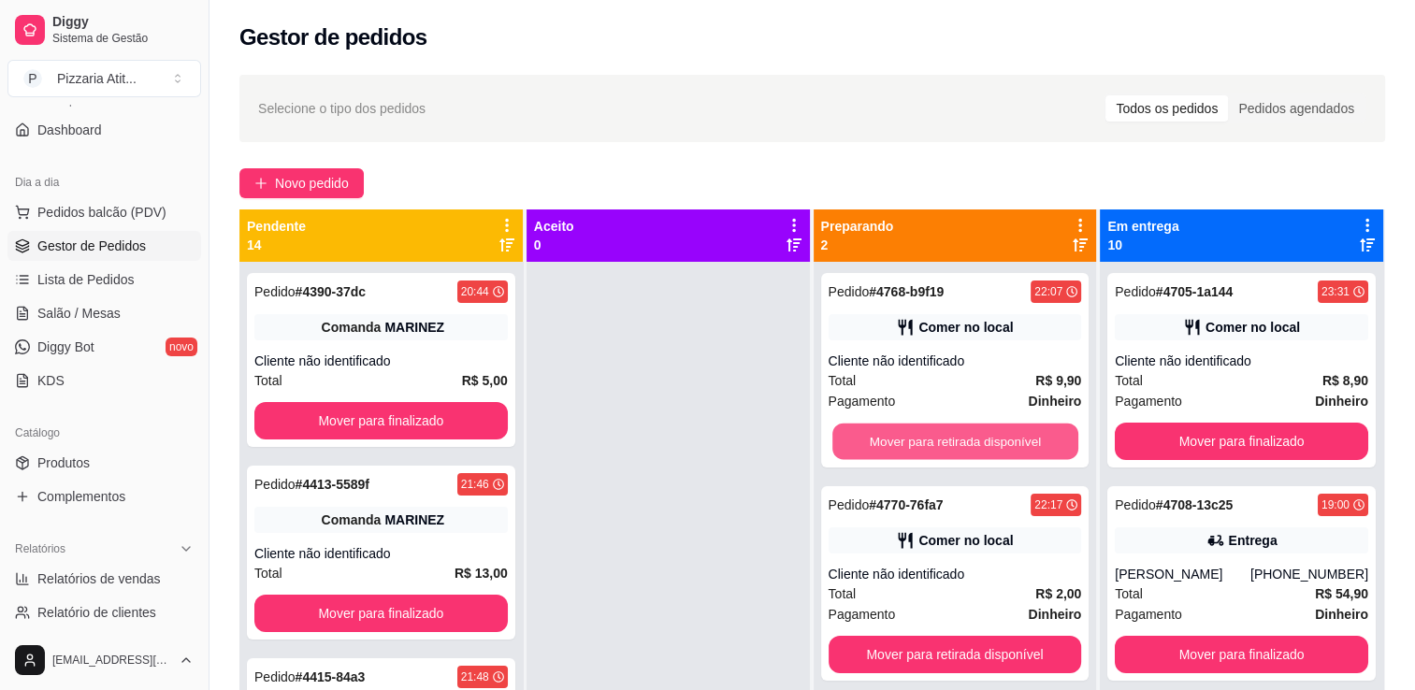
click at [935, 436] on button "Mover para retirada disponível" at bounding box center [955, 442] width 246 height 36
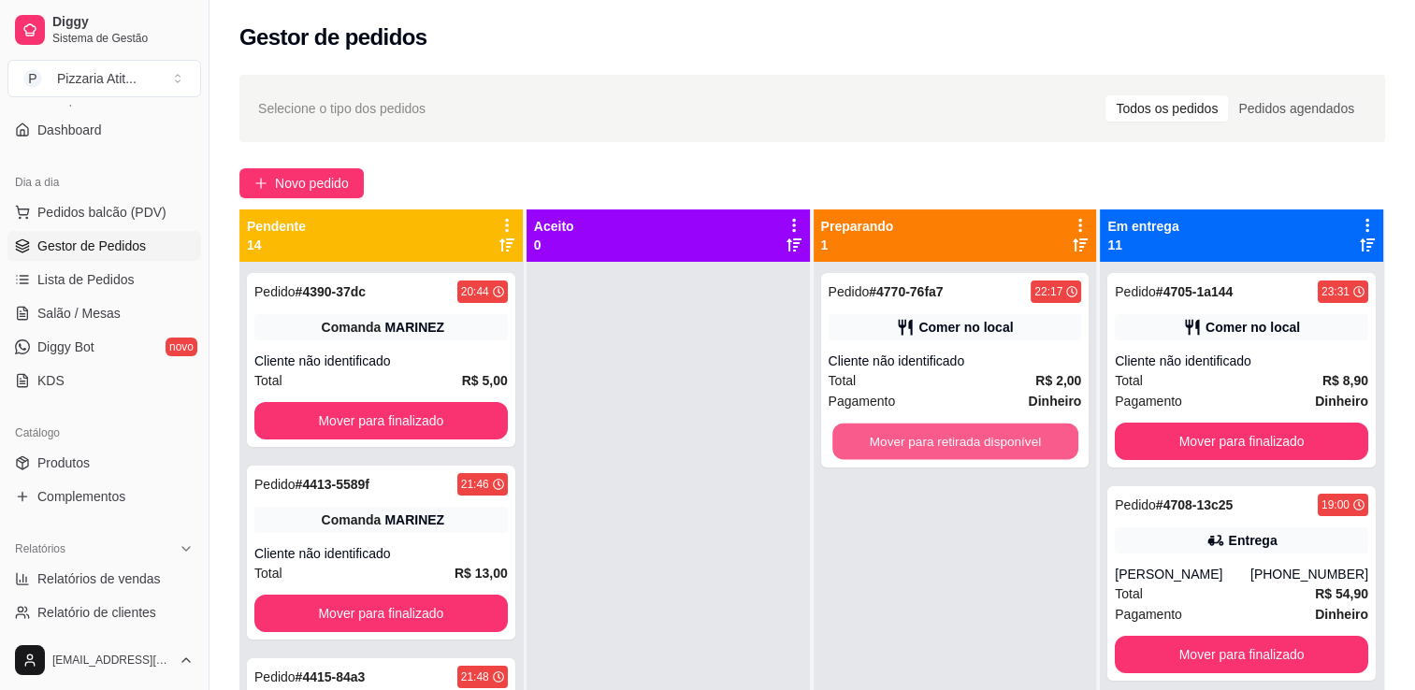
click at [935, 436] on button "Mover para retirada disponível" at bounding box center [955, 442] width 246 height 36
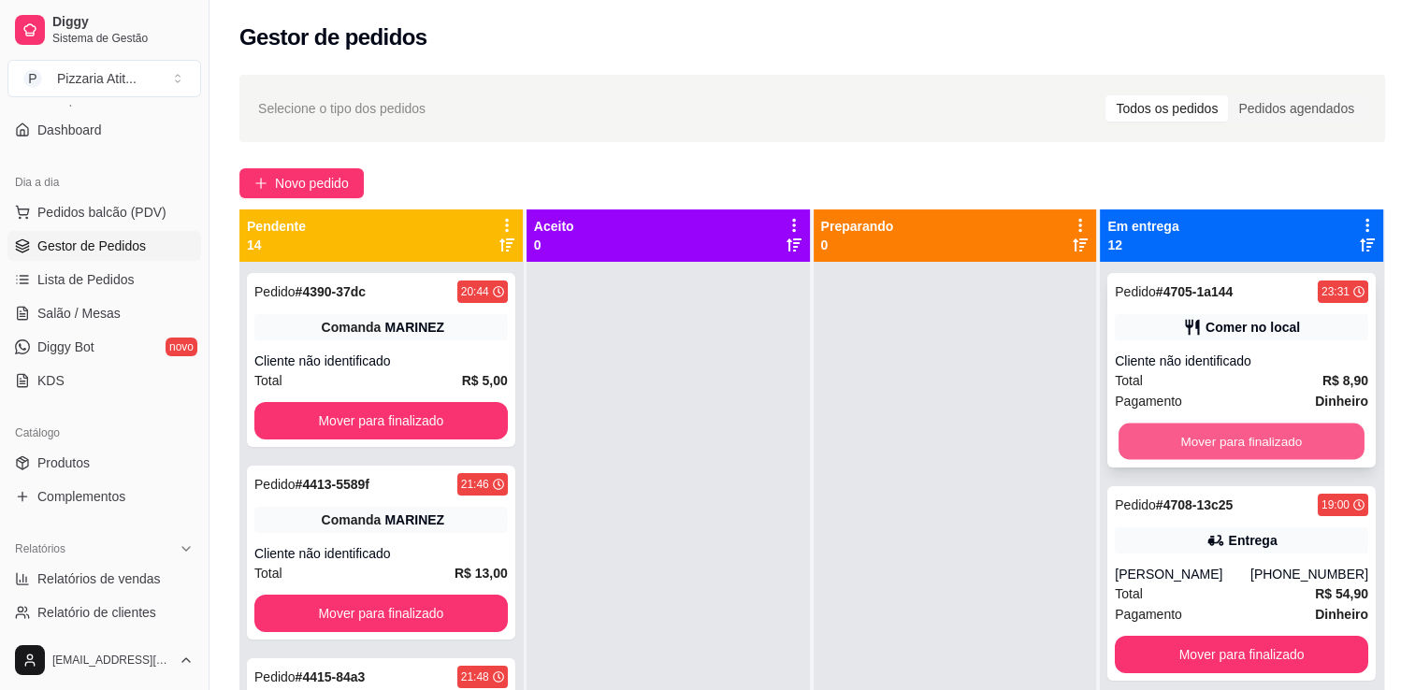
click at [1147, 437] on button "Mover para finalizado" at bounding box center [1241, 442] width 246 height 36
click at [1216, 439] on button "Mover para finalizado" at bounding box center [1241, 442] width 246 height 36
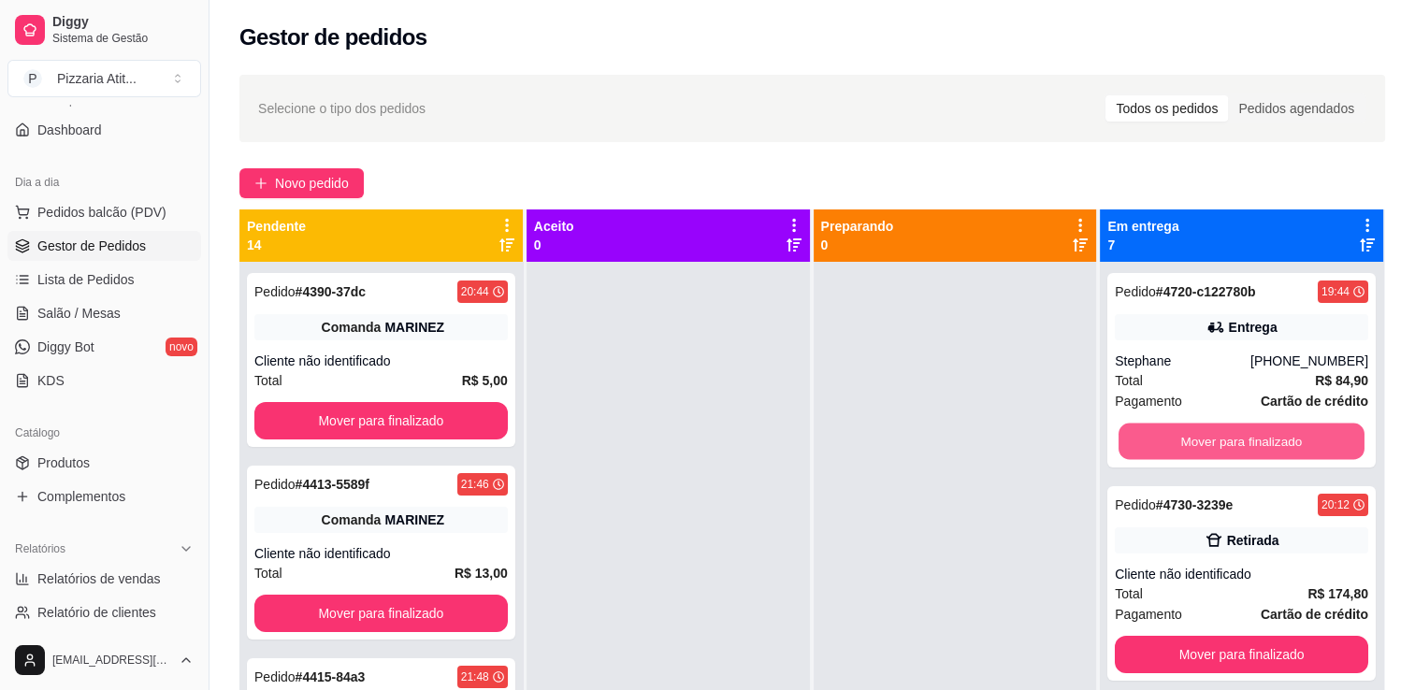
click at [1216, 439] on button "Mover para finalizado" at bounding box center [1241, 442] width 246 height 36
click at [1216, 439] on button "Mover para finalizado" at bounding box center [1241, 441] width 253 height 37
click at [1216, 439] on button "Mover para finalizado" at bounding box center [1241, 442] width 246 height 36
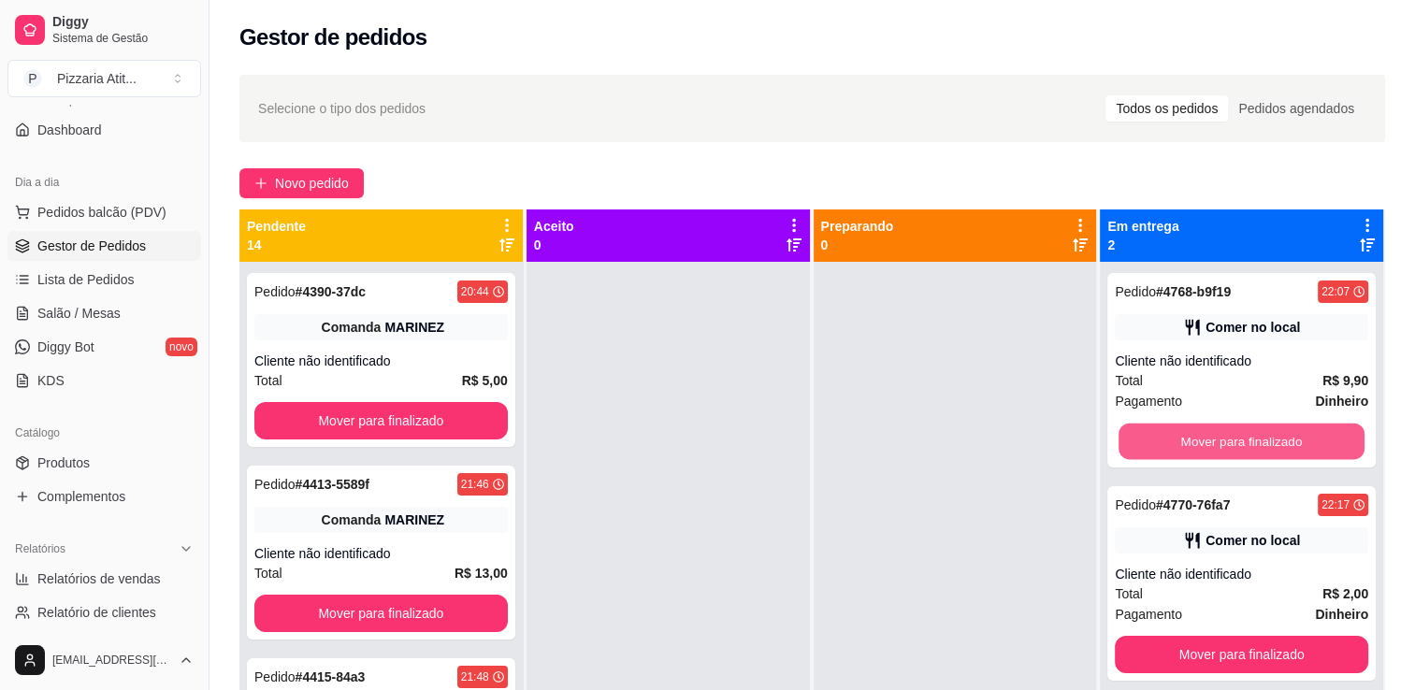
click at [1216, 439] on button "Mover para finalizado" at bounding box center [1241, 442] width 246 height 36
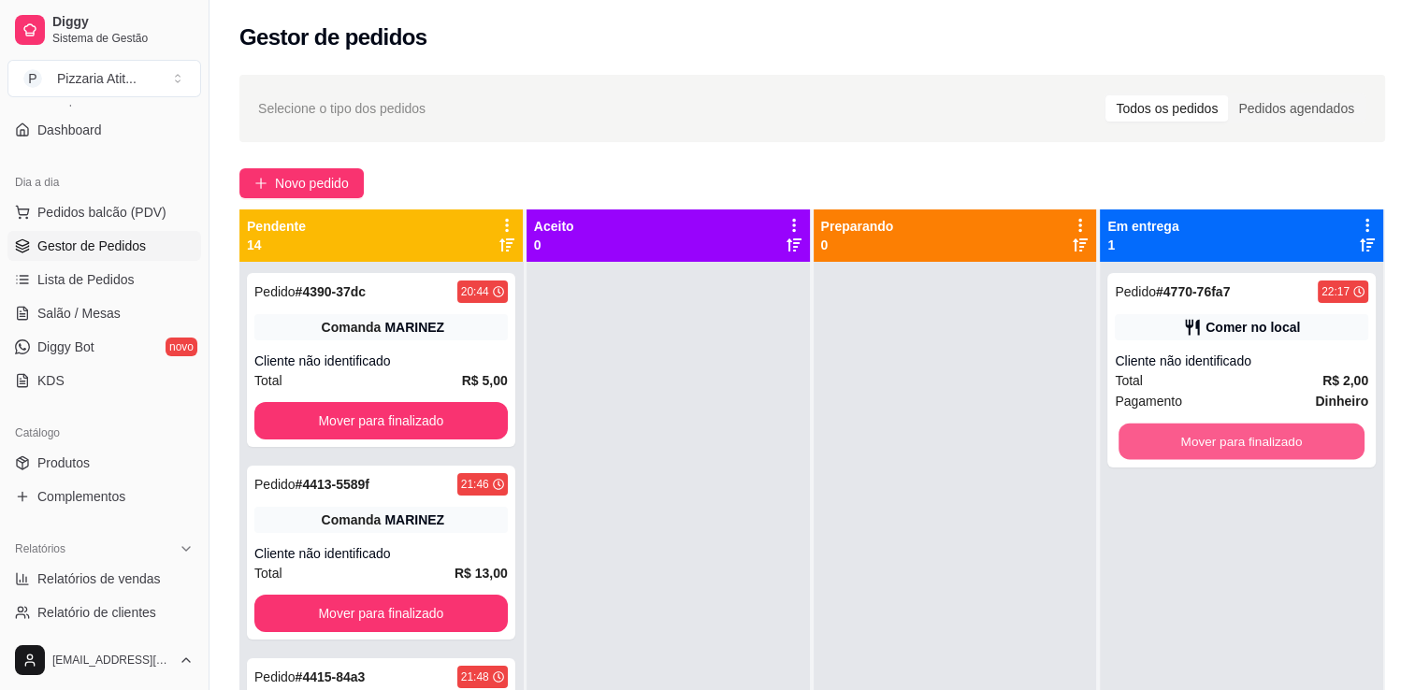
click at [1216, 439] on button "Mover para finalizado" at bounding box center [1241, 442] width 246 height 36
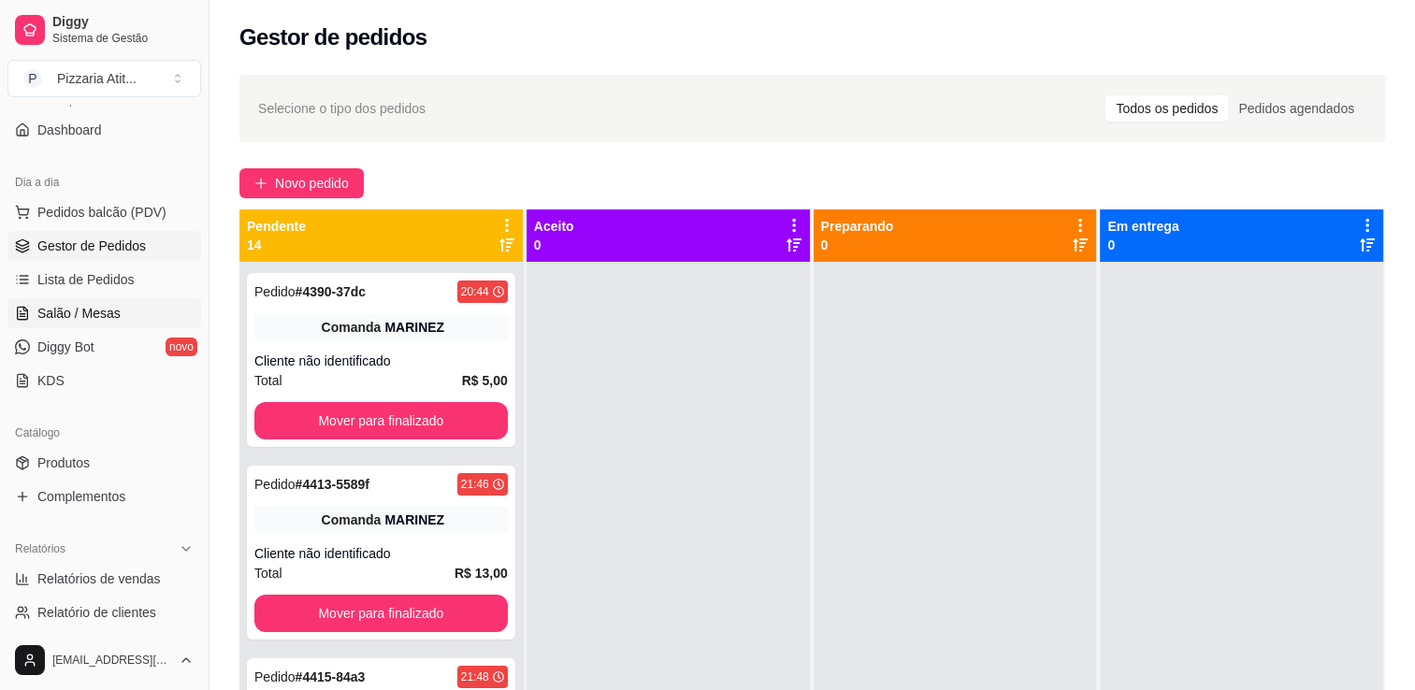
click at [125, 309] on link "Salão / Mesas" at bounding box center [104, 313] width 194 height 30
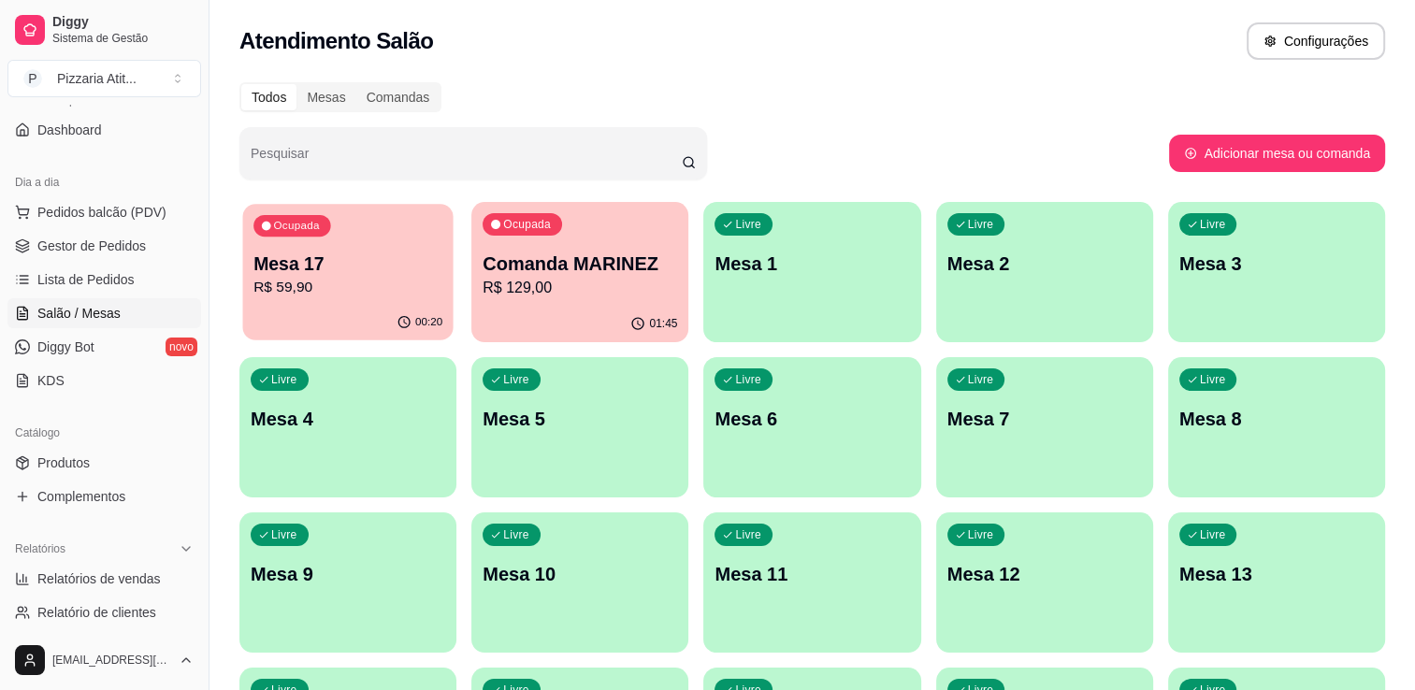
click at [377, 273] on p "Mesa 17" at bounding box center [347, 264] width 189 height 25
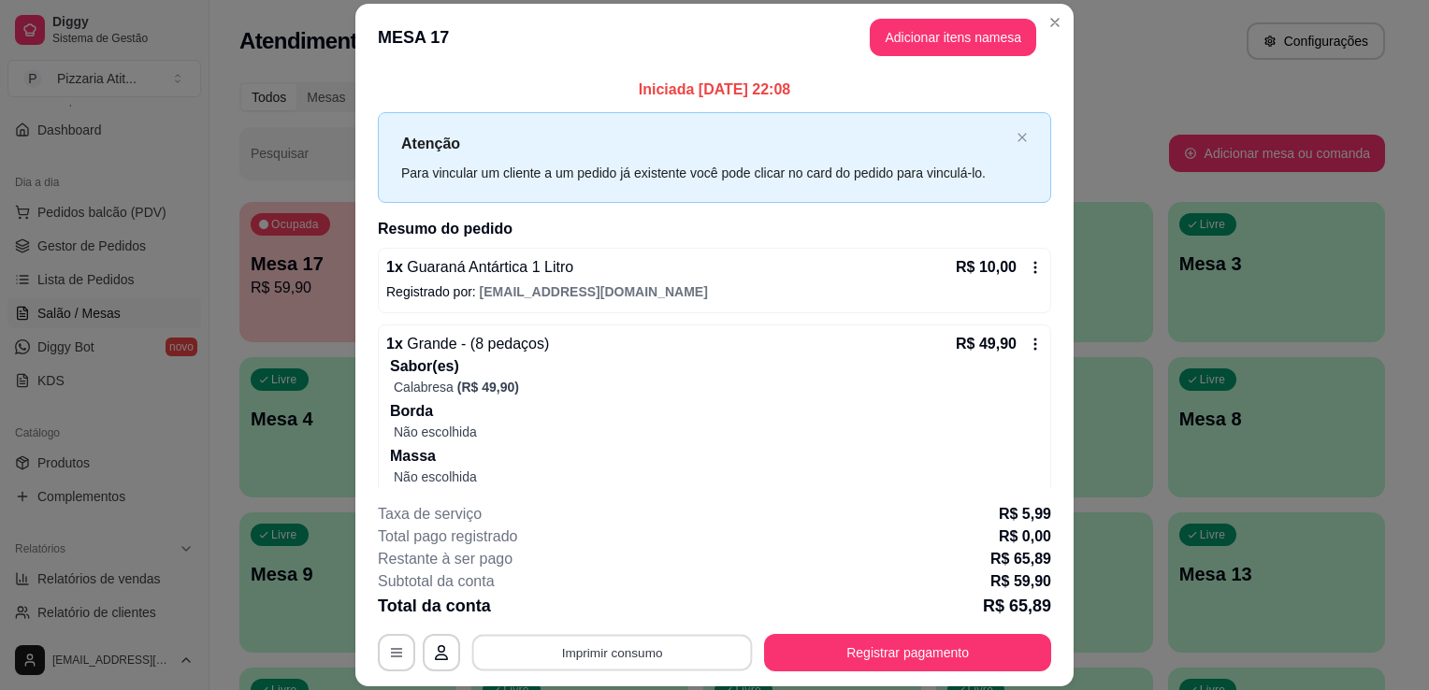
click at [579, 649] on button "Imprimir consumo" at bounding box center [612, 653] width 281 height 36
click at [602, 604] on button "IMPRESSORA" at bounding box center [610, 610] width 131 height 29
click at [787, 647] on button "Registrar pagamento" at bounding box center [908, 653] width 279 height 36
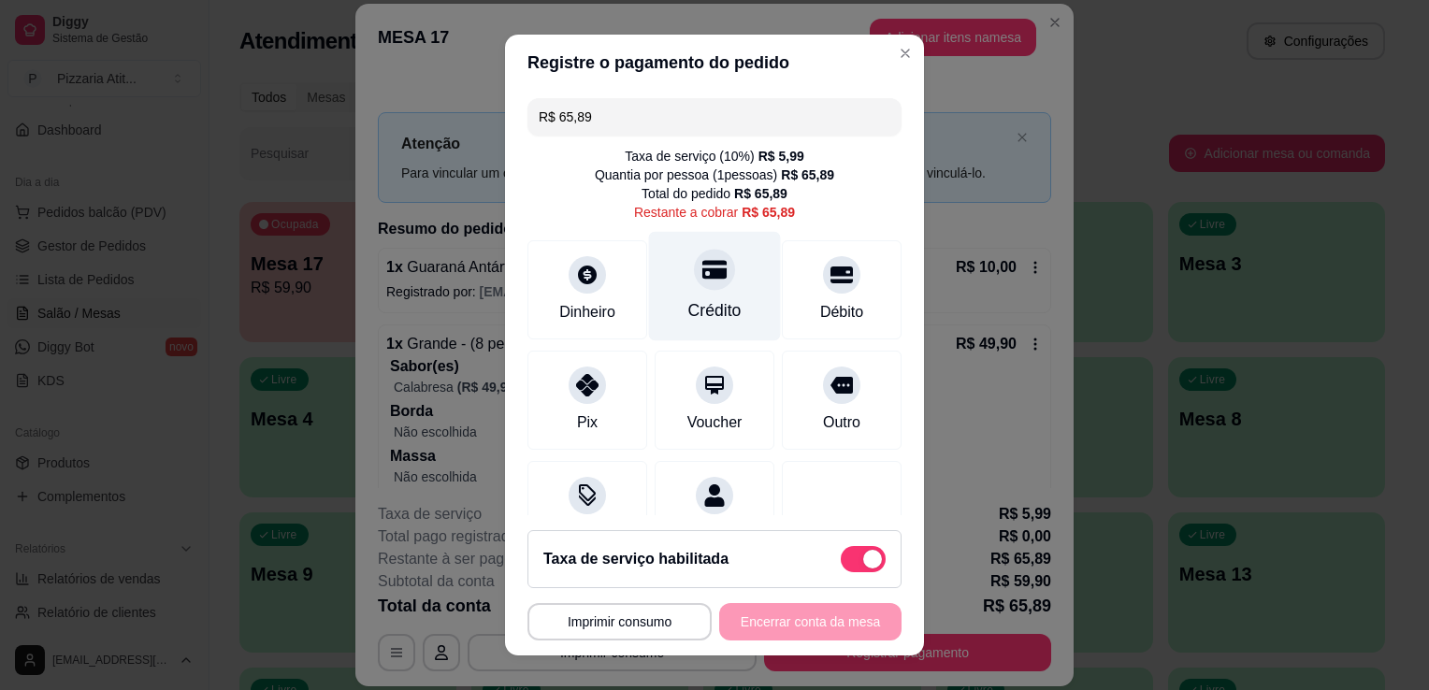
click at [682, 296] on div "Crédito" at bounding box center [715, 286] width 132 height 109
type input "R$ 0,00"
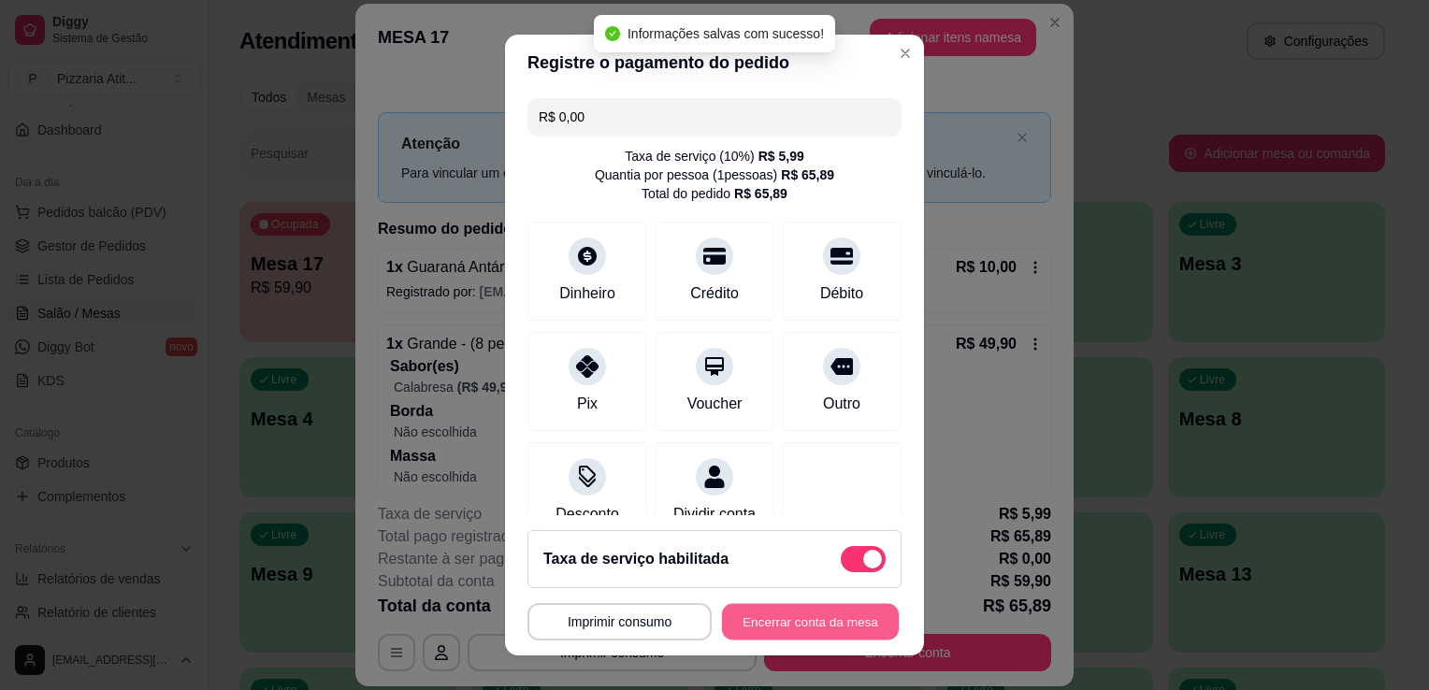
click at [749, 622] on button "Encerrar conta da mesa" at bounding box center [810, 622] width 177 height 36
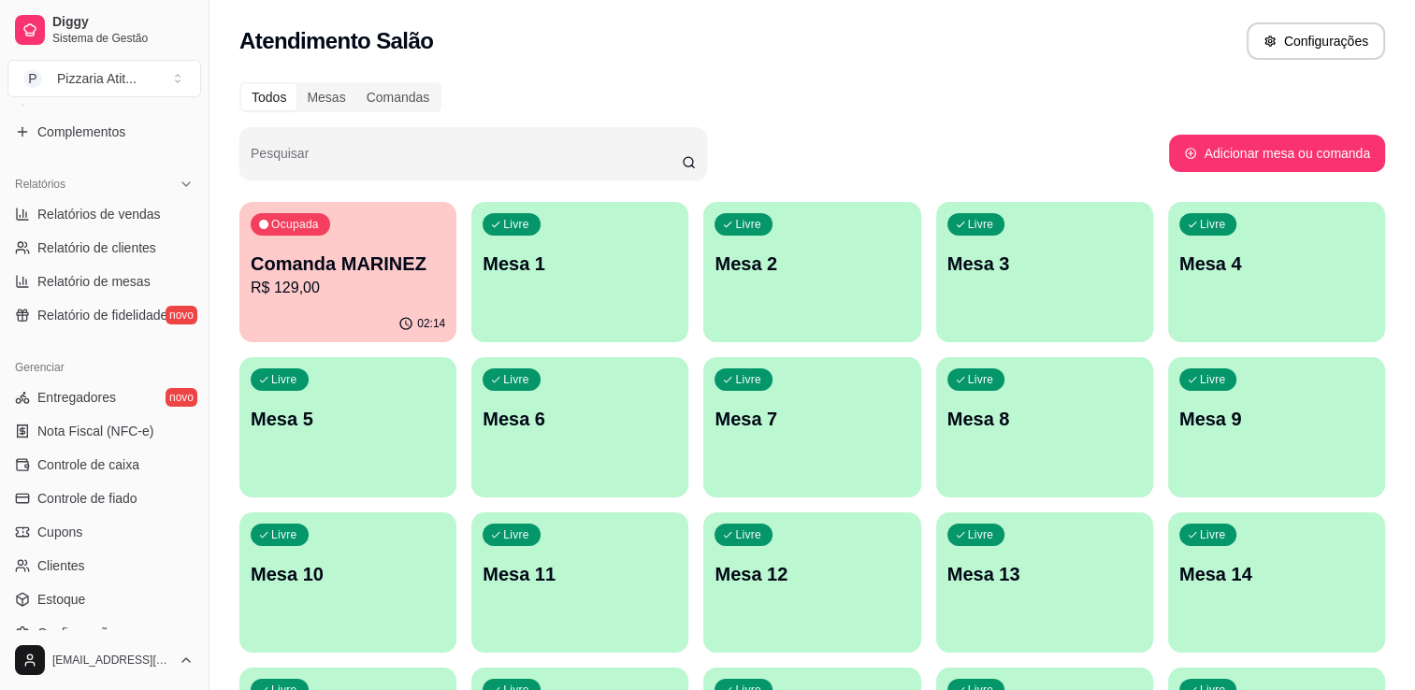
scroll to position [582, 0]
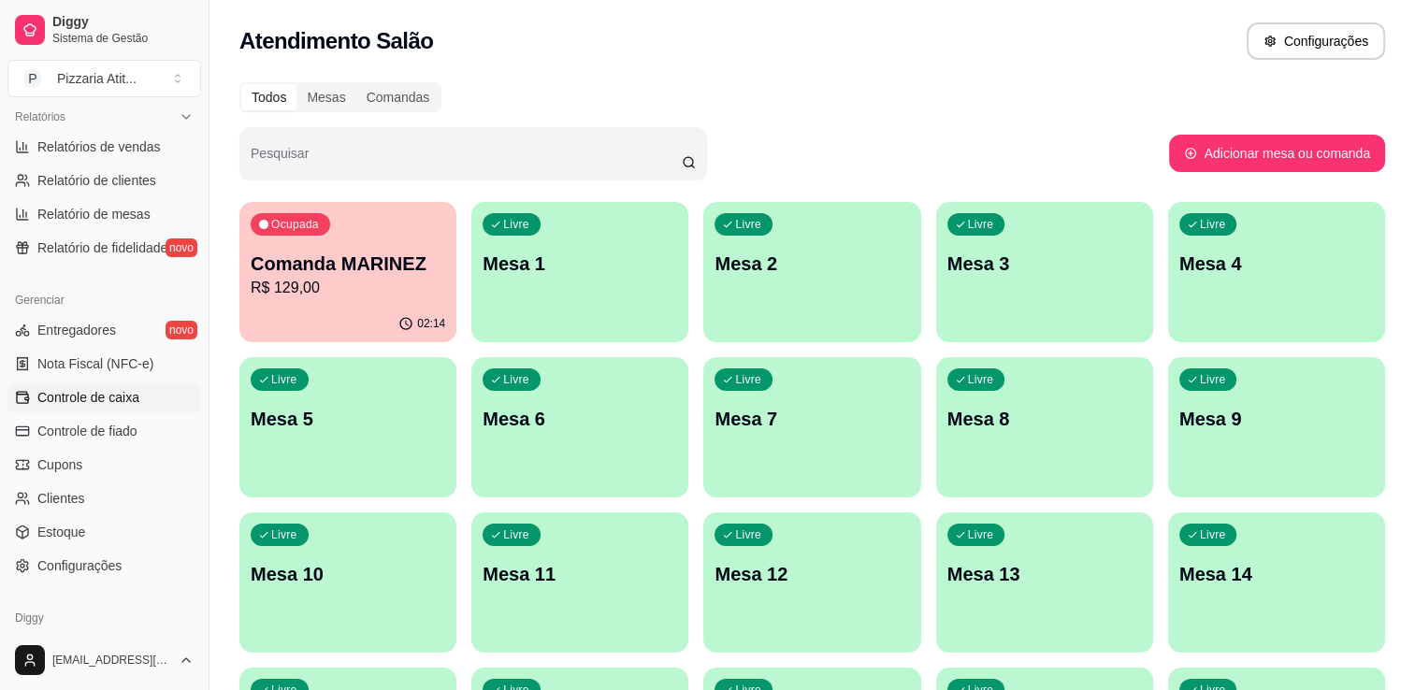
click at [159, 398] on link "Controle de caixa" at bounding box center [104, 397] width 194 height 30
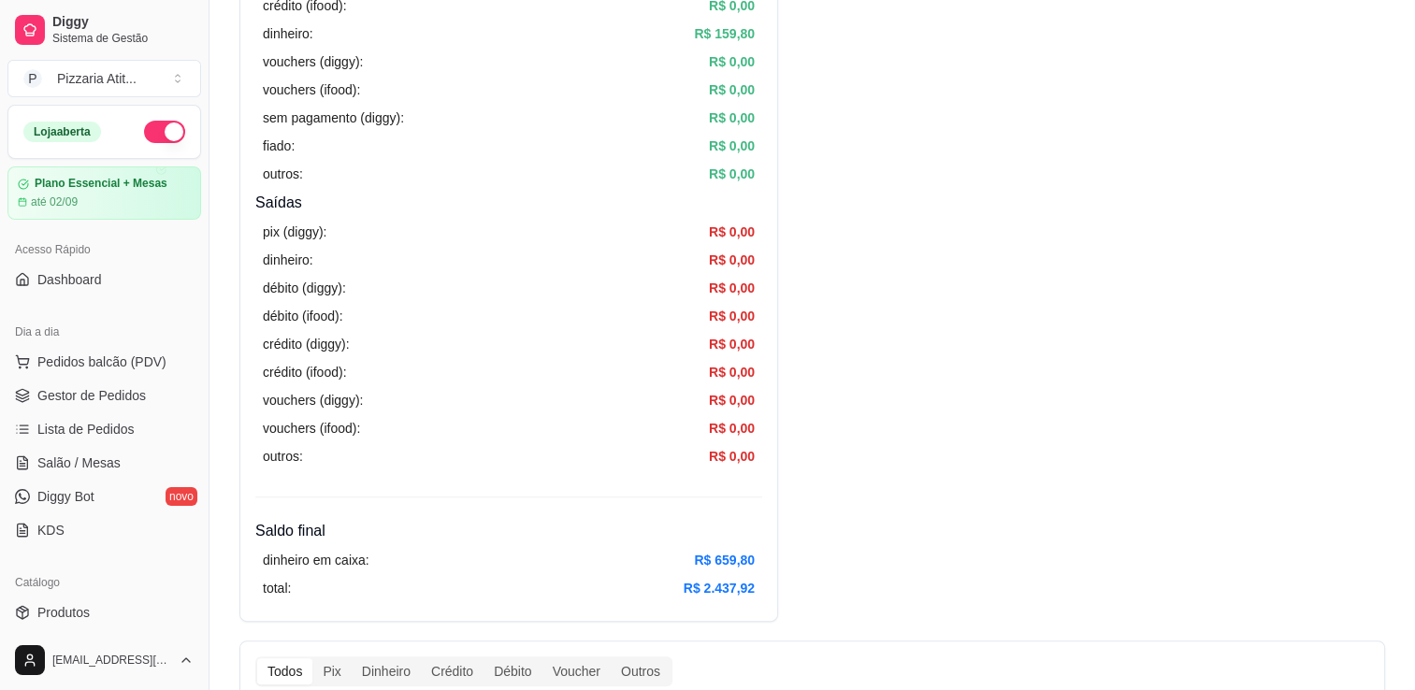
click at [151, 125] on button "button" at bounding box center [164, 132] width 41 height 22
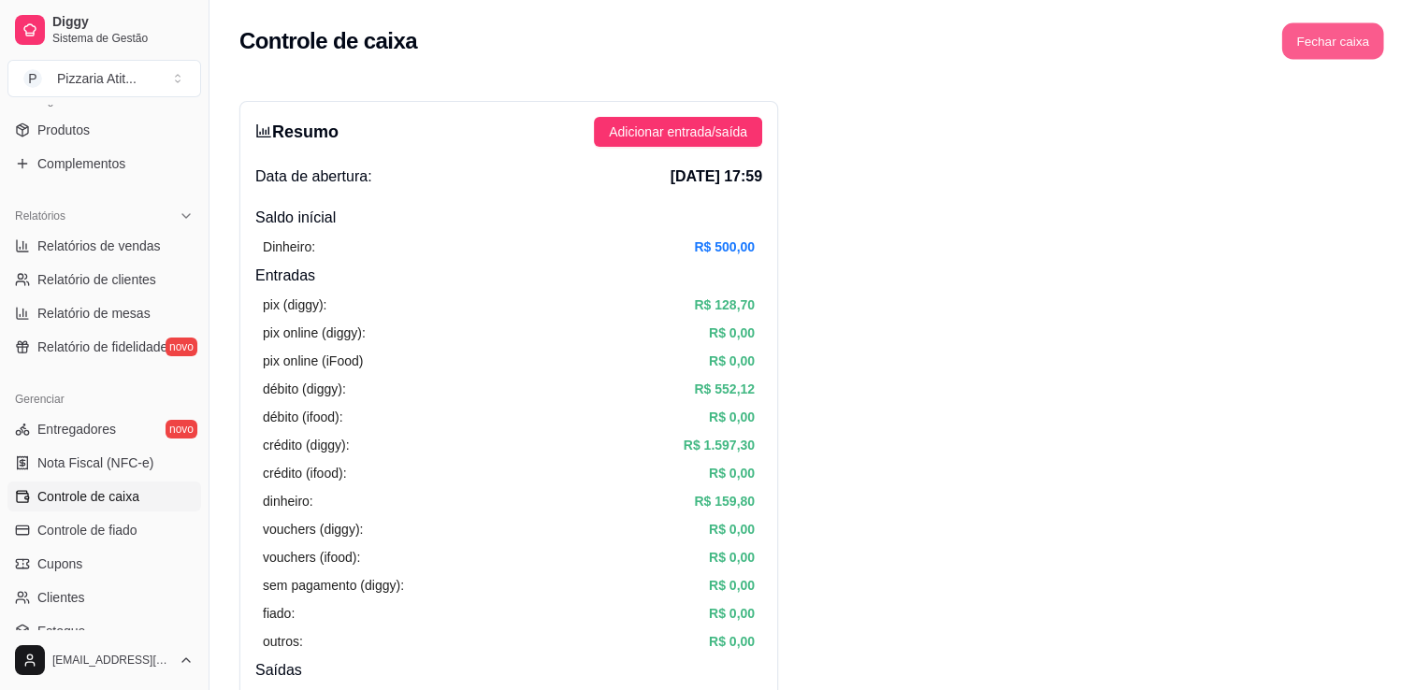
click at [1313, 39] on button "Fechar caixa" at bounding box center [1333, 41] width 102 height 36
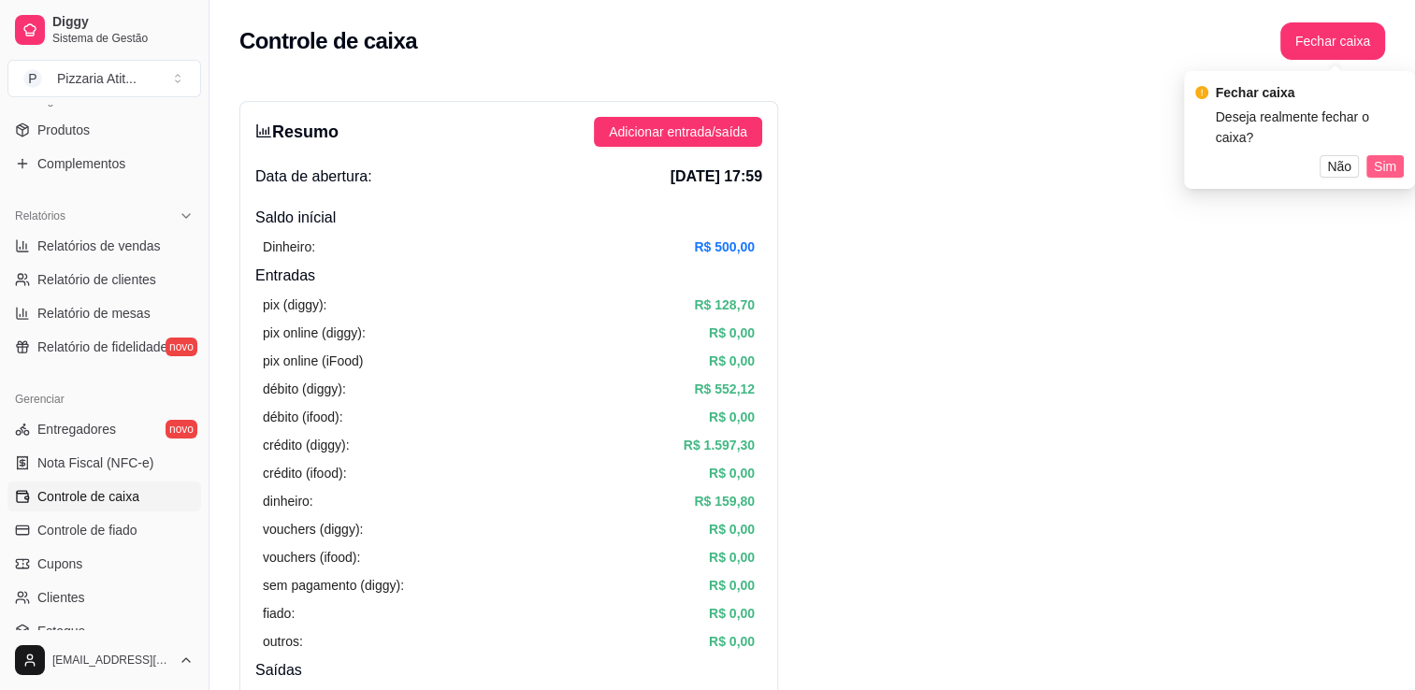
click at [1398, 167] on button "Sim" at bounding box center [1384, 166] width 37 height 22
